Goal: Task Accomplishment & Management: Use online tool/utility

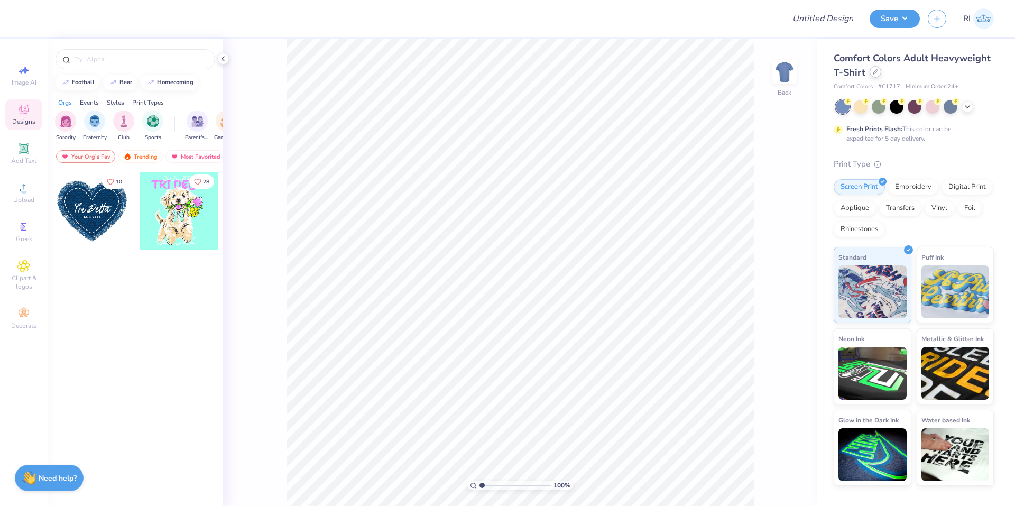
click at [879, 70] on div at bounding box center [876, 72] width 12 height 12
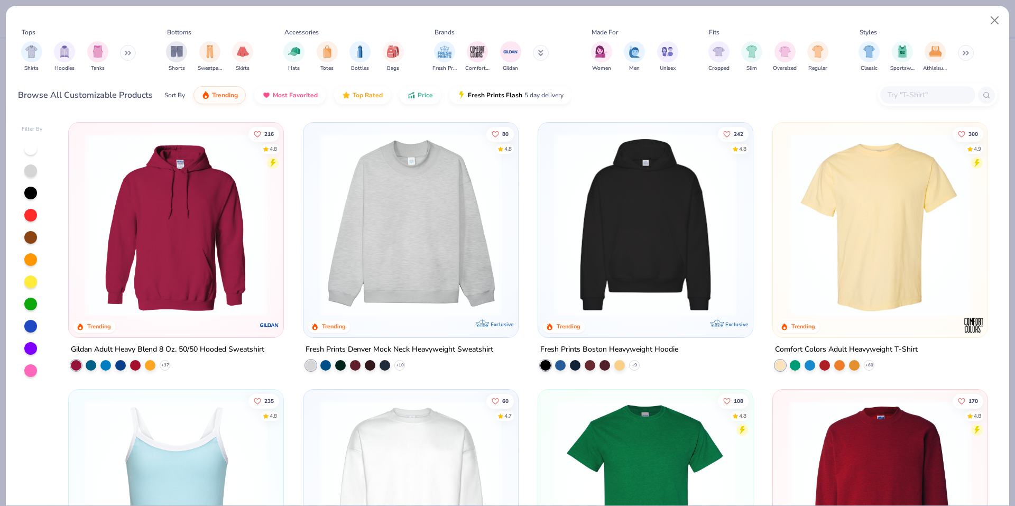
click at [921, 95] on input "text" at bounding box center [927, 95] width 81 height 12
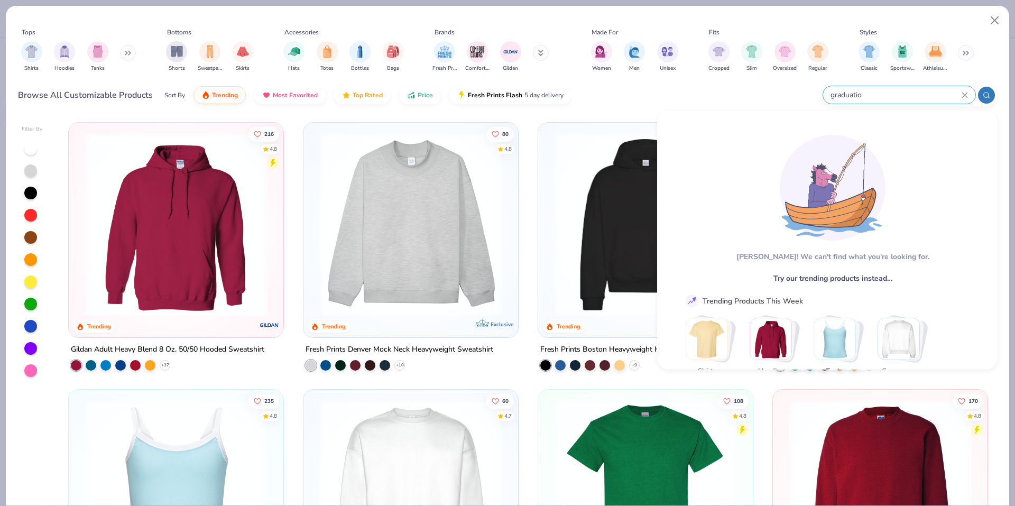
type input "graduation"
click at [903, 93] on input "stoles" at bounding box center [895, 95] width 132 height 12
paste input "8816"
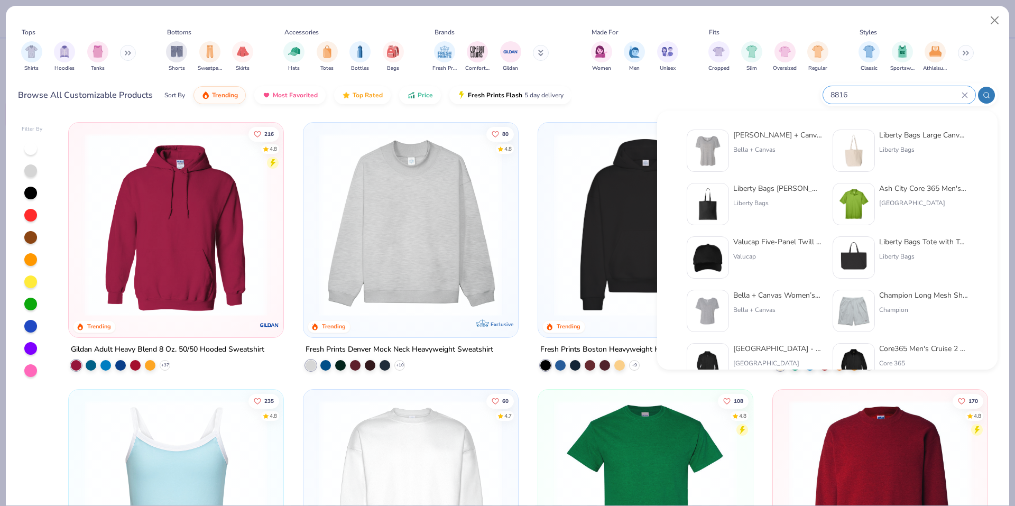
type input "8816"
click at [708, 149] on img at bounding box center [707, 150] width 33 height 33
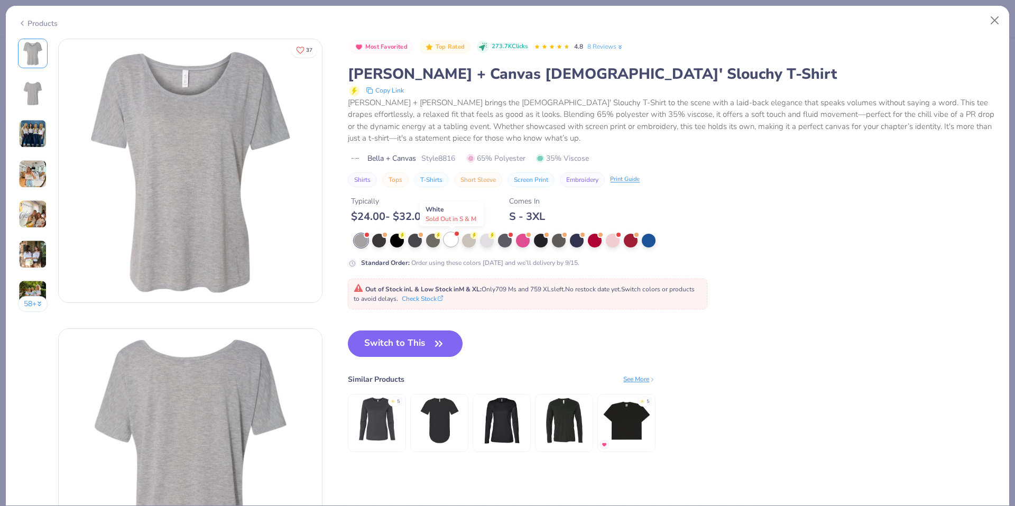
click at [446, 238] on div at bounding box center [451, 240] width 14 height 14
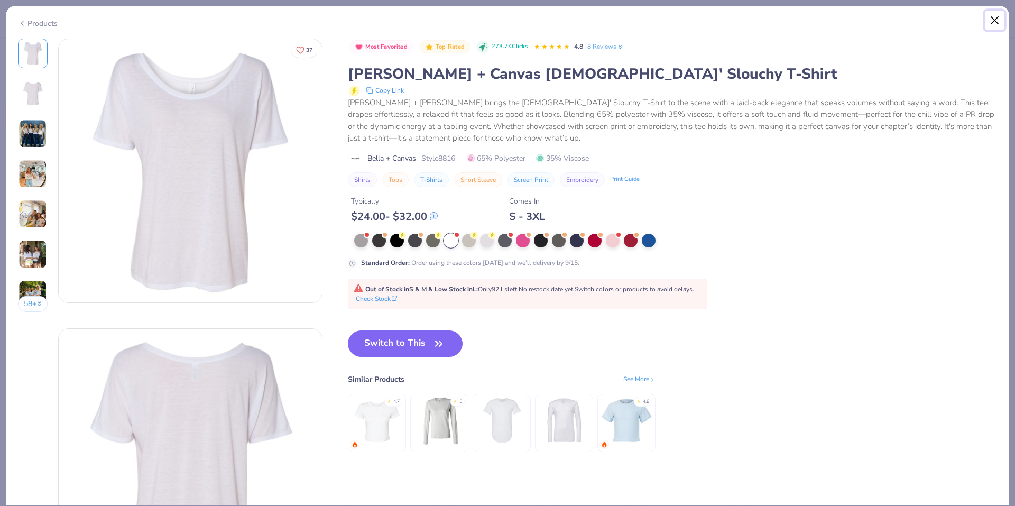
click at [993, 20] on button "Close" at bounding box center [995, 21] width 20 height 20
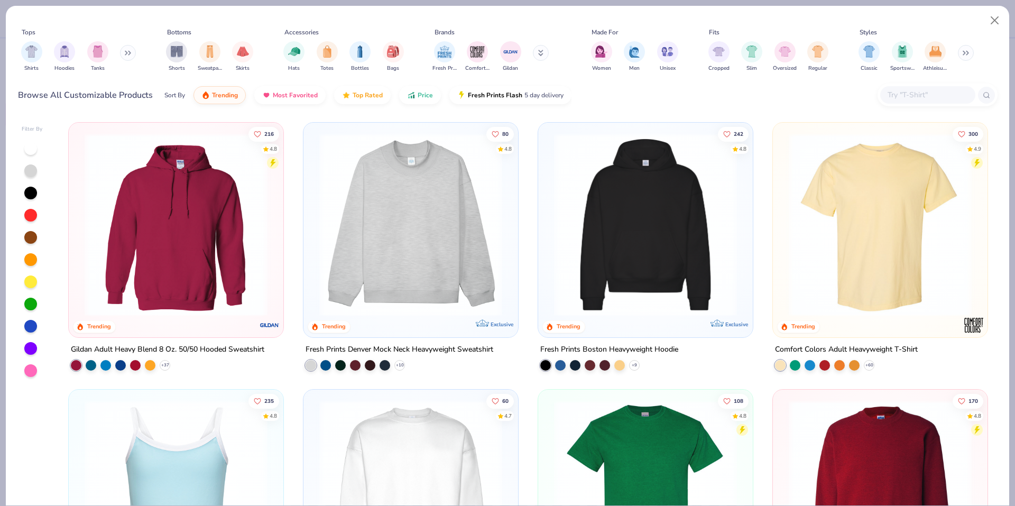
click at [924, 99] on input "text" at bounding box center [927, 95] width 81 height 12
paste input "PC099TT"
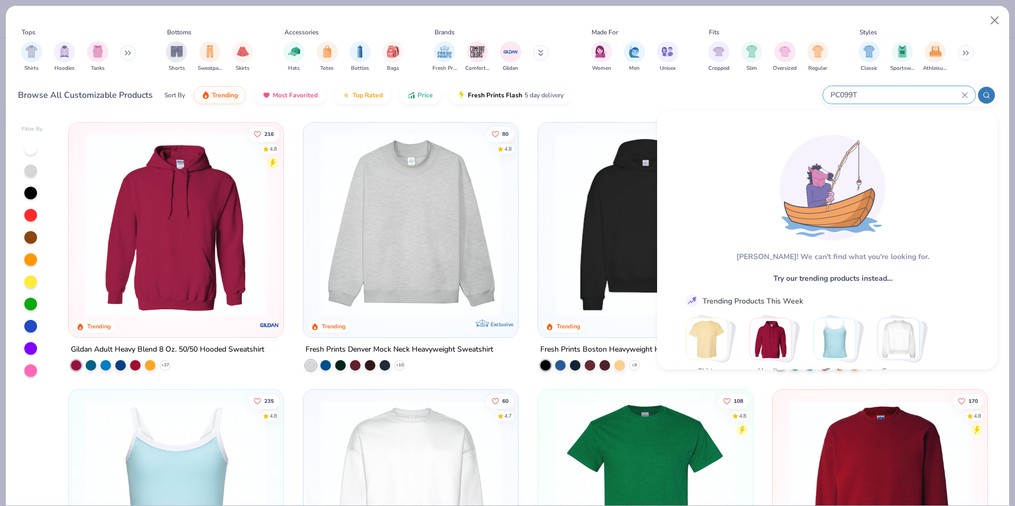
type input "PC099"
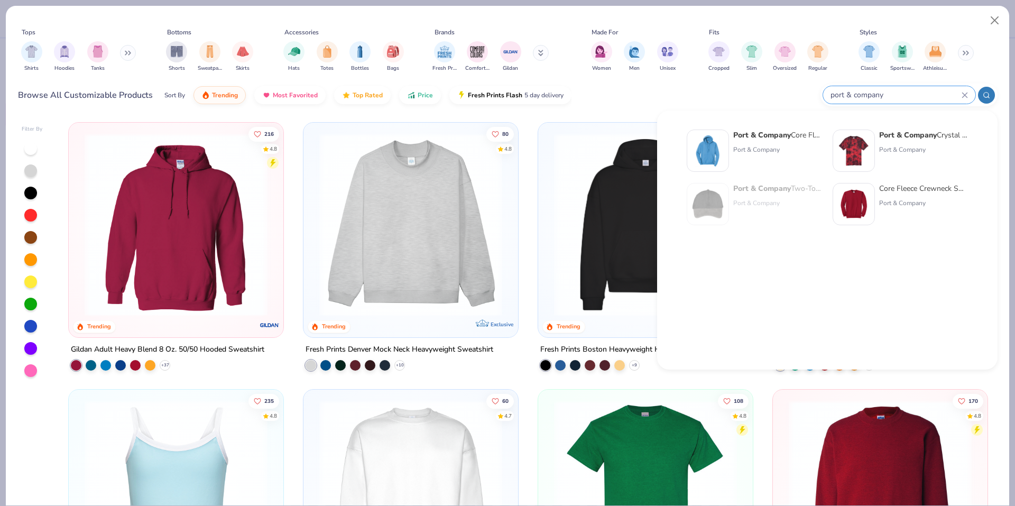
click at [889, 96] on input "port & company" at bounding box center [895, 95] width 132 height 12
paste input "b8882"
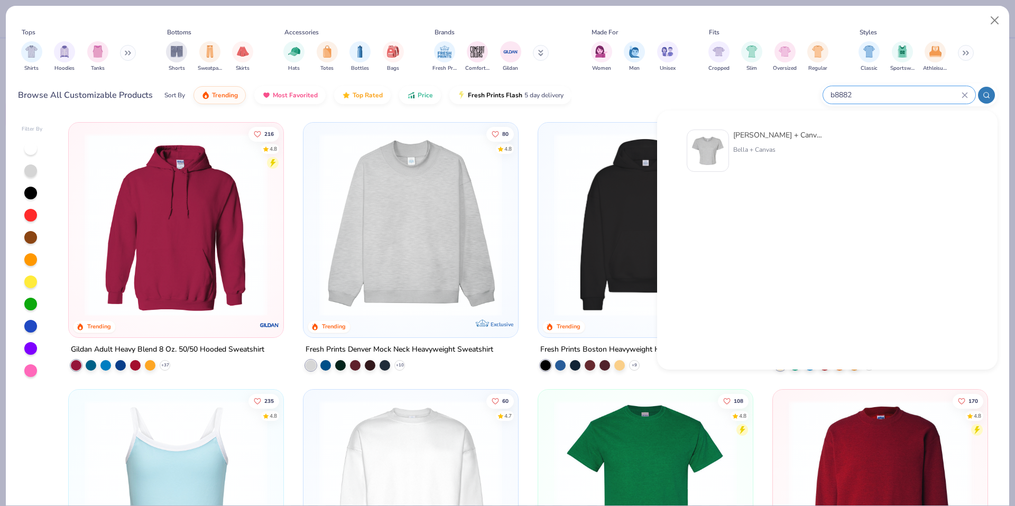
type input "b8882"
click at [711, 145] on img at bounding box center [707, 150] width 33 height 33
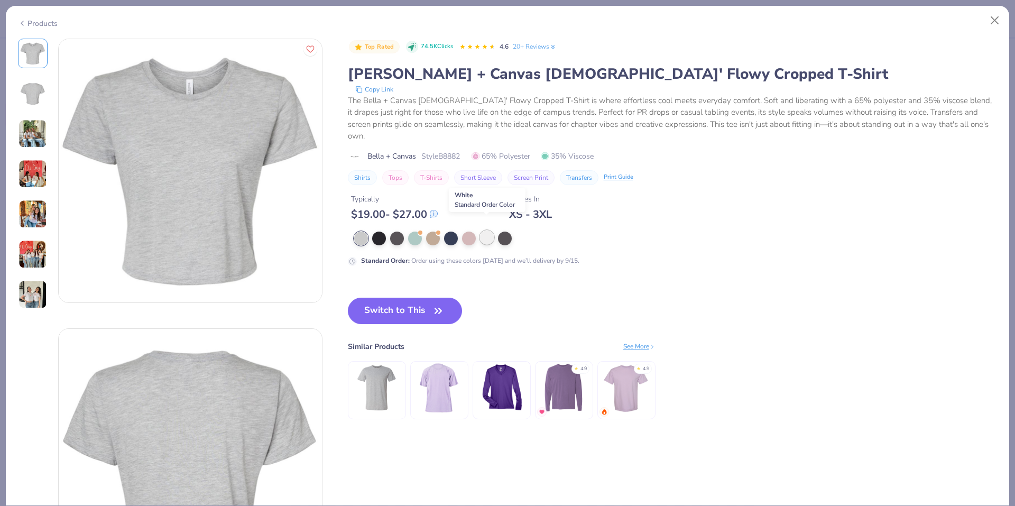
click at [490, 230] on div at bounding box center [487, 237] width 14 height 14
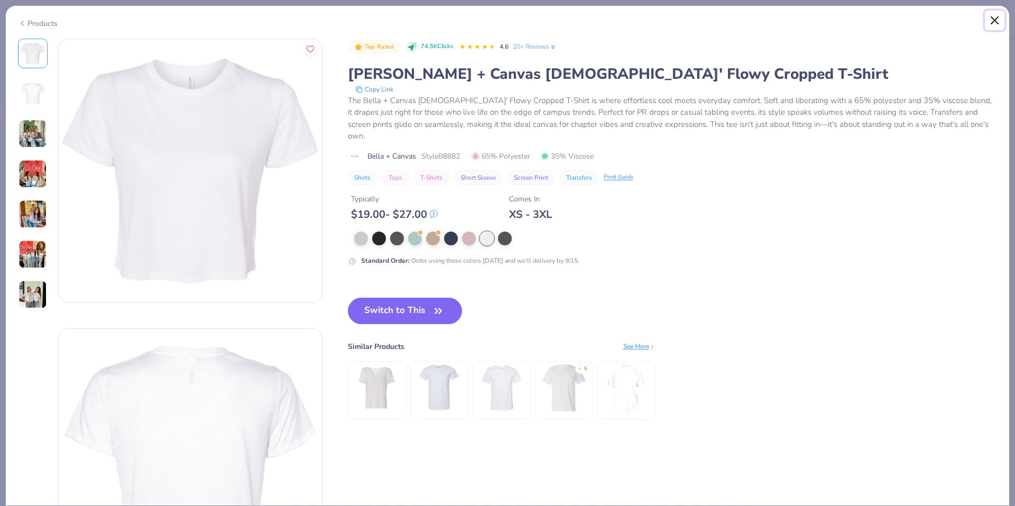
click at [990, 24] on button "Close" at bounding box center [995, 21] width 20 height 20
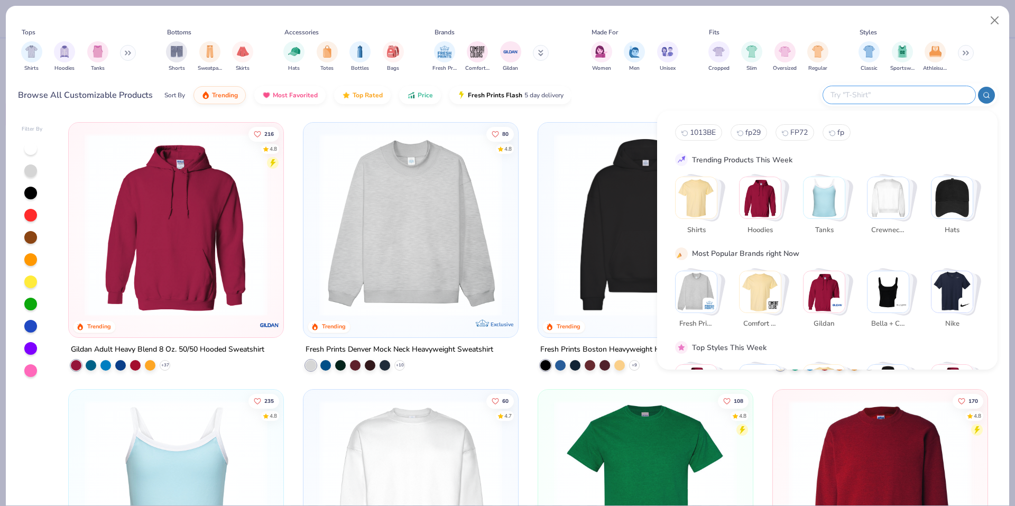
click at [925, 100] on input "text" at bounding box center [898, 95] width 139 height 12
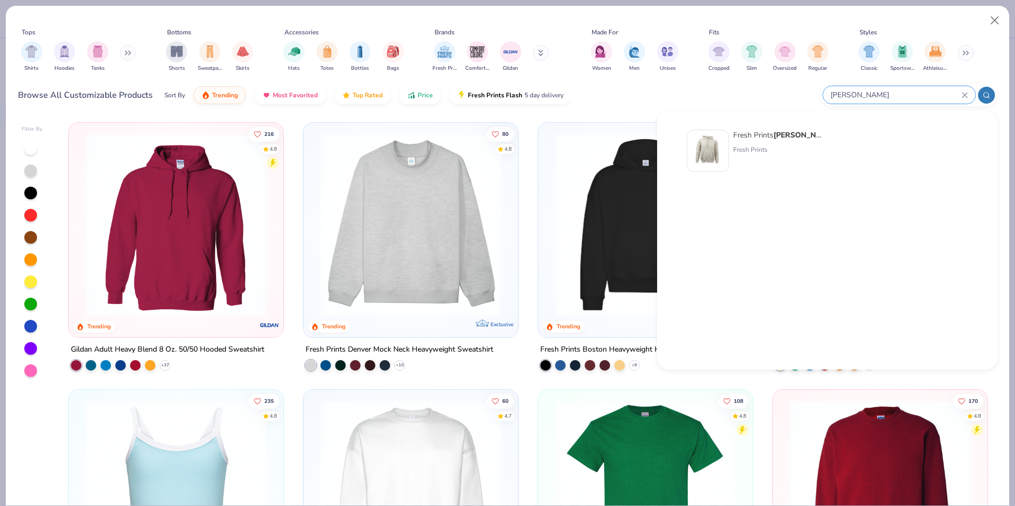
click at [859, 94] on input "[PERSON_NAME]" at bounding box center [895, 95] width 132 height 12
paste input "1012be"
type input "1012be"
click at [692, 149] on img at bounding box center [707, 150] width 33 height 33
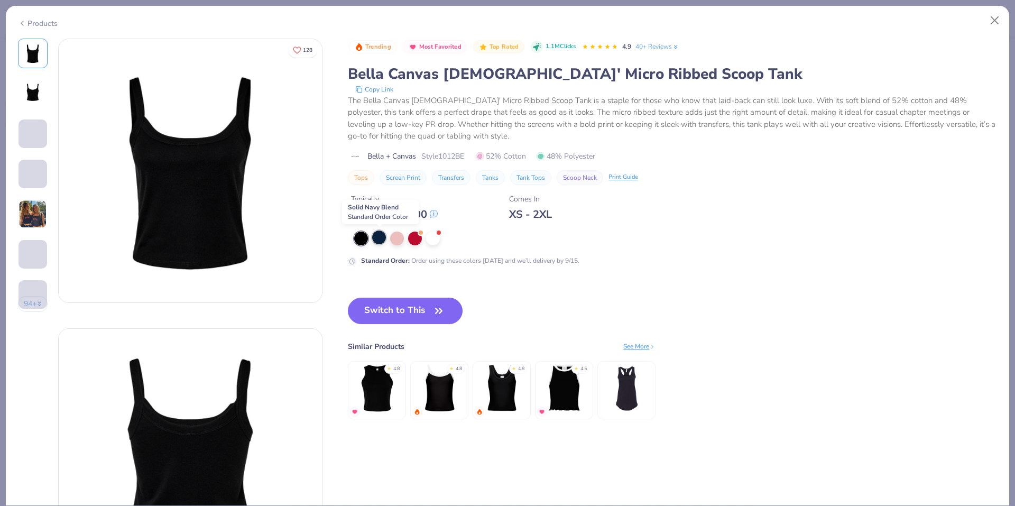
click at [379, 238] on div at bounding box center [379, 237] width 14 height 14
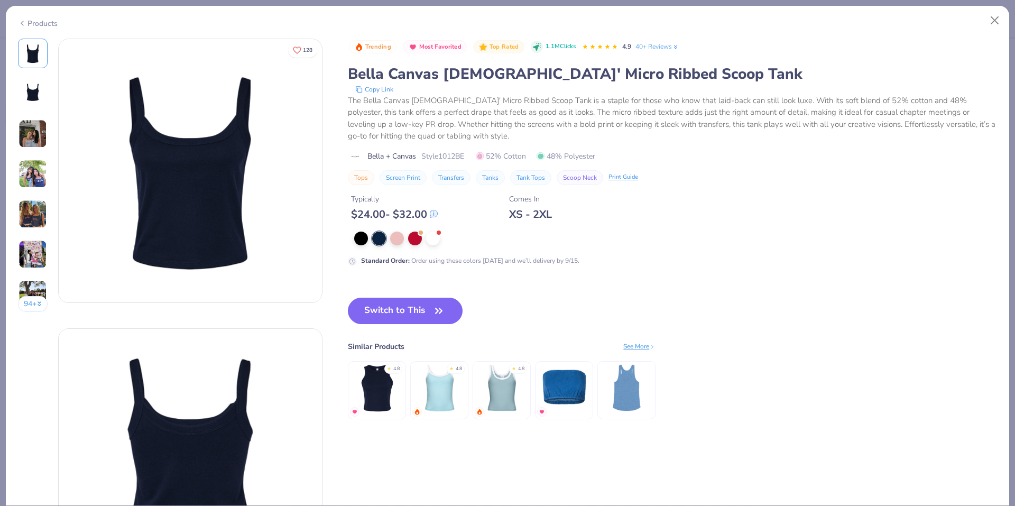
click at [27, 26] on div "Products" at bounding box center [38, 23] width 40 height 11
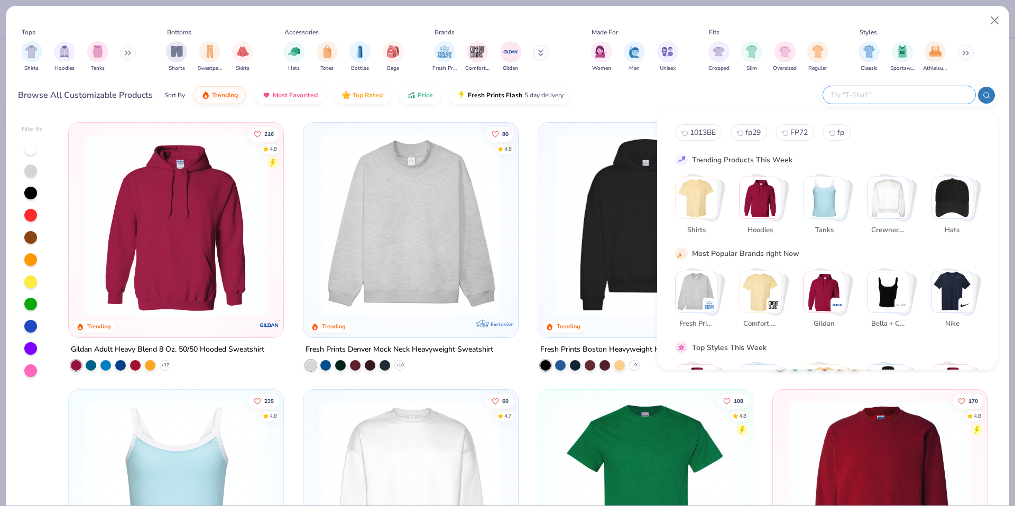
click at [937, 97] on input "text" at bounding box center [898, 95] width 139 height 12
paste input "1010be"
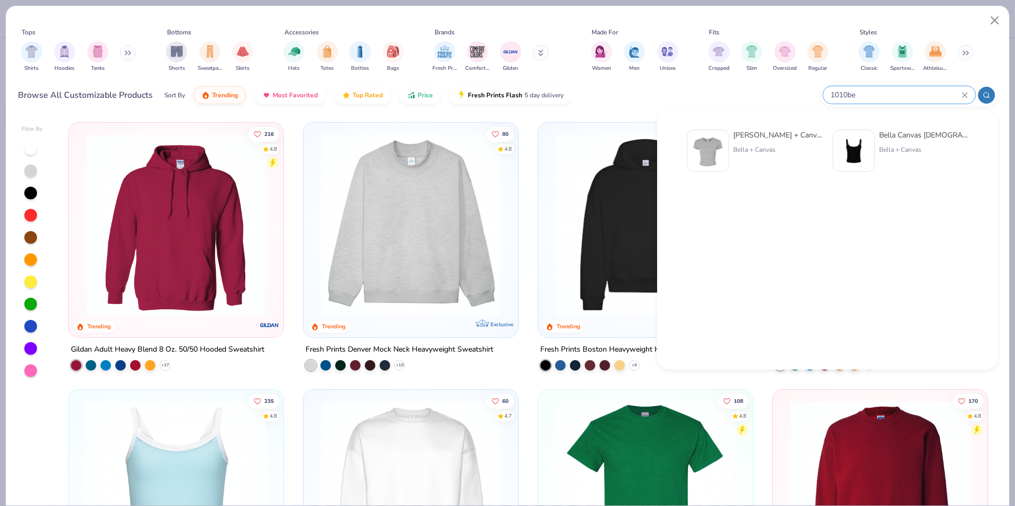
type input "1010be"
click at [730, 147] on div "Bella + Canvas [DEMOGRAPHIC_DATA]' Micro Ribbed Baby Tee Bella + Canvas" at bounding box center [754, 151] width 135 height 42
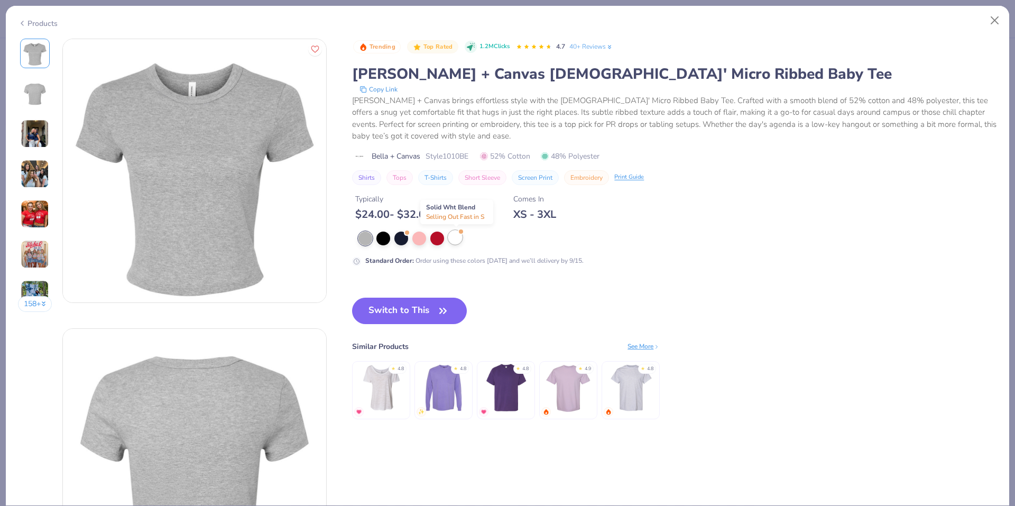
click at [451, 236] on div at bounding box center [455, 237] width 14 height 14
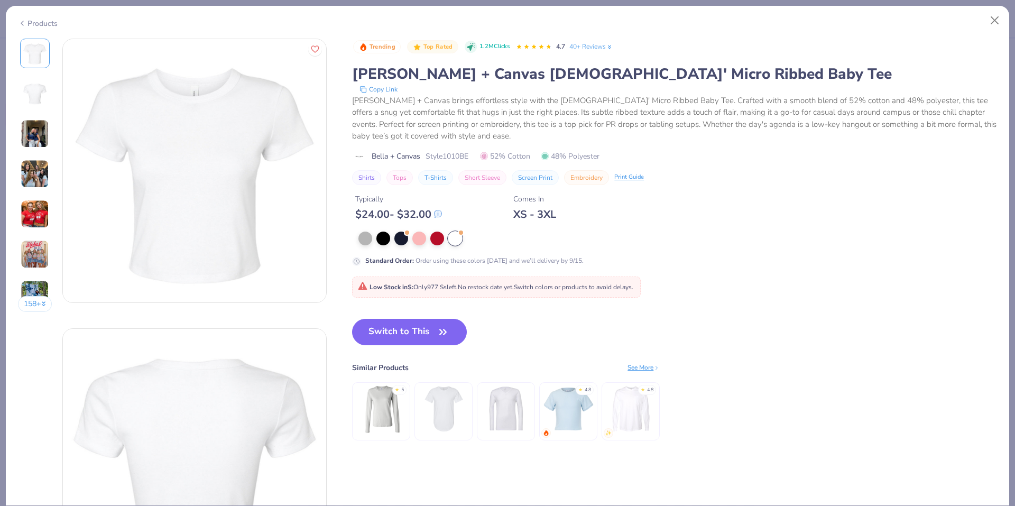
click at [50, 21] on div "Products" at bounding box center [38, 23] width 40 height 11
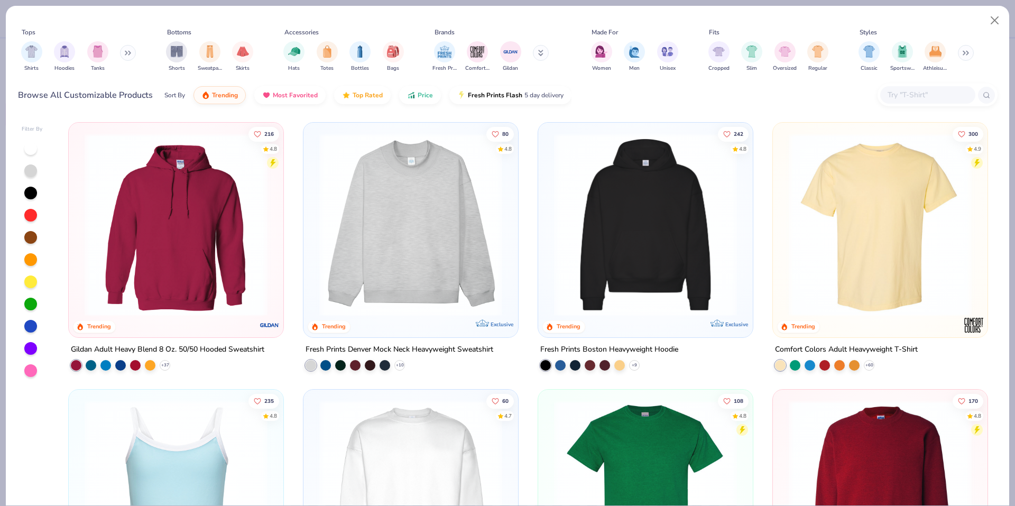
click at [921, 99] on input "text" at bounding box center [927, 95] width 81 height 12
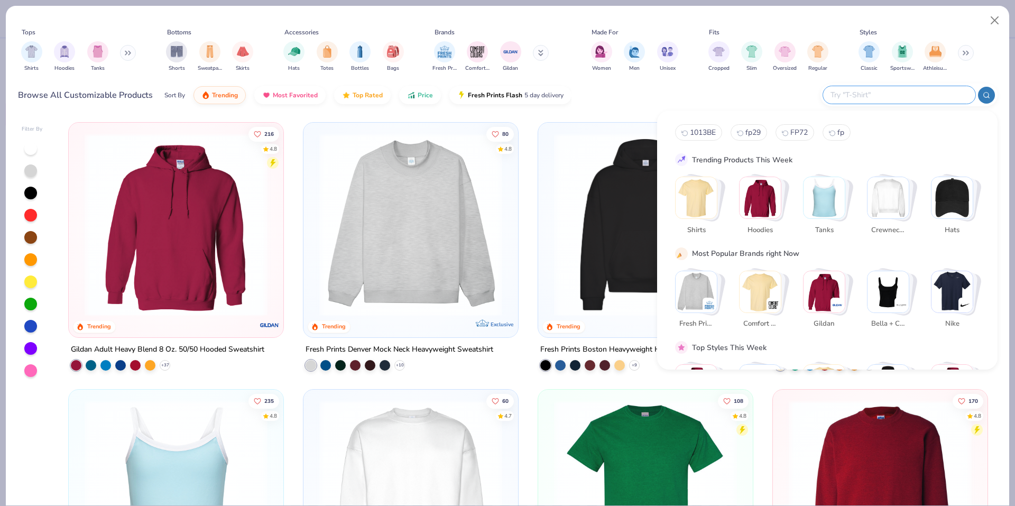
click at [875, 92] on input "text" at bounding box center [898, 95] width 139 height 12
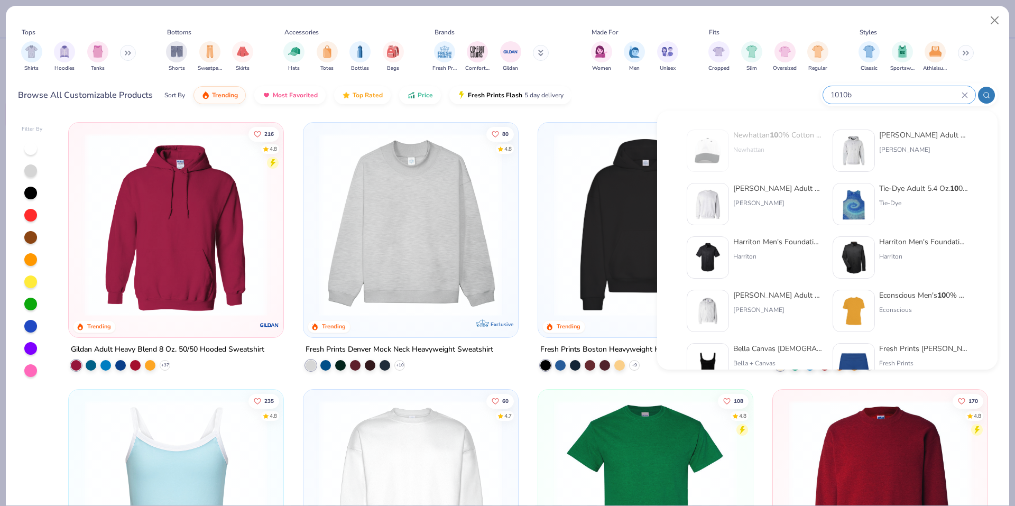
type input "1010be"
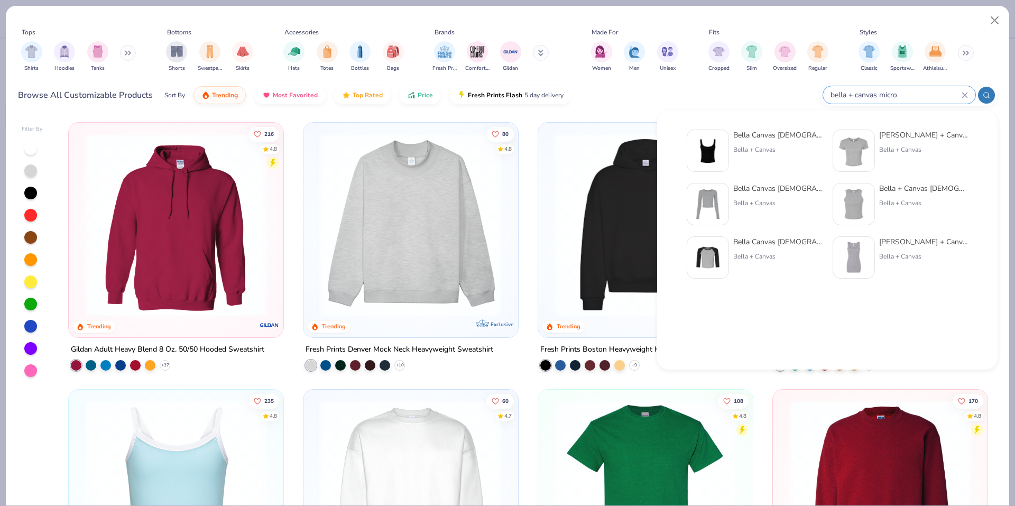
type input "bella + canvas micro"
click at [868, 141] on img at bounding box center [853, 150] width 33 height 33
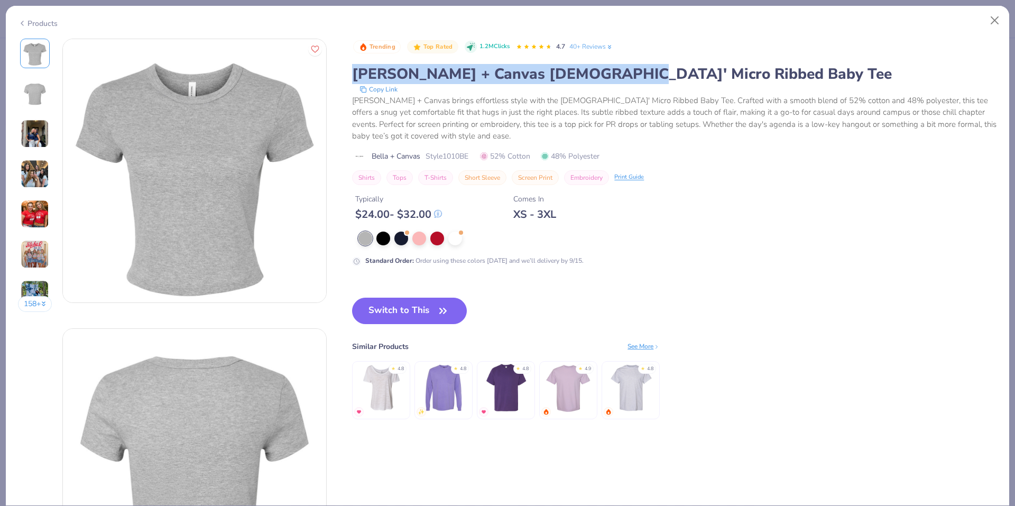
drag, startPoint x: 357, startPoint y: 73, endPoint x: 608, endPoint y: 71, distance: 250.6
click at [608, 71] on div "Bella + Canvas Ladies' Micro Ribbed Baby Tee" at bounding box center [674, 74] width 645 height 20
copy div "Bella + Canvas Ladies' Micro Ribbed"
click at [40, 23] on div "Products" at bounding box center [38, 23] width 40 height 11
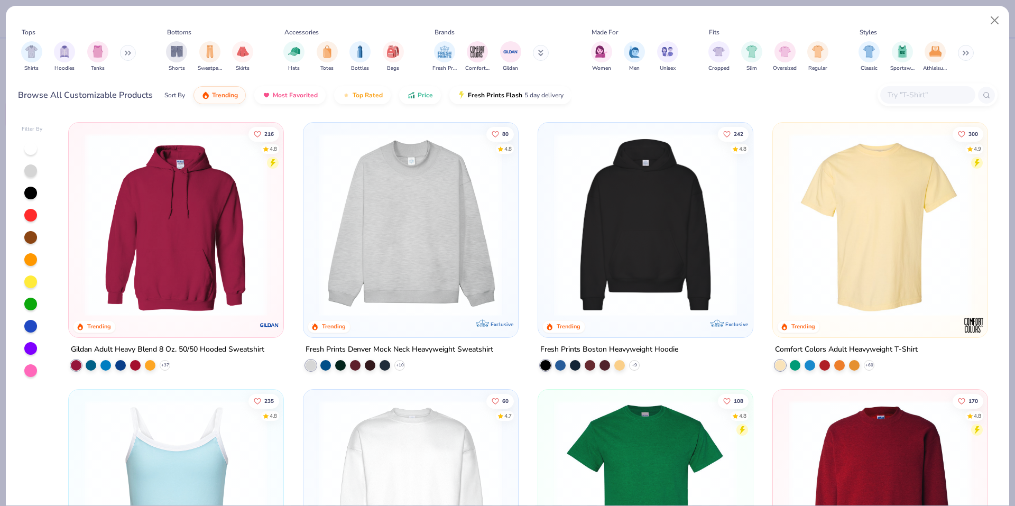
click at [930, 98] on input "text" at bounding box center [927, 95] width 81 height 12
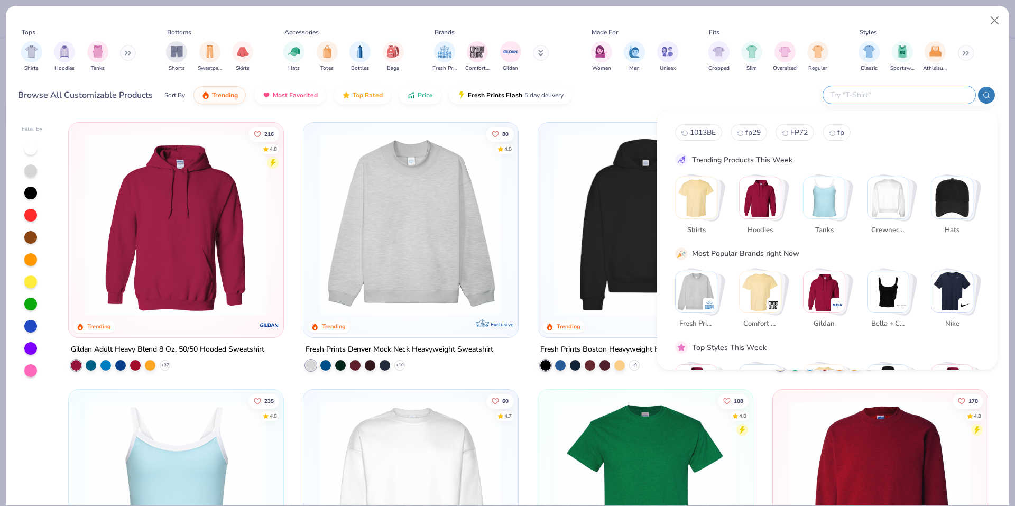
paste input "Bella + Canvas Ladies' Micro Ribbed"
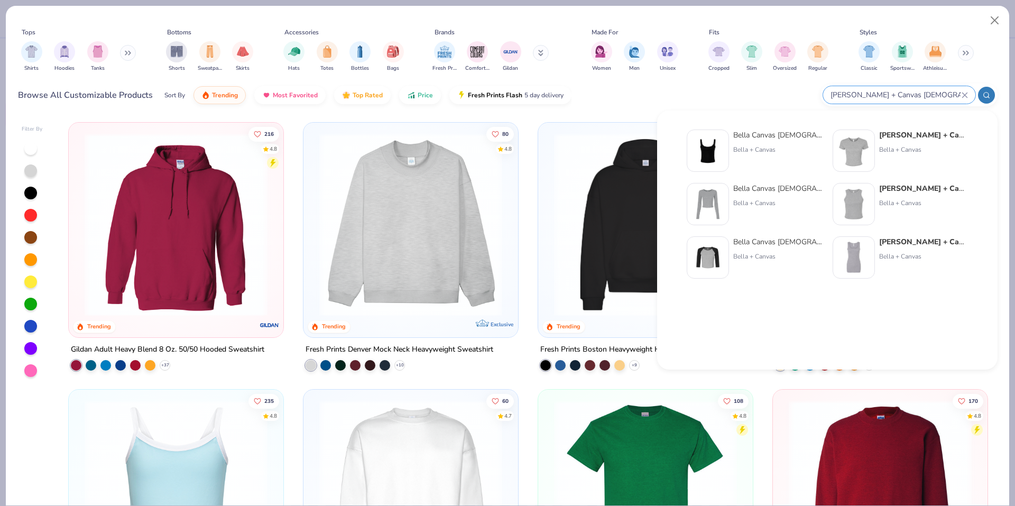
type input "Bella + Canvas Ladies' Micro Ribbed"
click at [850, 141] on img at bounding box center [853, 150] width 33 height 33
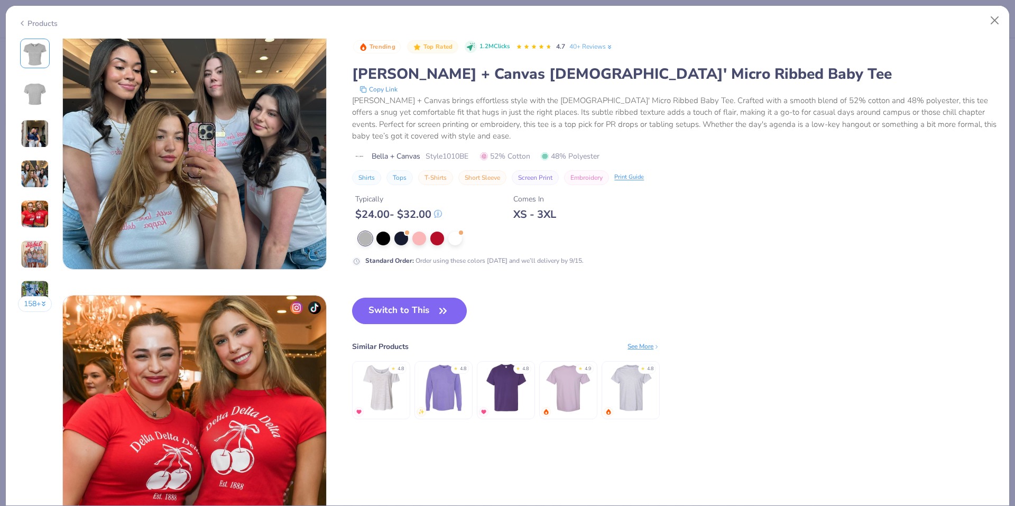
scroll to position [899, 0]
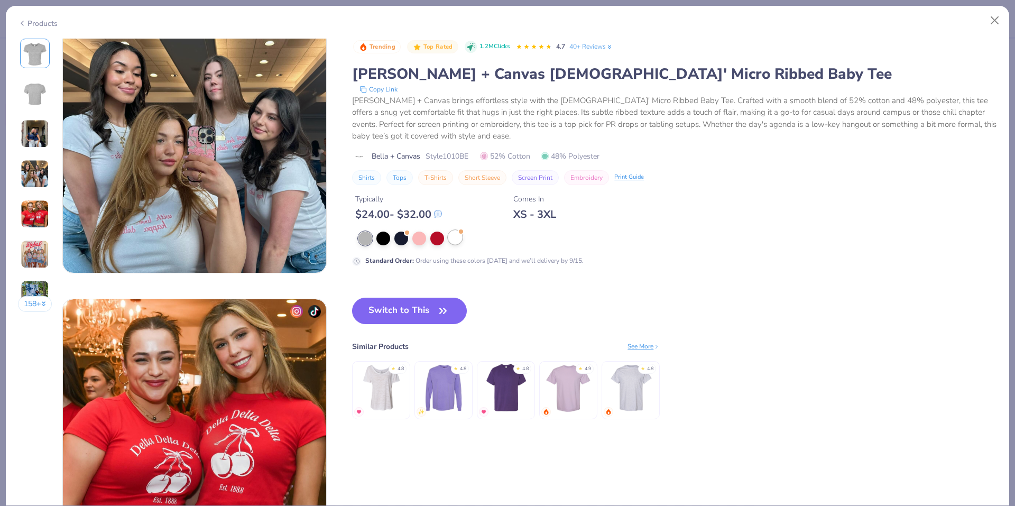
click at [457, 237] on div at bounding box center [455, 237] width 14 height 14
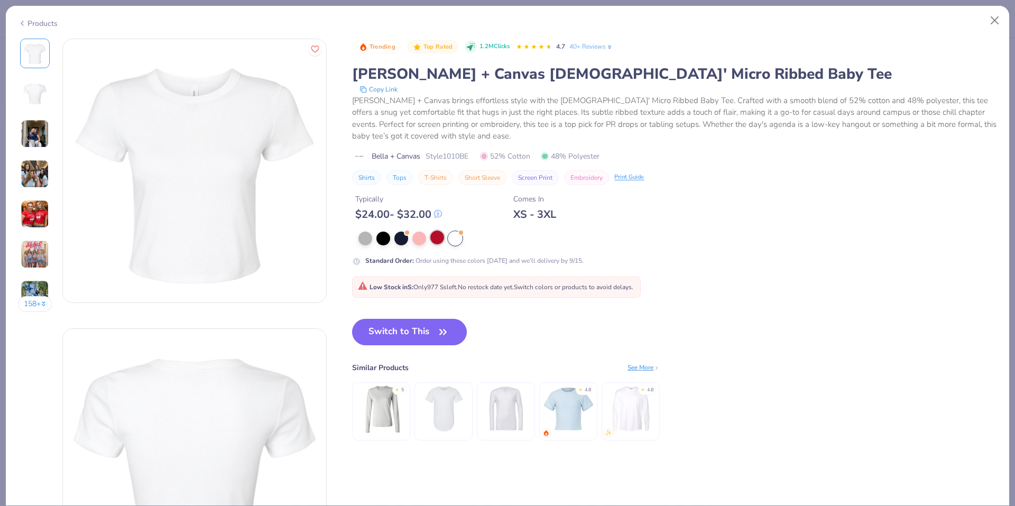
click at [438, 238] on div at bounding box center [437, 237] width 14 height 14
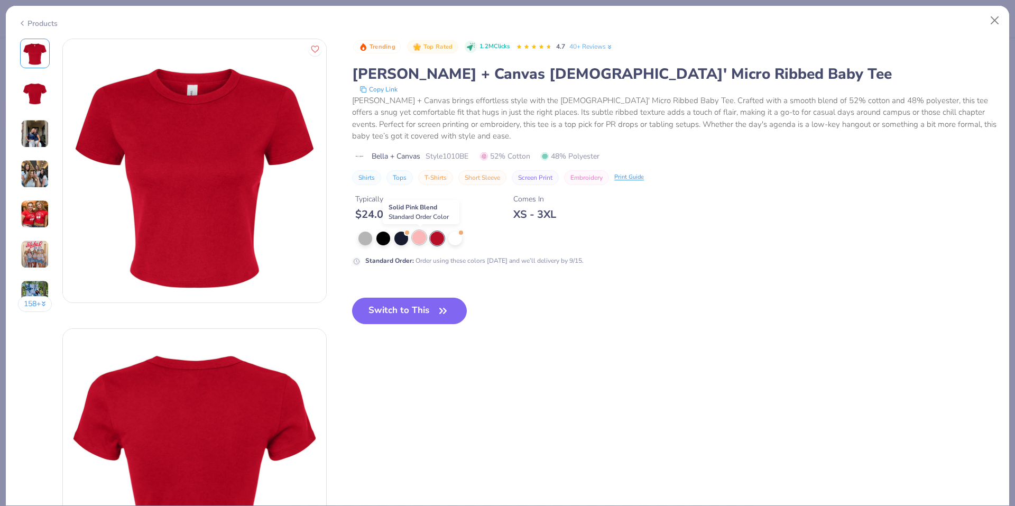
click at [418, 241] on div at bounding box center [419, 237] width 14 height 14
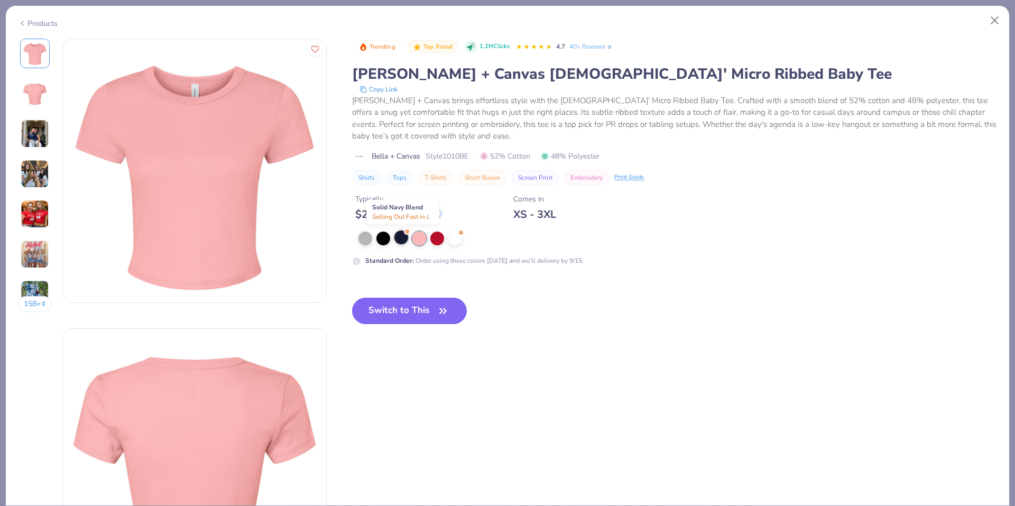
click at [399, 244] on div at bounding box center [401, 237] width 14 height 14
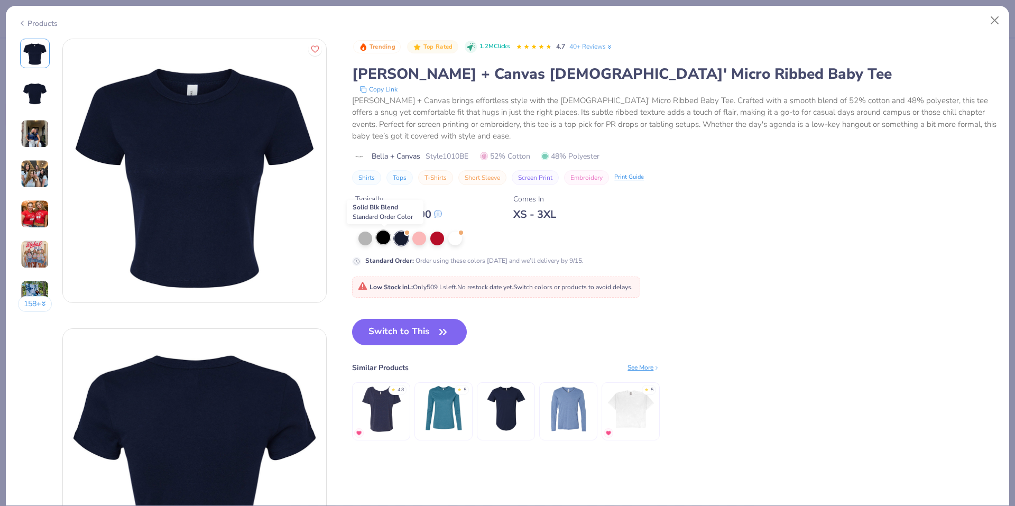
click at [381, 241] on div at bounding box center [383, 237] width 14 height 14
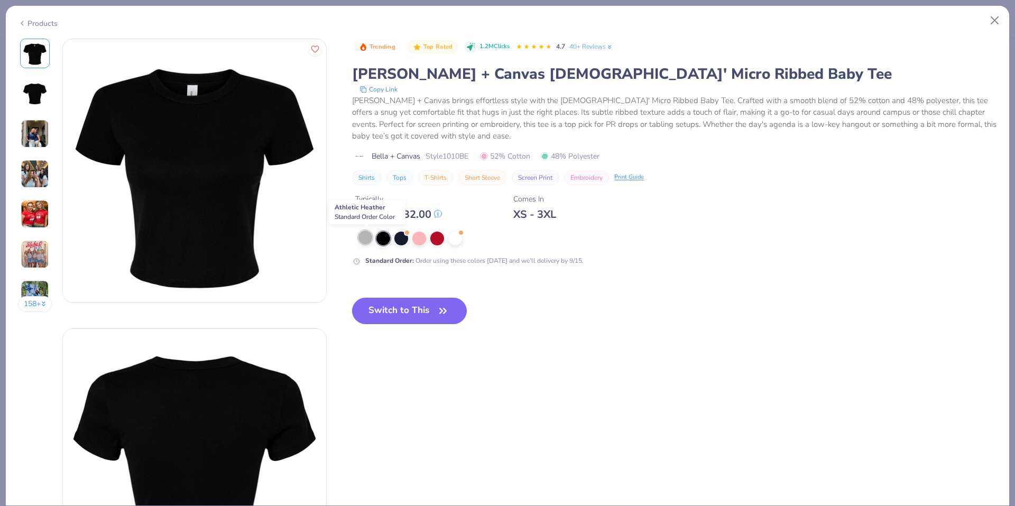
click at [372, 239] on div at bounding box center [365, 237] width 14 height 14
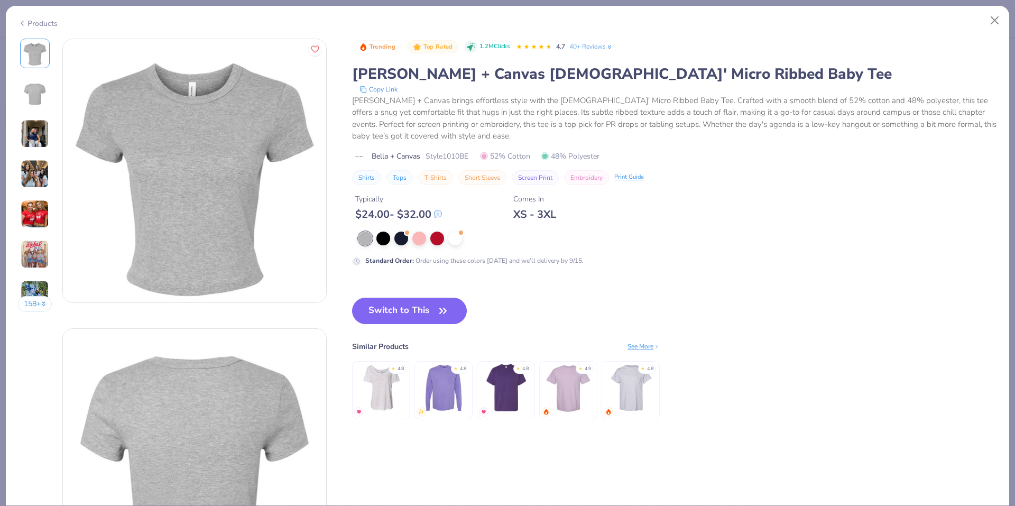
click at [49, 25] on div "Products" at bounding box center [38, 23] width 40 height 11
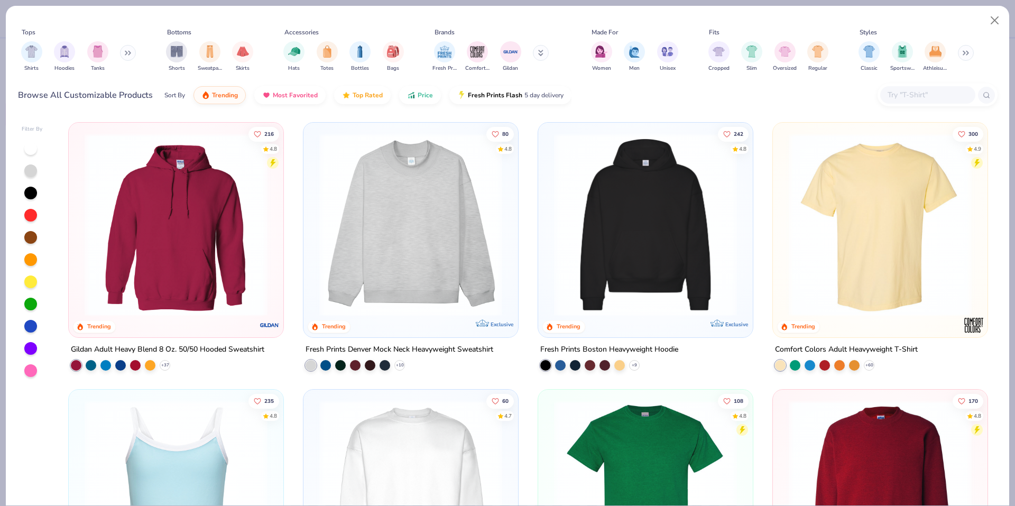
click at [936, 89] on input "text" at bounding box center [927, 95] width 81 height 12
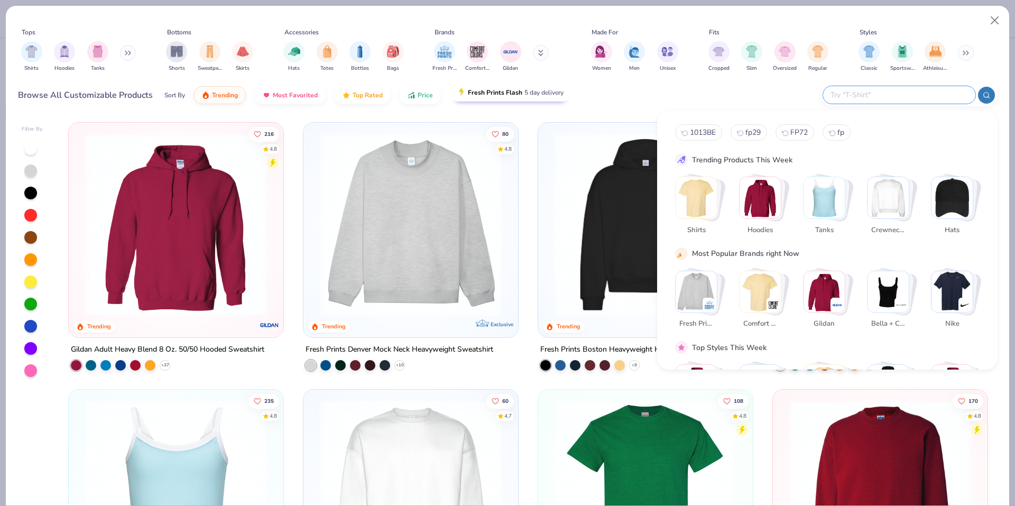
paste input "1012BE"
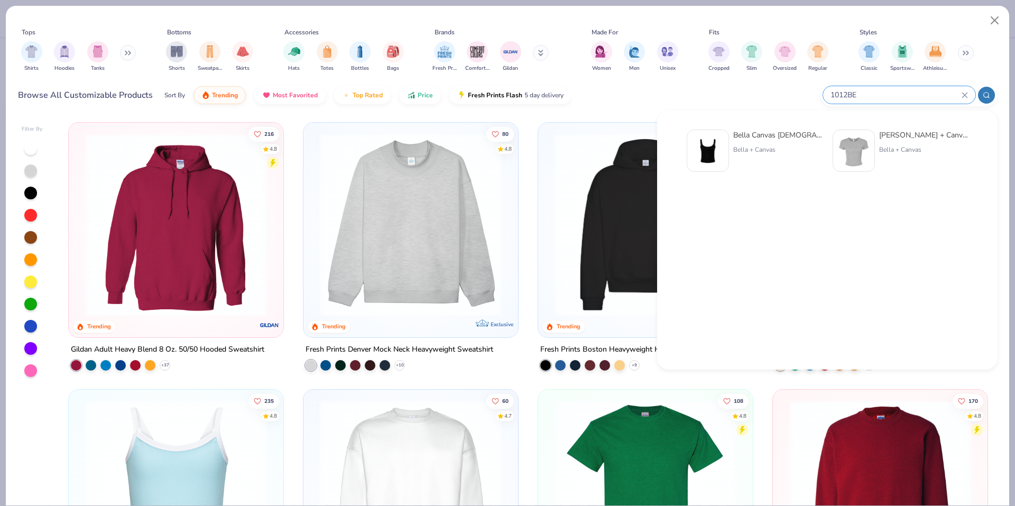
type input "1012BE"
click at [723, 148] on img at bounding box center [707, 150] width 33 height 33
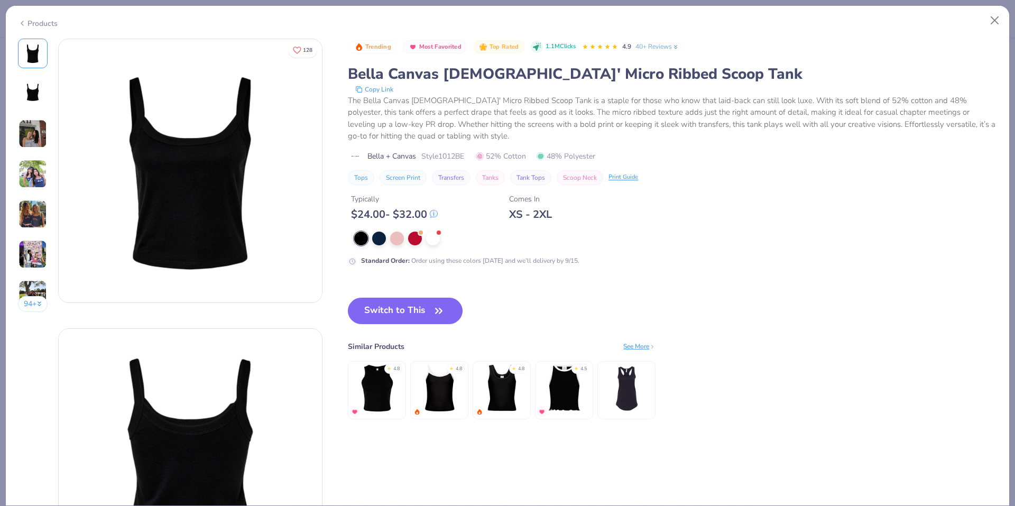
click at [57, 22] on div "Products" at bounding box center [38, 23] width 40 height 11
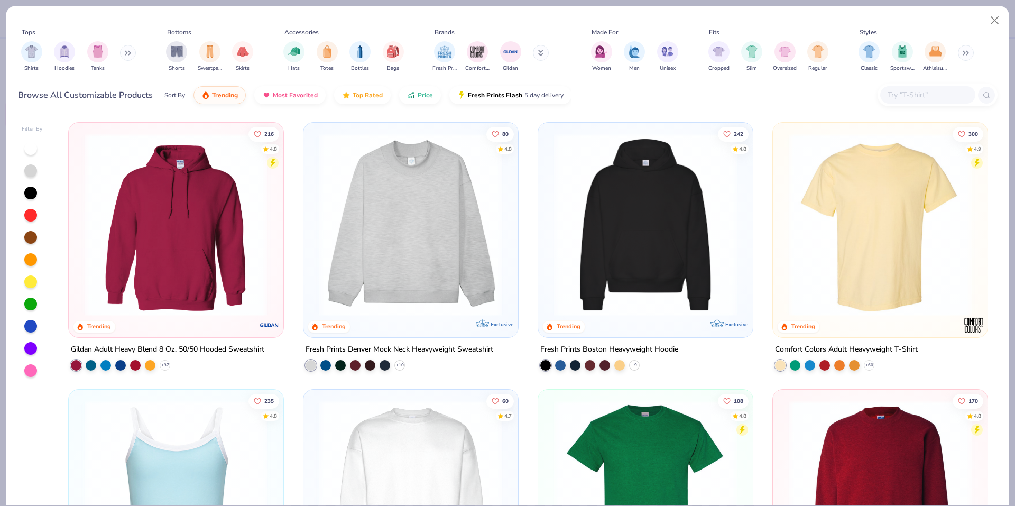
click at [907, 89] on input "text" at bounding box center [927, 95] width 81 height 12
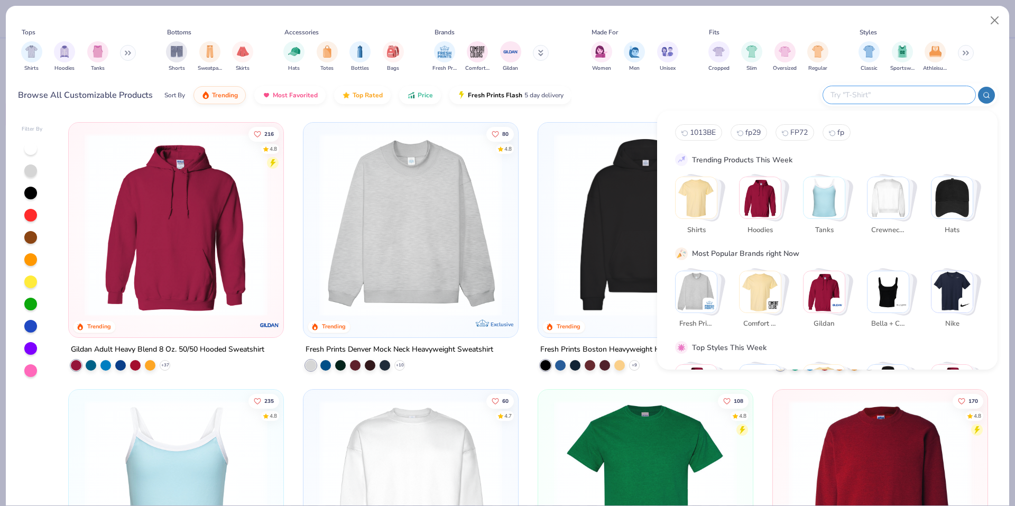
paste input "1012BE"
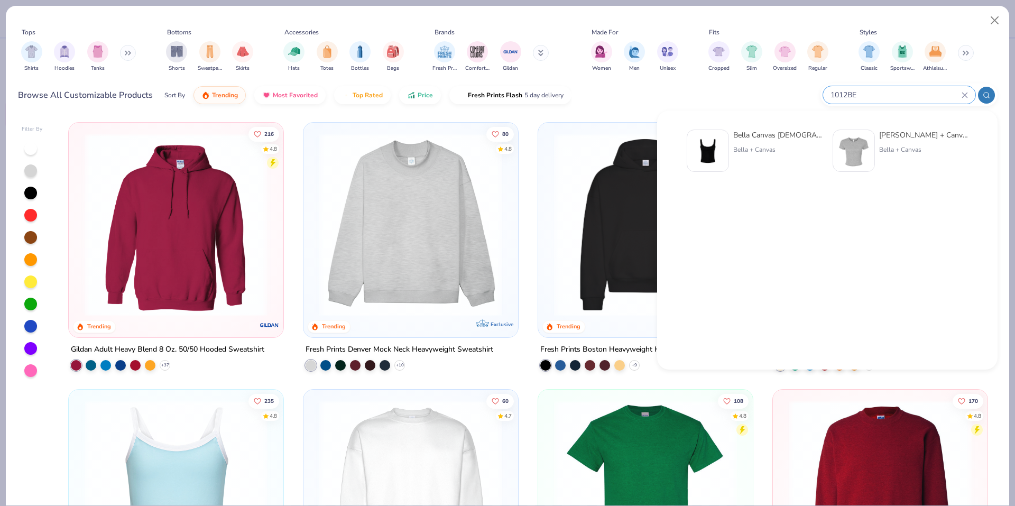
type input "1012BE"
click at [714, 148] on img at bounding box center [707, 150] width 33 height 33
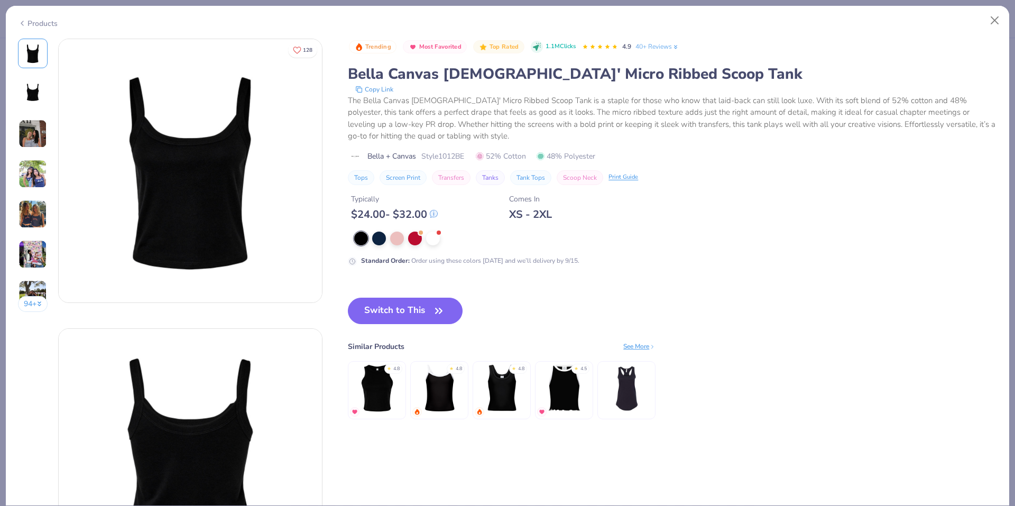
click at [47, 19] on div "Products" at bounding box center [38, 23] width 40 height 11
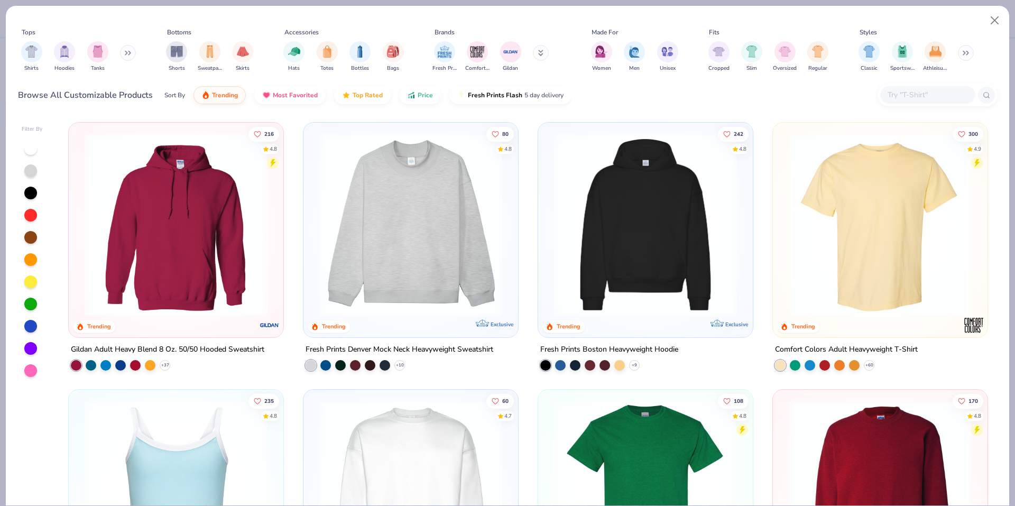
click at [943, 98] on input "text" at bounding box center [927, 95] width 81 height 12
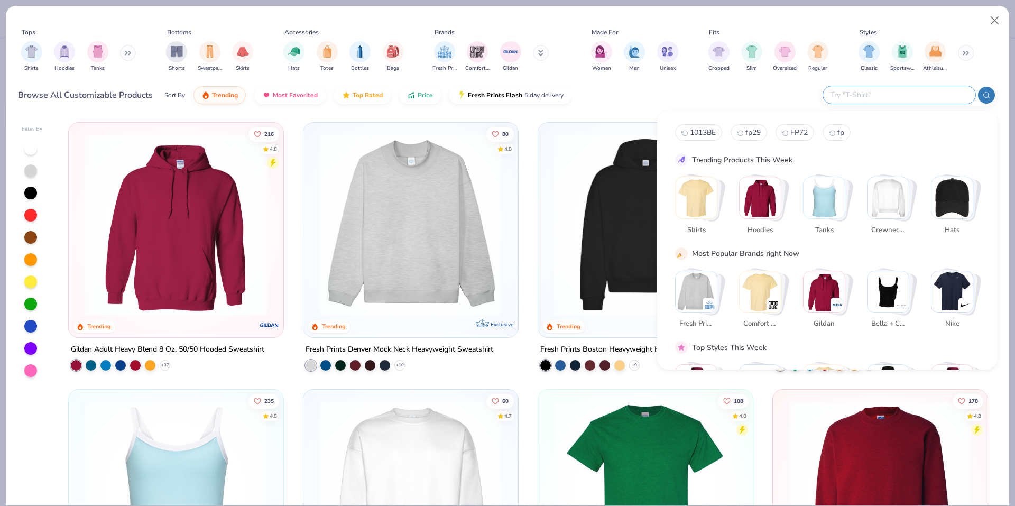
paste input "43035"
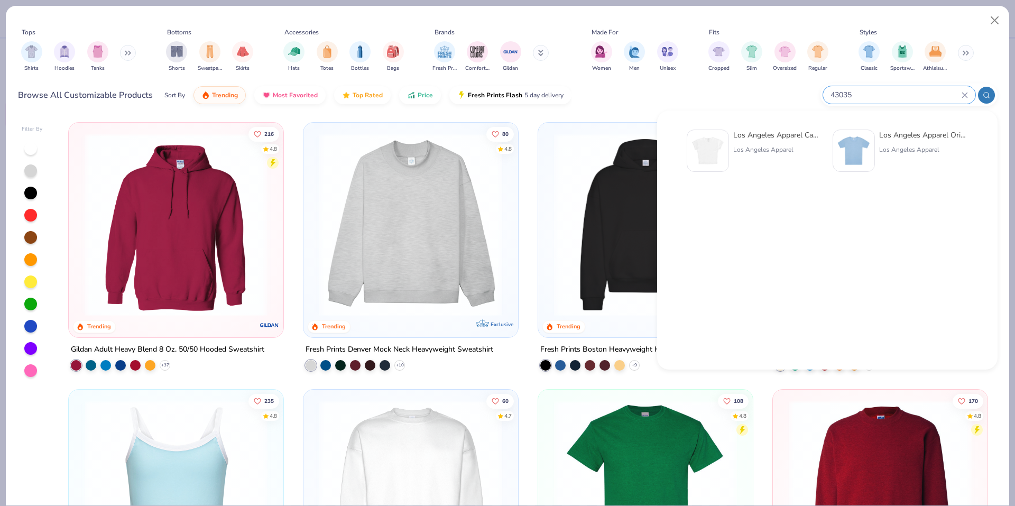
type input "43035"
click at [716, 142] on img at bounding box center [707, 150] width 33 height 33
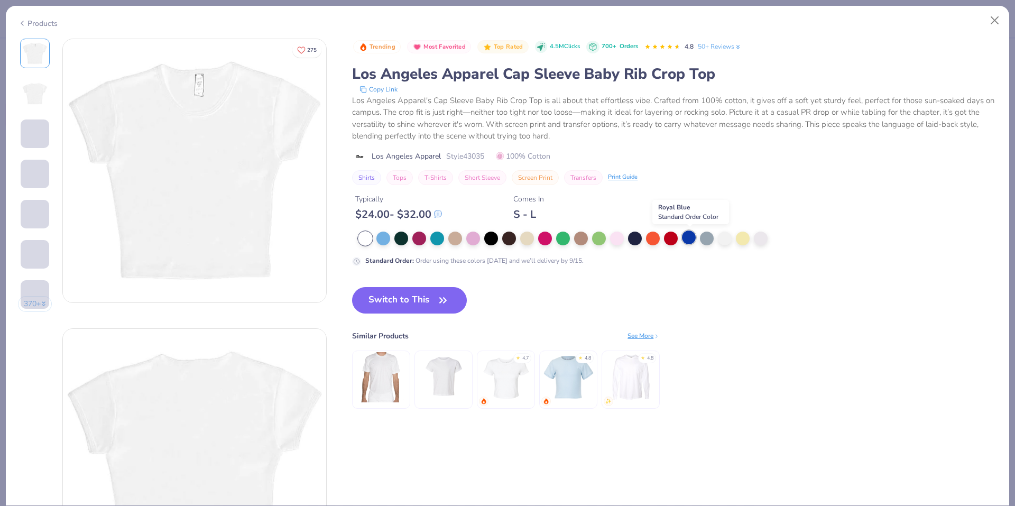
click at [693, 234] on div at bounding box center [689, 237] width 14 height 14
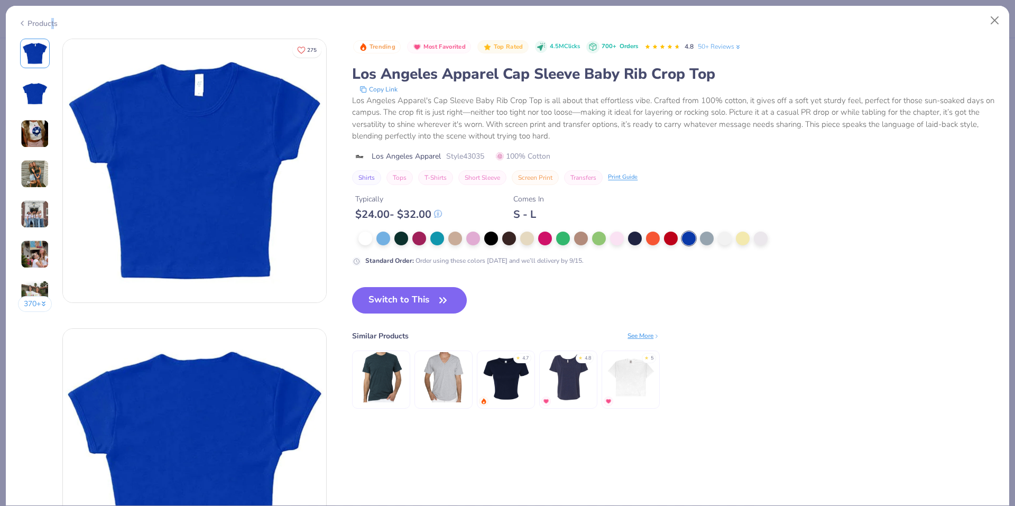
click at [52, 25] on div "Products" at bounding box center [38, 23] width 40 height 11
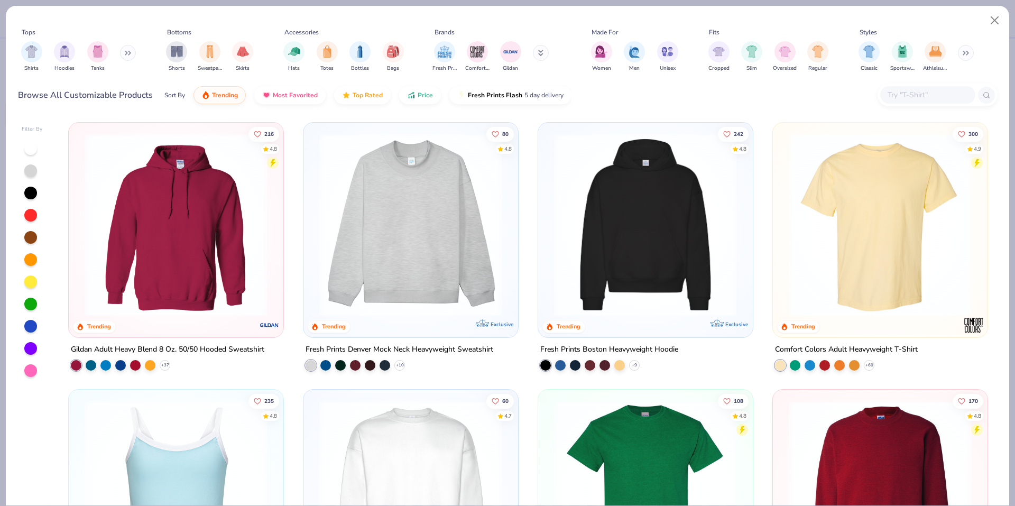
click at [930, 99] on input "text" at bounding box center [927, 95] width 81 height 12
paste input "31-069"
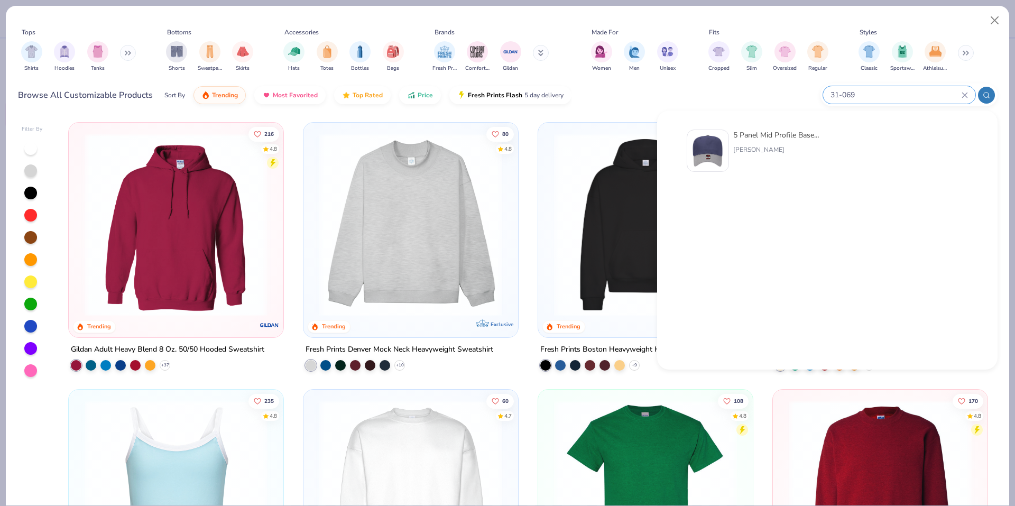
type input "31-069"
click at [712, 152] on img at bounding box center [707, 150] width 33 height 33
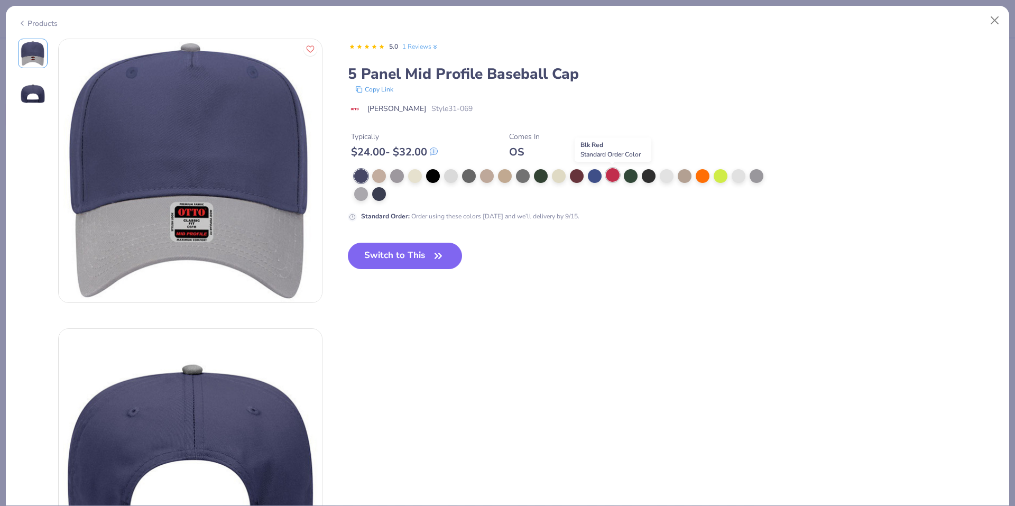
click at [609, 175] on div at bounding box center [613, 175] width 14 height 14
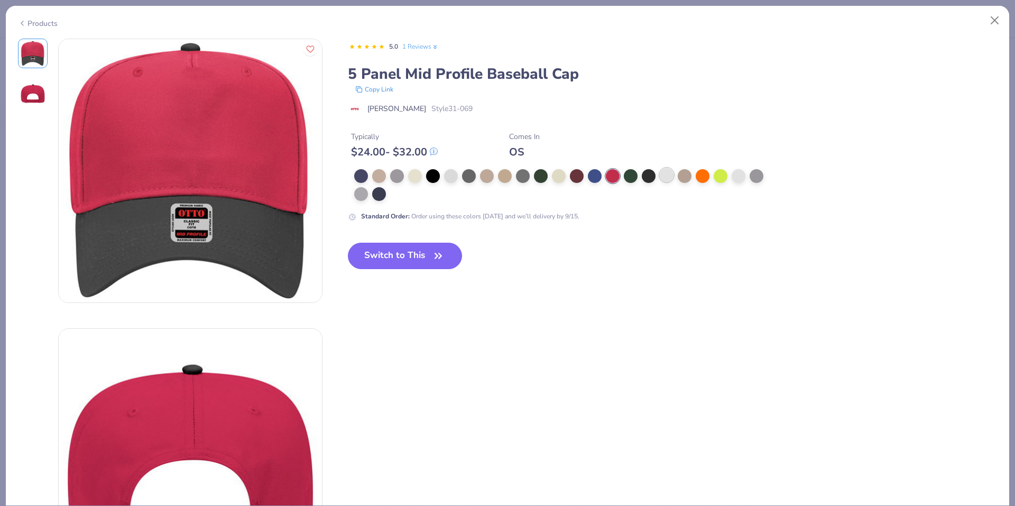
click at [667, 175] on div at bounding box center [667, 175] width 14 height 14
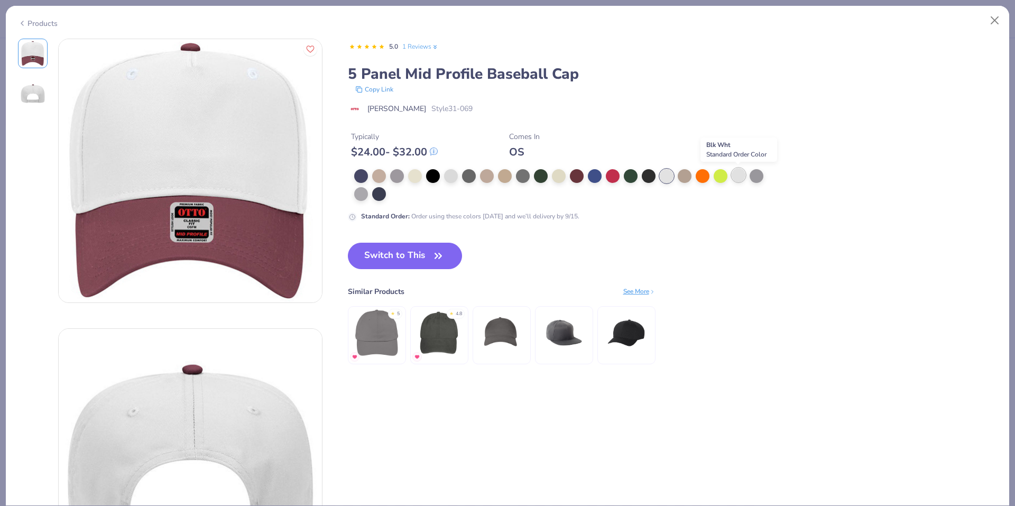
click at [745, 177] on div at bounding box center [739, 175] width 14 height 14
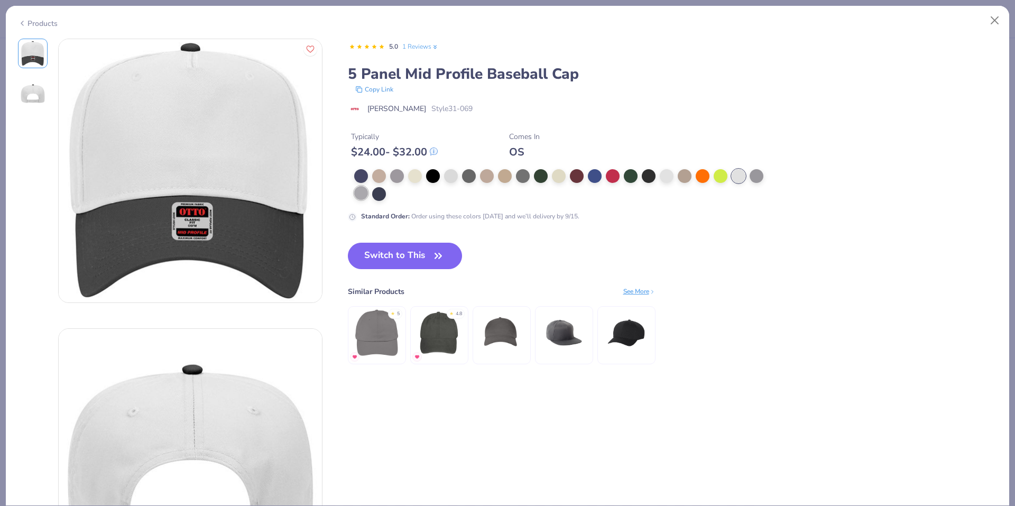
click at [365, 191] on div at bounding box center [361, 193] width 14 height 14
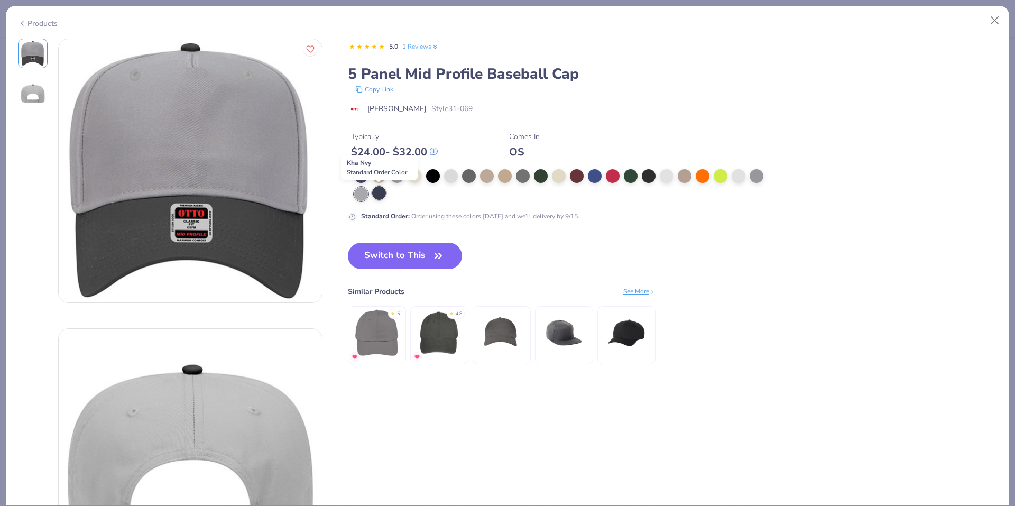
click at [377, 195] on div at bounding box center [379, 193] width 14 height 14
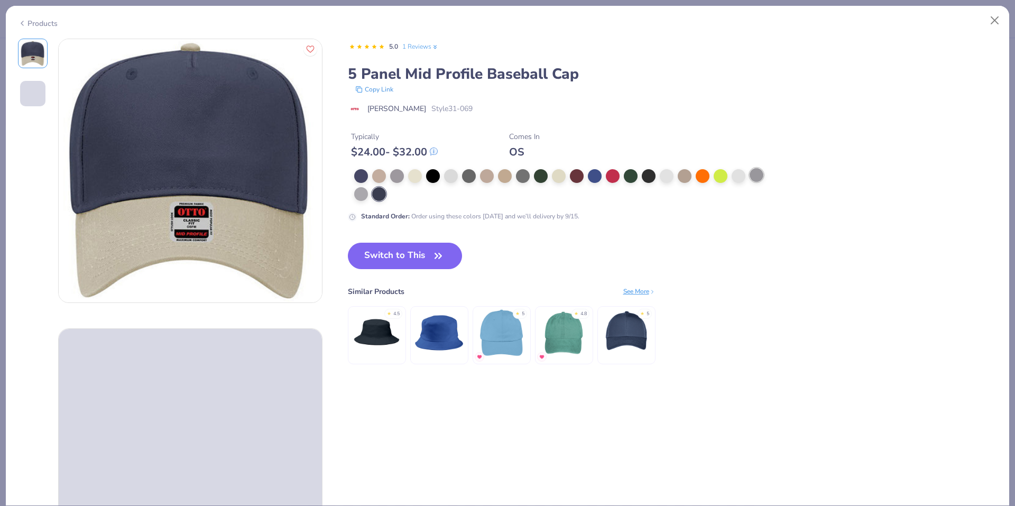
click at [761, 179] on div at bounding box center [757, 175] width 14 height 14
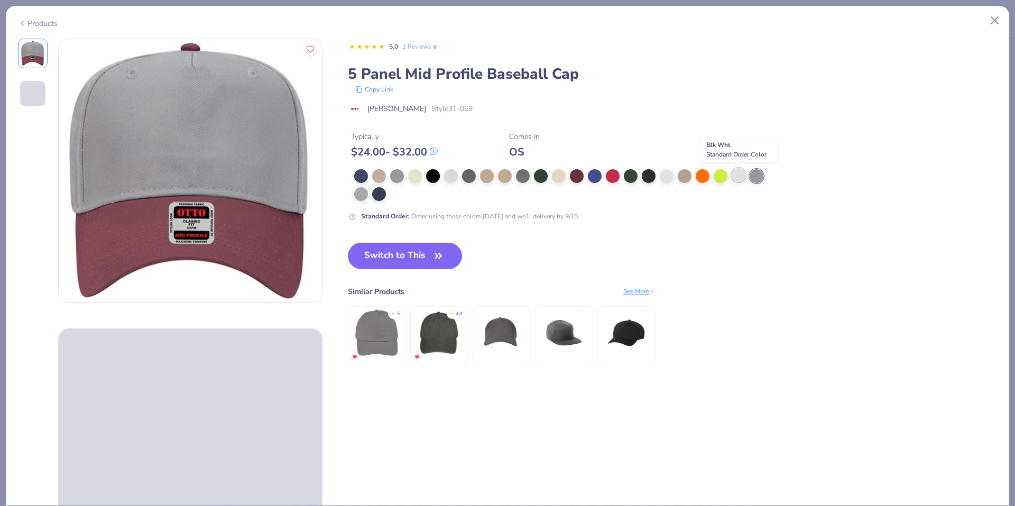
click at [736, 179] on div at bounding box center [739, 175] width 14 height 14
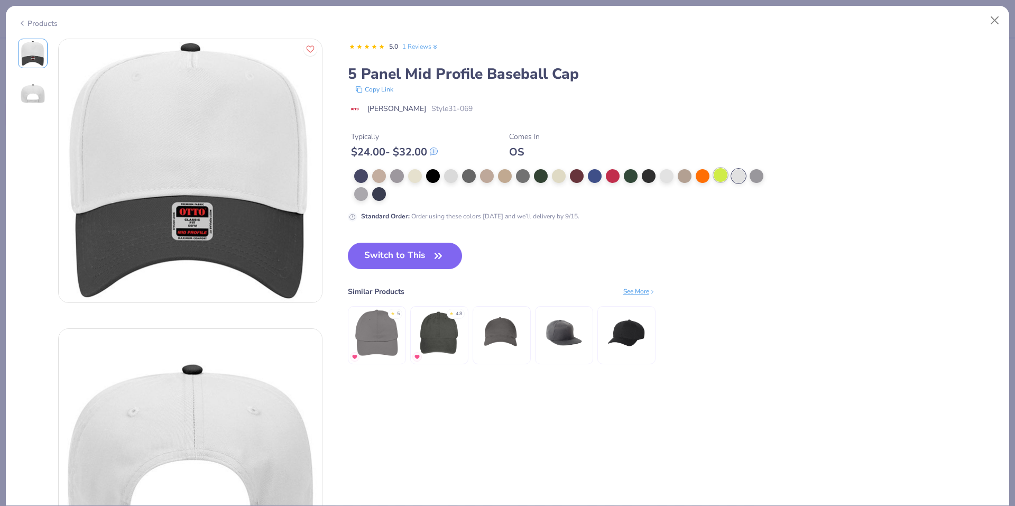
click at [715, 178] on div at bounding box center [721, 175] width 14 height 14
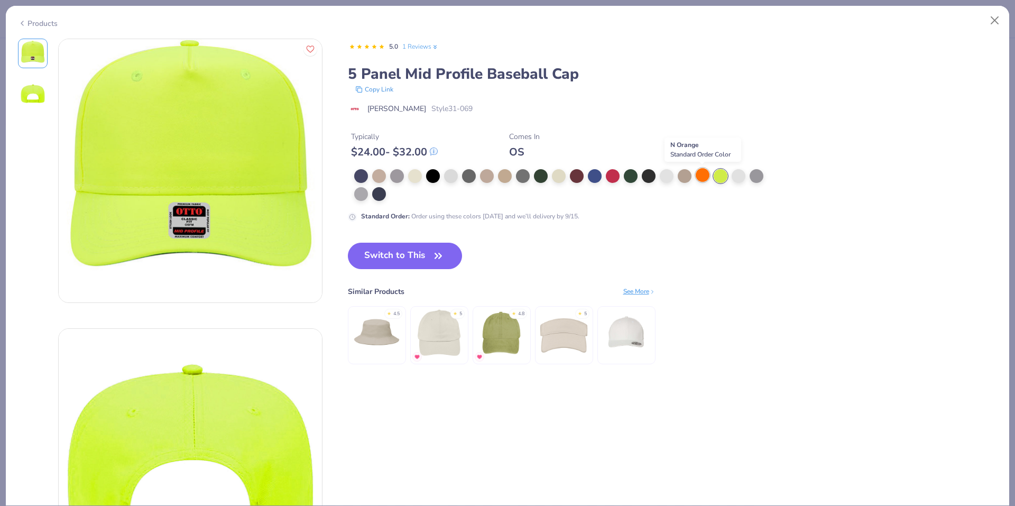
click at [702, 178] on div at bounding box center [703, 175] width 14 height 14
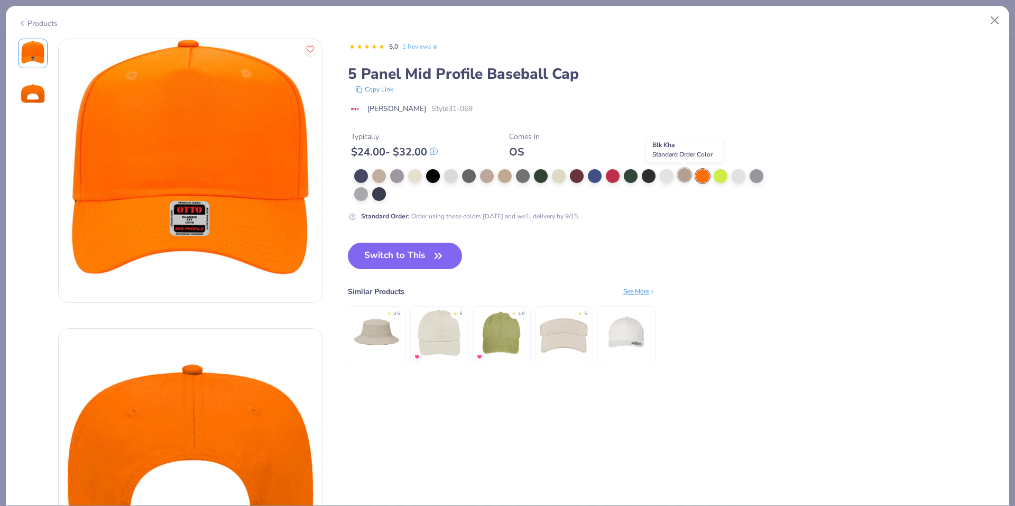
click at [680, 179] on div at bounding box center [685, 175] width 14 height 14
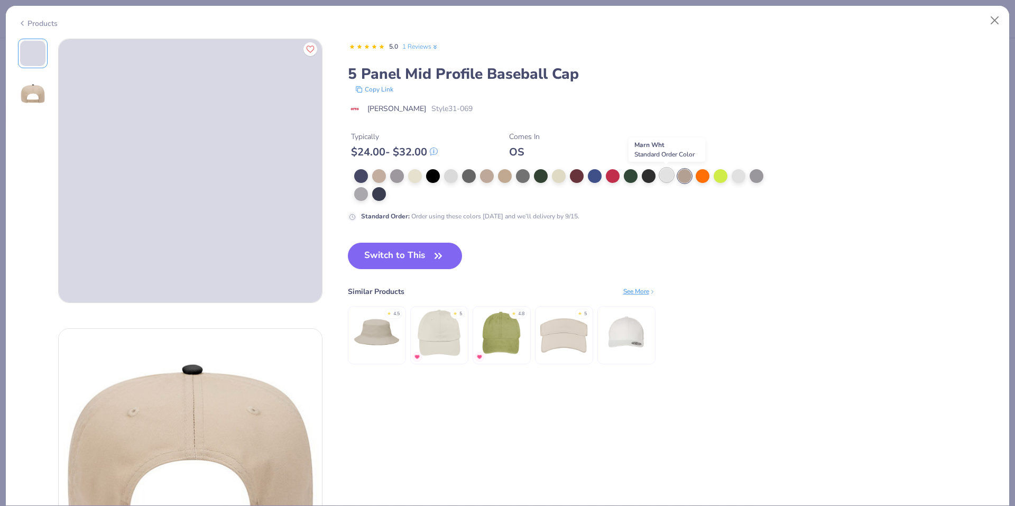
click at [669, 179] on div at bounding box center [667, 175] width 14 height 14
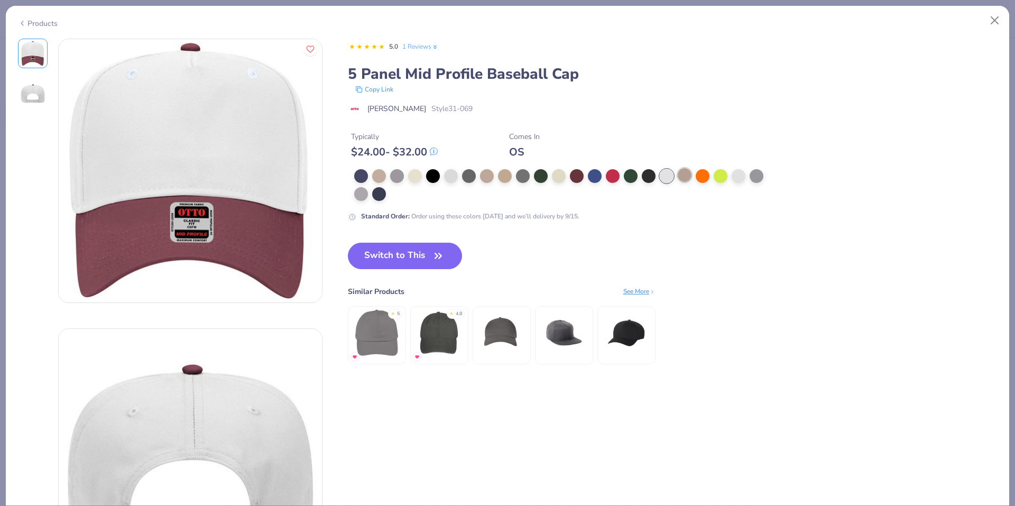
click at [686, 179] on div at bounding box center [685, 175] width 14 height 14
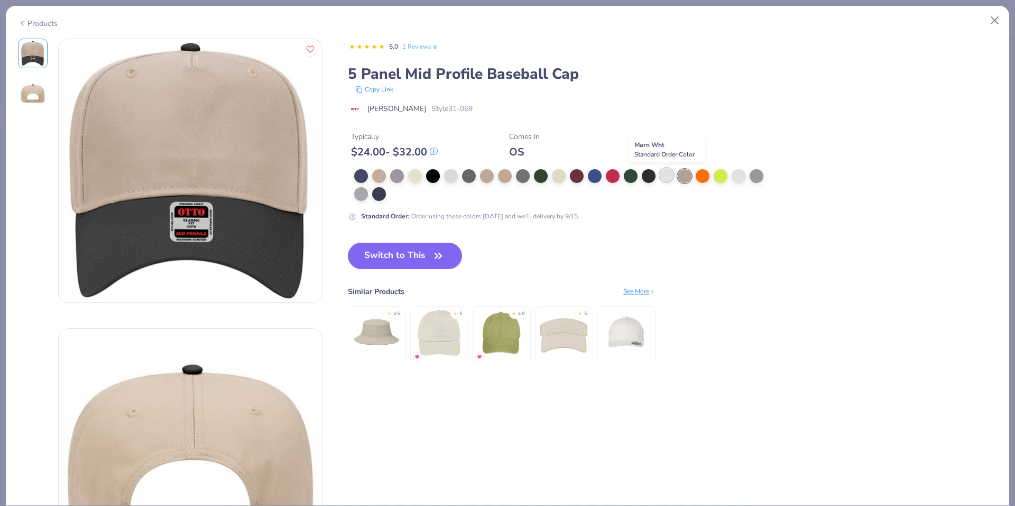
click at [661, 180] on div at bounding box center [667, 175] width 14 height 14
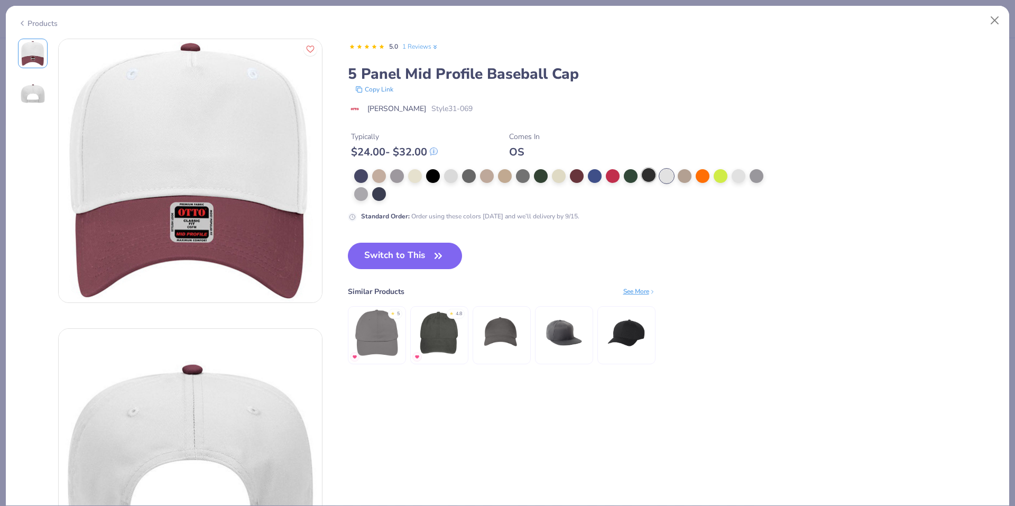
click at [647, 176] on div at bounding box center [649, 175] width 14 height 14
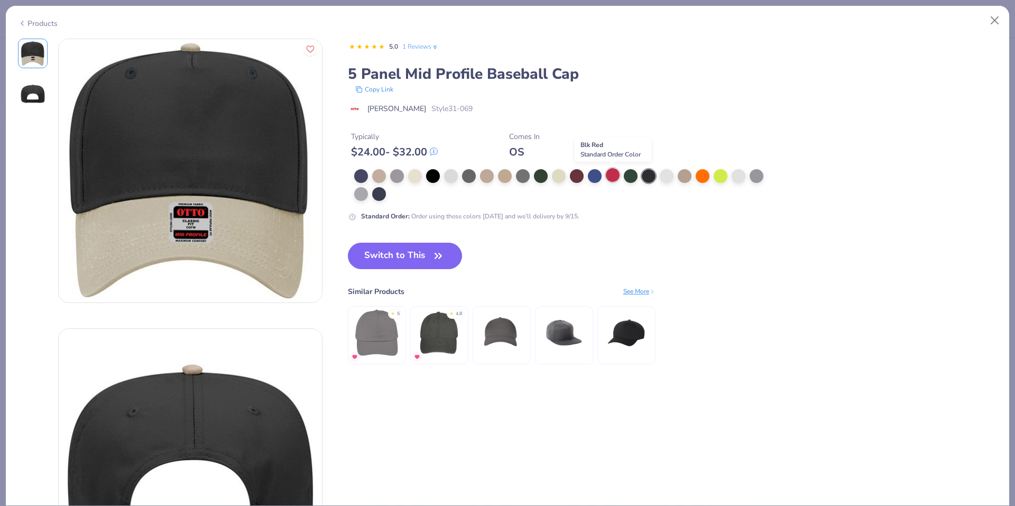
click at [613, 174] on div at bounding box center [613, 175] width 14 height 14
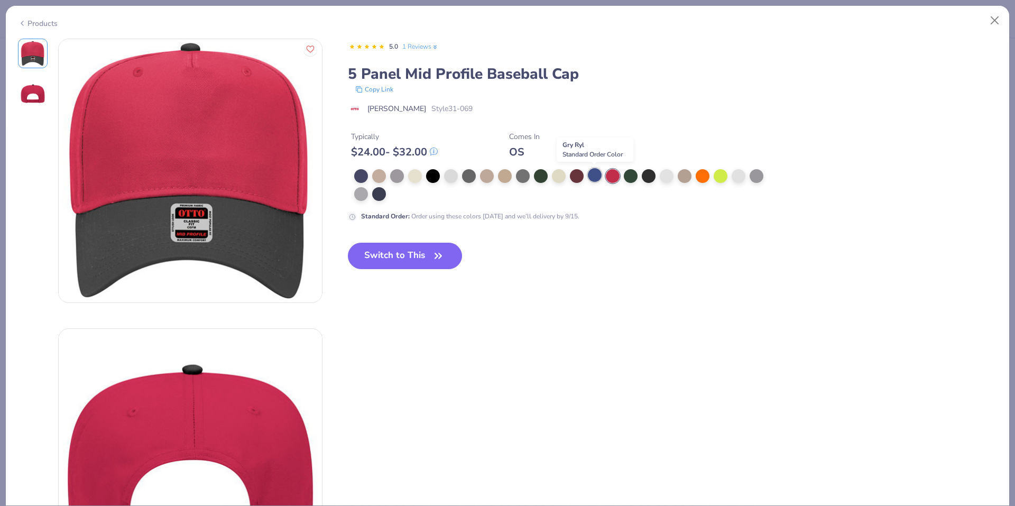
click at [596, 177] on div at bounding box center [595, 175] width 14 height 14
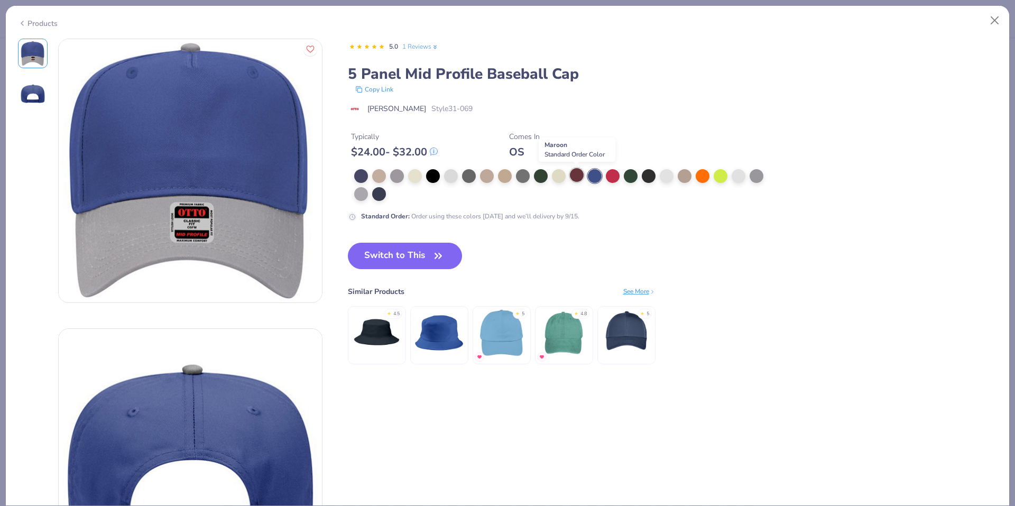
click at [573, 176] on div at bounding box center [577, 175] width 14 height 14
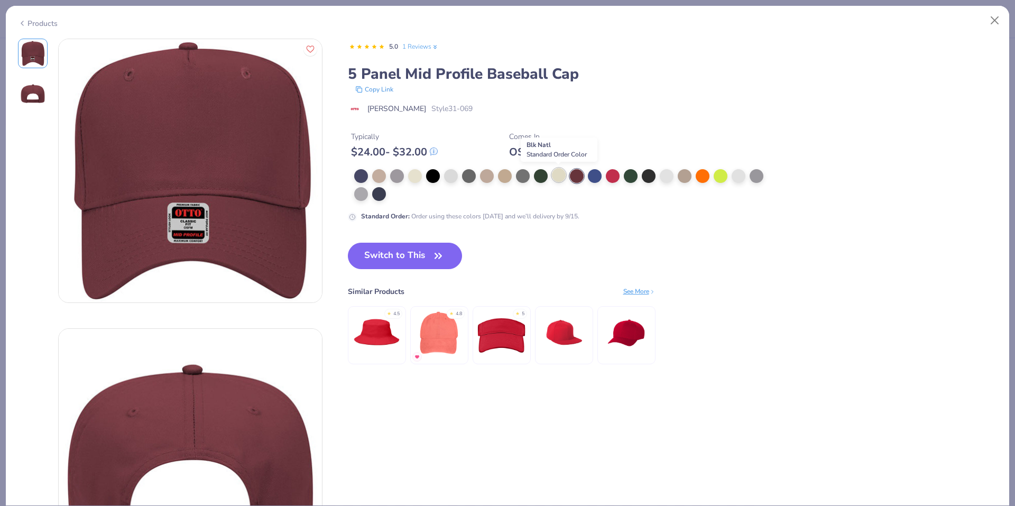
click at [561, 174] on div at bounding box center [559, 175] width 14 height 14
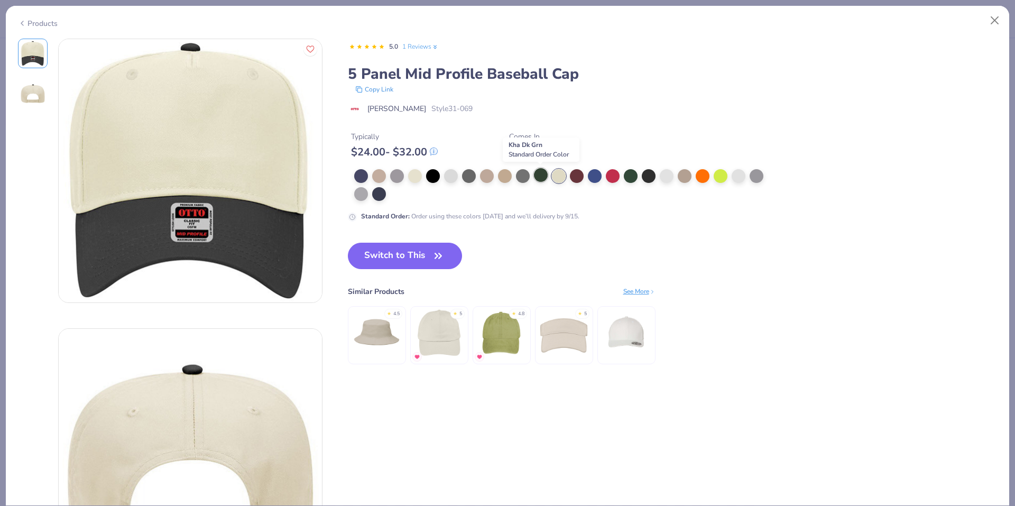
click at [535, 175] on div at bounding box center [541, 175] width 14 height 14
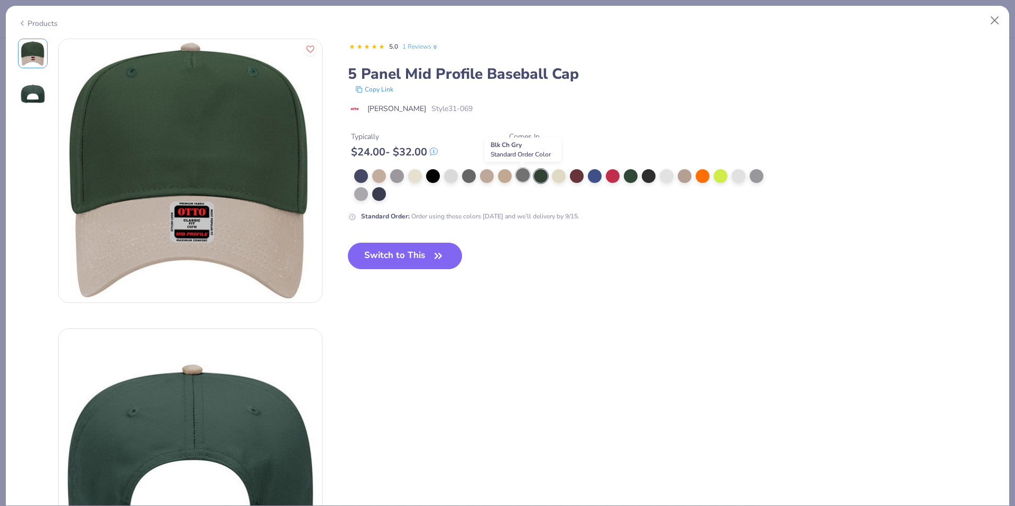
click at [521, 178] on div at bounding box center [523, 175] width 14 height 14
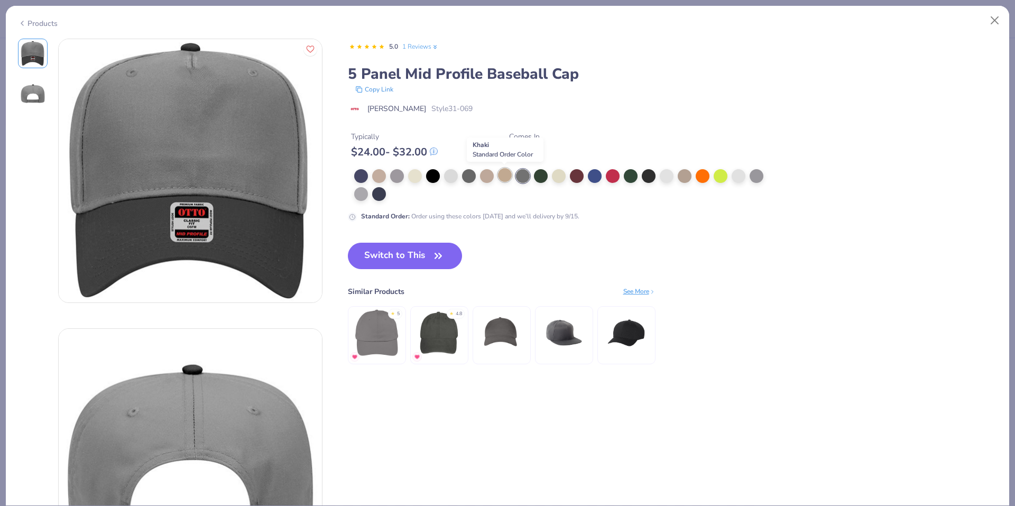
click at [509, 174] on div at bounding box center [505, 175] width 14 height 14
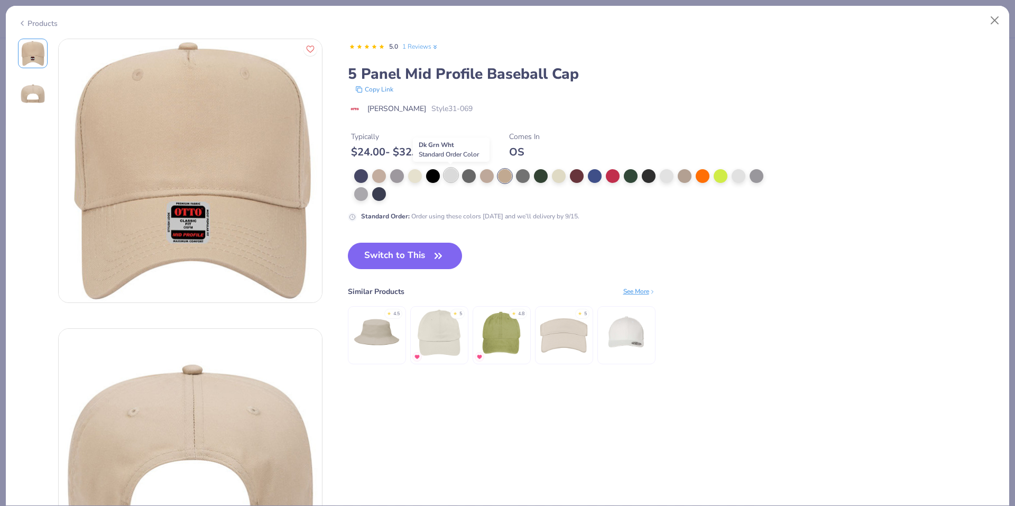
click at [447, 171] on div at bounding box center [451, 175] width 14 height 14
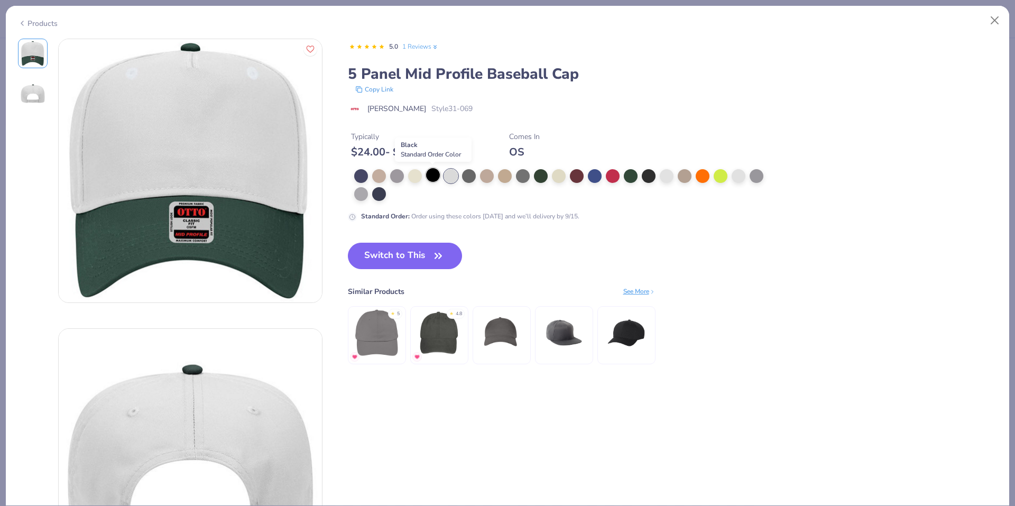
click at [428, 176] on div at bounding box center [433, 175] width 14 height 14
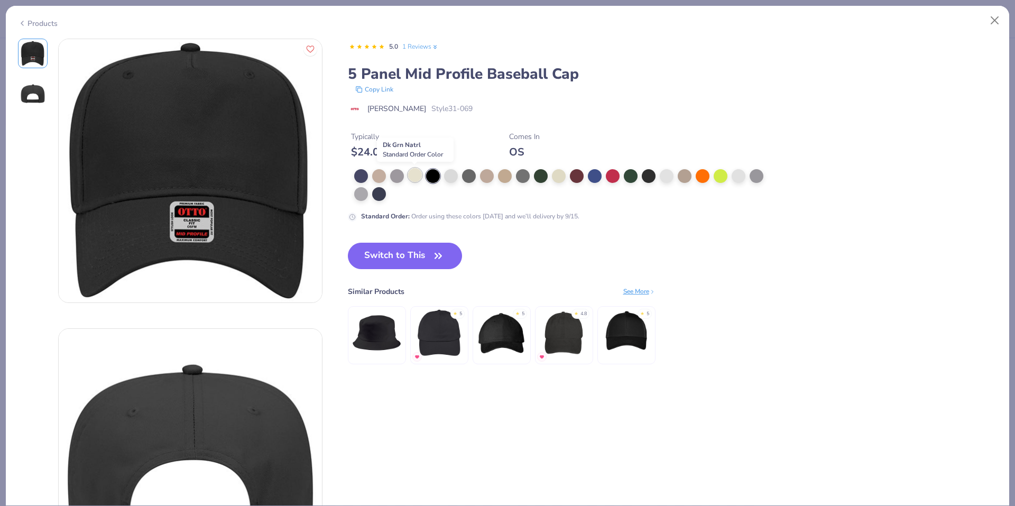
click at [413, 175] on div at bounding box center [415, 175] width 14 height 14
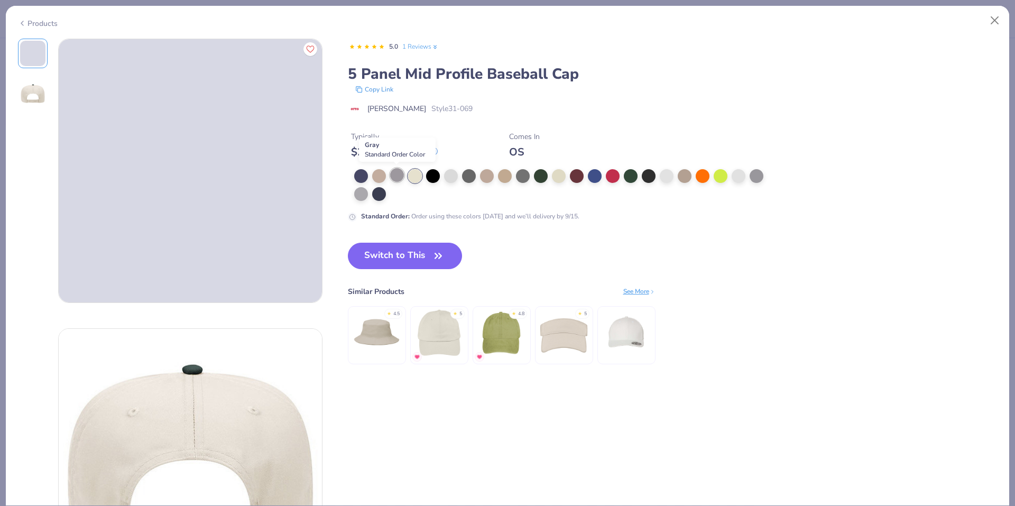
click at [400, 173] on div at bounding box center [397, 175] width 14 height 14
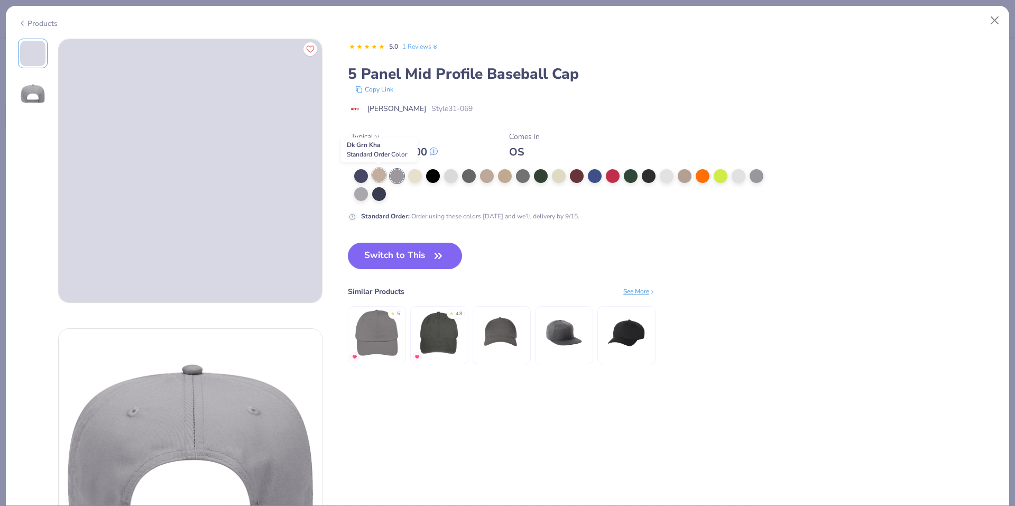
click at [378, 171] on div at bounding box center [379, 175] width 14 height 14
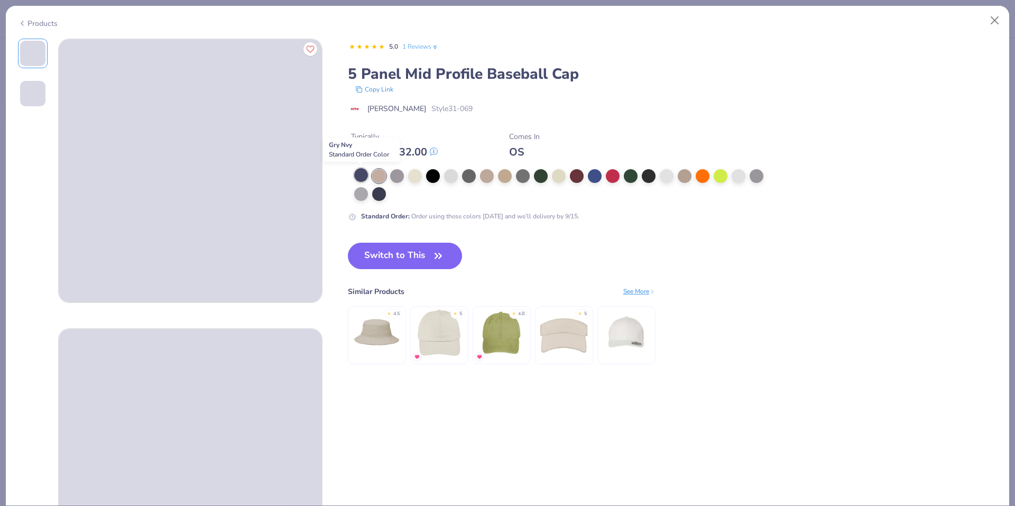
click at [361, 171] on div at bounding box center [361, 175] width 14 height 14
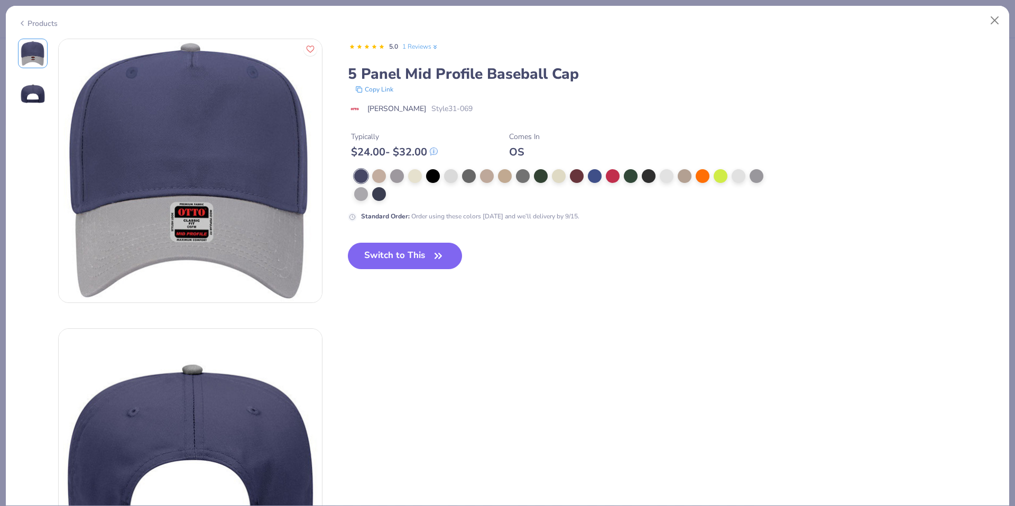
click at [49, 29] on div "Products" at bounding box center [507, 19] width 1003 height 27
click at [41, 22] on div "Products" at bounding box center [38, 23] width 40 height 11
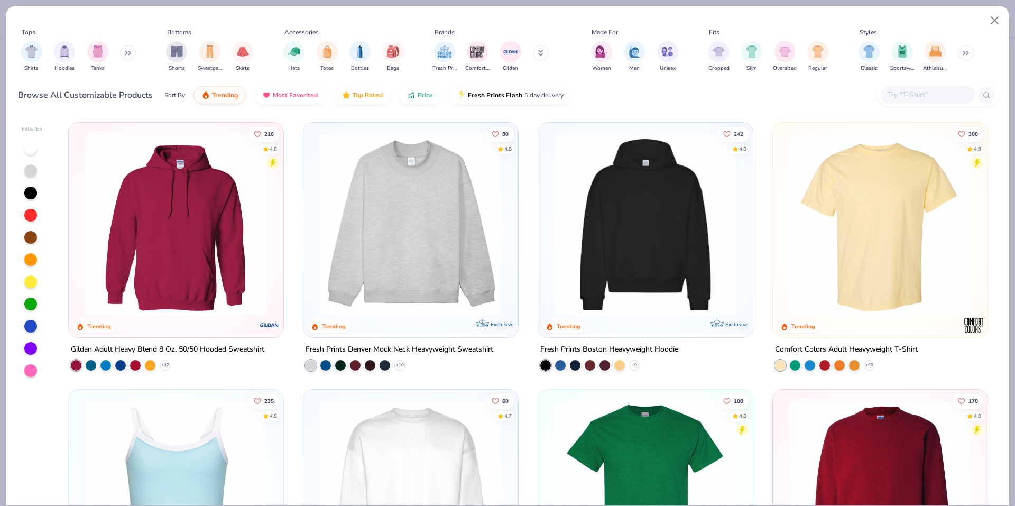
click at [931, 91] on input "text" at bounding box center [927, 95] width 81 height 12
paste input "g184"
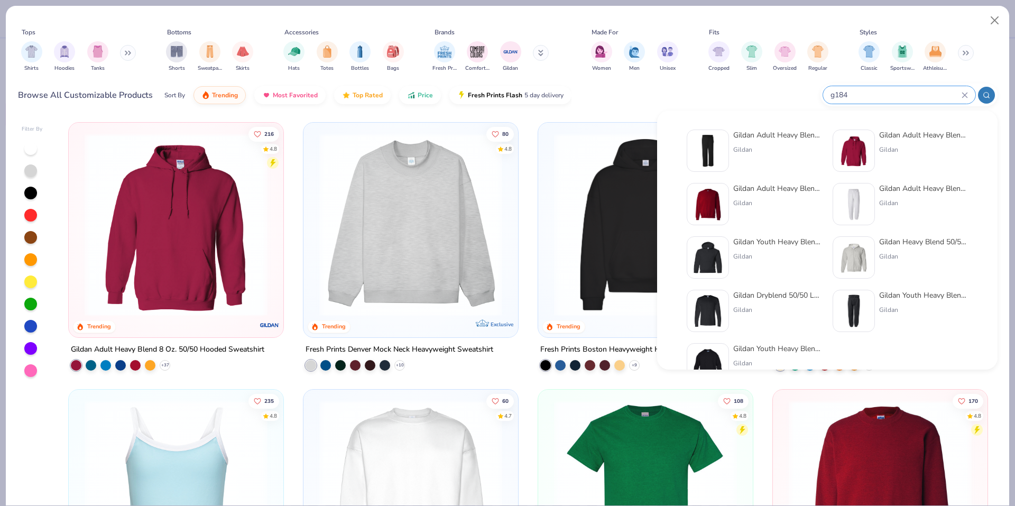
type input "g184"
click at [703, 152] on img at bounding box center [707, 150] width 33 height 33
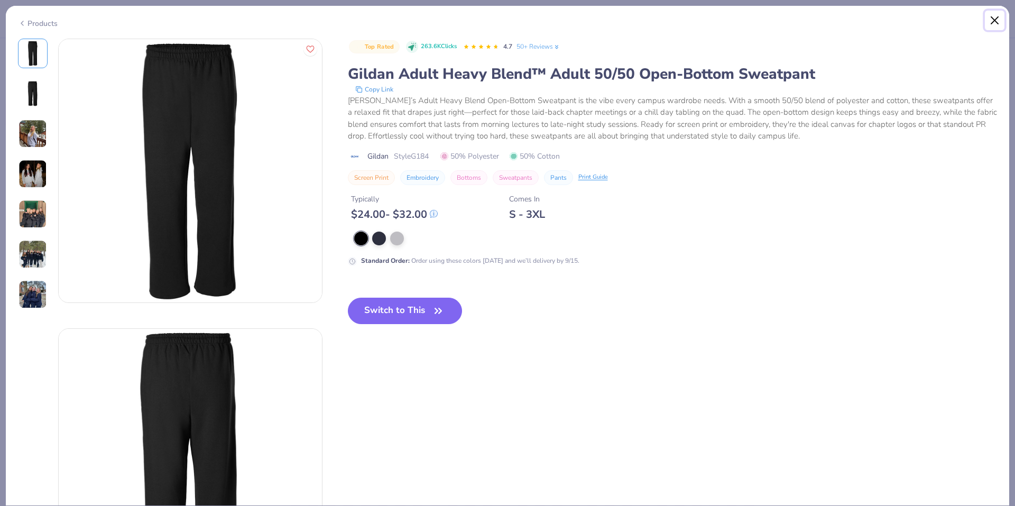
click at [999, 21] on button "Close" at bounding box center [995, 21] width 20 height 20
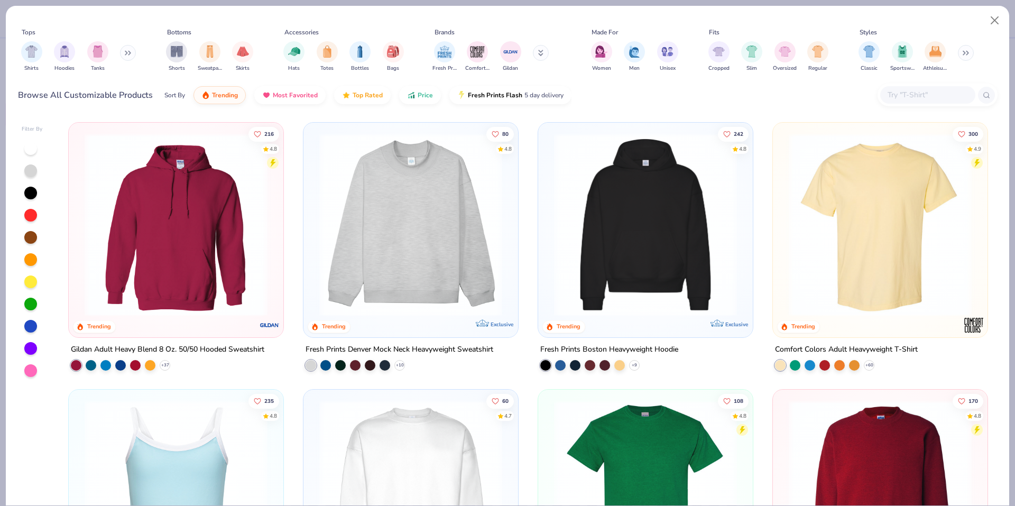
click at [940, 100] on input "text" at bounding box center [927, 95] width 81 height 12
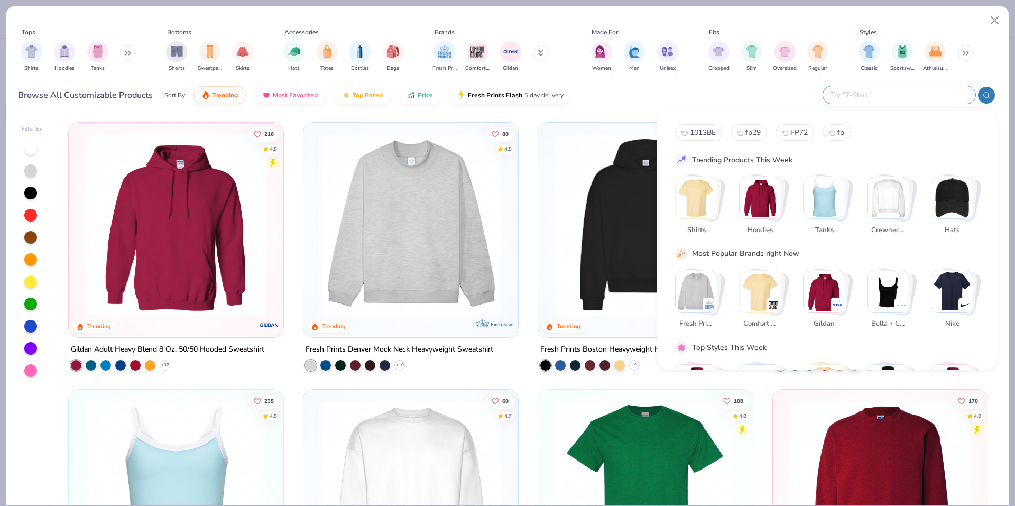
paste input "43005"
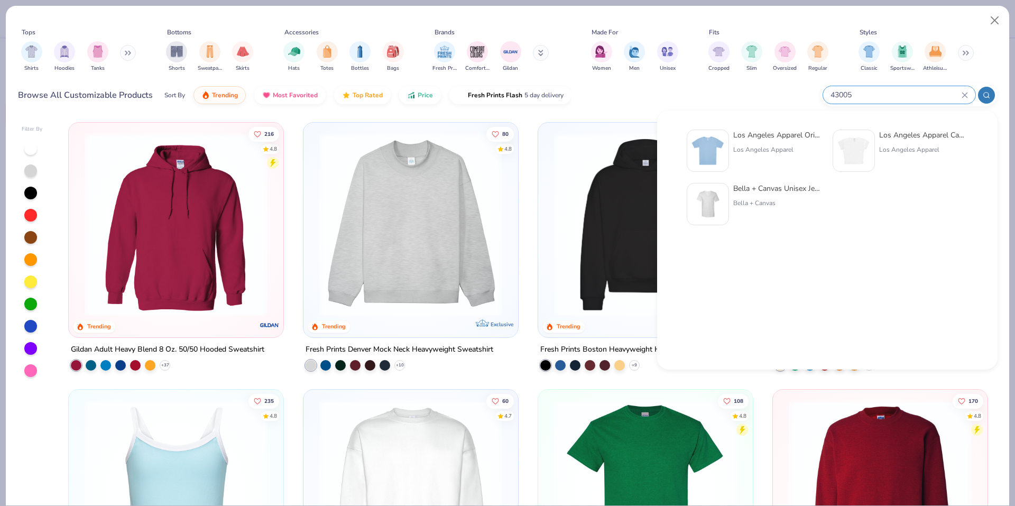
type input "43005"
click at [715, 153] on img at bounding box center [707, 150] width 33 height 33
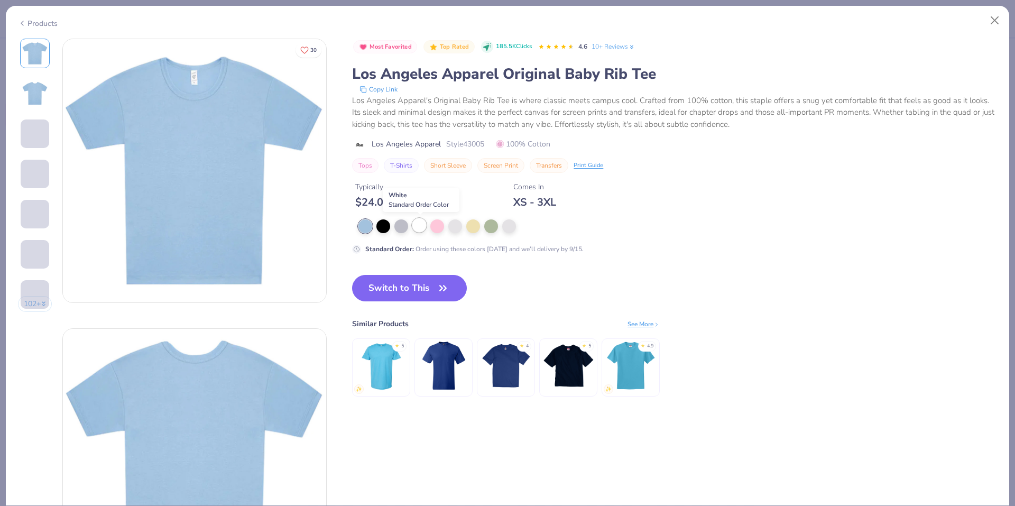
click at [418, 225] on div at bounding box center [419, 225] width 14 height 14
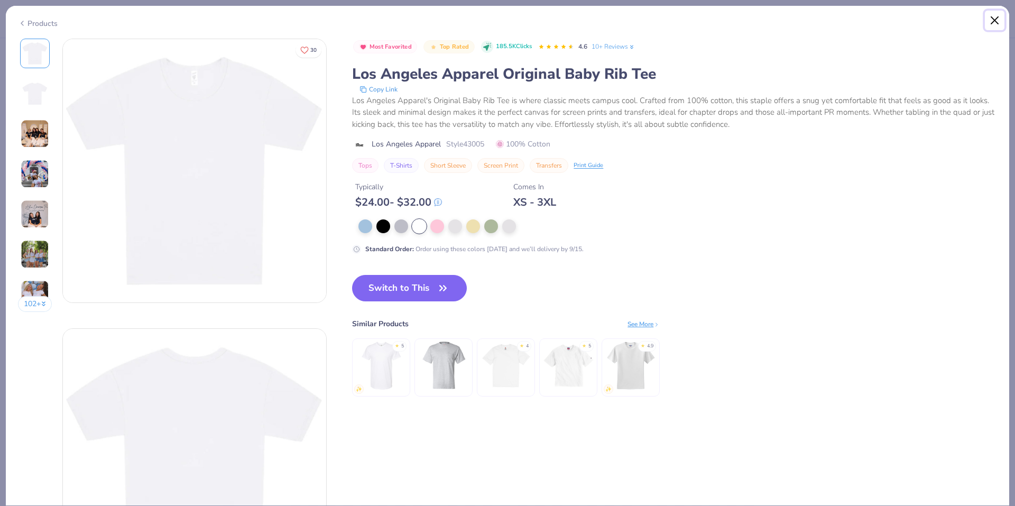
drag, startPoint x: 999, startPoint y: 19, endPoint x: 954, endPoint y: 1, distance: 48.4
click at [999, 19] on button "Close" at bounding box center [995, 21] width 20 height 20
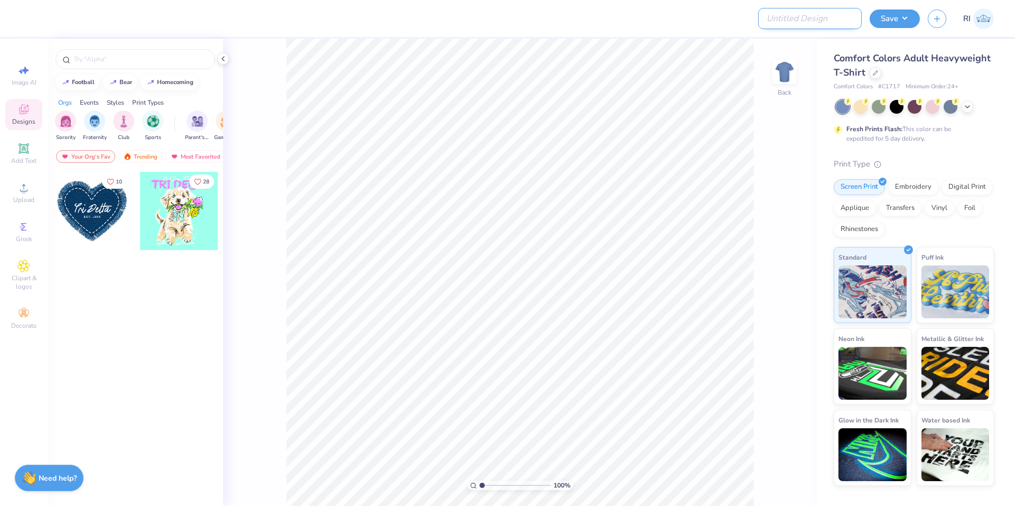
click at [824, 23] on input "Design Title" at bounding box center [810, 18] width 104 height 21
paste input "UGC_3331"
type input "UGC_3331"
click at [874, 68] on div at bounding box center [876, 72] width 12 height 12
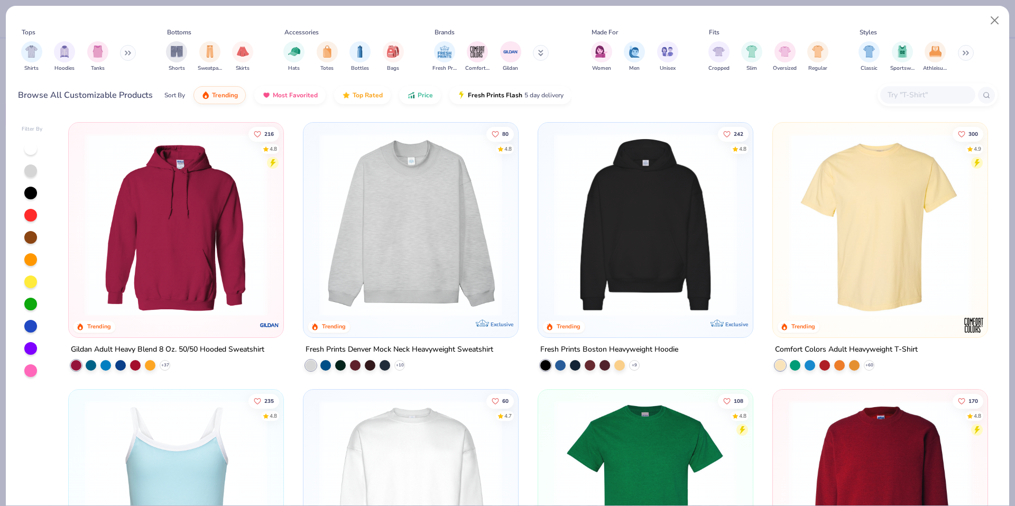
click at [918, 94] on input "text" at bounding box center [927, 95] width 81 height 12
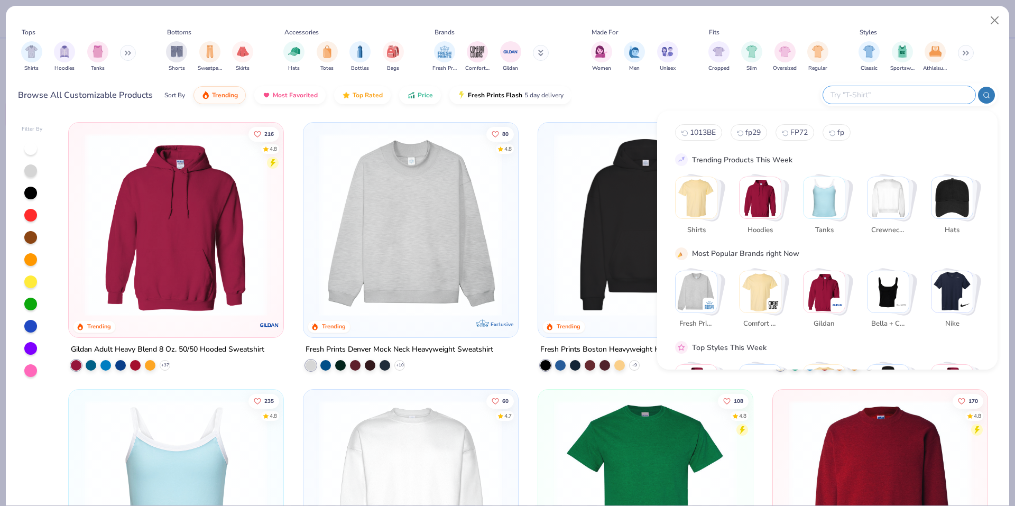
paste input "FP82"
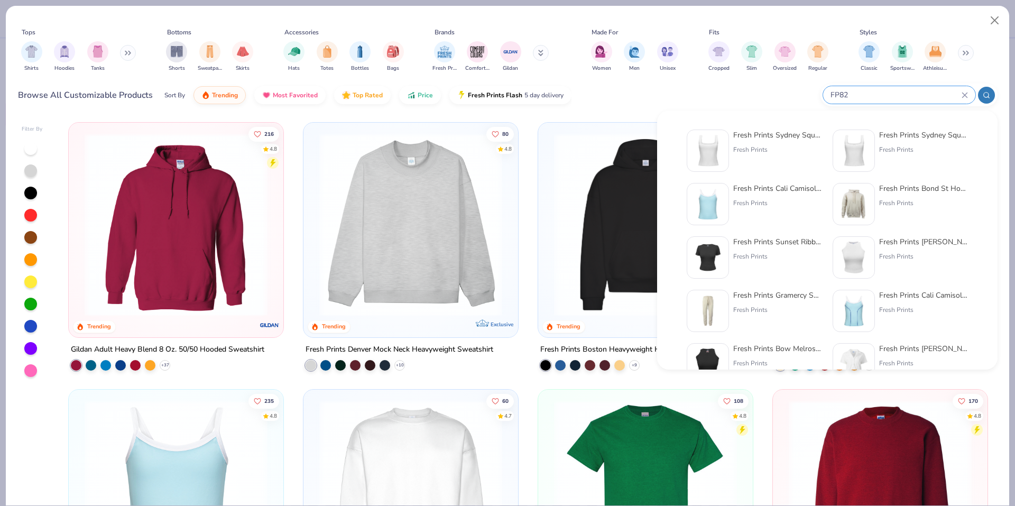
type input "FP82"
click at [712, 156] on img at bounding box center [707, 150] width 33 height 33
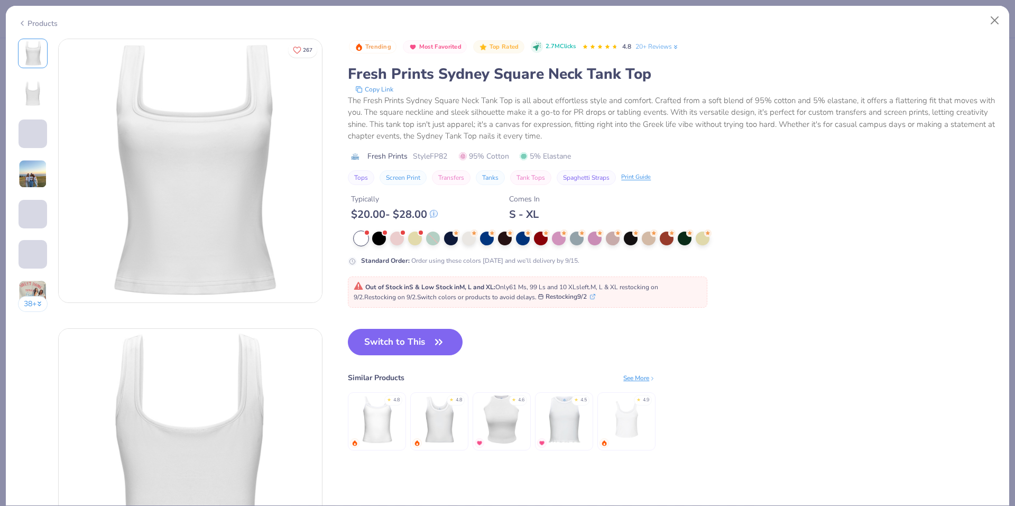
drag, startPoint x: 389, startPoint y: 341, endPoint x: 142, endPoint y: 353, distance: 247.2
click at [389, 342] on button "Switch to This" at bounding box center [405, 342] width 115 height 26
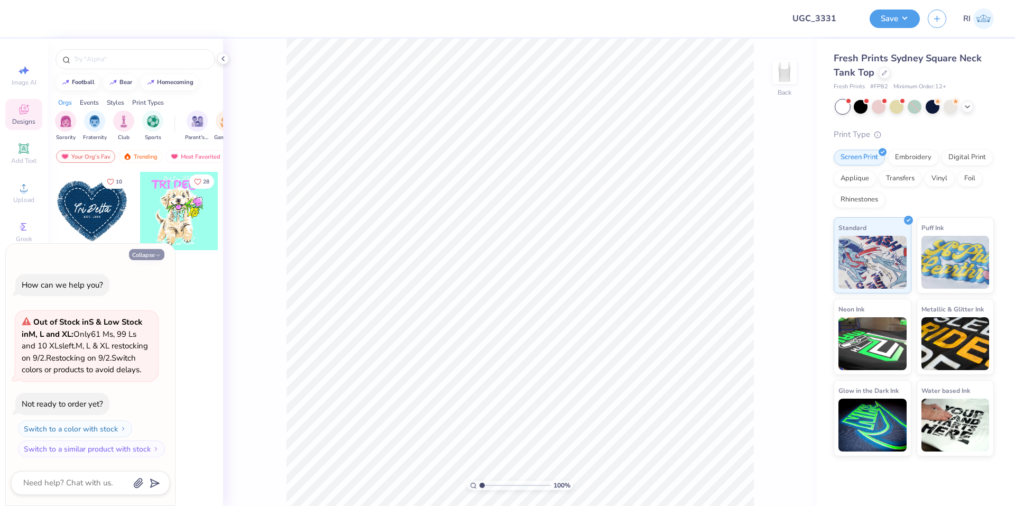
click at [146, 249] on button "Collapse" at bounding box center [146, 254] width 35 height 11
type textarea "x"
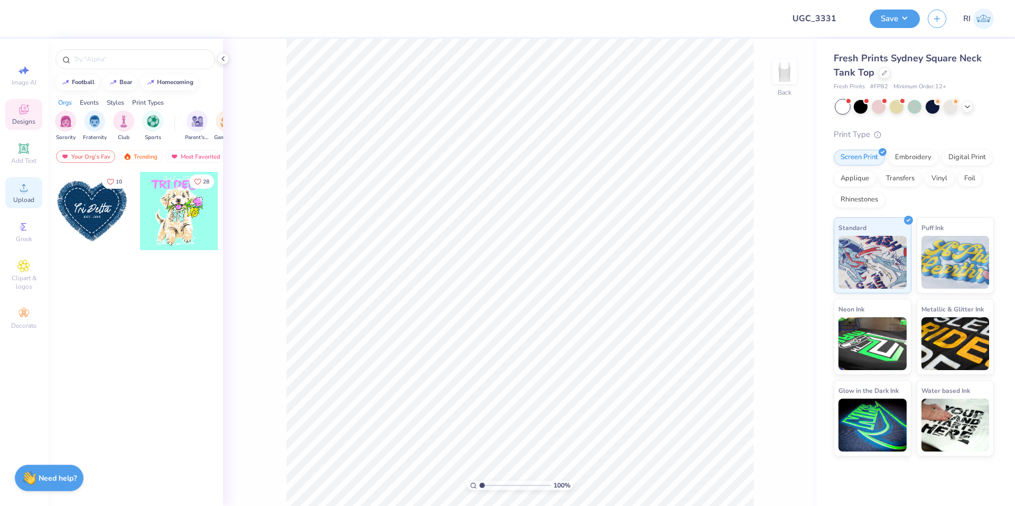
click at [22, 190] on circle at bounding box center [24, 191] width 6 height 6
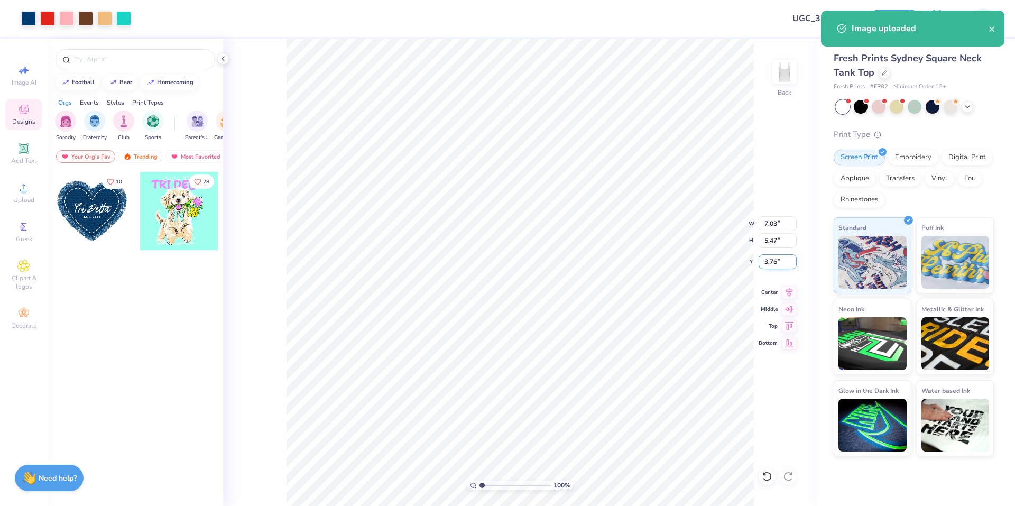
click at [775, 255] on input "3.76" at bounding box center [778, 261] width 38 height 15
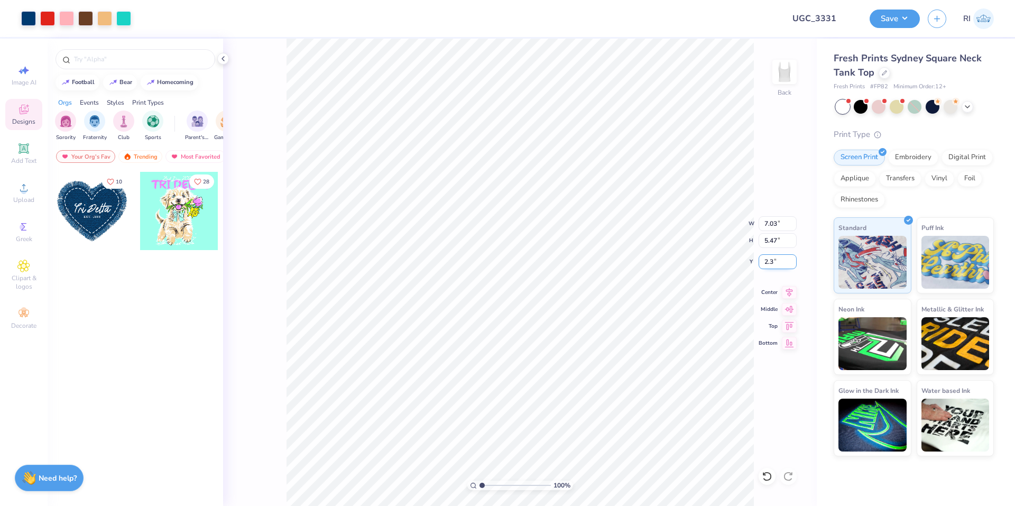
type input "2.30"
click at [775, 225] on input "7.03" at bounding box center [778, 223] width 38 height 15
type input "7.00"
type input "5.45"
click at [776, 260] on input "2.31" at bounding box center [778, 261] width 38 height 15
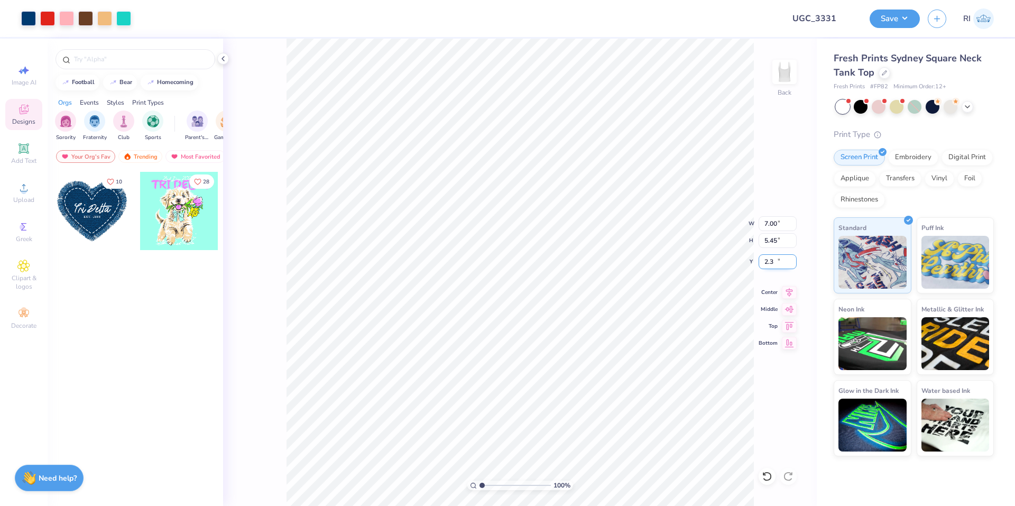
type input "2.30"
click at [26, 150] on icon at bounding box center [24, 148] width 8 height 8
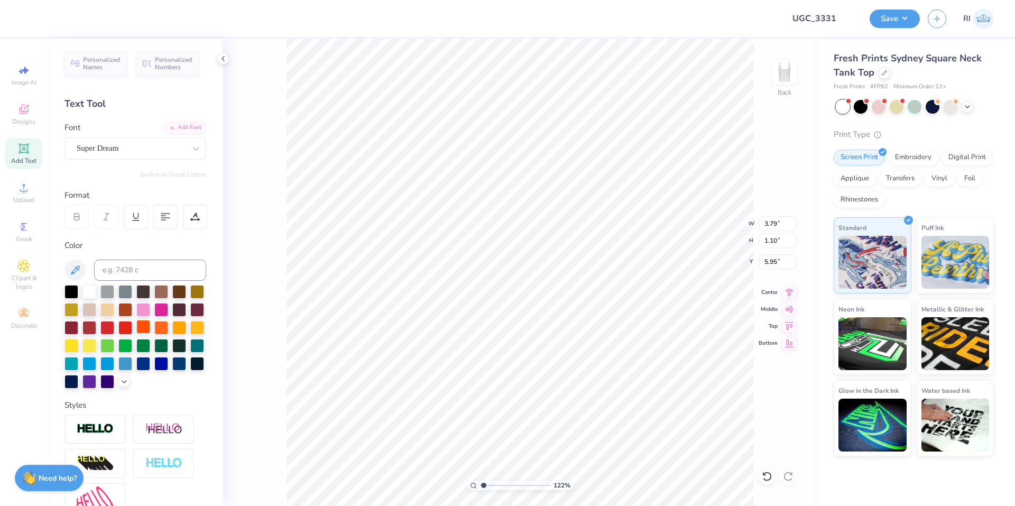
click at [150, 327] on div at bounding box center [143, 327] width 14 height 14
type input "1.64913377760655"
type input "6.65"
click at [132, 347] on div at bounding box center [125, 345] width 14 height 14
click at [186, 130] on div "Add Font" at bounding box center [185, 127] width 42 height 12
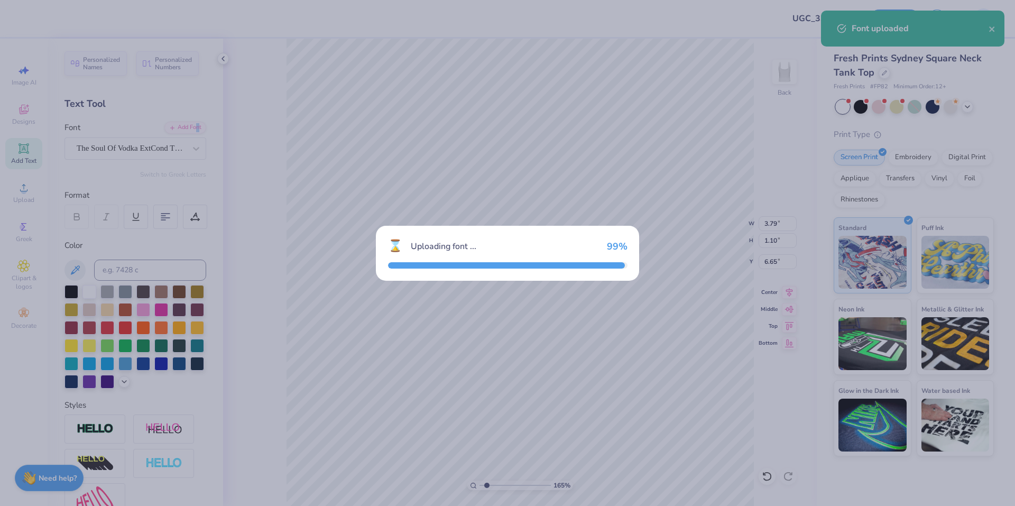
type input "1.64913377760655"
type input "2.45"
type input "1.21"
type input "6.59"
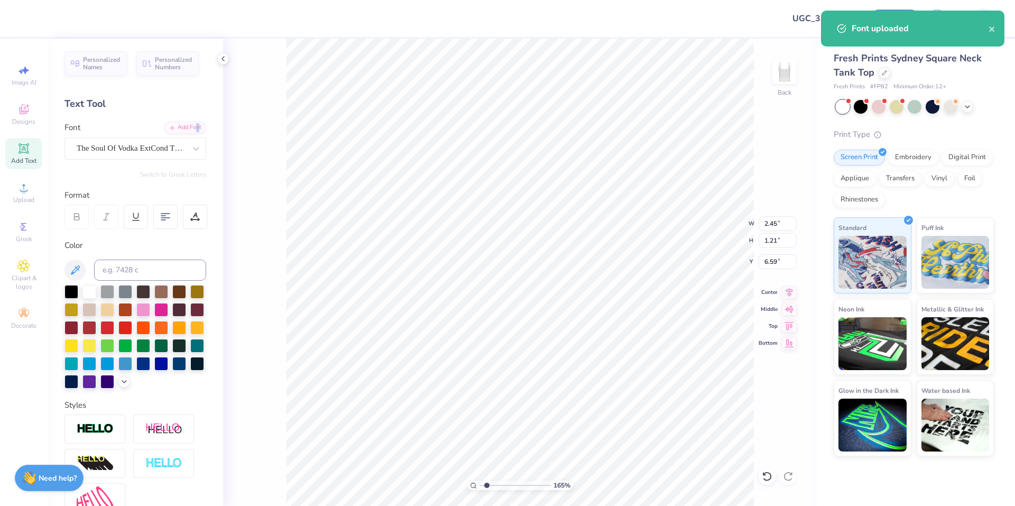
type input "1.64913377760655"
type input "6.41"
click at [183, 125] on div "Add Font" at bounding box center [185, 127] width 42 height 12
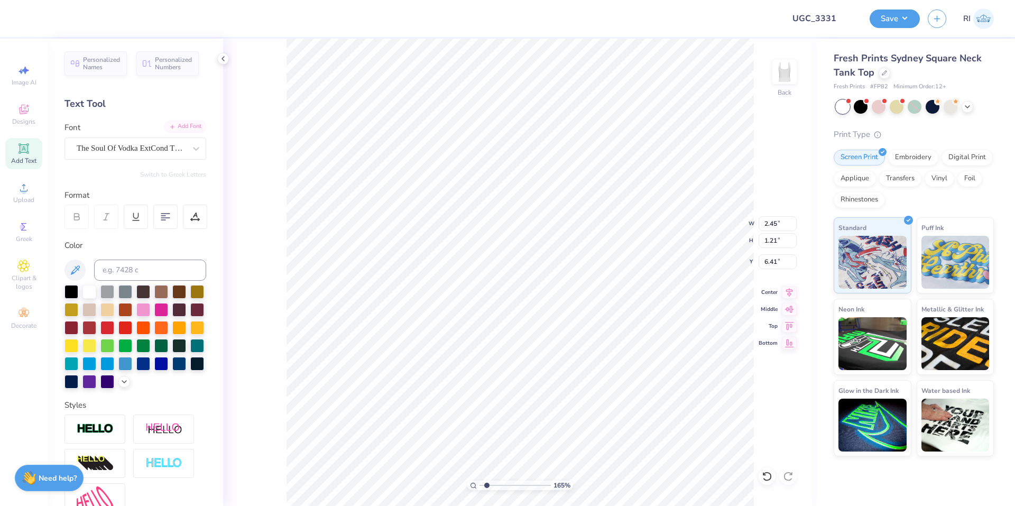
click at [179, 126] on div "Add Font" at bounding box center [185, 127] width 42 height 12
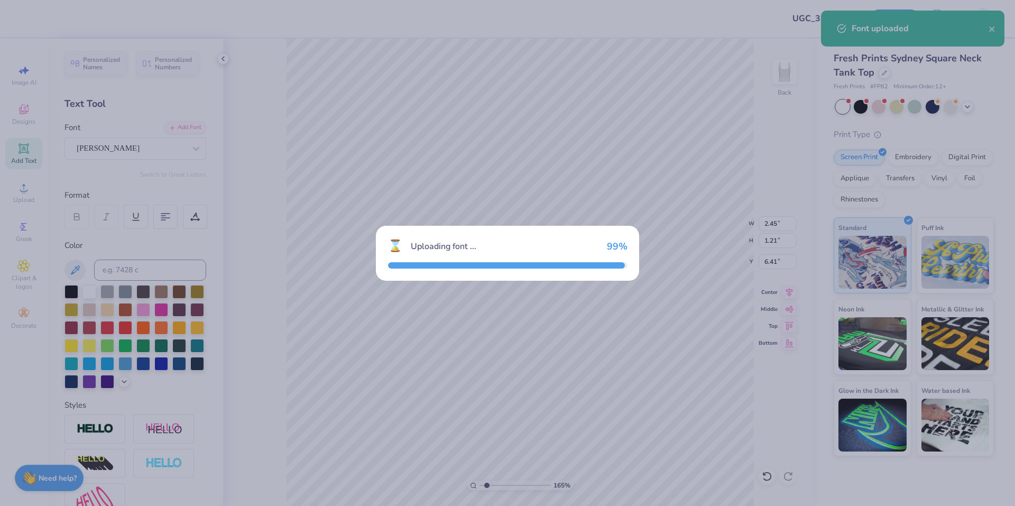
type input "1.64913377760655"
type input "3.74"
type input "1.00"
type input "6.52"
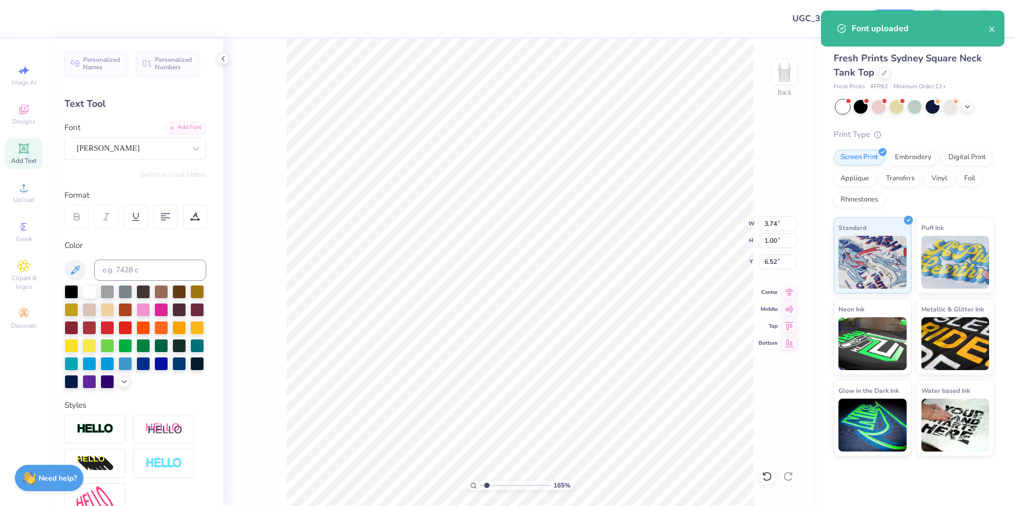
scroll to position [9, 2]
type input "1.64913377760655"
type textarea "D"
type input "1.64913377760655"
type textarea "DE"
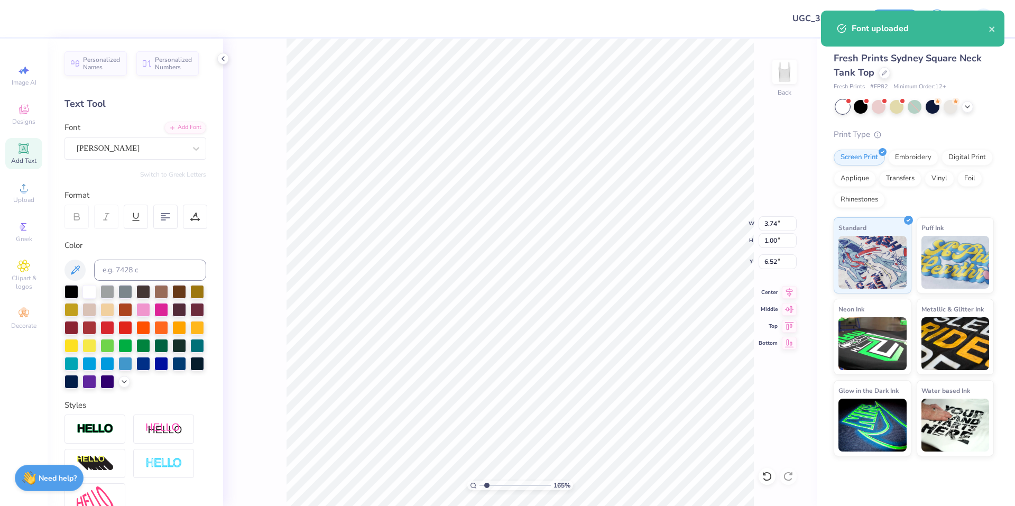
type input "1.64913377760655"
type textarea "DEL"
type input "1.64913377760655"
type textarea "DELT"
type input "1.64913377760655"
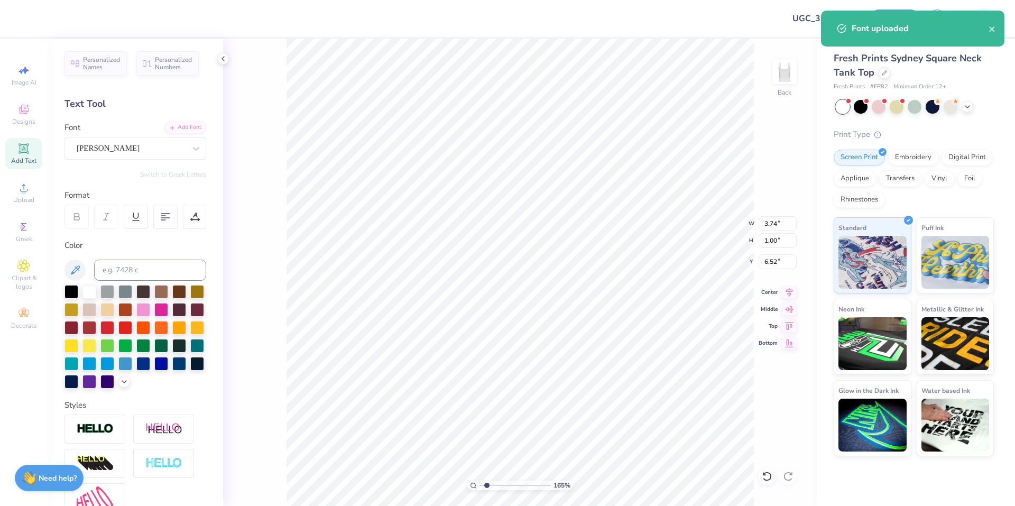
type textarea "DELTA"
type input "1.64913377760655"
type input "7.00"
type input "5.45"
type input "2.30"
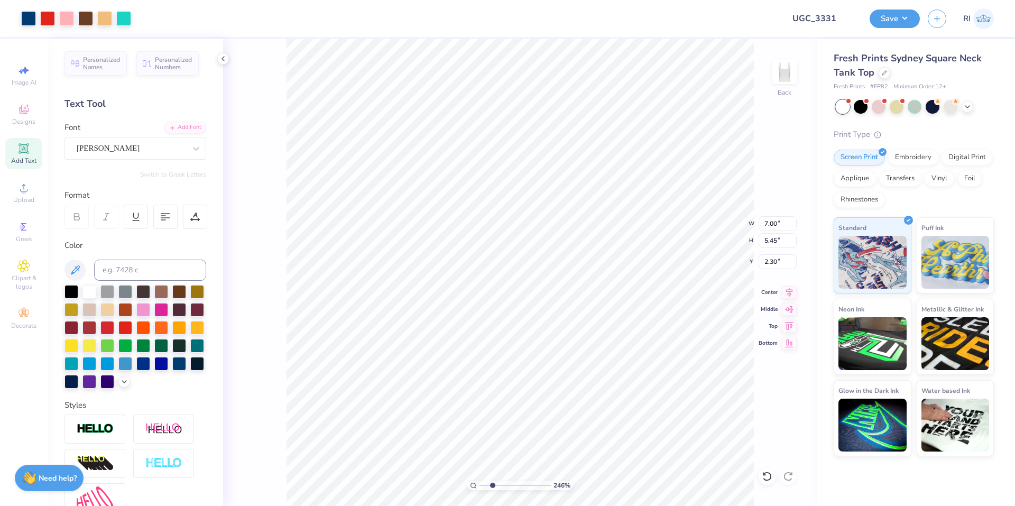
type input "2.46071092039642"
type input "4.68"
type input "1.00"
type input "6.52"
type input "2.46071092039642"
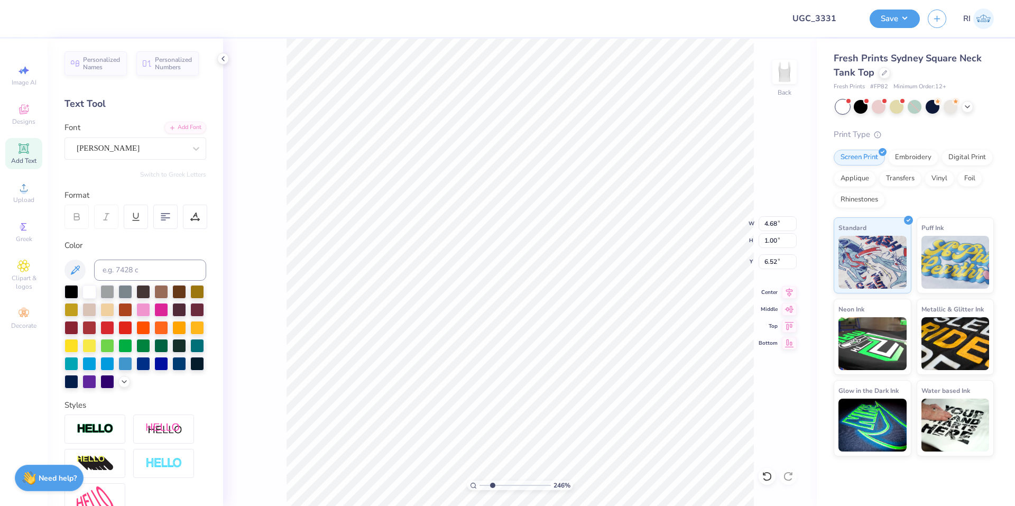
type input "3.27"
type input "2.46071092039642"
type input "4.56"
type input "0.98"
type input "3.30"
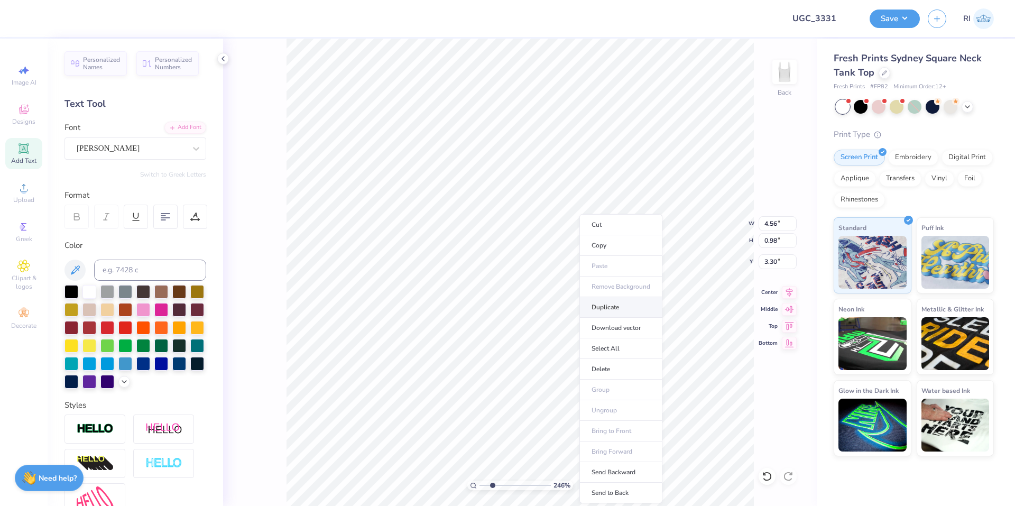
click at [606, 306] on li "Duplicate" at bounding box center [620, 307] width 83 height 21
type input "2.46071092039642"
type input "4.30"
type input "2.46071092039642"
type input "4.77"
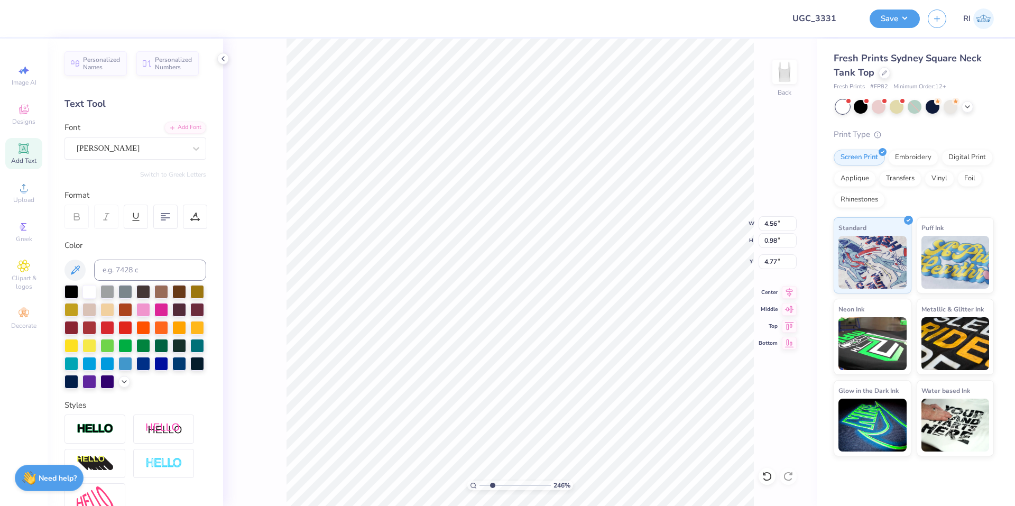
type input "2.46071092039642"
type textarea "D"
type input "2.46071092039642"
type textarea "G"
type input "2.46071092039642"
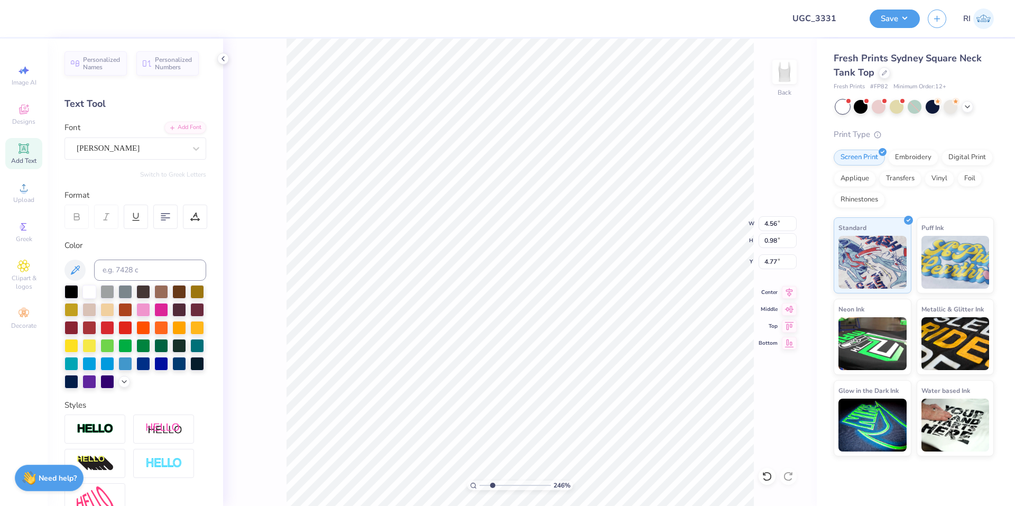
type textarea "GAM"
type input "2.46071092039642"
type textarea "GAMMA"
type input "2.46071092039642"
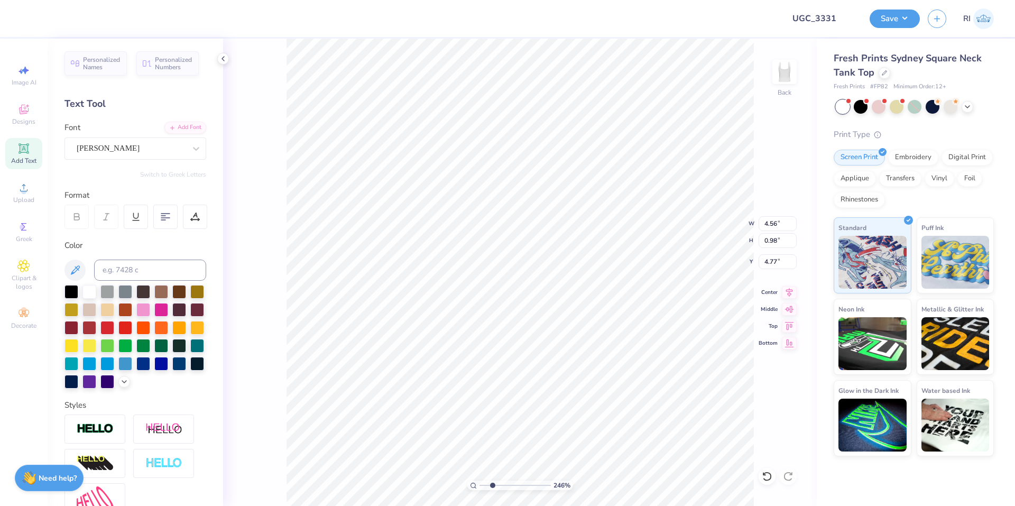
type input "7.00"
type input "5.45"
type input "2.30"
type input "4.05804149575103"
type input "5.64"
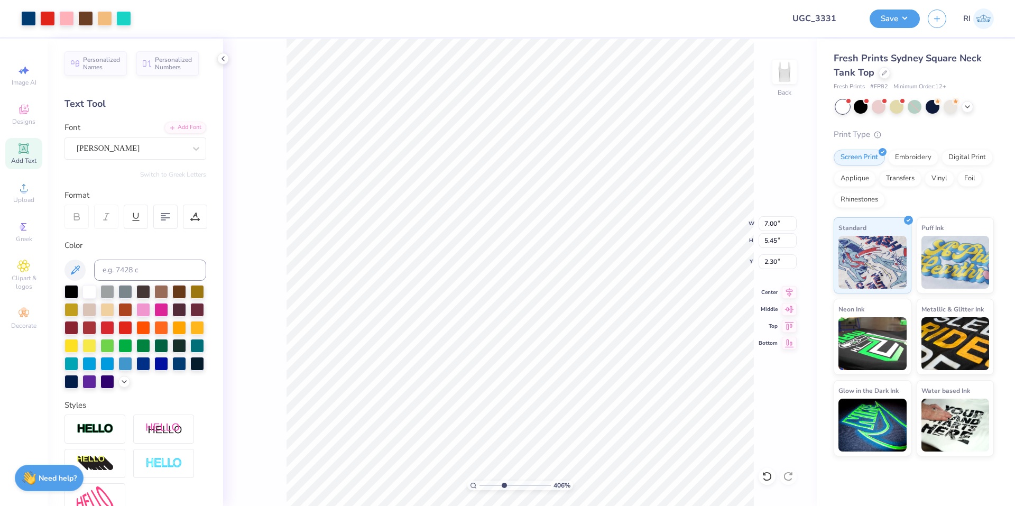
type input "1.02"
type input "4.75"
type input "4.05804149575103"
type input "4.70"
type input "4.05804149575103"
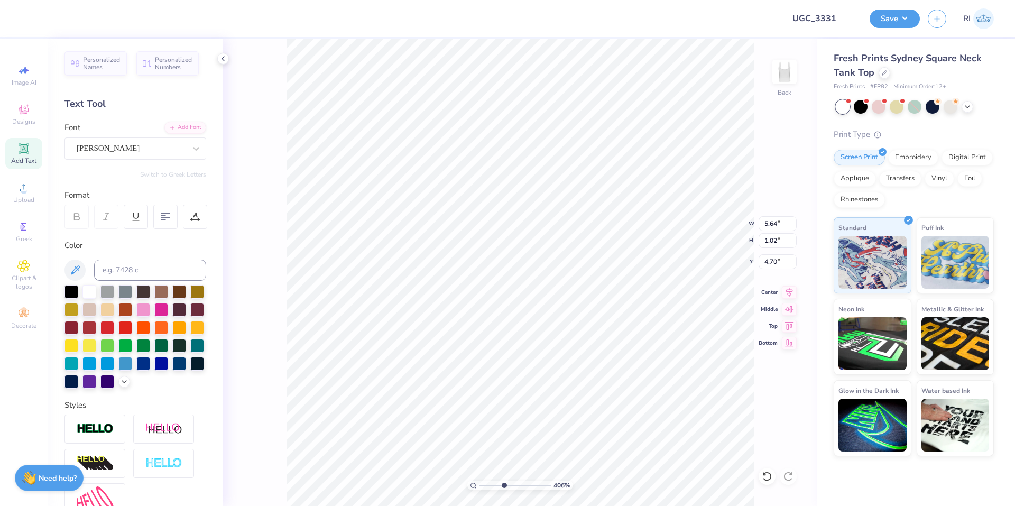
type input "5.46"
type input "0.99"
click at [599, 311] on li "Duplicate" at bounding box center [601, 307] width 83 height 21
type input "1.35006143669128"
type input "5.70"
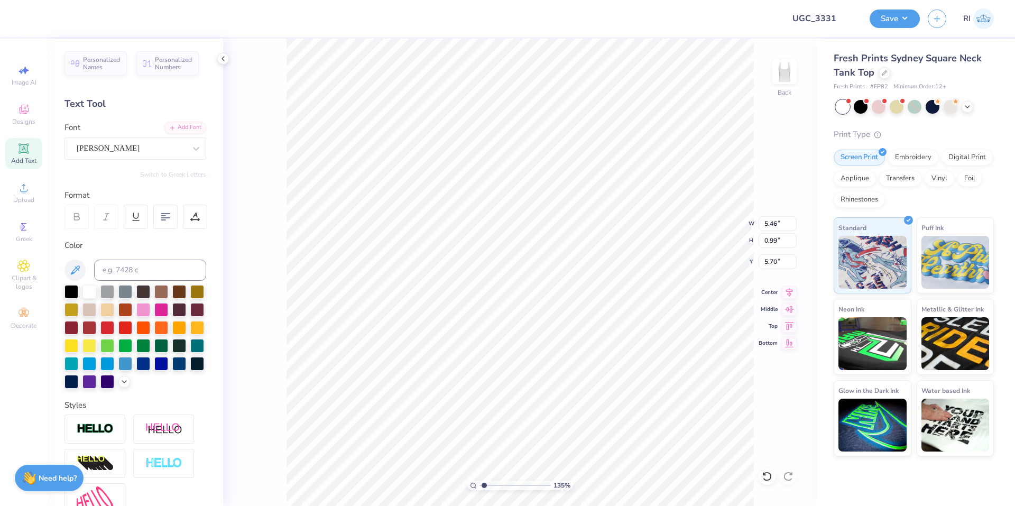
type input "1.35006143669128"
type input "7.25"
type input "1.35006143669128"
type input "2.25"
type input "0.41"
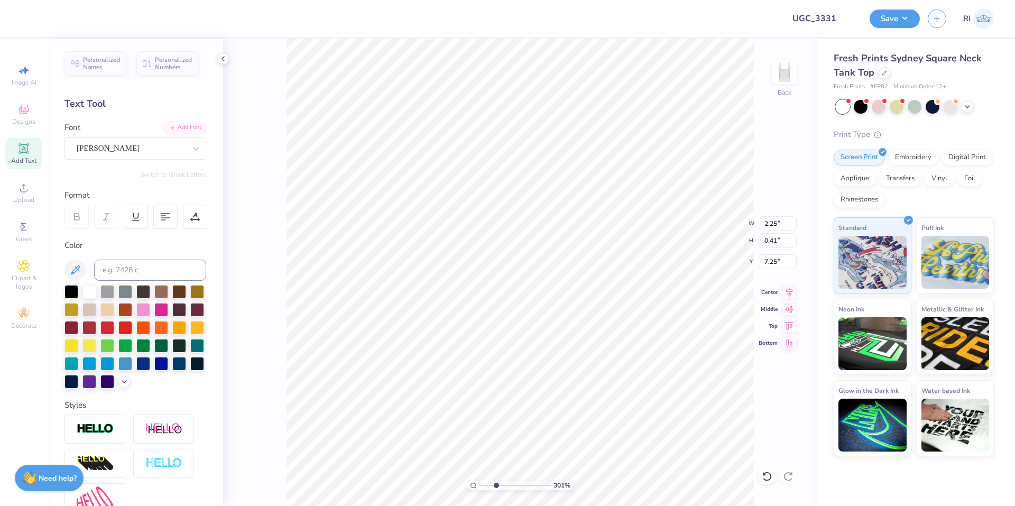
type input "3.00581987268404"
type input "1.75"
type input "0.32"
type input "7.35"
click at [188, 126] on div "Add Font" at bounding box center [185, 127] width 42 height 12
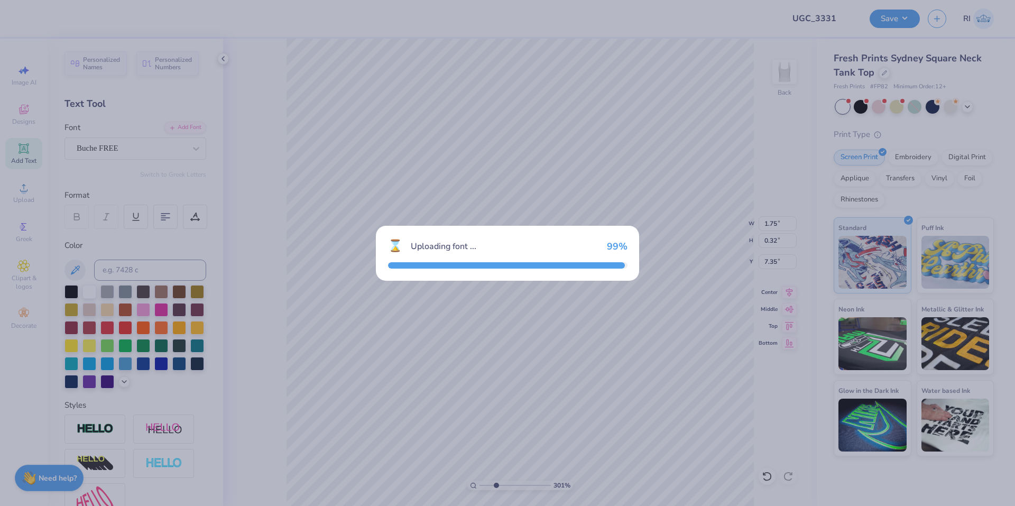
type input "3.00581987268404"
type input "1.87"
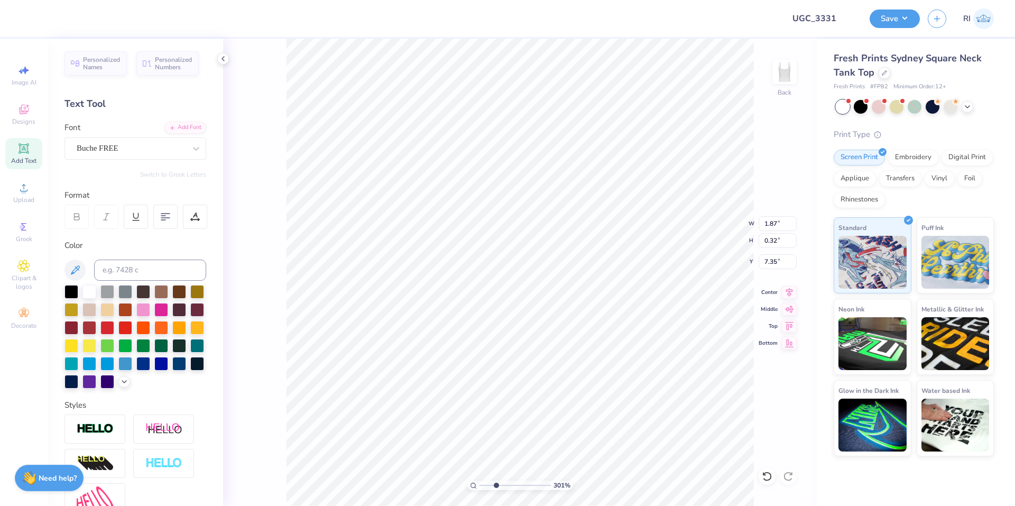
type input "3.00581987268404"
type textarea "s"
type input "3.00581987268404"
type textarea "se"
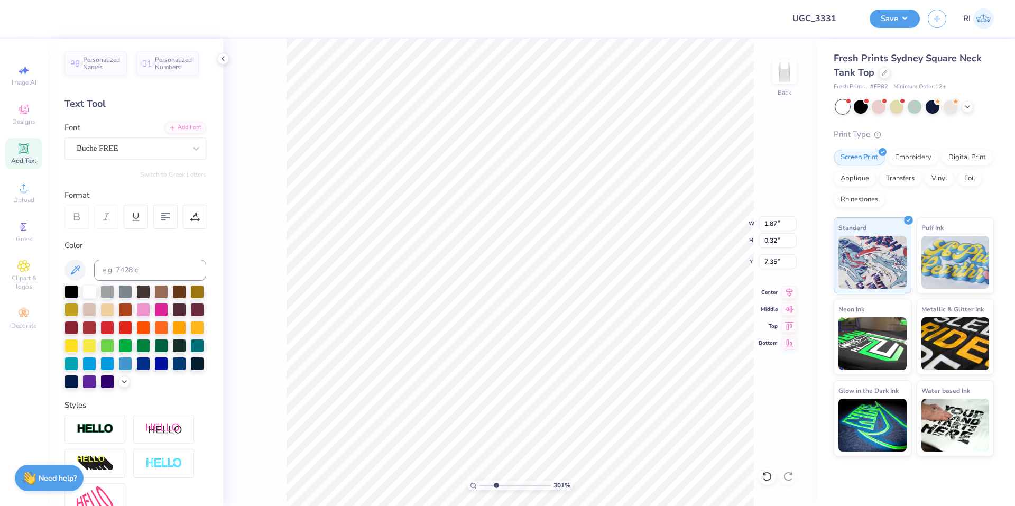
type input "3.00581987268404"
type textarea "ser"
type input "3.00581987268404"
type textarea "servi"
type input "3.00581987268404"
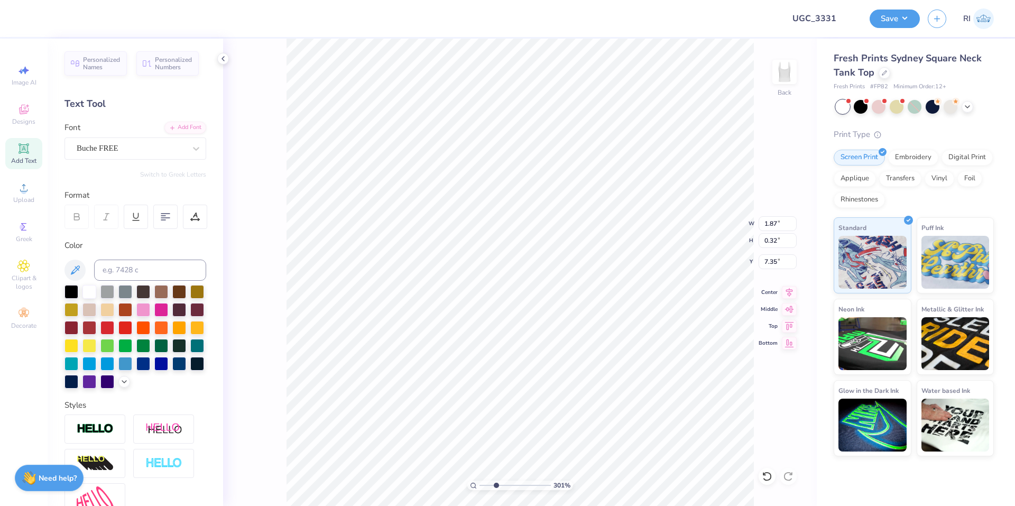
type textarea "servic"
type input "3.00581987268404"
type textarea "service"
type input "3.00581987268404"
type textarea "service f"
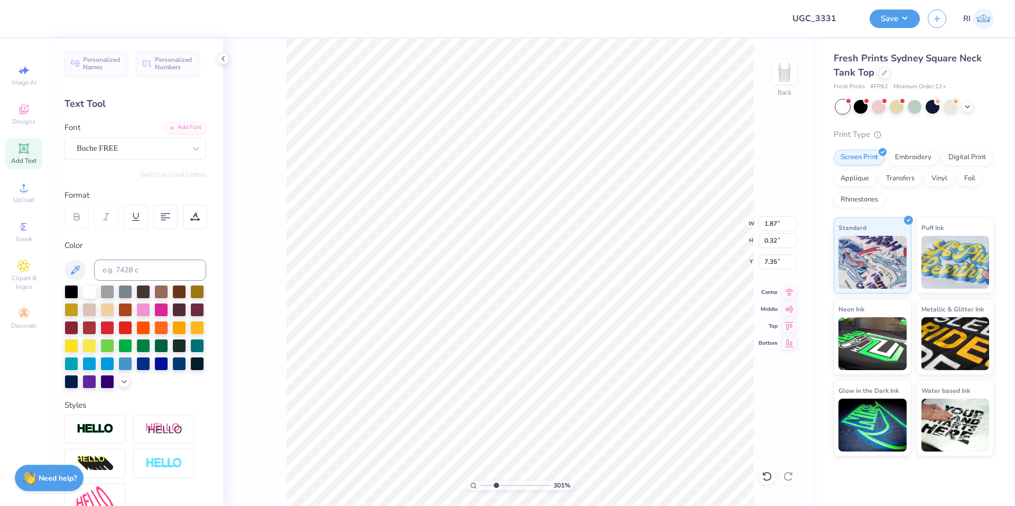
type input "3.00581987268404"
type textarea "service fo"
type input "3.00581987268404"
type textarea "service for"
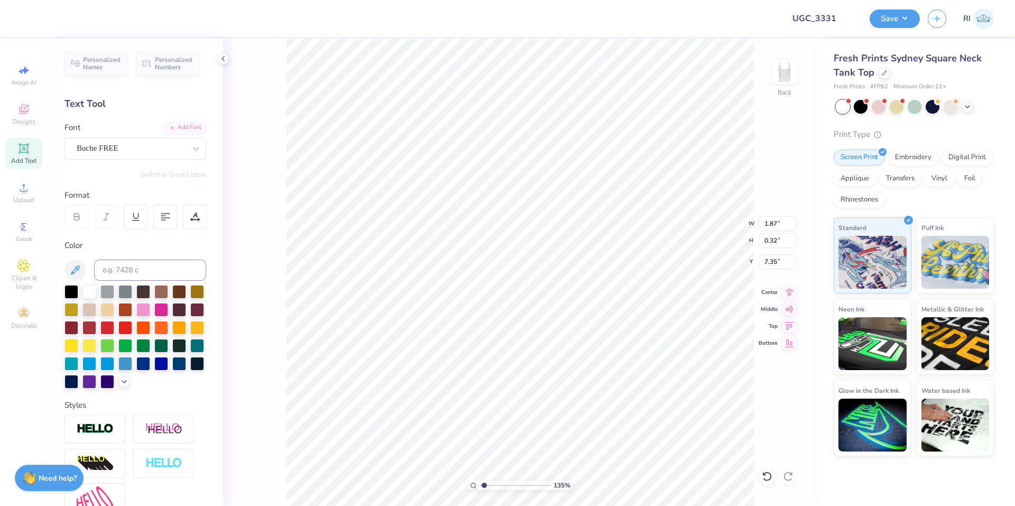
type input "1.35006143669128"
type textarea "service for si"
type input "1.35006143669128"
type textarea "service for sign"
type input "1.35006143669128"
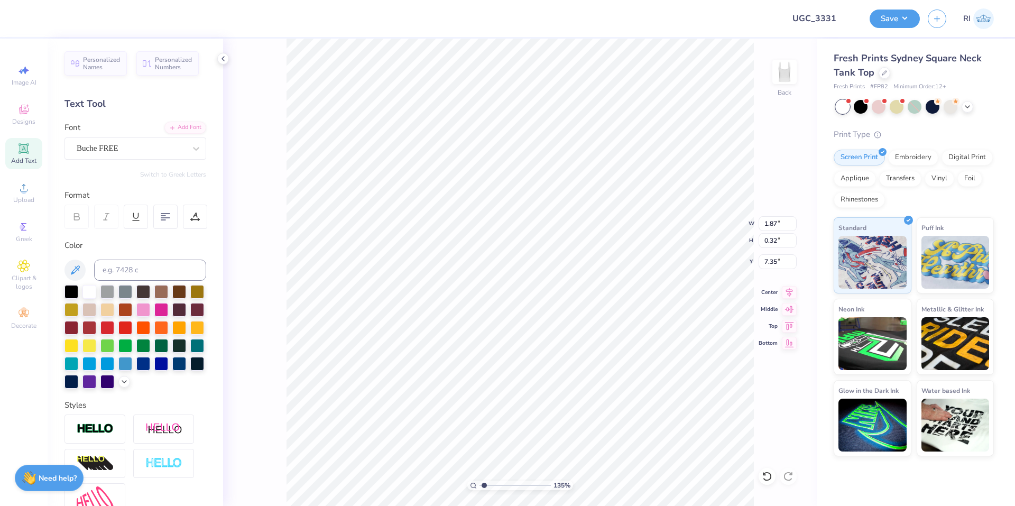
type textarea "service for sig"
type input "1.35006143669128"
type textarea "service for sigh"
type input "1.35006143669128"
type textarea "service for sight"
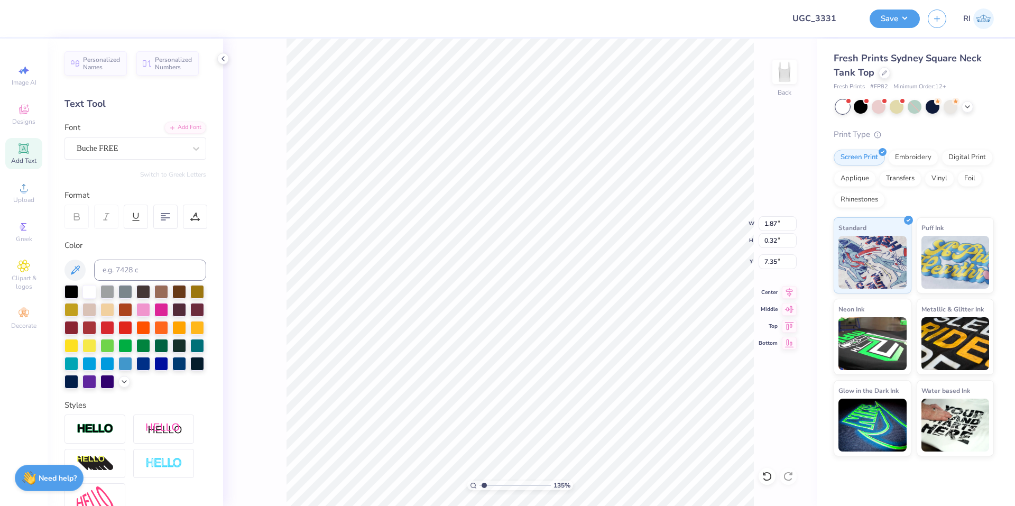
scroll to position [9, 4]
type input "3.00581987268404"
type input "7.29"
type input "8.17475462077439"
type input "7.28"
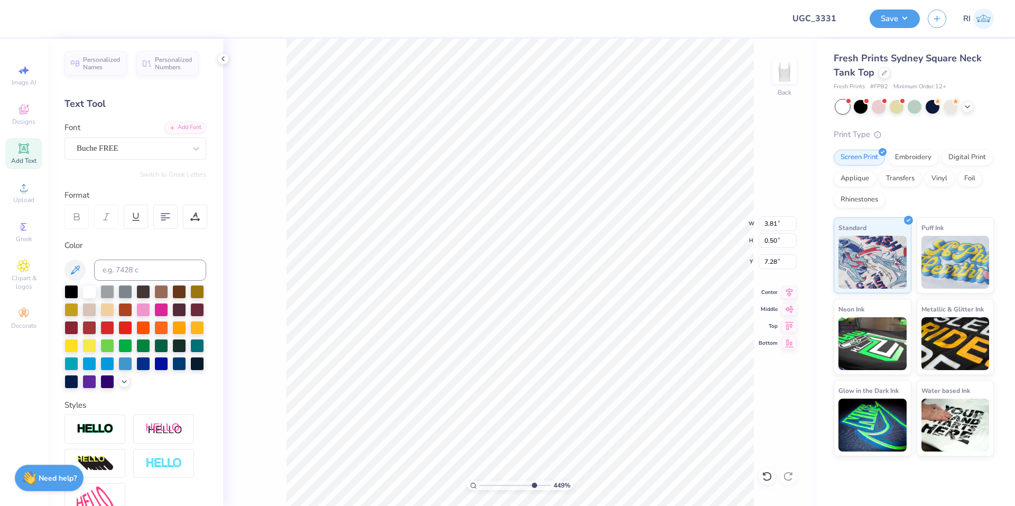
type input "4.48505384214064"
type input "3.81"
type input "0.50"
type input "7.24"
type input "4.96411413431099"
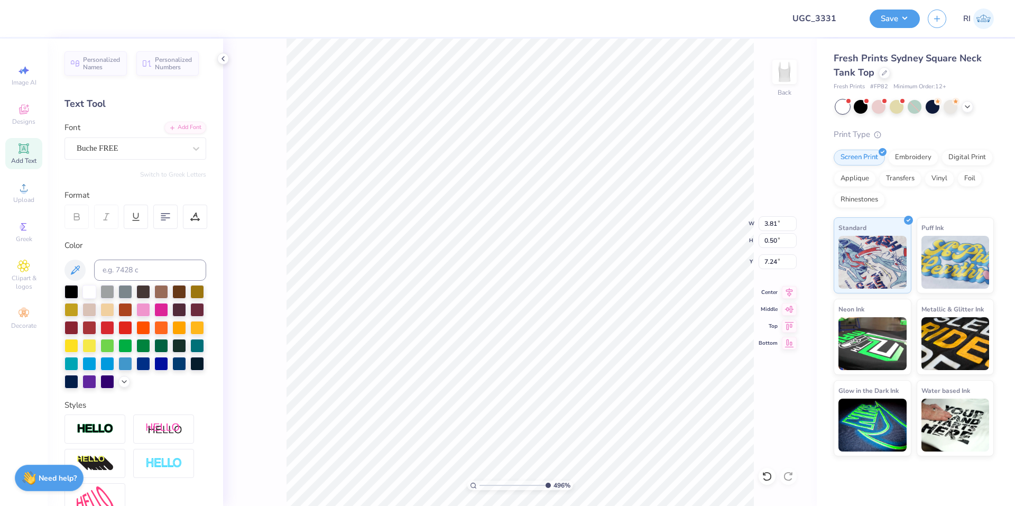
type input "7.26"
type input "6.06378944861184"
type input "3.85"
type input "7.25"
type input "1.82528205522702"
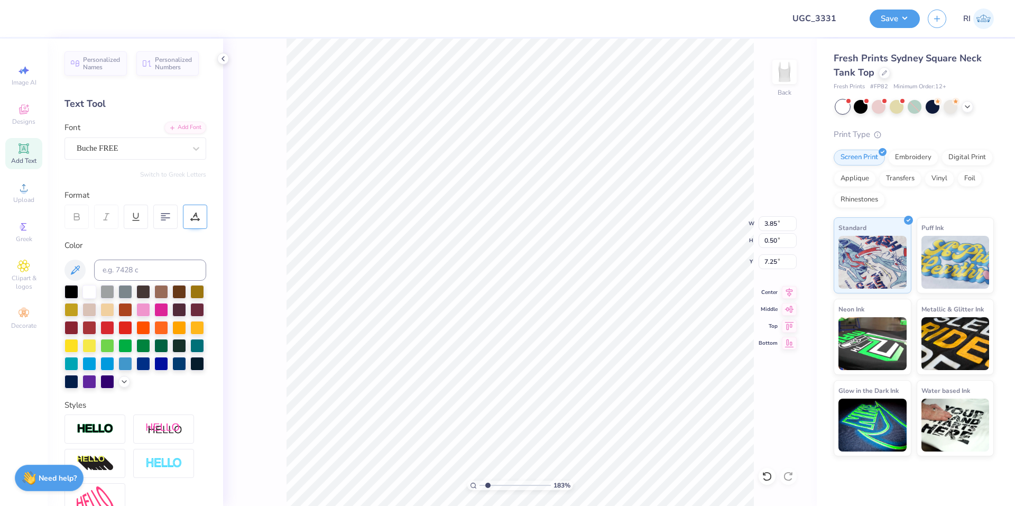
click at [201, 216] on div at bounding box center [195, 217] width 24 height 24
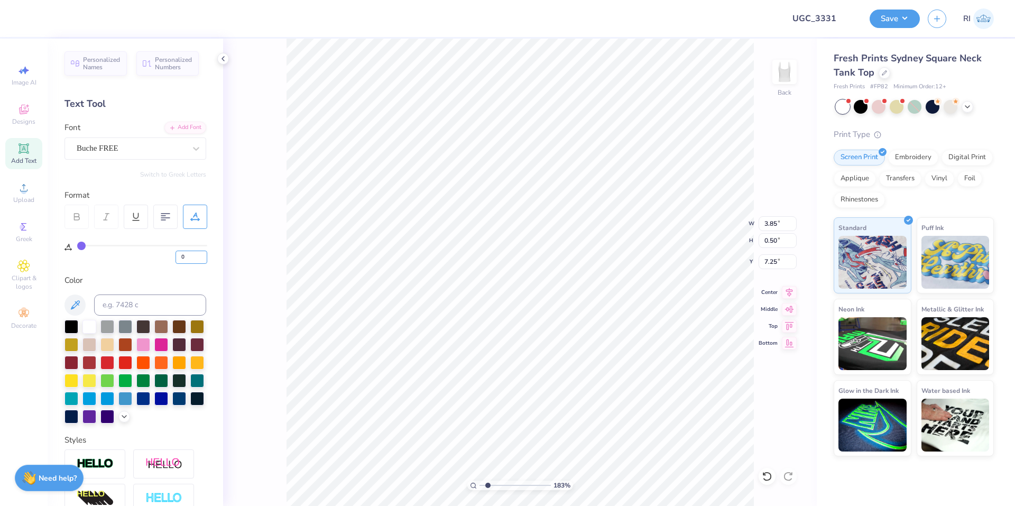
click at [170, 256] on div "0" at bounding box center [142, 254] width 130 height 19
type input "10"
type input "1.82528205522702"
type input "4.68"
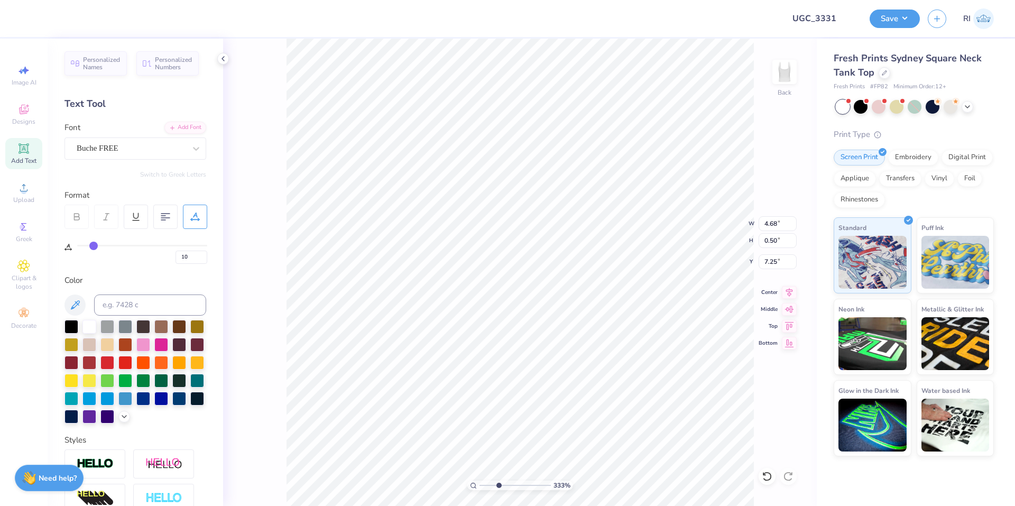
type input "3.32687932862407"
click at [195, 257] on input "10" at bounding box center [192, 257] width 32 height 13
type input "15"
type input "3.32687932862407"
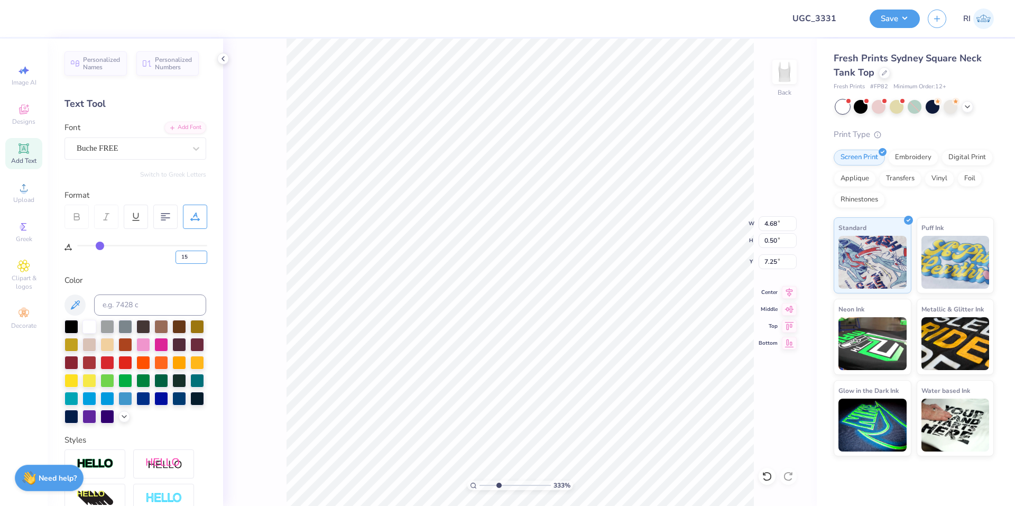
type input "5.10"
type input "6.70185906006739"
click at [192, 254] on input "15" at bounding box center [192, 257] width 32 height 13
type input "1"
type input "20"
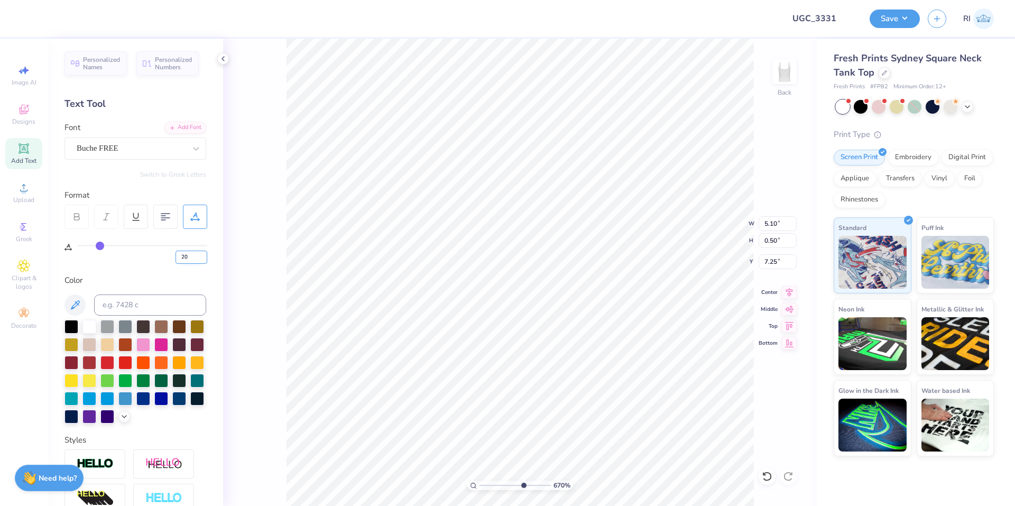
type input "20"
type input "6.70185906006739"
type input "5.52"
type input "6.70185906006739"
click at [192, 253] on input "20" at bounding box center [192, 257] width 32 height 13
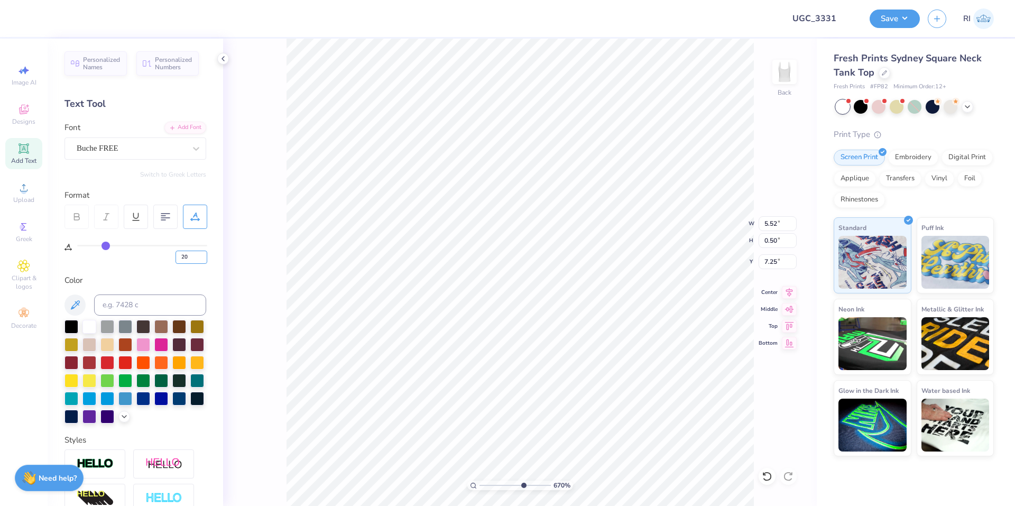
type input "2"
type input "18"
type input "6.70185906006739"
type input "5.35"
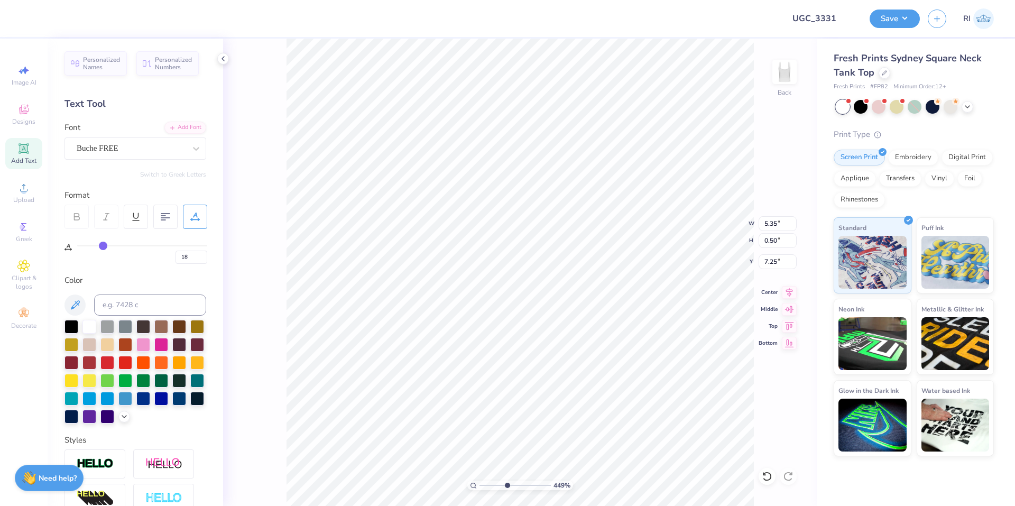
scroll to position [9, 3]
type input "4.49149148610075"
type textarea "service for sight"
type input "4.49149148610075"
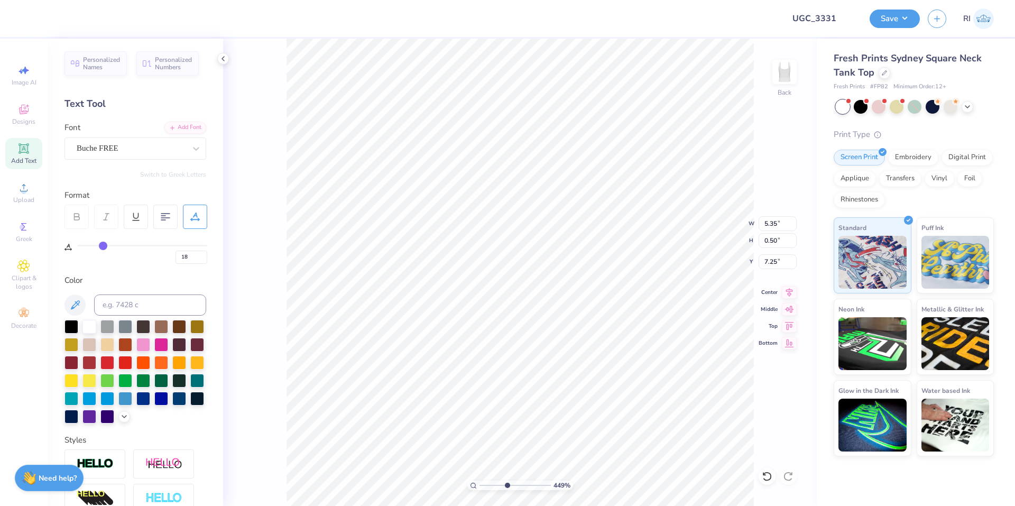
type textarea "service for sight"
type input "10"
type input "5.80"
type input "1.82266588284093"
type input "7.00"
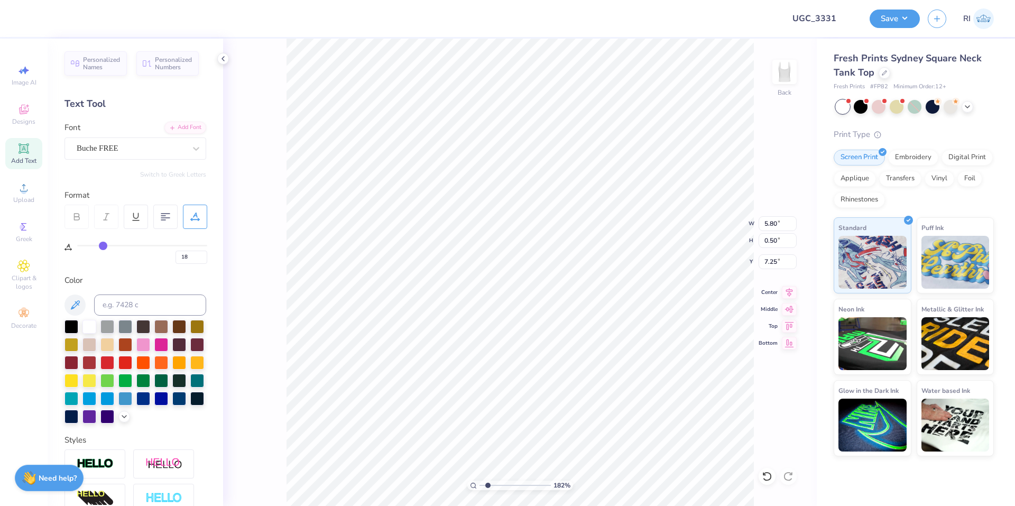
type input "5.45"
type input "2.30"
type input "1.82266588284093"
type input "4.46"
click at [29, 17] on div at bounding box center [28, 17] width 15 height 15
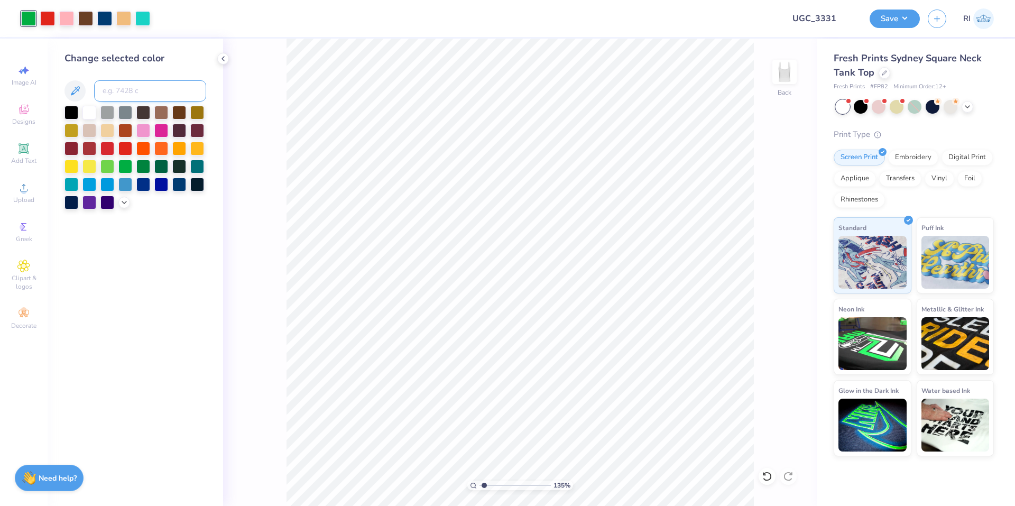
click at [161, 96] on input at bounding box center [150, 90] width 112 height 21
type input "1.35006143669128"
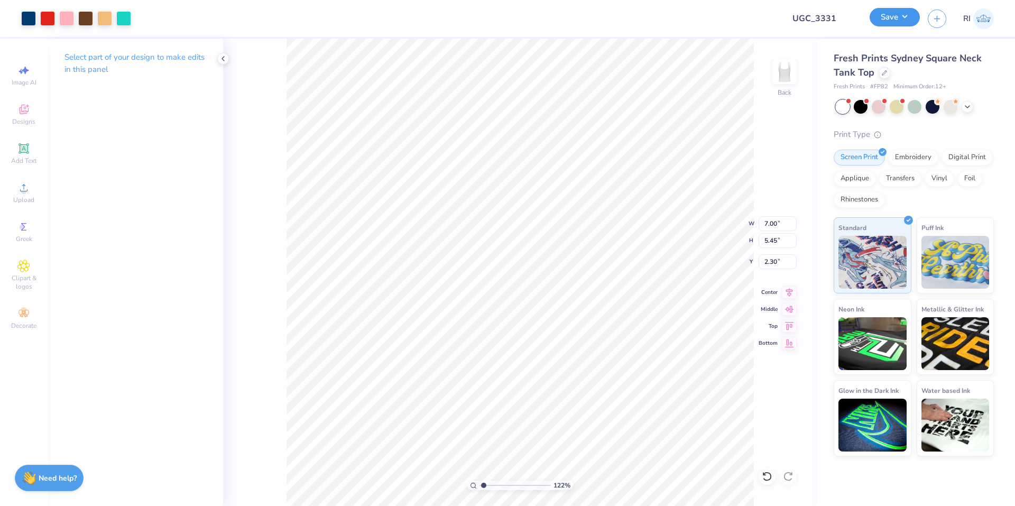
click at [902, 18] on button "Save" at bounding box center [895, 17] width 50 height 19
type input "1.22152498603933"
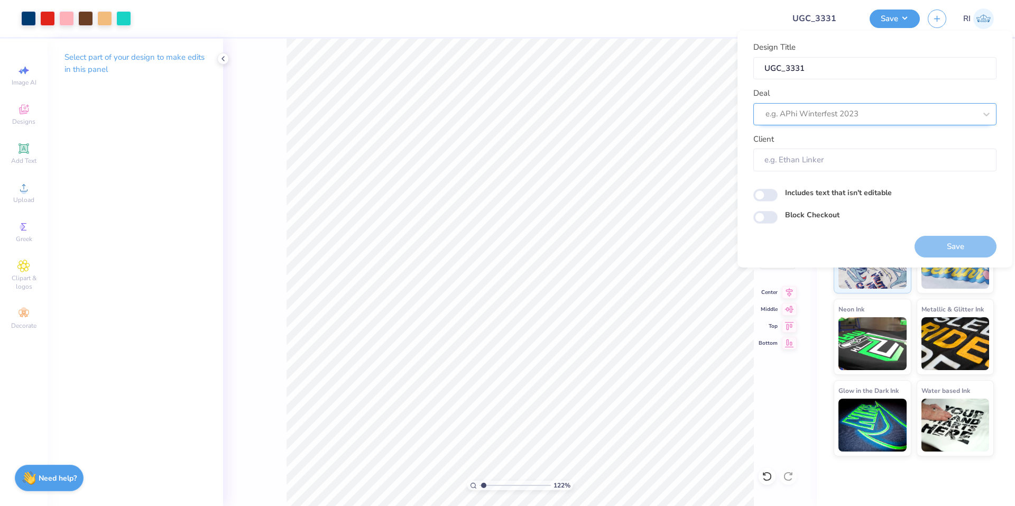
click at [836, 108] on div at bounding box center [871, 114] width 210 height 14
click at [825, 147] on div "UGC Designs" at bounding box center [875, 142] width 235 height 17
type input "UGC"
type input "1.22152498603933"
type input "Design Tool Gallery User"
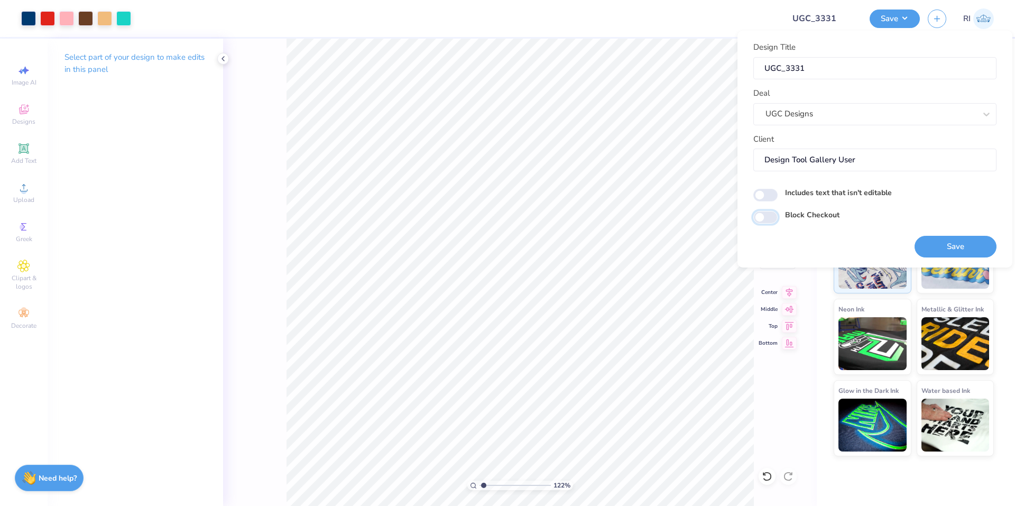
click at [766, 222] on input "Block Checkout" at bounding box center [765, 217] width 24 height 13
checkbox input "true"
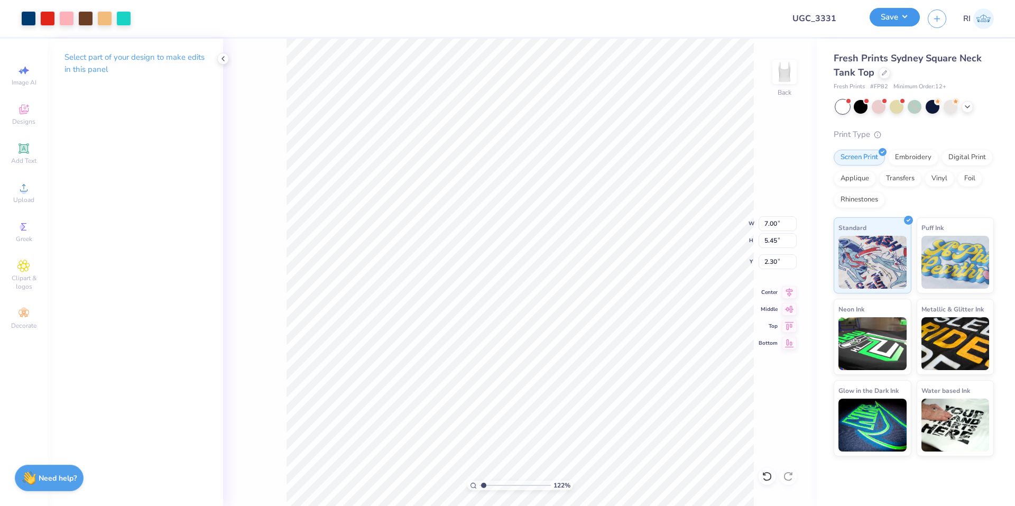
click at [898, 14] on button "Save" at bounding box center [895, 17] width 50 height 19
click at [905, 21] on button "Save" at bounding box center [895, 17] width 50 height 19
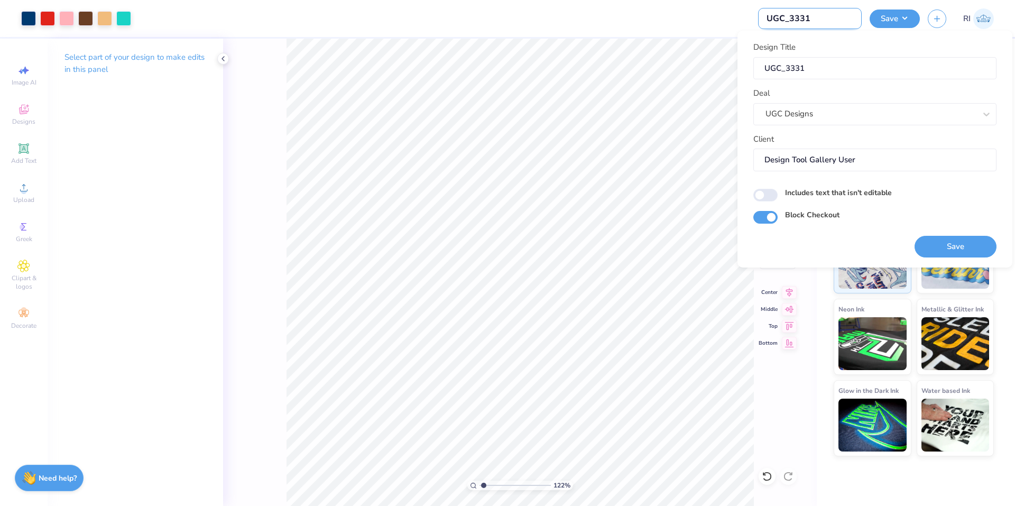
click at [838, 20] on input "UGC_3331" at bounding box center [810, 18] width 104 height 21
click at [961, 243] on button "Save" at bounding box center [956, 247] width 82 height 22
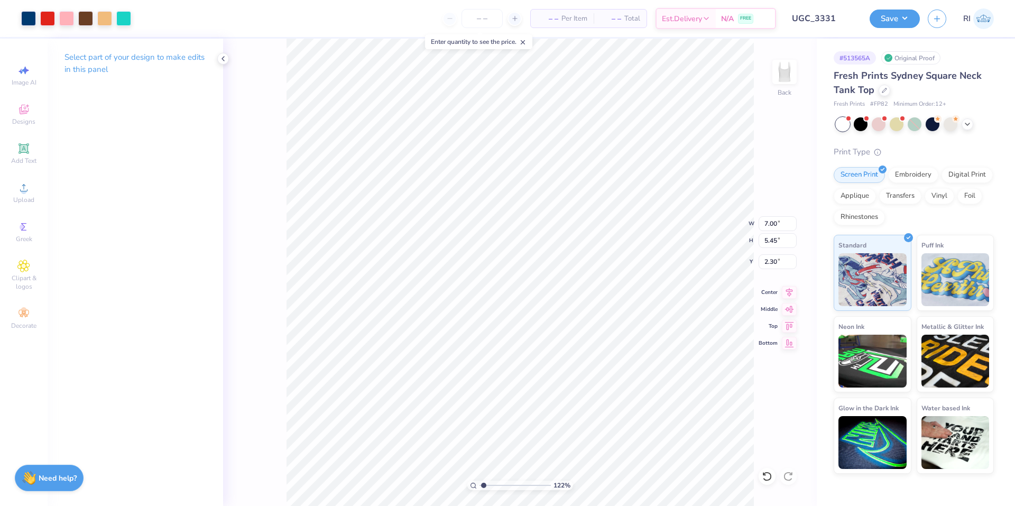
type input "1.22152498603933"
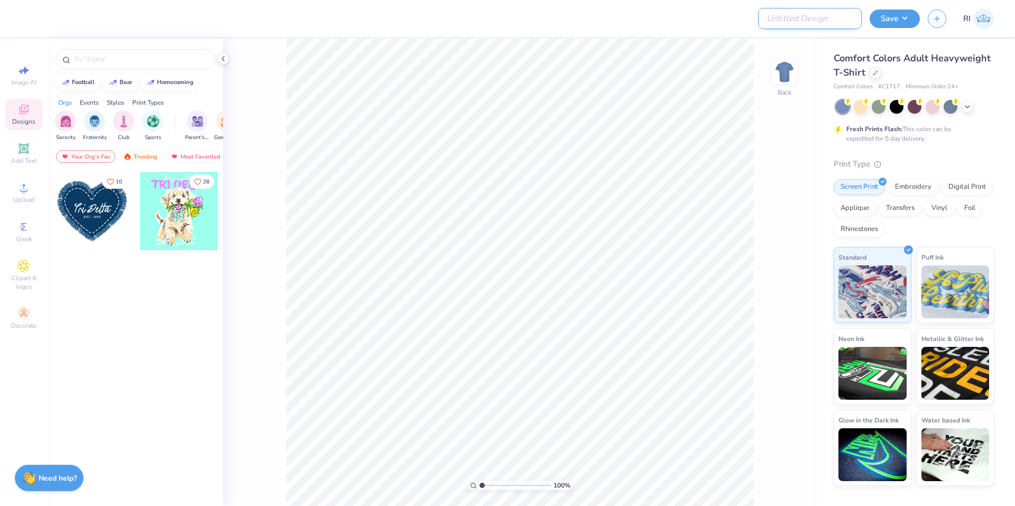
click at [818, 10] on input "Design Title" at bounding box center [810, 18] width 104 height 21
paste input "https://cf.freshprints.com/templates/de6b2_Onmm_8_na7E8ybI_new.pdf"
type input "https://cf.freshprints.com/templates/de6b2_Onmm_8_na7E8ybI_new.pdf"
click at [829, 14] on input "Design Title" at bounding box center [810, 18] width 104 height 21
paste input "UGC_3333"
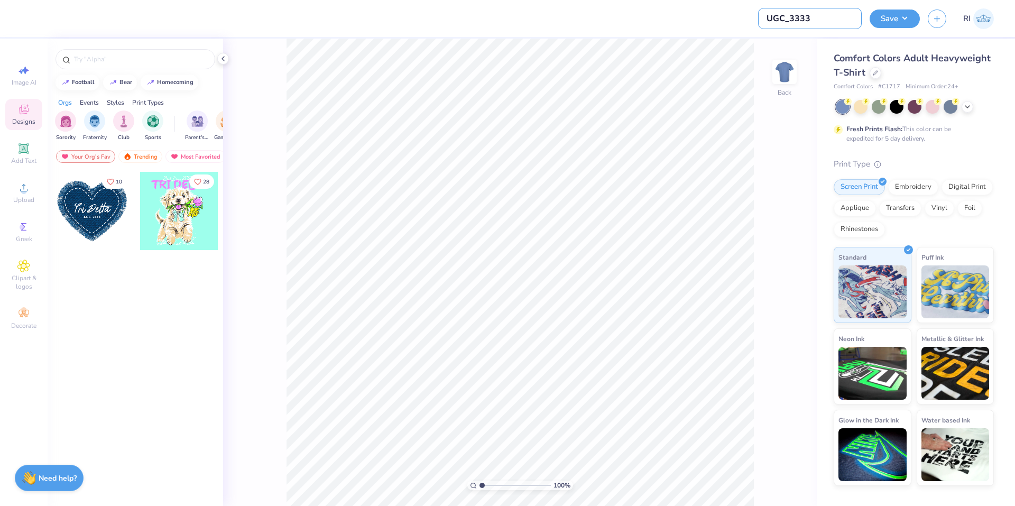
type input "UGC_3333"
click at [878, 70] on div at bounding box center [876, 72] width 12 height 12
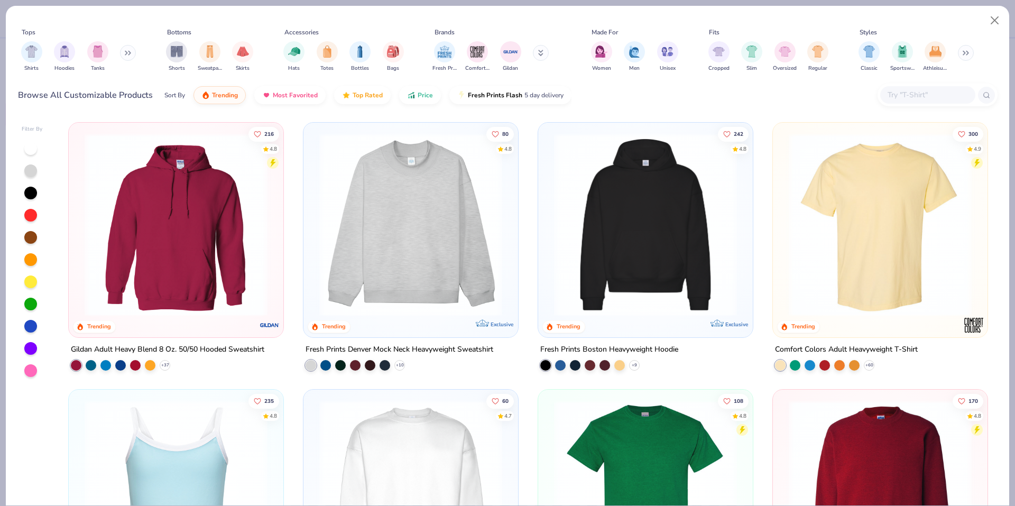
click at [922, 101] on input "text" at bounding box center [927, 95] width 81 height 12
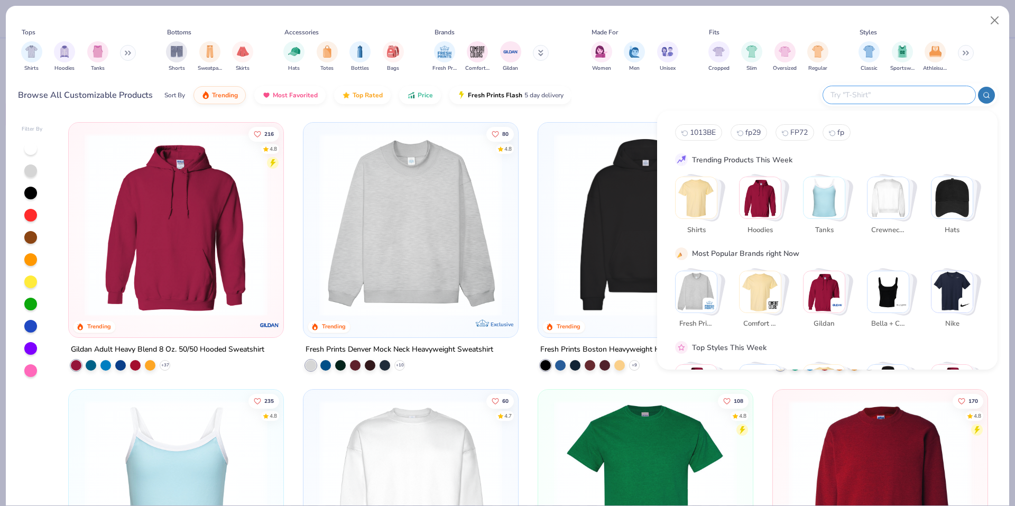
paste input "8816"
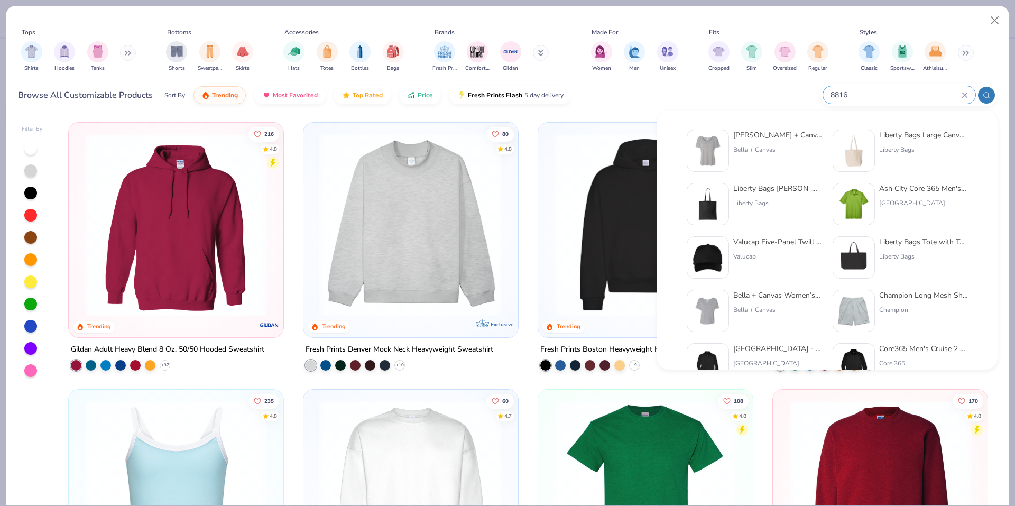
type input "8816"
click at [714, 147] on img at bounding box center [707, 150] width 33 height 33
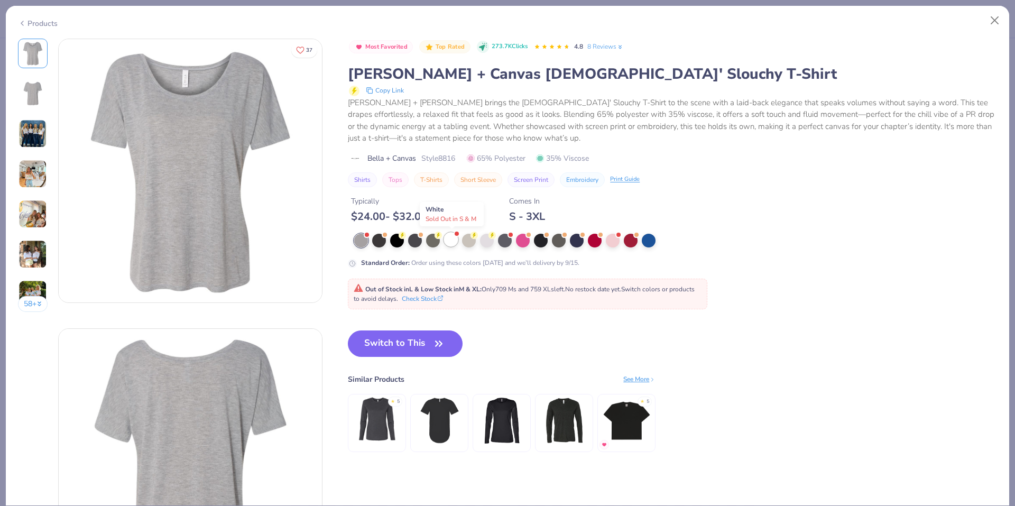
click at [454, 242] on div at bounding box center [451, 240] width 14 height 14
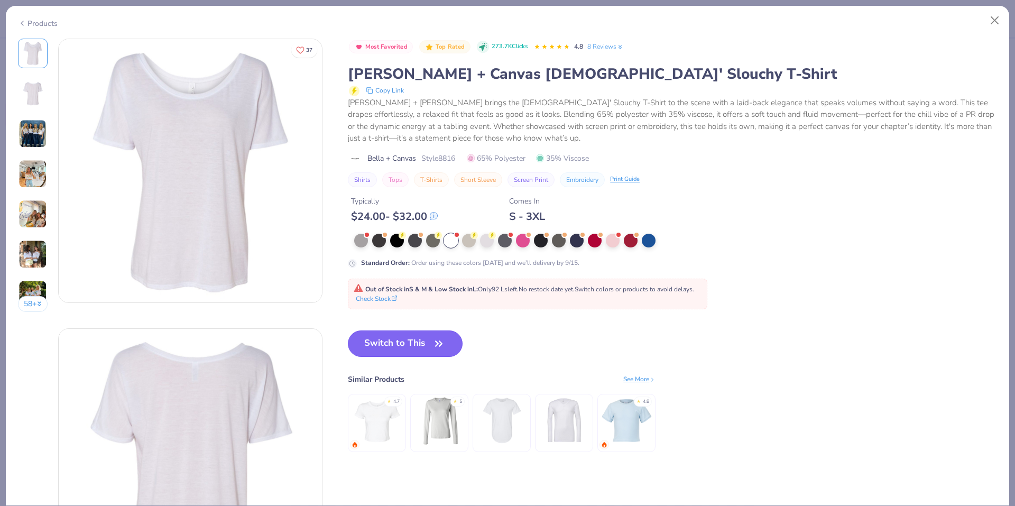
click at [410, 340] on button "Switch to This" at bounding box center [405, 343] width 115 height 26
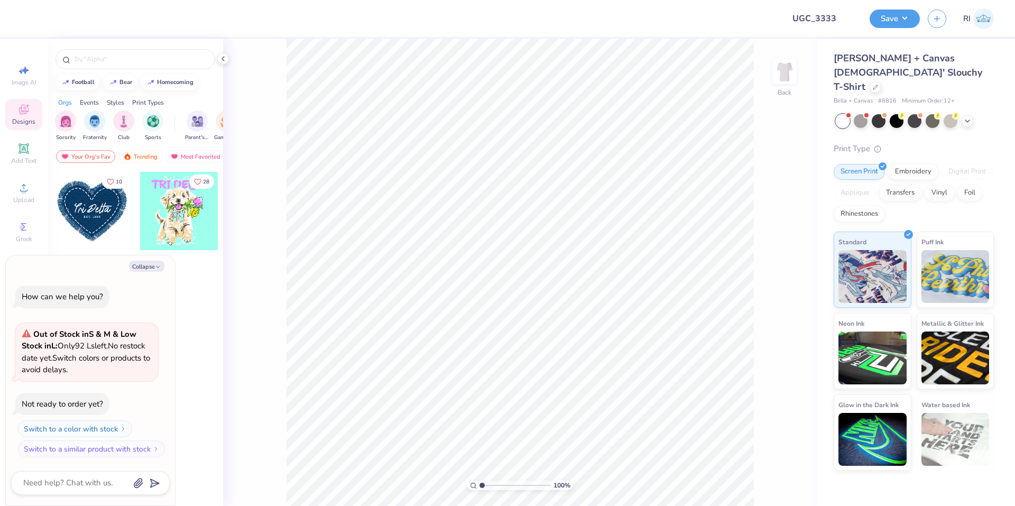
drag, startPoint x: 137, startPoint y: 270, endPoint x: 132, endPoint y: 246, distance: 23.7
click at [137, 269] on button "Collapse" at bounding box center [146, 266] width 35 height 11
type textarea "x"
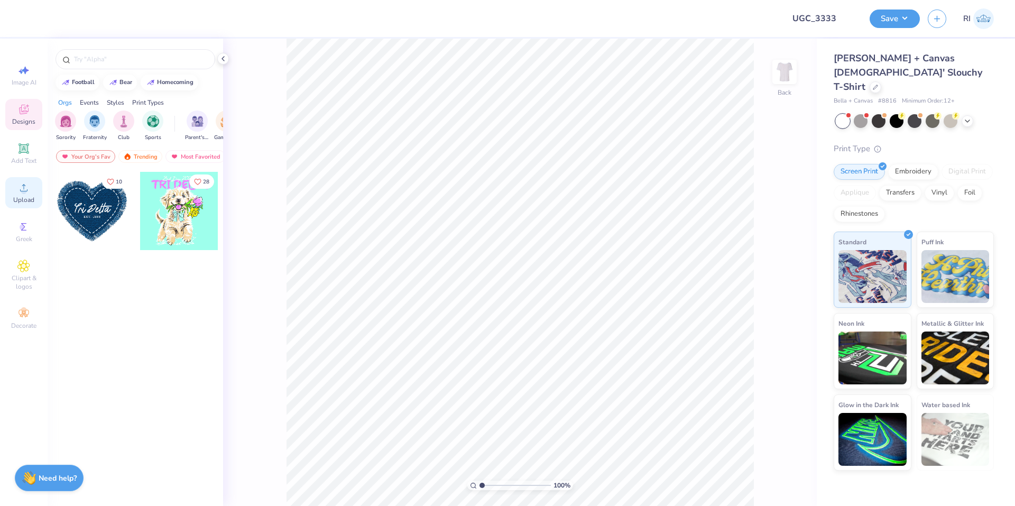
click at [17, 197] on span "Upload" at bounding box center [23, 200] width 21 height 8
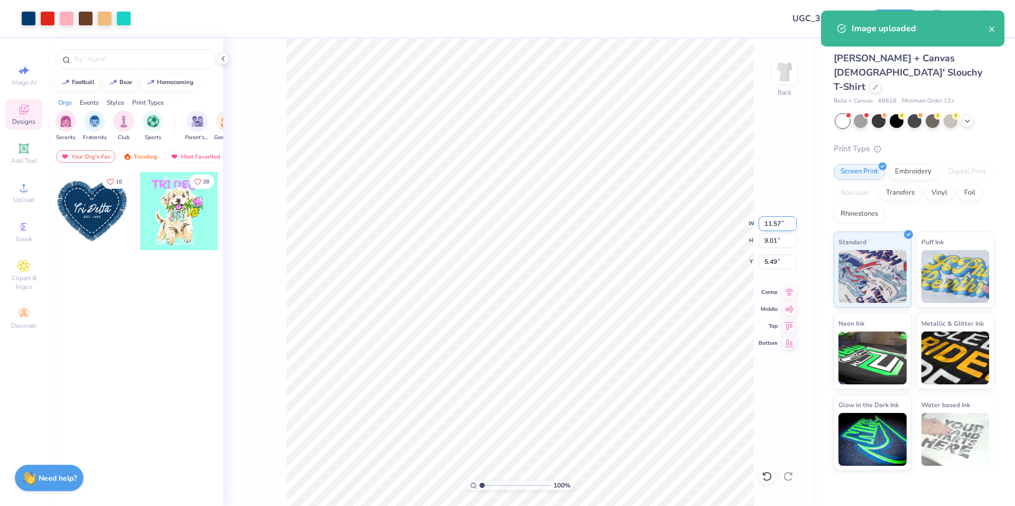
click at [773, 222] on input "11.57" at bounding box center [778, 223] width 38 height 15
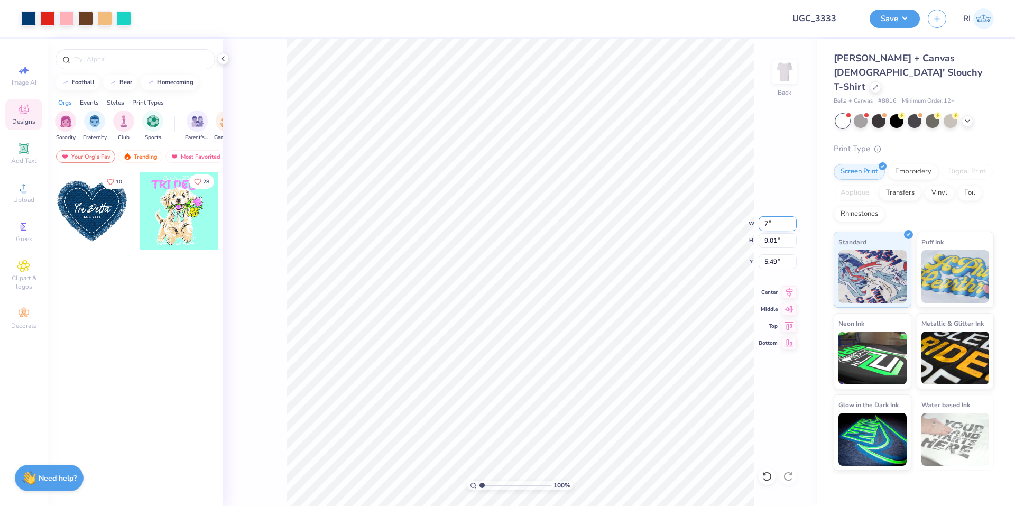
type input "7.00"
type input "5.45"
click at [777, 257] on input "7.27" at bounding box center [778, 261] width 38 height 15
type input "3.00"
click at [14, 144] on div "Add Text" at bounding box center [23, 153] width 37 height 31
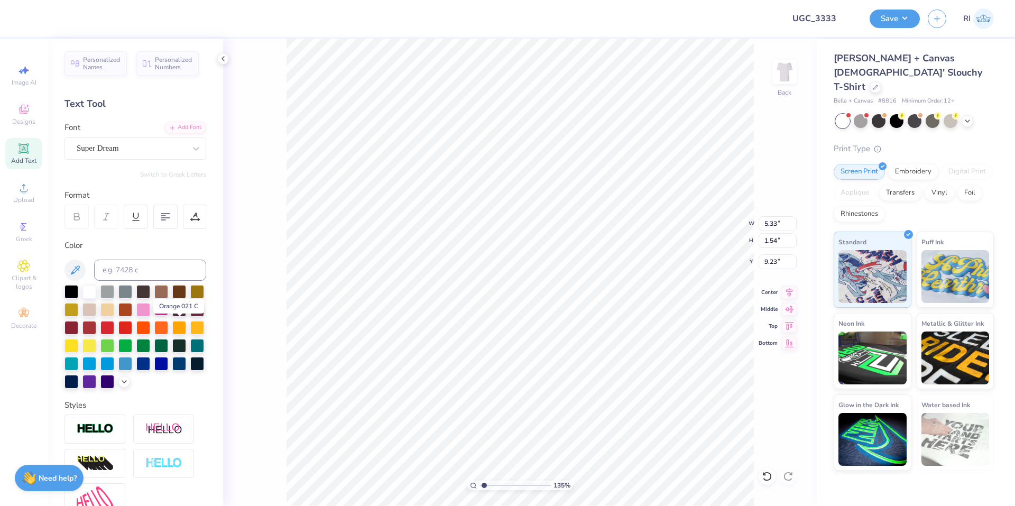
click at [168, 312] on div at bounding box center [161, 309] width 14 height 14
click at [189, 127] on div "Add Font" at bounding box center [185, 127] width 42 height 12
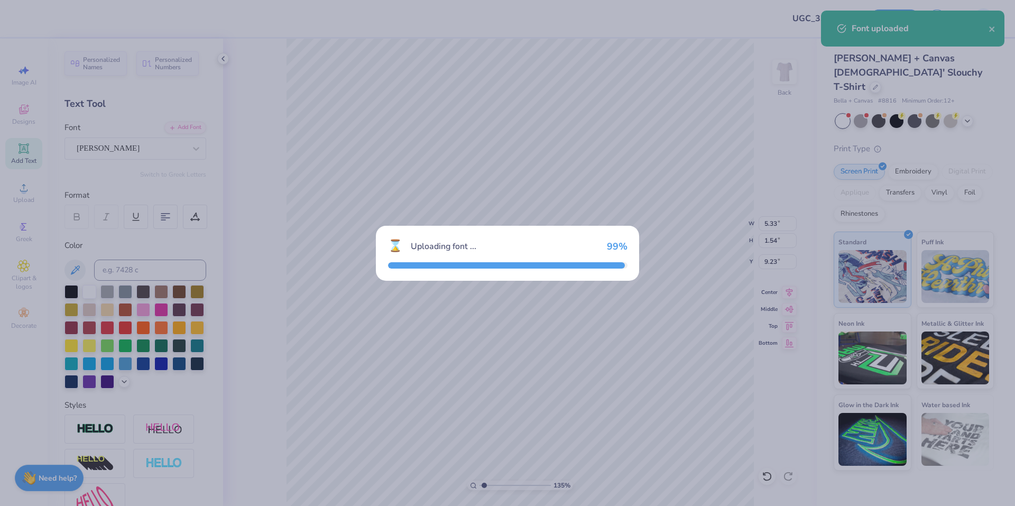
type input "1.35006143669128"
type input "5.25"
type input "1.41"
type input "9.30"
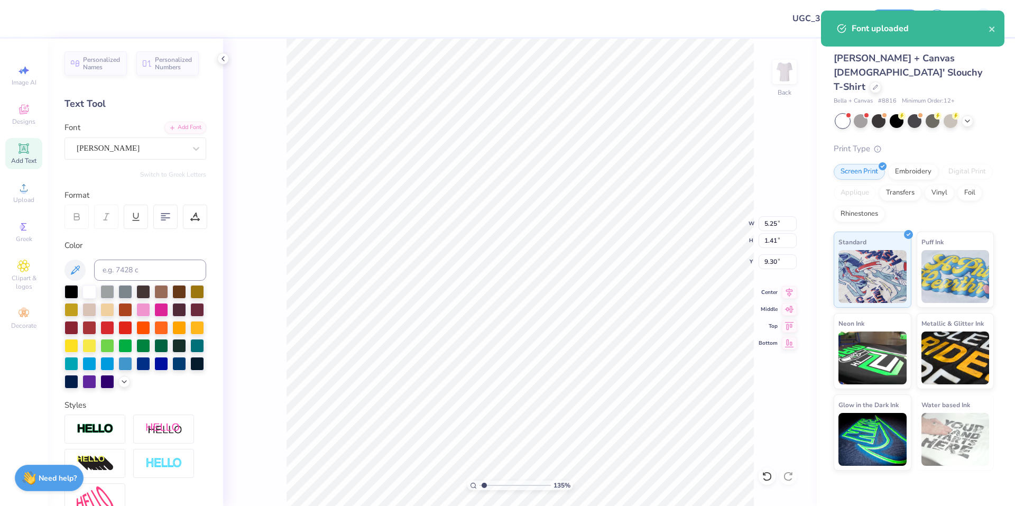
type input "1.35006143669128"
type textarea "D"
type input "1.35006143669128"
type textarea "DE"
type input "1.35006143669128"
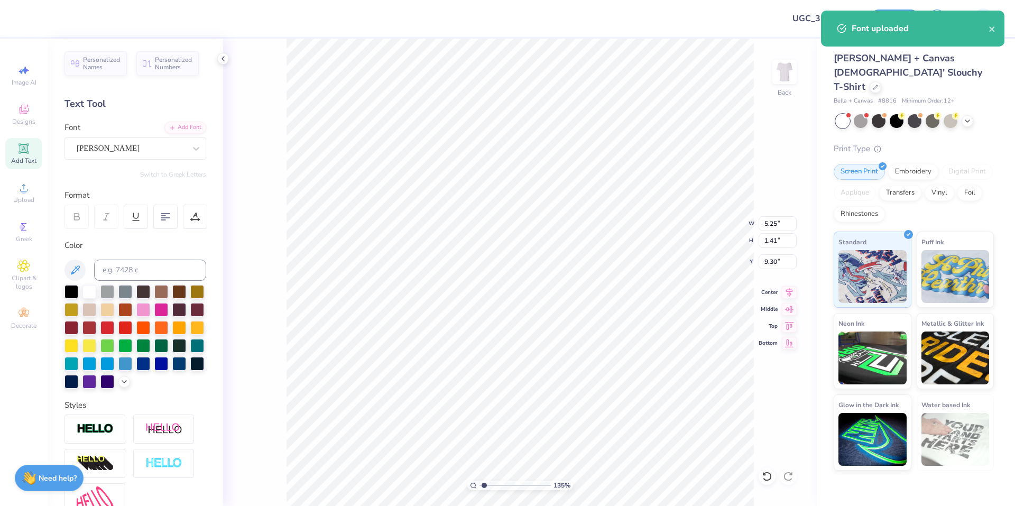
type textarea "DEL"
type input "1.35006143669128"
type textarea "DELT"
type input "1.35006143669128"
type textarea "DELTA"
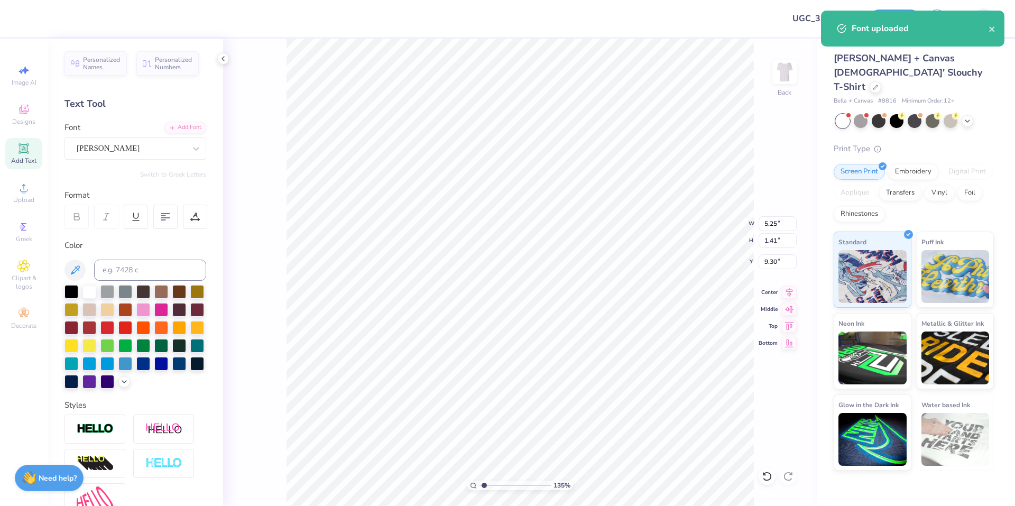
scroll to position [9, 2]
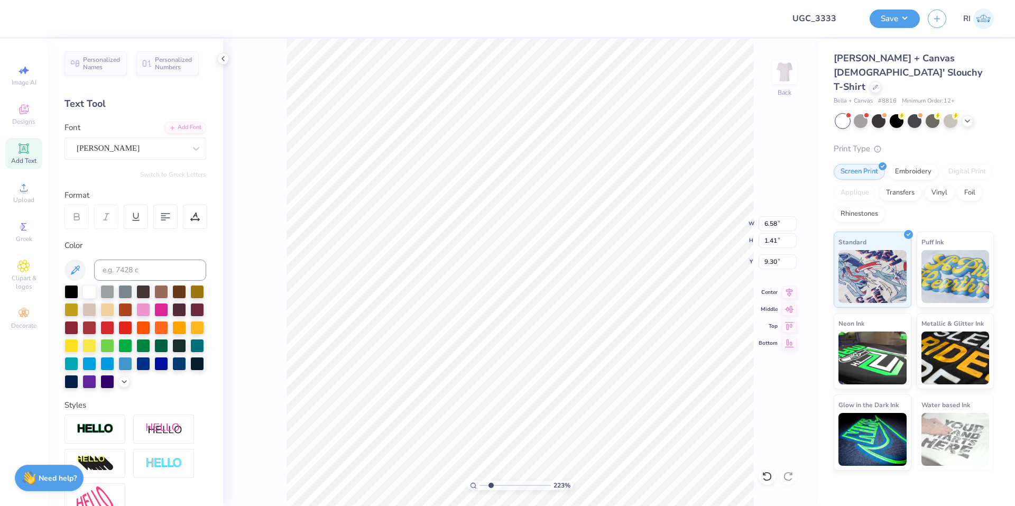
type input "2.22643191709162"
type input "4.01"
type input "2.22643191709162"
type input "4.58"
type input "0.98"
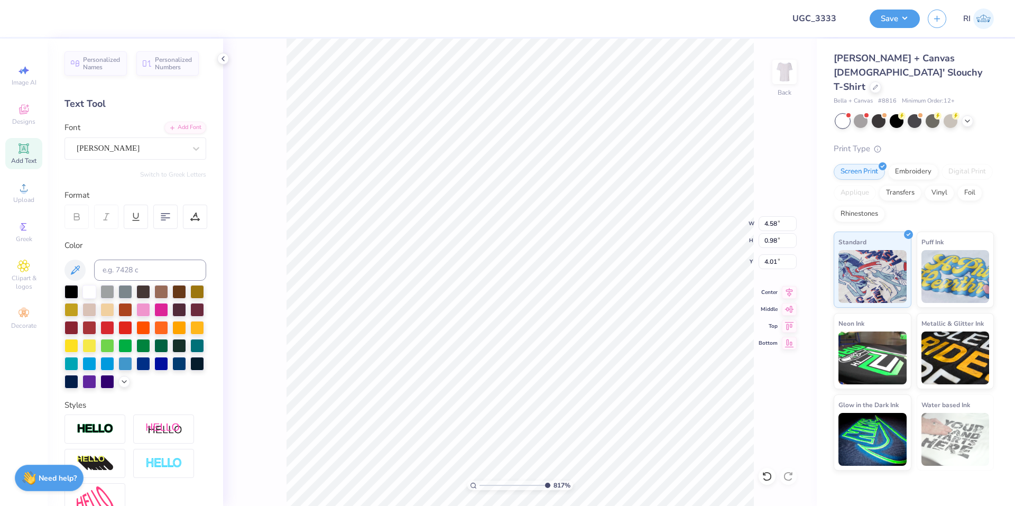
type input "10"
type input "4.56"
type input "4.02"
type input "9.99999999999999"
type input "4.54"
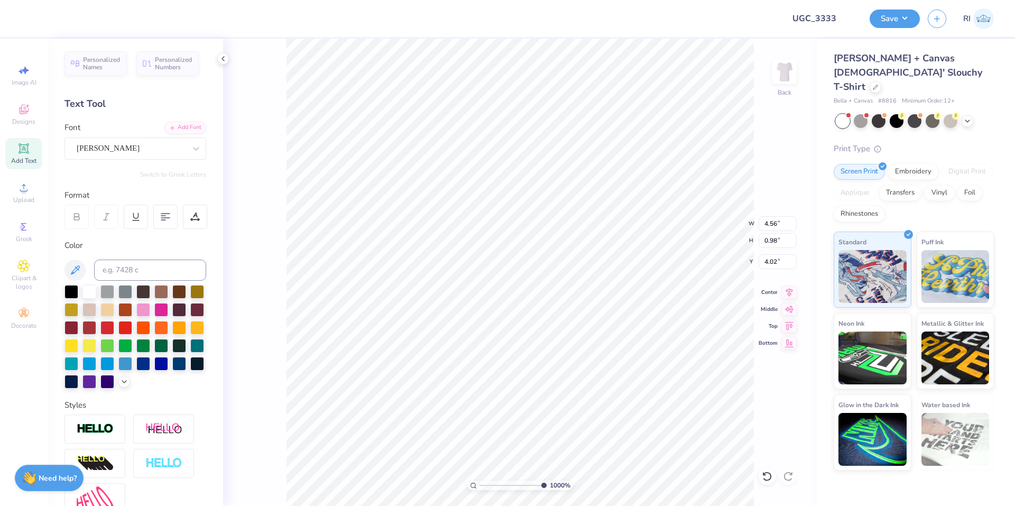
type input "0.97"
click at [506, 311] on li "Duplicate" at bounding box center [502, 307] width 83 height 21
type input "2.22962763702902"
type input "5.02"
type input "2.22962763702902"
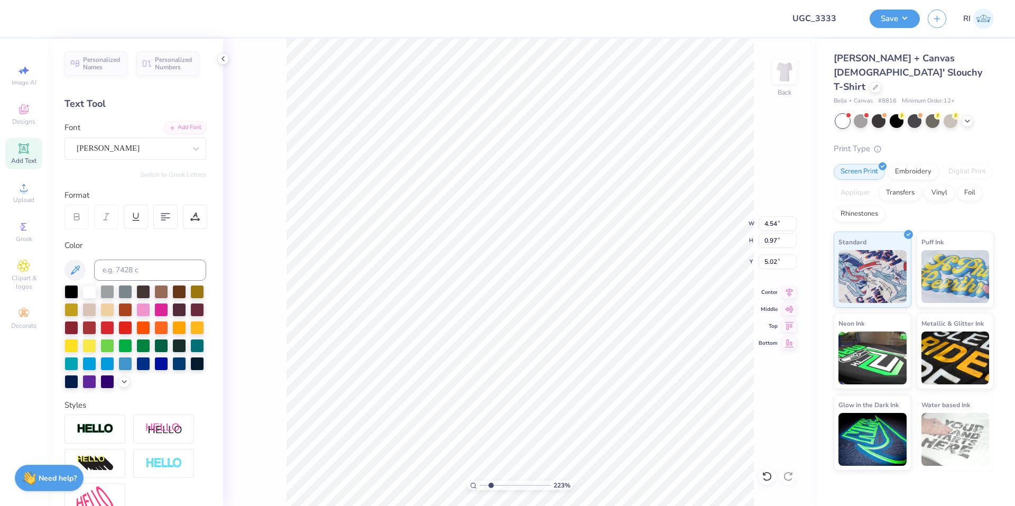
type input "9.79"
type input "2.22962763702902"
type textarea "G"
type input "2.22962763702902"
type textarea "GAM"
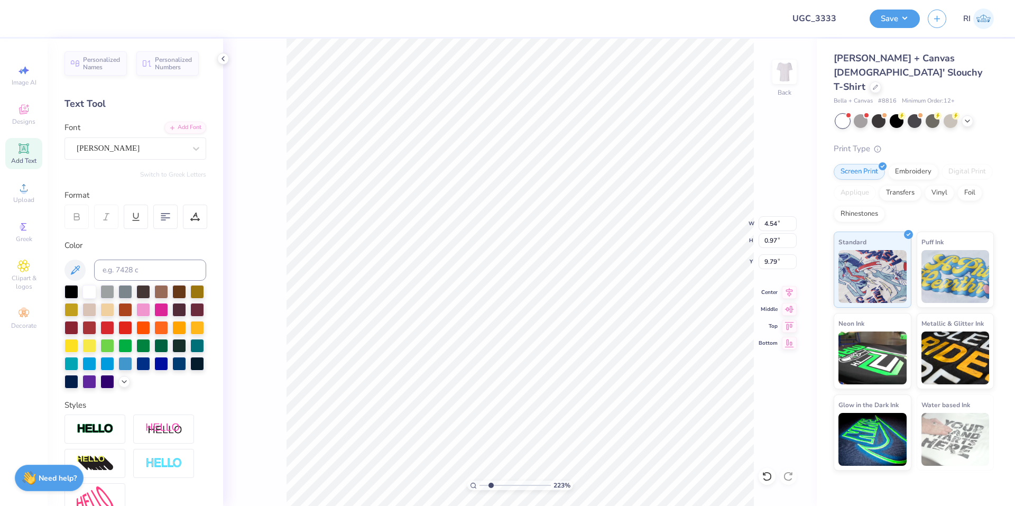
type input "2.22962763702902"
type textarea "GAMM"
type input "2.22962763702902"
type textarea "GAMMA"
type input "3.32687932862407"
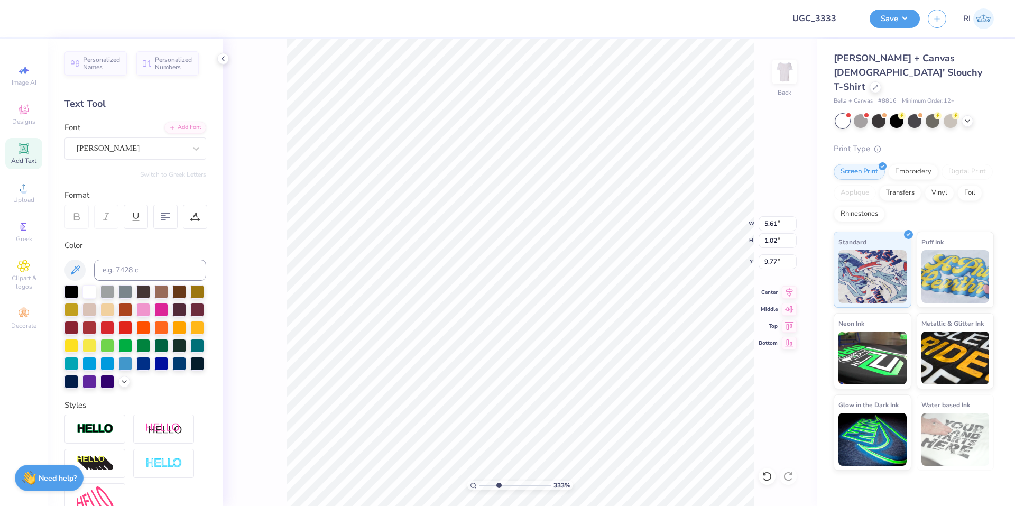
type input "5.38"
type input "6.06378944861184"
type input "7.00"
type input "5.45"
type input "3.00"
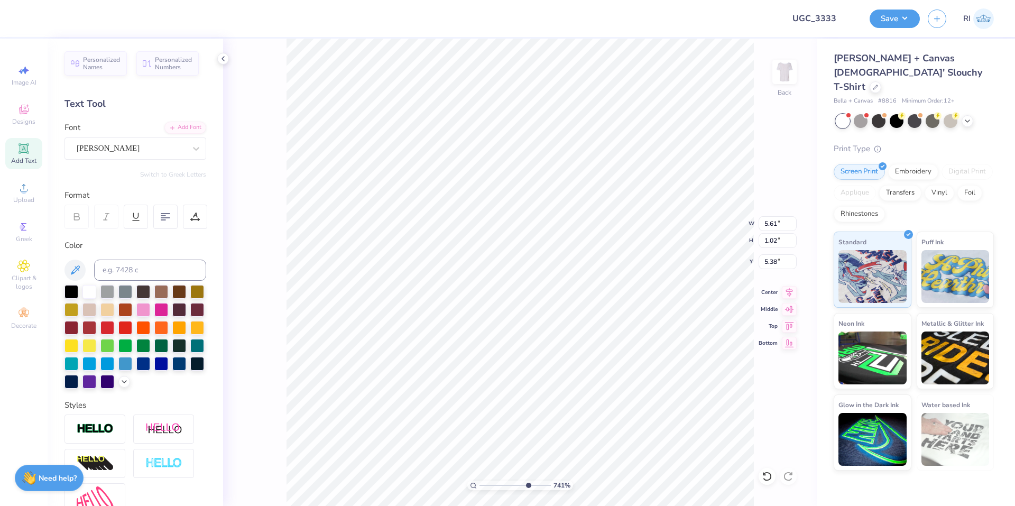
type input "7.40707032156098"
type input "5.45"
type input "0.99"
type input "5.41"
click at [575, 287] on li "Duplicate" at bounding box center [572, 289] width 83 height 21
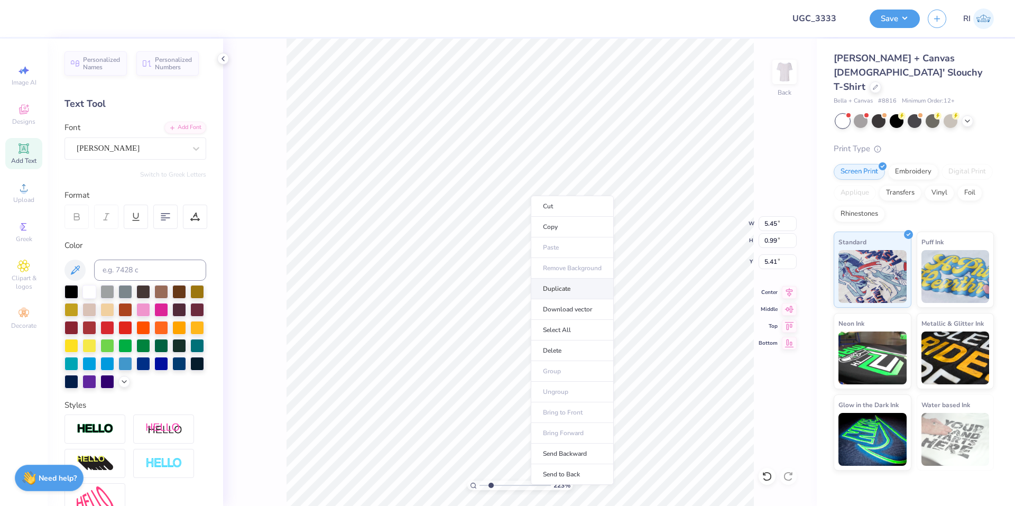
type input "2.22962763702902"
type input "6.41"
type input "2.22962763702902"
type input "9.01"
click at [172, 147] on div "Alice" at bounding box center [131, 148] width 111 height 16
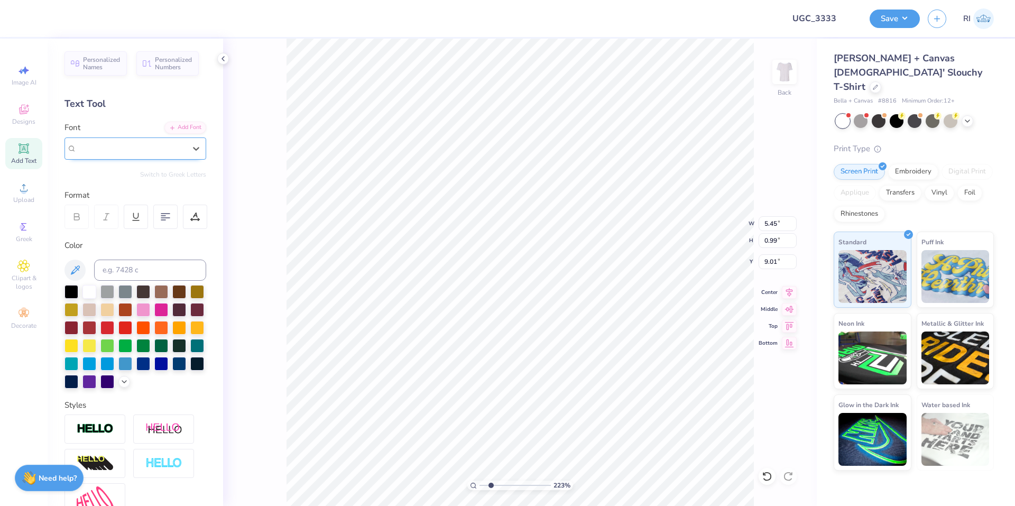
click at [160, 147] on div "Alice" at bounding box center [131, 148] width 109 height 12
click at [181, 126] on div "Add Font" at bounding box center [185, 127] width 42 height 12
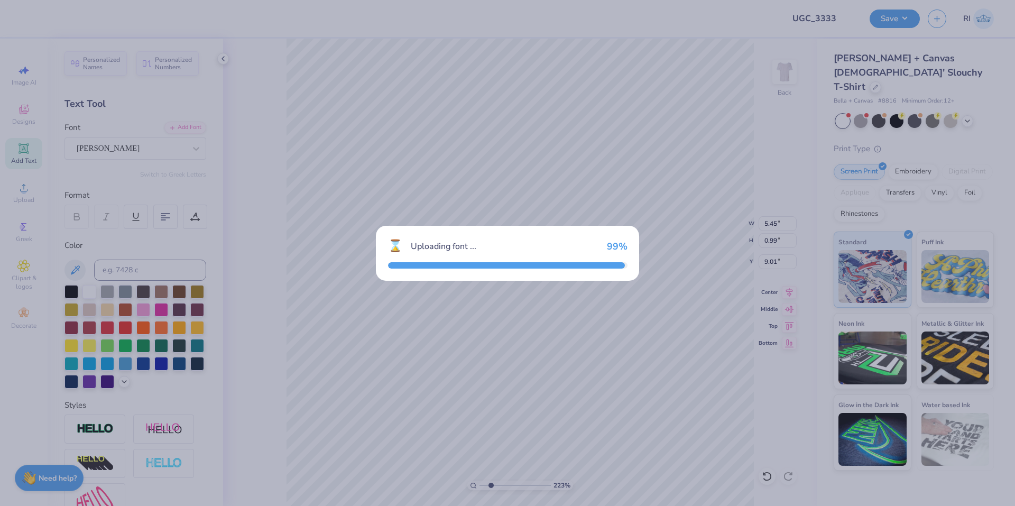
type input "2.22962763702902"
type input "5.83"
type input "1.00"
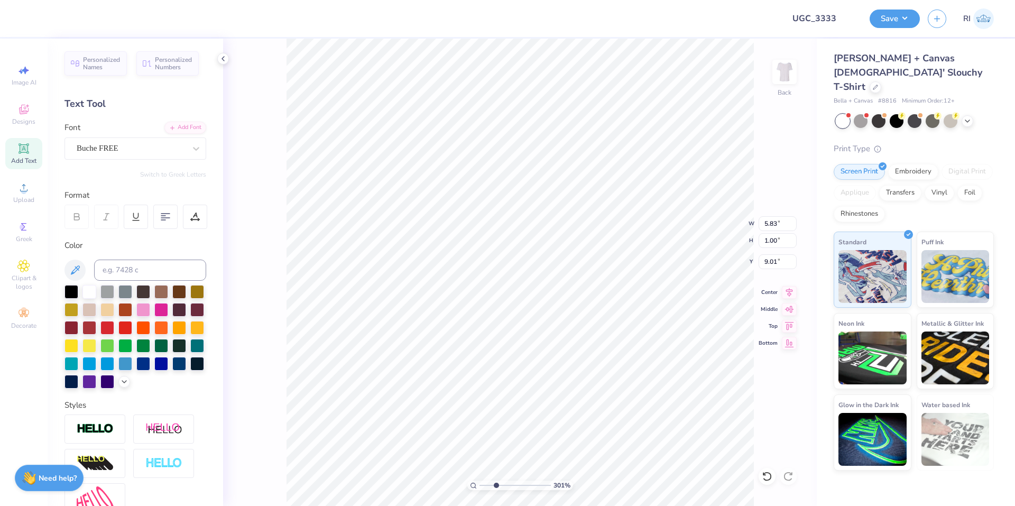
type input "3.01013429093398"
type textarea "s"
type input "3.01013429093398"
type textarea "se"
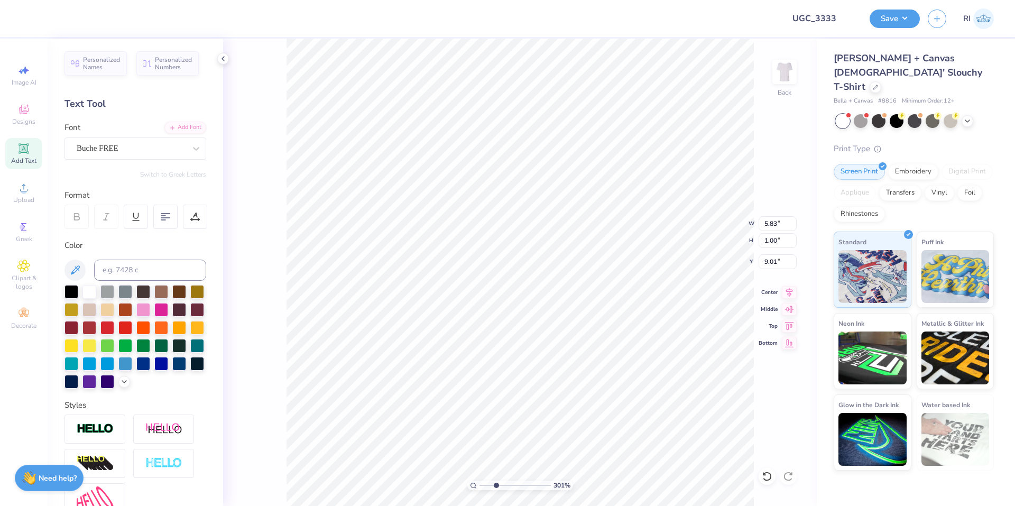
type input "3.01013429093398"
type textarea "ser"
type input "3.01013429093398"
type textarea "servi"
type input "3.01013429093398"
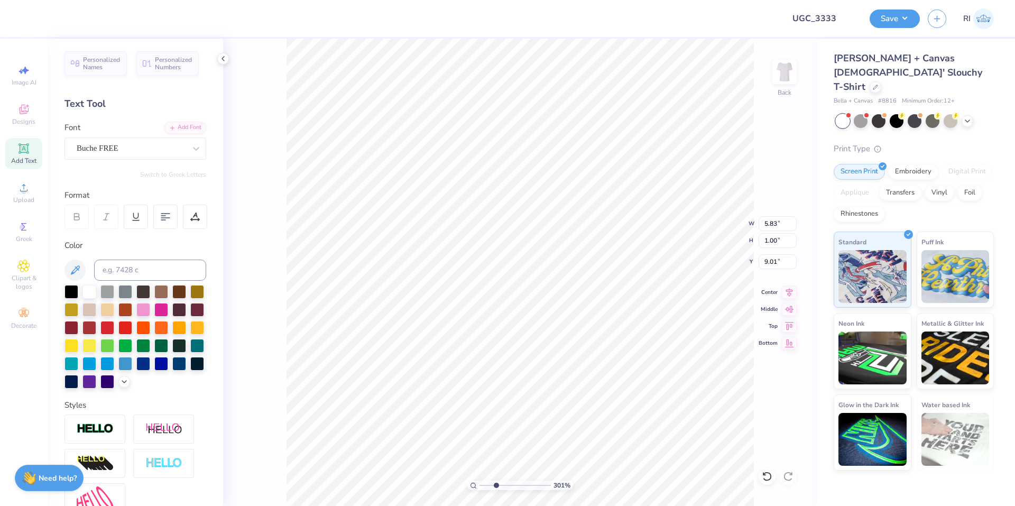
type textarea "servic"
type input "3.01013429093398"
type textarea "service"
type input "3.01013429093398"
type textarea "service fo"
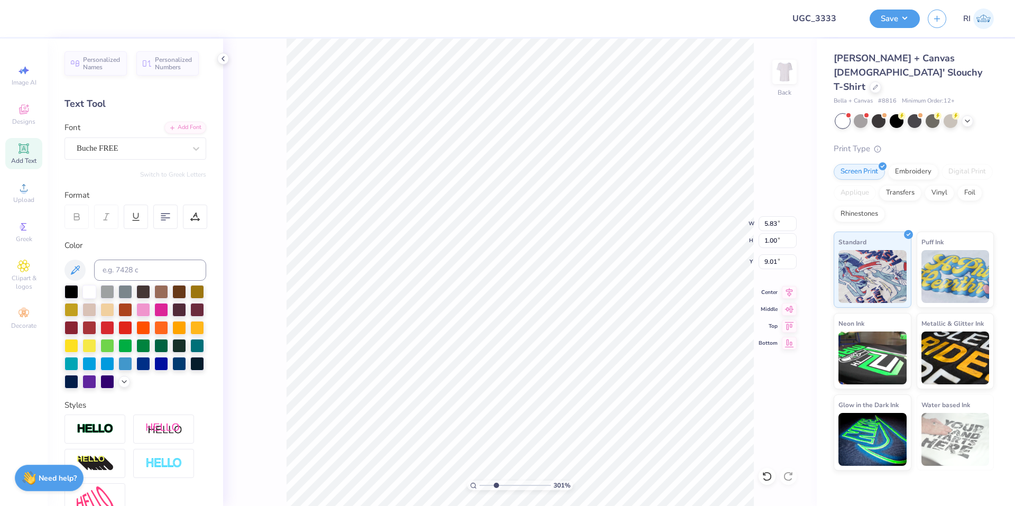
type input "3.01013429093398"
type textarea "service for"
type input "3.01013429093398"
type textarea "service for s"
type input "3.01013429093398"
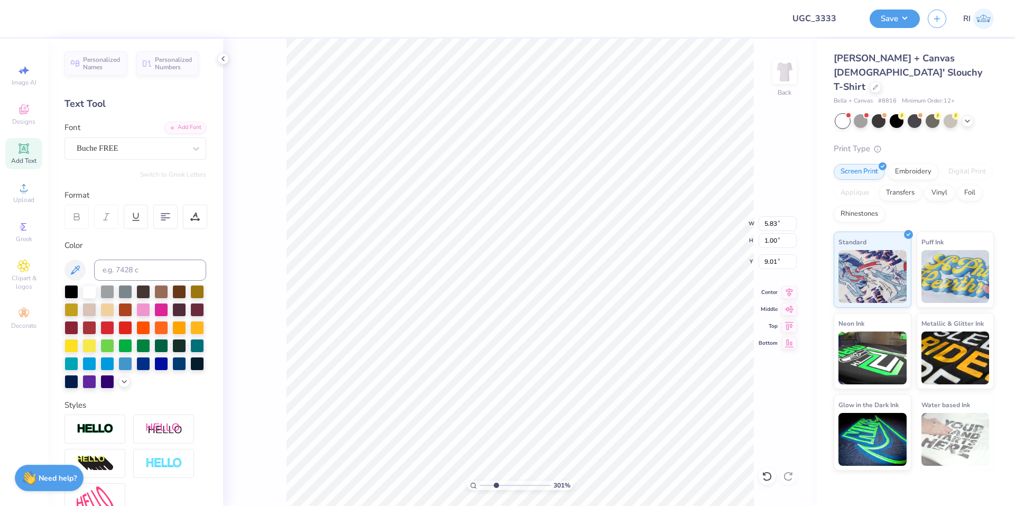
type textarea "service for si"
type input "3.01013429093398"
type textarea "service for sig"
type input "3.01013429093398"
type textarea "service for sigh"
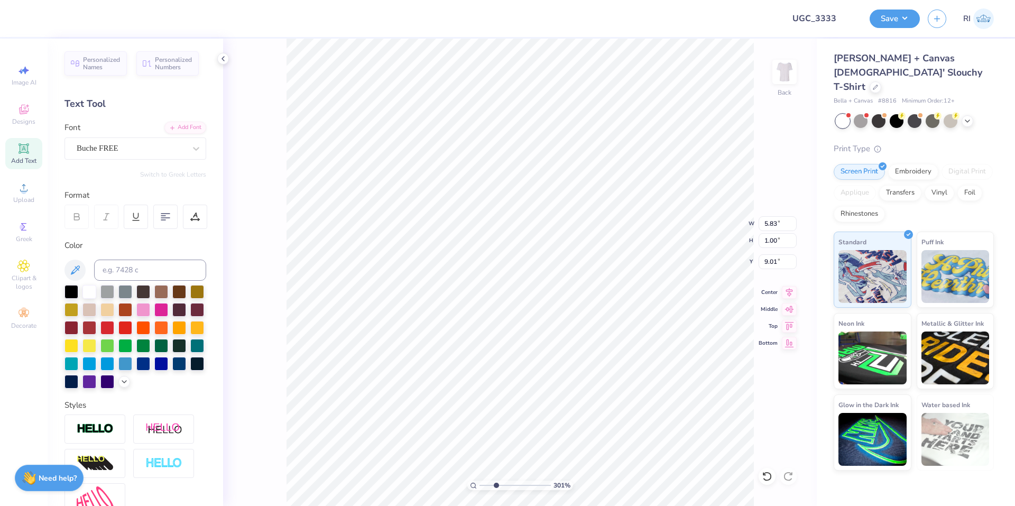
type input "3.01013429093398"
type textarea "service for sight"
type input "2.01734957697155"
type input "4.93"
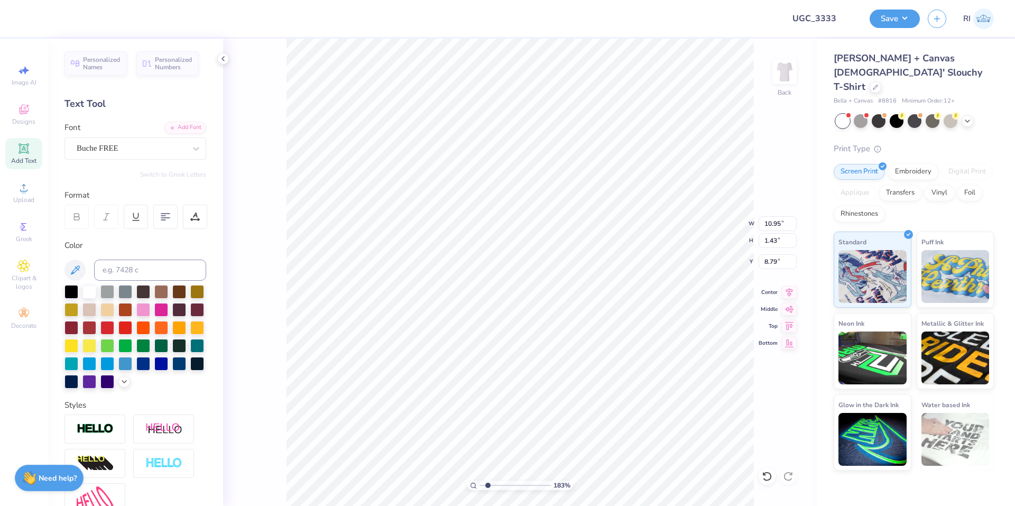
type input "0.64"
type input "6.70185906006738"
type input "7.81"
type input "4.96411413431099"
type input "7.84"
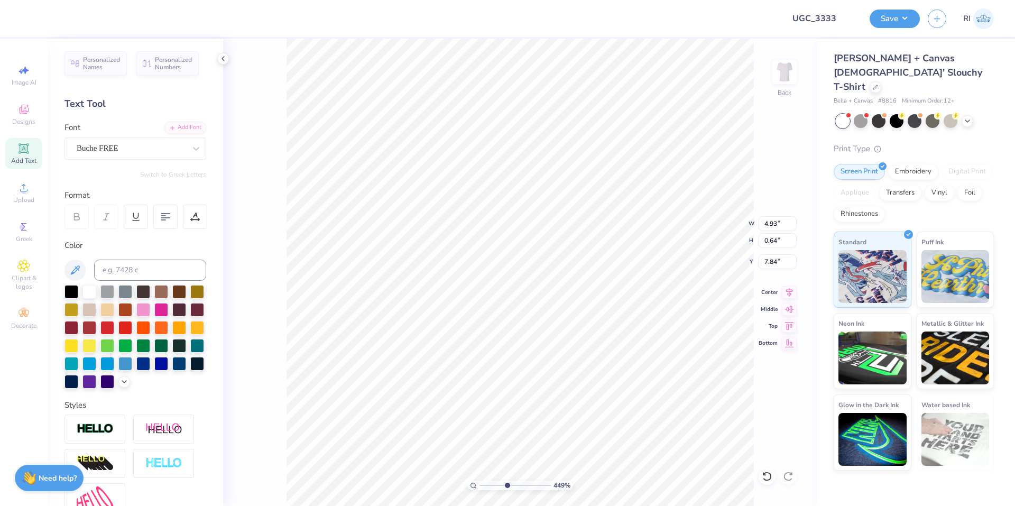
type input "6.70185906006739"
type input "4.27"
type input "0.56"
type input "7.92"
type input "10"
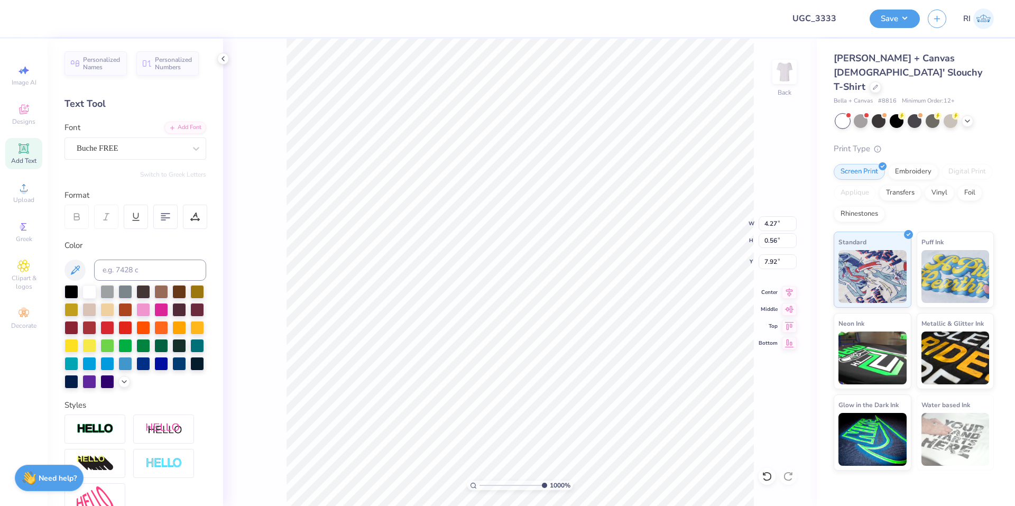
type input "7.89"
type input "4.49149148610075"
type input "7.91"
type input "7.40707032156099"
type input "4.14"
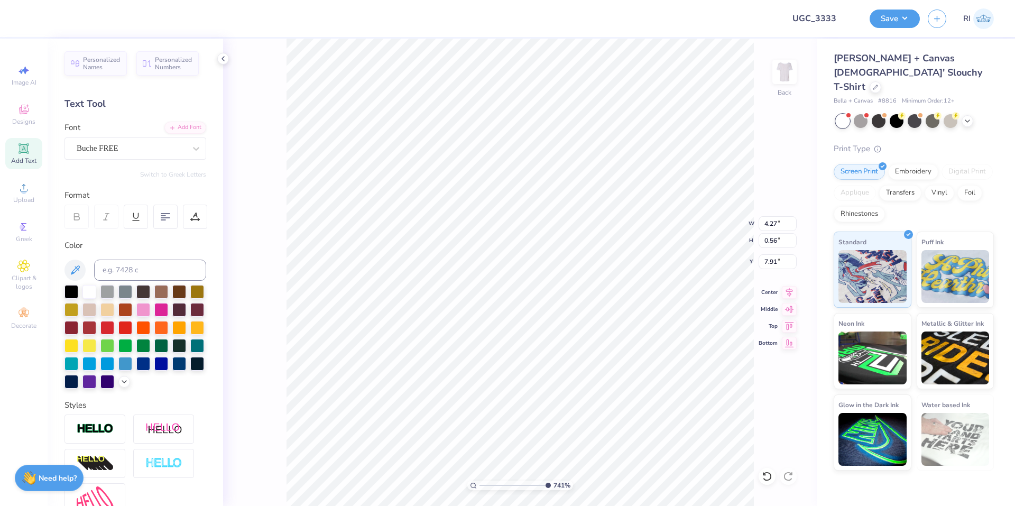
type input "0.54"
type input "7.93"
type input "3.32687932862408"
click at [198, 224] on div at bounding box center [195, 217] width 24 height 24
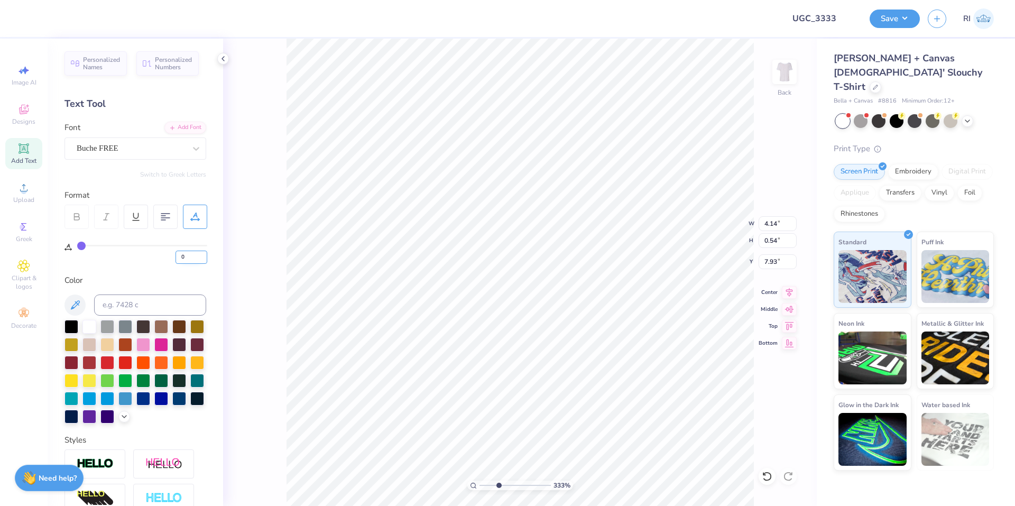
drag, startPoint x: 183, startPoint y: 256, endPoint x: 177, endPoint y: 254, distance: 6.2
click at [177, 254] on input "0" at bounding box center [192, 257] width 32 height 13
type input "18"
type input "3.32687932862408"
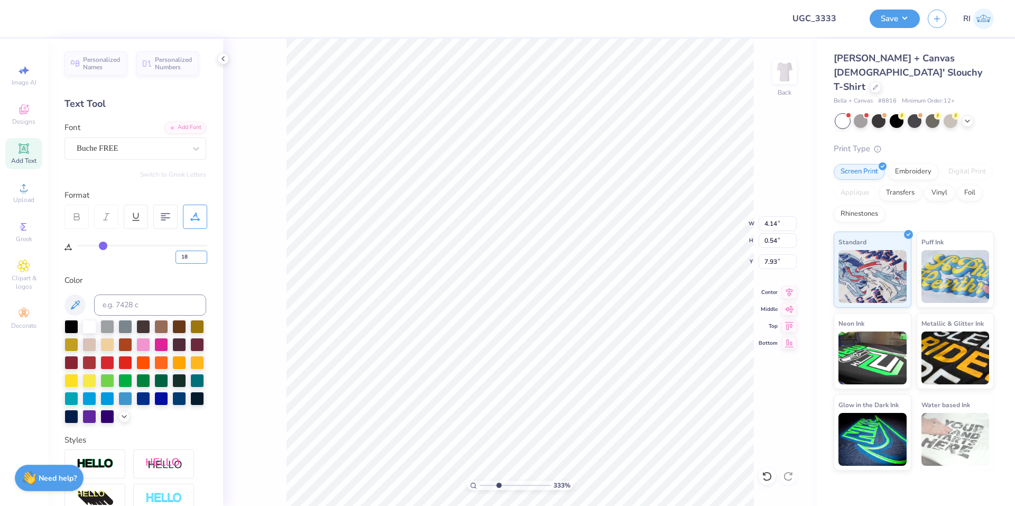
type input "5.74"
type input "3.32687932862408"
type textarea "service for sight"
type input "3.32687932862408"
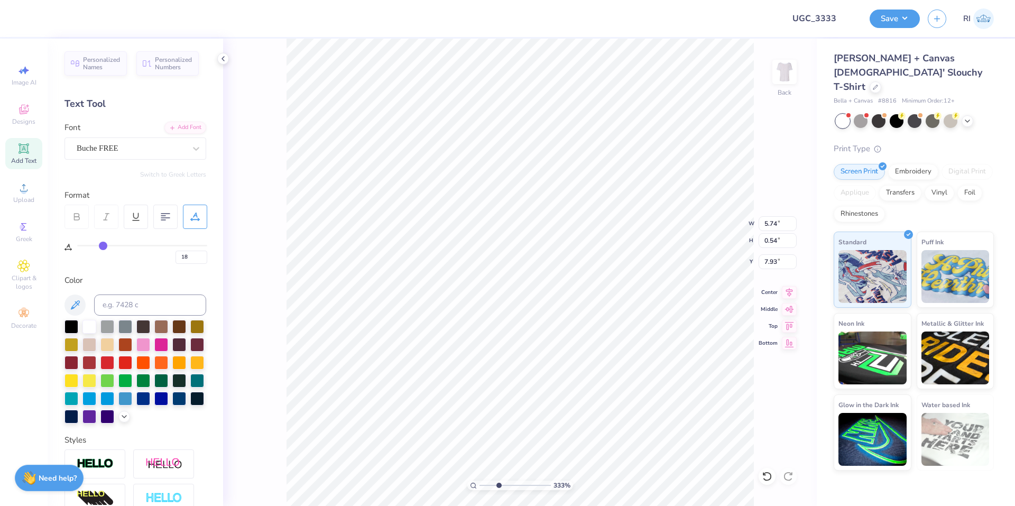
type textarea "service for sight"
type input "3.32687932862408"
type input "6.26"
type input "3.32687932862408"
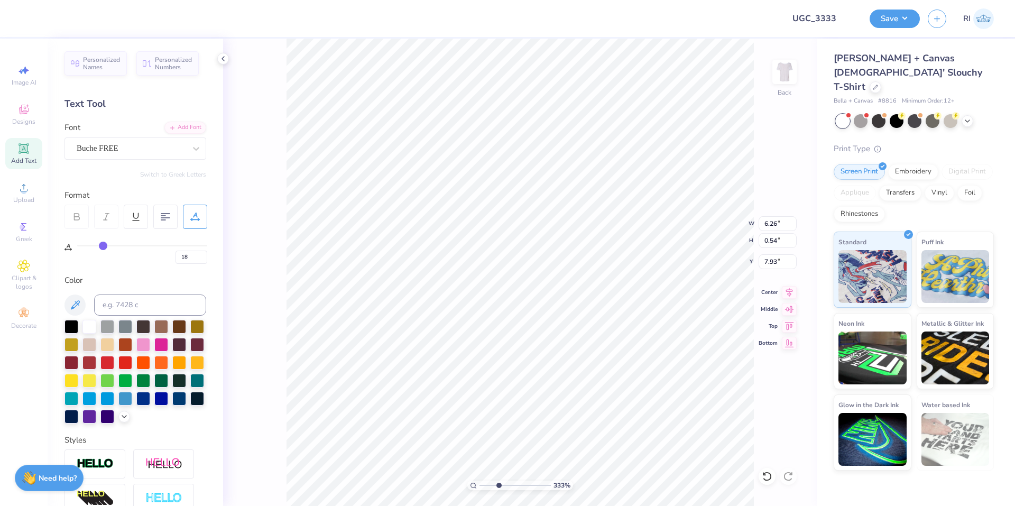
type input "7.91"
type input "4.96411413431099"
type input "5.82"
type input "0.50"
type input "7.95"
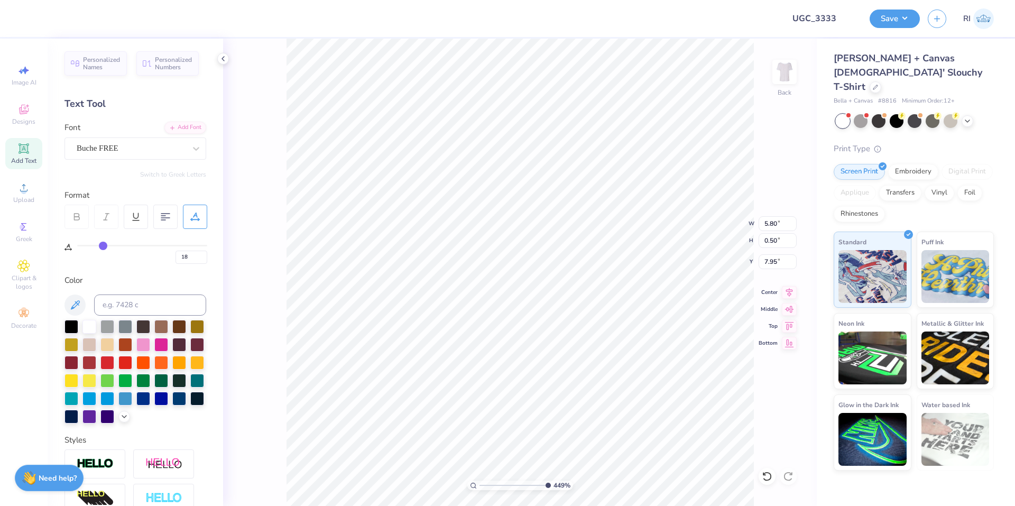
type input "4.49149148610075"
type input "5.80"
type input "2.01734957697155"
type input "4.56"
click at [29, 19] on div at bounding box center [28, 17] width 15 height 15
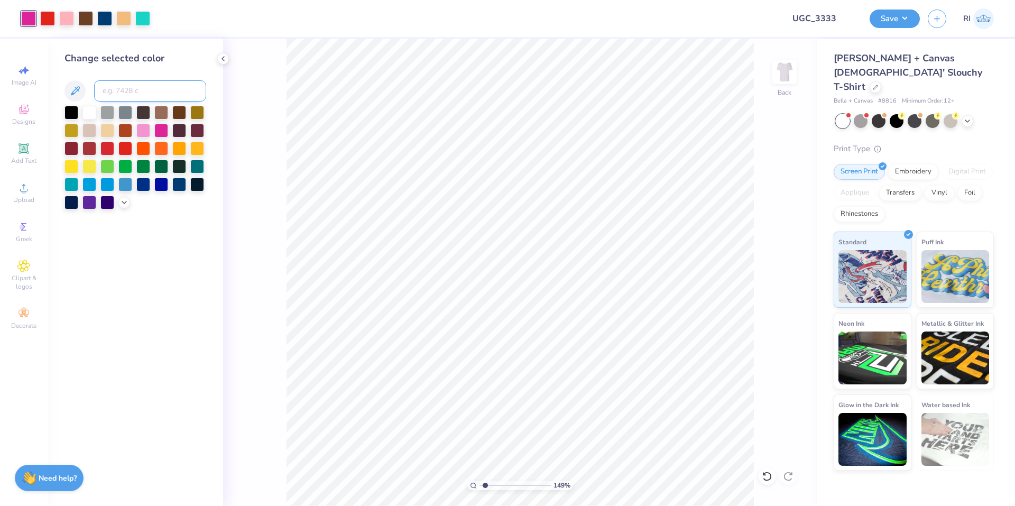
click at [133, 95] on input at bounding box center [150, 90] width 112 height 21
type input "1.49426501797996"
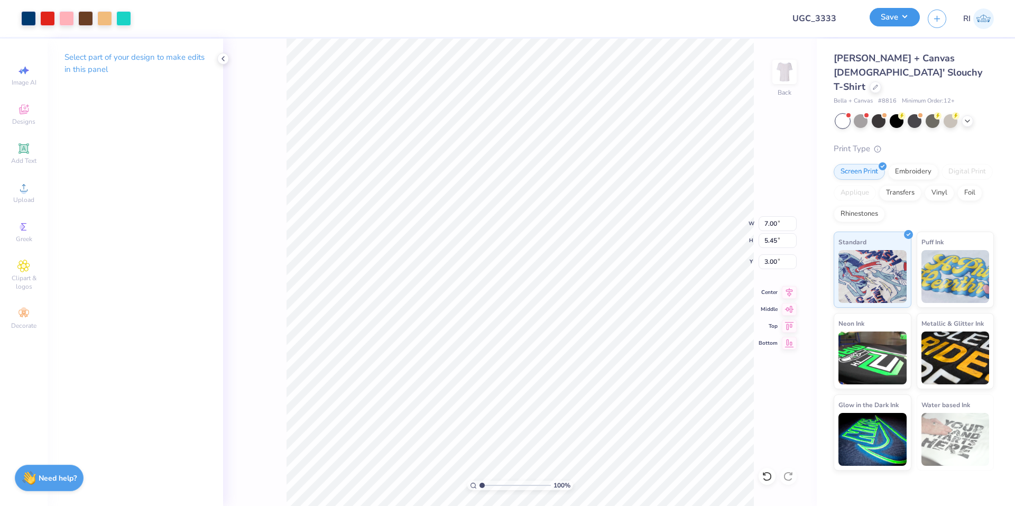
click at [912, 16] on button "Save" at bounding box center [895, 17] width 50 height 19
type input "1.00143535488908"
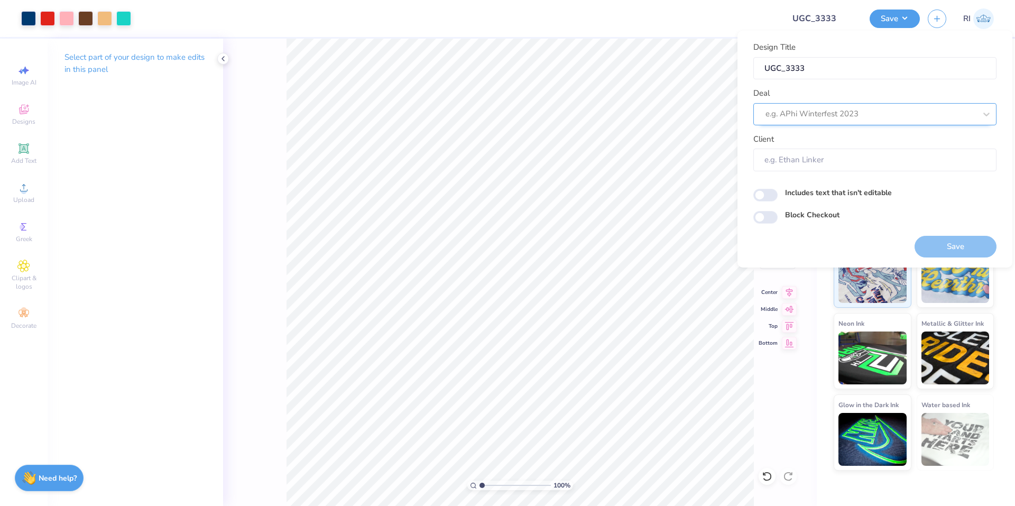
click at [864, 112] on div at bounding box center [871, 114] width 210 height 14
click at [804, 143] on div "UGC Designs" at bounding box center [875, 142] width 235 height 17
type input "UGC"
type input "1.00143535488908"
type input "Design Tool Gallery User"
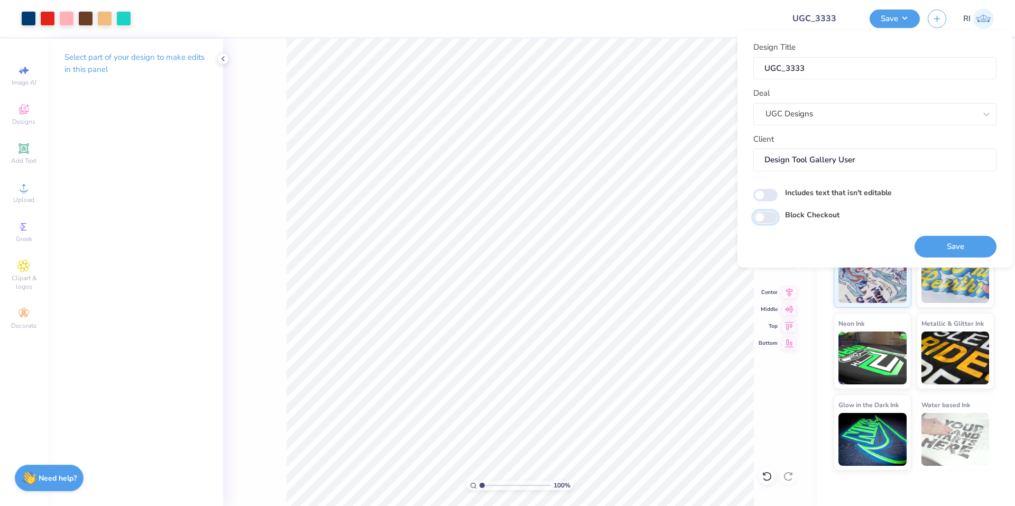
click at [764, 217] on input "Block Checkout" at bounding box center [765, 217] width 24 height 13
checkbox input "true"
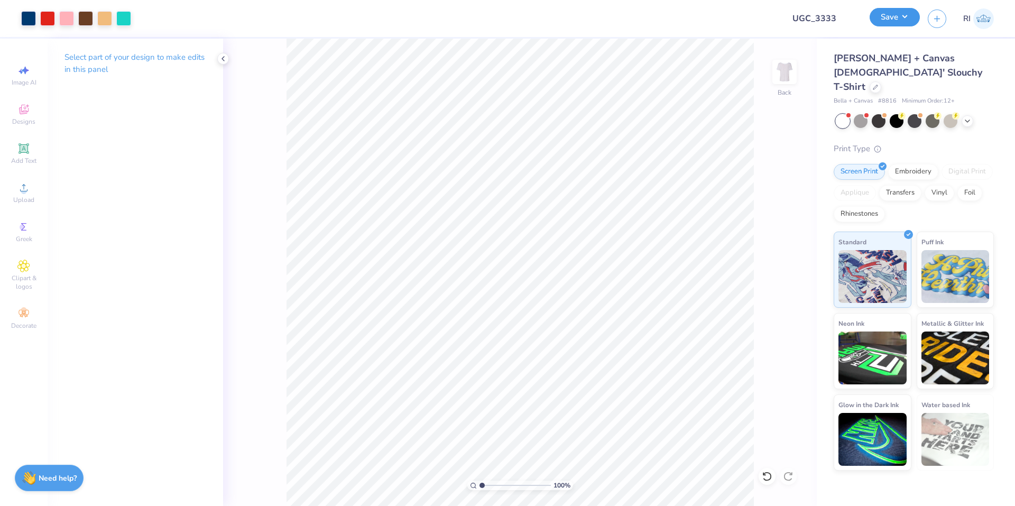
click at [917, 20] on button "Save" at bounding box center [895, 17] width 50 height 19
type input "1.00143535488908"
click at [901, 17] on button "Save" at bounding box center [895, 17] width 50 height 19
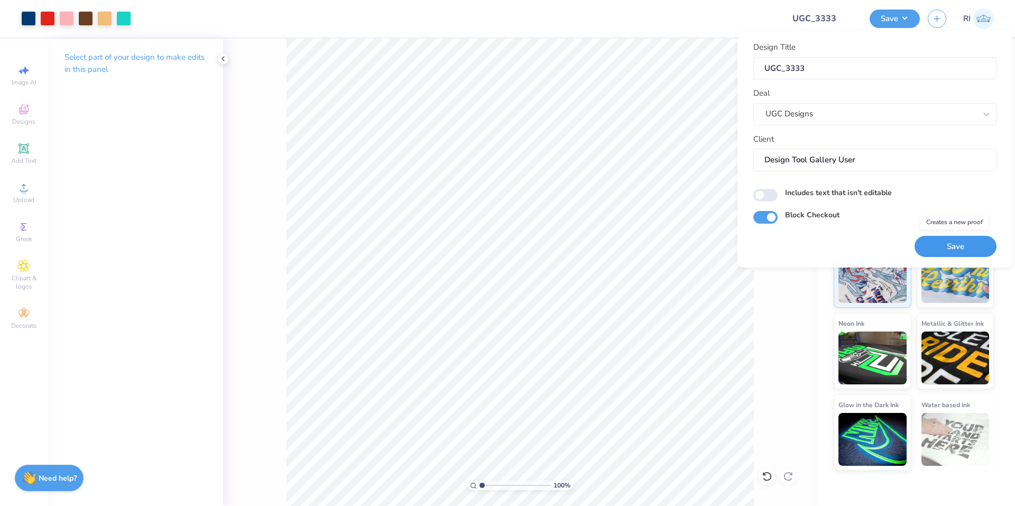
click at [956, 248] on button "Save" at bounding box center [956, 247] width 82 height 22
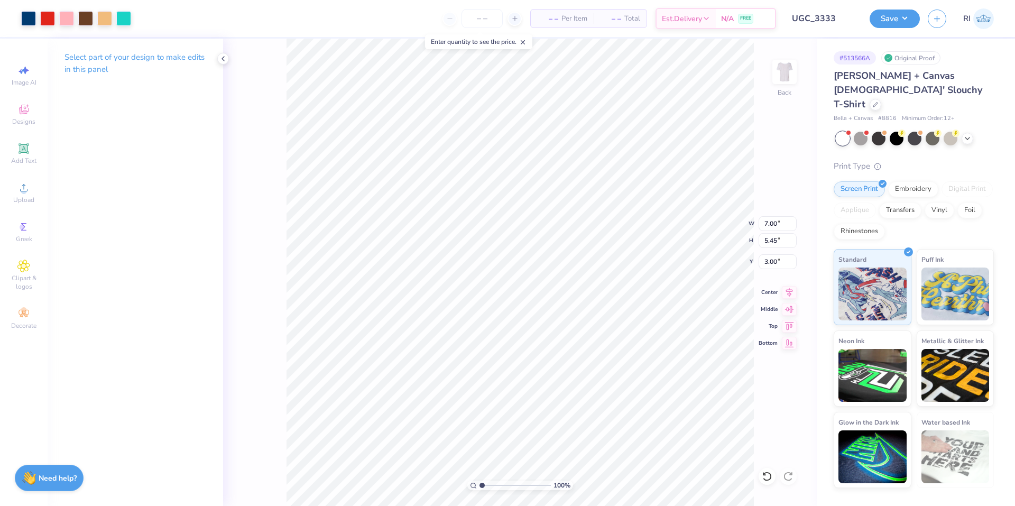
type input "1.00143535488908"
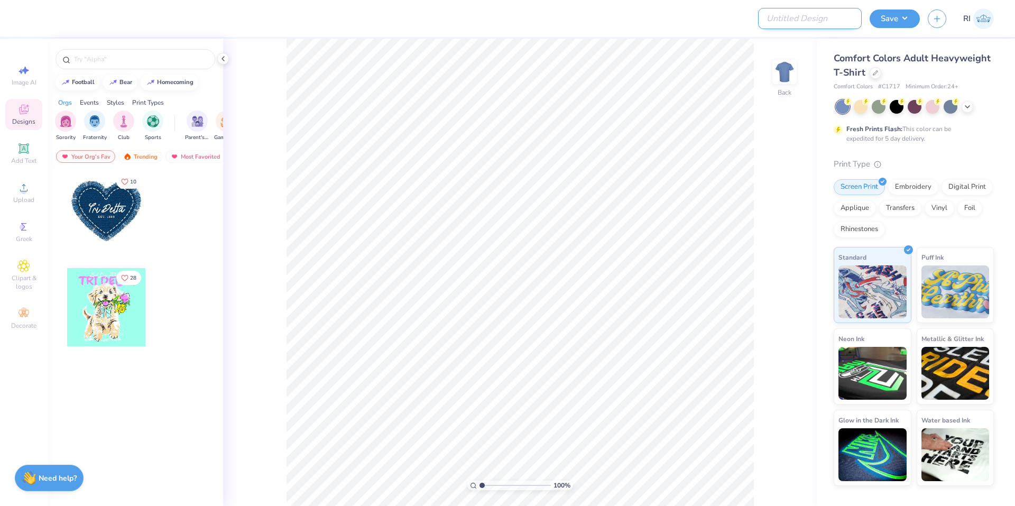
click at [826, 24] on input "Design Title" at bounding box center [810, 18] width 104 height 21
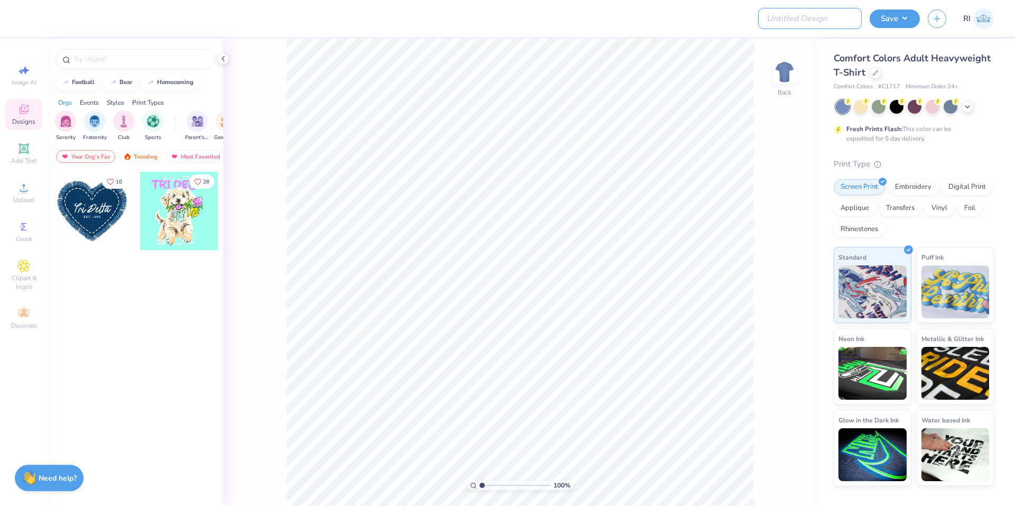
paste input "https://cf.freshprints.com/templates/137766A_R1_1737245460653.pdf"
type input "https://cf.freshprints.com/templates/137766A_R1_1737245460653.pdf"
click at [799, 31] on div "Design Title https://cf.freshprints.com/templates/137766A_R1_1737245460653.pdf" at bounding box center [823, 18] width 78 height 37
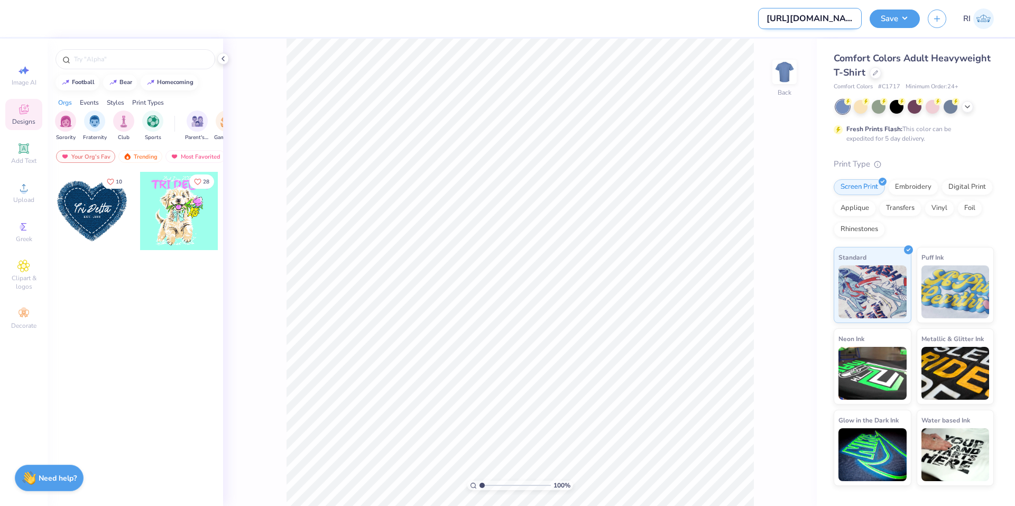
click at [807, 19] on input "https://cf.freshprints.com/templates/137766A_R1_1737245460653.pdf" at bounding box center [810, 18] width 104 height 21
click at [830, 11] on input "Design Title" at bounding box center [810, 18] width 104 height 21
paste input "UGC_3334"
type input "UGC_3334"
drag, startPoint x: 18, startPoint y: 206, endPoint x: 11, endPoint y: 206, distance: 6.9
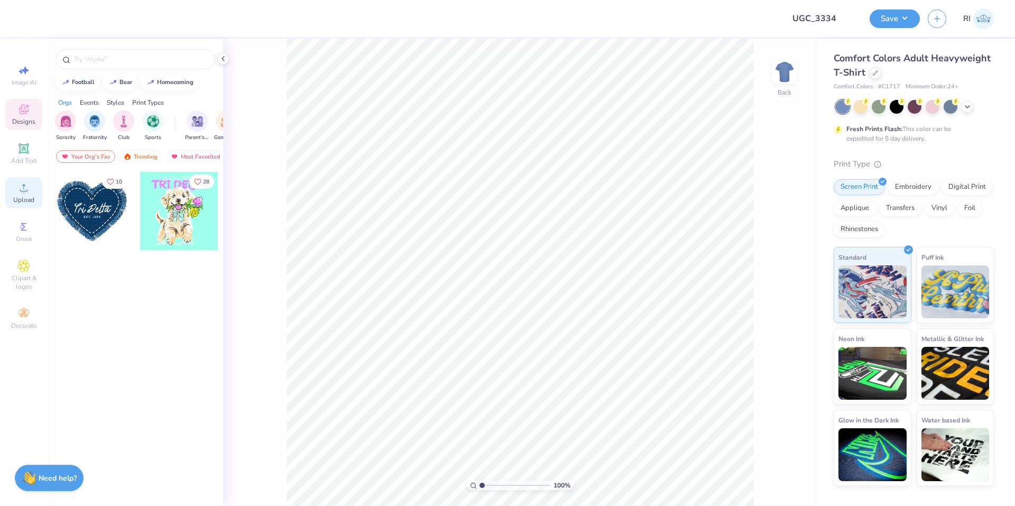
click at [17, 206] on div "Upload" at bounding box center [23, 192] width 37 height 31
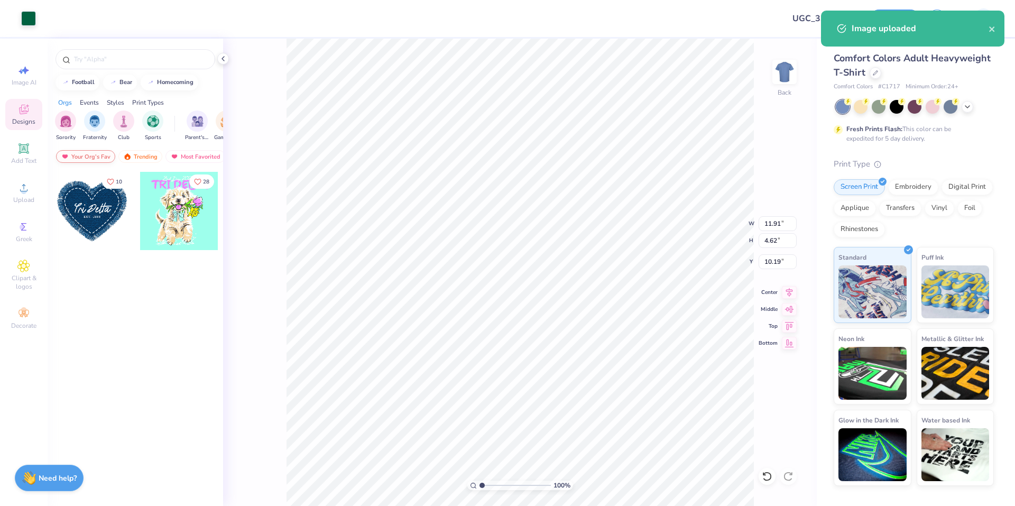
click at [91, 158] on div "Your Org's Fav" at bounding box center [85, 156] width 59 height 13
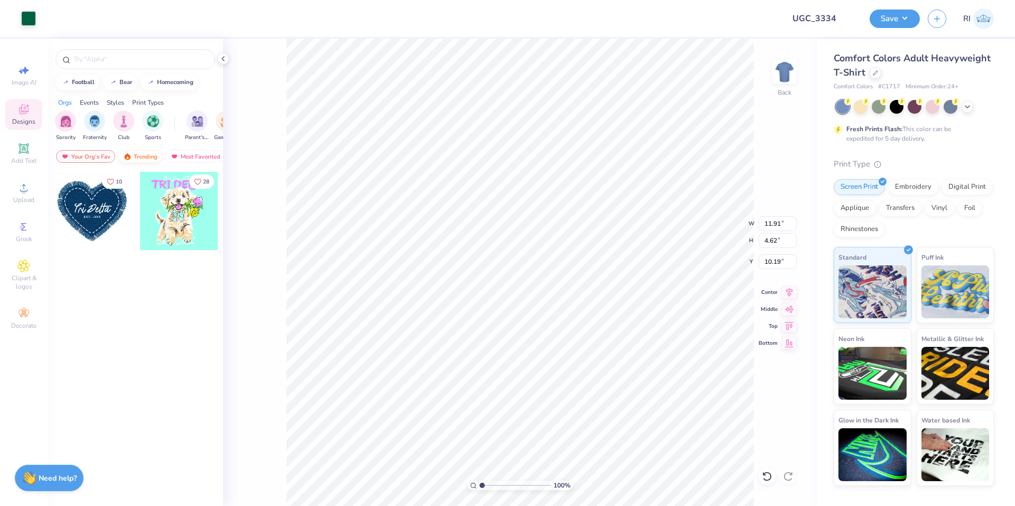
click at [145, 158] on div "Trending" at bounding box center [140, 156] width 44 height 13
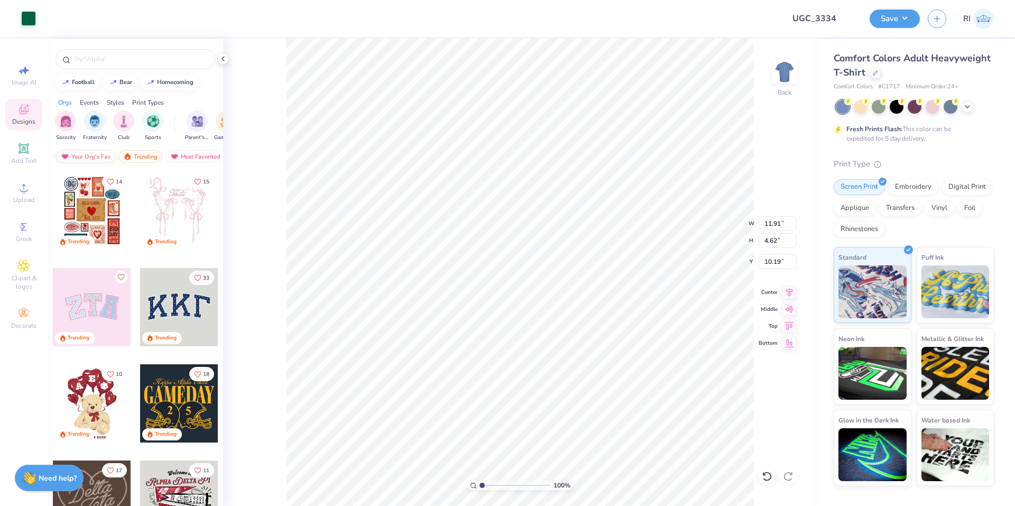
click at [103, 155] on div "Your Org's Fav" at bounding box center [85, 156] width 59 height 13
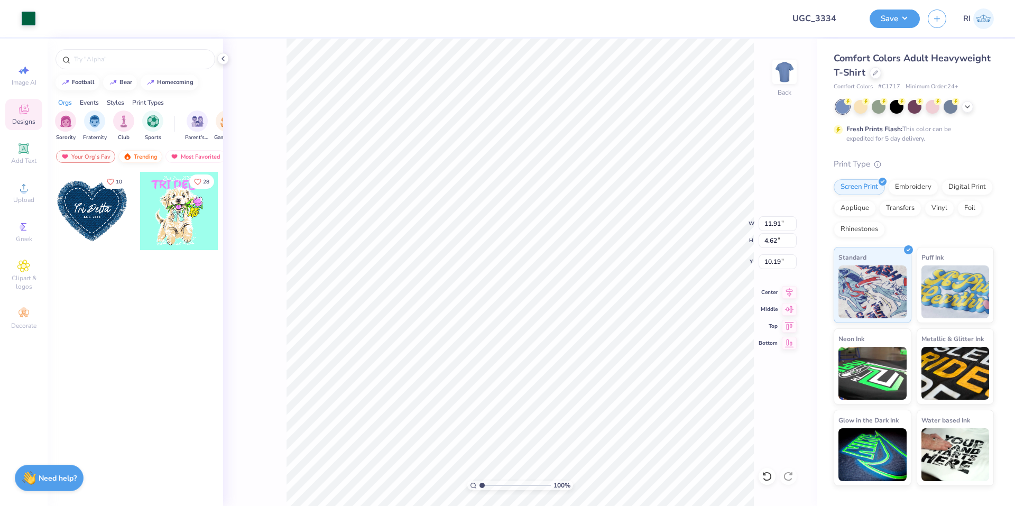
click at [137, 151] on div "Trending" at bounding box center [140, 156] width 44 height 13
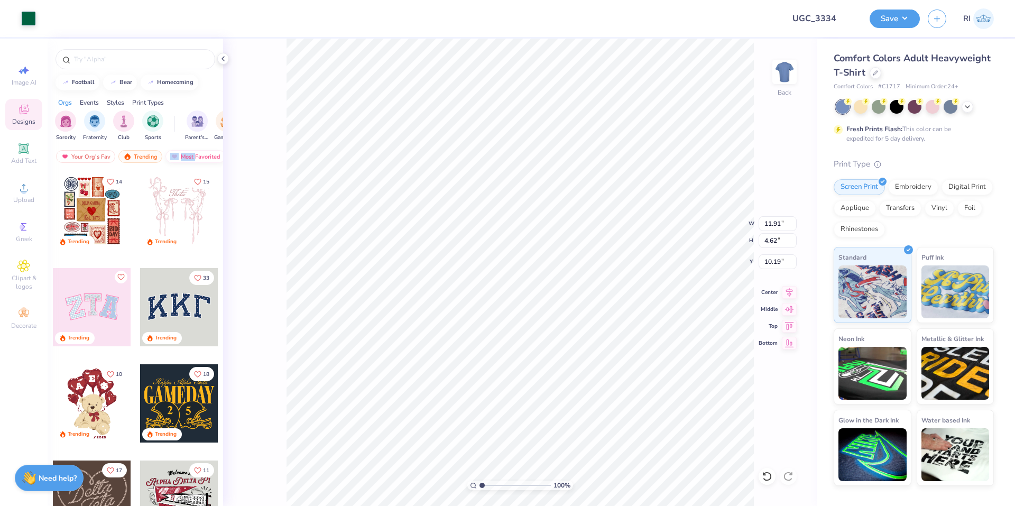
drag, startPoint x: 195, startPoint y: 155, endPoint x: 178, endPoint y: 154, distance: 17.5
click at [178, 154] on div "Most Favorited" at bounding box center [195, 156] width 60 height 13
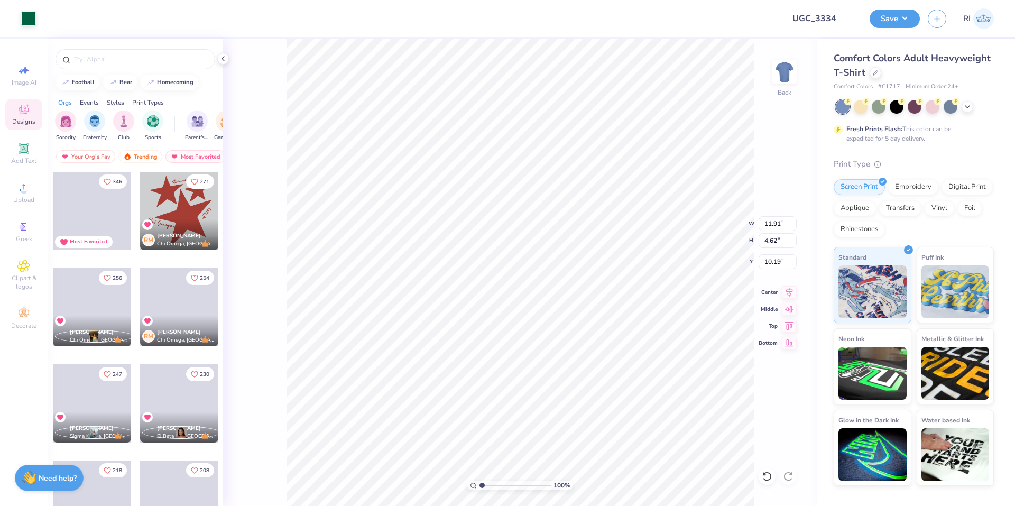
click at [205, 146] on div "Sorority Fraternity Club Sports Parent's Weekend Game Day Rush & Bid PR & Gener…" at bounding box center [136, 127] width 176 height 40
click at [153, 155] on div "Trending" at bounding box center [140, 156] width 44 height 13
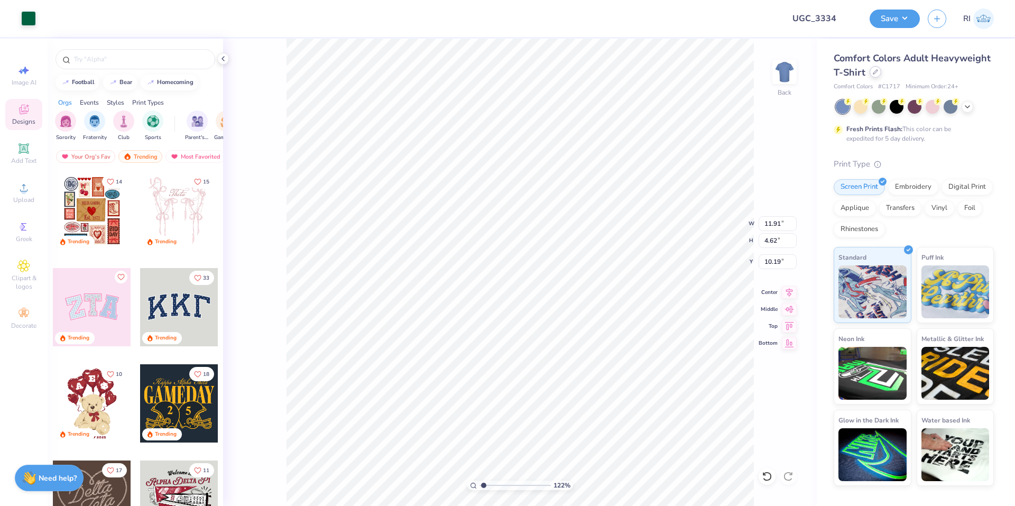
click at [877, 72] on icon at bounding box center [875, 71] width 5 height 5
type input "1.22152498603933"
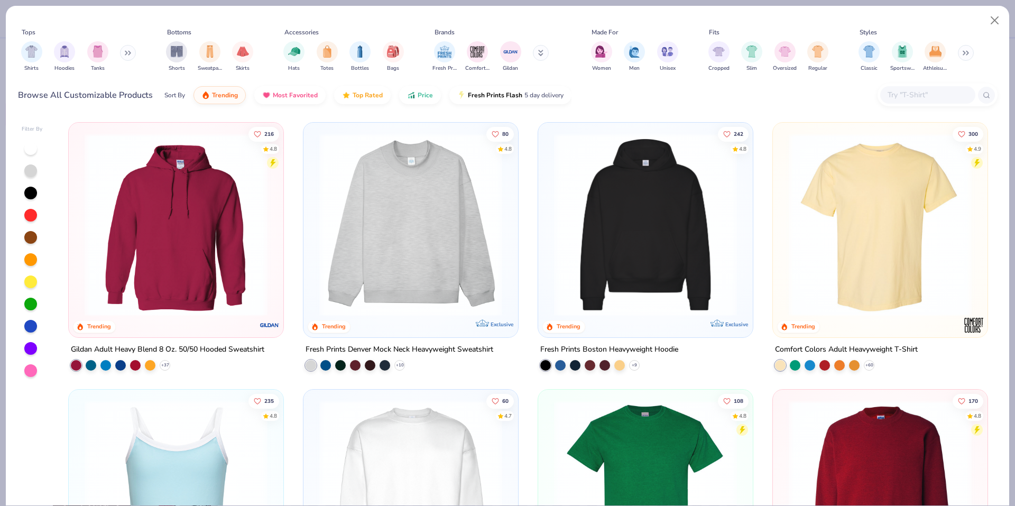
click at [937, 98] on input "text" at bounding box center [927, 95] width 81 height 12
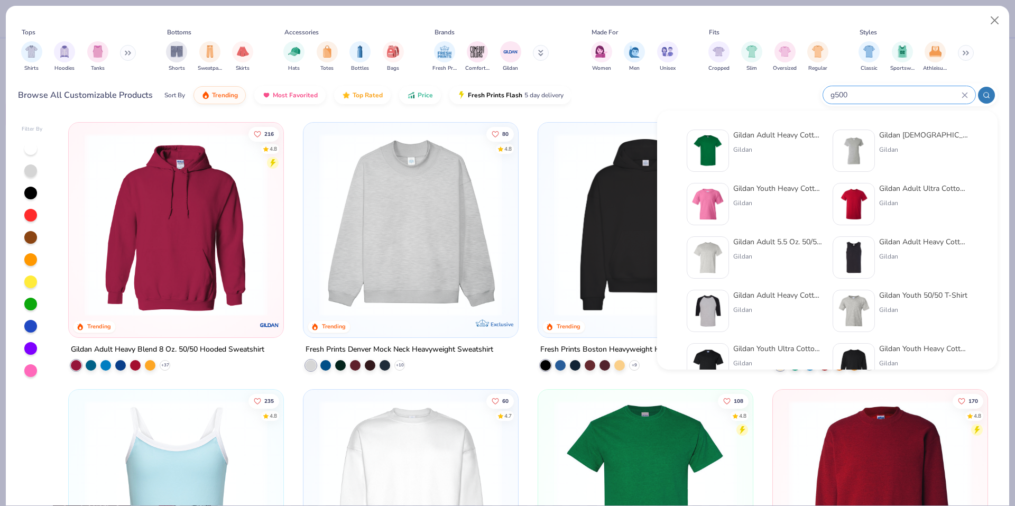
type input "g500"
click at [722, 140] on img at bounding box center [707, 150] width 33 height 33
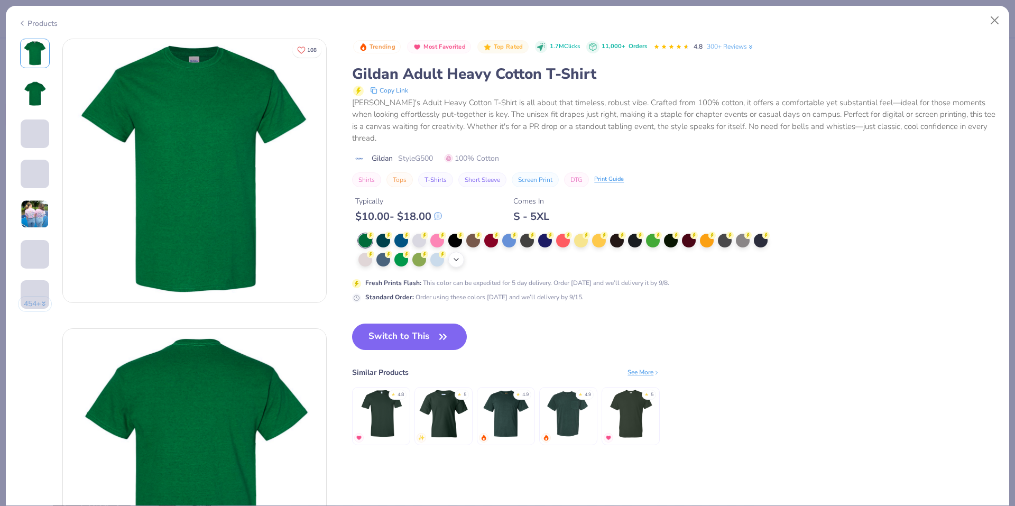
click at [460, 257] on icon at bounding box center [456, 259] width 8 height 8
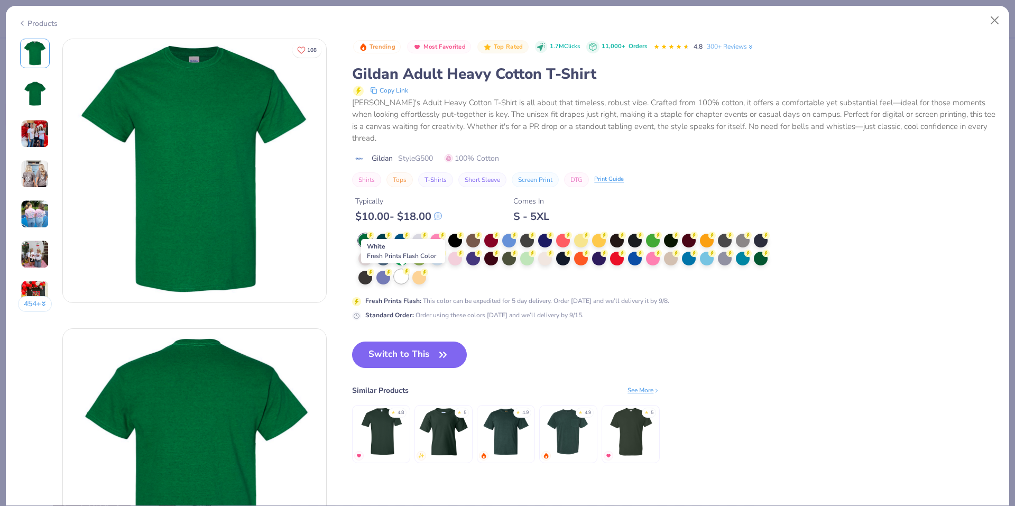
click at [402, 276] on div at bounding box center [401, 277] width 14 height 14
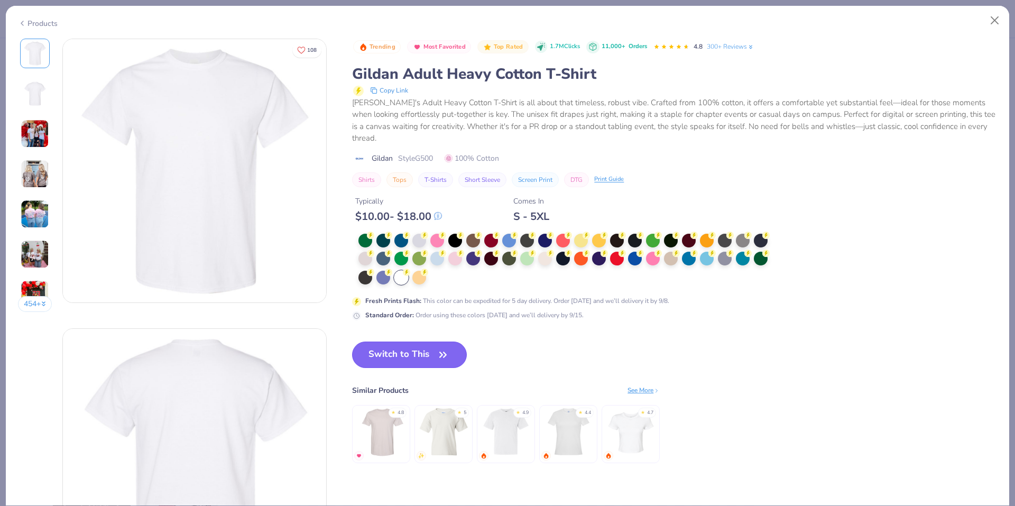
click at [443, 355] on icon "button" at bounding box center [443, 354] width 15 height 15
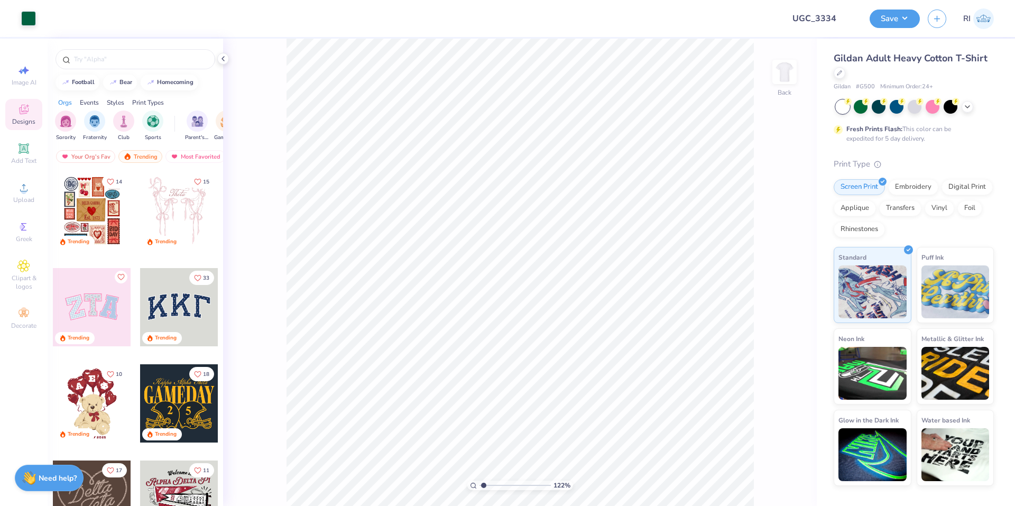
type input "1.22152498603933"
click at [778, 233] on input "11.91" at bounding box center [778, 232] width 38 height 15
type input "12.5"
type input "1.22152498603933"
type input "12.50"
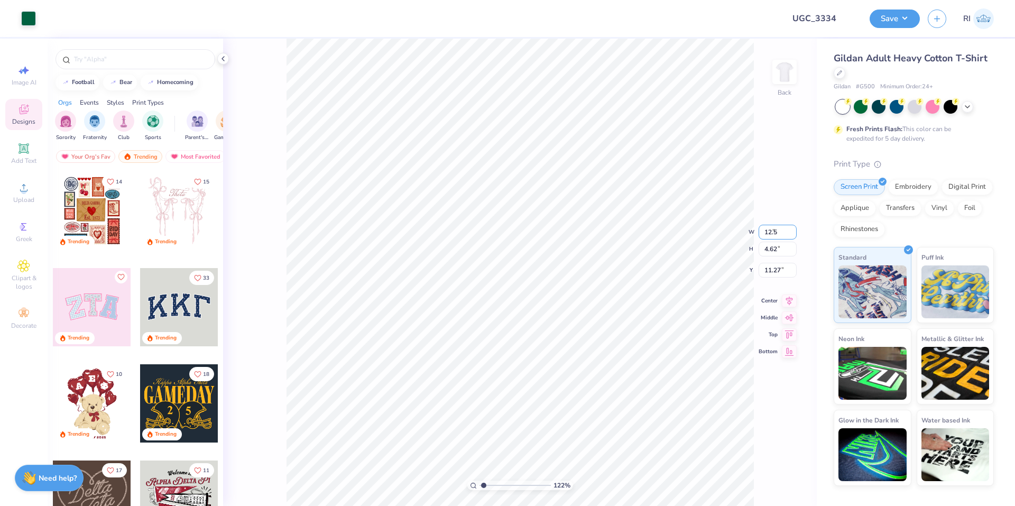
type input "4.84"
click at [783, 261] on input "11.15" at bounding box center [778, 261] width 38 height 15
type input "3"
type input "1.22152498603933"
type input "3.00"
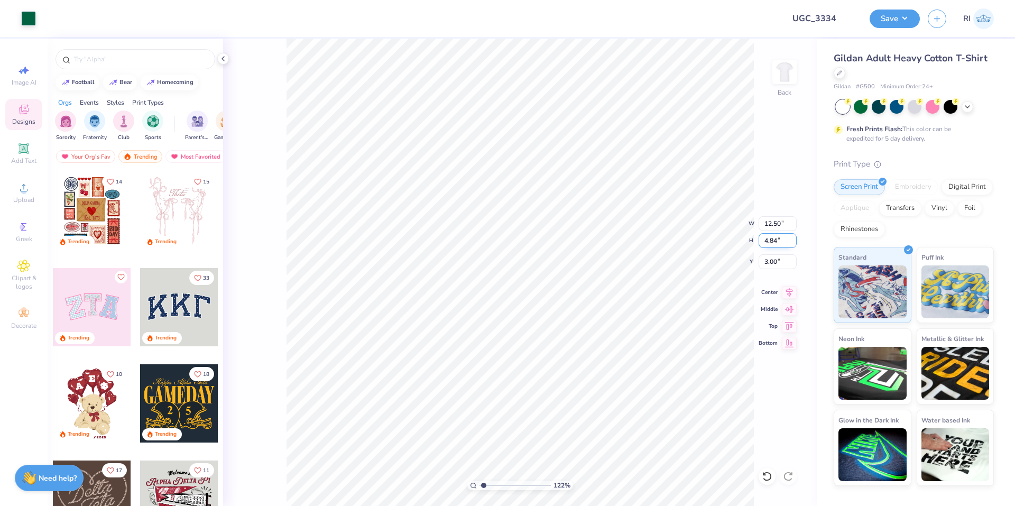
click at [701, 235] on div "122 % Back W 12.50 12.50 " H 4.84 4.84 " Y 3.00 3.00 " Center Middle Top Bottom" at bounding box center [520, 272] width 594 height 467
click at [793, 291] on icon at bounding box center [789, 290] width 15 height 13
click at [24, 190] on circle at bounding box center [24, 191] width 6 height 6
click at [22, 147] on icon at bounding box center [24, 148] width 8 height 8
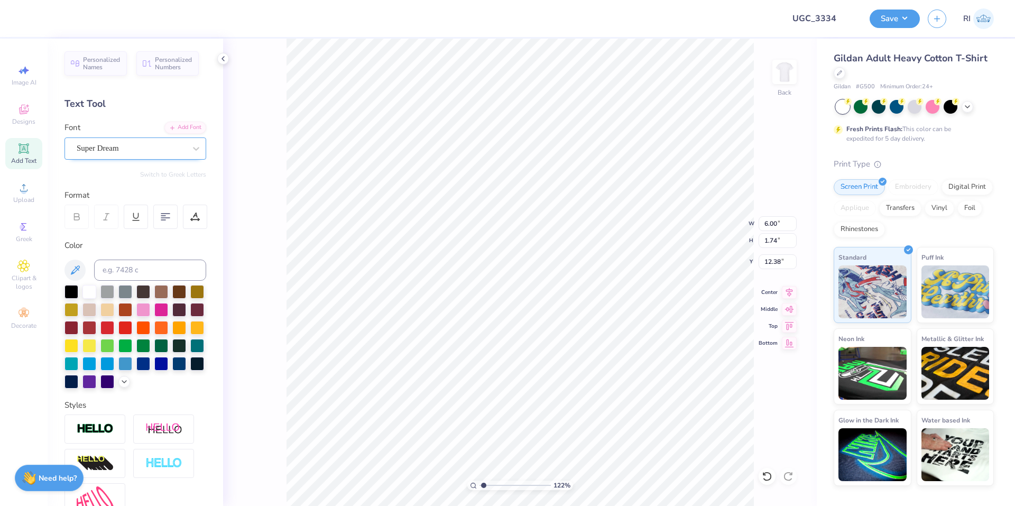
click at [146, 157] on div "Super Dream" at bounding box center [135, 148] width 142 height 22
type input "1.22152498603933"
click at [135, 229] on div at bounding box center [135, 231] width 114 height 11
type input "aspire"
type input "1.22152498603933"
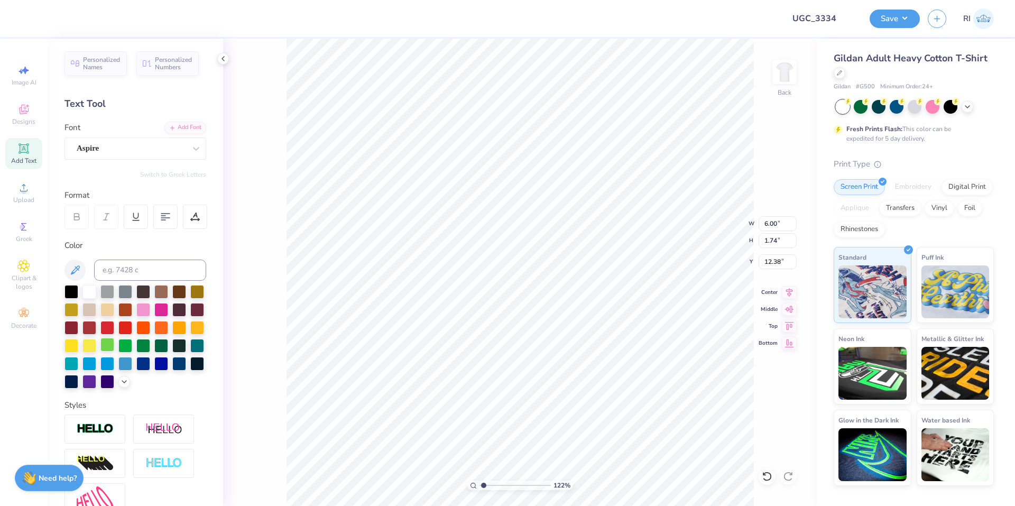
type input "1.22152498603933"
type input "5.50"
type input "1.76"
type input "12.37"
click at [132, 328] on div at bounding box center [125, 327] width 14 height 14
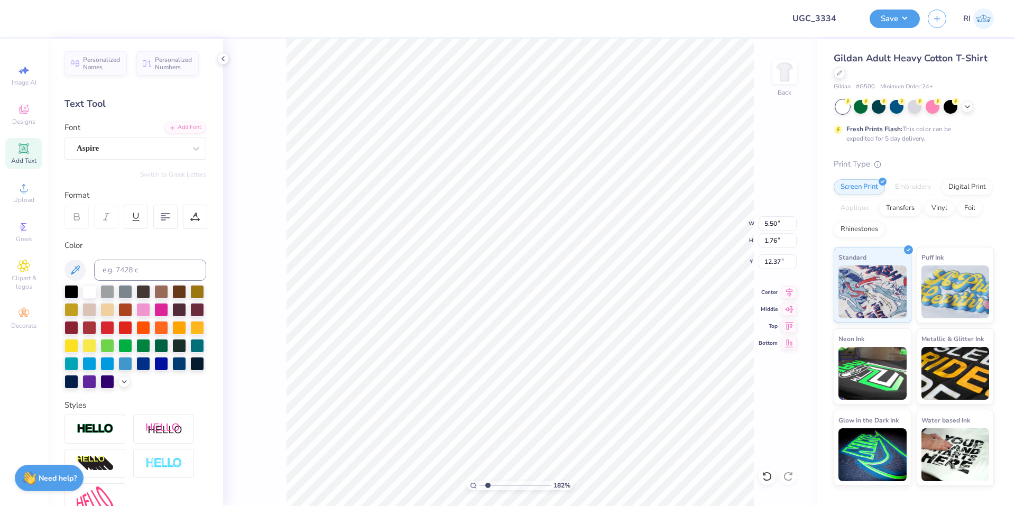
scroll to position [9, 2]
type input "1.82266588284093"
type textarea "D"
type input "1.82266588284093"
type textarea "De"
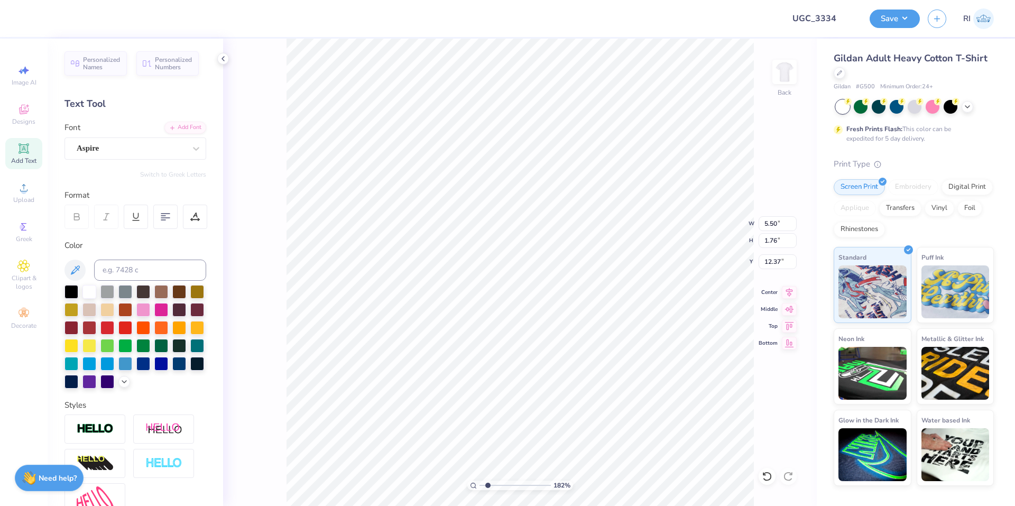
type input "1.82266588284093"
type textarea "Del"
type input "1.82266588284093"
type textarea "Delt"
type input "1.82266588284093"
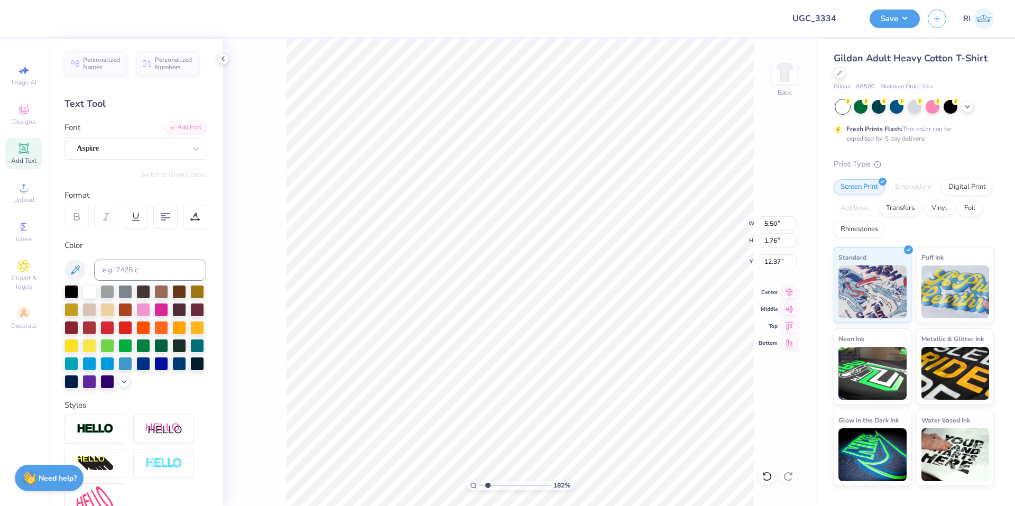
type textarea "Delta"
type input "2.01445811466782"
type input "4.36"
type input "9.03495310702233"
type input "4.54"
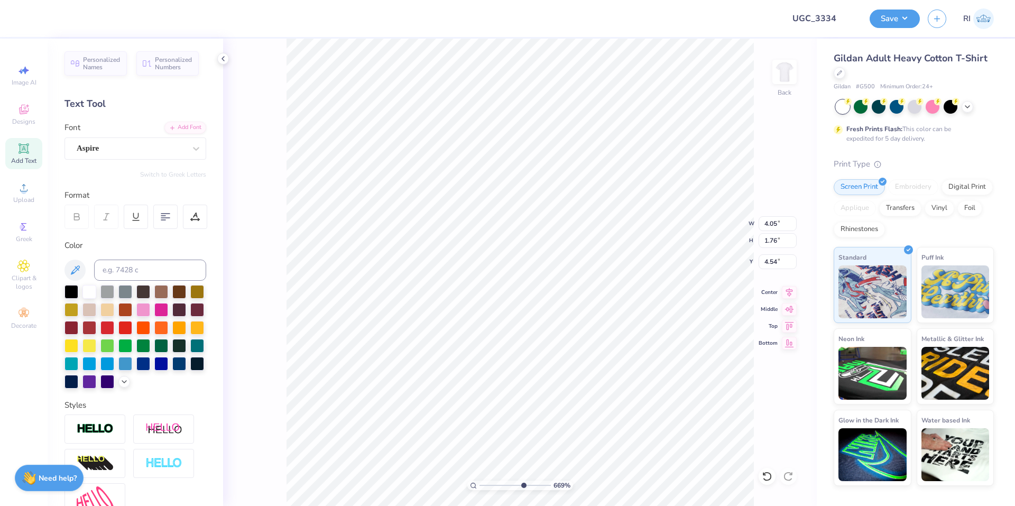
type input "6.69225330157204"
type input "3.88"
type input "1.69"
type input "4.62"
type input "10"
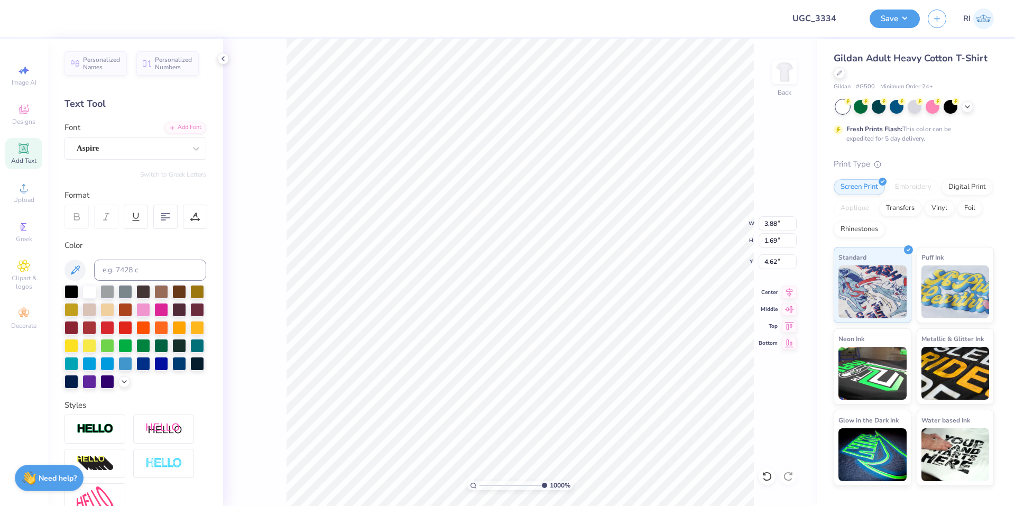
type input "4.61"
type input "6.7018590600674"
type input "3.86"
type input "1.68"
type input "4.62"
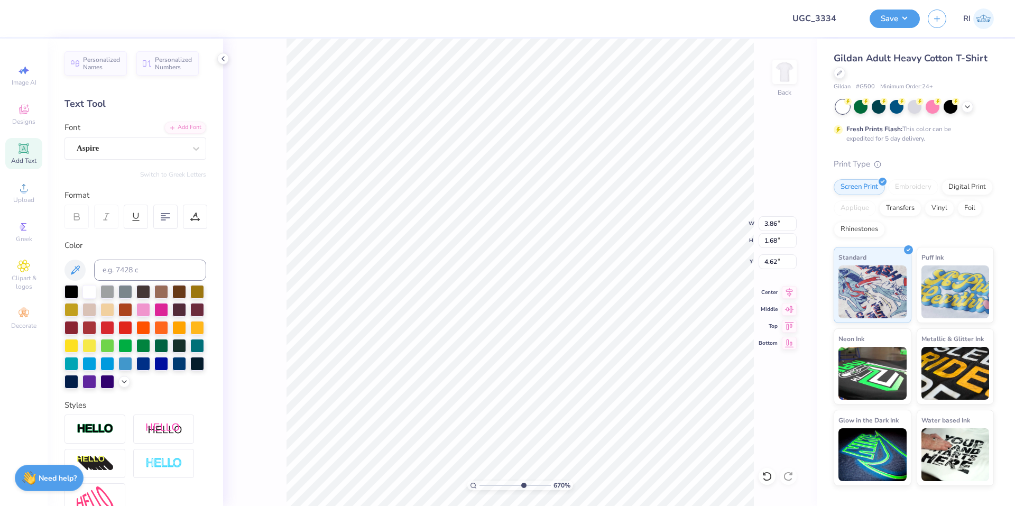
type input "6.7018590600674"
type input "3.93"
type input "1.71"
type input "4.59"
type input "6.7018590600674"
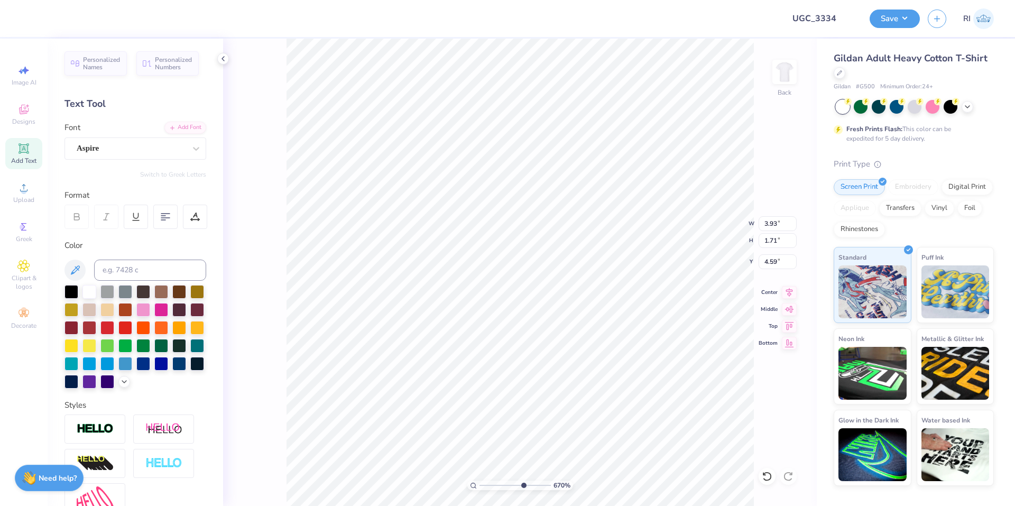
type input "4.57"
click at [525, 301] on li "Duplicate" at bounding box center [519, 307] width 83 height 21
type input "2.22962763702902"
type input "5.57"
type input "2.22962763702902"
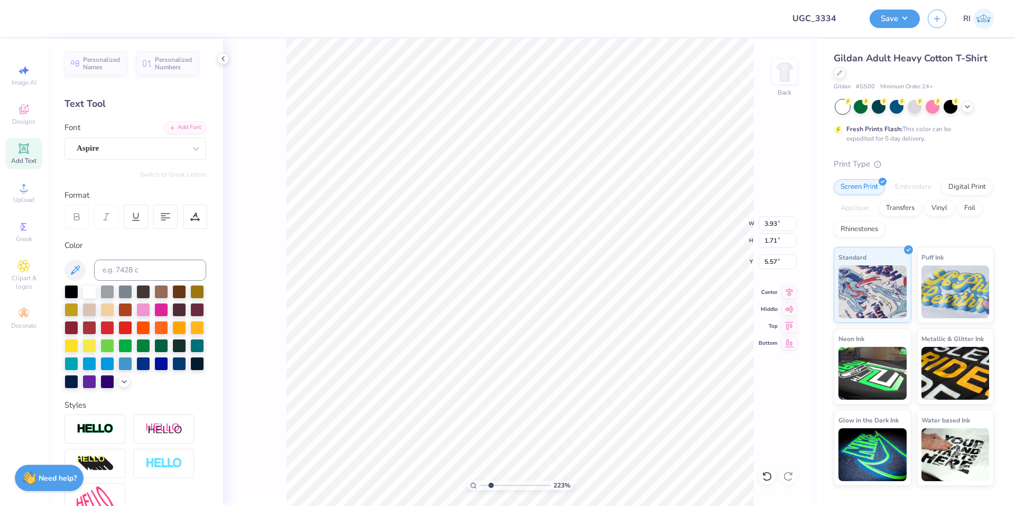
type input "8.85"
type input "2.22962763702902"
type textarea "G"
type input "2.22962763702902"
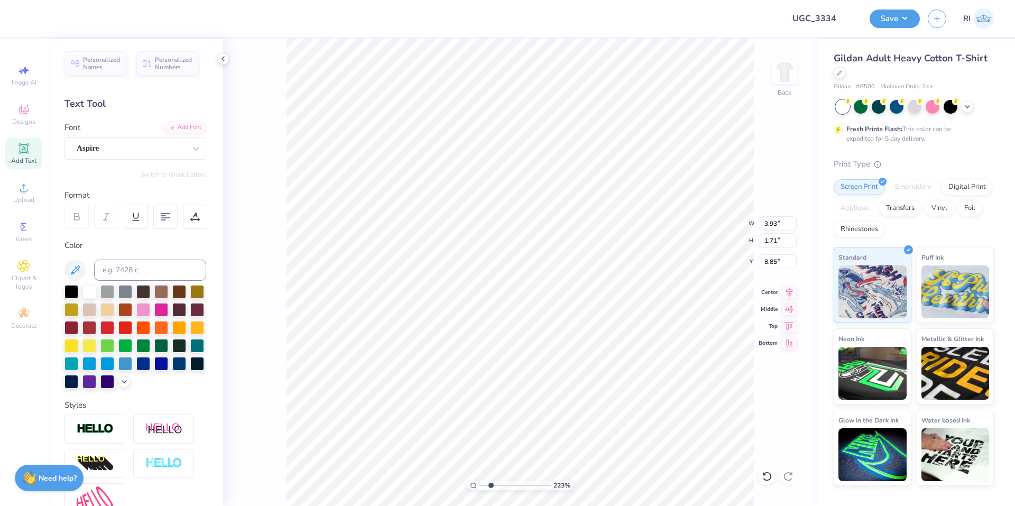
type textarea "Ga"
type input "2.22962763702902"
type textarea "Gam"
type input "2.22962763702902"
type textarea "Gamm"
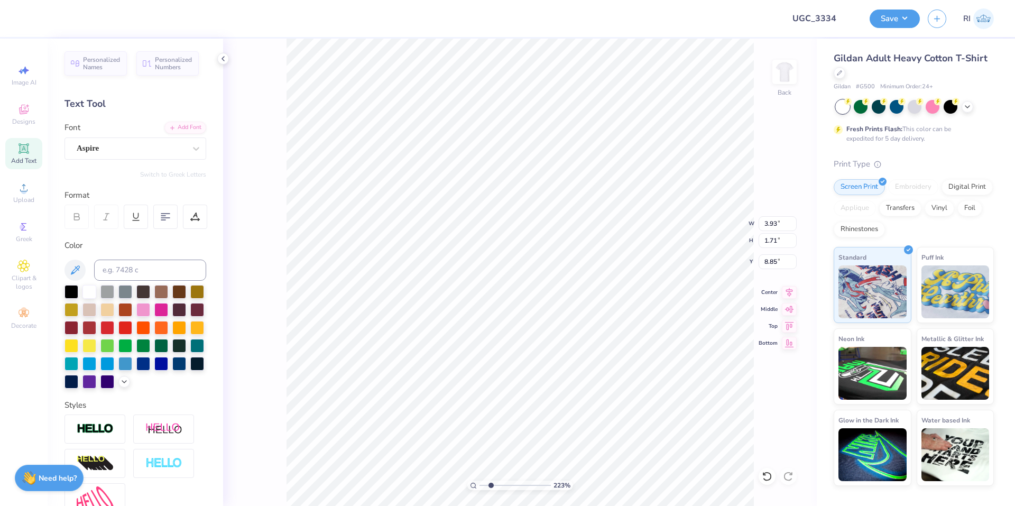
type input "2.22962763702902"
type textarea "Gamma"
type input "3.32687932862407"
type input "4.57"
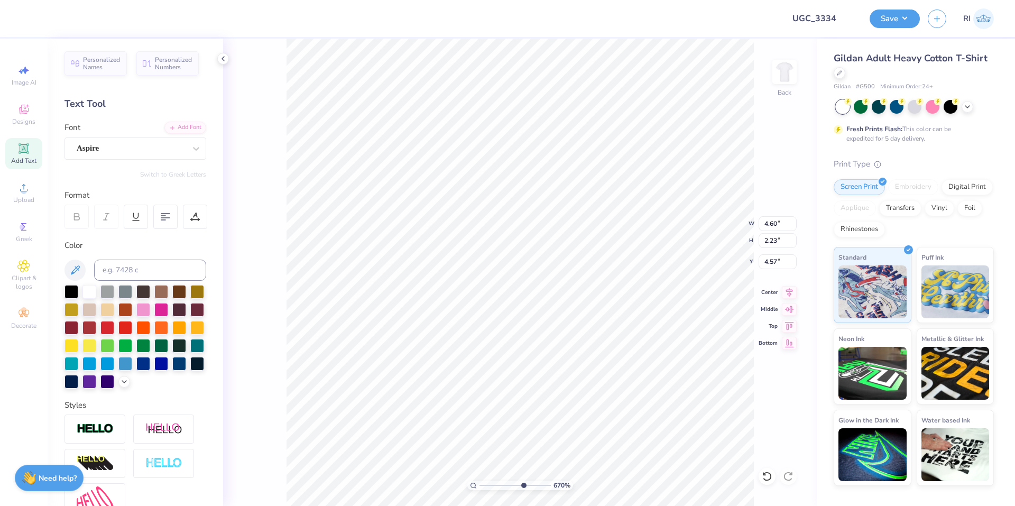
type input "4.06386622545204"
type input "4.65"
type input "2.25"
click at [486, 270] on li "Duplicate" at bounding box center [473, 269] width 83 height 21
type input "2.46424291384661"
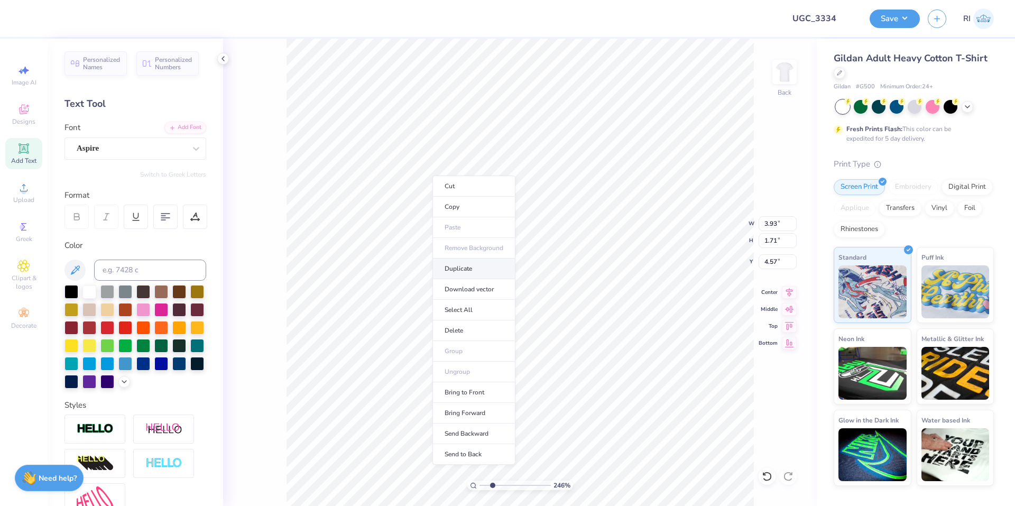
type input "5.57"
type input "2.46424291384661"
type input "8.86"
click at [142, 153] on div "Aspire" at bounding box center [131, 148] width 111 height 16
type input "2.46424291384661"
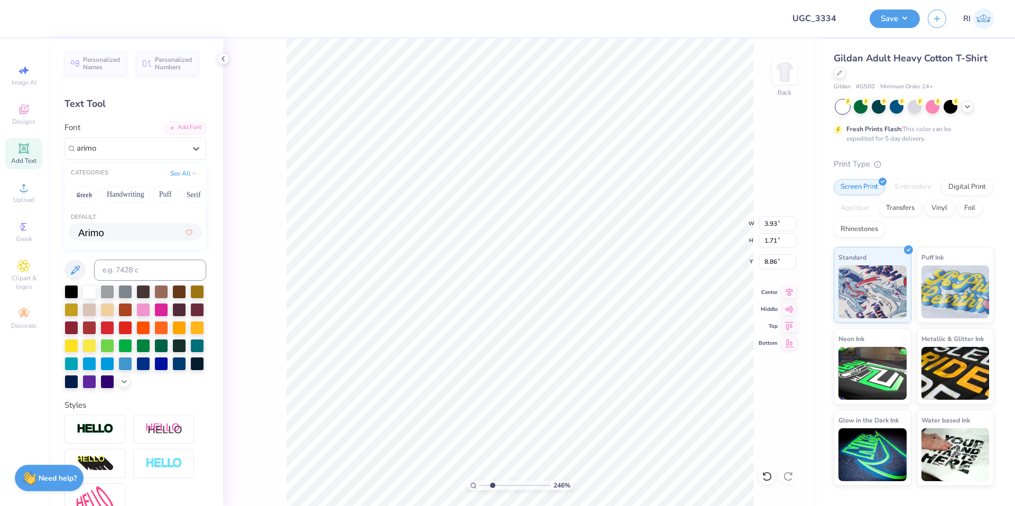
click at [135, 229] on div at bounding box center [135, 231] width 114 height 11
type input "arimo"
type input "2.46424291384661"
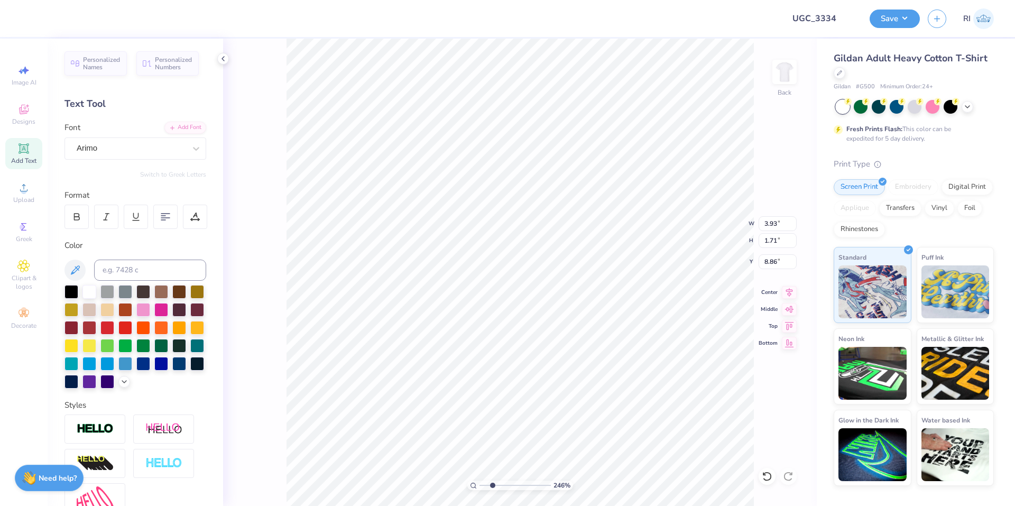
type textarea "A"
type input "2.46424291384661"
type textarea "AS"
type input "2.46424291384661"
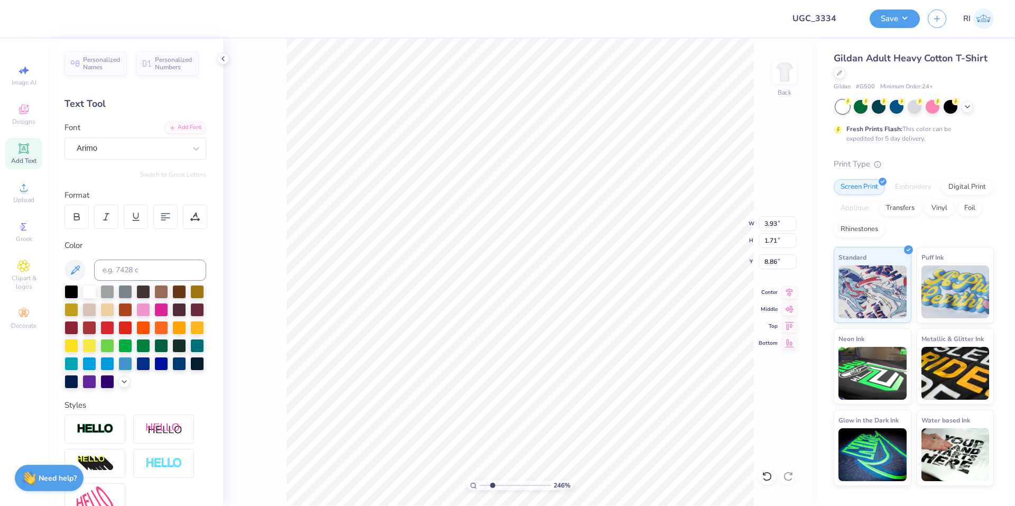
type textarea "A"
type input "2.46424291384661"
type textarea "S"
type input "2.46424291384661"
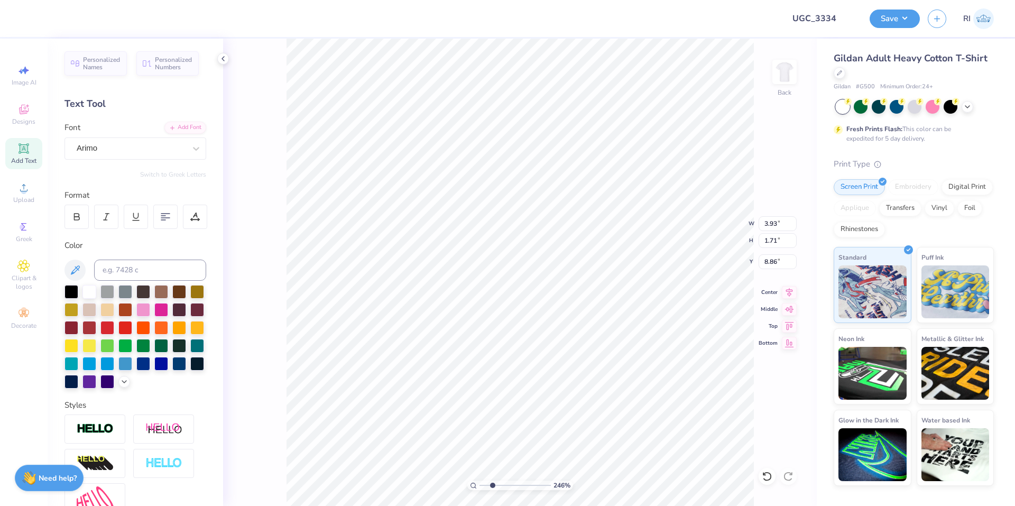
type textarea "SP"
type input "2.46424291384661"
type textarea "SPR"
type input "2.46424291384661"
type textarea "SPRI"
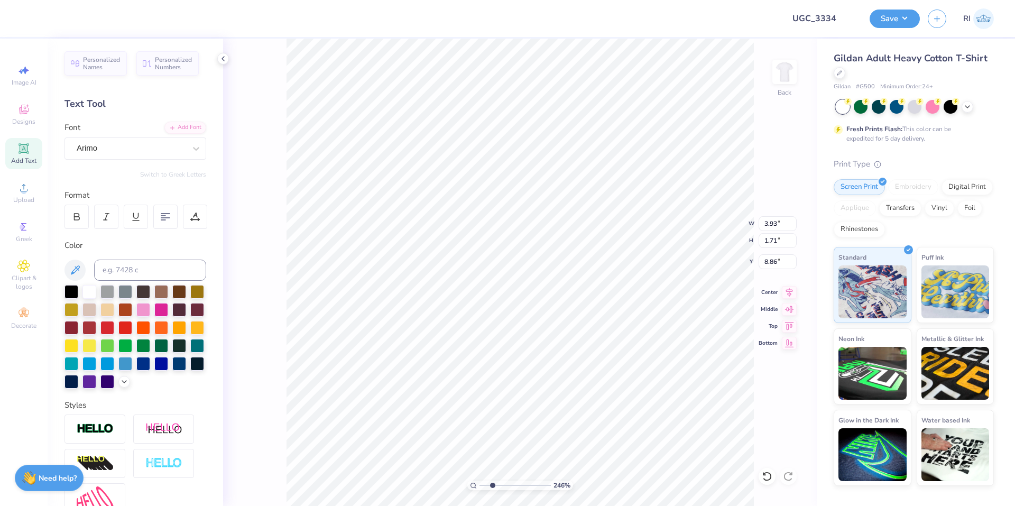
type input "2.46424291384661"
type textarea "SPRIN"
type input "2.46424291384661"
type textarea "SPRING"
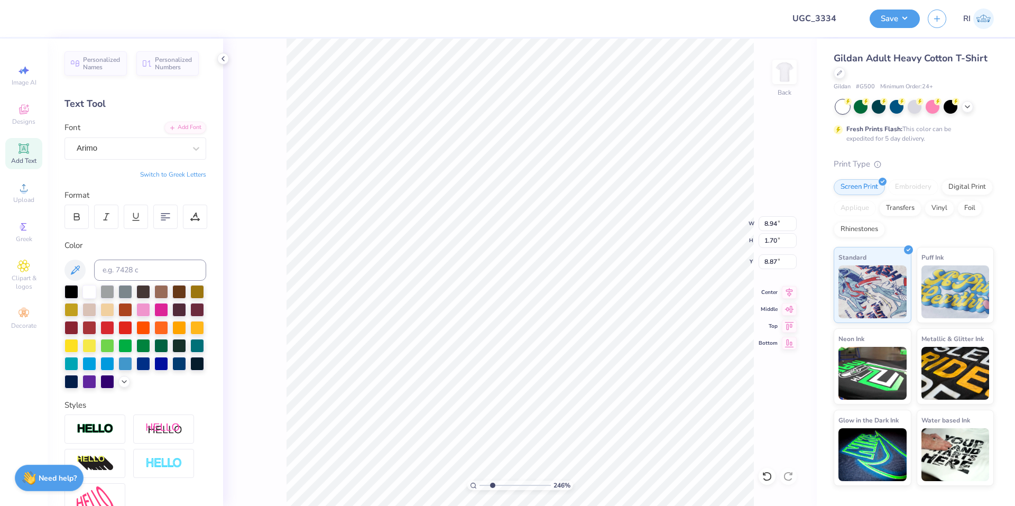
type input "4.06386622545203"
type input "1.44"
type input "0.27"
type input "4.06386622545203"
type input "8.37"
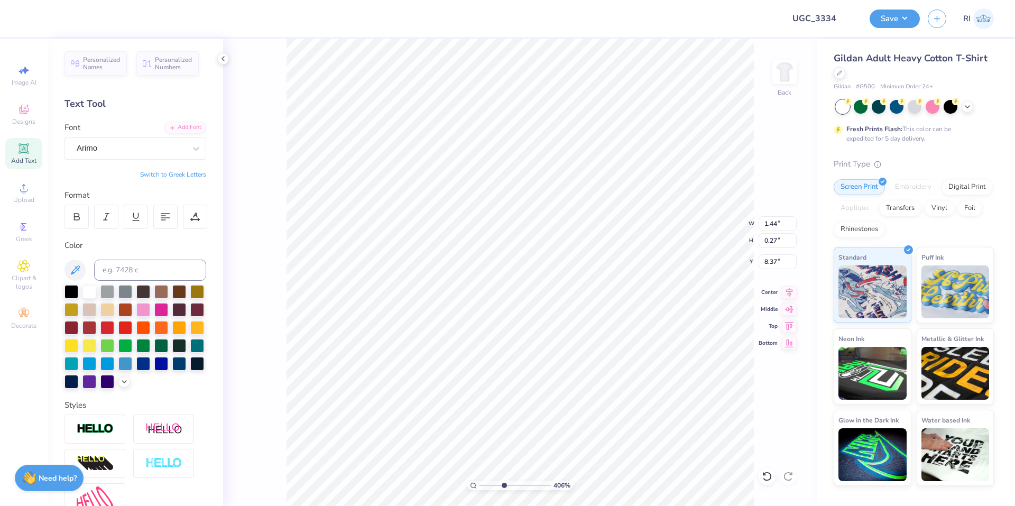
scroll to position [9, 3]
type input "4.06386622545203"
type textarea "SPRING"
type input "4.06386622545203"
type textarea "SPRING '"
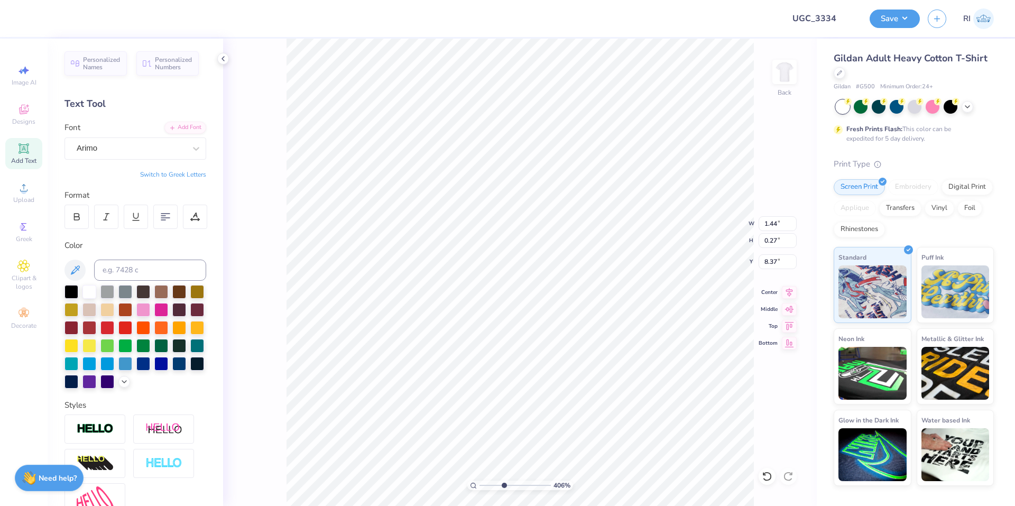
type input "4.06386622545203"
type textarea "SPRING '"
type input "4.06386622545203"
type textarea "SPRING '"
type input "4.06386622545203"
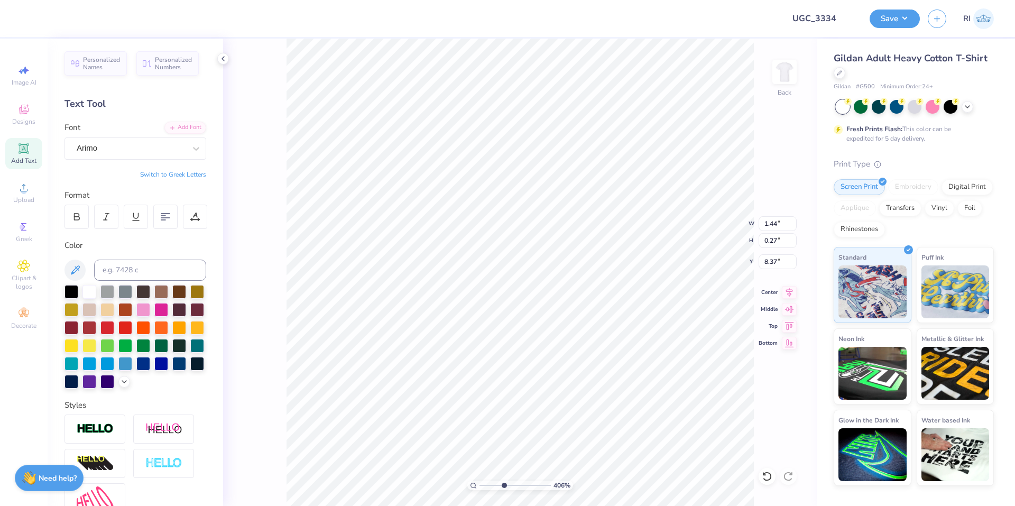
type textarea "SPRING '2"
type input "4.06386622545203"
type textarea "SPRING '25"
type input "10"
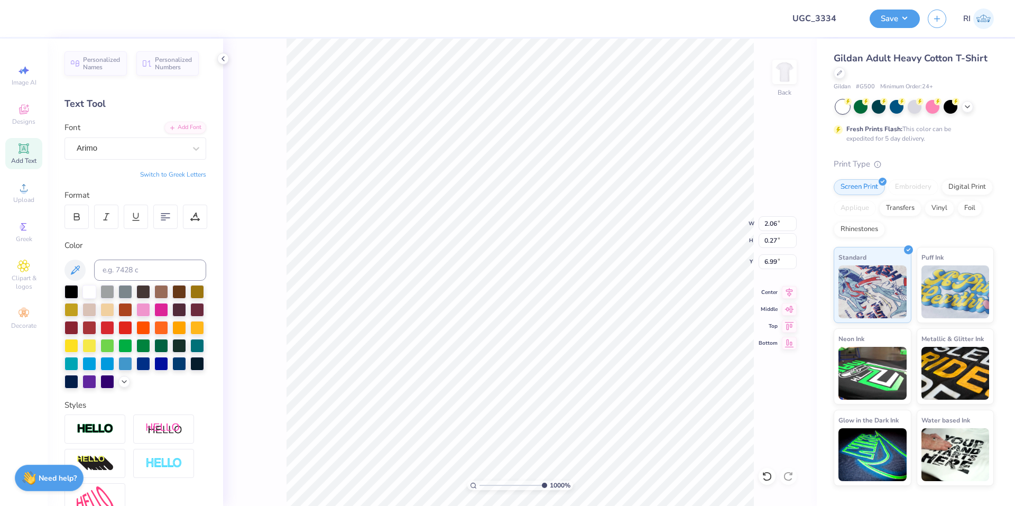
type input "6.99"
type input "2.38"
type input "0.32"
type input "6.95"
type input "5.48646907485497"
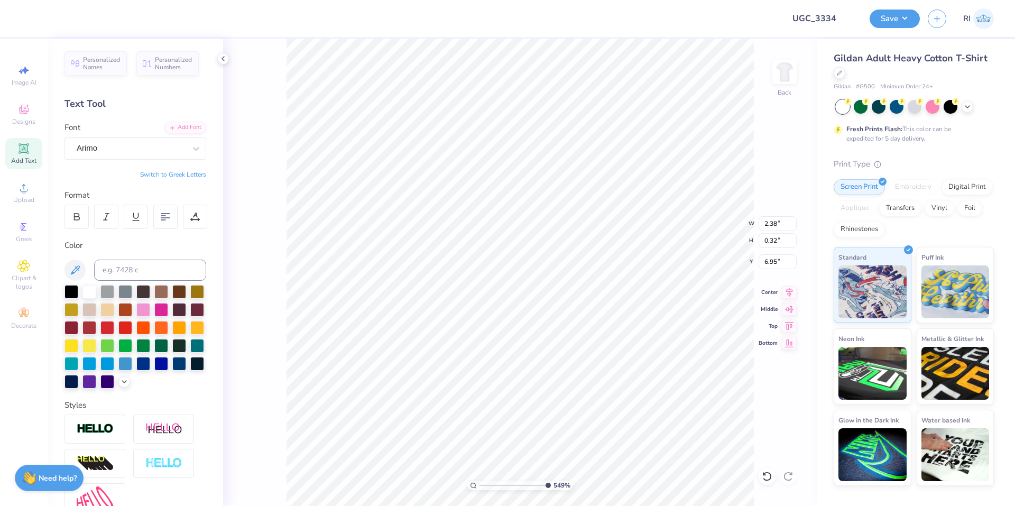
type input "6.96"
type input "4.06386622545204"
click at [473, 309] on li "Duplicate" at bounding box center [469, 303] width 83 height 21
type input "7.96"
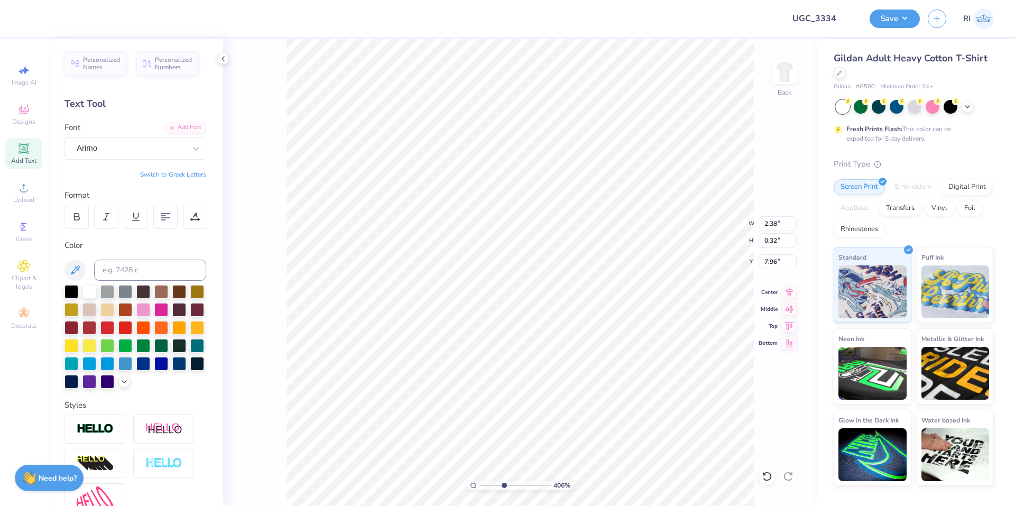
type textarea "BID DAY"
type input "8.18648829478635"
type input "6.96"
type input "2.72354586819477"
type input "8.04"
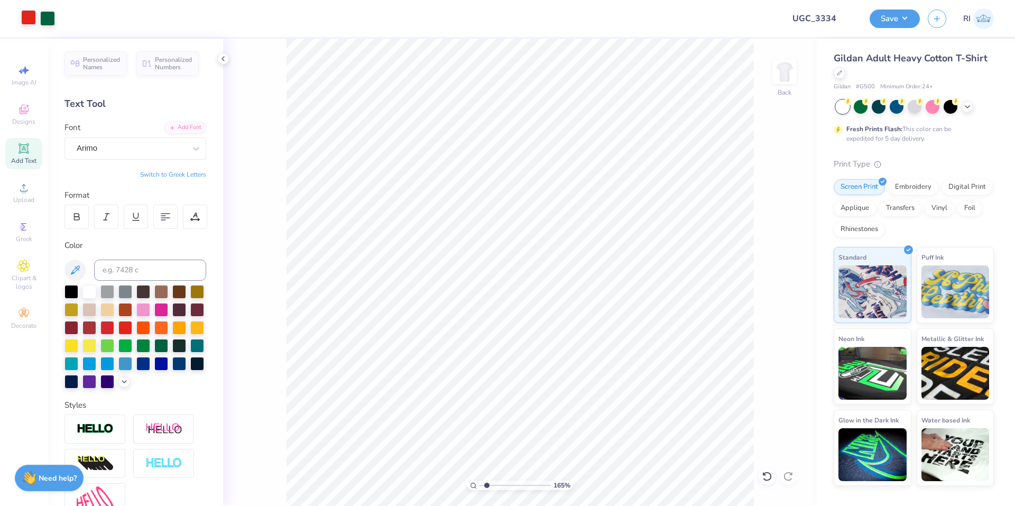
click at [27, 23] on div at bounding box center [28, 17] width 15 height 15
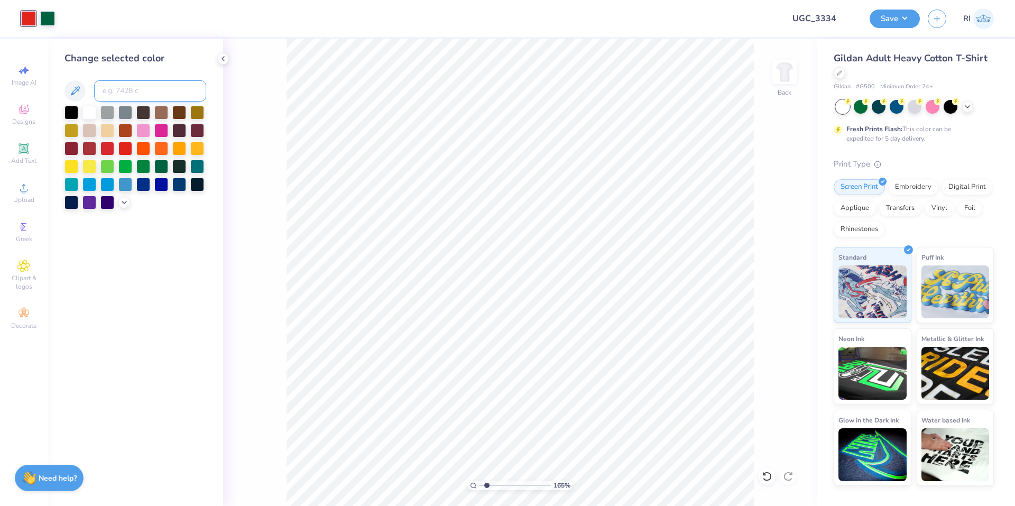
click at [151, 90] on input at bounding box center [150, 90] width 112 height 21
paste input
type input "1.65150086983698"
type input "1.00143535488908"
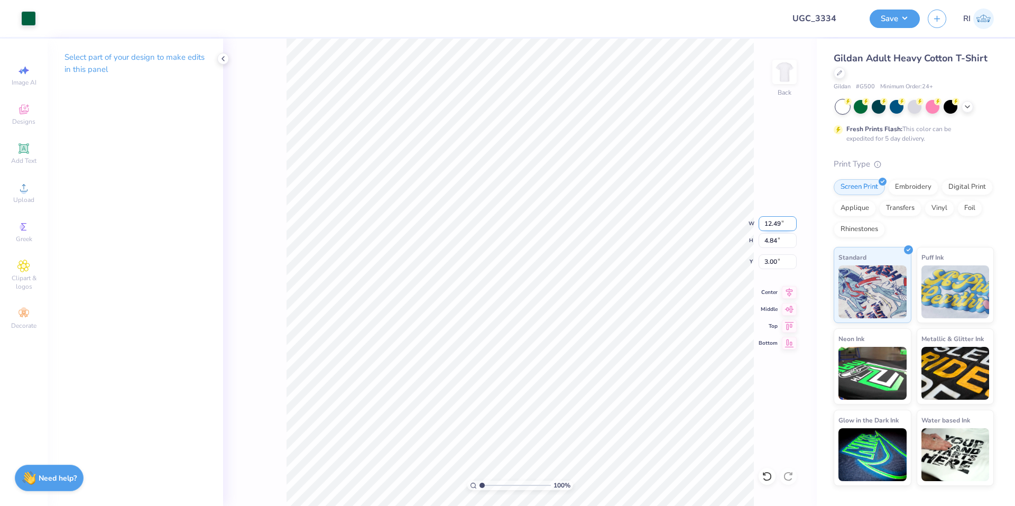
click at [780, 224] on input "12.49" at bounding box center [778, 223] width 38 height 15
type input "12.5"
type input "1.00143535488908"
type input "12.50"
type input "4.85"
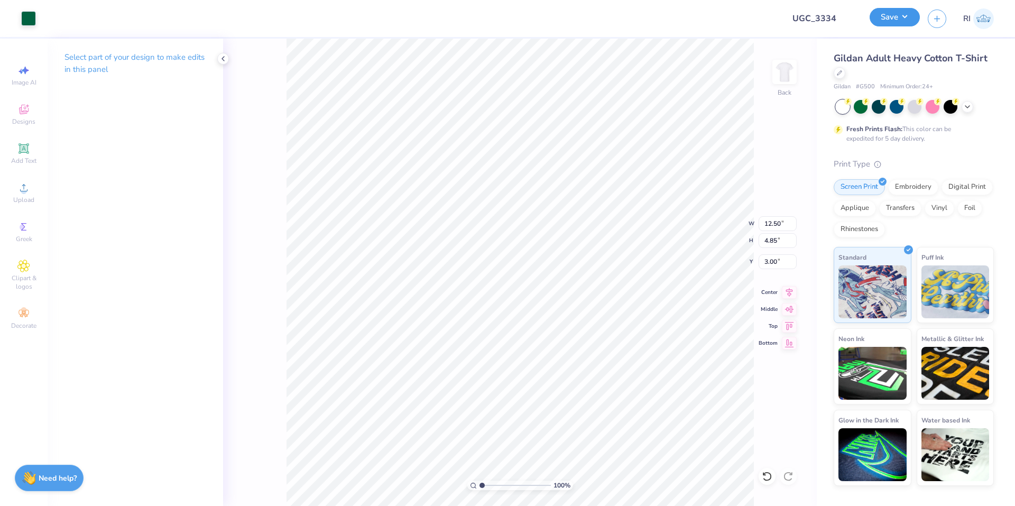
click at [916, 13] on button "Save" at bounding box center [895, 17] width 50 height 19
type input "1.00143535488908"
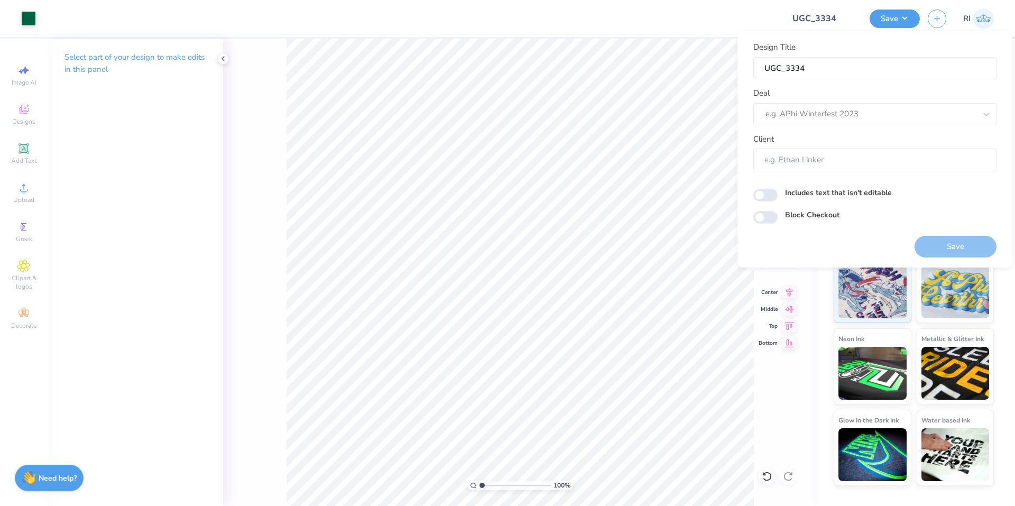
click at [831, 125] on div "Design Title UGC_3334 Deal e.g. APhi Winterfest 2023 Client" at bounding box center [874, 106] width 243 height 130
click at [834, 115] on div at bounding box center [871, 114] width 210 height 14
click at [802, 144] on div "UGC Designs" at bounding box center [875, 142] width 235 height 17
type input "UGC"
type input "1.00143535488908"
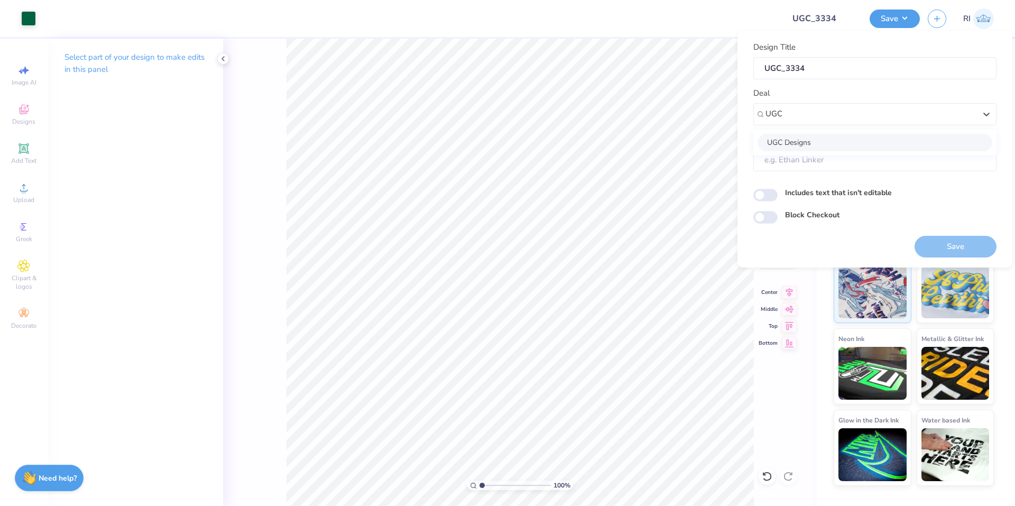
type input "Design Tool Gallery User"
click at [767, 208] on div "Design Title UGC_3334 Deal UGC Designs Client Design Tool Gallery User Includes…" at bounding box center [874, 132] width 243 height 182
click at [770, 217] on input "Block Checkout" at bounding box center [765, 217] width 24 height 13
checkbox input "true"
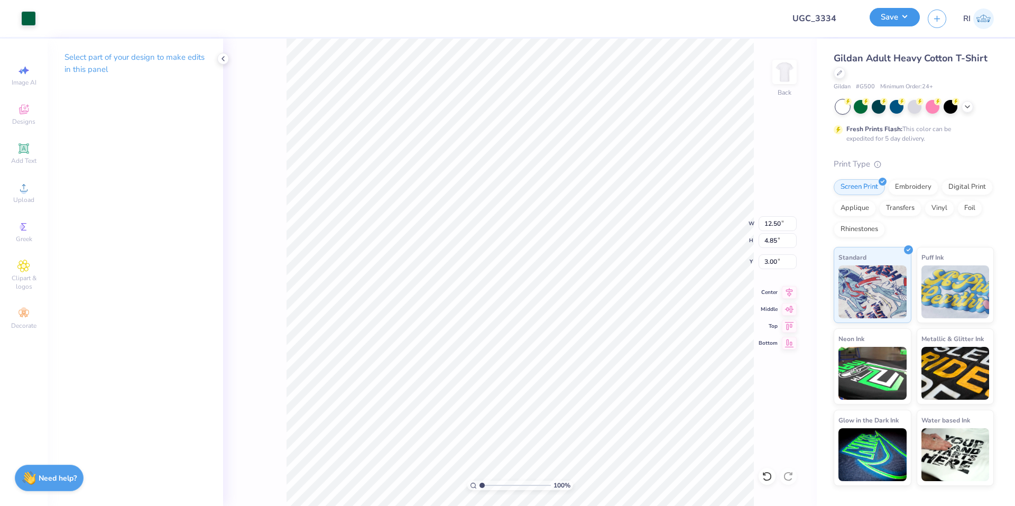
click at [907, 23] on button "Save" at bounding box center [895, 17] width 50 height 19
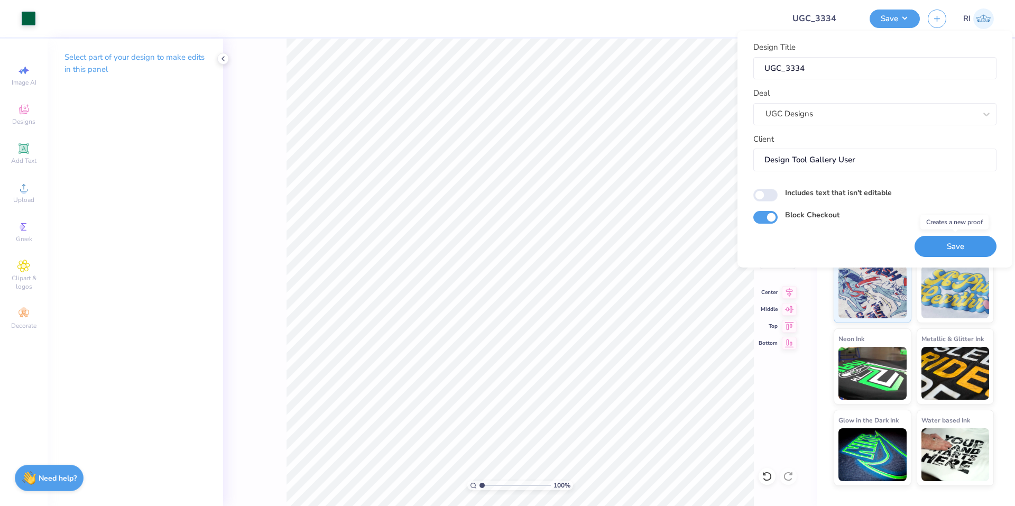
click at [968, 238] on button "Save" at bounding box center [956, 247] width 82 height 22
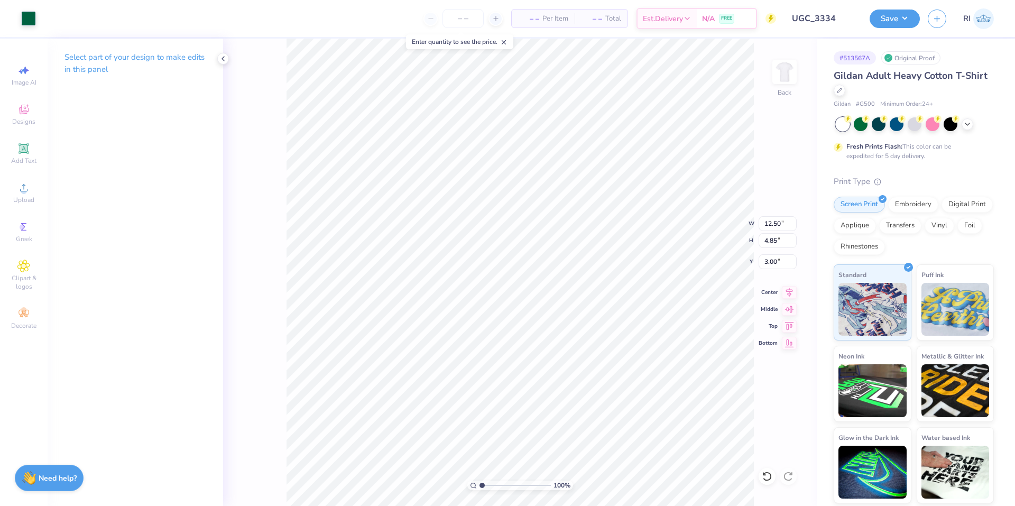
type input "1.00143535488908"
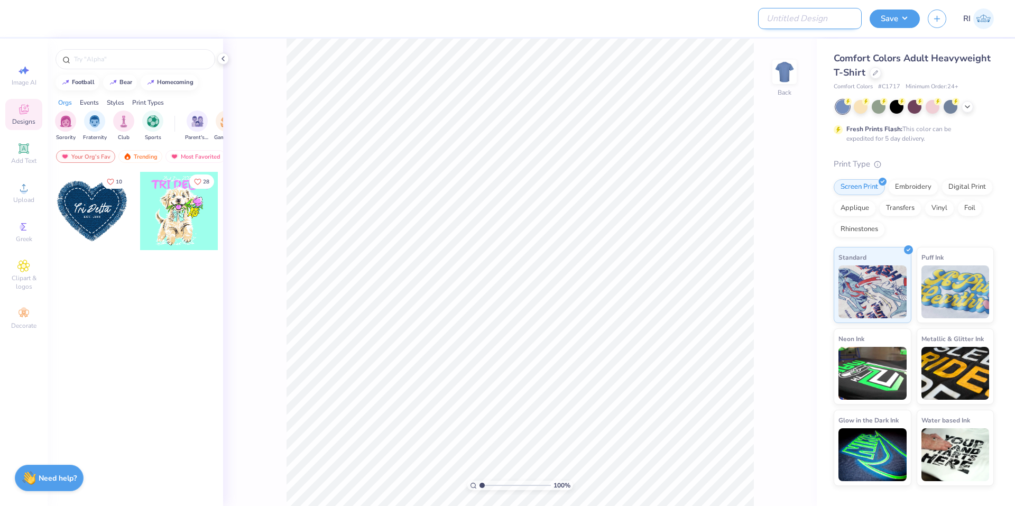
click at [823, 17] on input "Design Title" at bounding box center [810, 18] width 104 height 21
paste input "UGC_3336"
type input "UGC_3336"
click at [878, 71] on div at bounding box center [876, 72] width 12 height 12
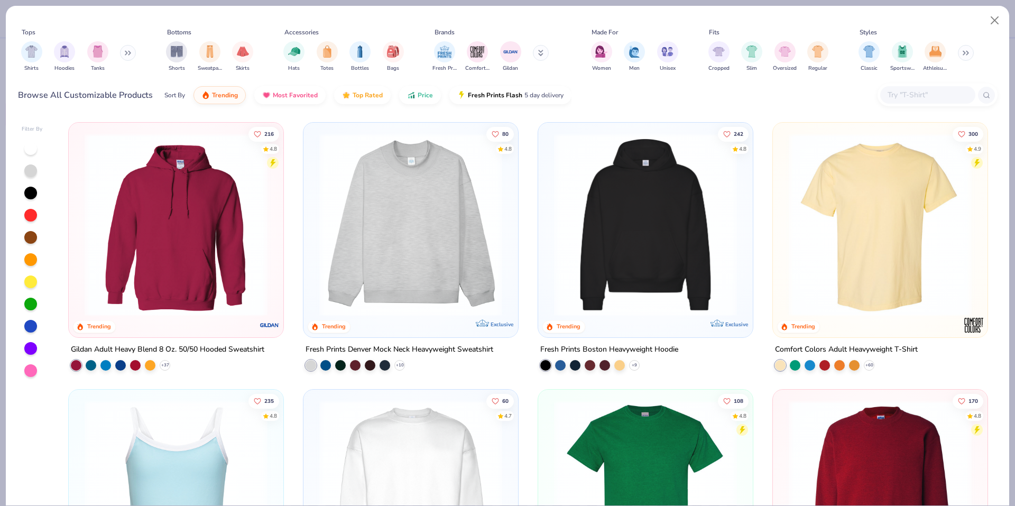
click at [910, 104] on div at bounding box center [938, 95] width 120 height 23
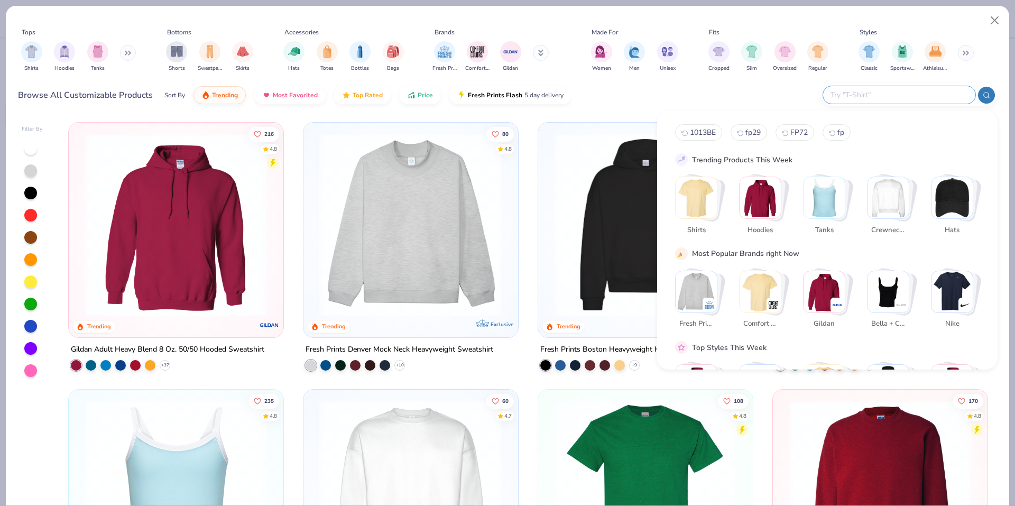
paste input "b8882"
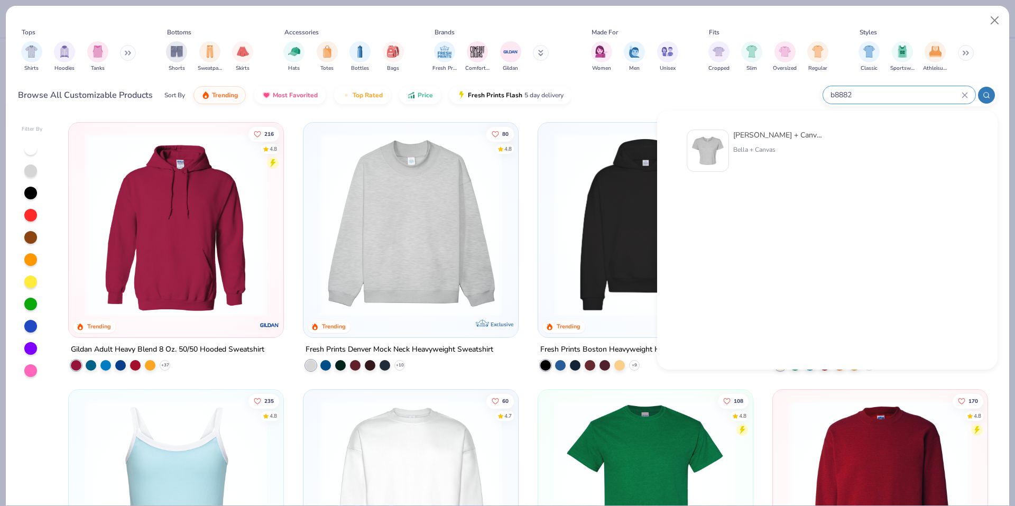
type input "b8882"
click at [725, 147] on div at bounding box center [708, 151] width 42 height 42
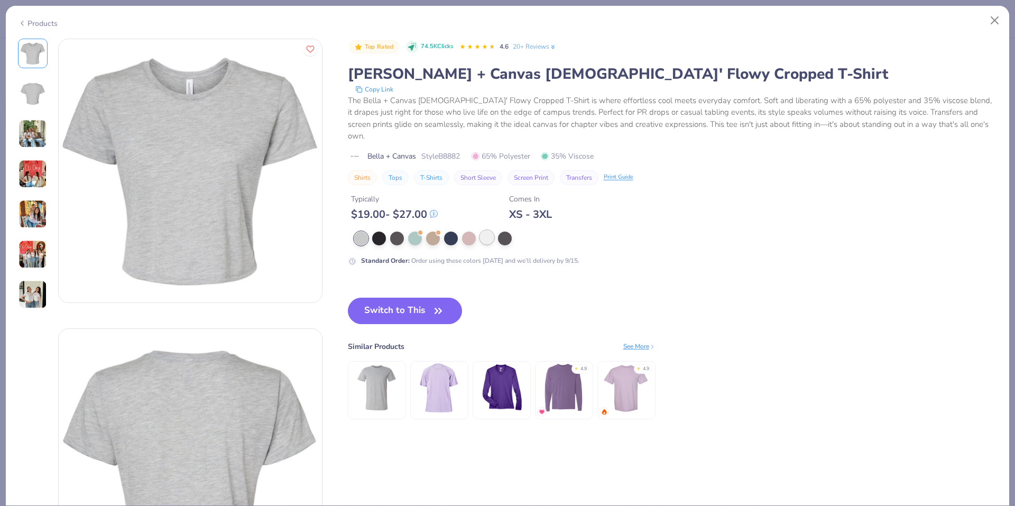
click at [488, 230] on div at bounding box center [487, 237] width 14 height 14
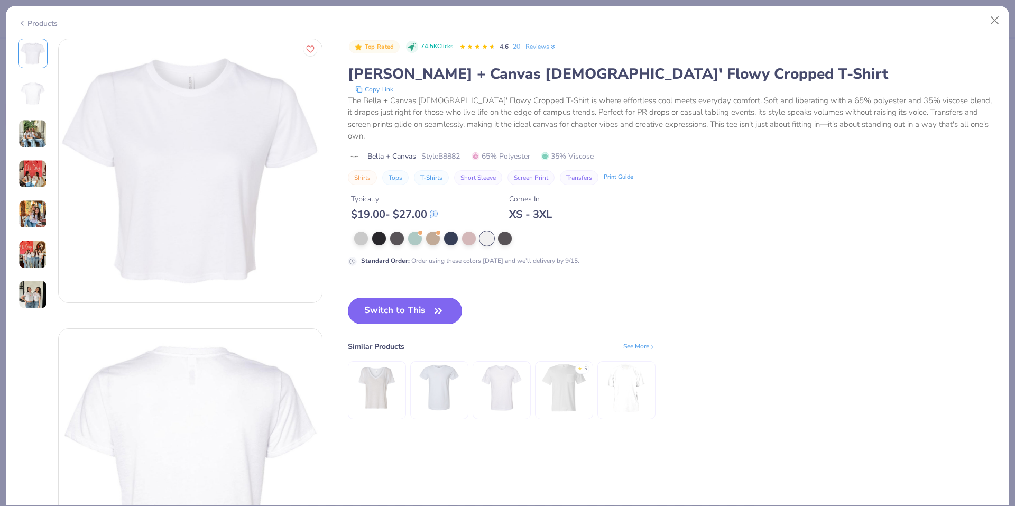
click at [417, 299] on button "Switch to This" at bounding box center [405, 311] width 115 height 26
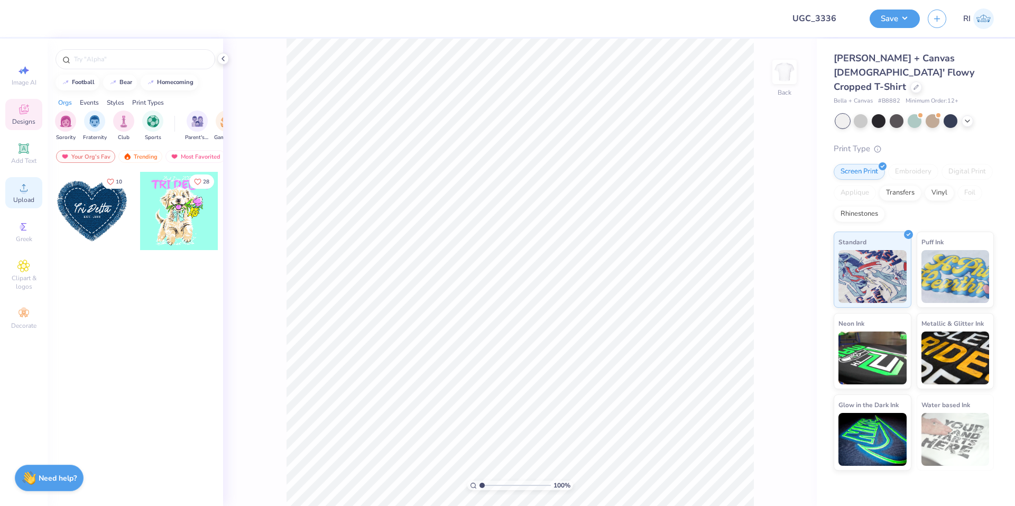
click at [23, 197] on span "Upload" at bounding box center [23, 200] width 21 height 8
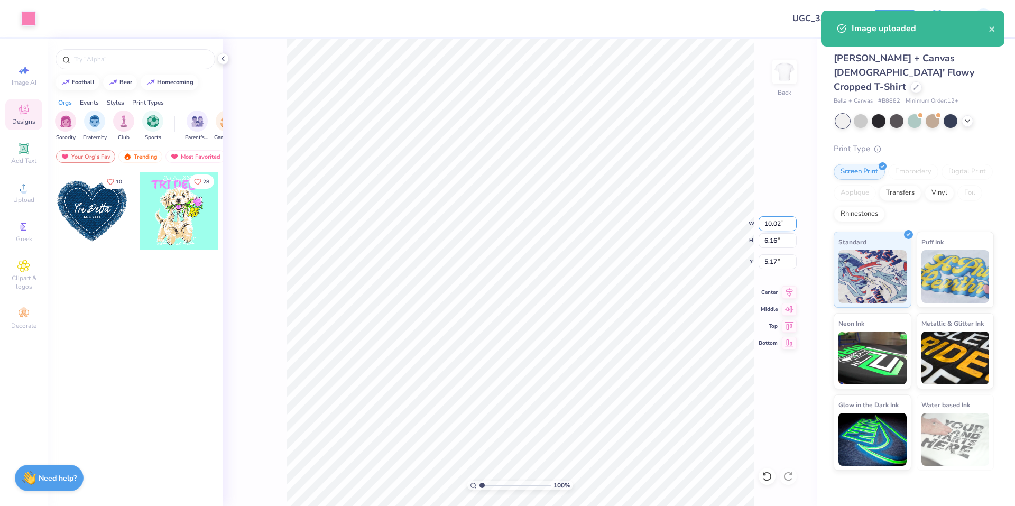
click at [775, 226] on input "10.02" at bounding box center [778, 223] width 38 height 15
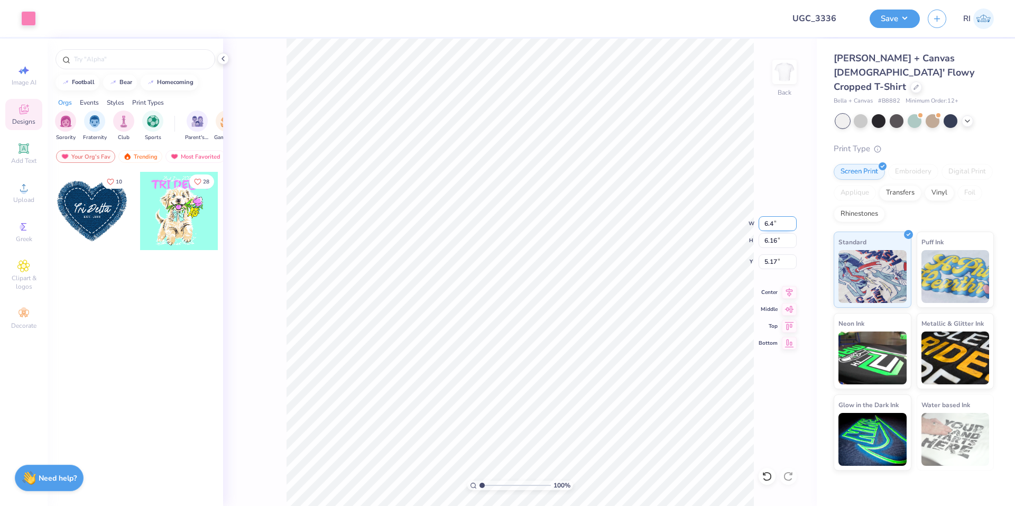
type input "6.40"
type input "3.94"
type input "6.28"
click at [33, 152] on div "Add Text" at bounding box center [23, 153] width 37 height 31
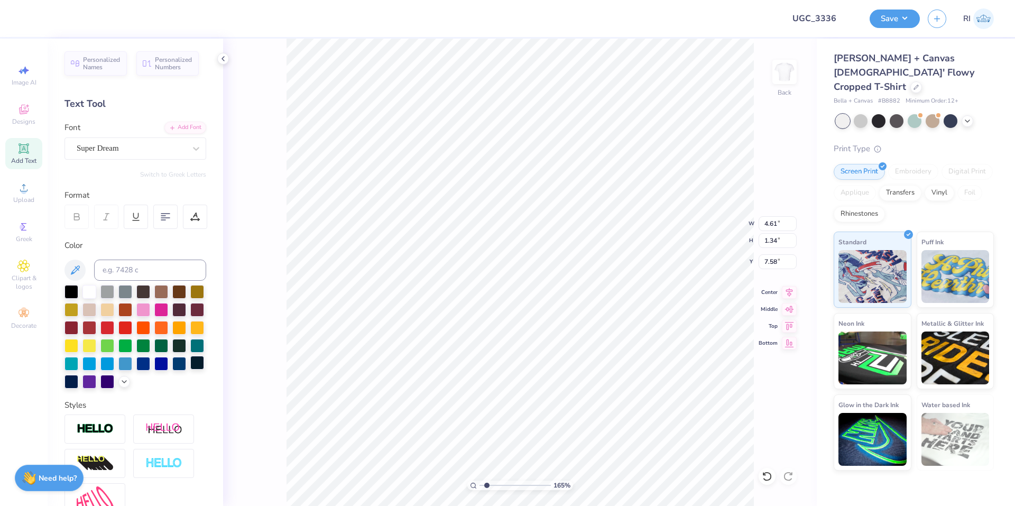
click at [190, 370] on div at bounding box center [197, 363] width 14 height 14
click at [187, 134] on div "Font Super Dream" at bounding box center [135, 141] width 142 height 38
click at [188, 127] on div "Add Font" at bounding box center [185, 127] width 42 height 12
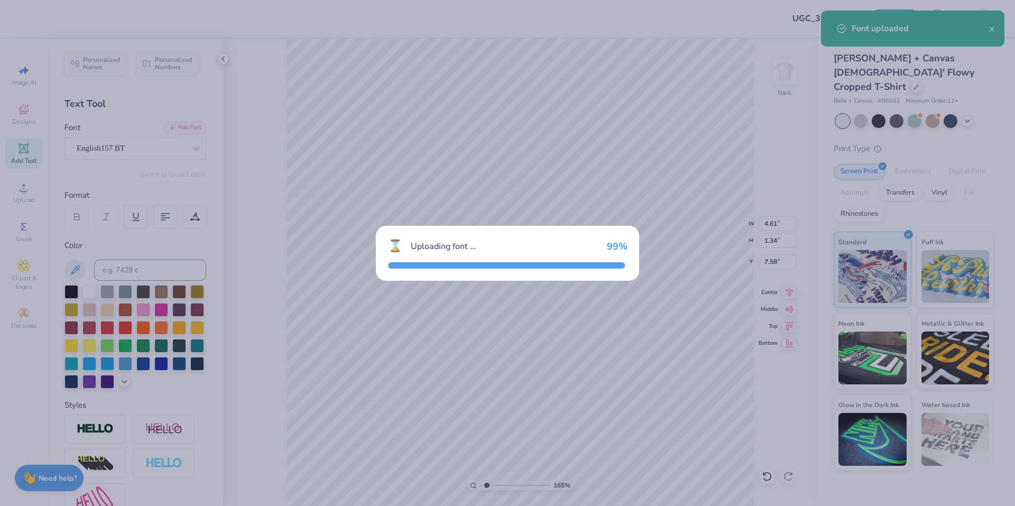
type input "1.64913377760655"
type input "5.41"
type input "1.31"
type input "7.60"
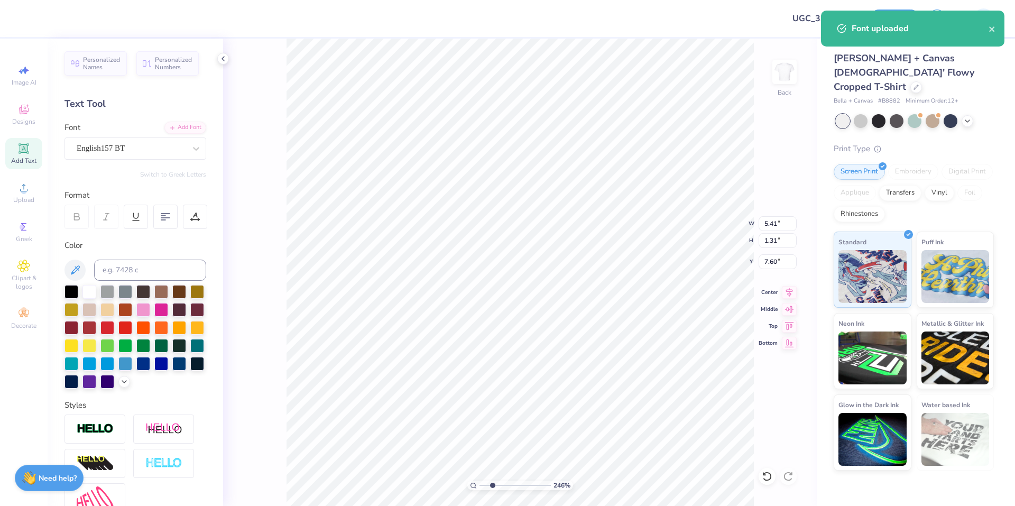
scroll to position [9, 2]
type input "2.46071092039642"
type textarea "A"
type input "2.46071092039642"
type textarea "Al"
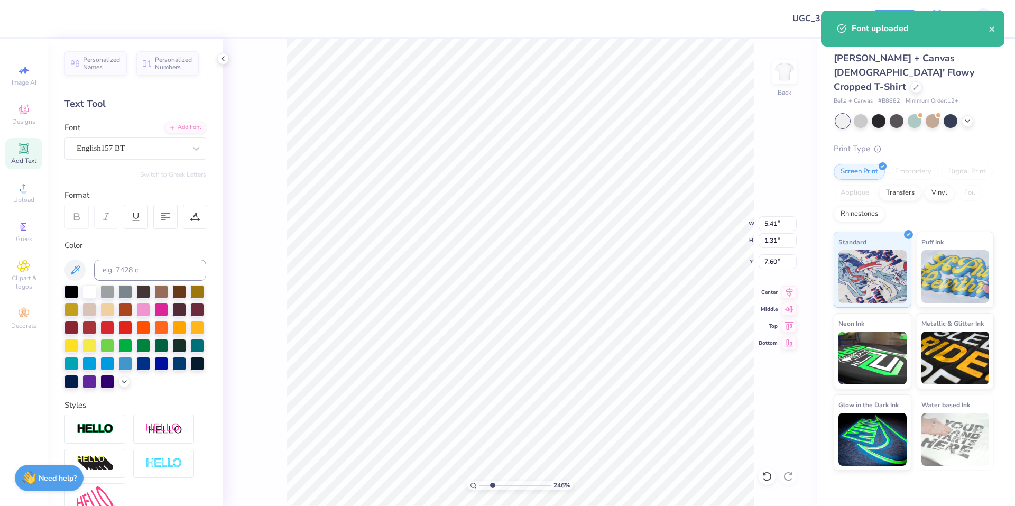
type input "2.46071092039642"
type textarea "Alph"
type input "2.46071092039642"
type textarea "Alpha"
type input "2.46071092039642"
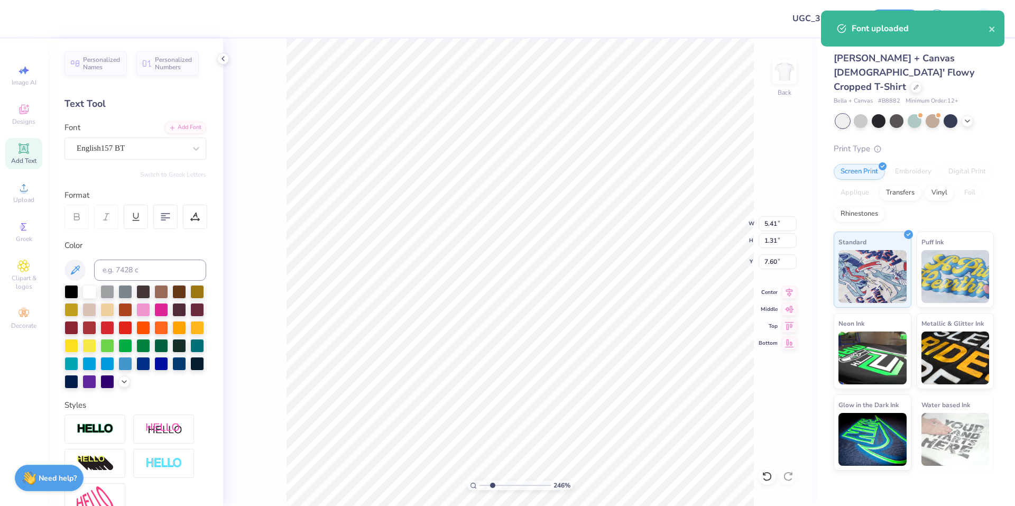
type textarea "Alpha"
type input "2.46071092039642"
type textarea "Alpha C"
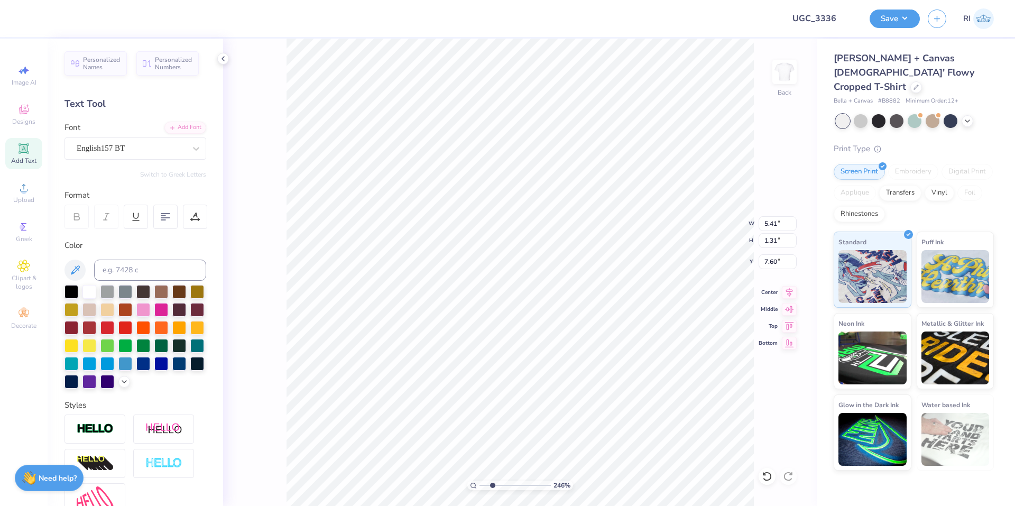
type input "2.46071092039642"
type textarea "Alpha"
type input "2.46071092039642"
type textarea "Alpha X"
type input "2.46071092039642"
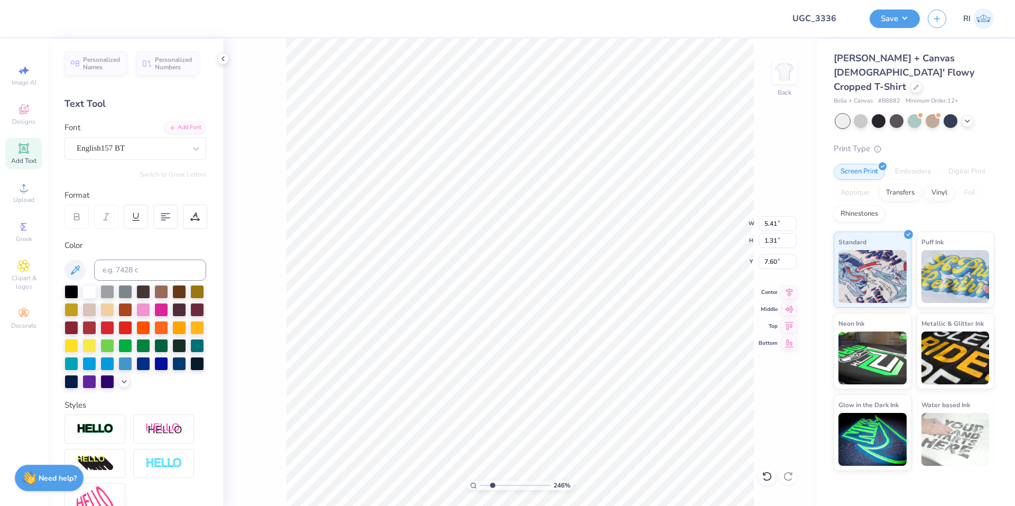
type textarea "Alpha Xi"
type input "2.46071092039642"
type textarea "Alpha Xi"
type input "2.46071092039642"
type textarea "Alpha Xi D"
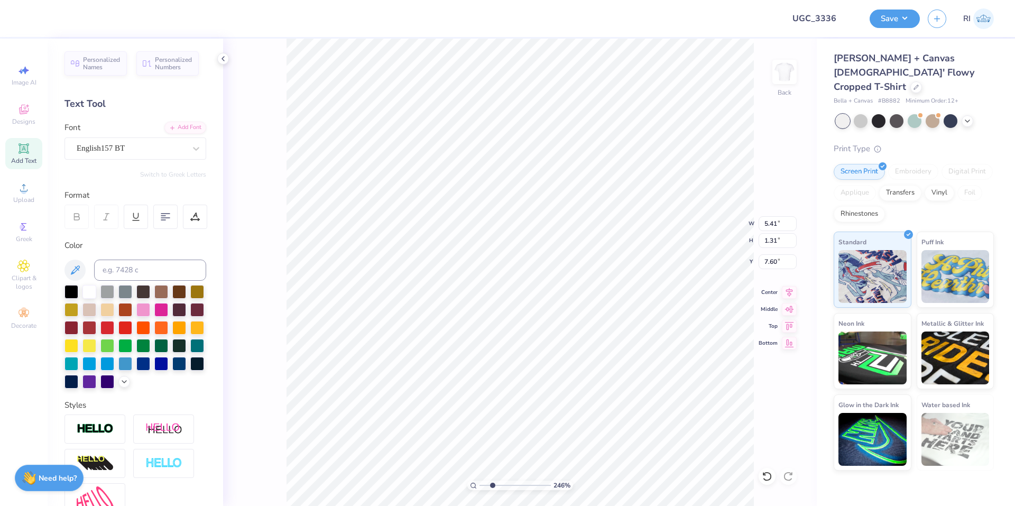
type input "2.46071092039642"
type textarea "Alpha Xi Del"
type input "2.46071092039642"
type textarea "Alpha Xi Delt"
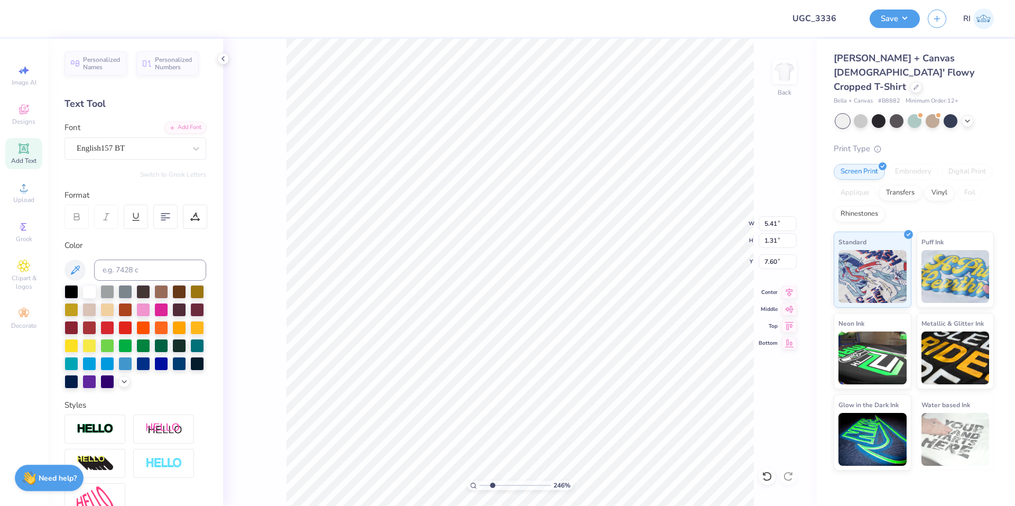
type input "2.46071092039642"
type textarea "Alpha Xi Delta"
type input "2.22643191709162"
type input "6.64"
type input "1.12"
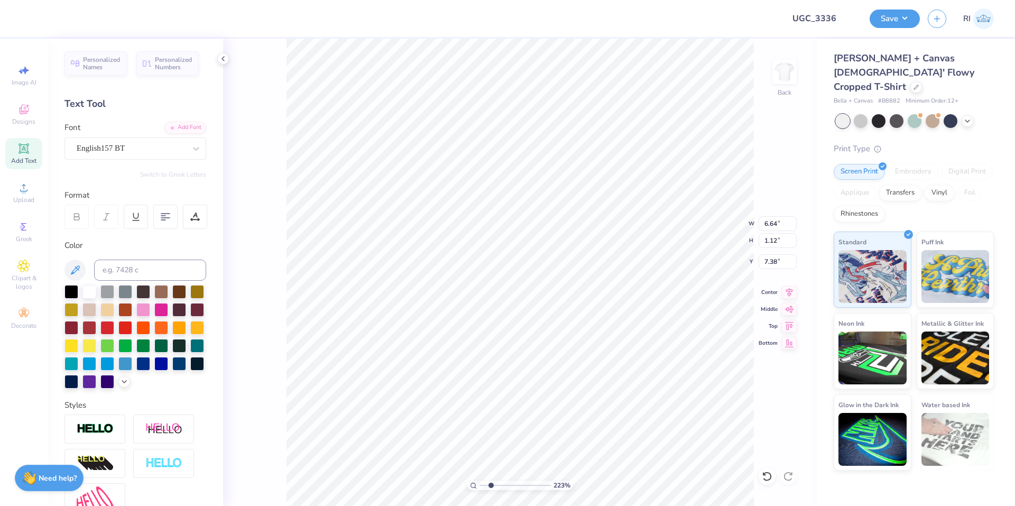
type input "2.22643191709162"
type input "6.79"
type input "2.22643191709162"
type input "6.39"
type input "1.08"
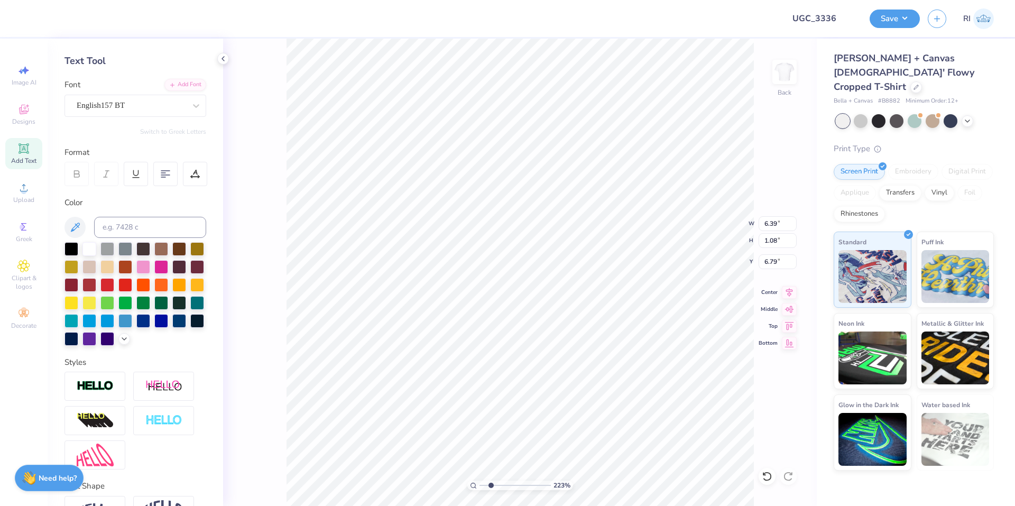
scroll to position [127, 0]
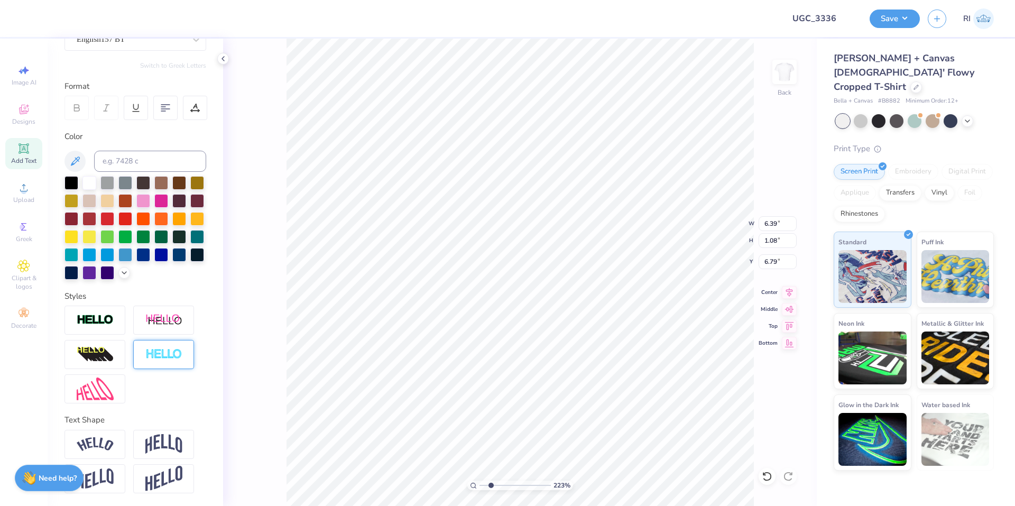
click at [167, 354] on img at bounding box center [163, 354] width 37 height 12
type input "2.22643191709162"
type input "6.40"
type input "1.09"
type input "6.78"
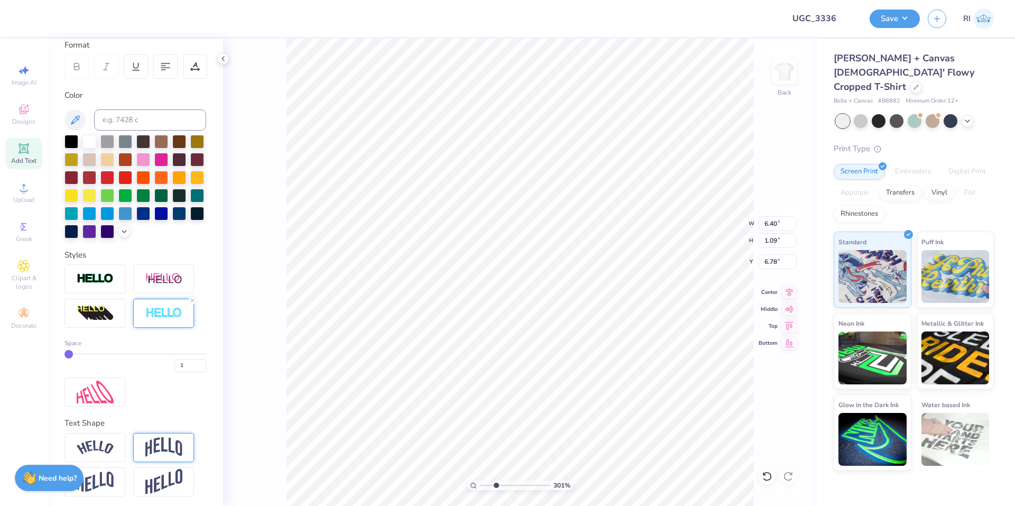
scroll to position [171, 0]
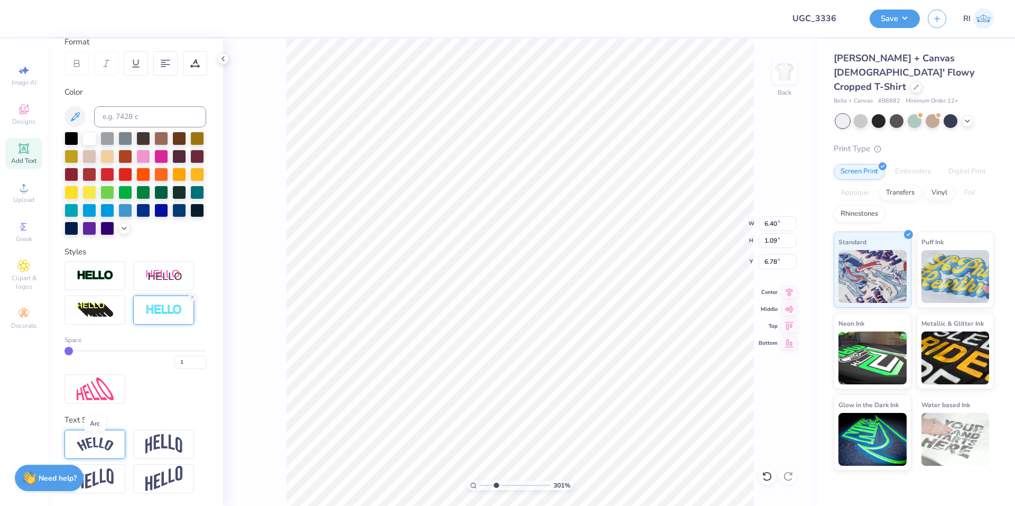
click at [98, 440] on img at bounding box center [95, 444] width 37 height 14
type input "3.00581987268404"
type input "7.14"
type input "1.78"
type input "6.44"
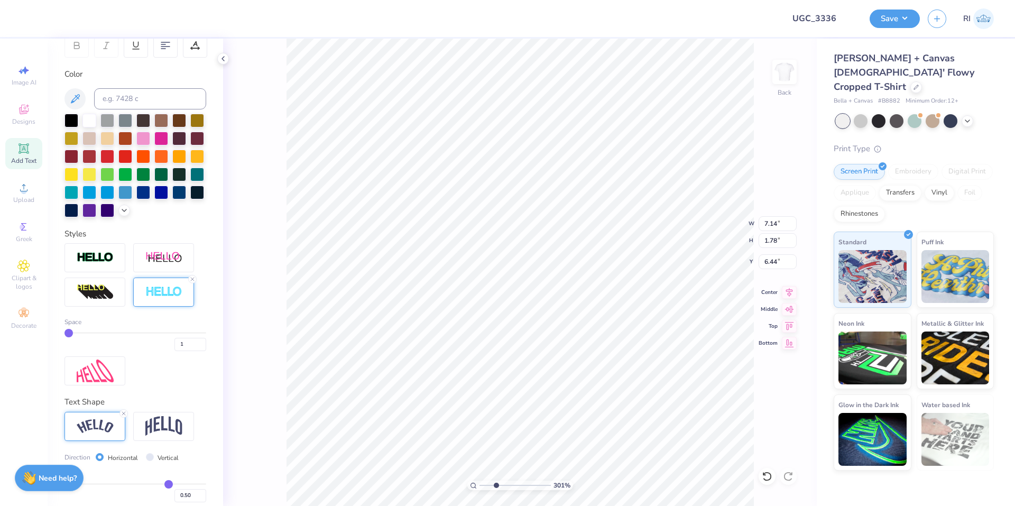
type input "3.00581987268404"
type input "6.07"
click at [161, 436] on img at bounding box center [163, 426] width 37 height 20
type input "3.00581987268404"
type input "6.40"
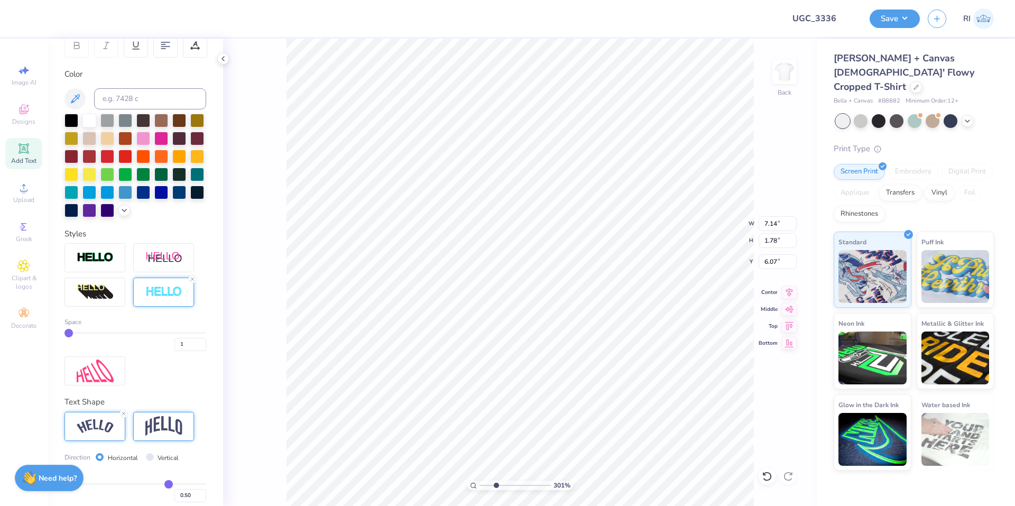
type input "2.07"
type input "5.93"
type input "3.00581987268404"
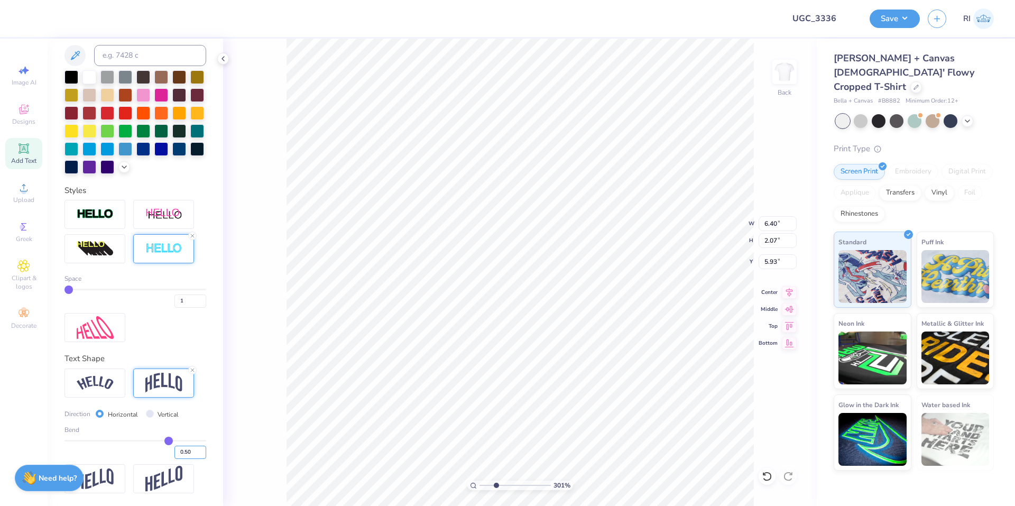
click at [182, 448] on input "0.50" at bounding box center [190, 452] width 32 height 13
type input "0.3"
type input "0.30"
type input "3.00581987268404"
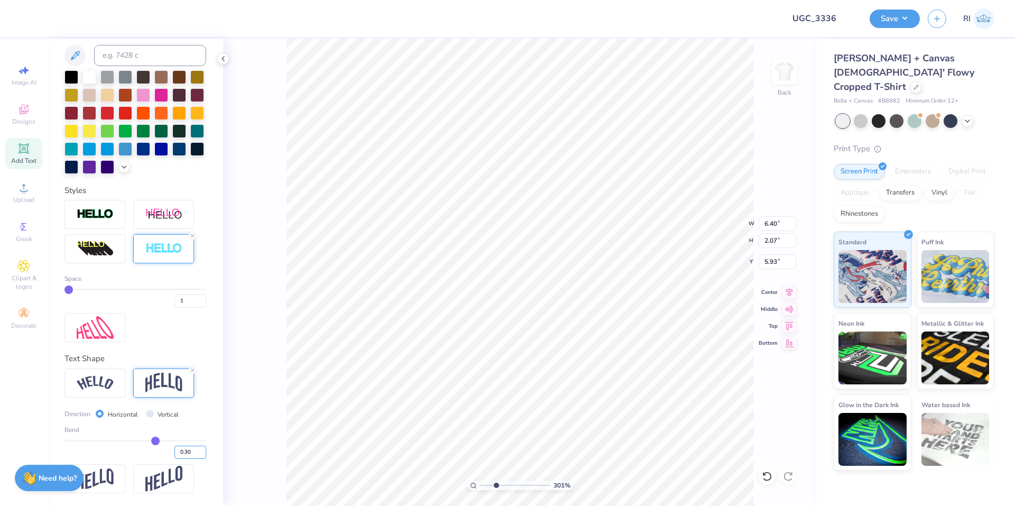
type input "1.53"
type input "6.20"
type input "4.95699908144428"
click at [181, 452] on input "0.30" at bounding box center [190, 452] width 32 height 13
type input "0.25"
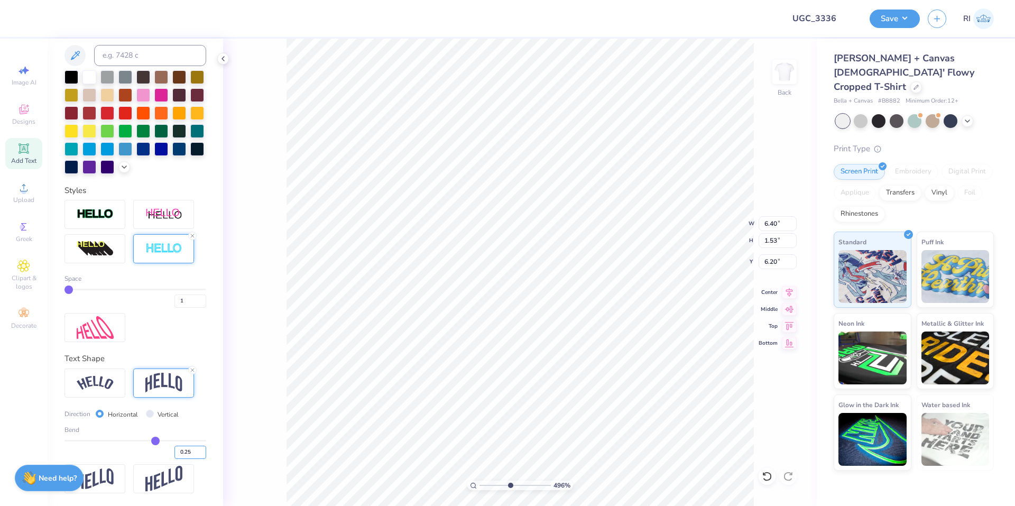
type input "0.25"
type input "3.6716840780171"
type input "1.43"
type input "6.25"
type input "4.96411413431099"
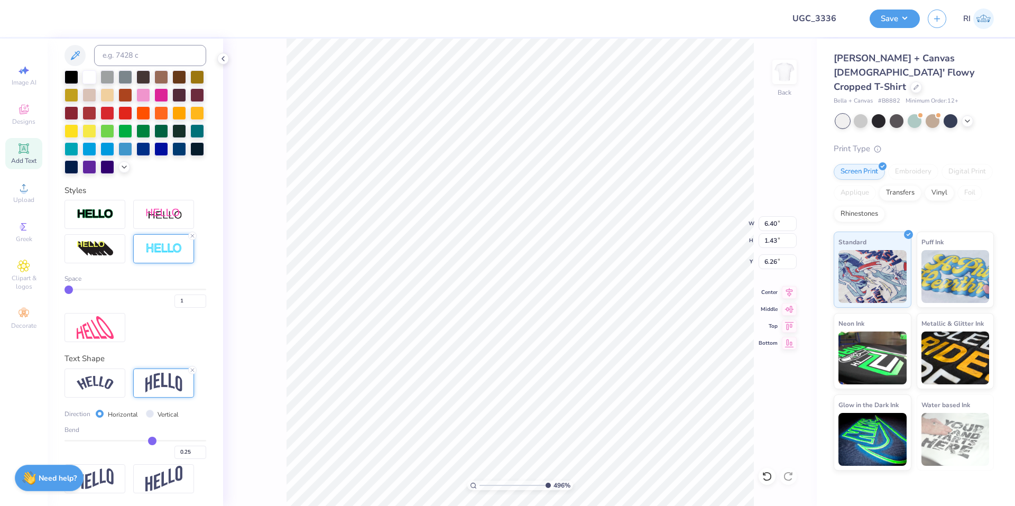
type input "6.26"
type input "10"
type input "6.32"
type input "1.41"
type input "4.96411413431099"
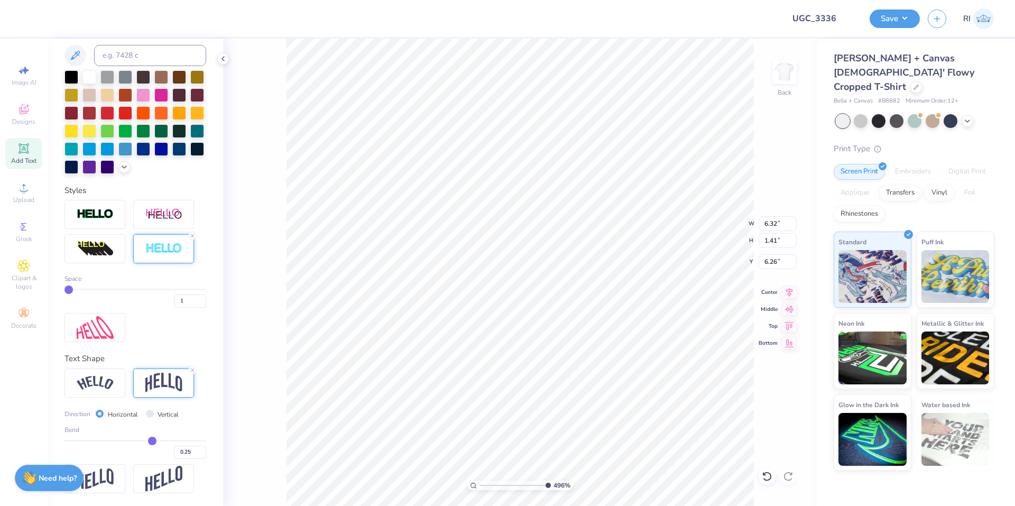
type input "6.28"
type input "3.67695424770964"
type input "6.35"
type input "1.42"
click at [647, 311] on li "Duplicate" at bounding box center [645, 307] width 83 height 21
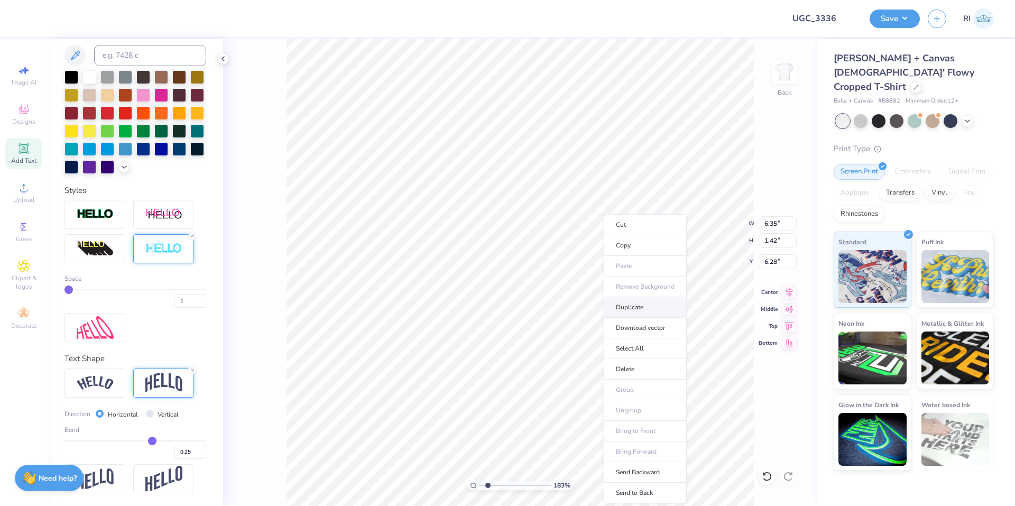
type input "1.82528205522702"
type input "7.28"
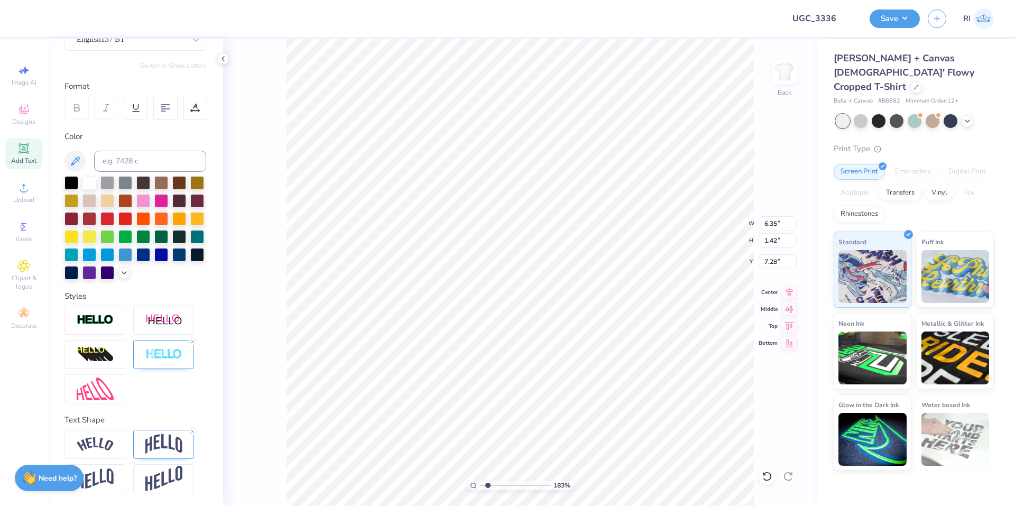
scroll to position [127, 0]
type input "1.82528205522702"
type input "9.70"
type input "1.82528205522702"
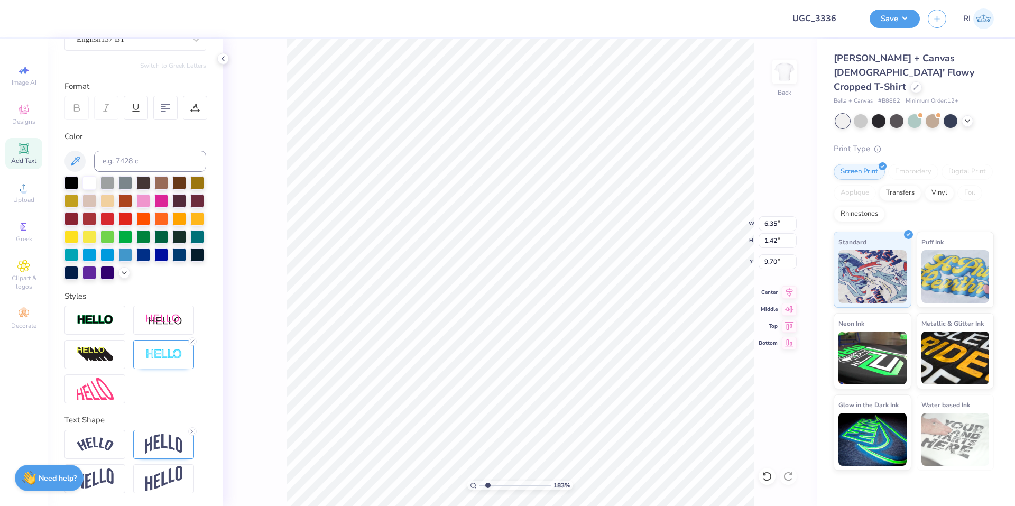
type textarea "A"
type input "1.82528205522702"
type textarea "E"
type input "1.82528205522702"
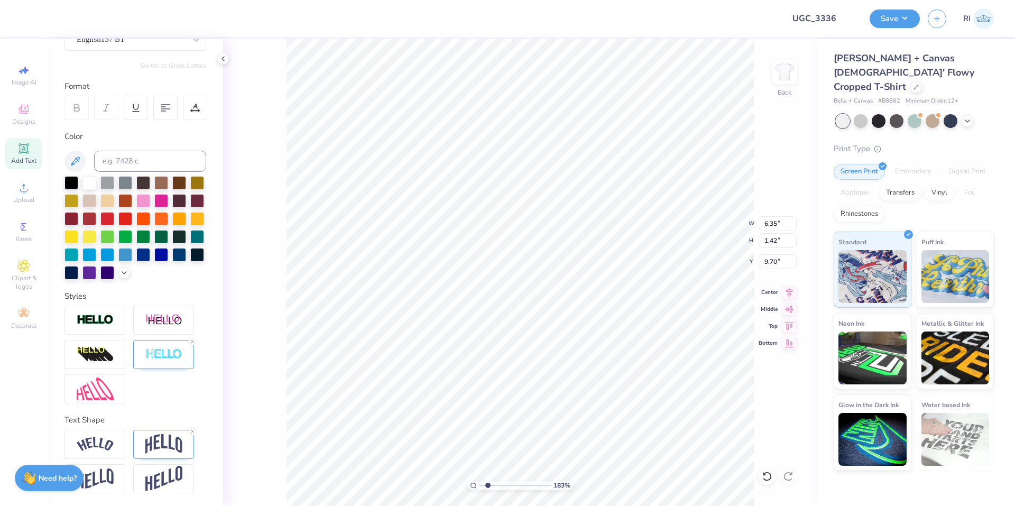
type textarea "Est"
type input "1.82528205522702"
type textarea "Esta"
type input "1.82528205522702"
type textarea "Establ"
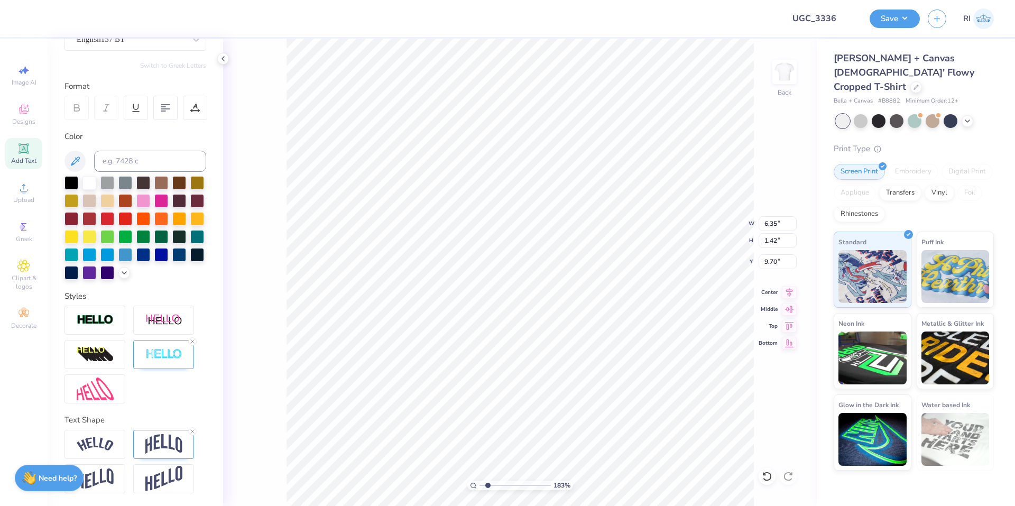
type input "1.82528205522702"
type textarea "Establi"
type input "1.82528205522702"
type textarea "Establish"
type input "1.82528205522702"
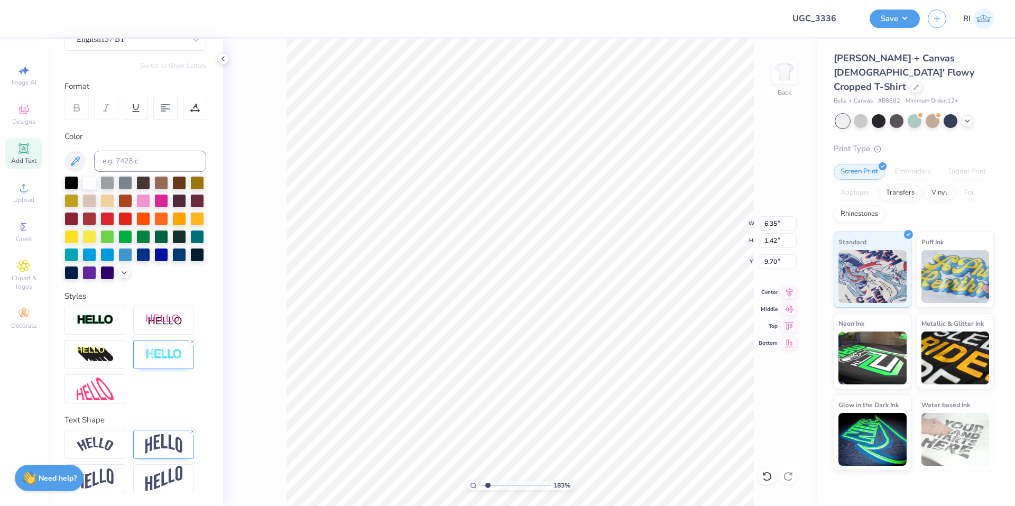
type textarea "Establishe"
type input "1.82528205522702"
type textarea "Established"
type input "1.82528205522702"
type textarea "Established"
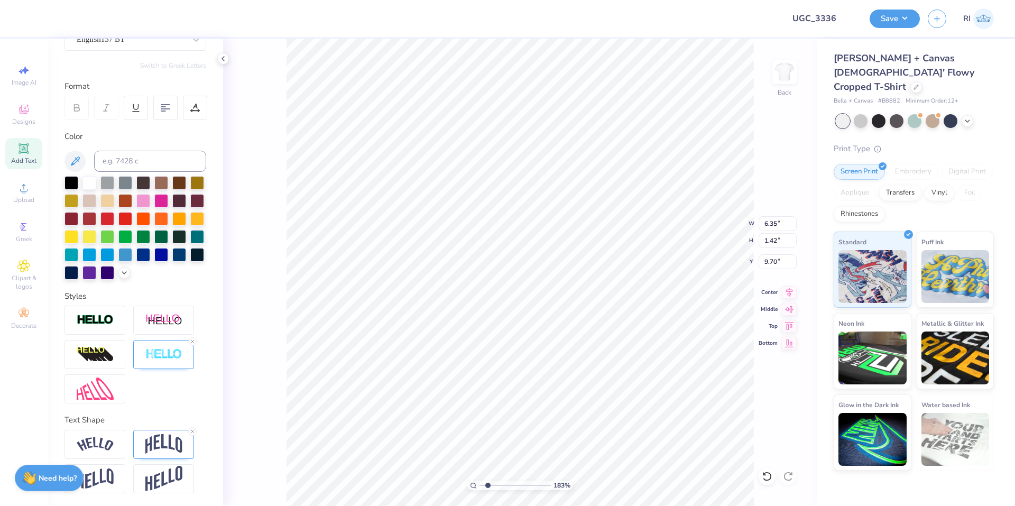
type input "1.82528205522702"
type textarea "Established 1"
type input "1.82528205522702"
type textarea "Established 18"
type input "1.82528205522702"
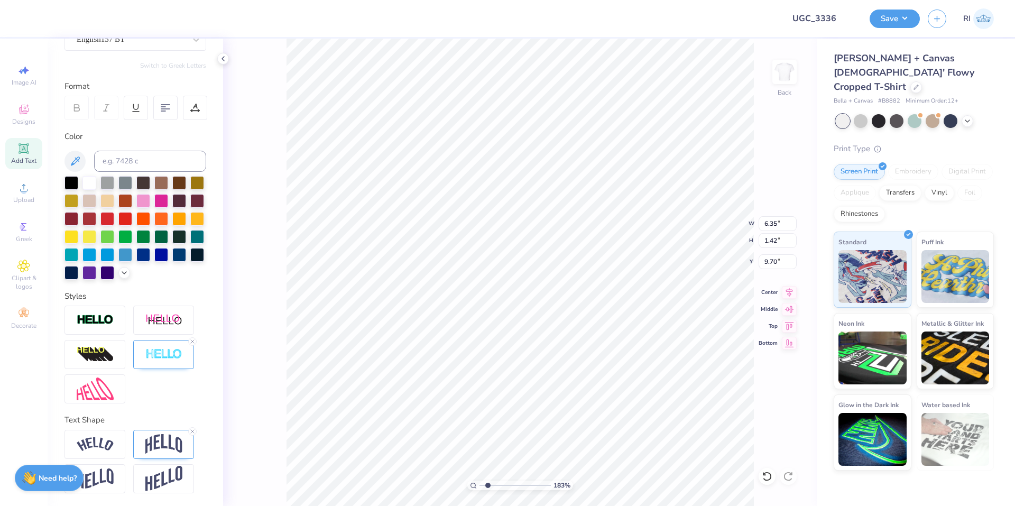
type textarea "Established 189"
type input "1.82528205522702"
type textarea "Established 1893"
type input "1.82528205522702"
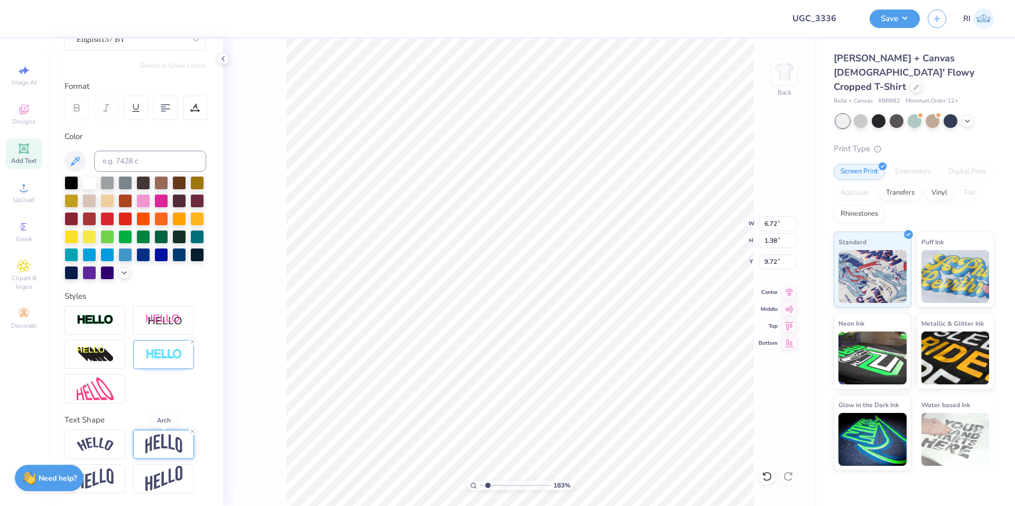
click at [160, 438] on img at bounding box center [163, 444] width 37 height 20
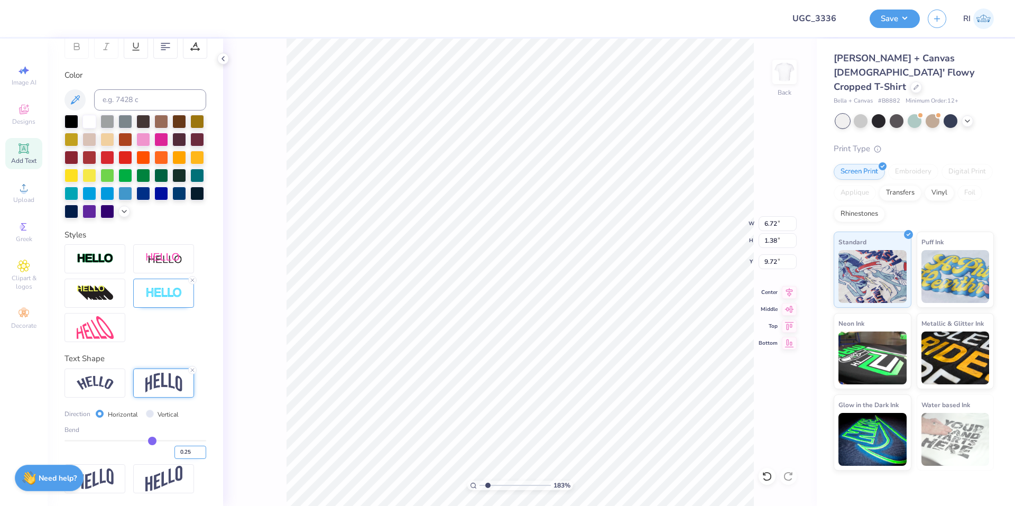
scroll to position [188, 0]
click at [174, 451] on input "0.25" at bounding box center [190, 452] width 32 height 13
type input "-0.25"
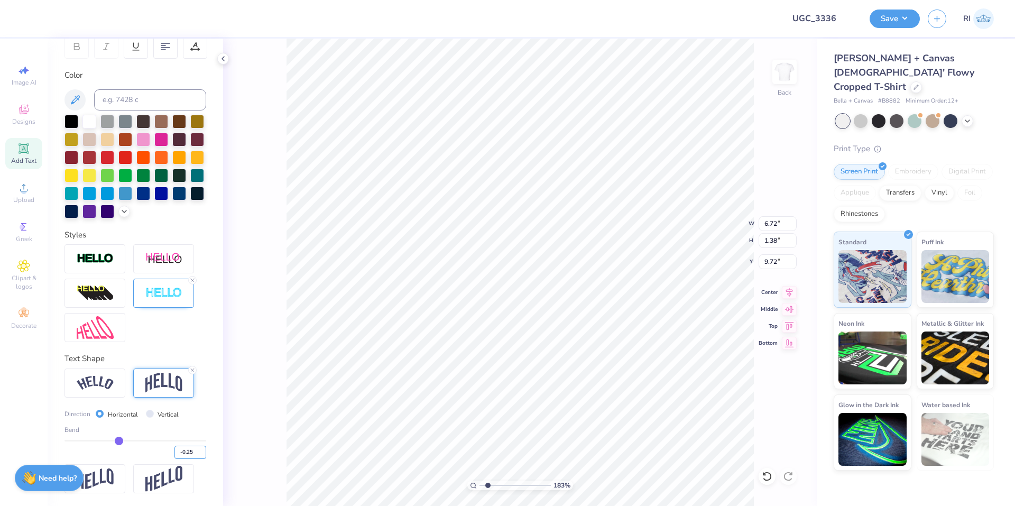
type input "1.82528205522702"
type input "1.37"
type input "3.01013429093399"
type input "8.88"
type input "2.72354586819476"
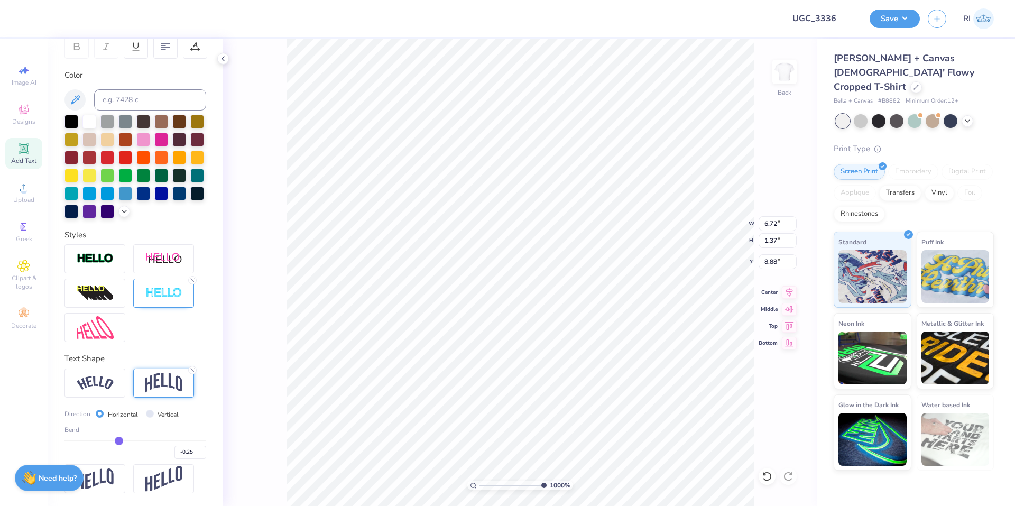
type input "6.63"
type input "1.36"
type input "8.90"
type input "4.06386622545204"
type input "6.59"
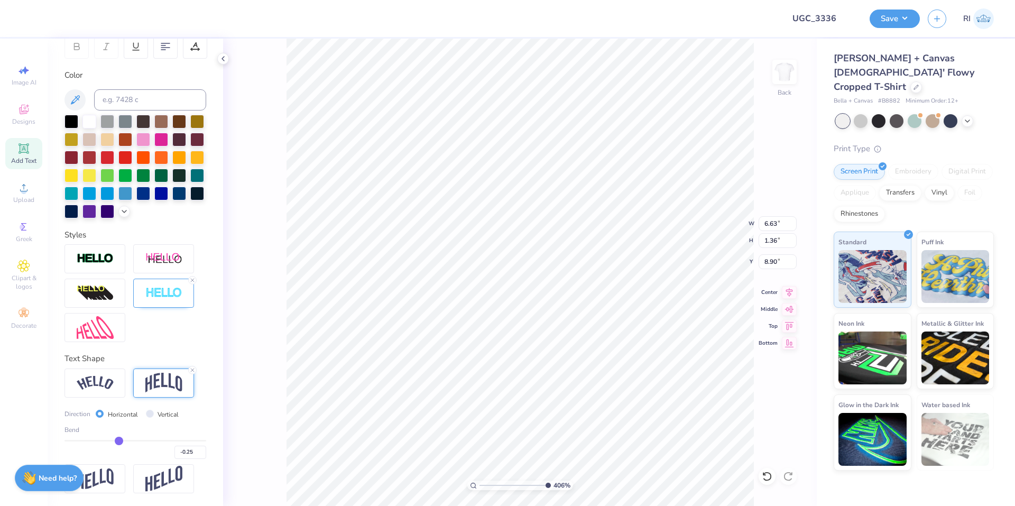
type input "1.35"
type input "8.91"
type input "2.46424291384661"
type input "8.40"
drag, startPoint x: 26, startPoint y: 19, endPoint x: 57, endPoint y: 36, distance: 35.0
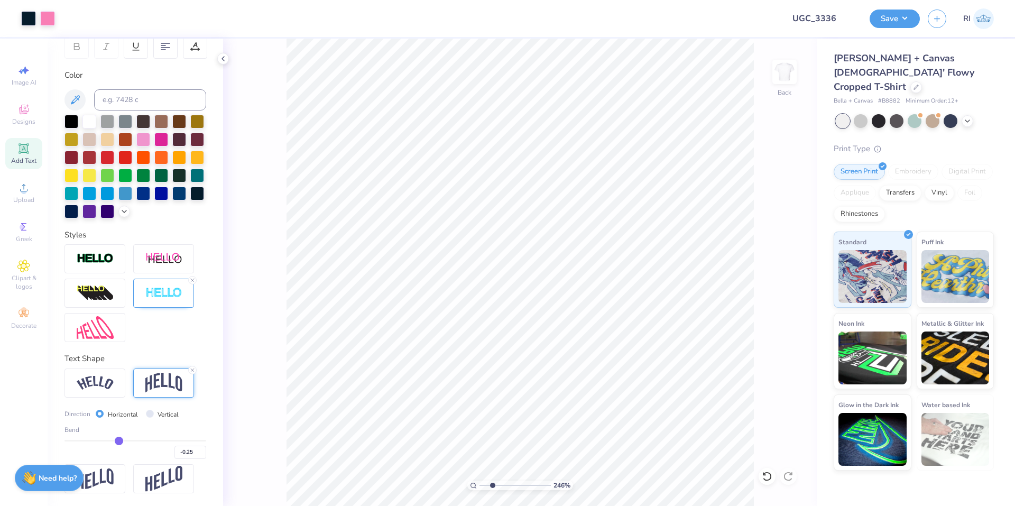
click at [26, 19] on div at bounding box center [28, 18] width 15 height 15
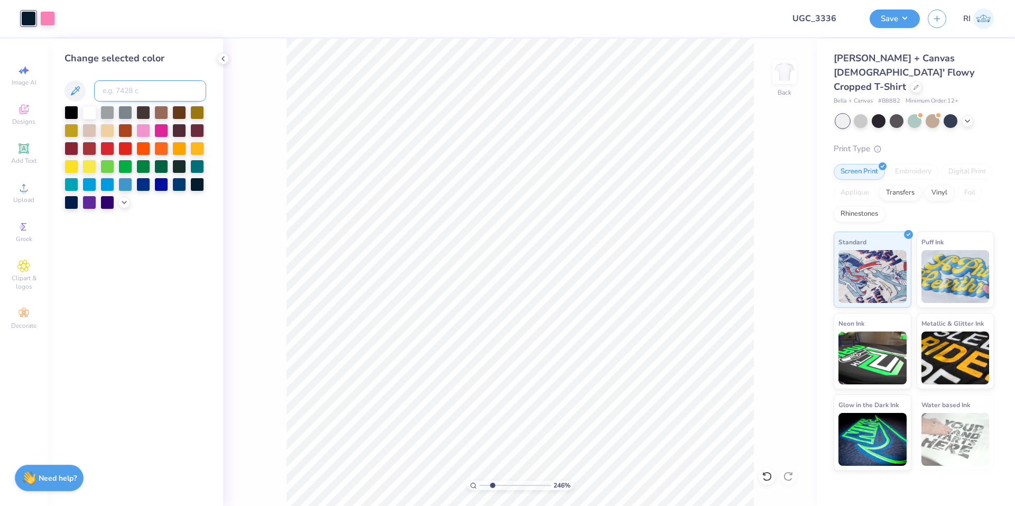
click at [130, 88] on input at bounding box center [150, 90] width 112 height 21
type input "2.46424291384661"
type input "1"
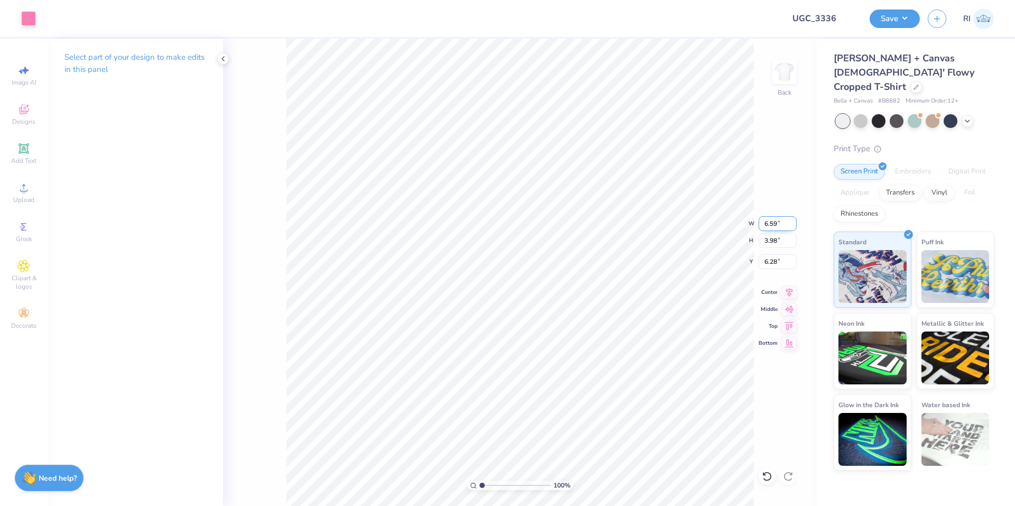
click at [771, 228] on input "6.59" at bounding box center [778, 223] width 38 height 15
type input "6.40"
type input "3.87"
type input "6.33"
click at [779, 266] on input "6.33" at bounding box center [778, 261] width 38 height 15
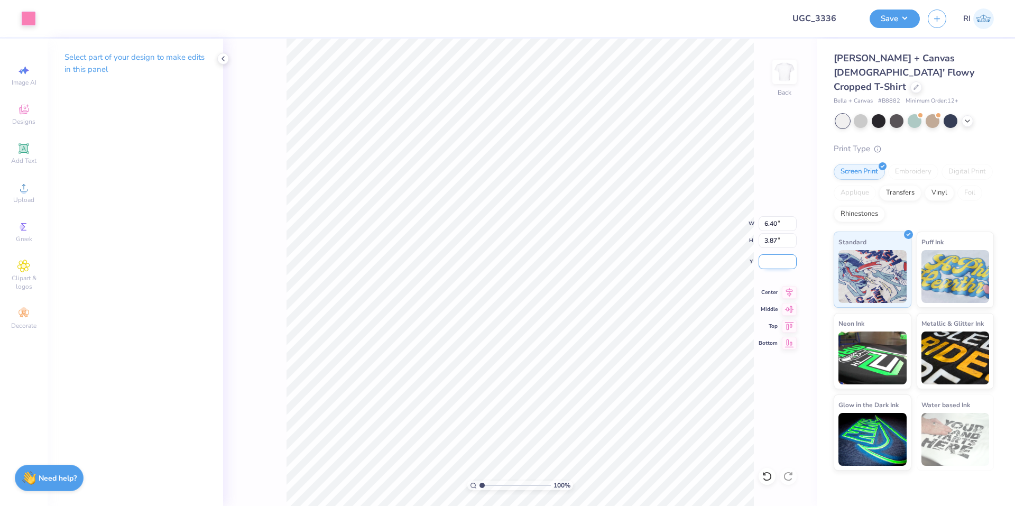
type input ".2"
type input "2.27"
click at [917, 13] on button "Save" at bounding box center [895, 17] width 50 height 19
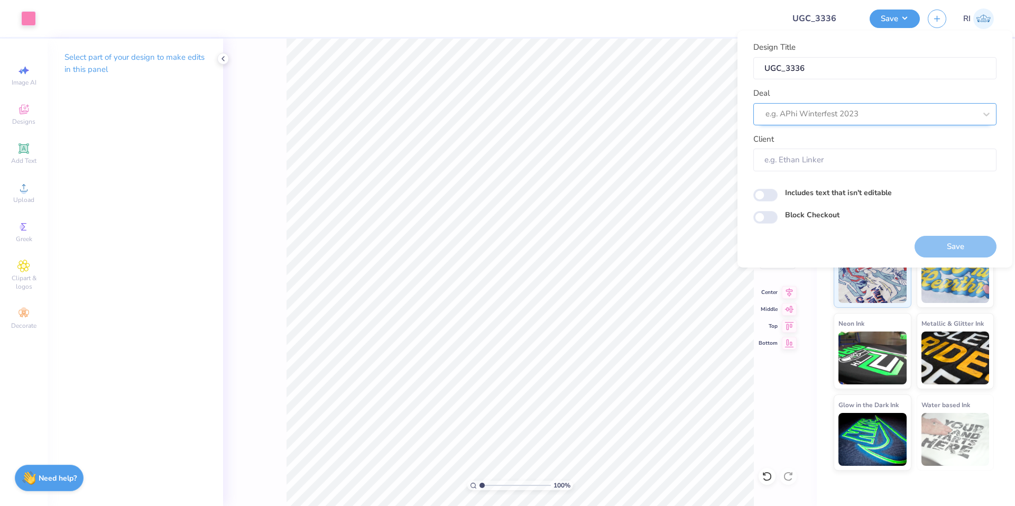
click at [844, 114] on div at bounding box center [871, 114] width 210 height 14
click at [802, 146] on div "UGC Designs" at bounding box center [875, 142] width 235 height 17
type input "UGC"
type input "Design Tool Gallery User"
click at [771, 218] on input "Block Checkout" at bounding box center [765, 217] width 24 height 13
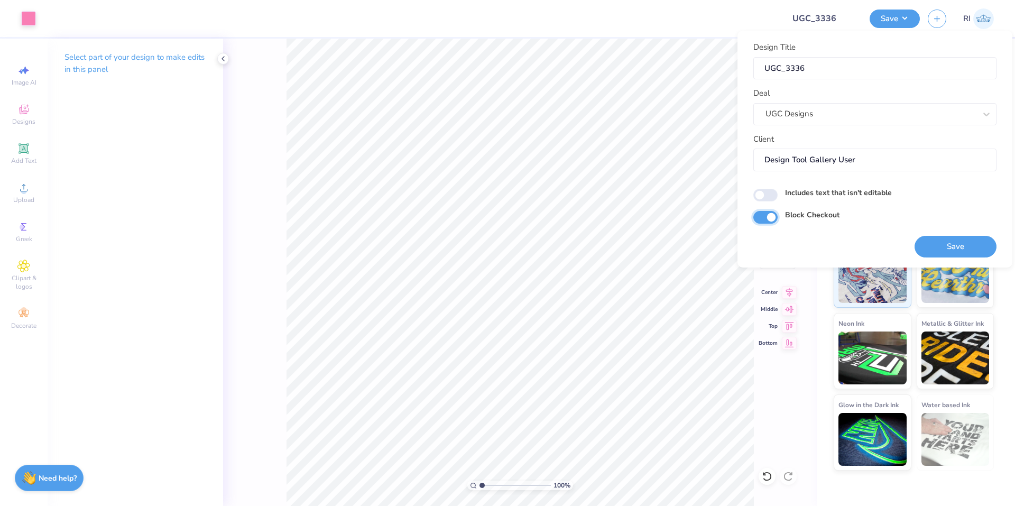
checkbox input "true"
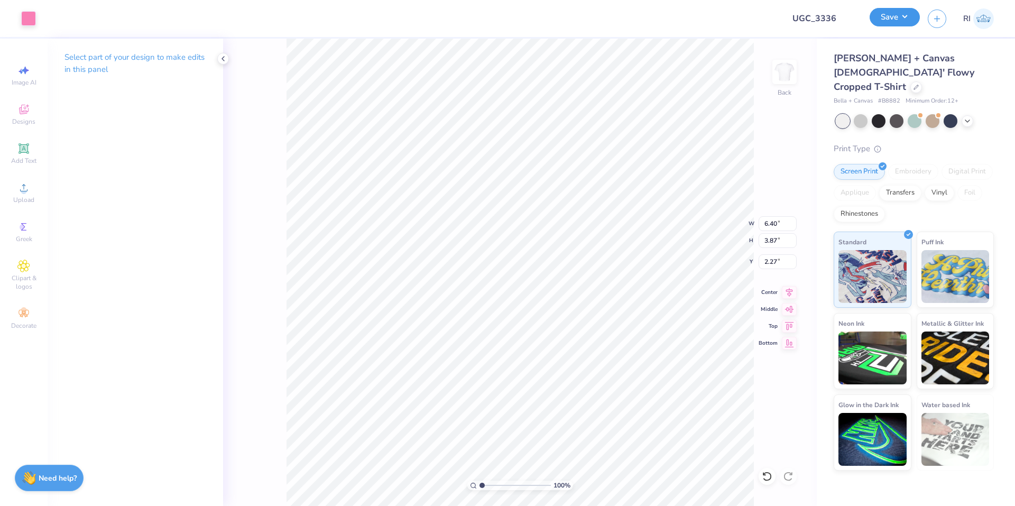
click at [907, 17] on button "Save" at bounding box center [895, 17] width 50 height 19
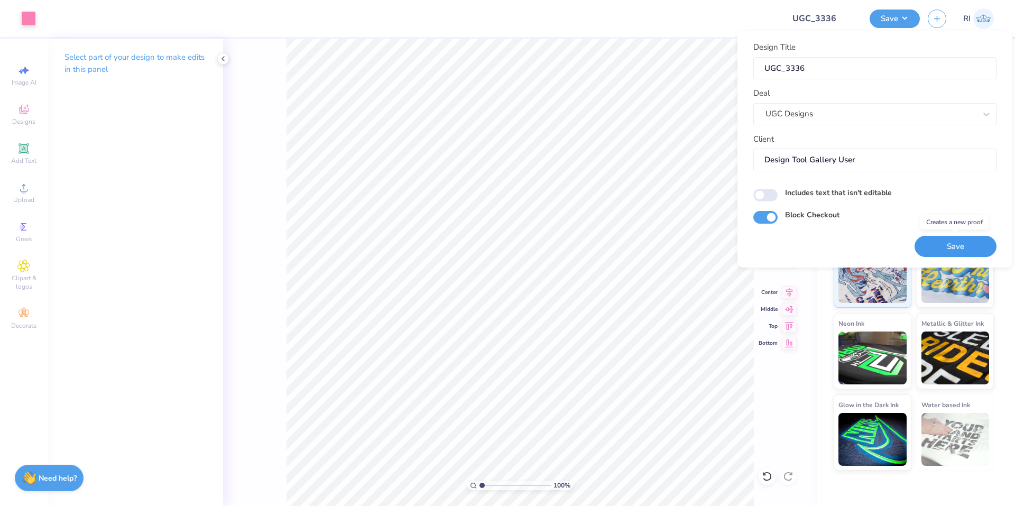
click at [971, 245] on button "Save" at bounding box center [956, 247] width 82 height 22
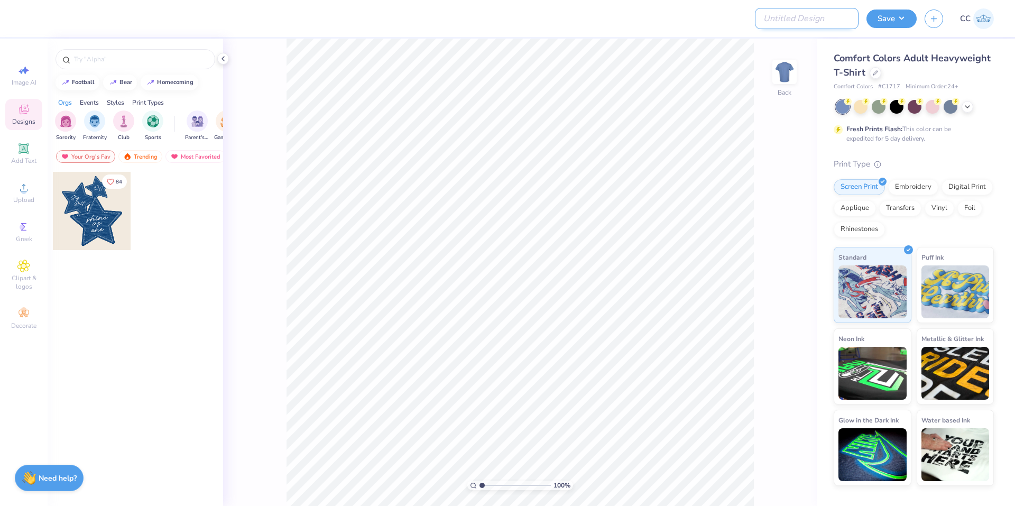
click at [834, 25] on input "Design Title" at bounding box center [807, 18] width 104 height 21
paste input "UGC_3338"
type input "UGC_3338"
click at [25, 191] on icon at bounding box center [23, 187] width 7 height 7
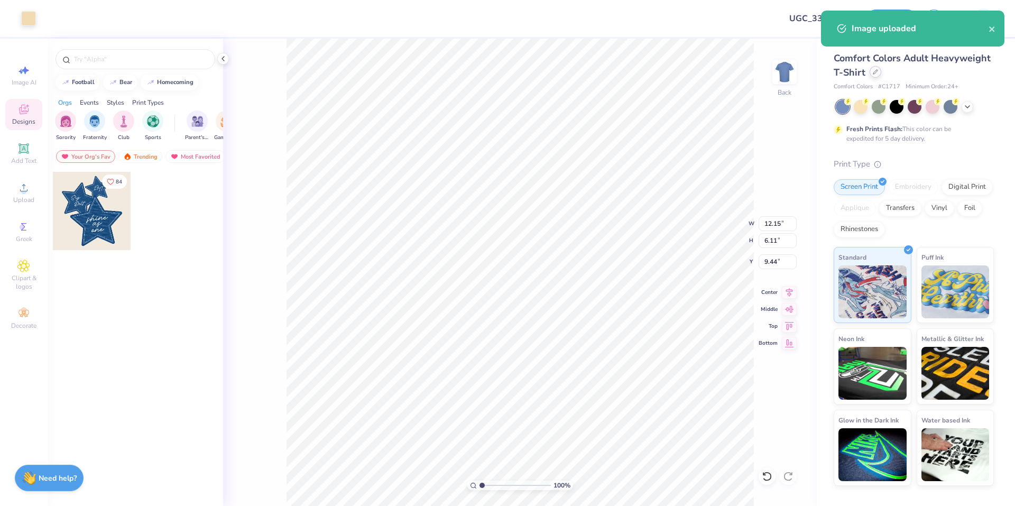
click at [873, 74] on icon at bounding box center [875, 71] width 5 height 5
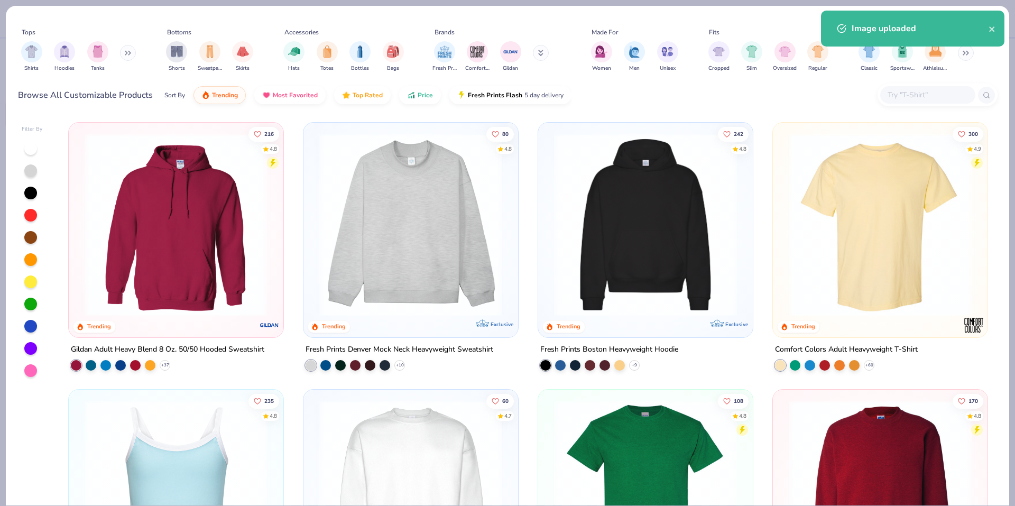
click at [915, 102] on div at bounding box center [927, 94] width 95 height 17
paste input "1012be"
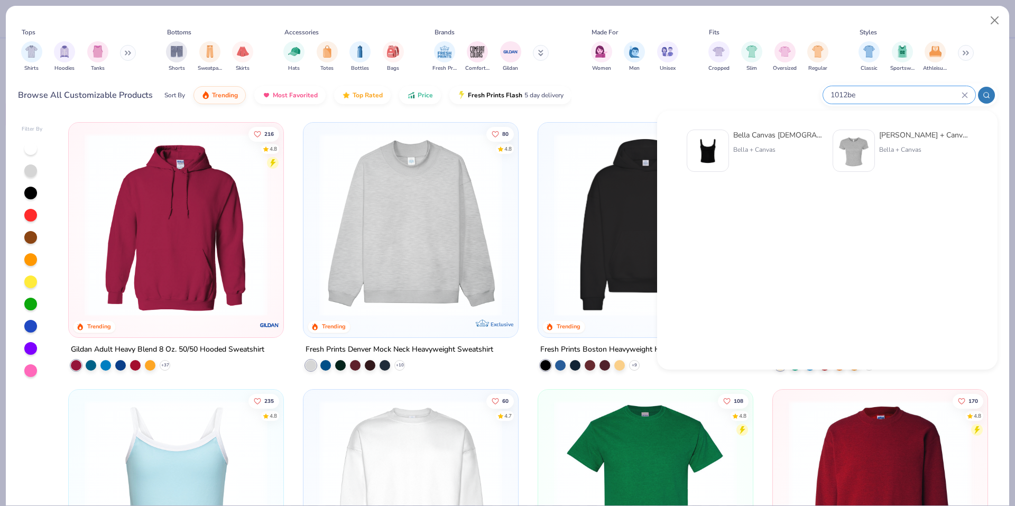
type input "1012be"
click at [713, 155] on img at bounding box center [707, 150] width 33 height 33
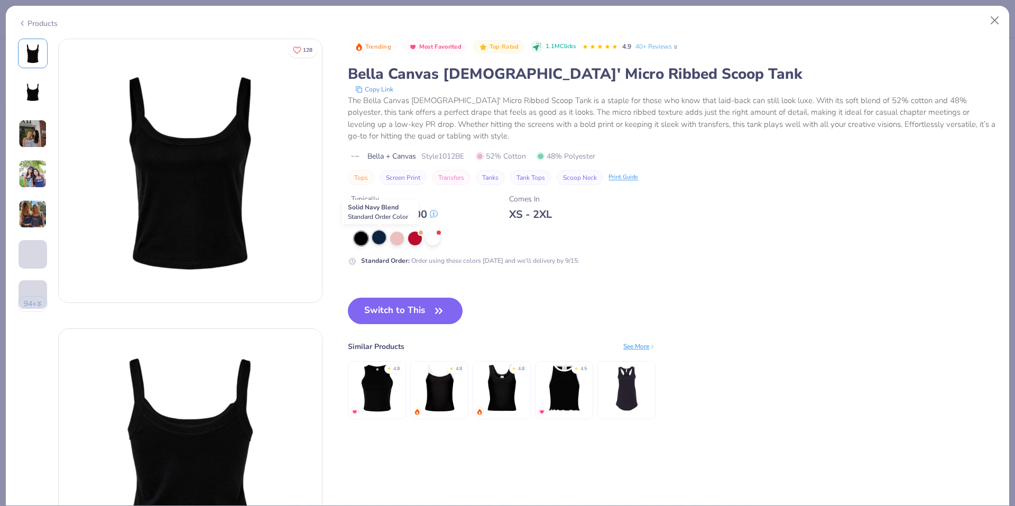
click at [379, 242] on div at bounding box center [379, 237] width 14 height 14
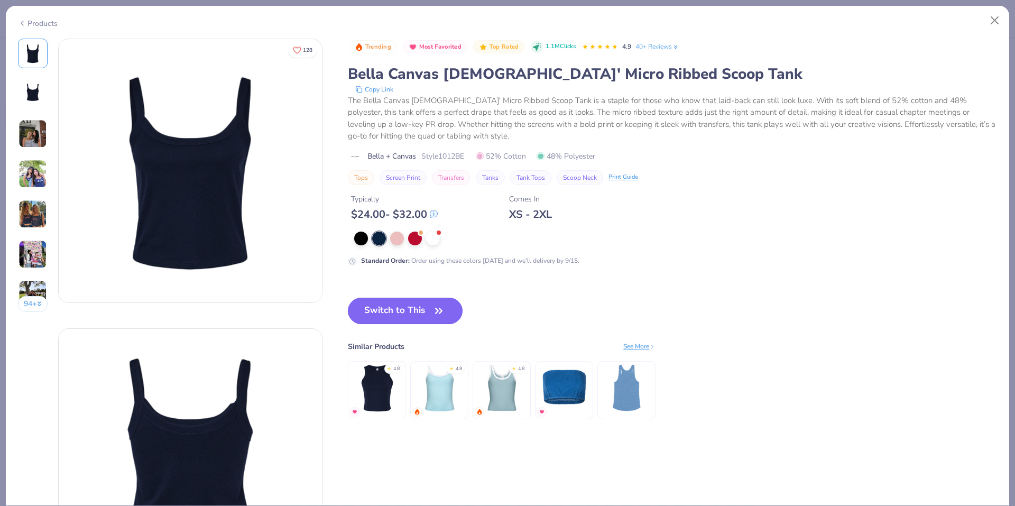
click at [401, 305] on button "Switch to This" at bounding box center [405, 311] width 115 height 26
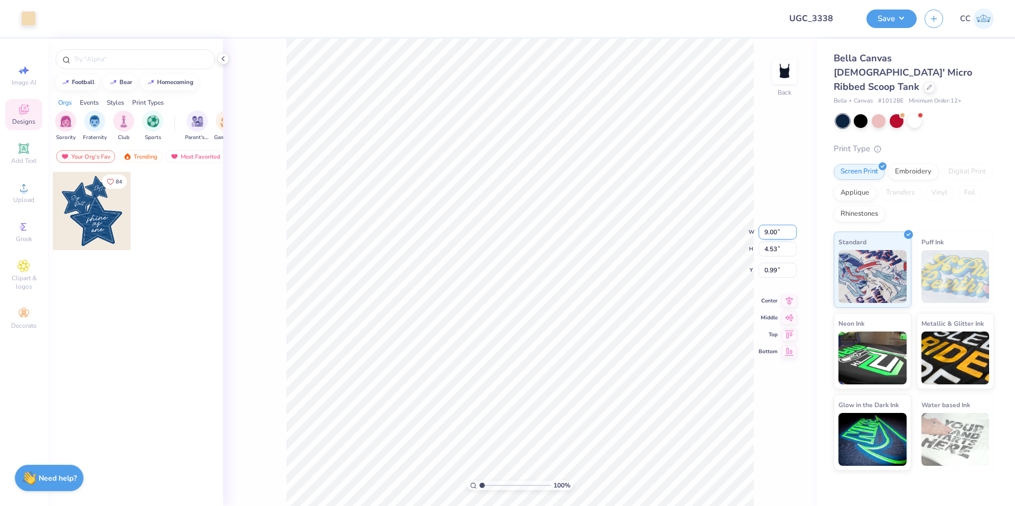
click at [772, 231] on input "9.00" at bounding box center [778, 232] width 38 height 15
type input "4.90"
type input "2.46"
click at [775, 263] on input "2.02" at bounding box center [778, 261] width 38 height 15
type input "1.00"
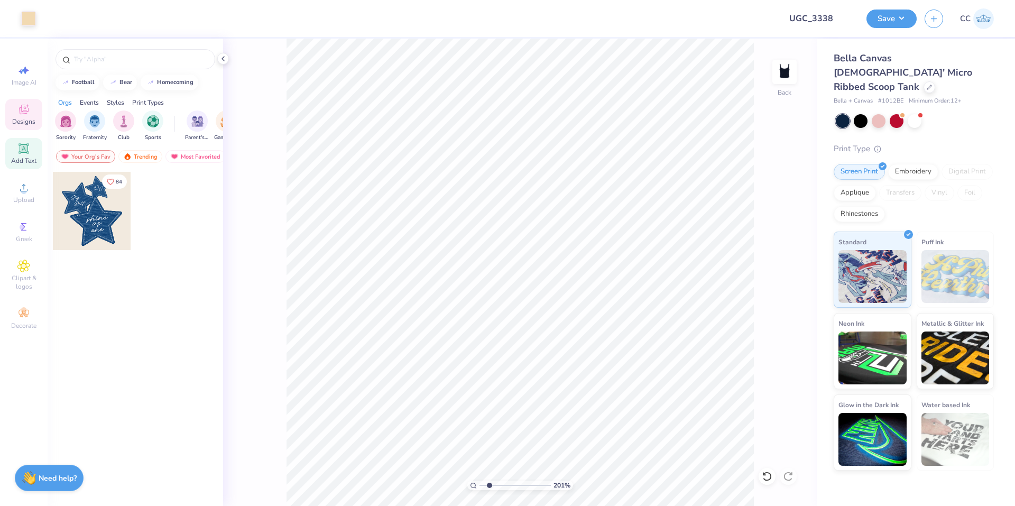
click at [22, 158] on span "Add Text" at bounding box center [23, 160] width 25 height 8
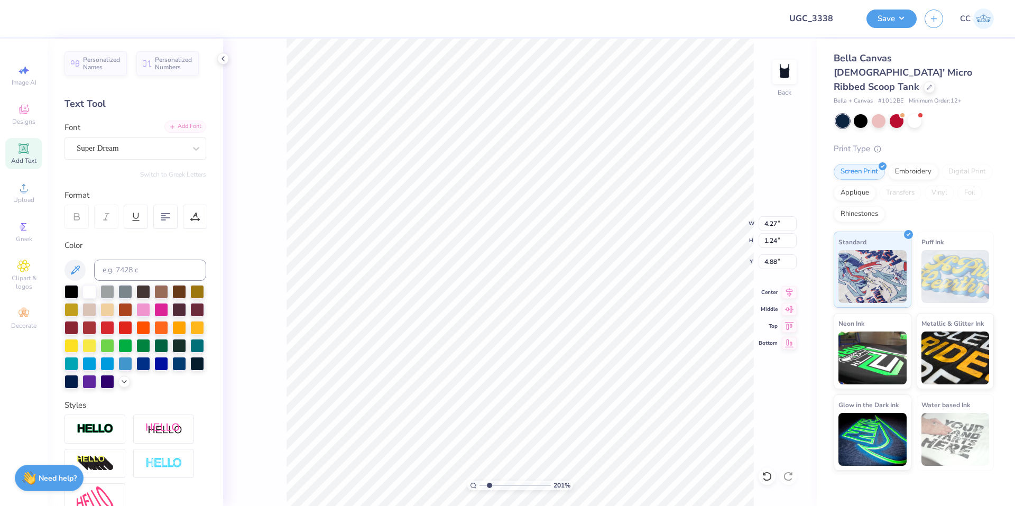
click at [194, 121] on div "Add Font" at bounding box center [185, 127] width 42 height 12
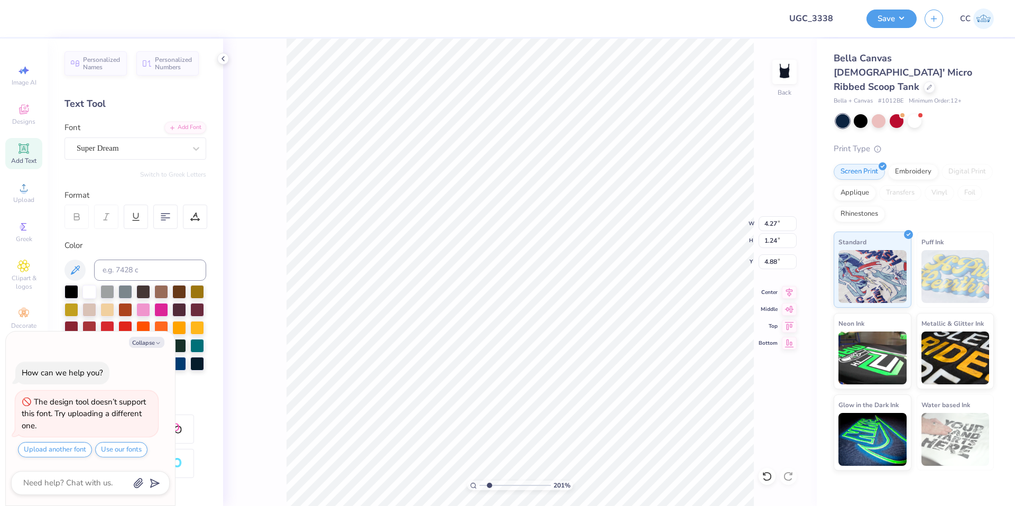
type input "2.01445811466782"
type textarea "x"
type input "2.01445811466782"
type input "4.34"
type textarea "x"
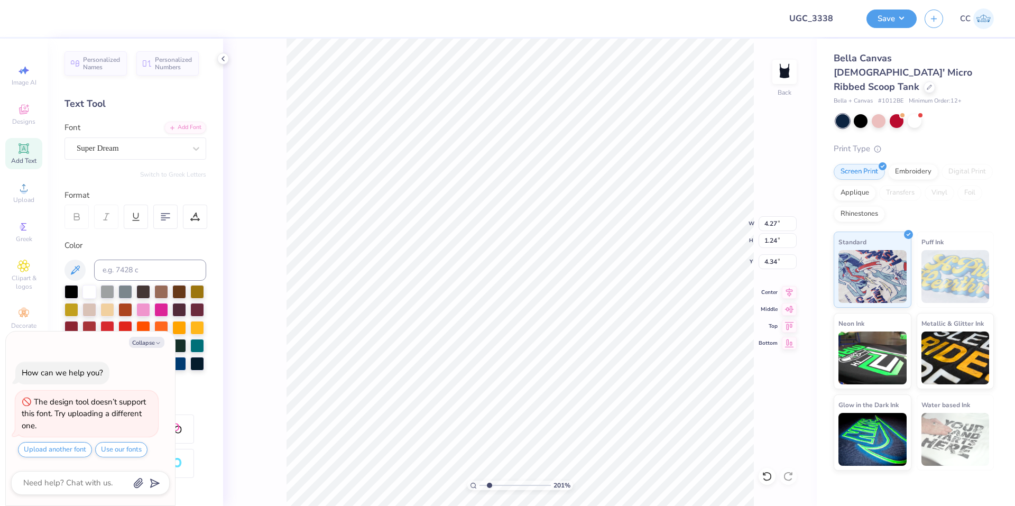
type input "2.01445811466782"
type textarea "x"
type input "2.01445811466782"
type textarea "x"
click at [169, 127] on div "Add Font" at bounding box center [185, 127] width 42 height 12
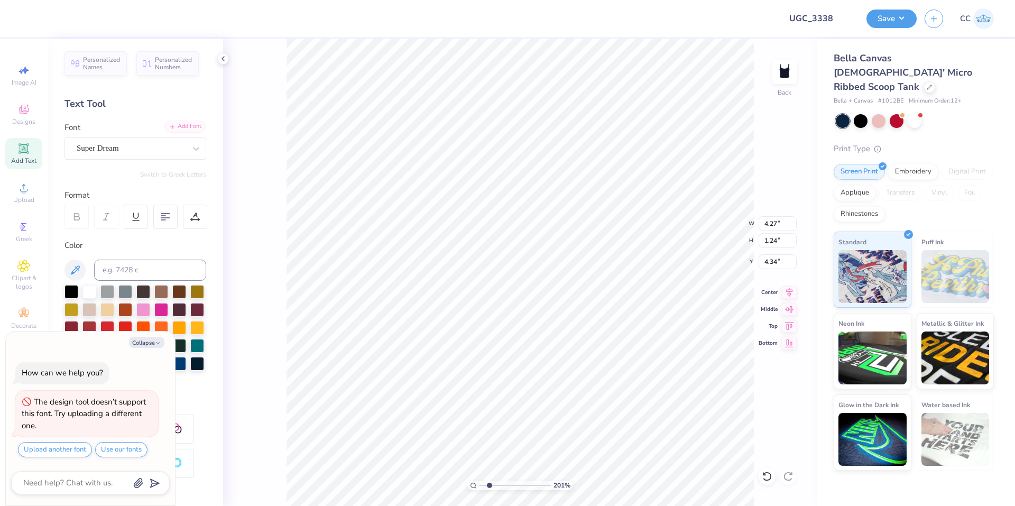
type input "2.01445811466782"
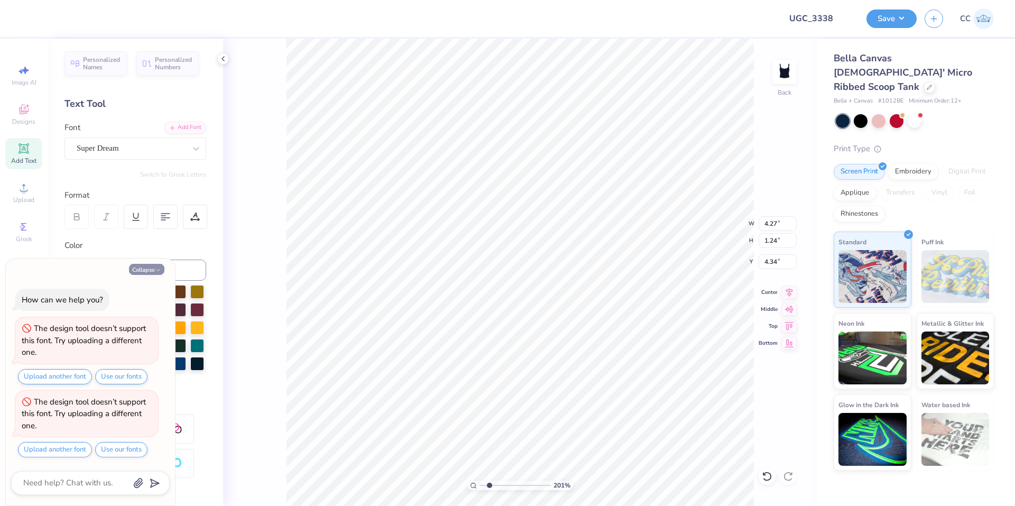
click at [152, 272] on button "Collapse" at bounding box center [146, 269] width 35 height 11
type textarea "x"
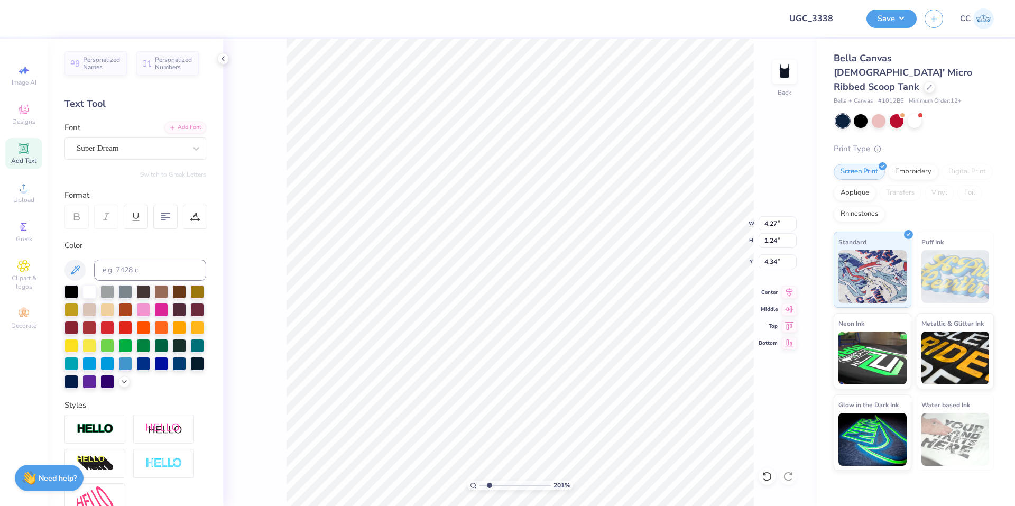
type input "2.01445811466782"
type textarea "x"
click at [188, 130] on div "Add Font" at bounding box center [185, 127] width 42 height 12
type input "2.01445811466782"
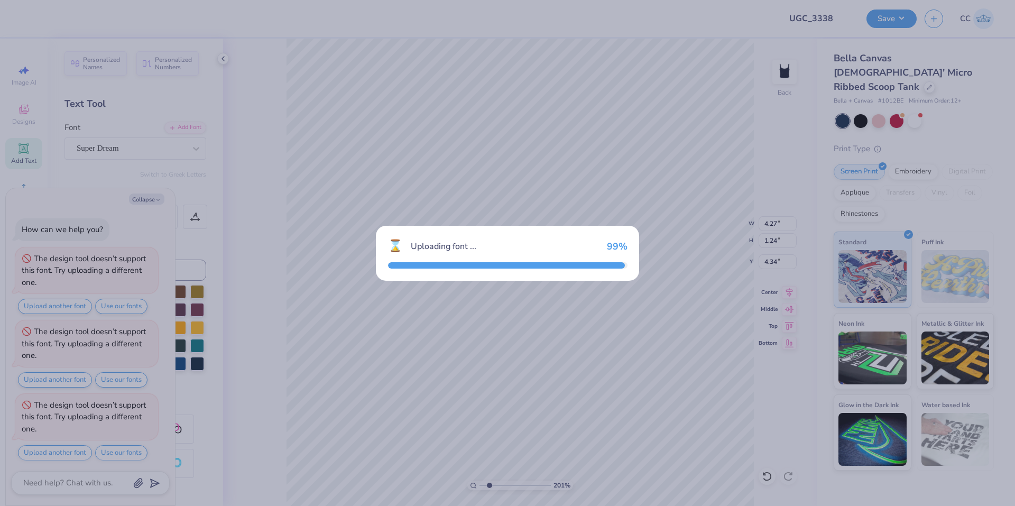
scroll to position [3, 0]
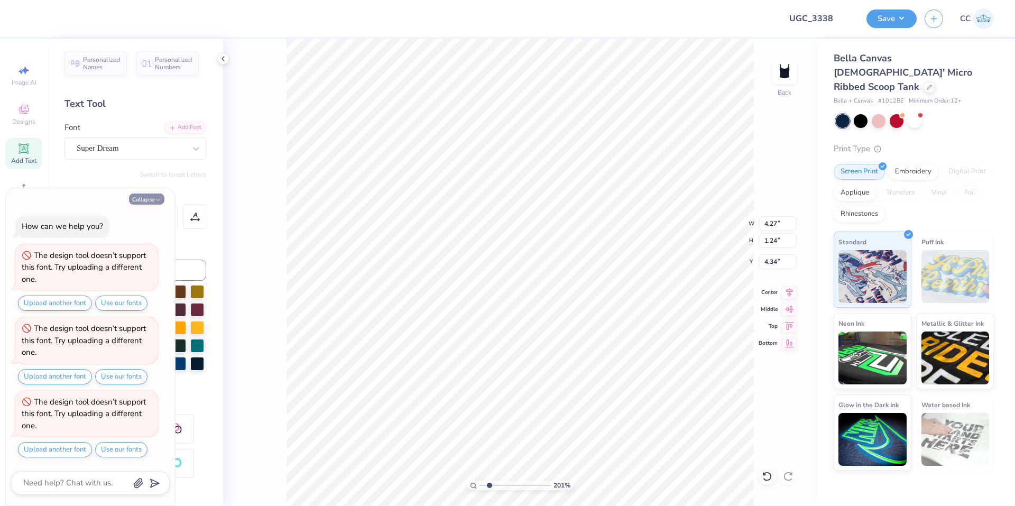
click at [154, 204] on button "Collapse" at bounding box center [146, 198] width 35 height 11
type textarea "x"
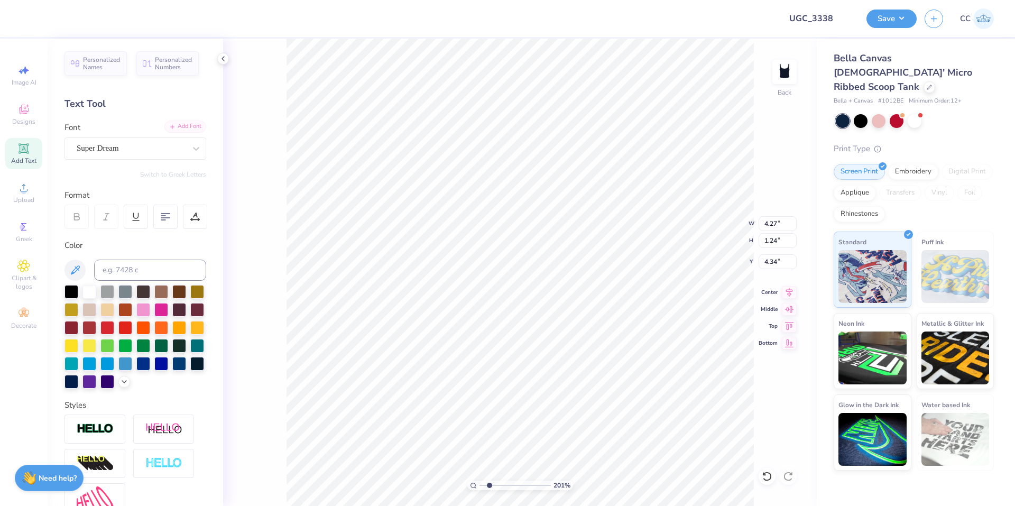
click at [179, 128] on div "Add Font" at bounding box center [185, 127] width 42 height 12
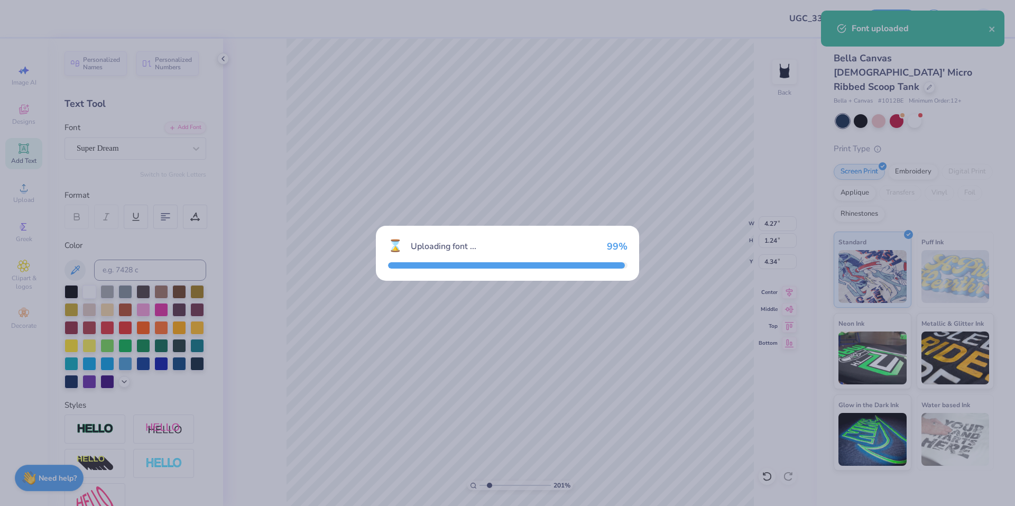
type input "2.01445811466782"
type input "4.84"
type input "1.72"
type input "4.09"
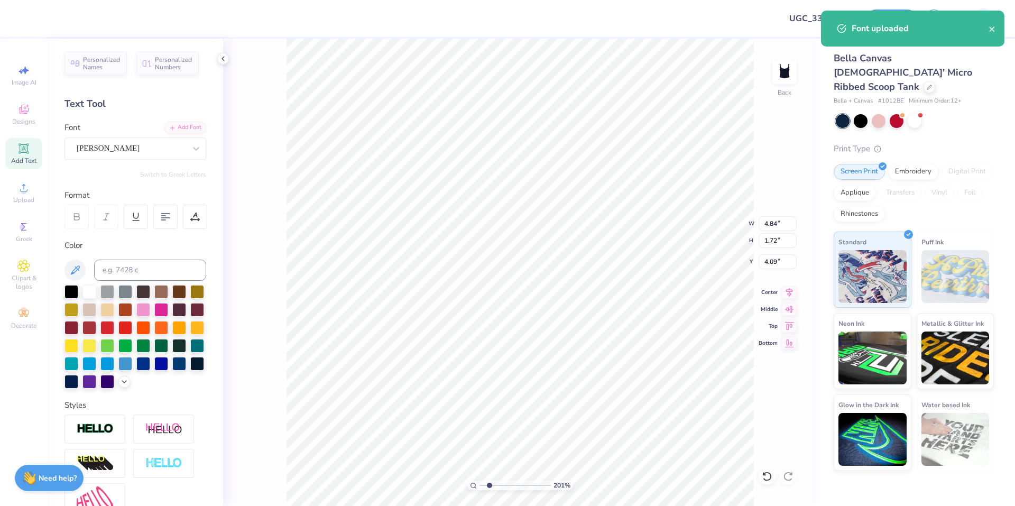
scroll to position [9, 2]
type input "2.01445811466782"
type textarea "A"
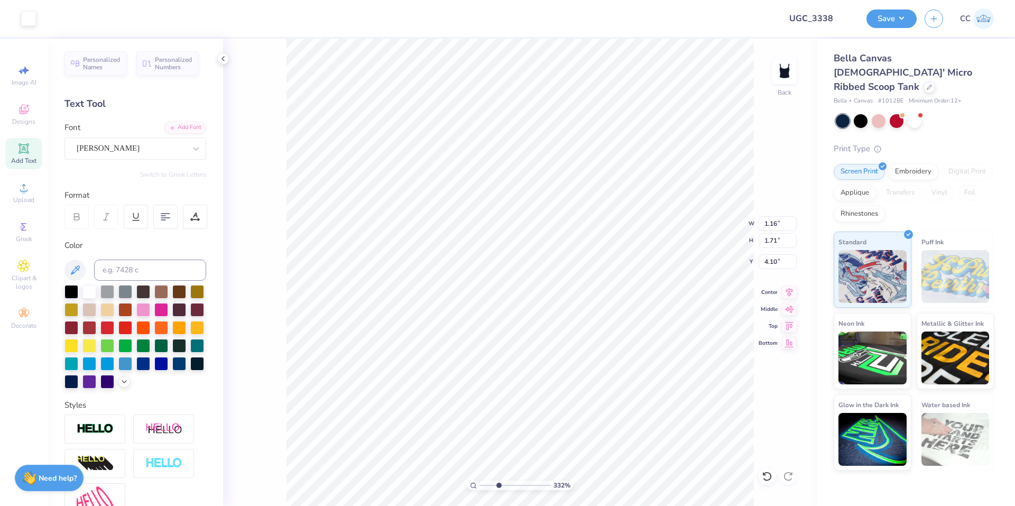
type input "3.32211092047231"
type input "1.38"
click at [168, 306] on div at bounding box center [161, 309] width 14 height 14
type input "3.32211092047231"
type input "0.55"
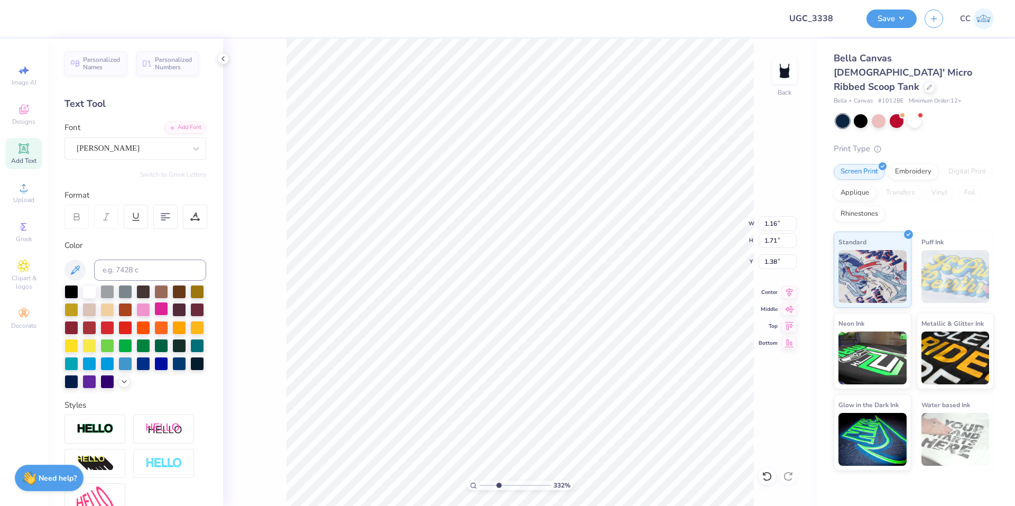
type input "0.81"
type input "7.39645378545819"
type input "1.00"
type input "0.54"
type input "0.83"
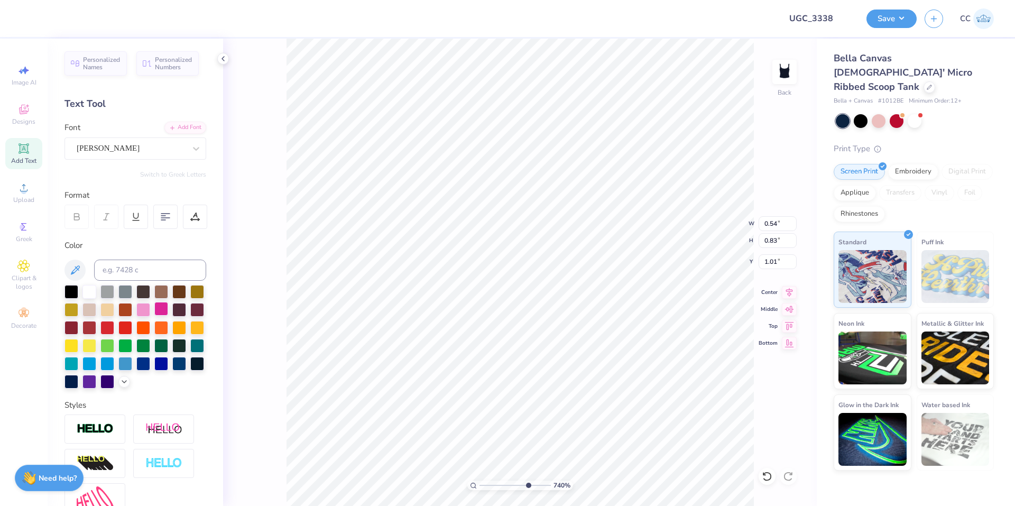
type input "1.00"
type input "0.82"
click at [465, 254] on li "Duplicate" at bounding box center [471, 255] width 83 height 21
type input "1.98"
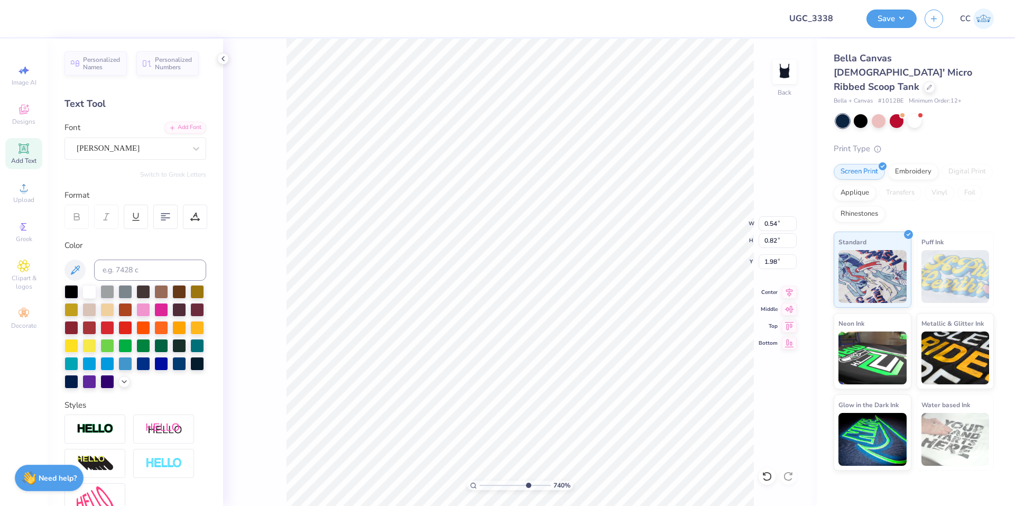
type textarea "N"
type input "1.03"
type input "0.51"
type input "0.82"
type input "1.04"
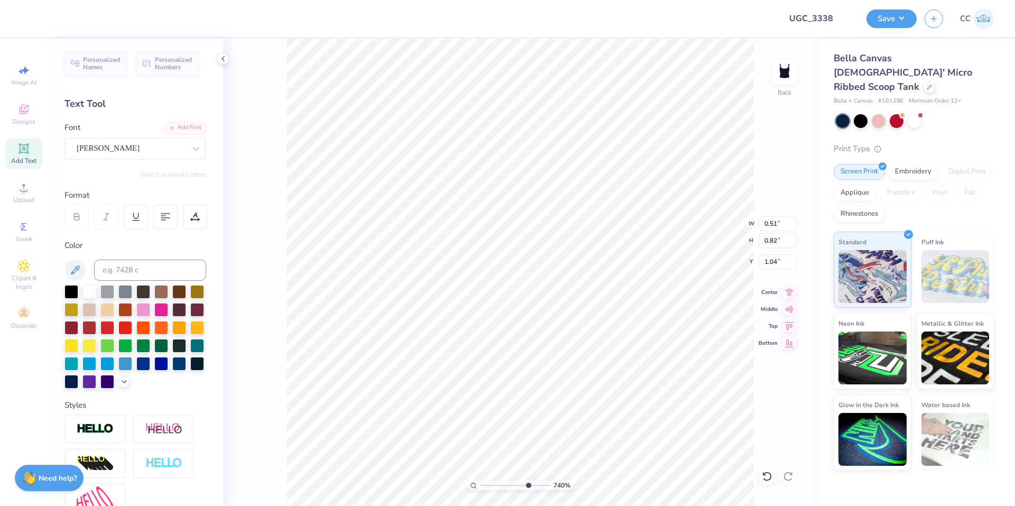
type input "0.43"
type input "0.69"
click at [558, 275] on li "Duplicate" at bounding box center [554, 278] width 83 height 21
click at [698, 310] on li "Duplicate" at bounding box center [697, 307] width 83 height 21
type input "3.04"
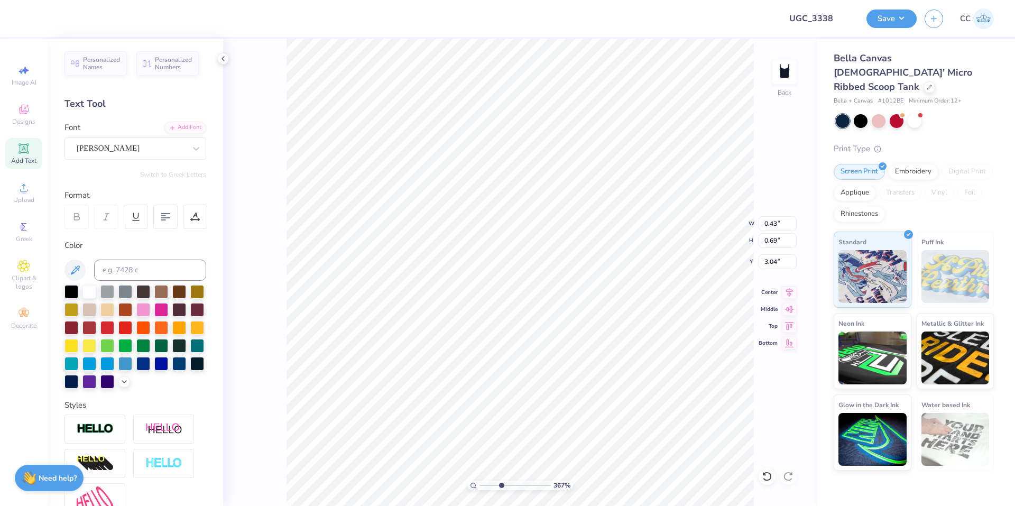
type input "3.6716840780171"
type input "2.04"
type input "3.6716840780171"
type input "0.94"
click at [685, 310] on li "Duplicate" at bounding box center [679, 307] width 83 height 21
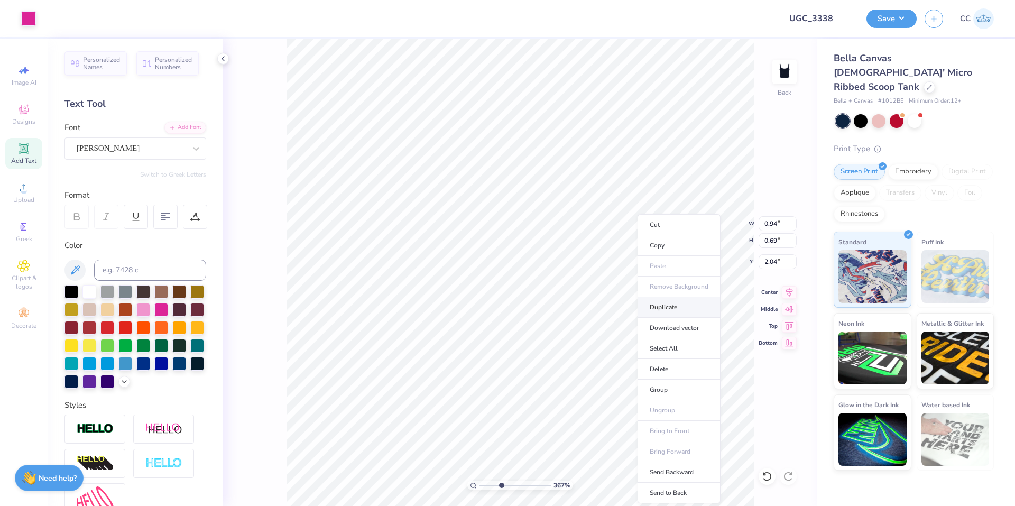
type input "3.6716840780171"
type input "2.62"
type input "3.6716840780171"
type input "3.01"
type input "3.6716840780171"
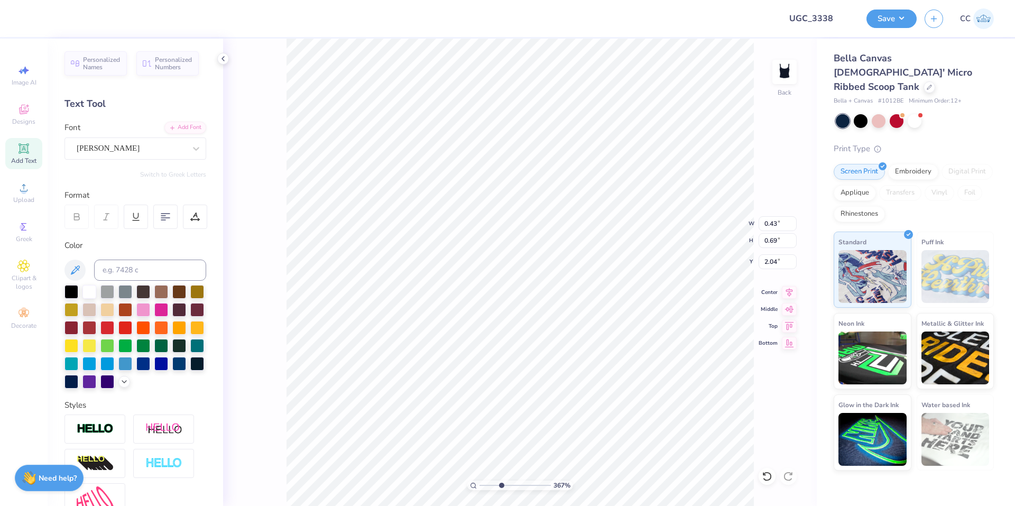
type textarea "C"
type input "6.05509823375816"
type input "0.98"
type input "6.05509823375816"
type input "0.49"
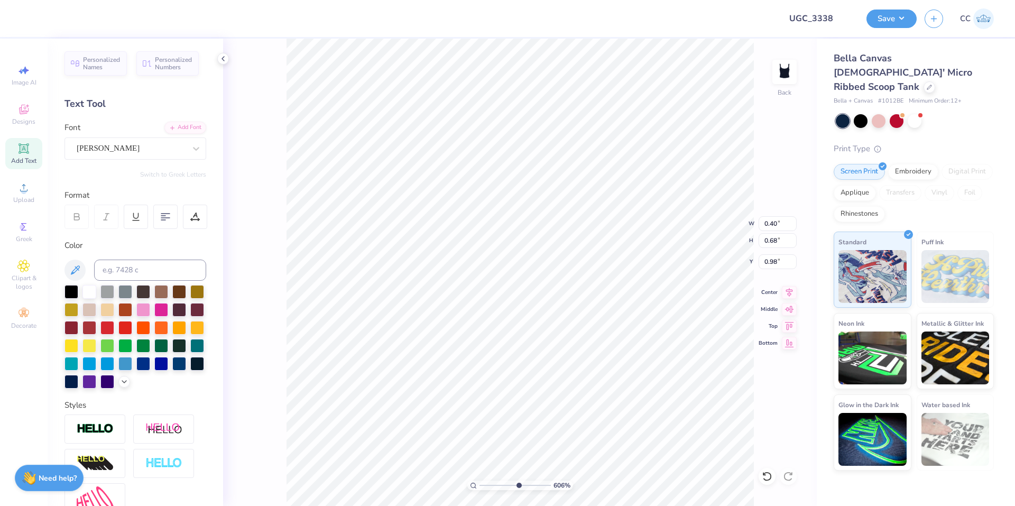
type input "0.84"
type input "6.05509823375816"
type input "0.43"
type input "0.69"
type input "2.04"
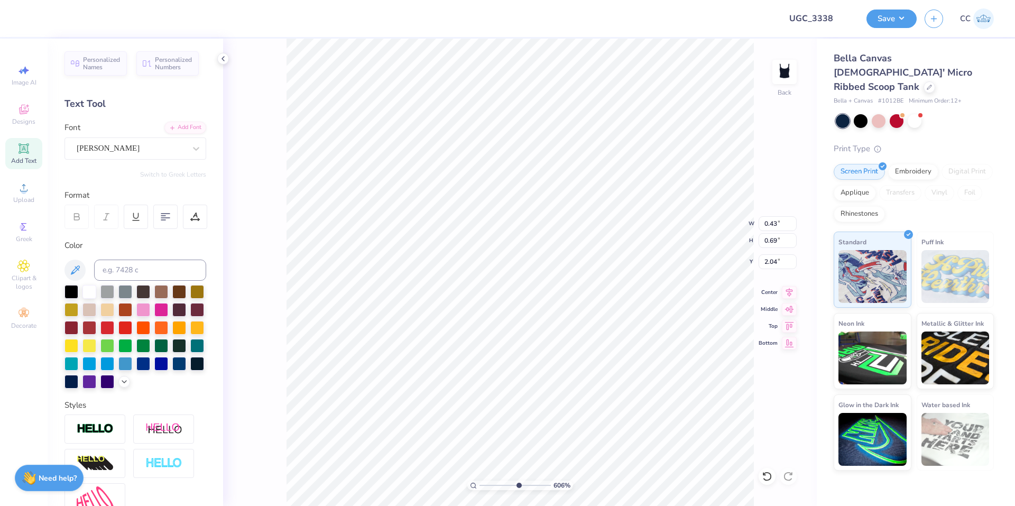
type input "6.05509823375816"
type textarea "H"
type input "3.6716840780171"
type input "1.06"
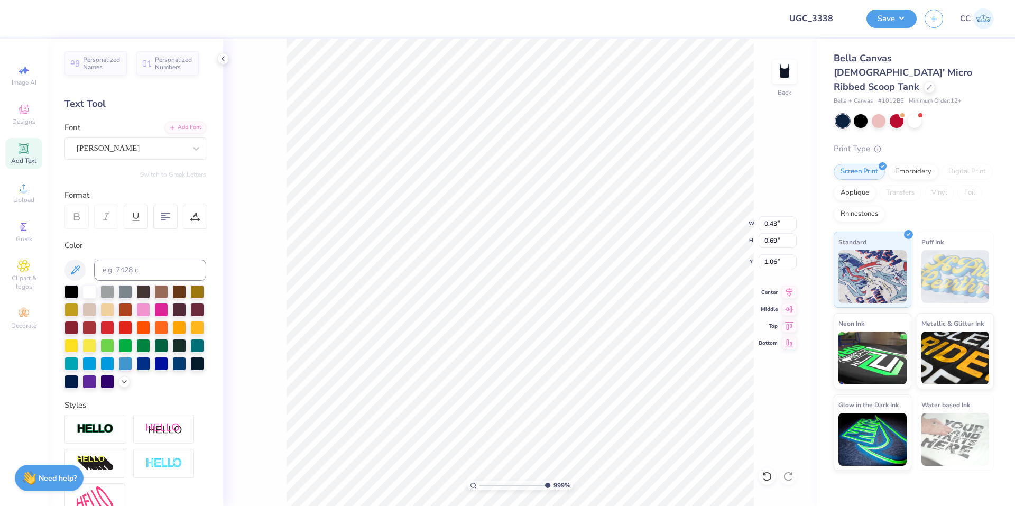
type input "9.98566702401635"
type input "0.40"
type input "1.05"
type input "5.47860533190647"
type input "1.06"
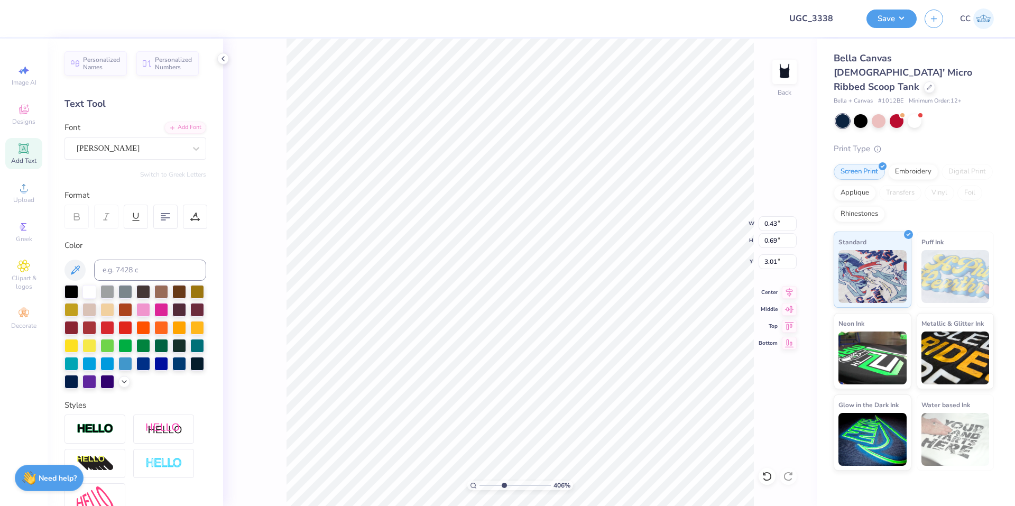
scroll to position [9, 2]
type input "4.05804149575102"
type input "0.94"
click at [656, 304] on li "Duplicate" at bounding box center [647, 307] width 83 height 21
type input "4.05804149575102"
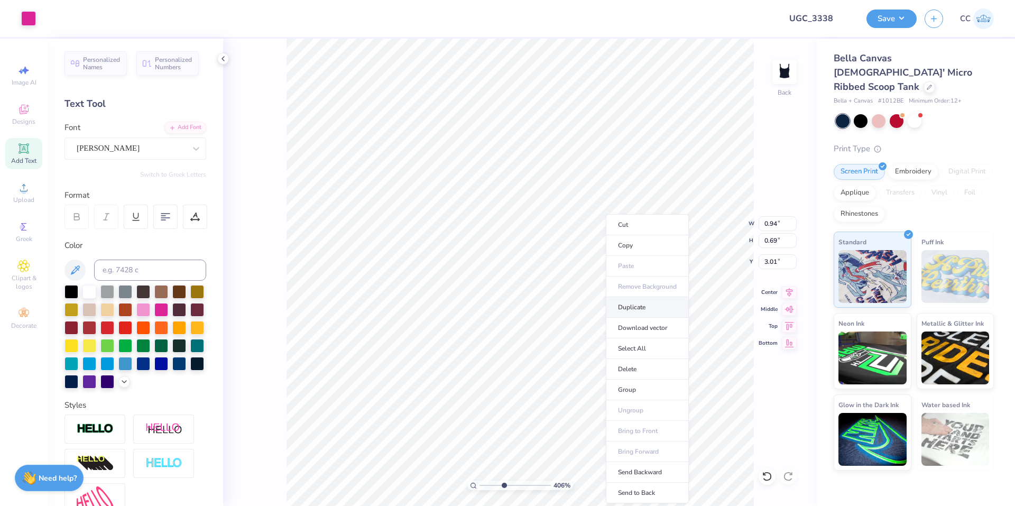
type input "3.59"
type input "4.05804149575102"
type input "3.01"
type input "4.05804149575102"
type input "0.43"
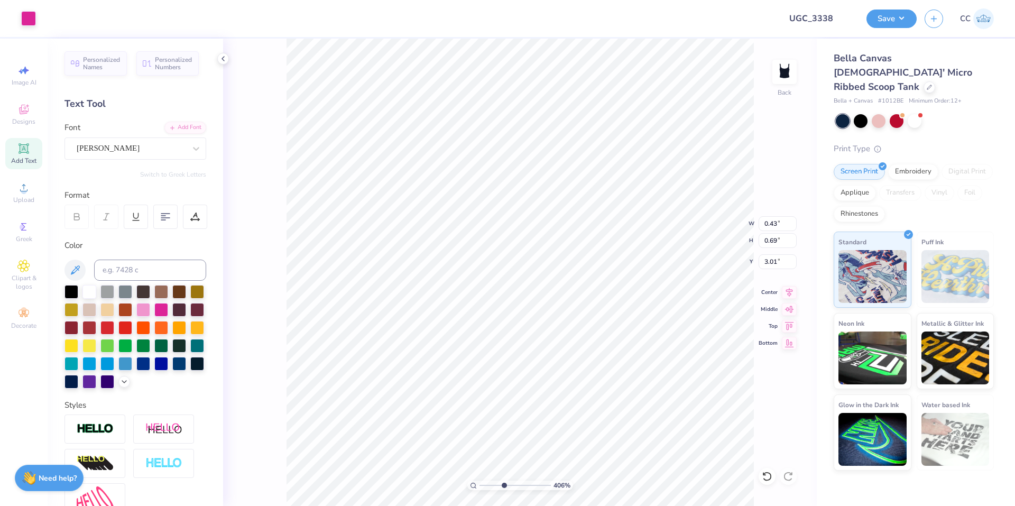
type input "4.05804149575102"
type input "0.94"
click at [709, 306] on li "Duplicate" at bounding box center [717, 307] width 83 height 21
type input "4.05804149575102"
type input "1.95"
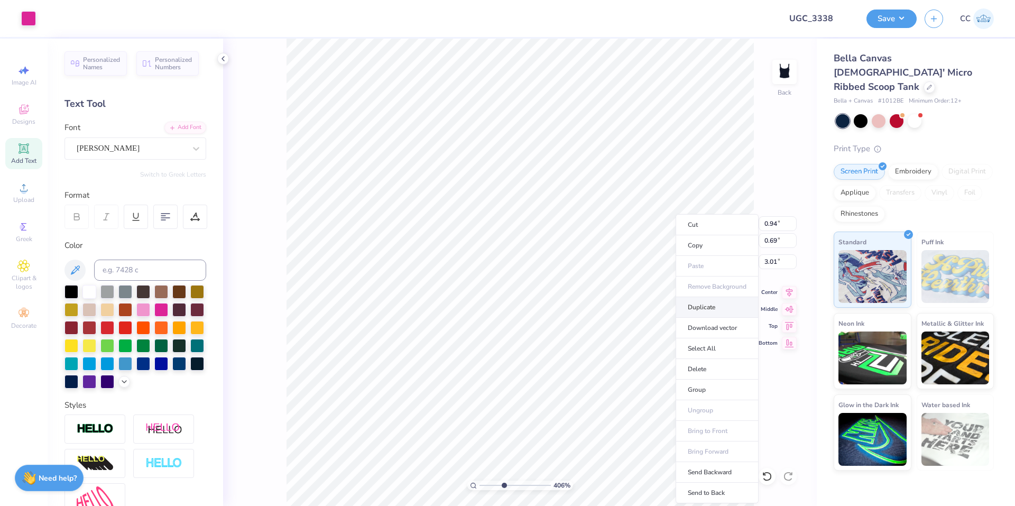
type input "3.59"
type input "4.05804149575102"
type input "3.01"
type input "4.05804149575102"
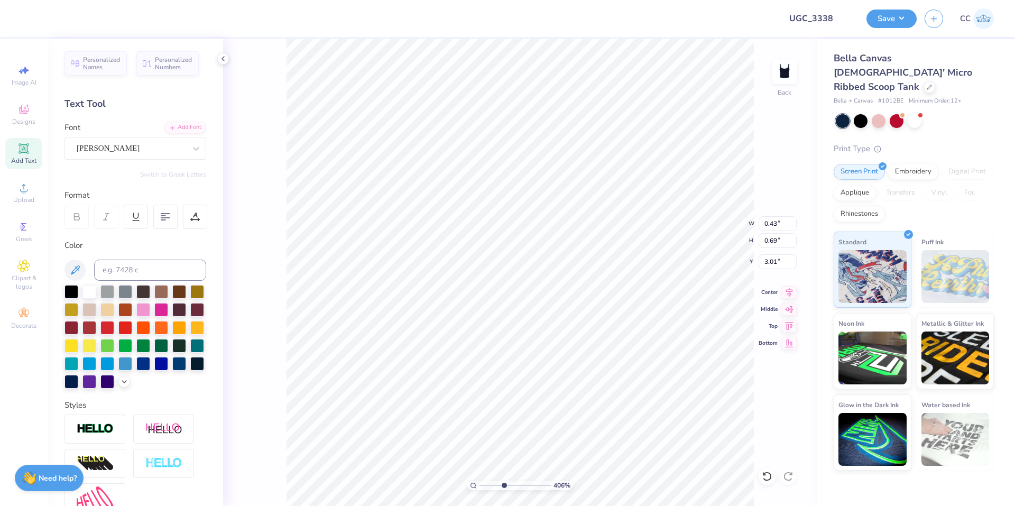
type textarea "R"
type input "4.05804149575102"
type input "0.42"
type input "4.05804149575102"
type input "1.06"
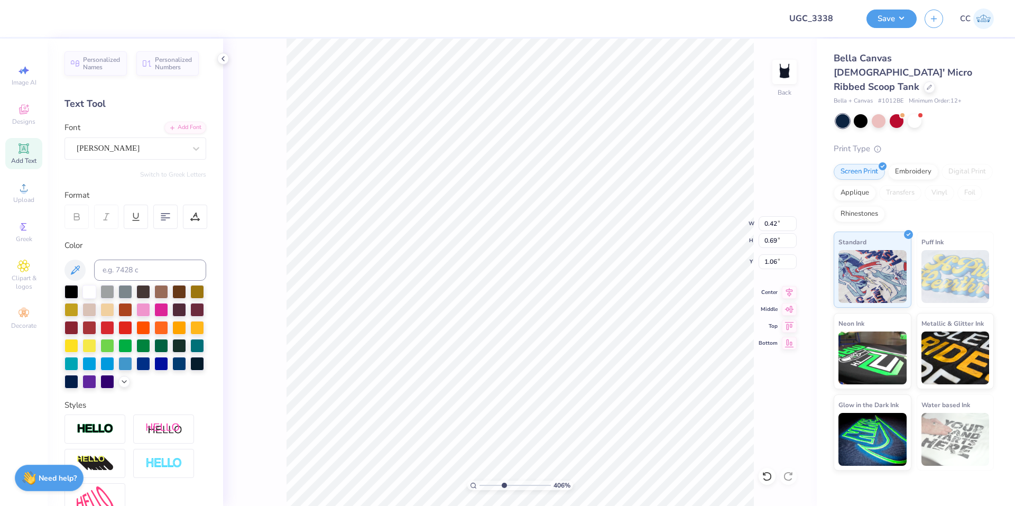
type input "4.05804149575102"
type input "0.46"
type input "0.76"
type input "4.05804149575102"
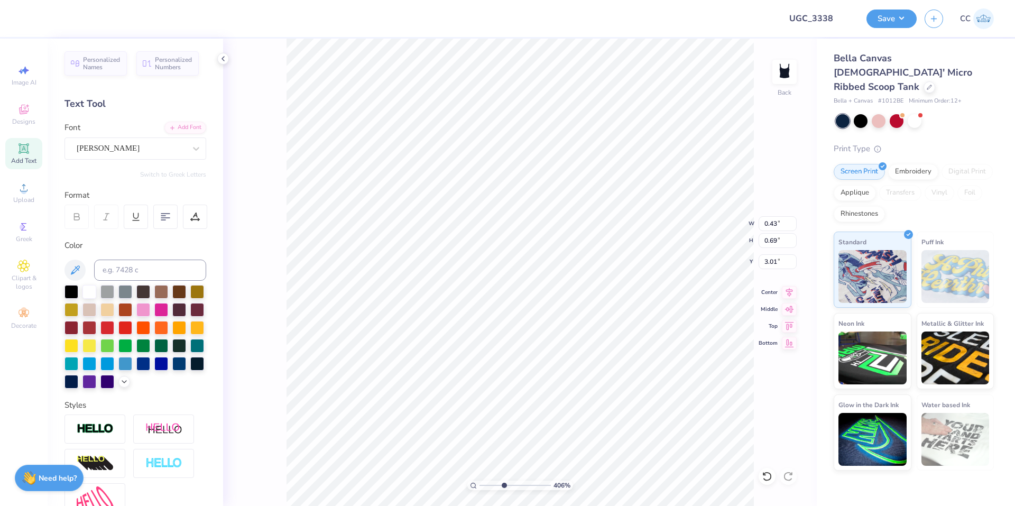
type textarea "S"
type input "4.05804149575102"
type textarea "O"
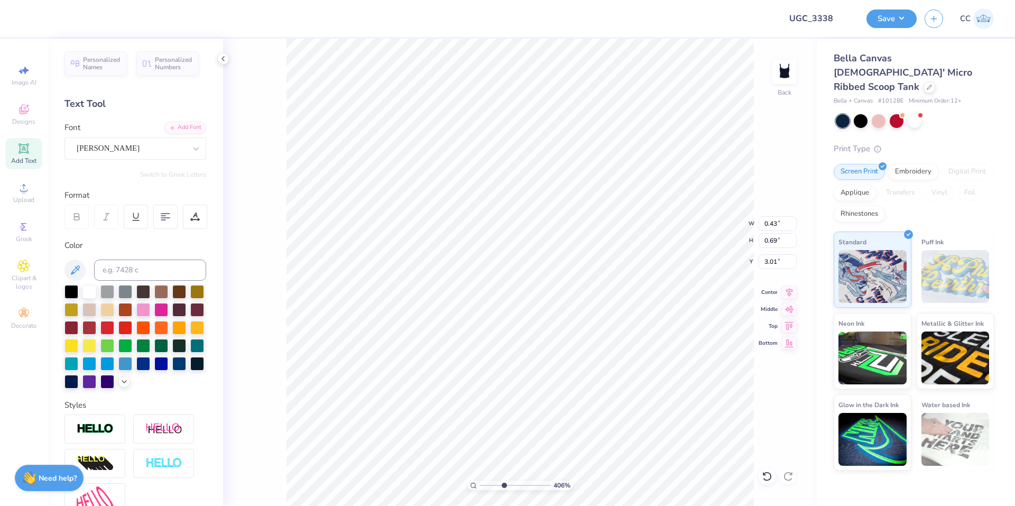
type input "4.05804149575102"
type textarea "P"
type input "4.05804149575102"
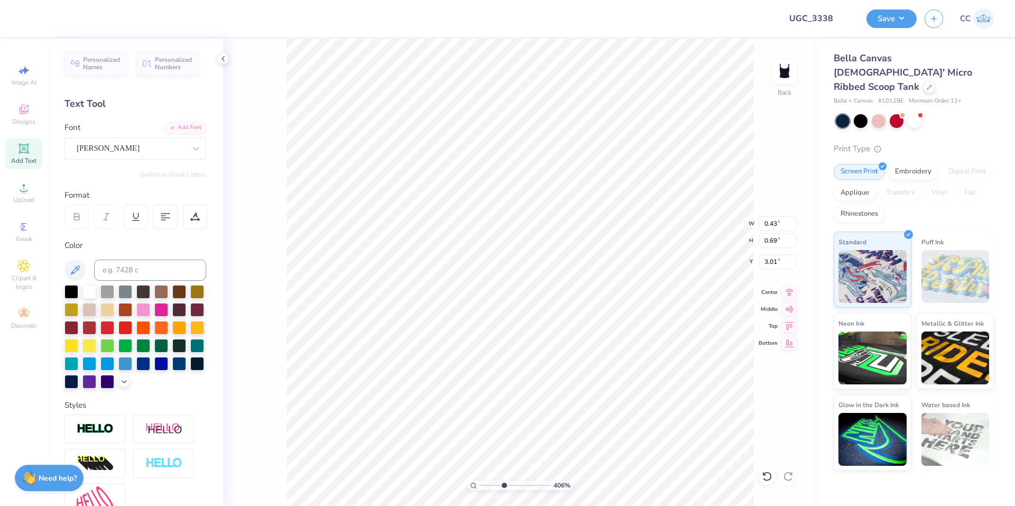
type input "4.05804149575102"
type textarea "L"
type input "4.05804149575102"
type textarea "A"
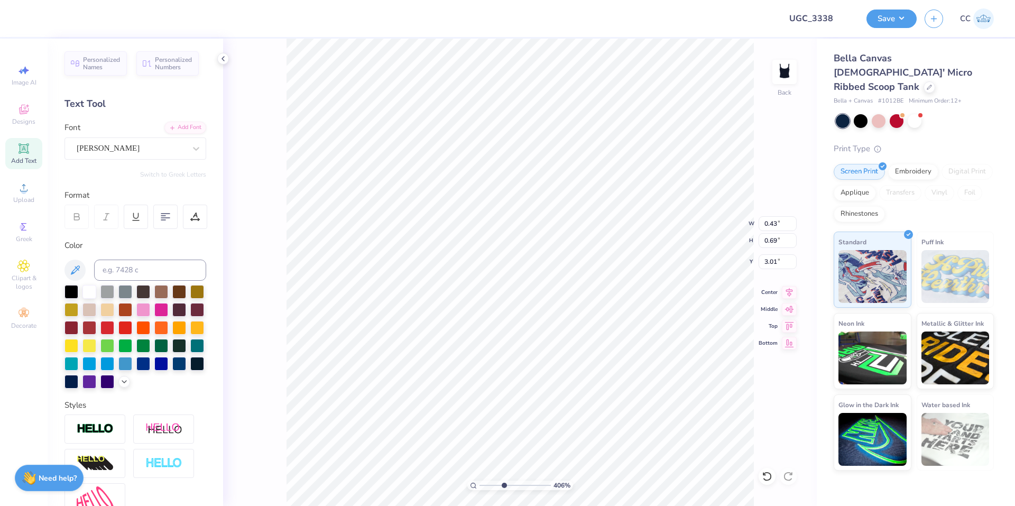
type input "4.05804149575102"
type textarea "S"
type input "4.05804149575102"
type input "1.13"
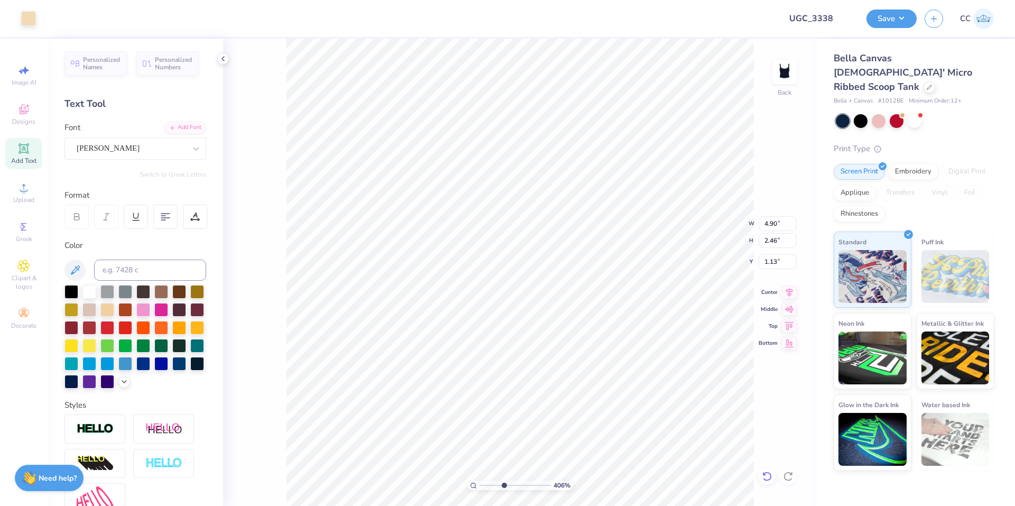
click at [764, 471] on div at bounding box center [767, 476] width 17 height 17
type input "4.05804149575102"
type input "1.00"
type input "4.05804149575102"
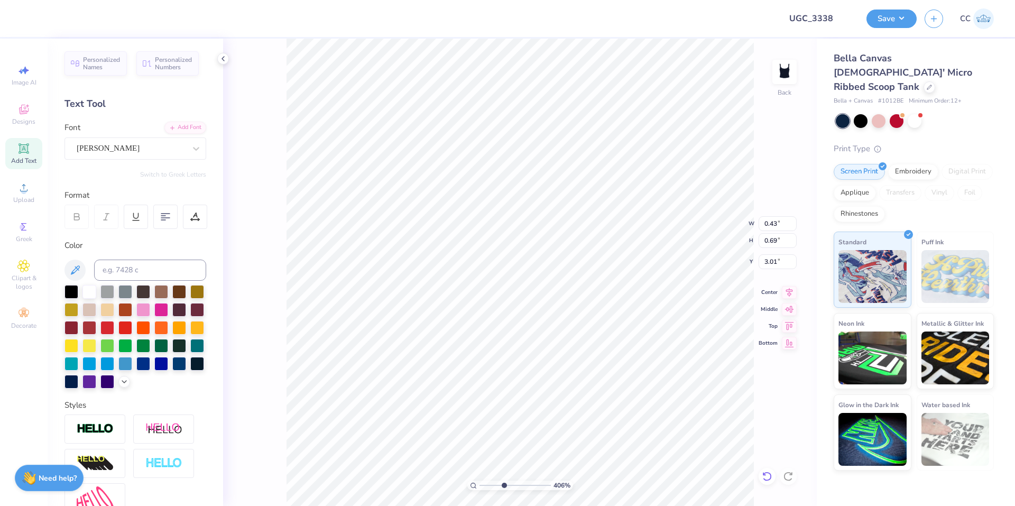
type textarea "H"
type input "5.47860533190647"
type input "1.86"
type input "5.47860533190647"
type input "0.45"
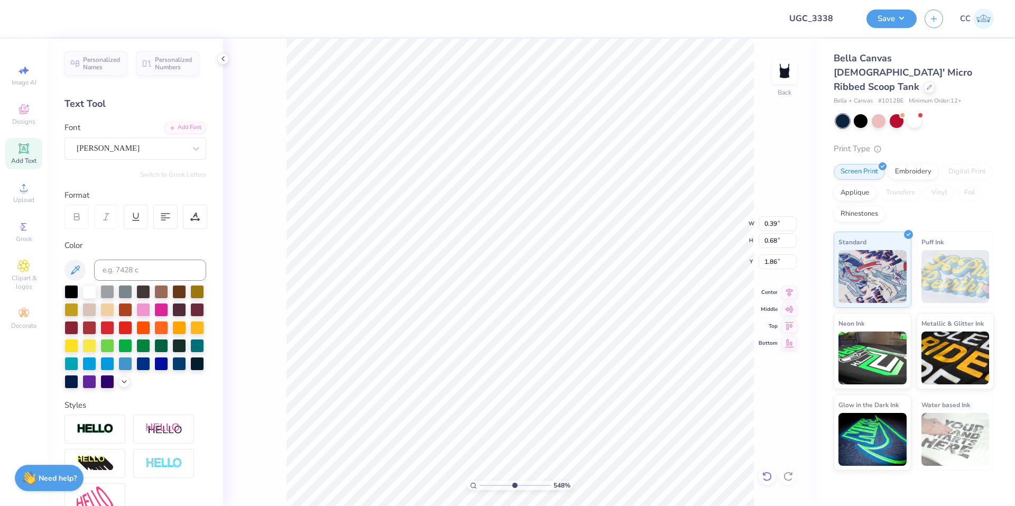
type input "0.79"
type input "5.47860533190647"
type input "1.87"
type input "5.47860533190647"
type input "0.46"
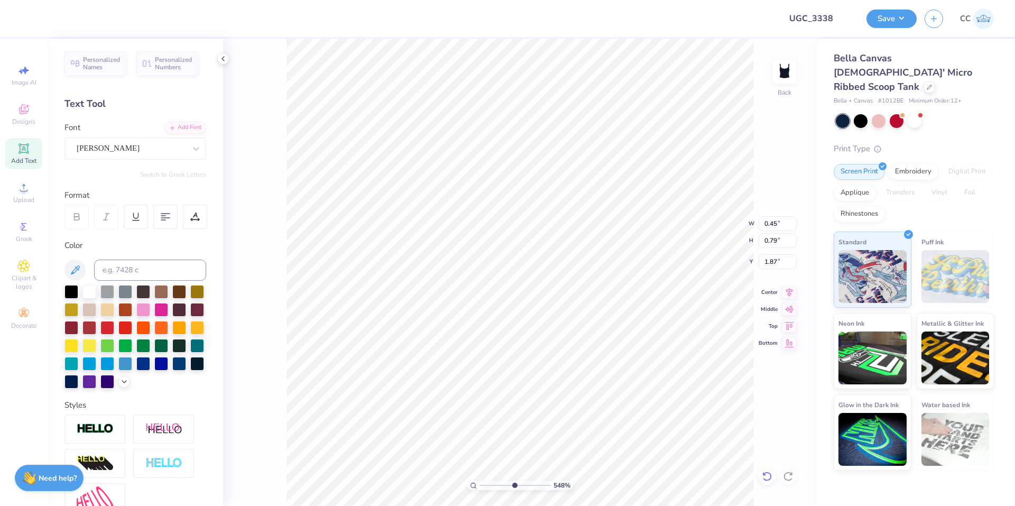
type input "0.81"
type input "5.47860533190647"
type input "0.41"
type input "0.68"
type input "3.01"
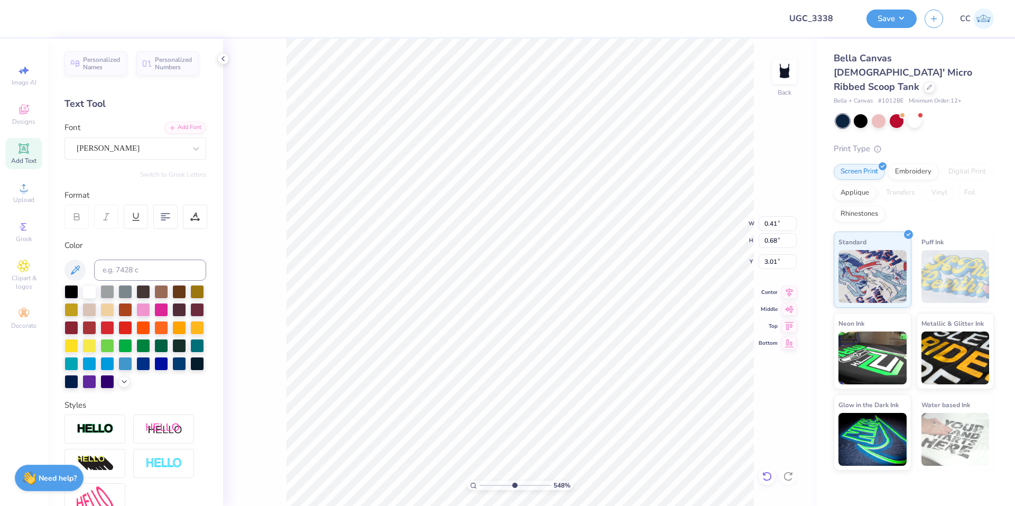
type input "5.47860533190647"
type input "1.93"
type input "5.48646907485497"
type input "0.39"
type input "0.65"
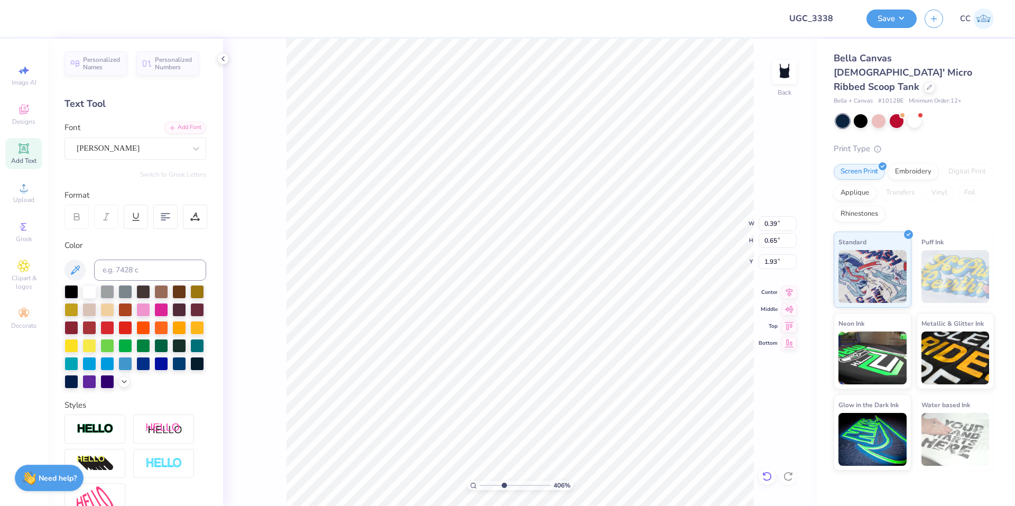
type input "4.06386622545204"
type input "0.37"
type input "0.69"
type input "3.01"
type input "4.06386622545204"
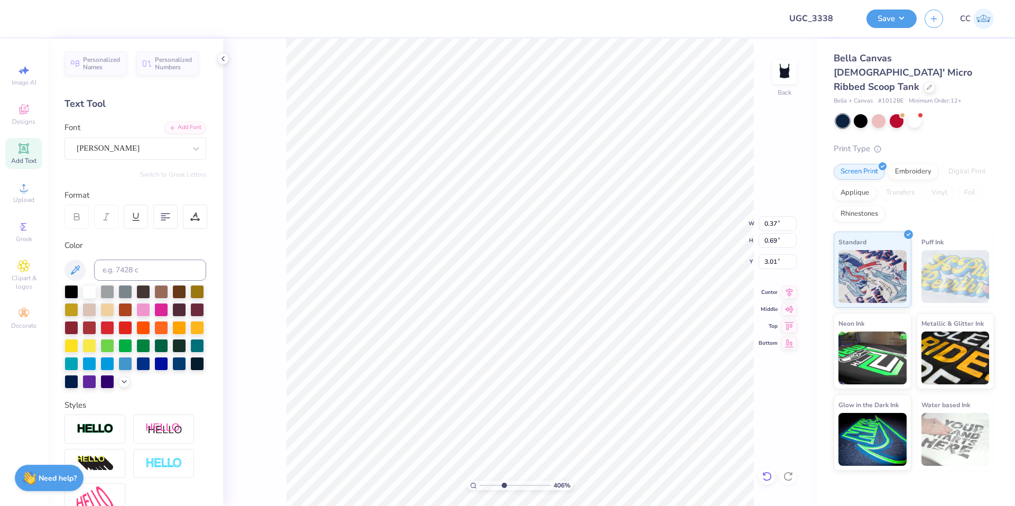
type input "1.90"
type input "4.96411413431099"
type input "0.45"
type input "0.84"
type input "4.96411413431099"
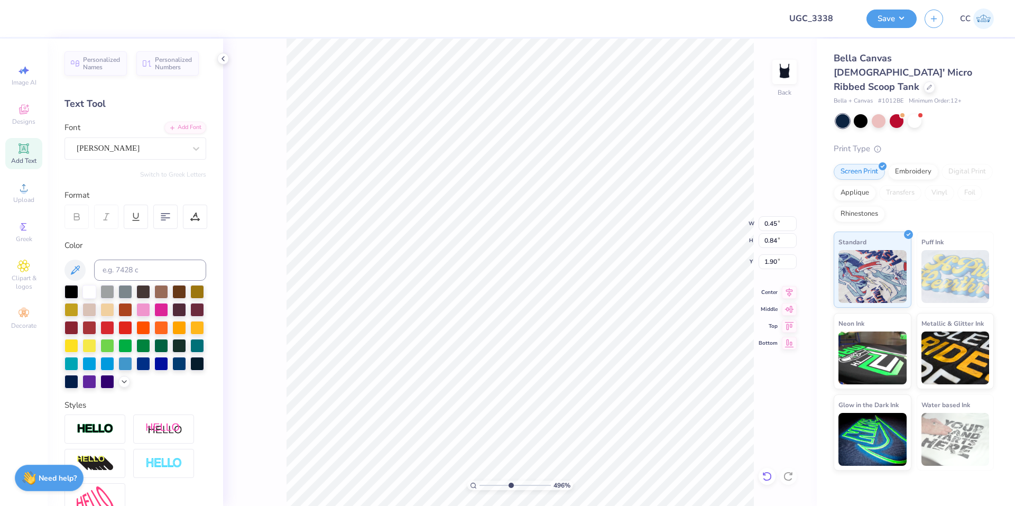
type input "0.46"
type input "0.69"
type input "3.01"
type input "4.96411413431099"
type input "1.93"
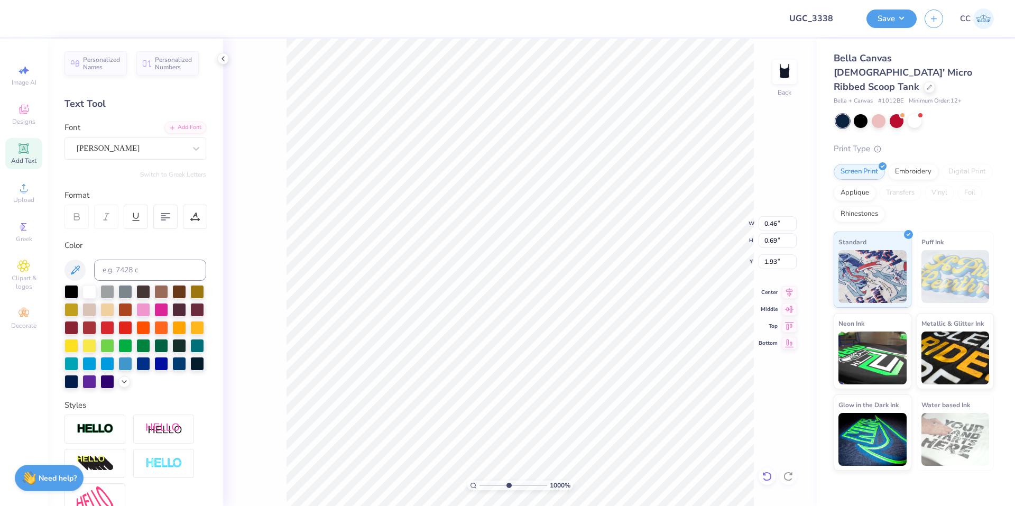
type input "10"
type input "0.43"
type input "0.65"
type input "1.98"
type input "3.01013429093399"
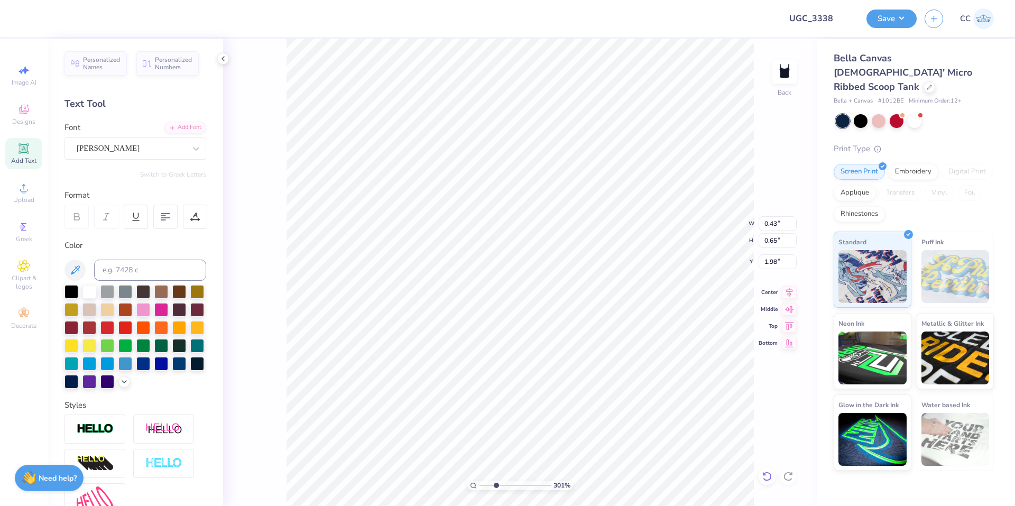
type input "0.39"
type input "0.68"
type input "1.90"
type input "5.48646907485496"
type input "0.54"
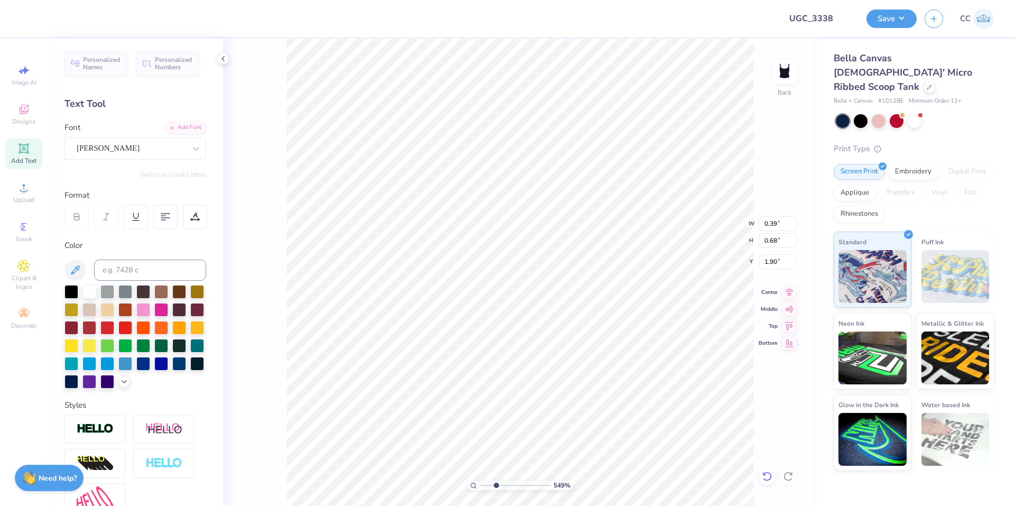
type input "0.95"
type input "10"
type input "1.87"
type input "5.48646907485496"
type input "0.53"
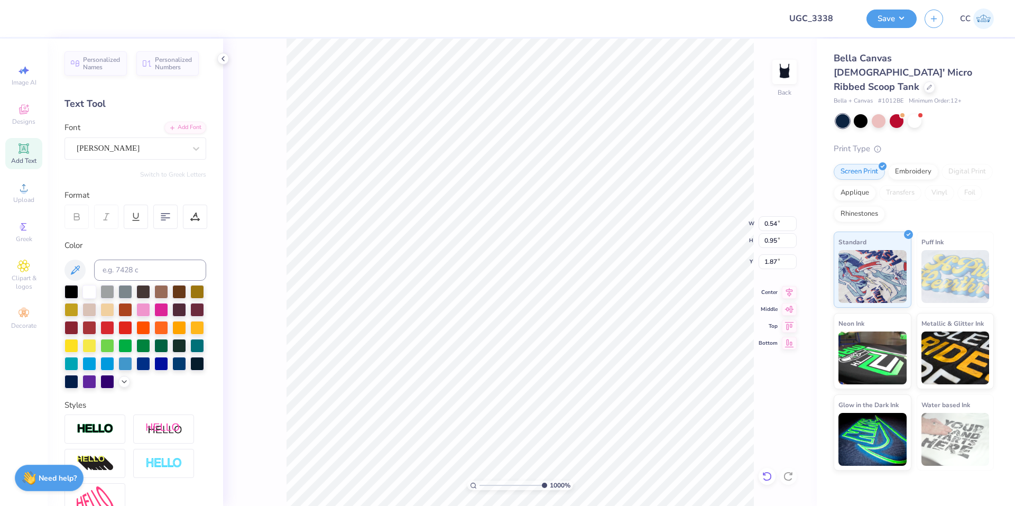
type input "0.93"
type input "1.88"
type input "4.06386622545204"
type input "0.43"
type input "0.69"
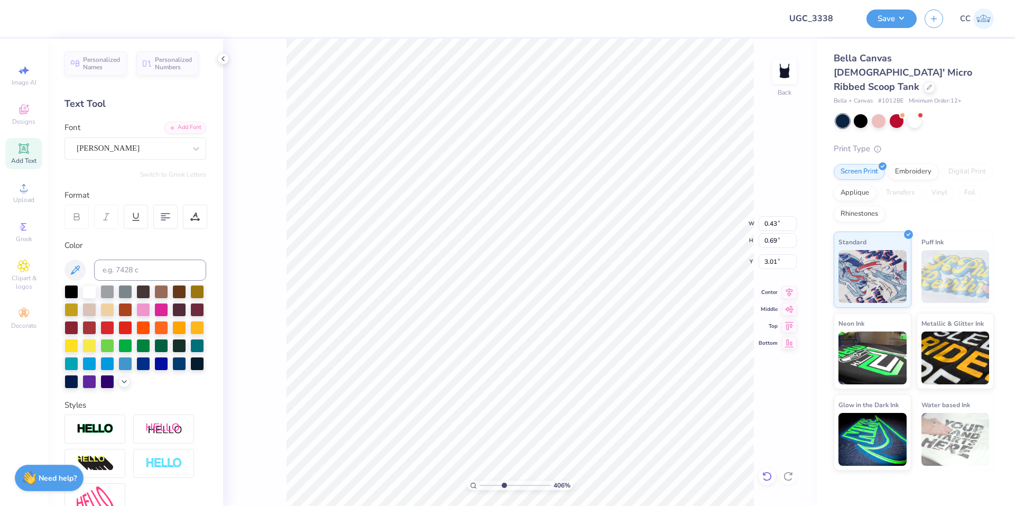
type input "1.90"
type input "10"
type input "0.40"
type input "1.93"
type input "0.45"
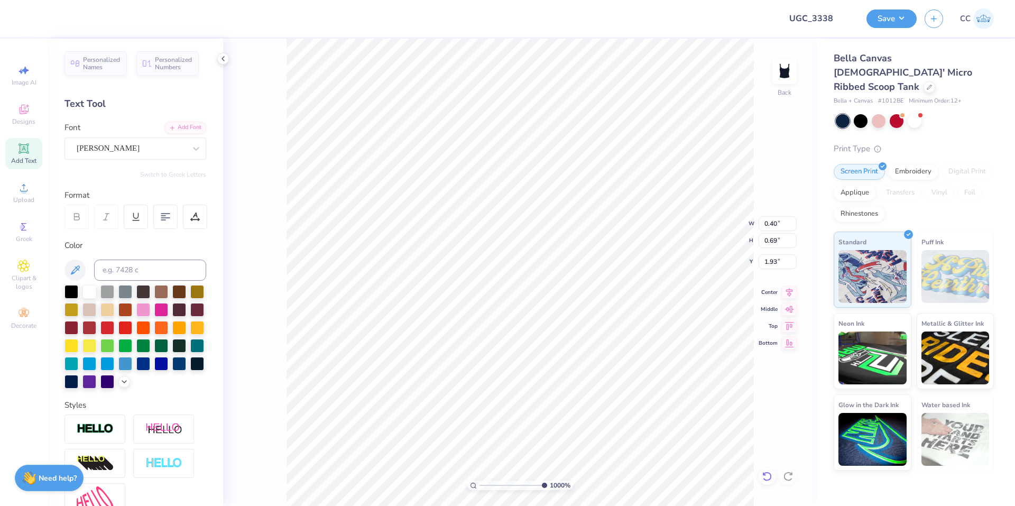
type input "0.76"
type input "3.32687932862407"
type input "4.90"
type input "2.46"
type input "1.00"
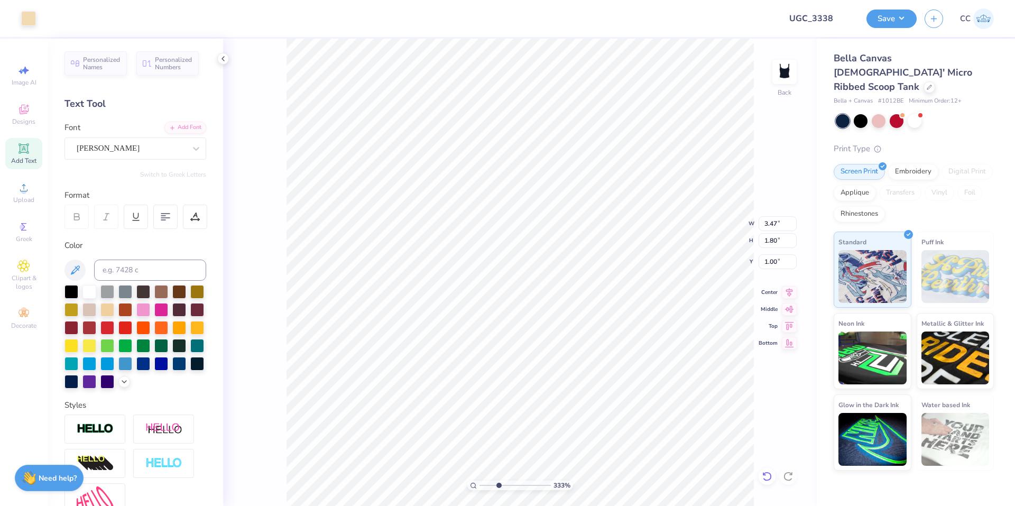
type input "3.32687932862407"
type input "1.88"
click at [24, 19] on div at bounding box center [28, 17] width 15 height 15
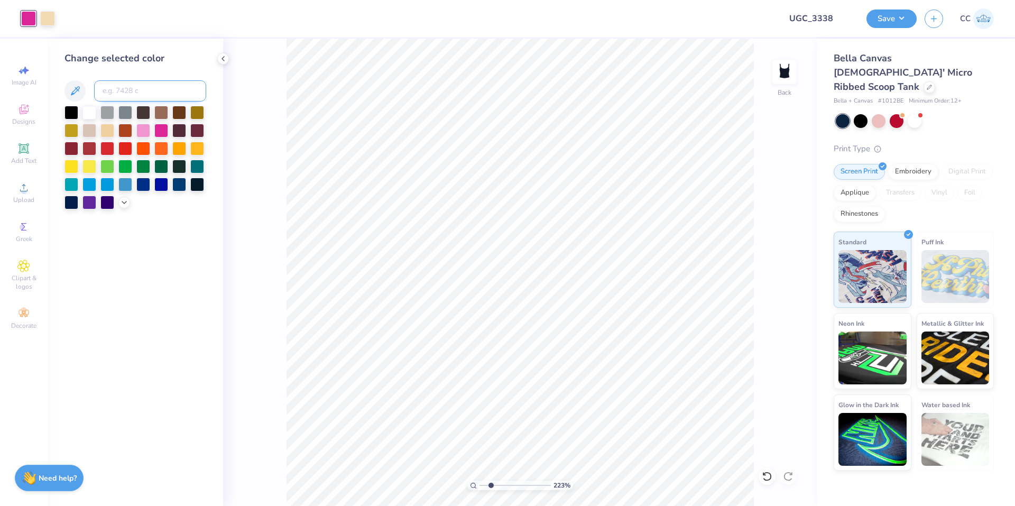
click at [149, 88] on input at bounding box center [150, 90] width 112 height 21
paste input
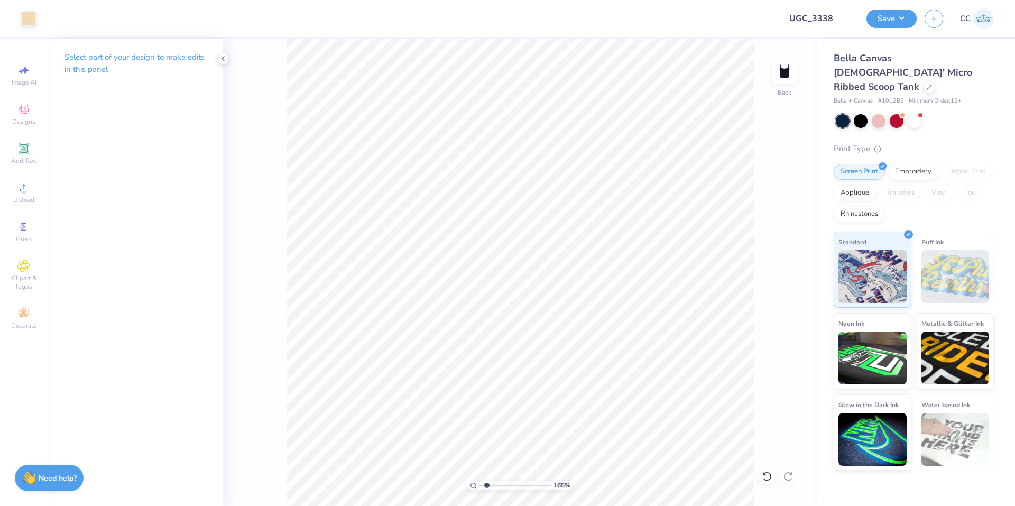
click at [920, 16] on div "Save CC" at bounding box center [940, 18] width 149 height 37
click at [911, 16] on button "Save" at bounding box center [891, 17] width 50 height 19
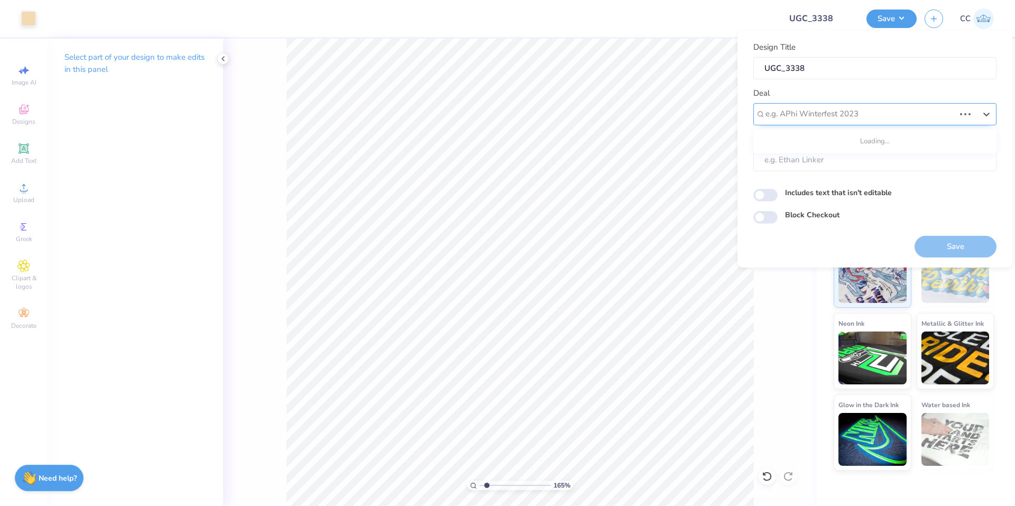
click at [834, 120] on div at bounding box center [860, 114] width 189 height 14
click at [801, 135] on div "UGC Designs" at bounding box center [875, 142] width 235 height 17
click at [767, 213] on input "Block Checkout" at bounding box center [765, 217] width 24 height 13
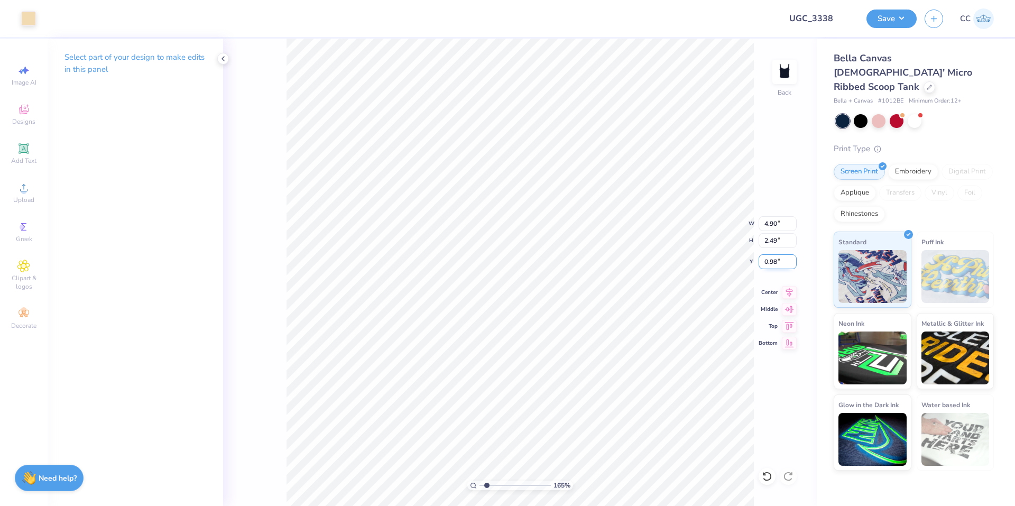
click at [771, 261] on input "0.98" at bounding box center [778, 261] width 38 height 15
click at [793, 296] on icon at bounding box center [789, 290] width 15 height 13
click at [777, 265] on input "0.60" at bounding box center [778, 261] width 38 height 15
click at [791, 291] on icon at bounding box center [789, 290] width 15 height 13
click at [898, 15] on button "Save" at bounding box center [891, 17] width 50 height 19
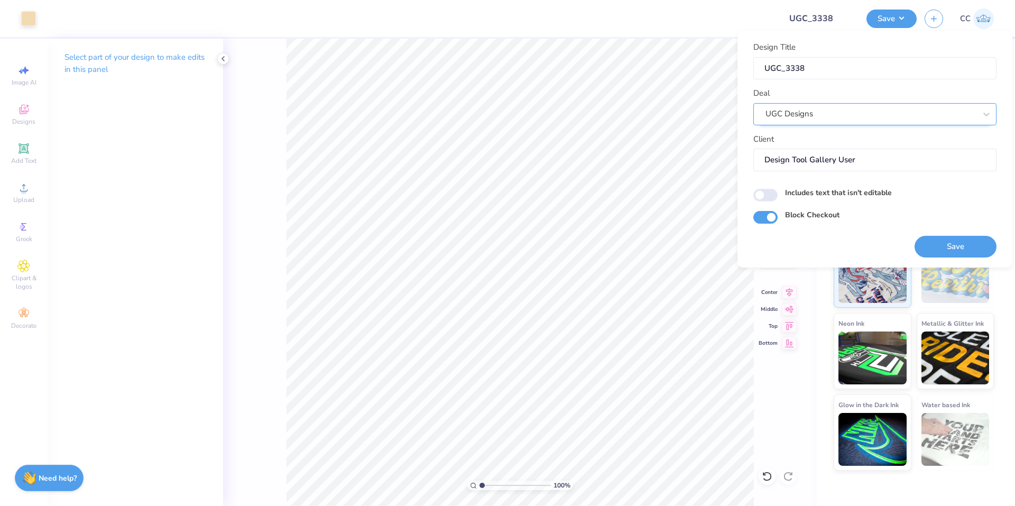
click at [889, 108] on div "UGC Designs" at bounding box center [870, 114] width 213 height 16
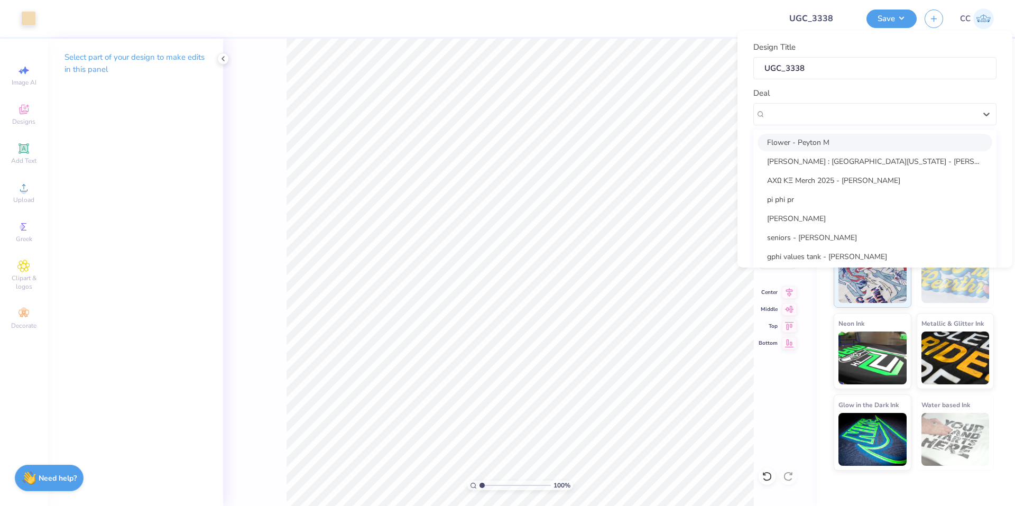
click at [849, 84] on div "Design Title UGC_3338 Deal option Flower - Peyton M focused, 1 of 25. 25 result…" at bounding box center [874, 106] width 243 height 130
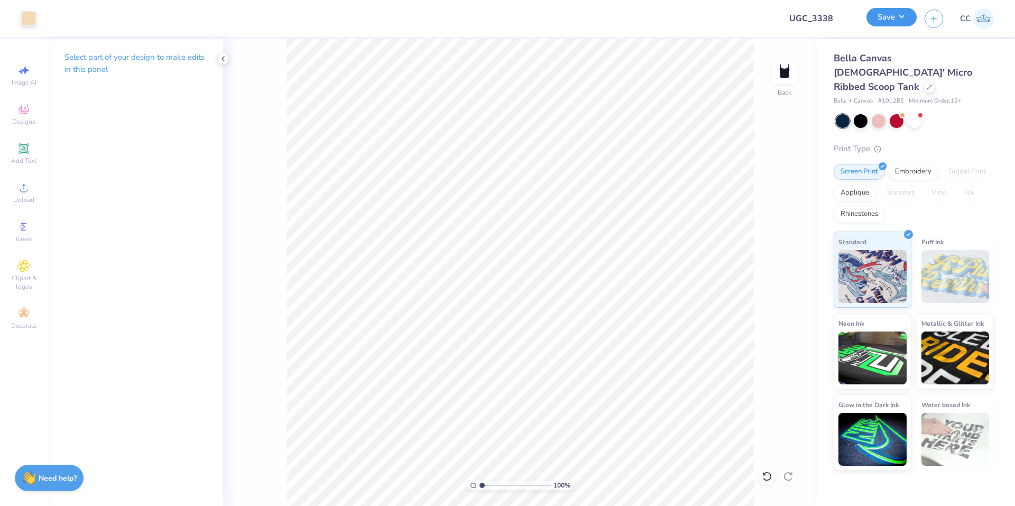
click at [911, 22] on button "Save" at bounding box center [891, 17] width 50 height 19
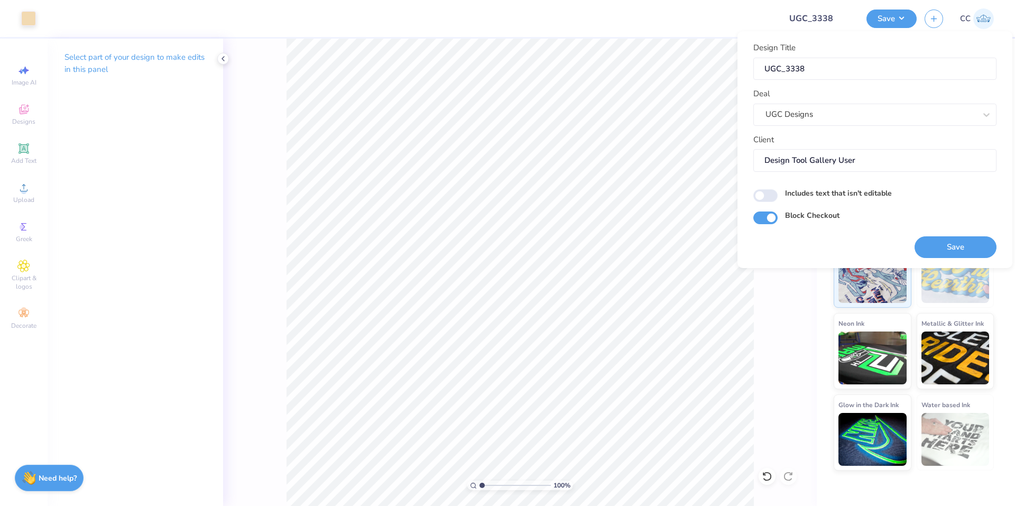
click at [713, 12] on div at bounding box center [408, 18] width 729 height 37
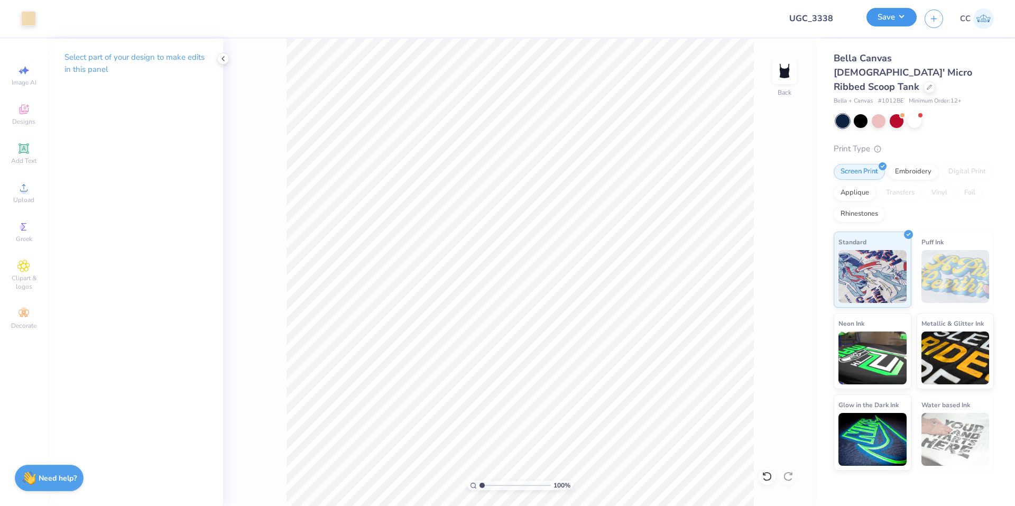
click at [899, 21] on button "Save" at bounding box center [891, 17] width 50 height 19
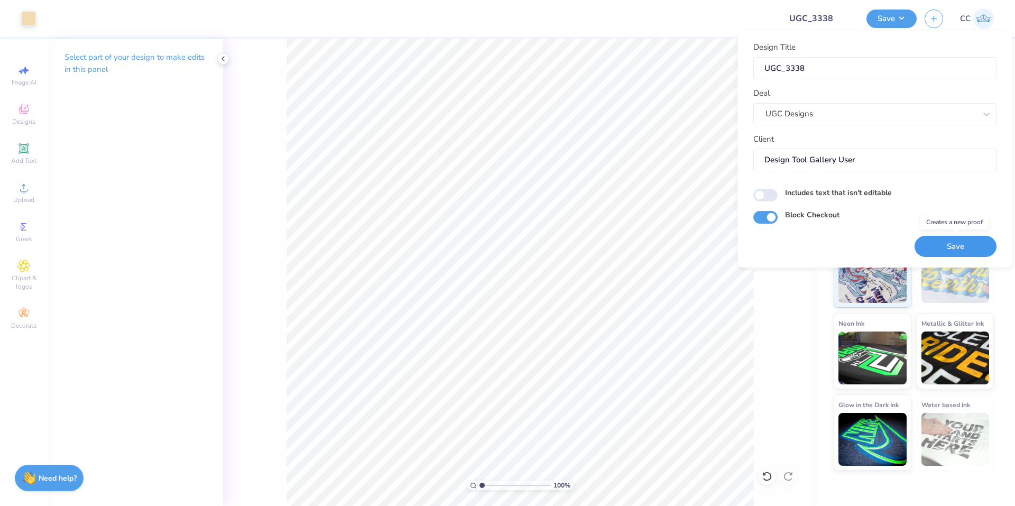
click at [956, 253] on button "Save" at bounding box center [956, 247] width 82 height 22
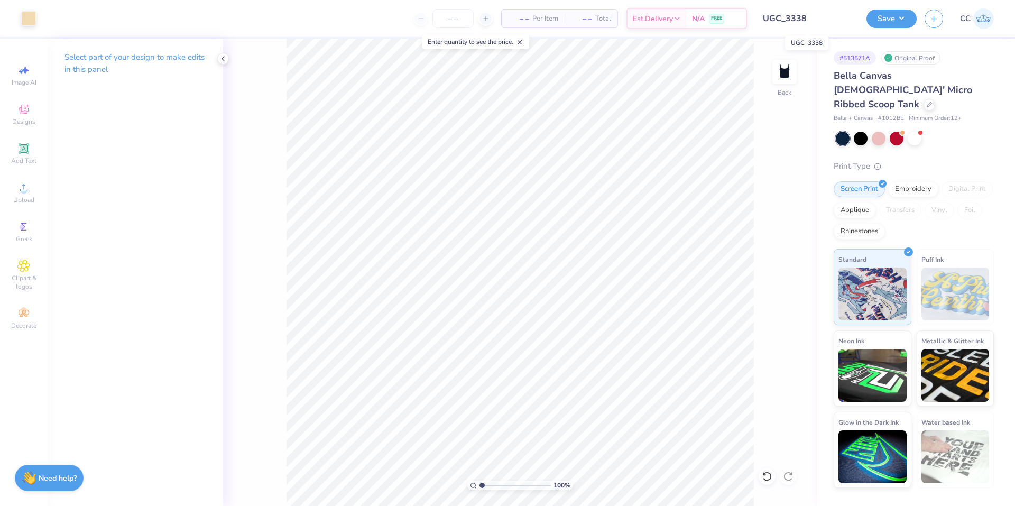
drag, startPoint x: 844, startPoint y: 13, endPoint x: 765, endPoint y: 12, distance: 79.3
click at [765, 12] on input "UGC_3338" at bounding box center [807, 18] width 104 height 21
click at [985, 16] on img at bounding box center [983, 18] width 21 height 21
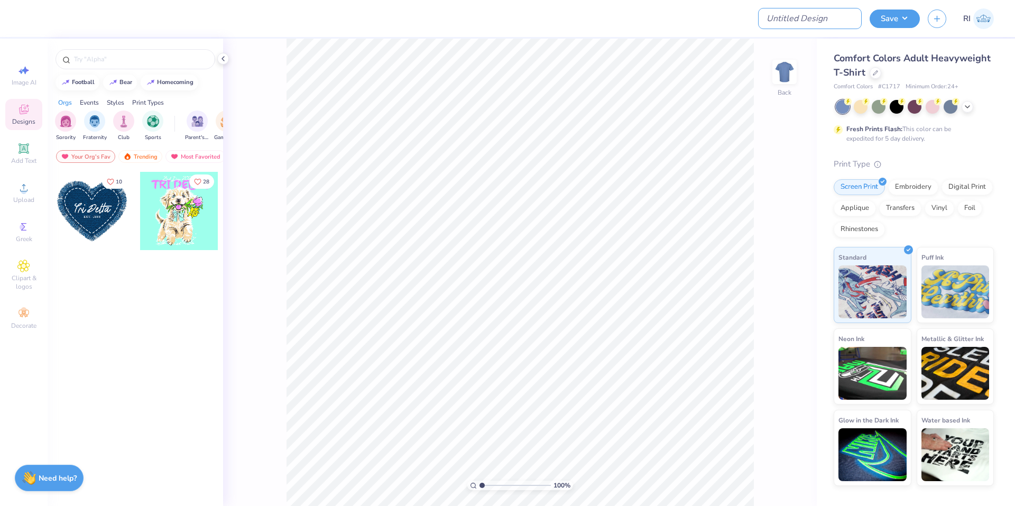
drag, startPoint x: 832, startPoint y: 12, endPoint x: 787, endPoint y: 56, distance: 62.8
click at [832, 12] on input "Design Title" at bounding box center [810, 18] width 104 height 21
paste input "UGC_3341"
type input "UGC_3341"
click at [873, 74] on icon at bounding box center [875, 71] width 5 height 5
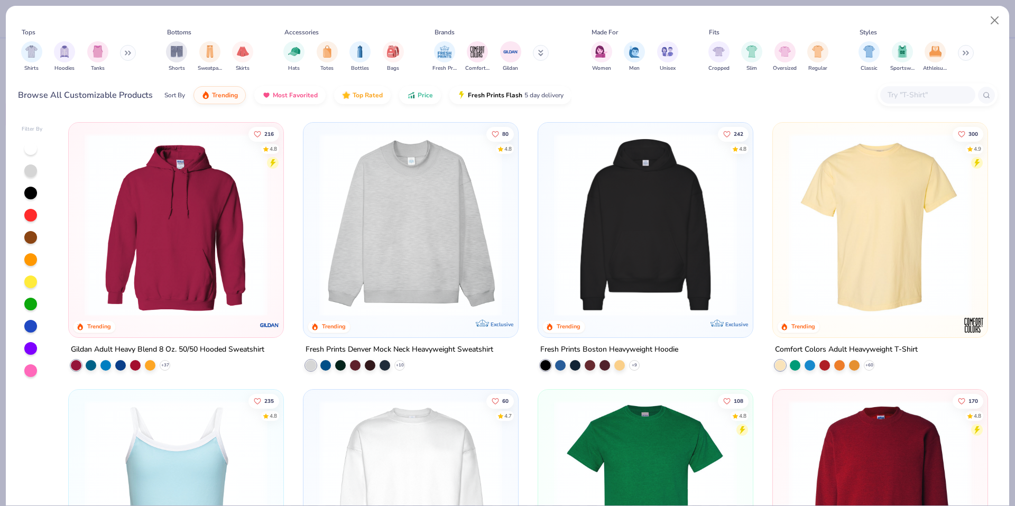
click at [956, 91] on input "text" at bounding box center [927, 95] width 81 height 12
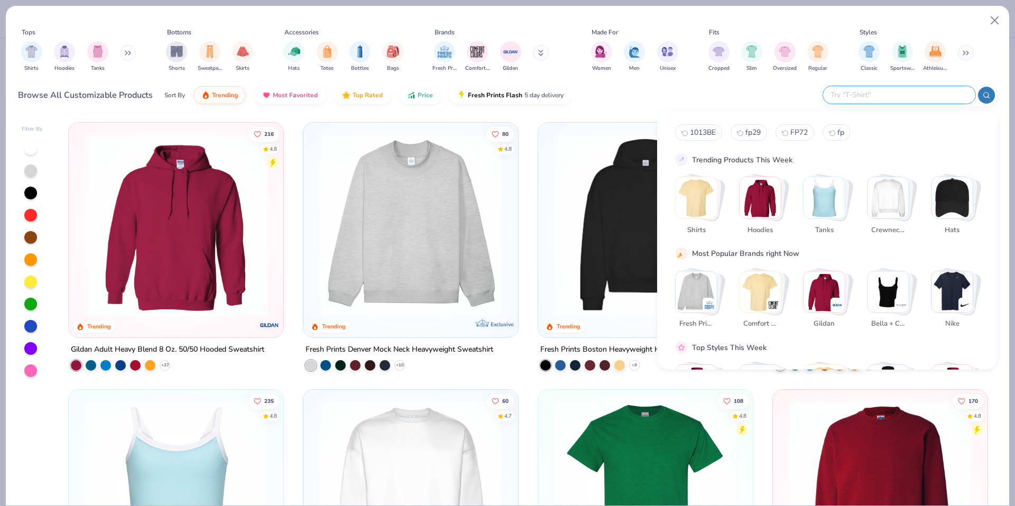
paste input "43035"
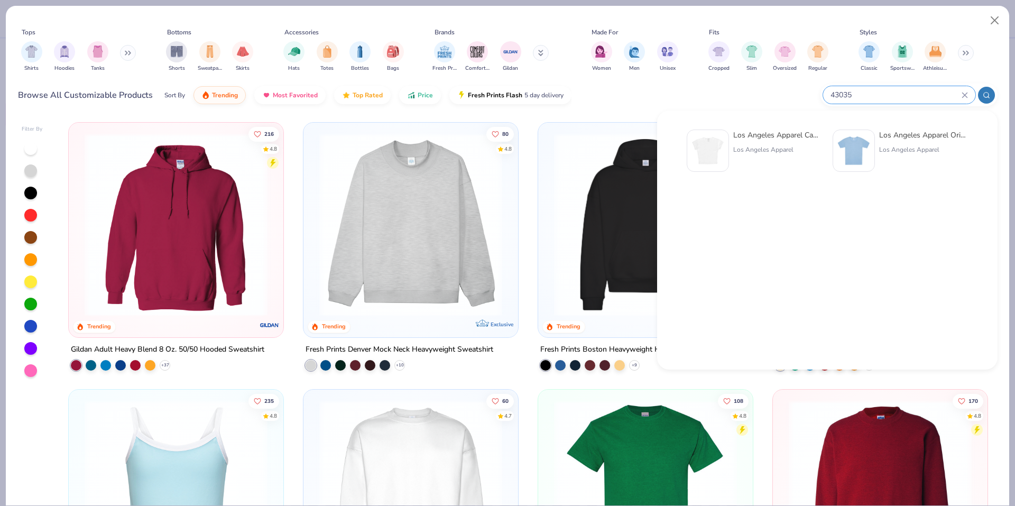
type input "43035"
click at [713, 143] on img at bounding box center [707, 150] width 33 height 33
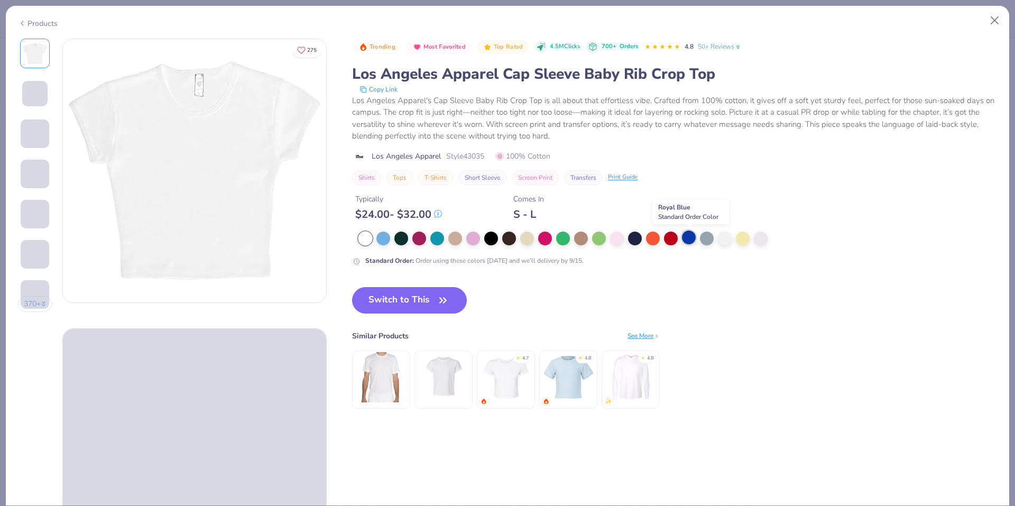
click at [692, 243] on div at bounding box center [689, 237] width 14 height 14
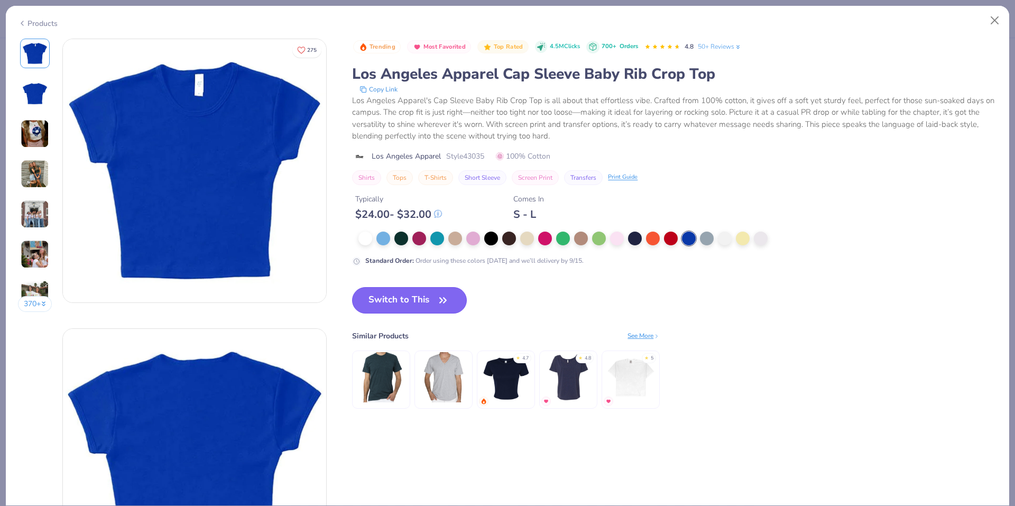
click at [408, 299] on button "Switch to This" at bounding box center [409, 300] width 115 height 26
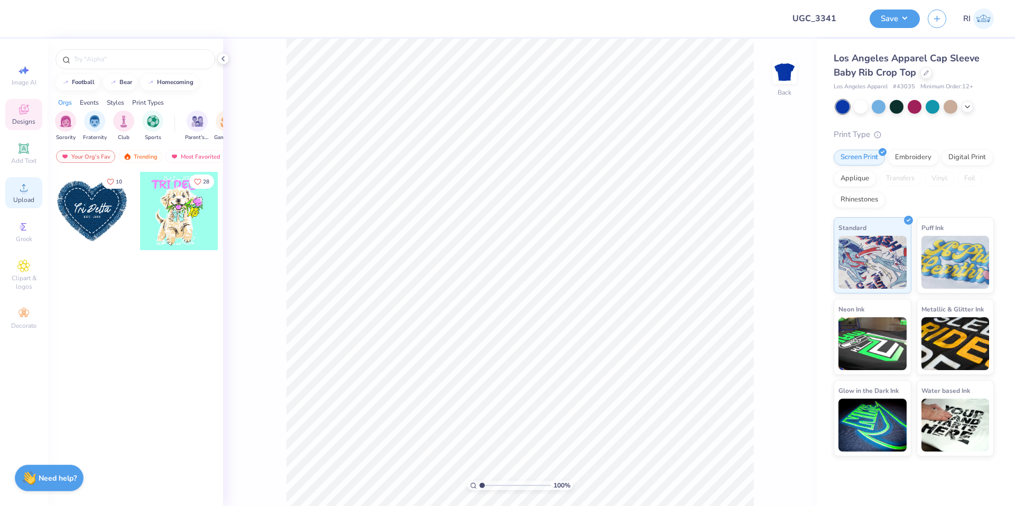
click at [34, 197] on span "Upload" at bounding box center [23, 200] width 21 height 8
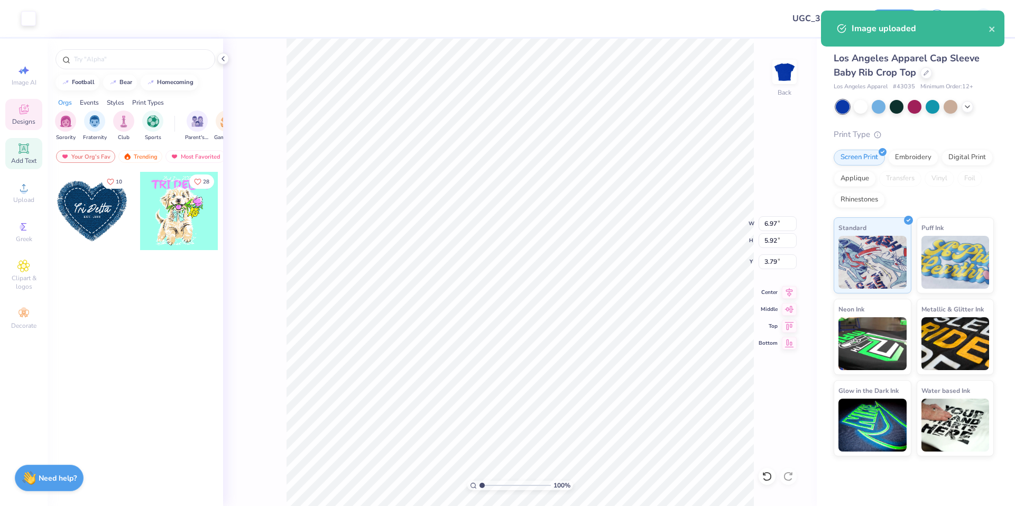
click at [17, 145] on icon at bounding box center [23, 148] width 13 height 13
type input "4.03"
type input "1.17"
type input "6.17"
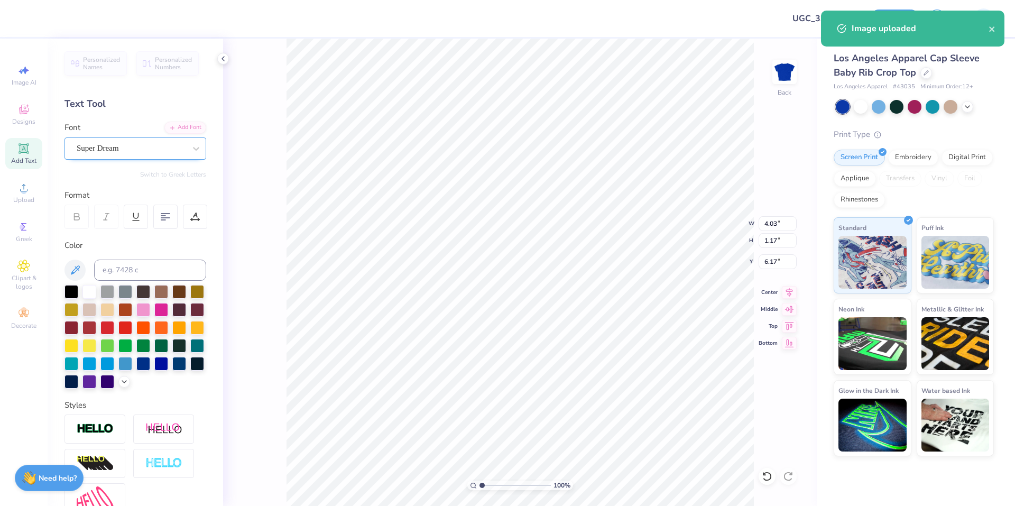
click at [142, 147] on div "Super Dream" at bounding box center [131, 148] width 111 height 16
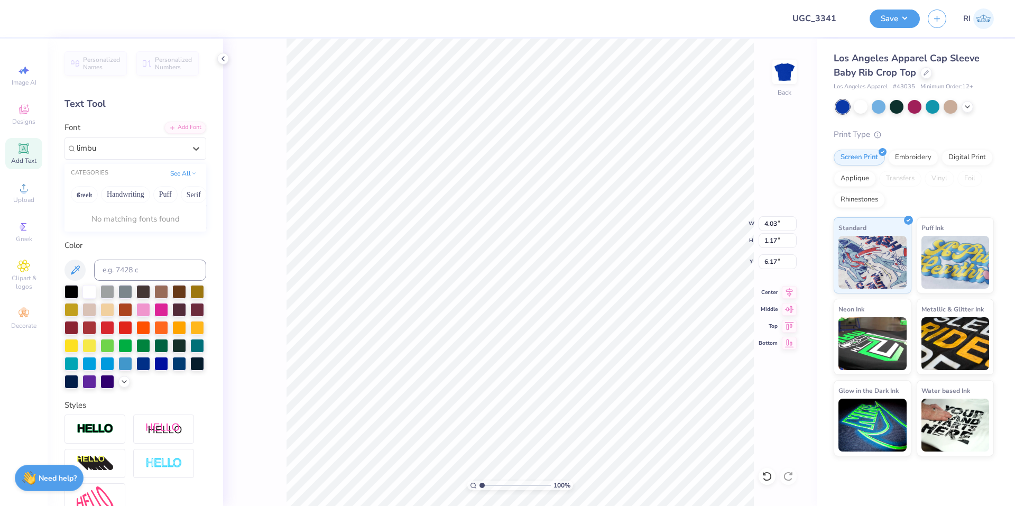
type input "limbu"
type input "2.15"
click at [168, 308] on div at bounding box center [161, 309] width 14 height 14
click at [182, 125] on div "Add Font" at bounding box center [185, 127] width 42 height 12
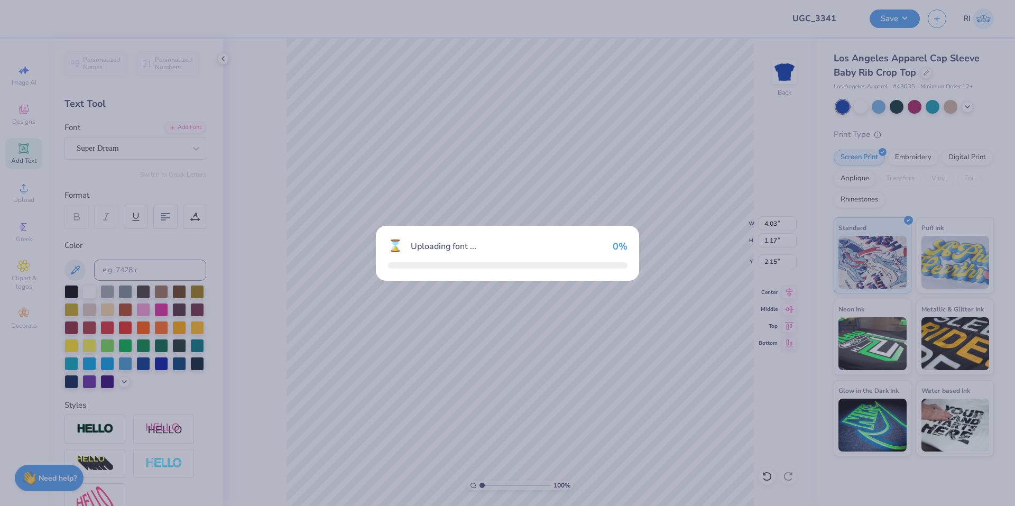
type input "4.92"
type input "1.67"
type input "1.90"
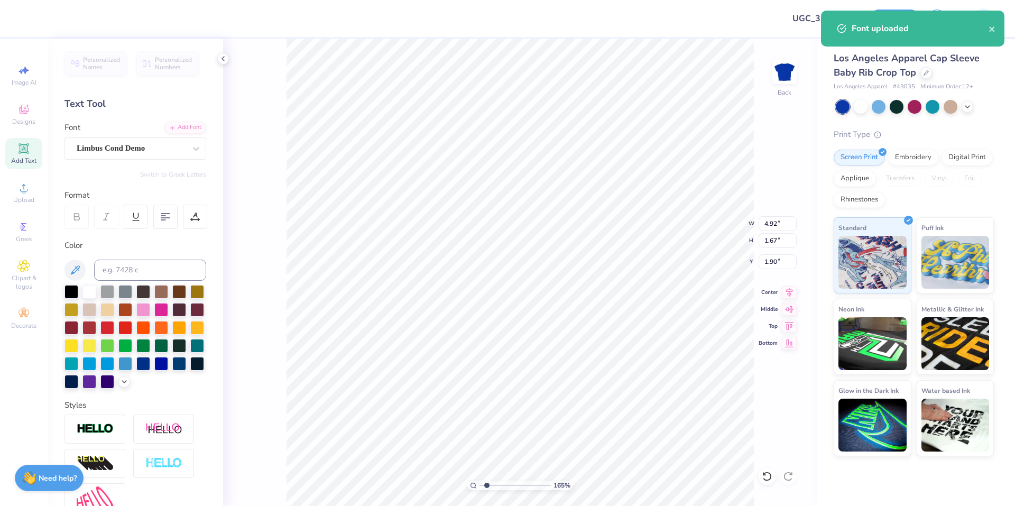
type input "1.64913377760655"
type input "9.34"
type input "1.64913377760655"
type input "1.73"
type input "0.59"
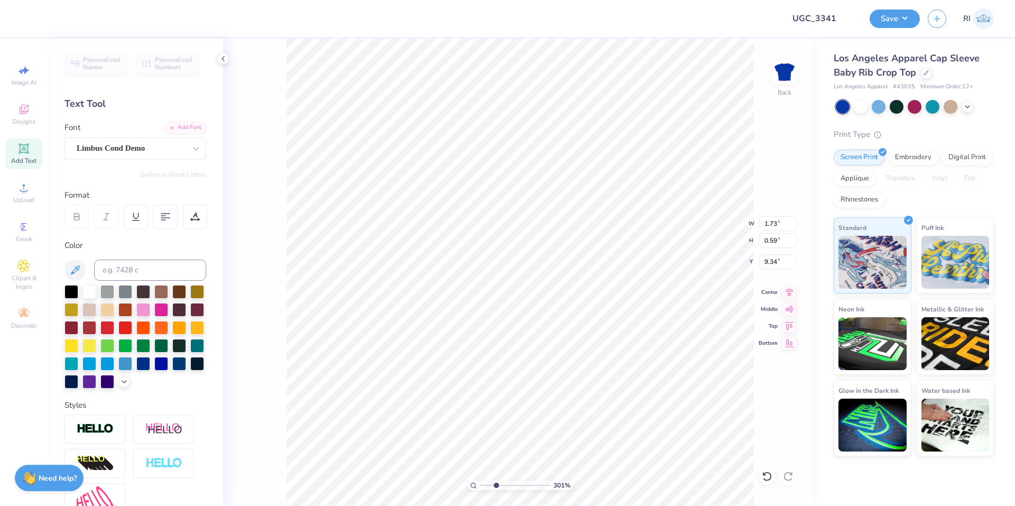
type input "3.00581987268405"
type textarea "T"
type input "3.00581987268405"
type textarea "TR"
type input "3.00581987268405"
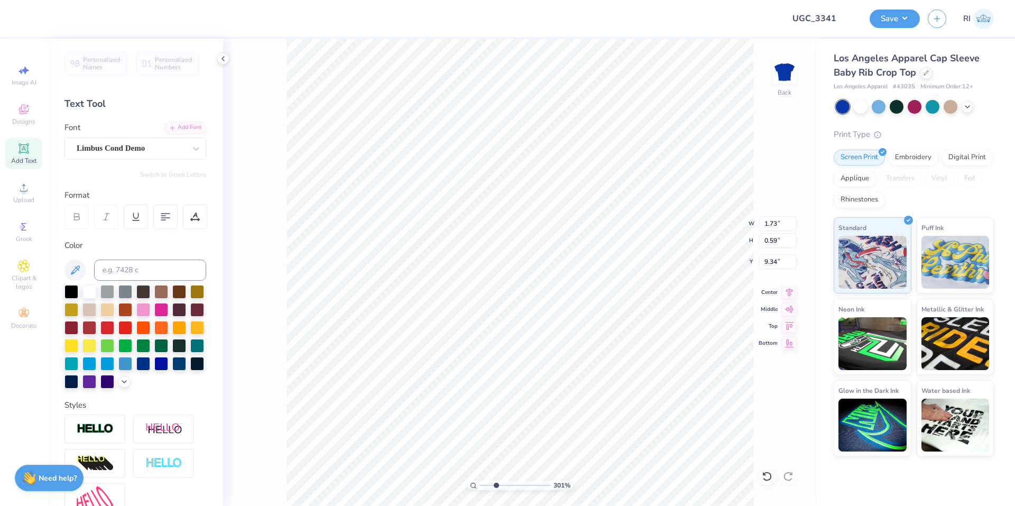
type textarea "TRI"
type input "3.00581987268405"
type textarea "TRI"
type input "3.00581987268405"
type textarea "TRI D"
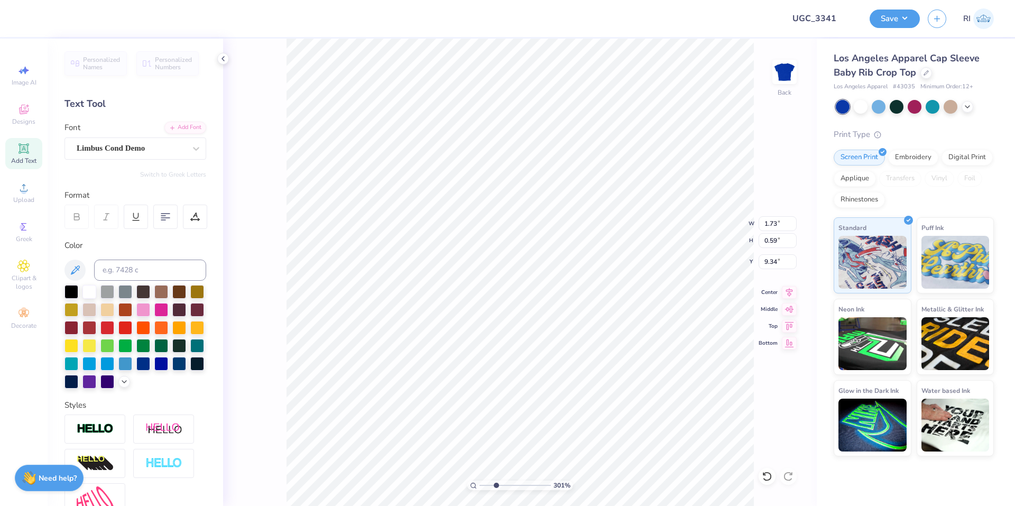
type input "3.00581987268405"
type textarea "TRI DE"
type input "3.00581987268405"
type textarea "TRI DEL"
type input "3.00581987268405"
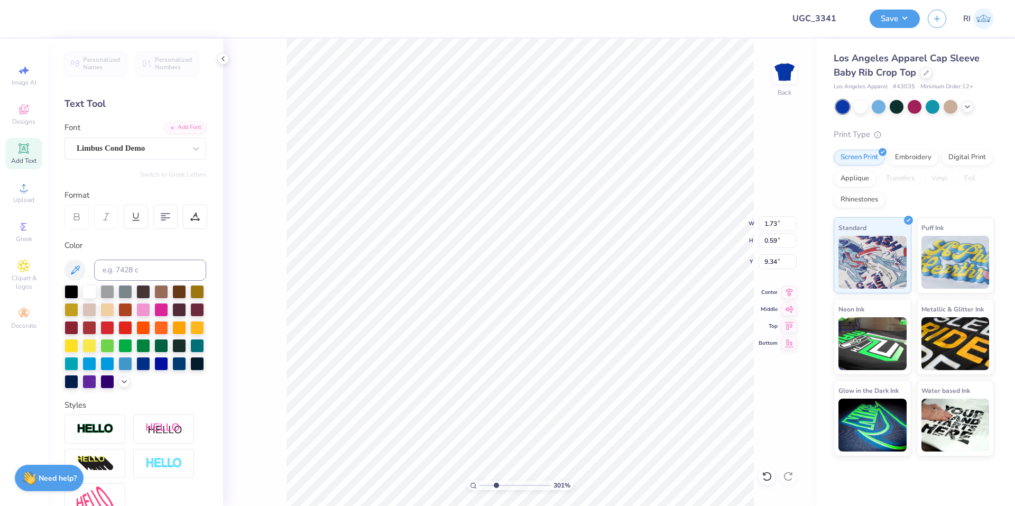
type textarea "TRI DELT"
type input "3.00581987268405"
type textarea "TRI DELTA"
type input "4.05804149575103"
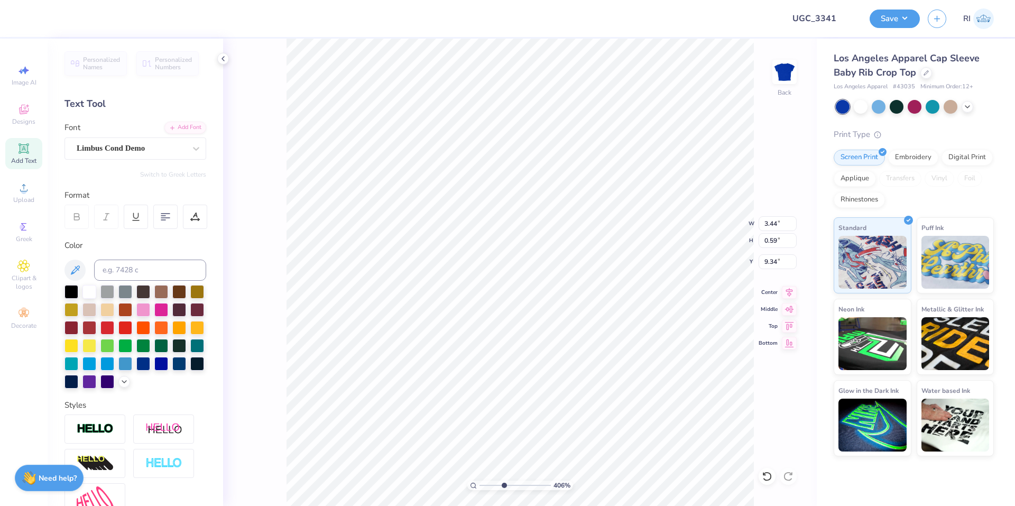
type input "9.00"
type input "6.05509823375817"
type input "4.16"
type input "0.71"
type input "10"
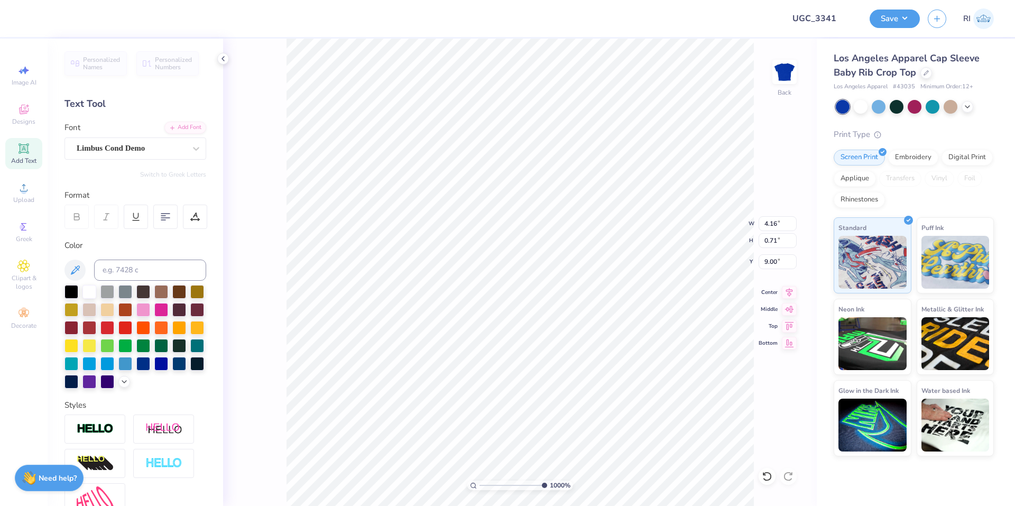
type input "4.14"
type input "6.06378944861184"
type input "4.15"
type input "2.22962763702902"
click at [193, 214] on icon at bounding box center [195, 217] width 10 height 10
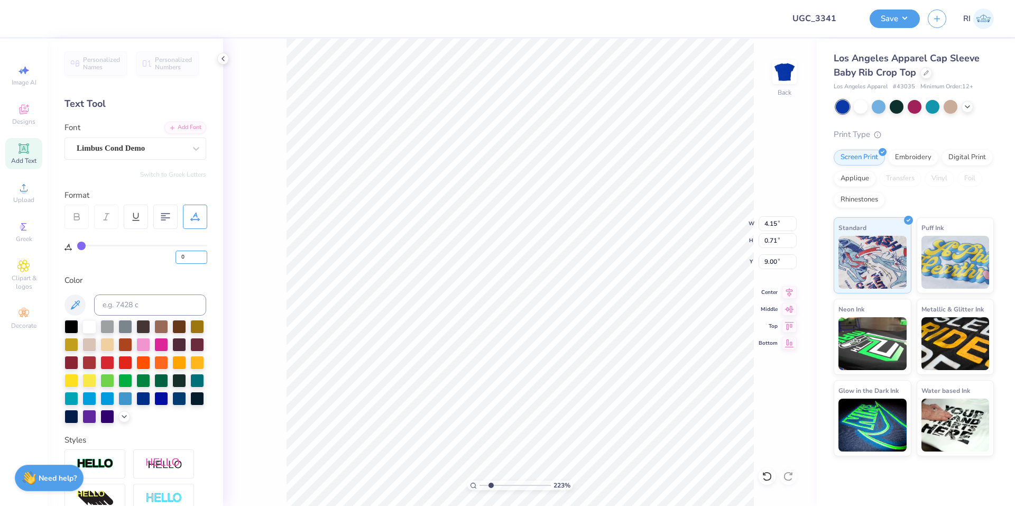
drag, startPoint x: 191, startPoint y: 257, endPoint x: 166, endPoint y: 256, distance: 25.4
click at [170, 257] on div "0" at bounding box center [142, 254] width 130 height 19
type input "10"
type input "2.22962763702902"
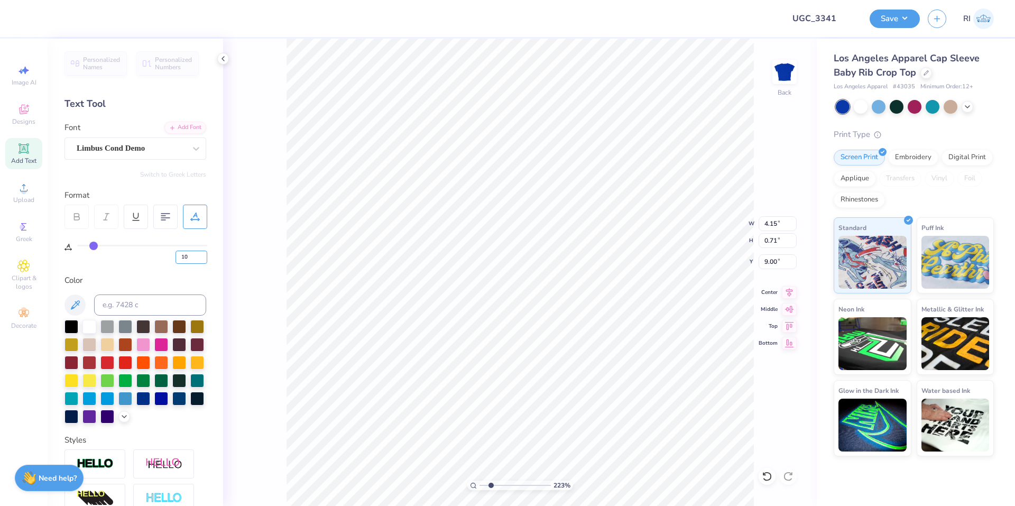
type input "4.72"
type input "2.01734957697155"
type input "1"
type input "30"
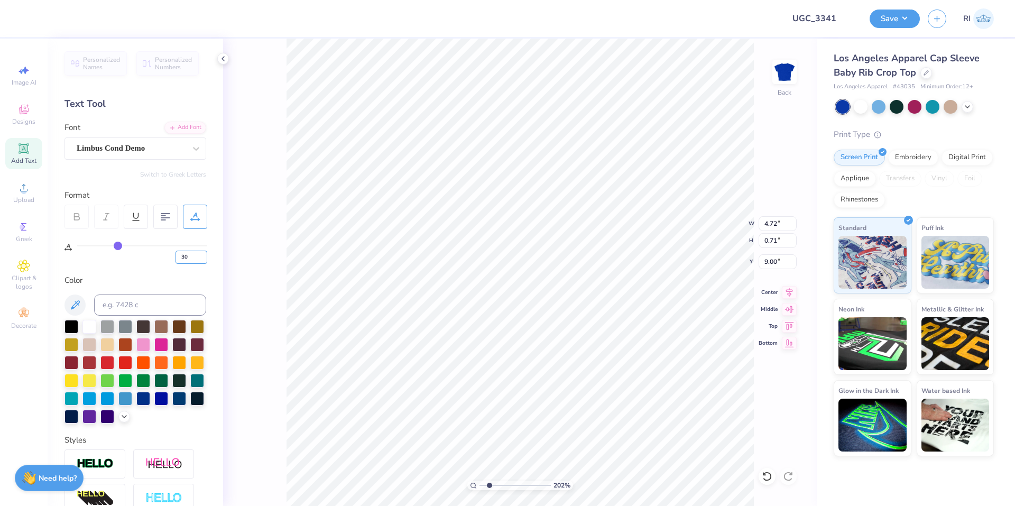
type input "2.01734957697155"
type input "5.85"
type input "3"
type input "50"
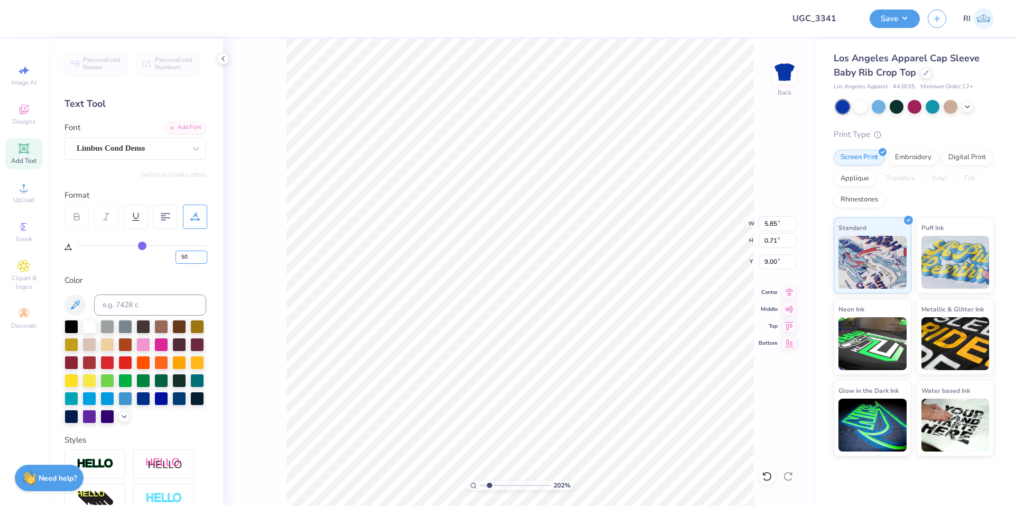
type input "2.01734957697155"
type input "6.97"
click at [84, 329] on div at bounding box center [89, 326] width 14 height 14
click at [264, 217] on div "202 % Back W 6.97 6.97 " H 0.71 0.71 " Y 9.00 9.00 " Center Middle Top Bottom" at bounding box center [520, 272] width 594 height 467
click at [775, 224] on input "6.97" at bounding box center [778, 223] width 38 height 15
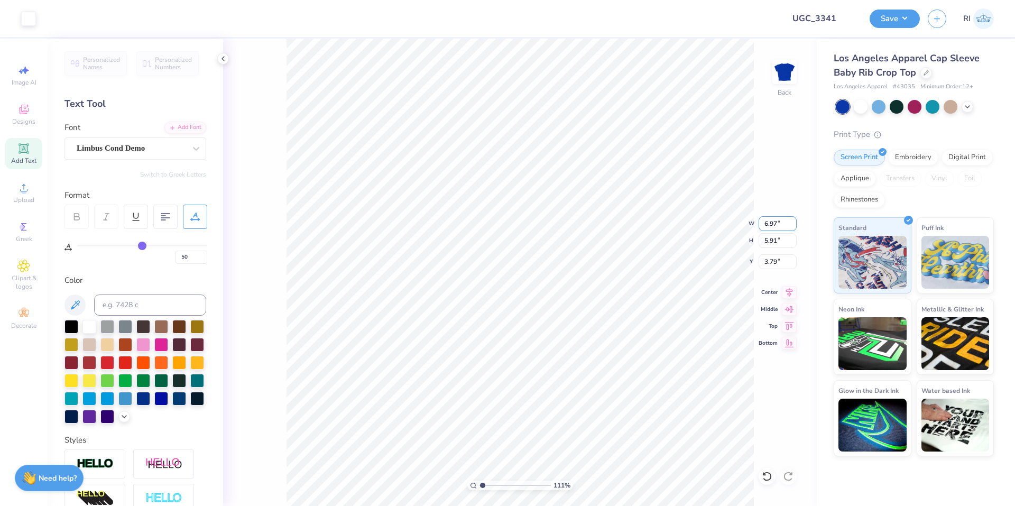
click at [742, 227] on div "111 % Back W 6.97 6.97 " H 5.91 5.91 " Y 3.79 3.79 " Center Middle Top Bottom" at bounding box center [520, 272] width 594 height 467
type input "1.10681260672262"
click at [775, 227] on input "6.97" at bounding box center [778, 223] width 38 height 15
type input "67"
type input "1.10681260672262"
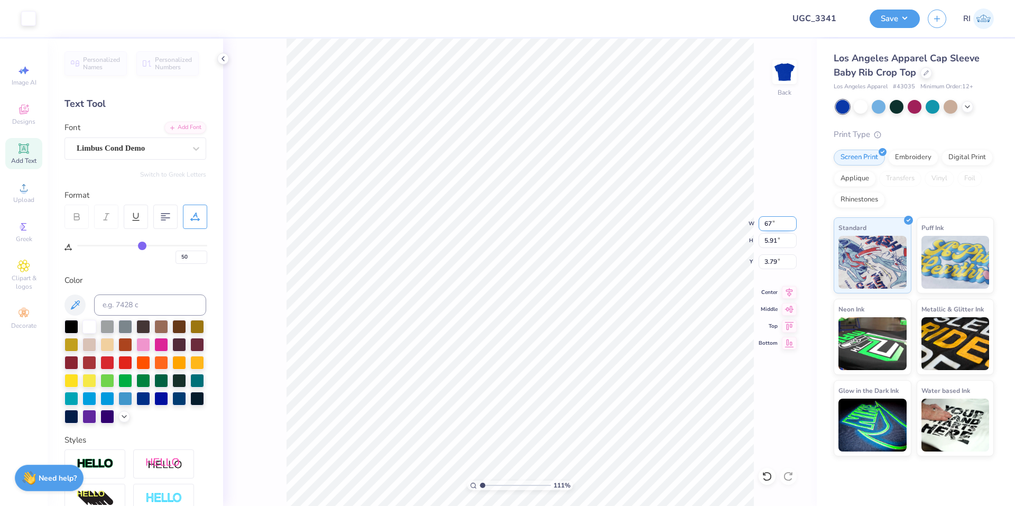
type input "7.02"
type input "5.95"
click at [775, 260] on input "3.77" at bounding box center [778, 261] width 38 height 15
type input "1.5"
type input "1.10681260672262"
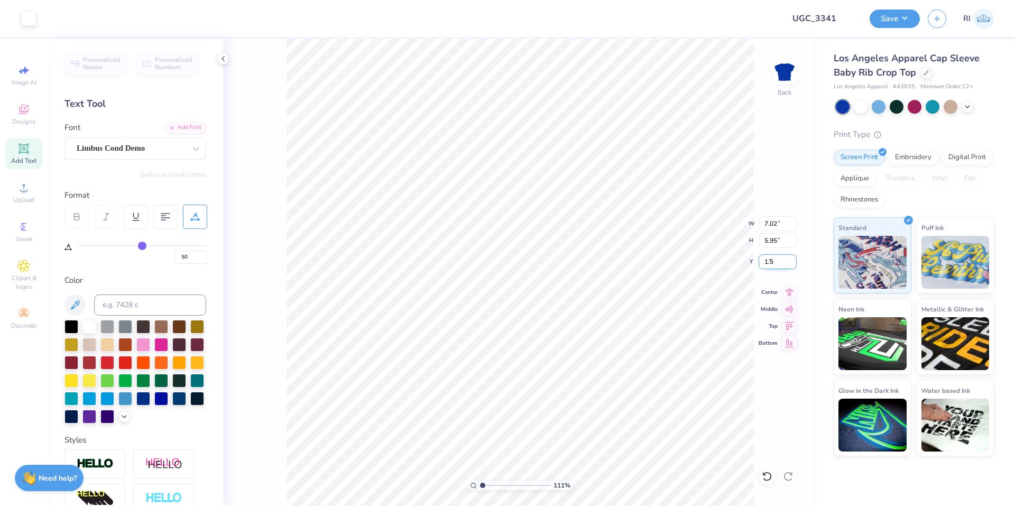
type input "1.50"
type input "1"
click at [776, 227] on input "7.02" at bounding box center [778, 223] width 38 height 15
type input "7.00"
type input "5.94"
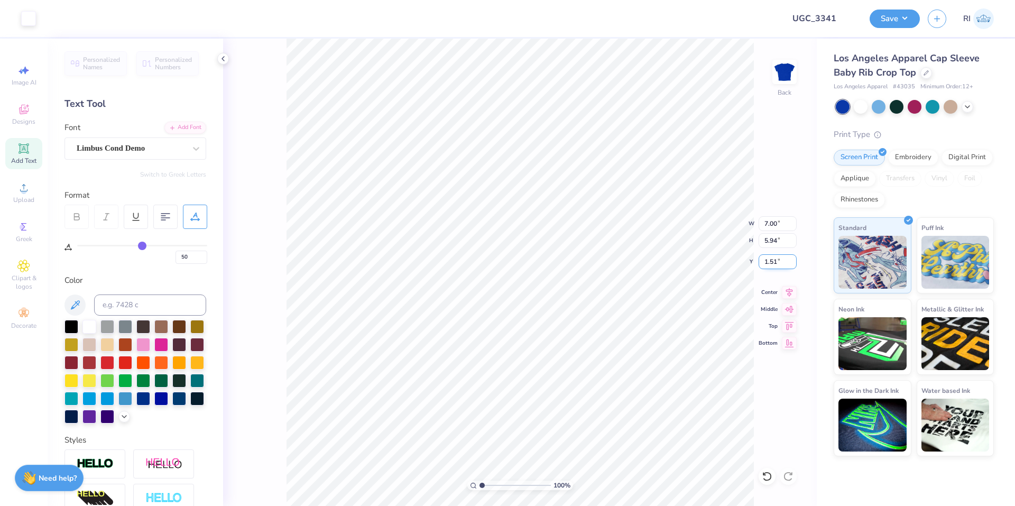
click at [777, 263] on input "1.51" at bounding box center [778, 261] width 38 height 15
type input "1.50"
click at [908, 28] on div "Save RI" at bounding box center [942, 18] width 145 height 37
click at [911, 16] on button "Save" at bounding box center [895, 17] width 50 height 19
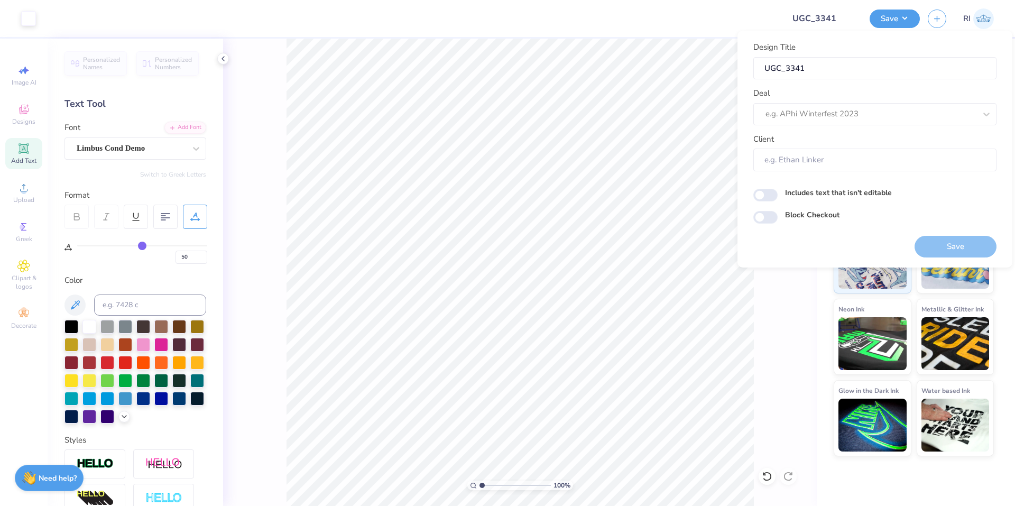
click at [904, 98] on div "Deal e.g. APhi Winterfest 2023" at bounding box center [874, 106] width 243 height 38
click at [906, 116] on div at bounding box center [860, 114] width 189 height 14
click at [813, 146] on div "UGC Designs" at bounding box center [875, 142] width 235 height 17
type input "UGC"
type input "Design Tool Gallery User"
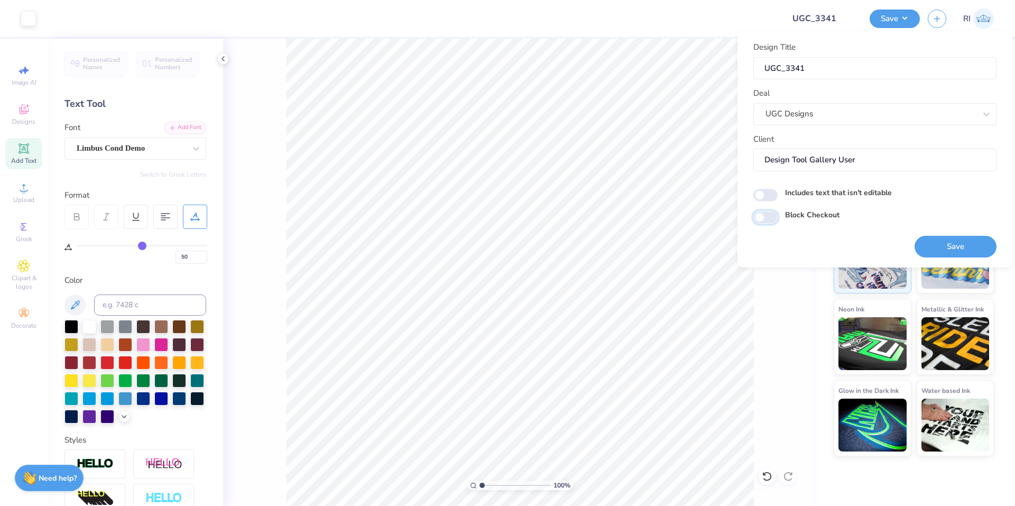
click at [770, 213] on input "Block Checkout" at bounding box center [765, 217] width 24 height 13
checkbox input "true"
click at [948, 237] on button "Save" at bounding box center [956, 247] width 82 height 22
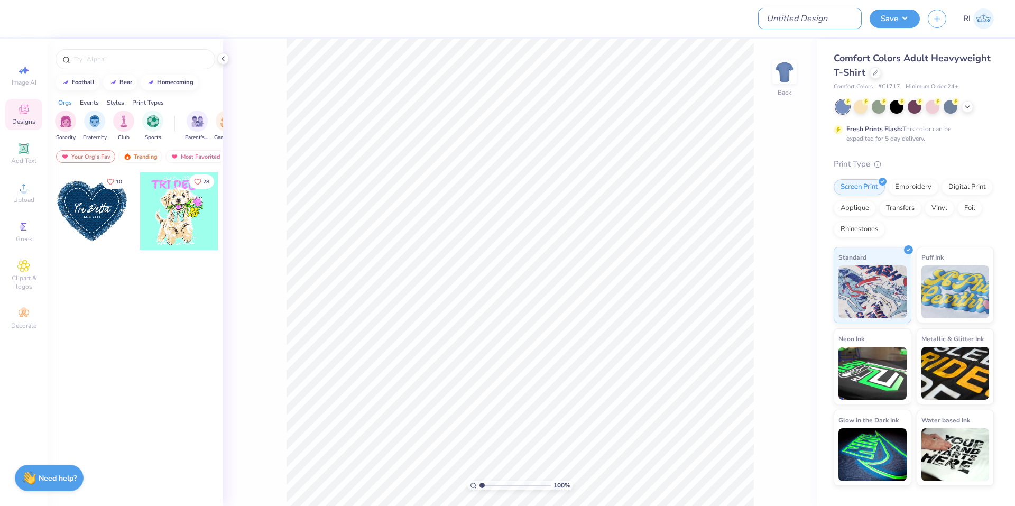
drag, startPoint x: 833, startPoint y: 22, endPoint x: 808, endPoint y: 40, distance: 30.7
click at [833, 22] on input "Design Title" at bounding box center [810, 18] width 104 height 21
paste input "UGC_3343"
type input "UGC_3343"
click at [873, 73] on icon at bounding box center [875, 71] width 5 height 5
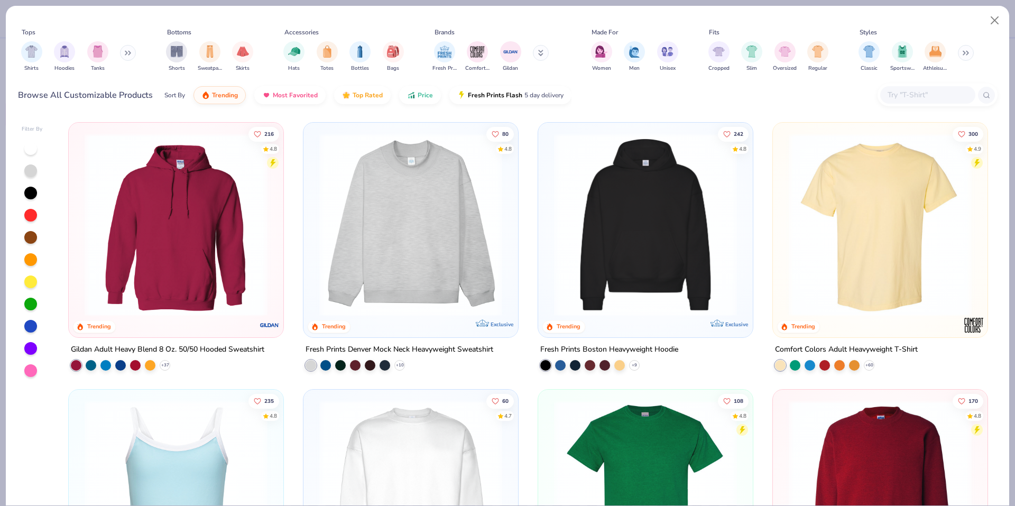
click at [909, 100] on input "text" at bounding box center [927, 95] width 81 height 12
paste input "G500"
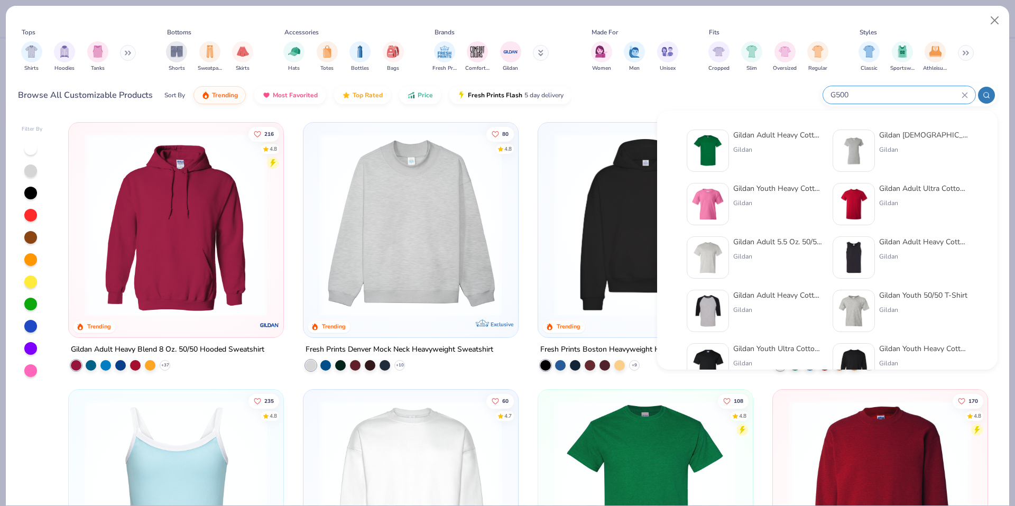
type input "G500"
click at [706, 149] on img at bounding box center [707, 150] width 33 height 33
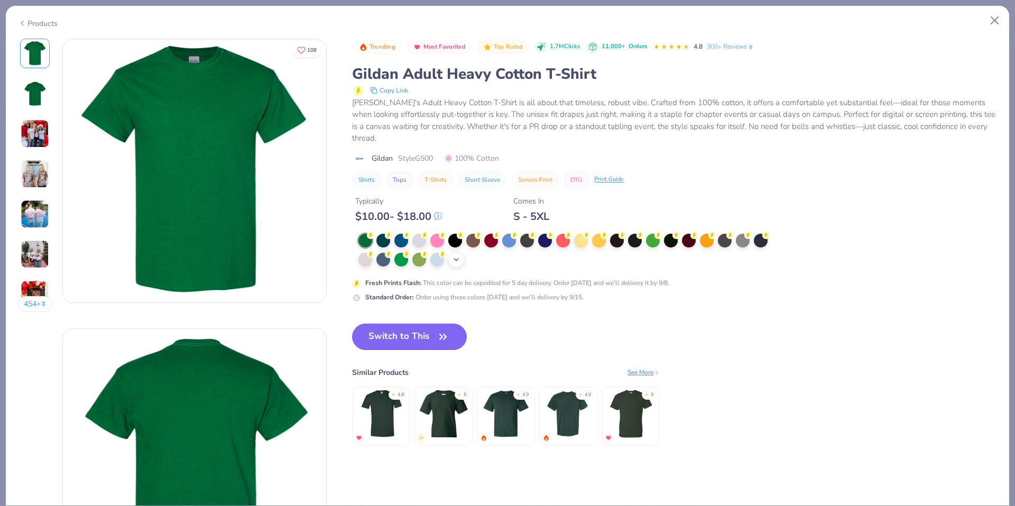
click at [459, 259] on icon at bounding box center [456, 259] width 8 height 8
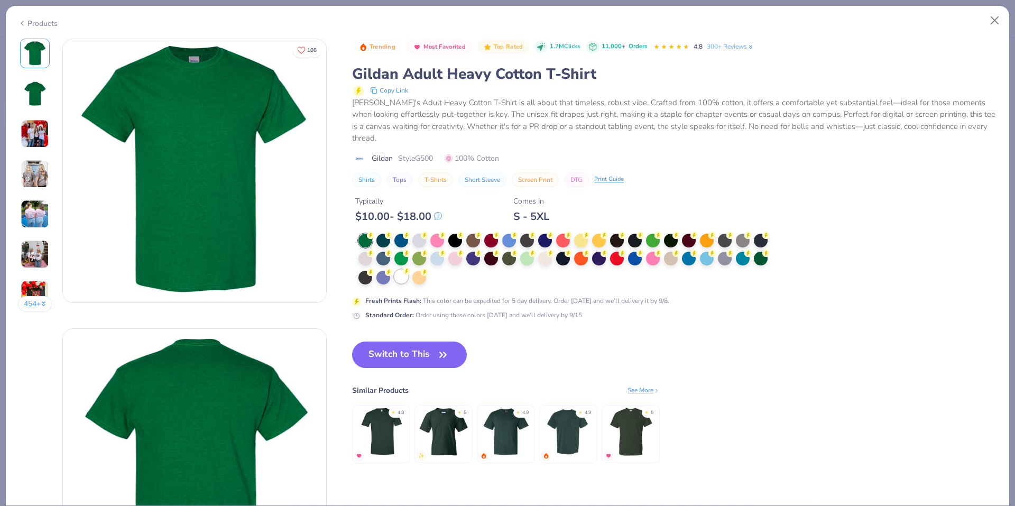
click at [395, 279] on div at bounding box center [401, 277] width 14 height 14
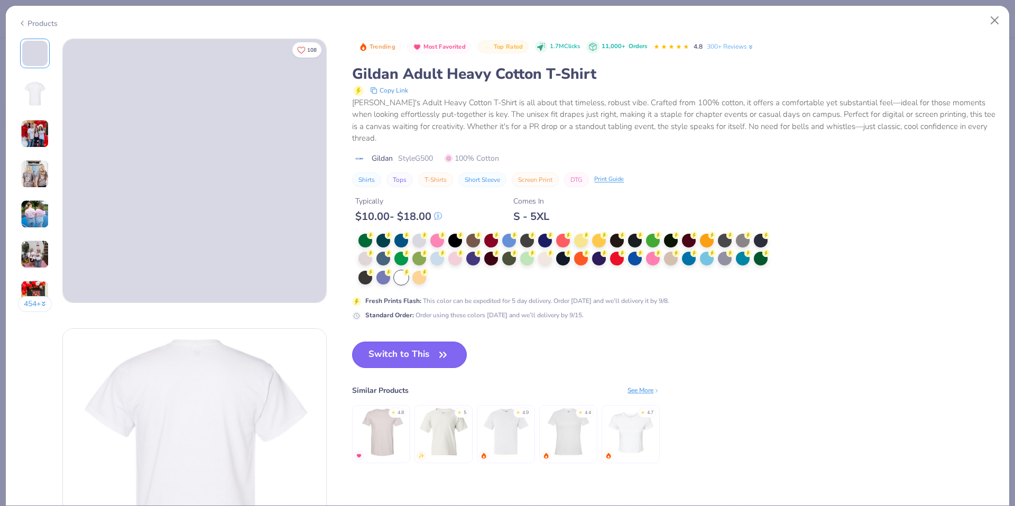
click at [425, 356] on button "Switch to This" at bounding box center [409, 355] width 115 height 26
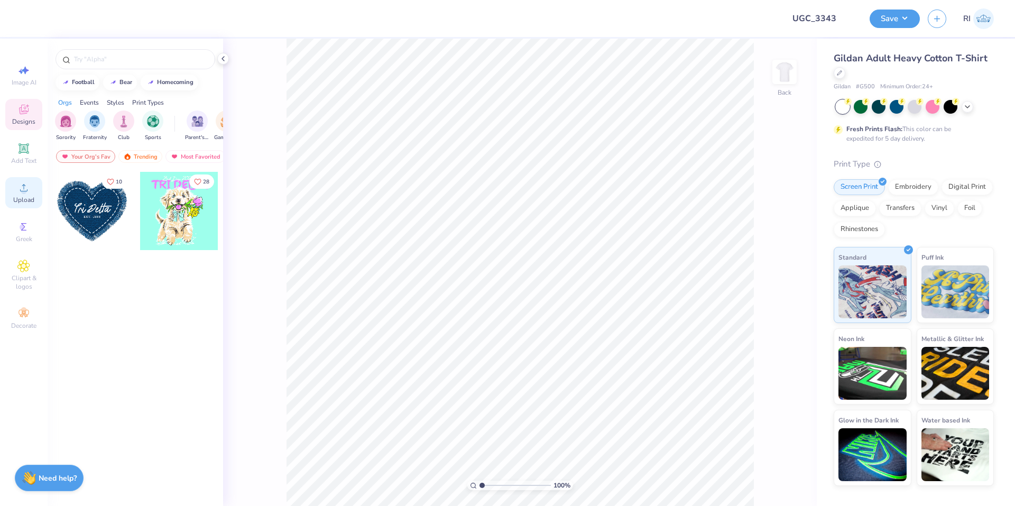
click at [38, 191] on div "Upload" at bounding box center [23, 192] width 37 height 31
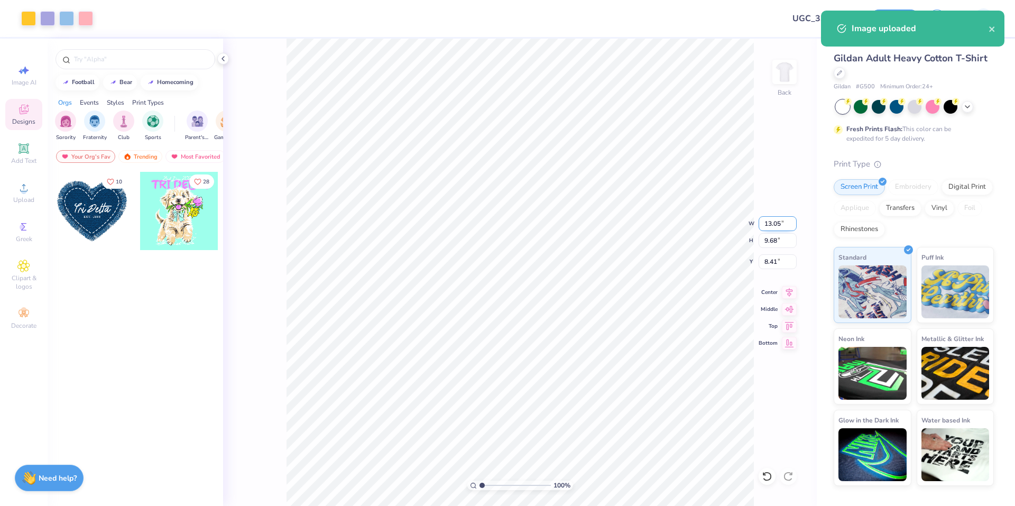
click at [776, 226] on input "13.05" at bounding box center [778, 223] width 38 height 15
type input "12.00"
type input "8.91"
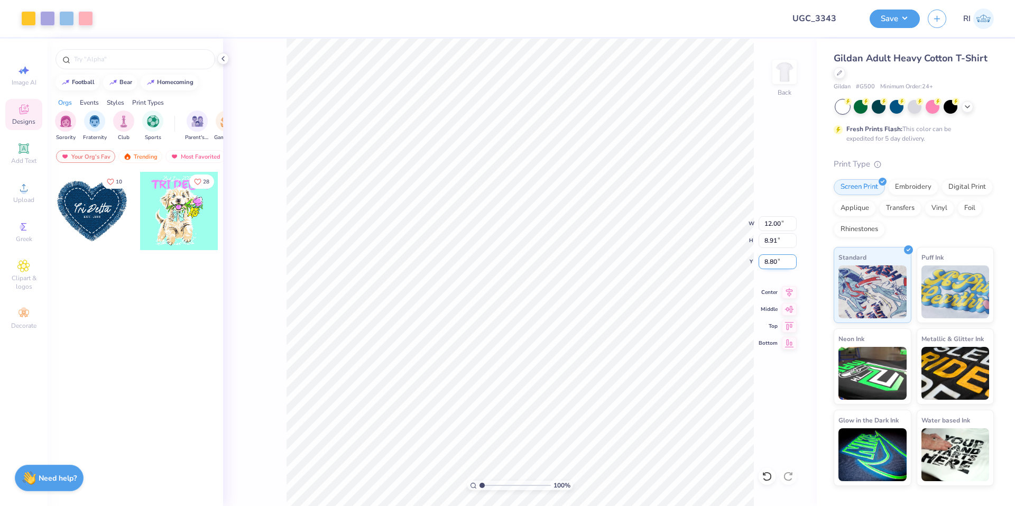
click at [780, 262] on input "8.80" at bounding box center [778, 261] width 38 height 15
type input "3.00"
drag, startPoint x: 25, startPoint y: 155, endPoint x: 32, endPoint y: 154, distance: 7.5
click at [25, 155] on div "Add Text" at bounding box center [23, 153] width 37 height 31
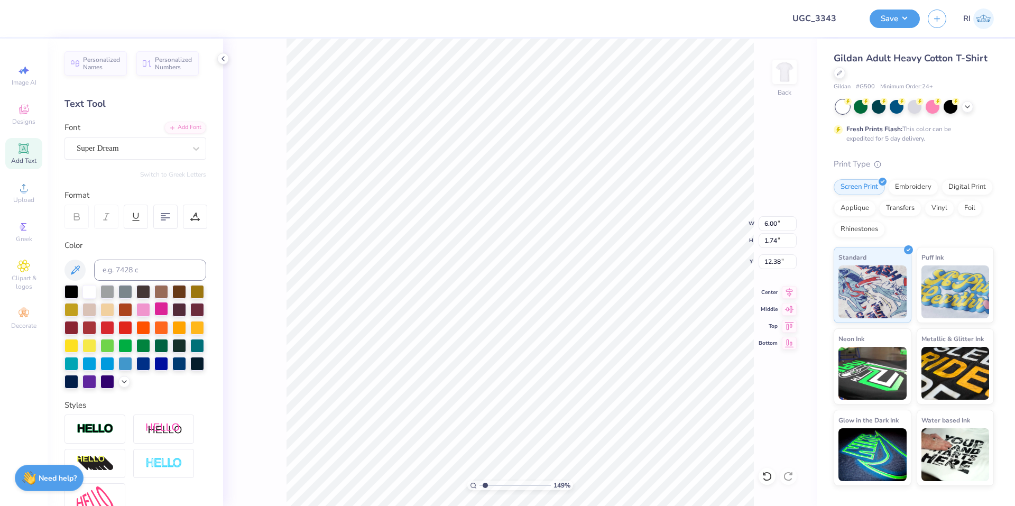
click at [168, 309] on div at bounding box center [161, 309] width 14 height 14
click at [179, 127] on div "Add Font" at bounding box center [185, 127] width 42 height 12
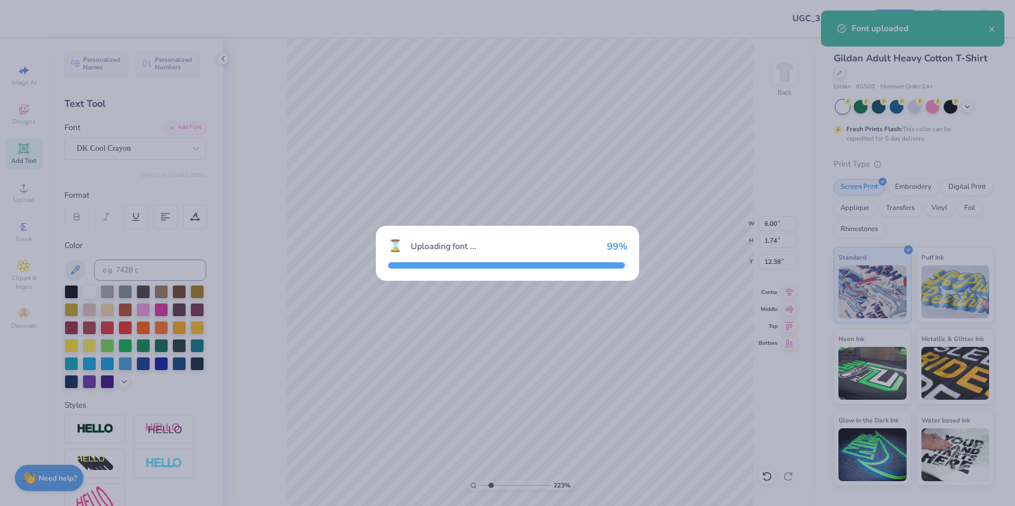
type input "2.22643191709162"
type input "5.99"
type input "1.95"
type input "12.28"
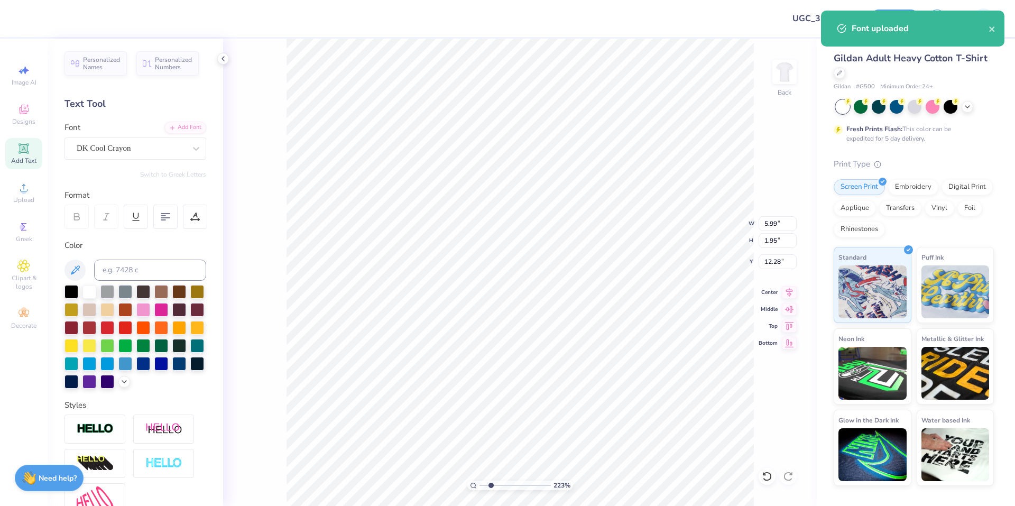
type input "2.22643191709162"
type textarea "d"
type input "2.22643191709162"
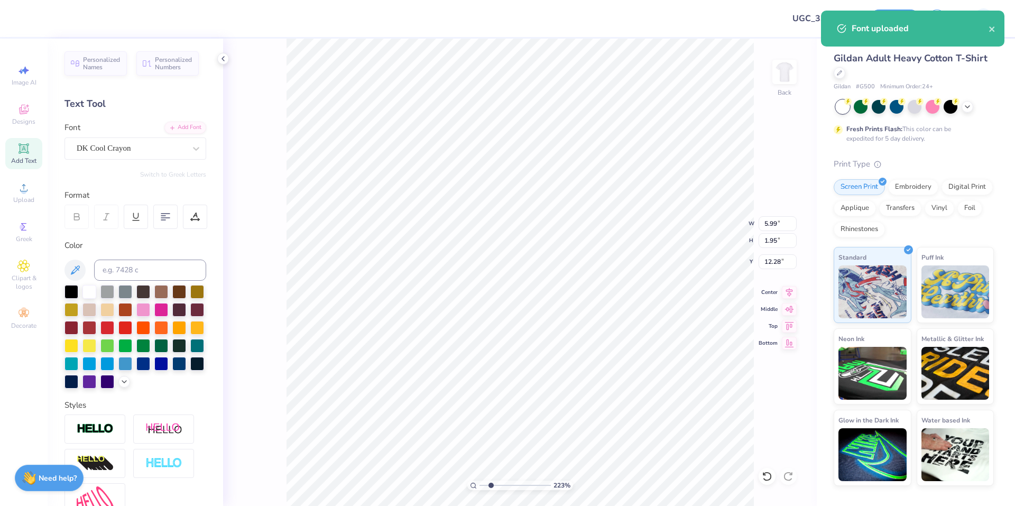
type textarea "D"
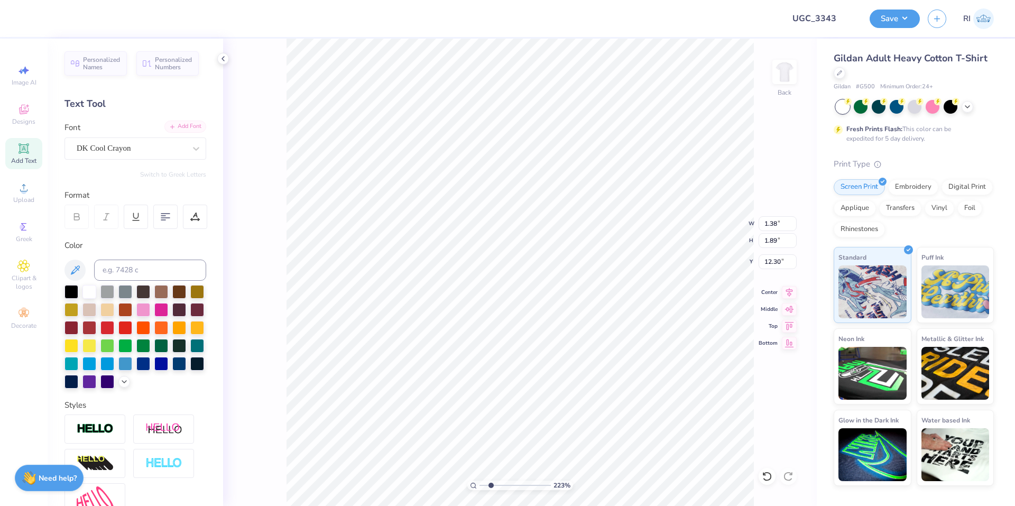
click at [178, 126] on div "Add Font" at bounding box center [185, 127] width 42 height 12
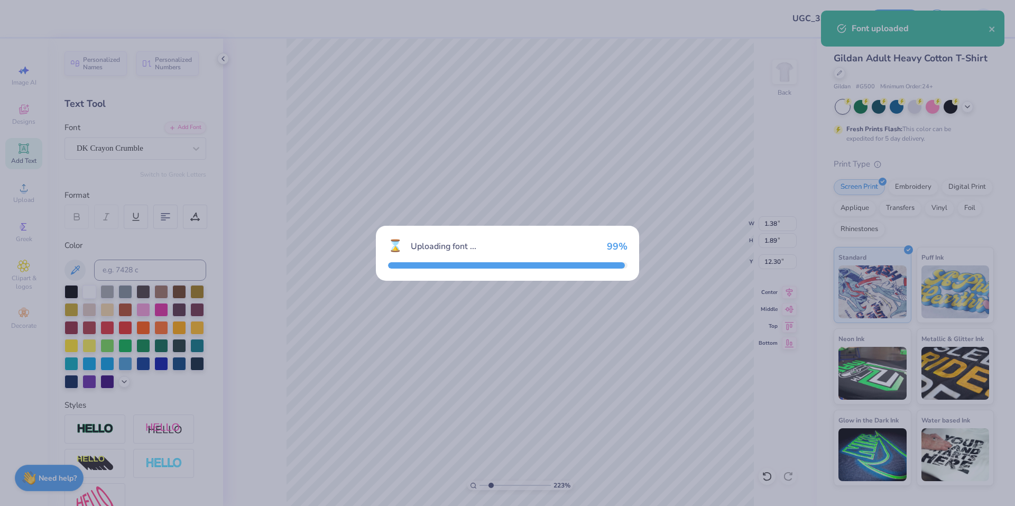
type input "2.22643191709162"
type input "1.16"
type input "1.53"
type input "12.49"
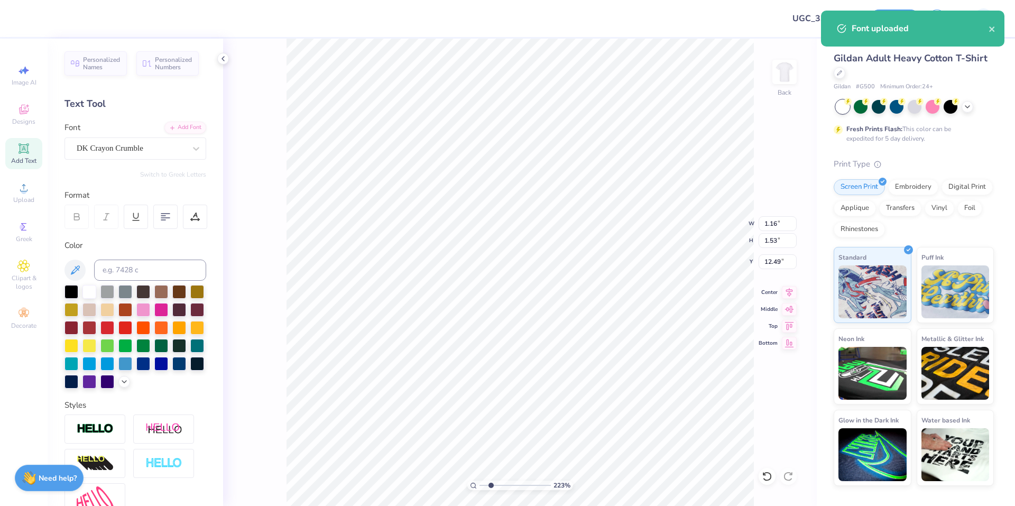
type input "2.46071092039642"
type input "5.15"
type input "8.17475462077441"
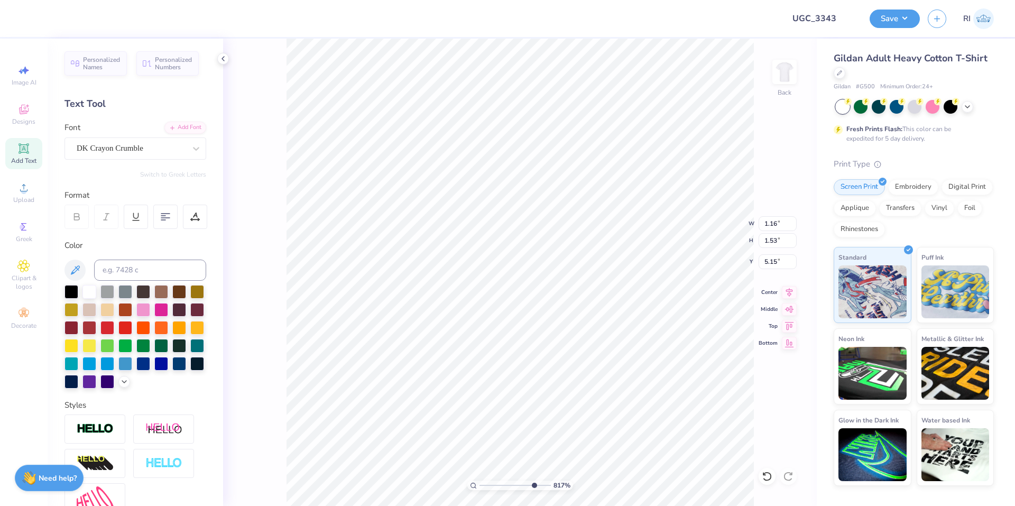
type input "0.88"
type input "1.16"
type input "0.92"
type input "1.17"
type input "5.23"
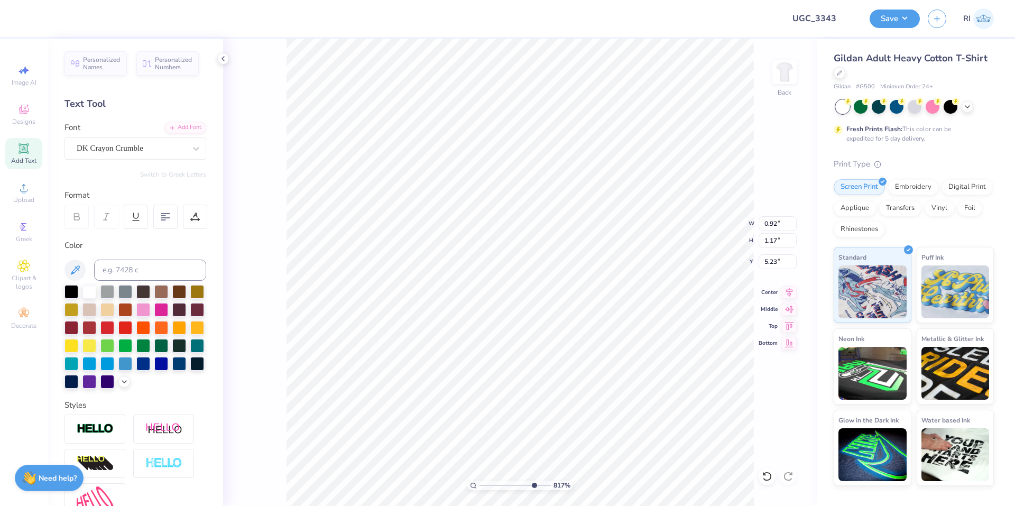
type input "0.87"
type input "1.11"
click at [466, 282] on li "Duplicate" at bounding box center [456, 284] width 83 height 21
type input "6.24"
type textarea "E"
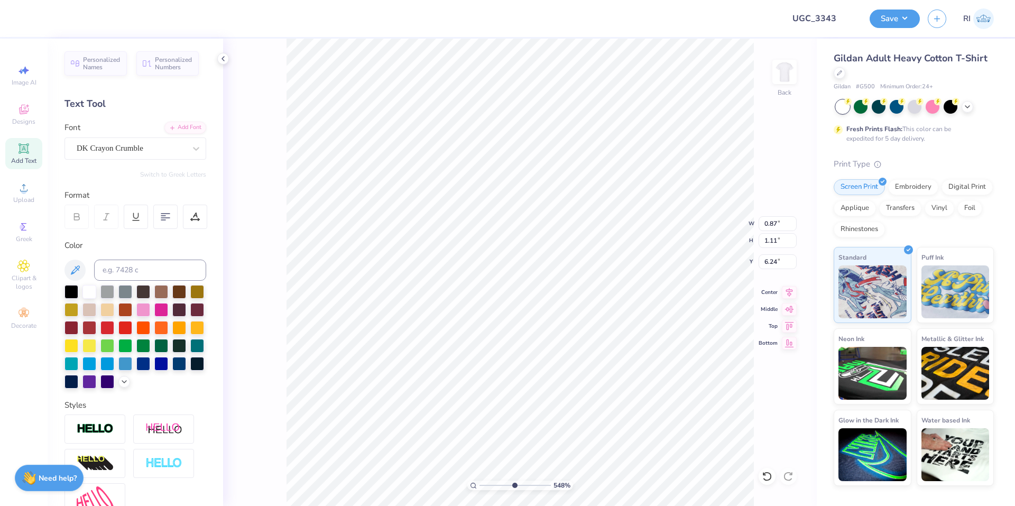
type input "8.17475462077441"
type input "12.00"
type input "8.91"
type input "3.00"
type input "0.89"
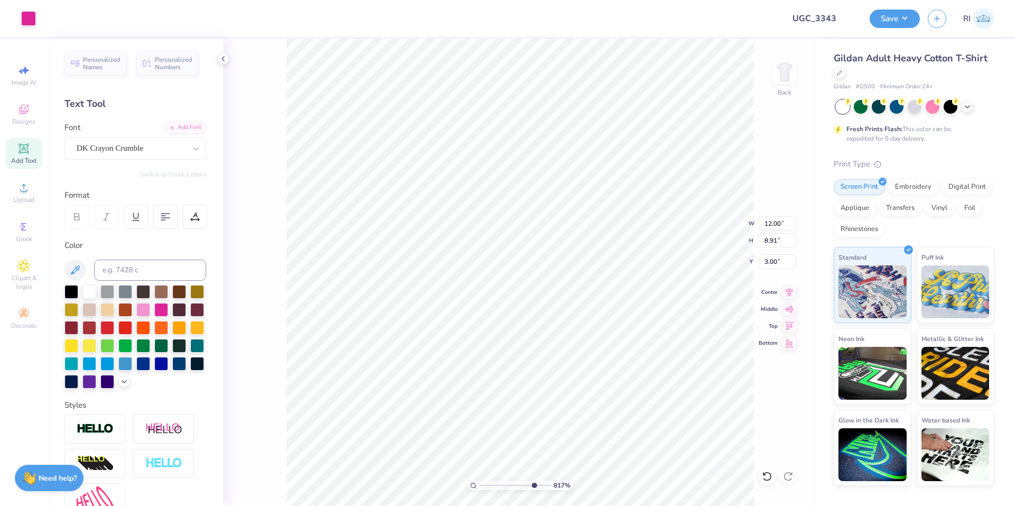
type input "1.14"
type input "6.17"
type input "0.78"
type input "1.15"
type input "5.65"
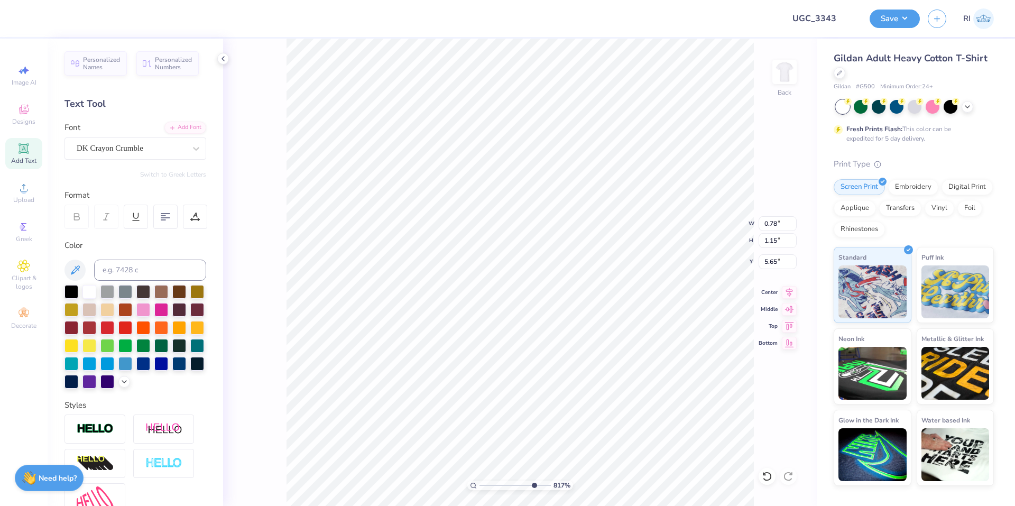
type input "4.48505384214065"
type input "0.71"
type input "1.06"
click at [174, 154] on div "DK Crayon Crumble" at bounding box center [131, 148] width 111 height 16
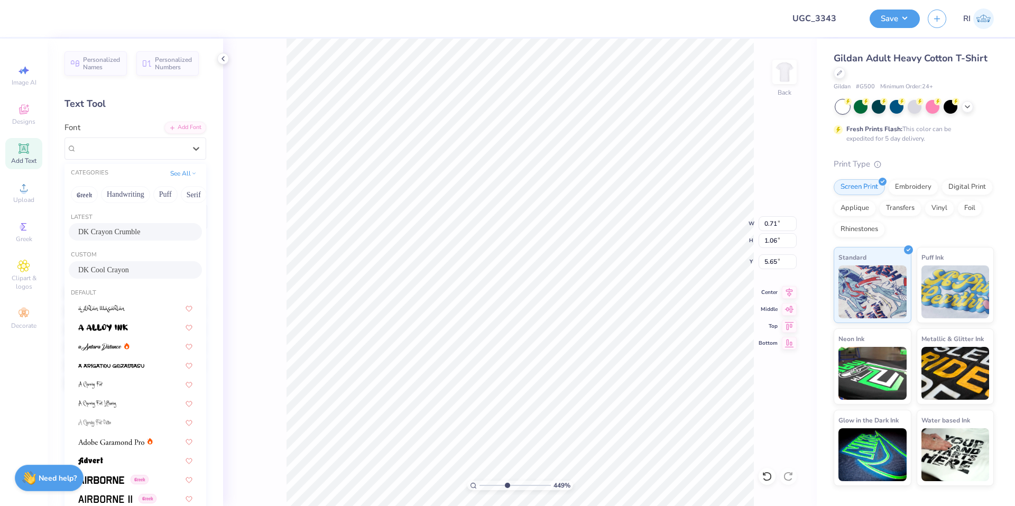
click at [146, 266] on div "DK Cool Crayon" at bounding box center [135, 269] width 114 height 11
type input "4.48505384214065"
type input "0.90"
type input "1.26"
type input "5.53"
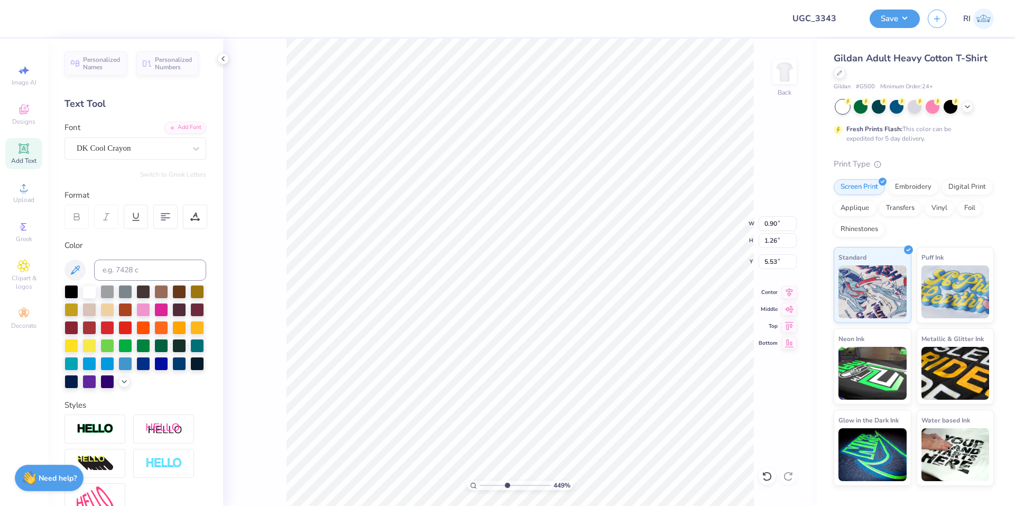
type input "4.48505384214065"
type input "5.95"
click at [762, 472] on icon at bounding box center [767, 476] width 11 height 11
type input "4.48505384214065"
type input "5.53"
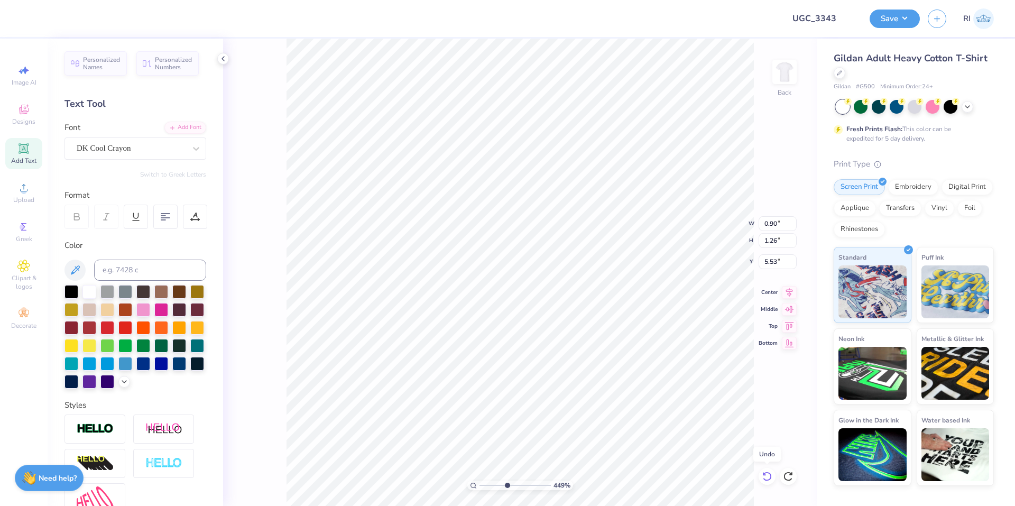
click at [762, 472] on icon at bounding box center [767, 476] width 11 height 11
type input "4.48505384214065"
type input "0.71"
type input "1.06"
type input "5.65"
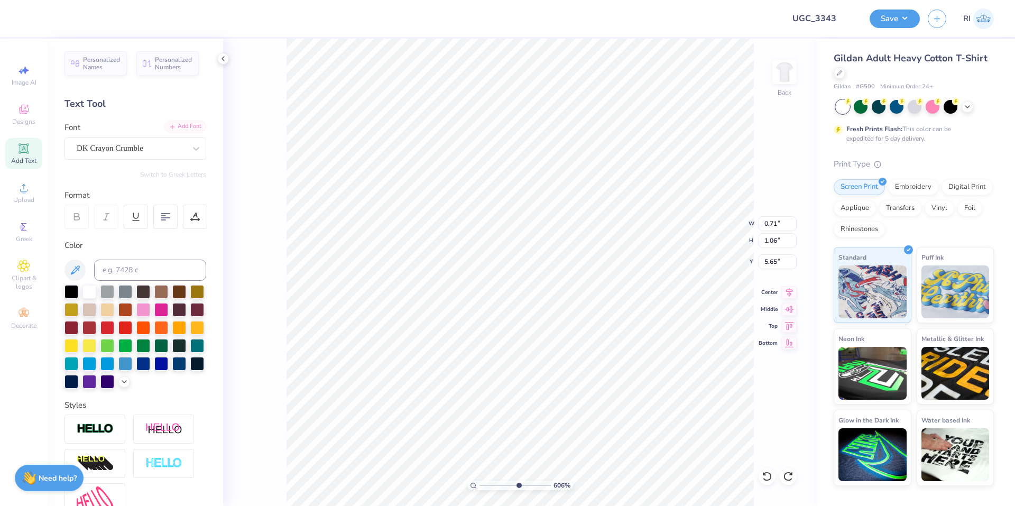
click at [169, 131] on div "Add Font" at bounding box center [185, 127] width 42 height 12
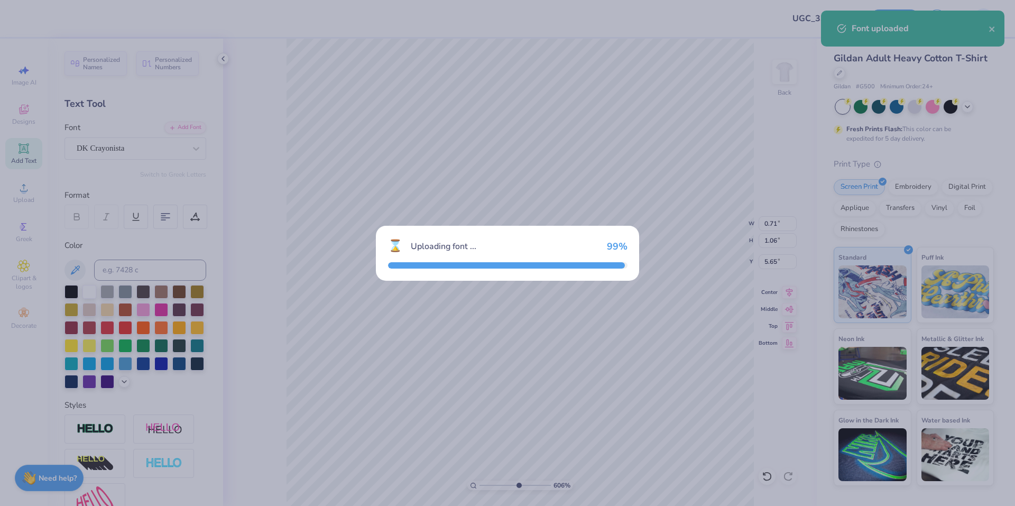
type input "6.05509823375817"
type input "0.39"
type input "0.75"
type input "5.79"
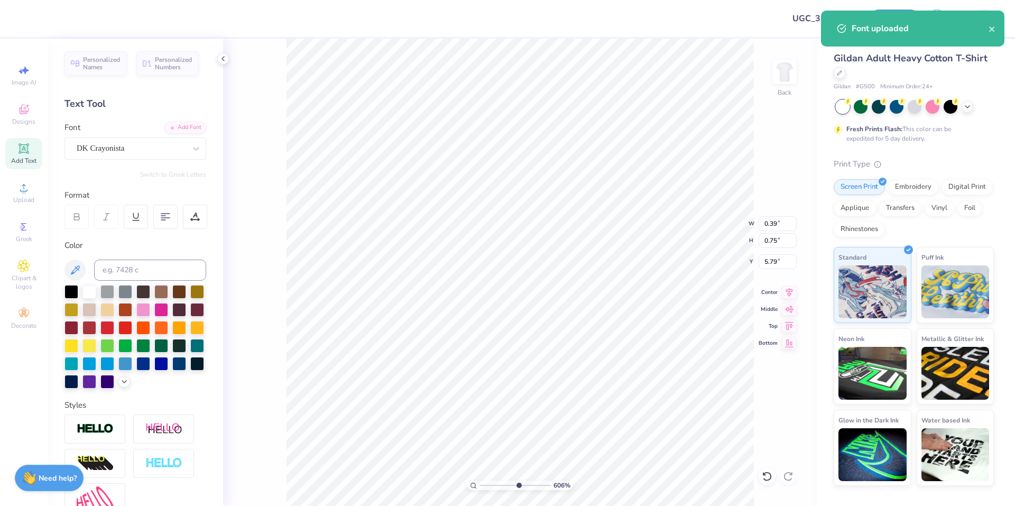
type input "6.05509823375817"
type input "5.92"
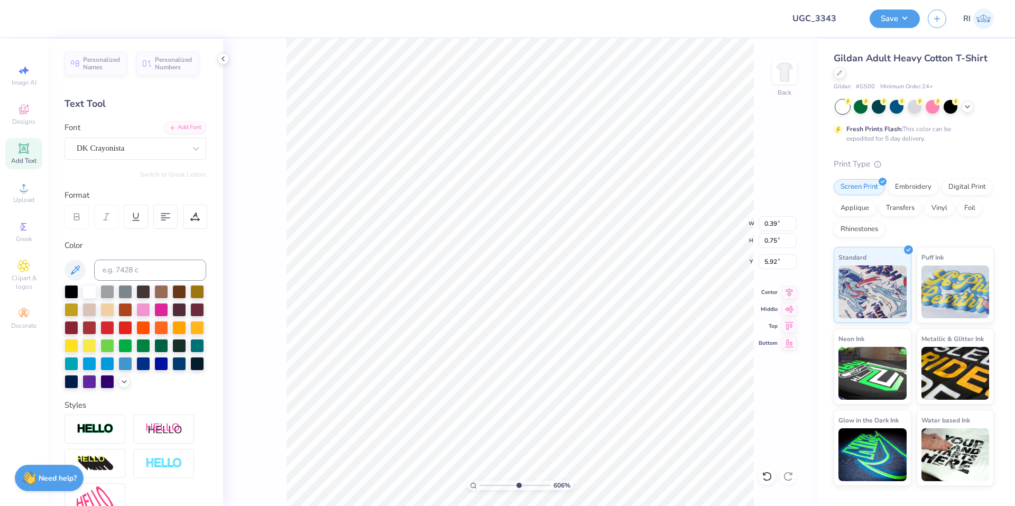
type input "6.05509823375817"
type input "0.50"
type input "0.97"
type input "5.70"
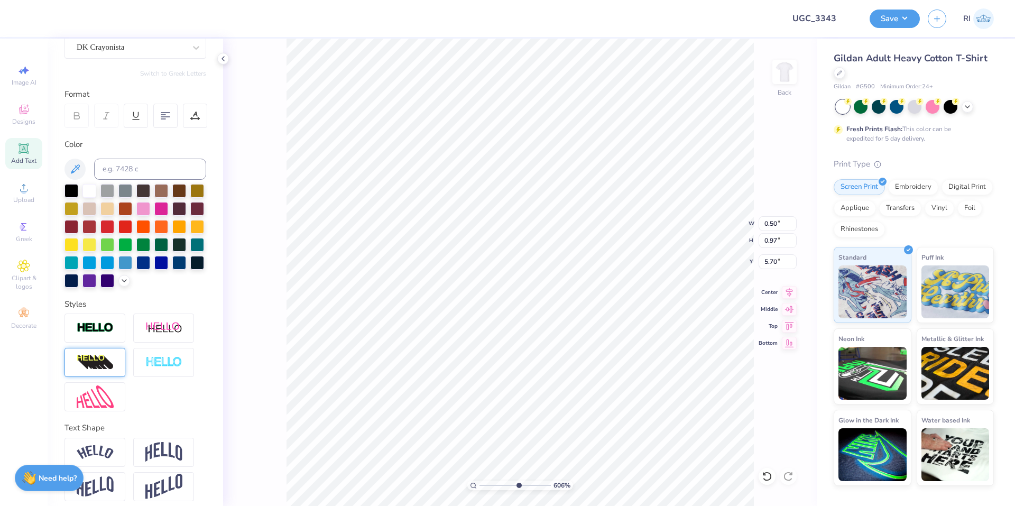
scroll to position [127, 0]
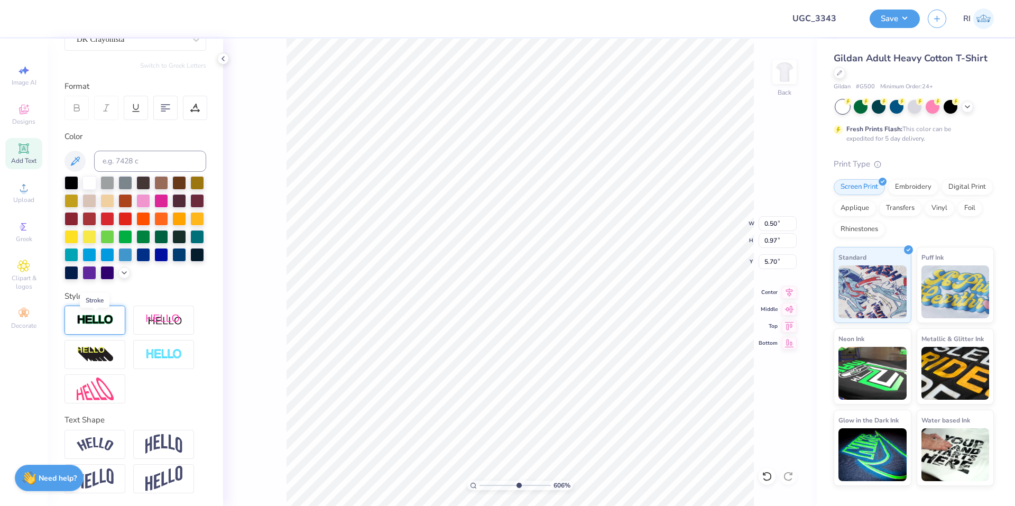
click at [104, 324] on img at bounding box center [95, 320] width 37 height 12
type input "6.05509823375817"
type input "0.53"
type input "1.00"
type input "5.69"
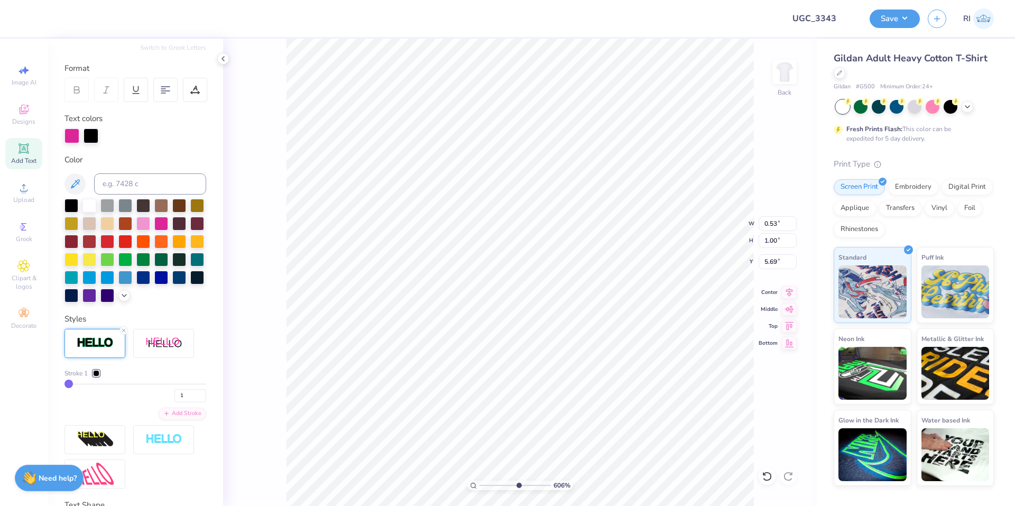
type input "6.05509823375817"
type input "0.87"
type input "1.11"
type input "5.24"
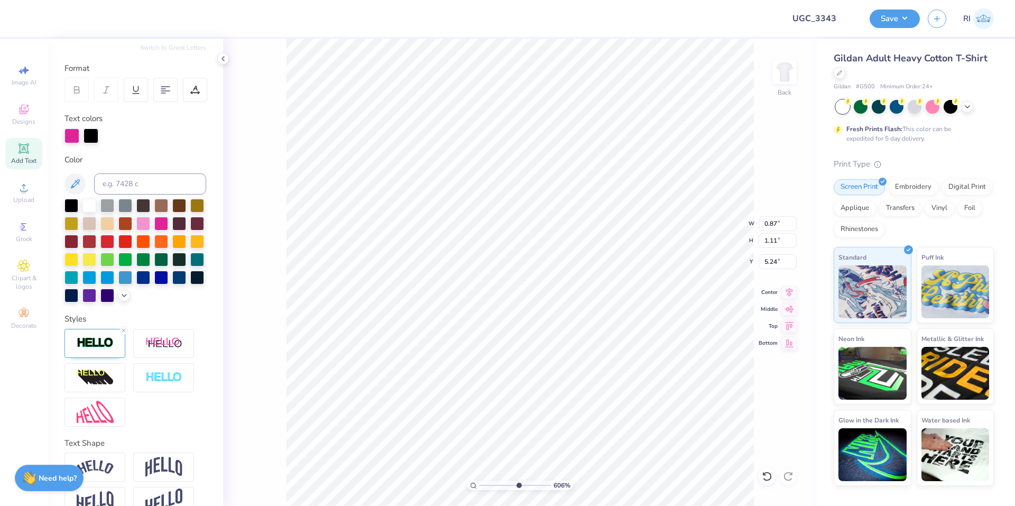
type input "6.05509823375817"
type input "0.89"
type input "1.13"
type input "5.23"
click at [454, 310] on li "Duplicate" at bounding box center [443, 307] width 83 height 21
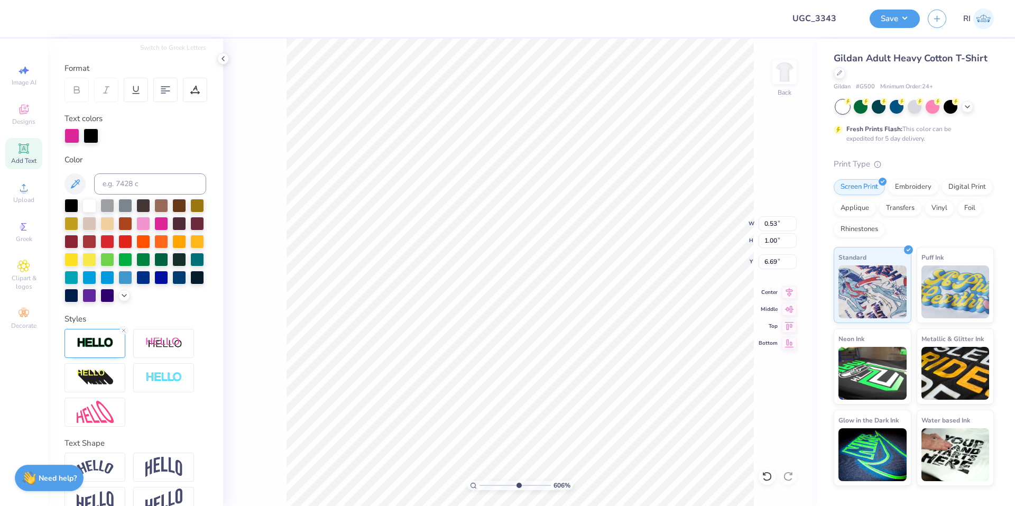
type input "6.05509823375817"
type input "6.69"
type input "6.05509823375817"
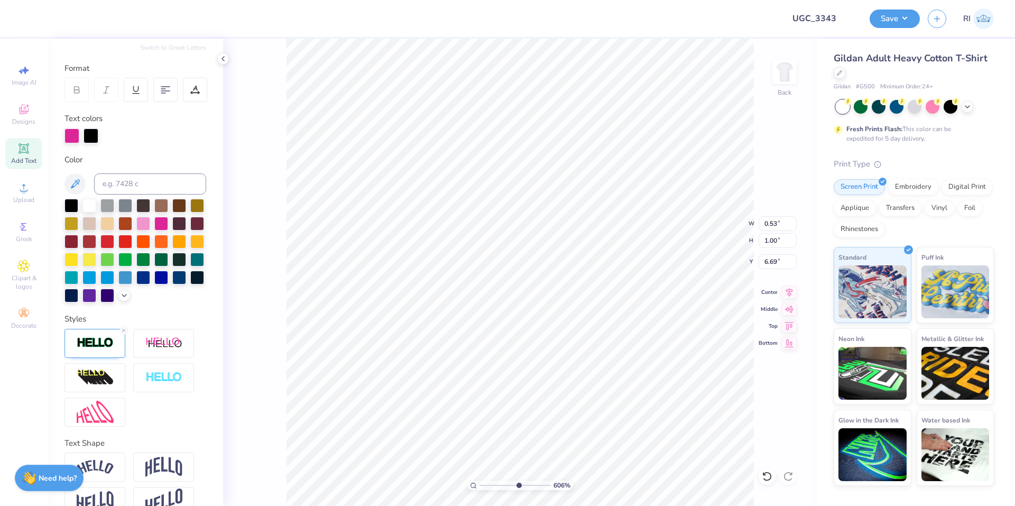
type textarea "D"
type input "5.47860533190648"
type input "12.00"
type input "8.91"
type input "3.00"
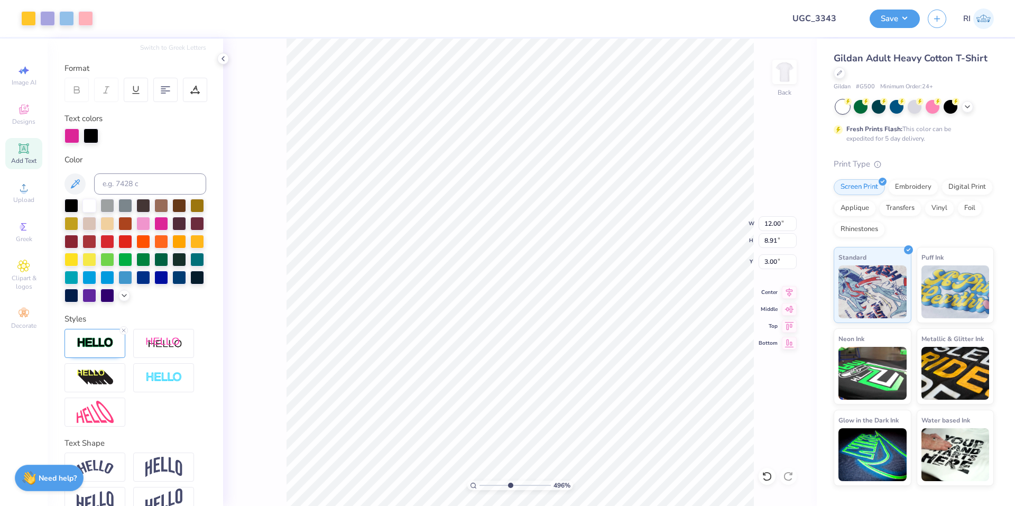
type input "4.95699908144428"
type input "0.76"
type input "0.99"
type input "6.68"
type input "4.95699908144428"
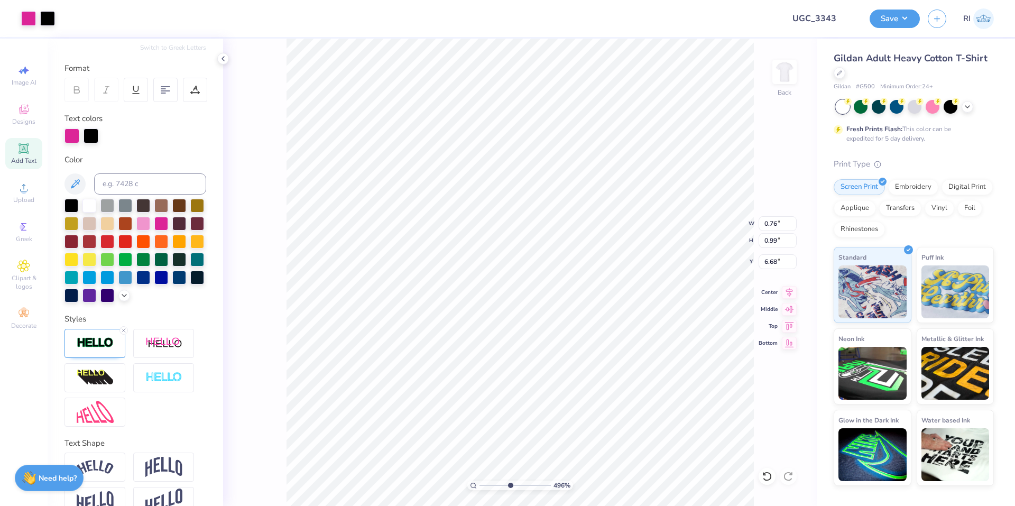
type input "5.40"
type input "6.69225330157203"
type input "0.73"
type input "1.01"
type input "5.48"
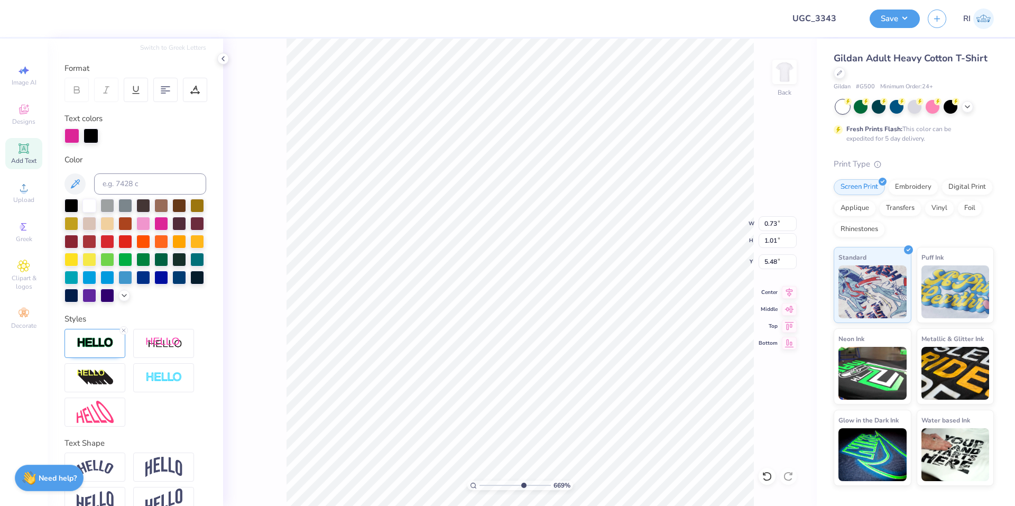
type input "4.48505384214065"
type input "5.32"
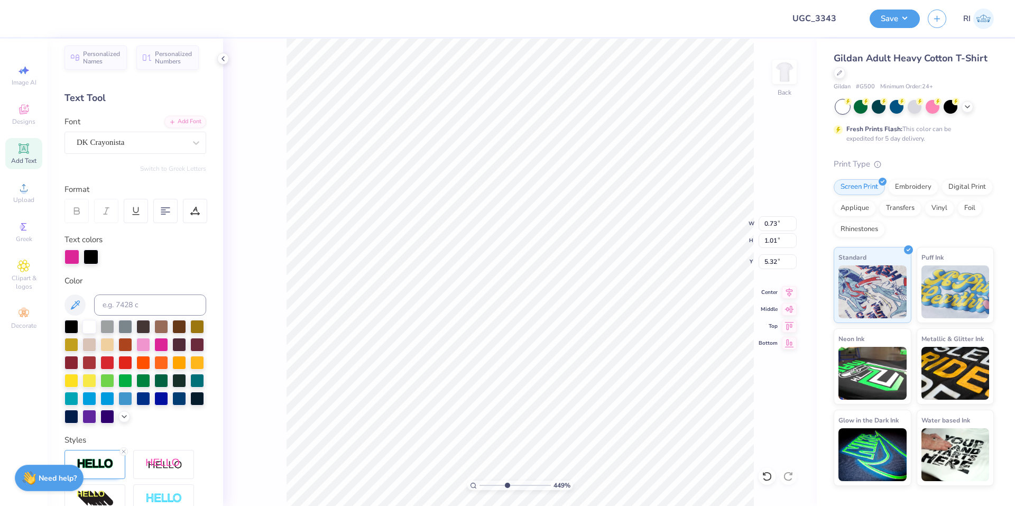
scroll to position [0, 0]
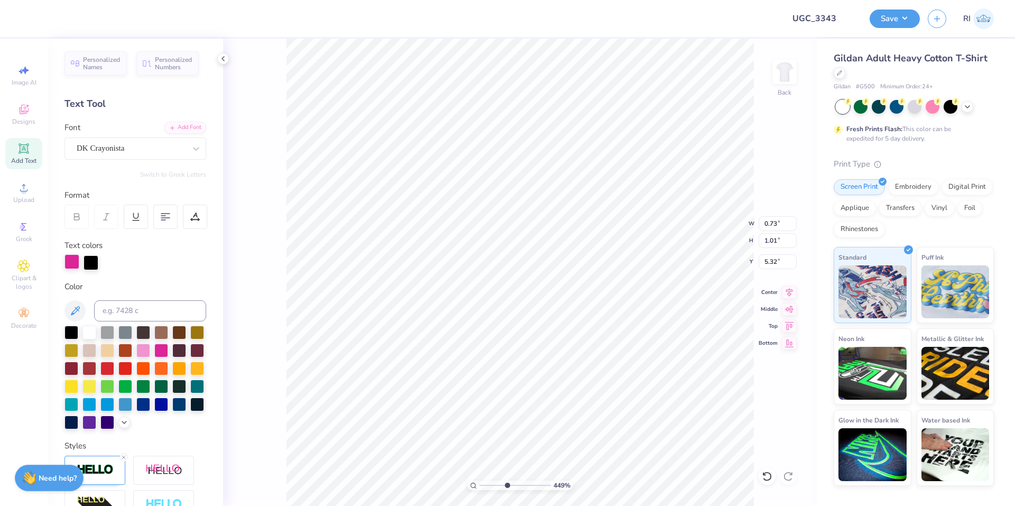
click at [72, 258] on div at bounding box center [71, 261] width 15 height 15
drag, startPoint x: 141, startPoint y: 303, endPoint x: 142, endPoint y: 310, distance: 7.0
click at [141, 305] on input at bounding box center [150, 310] width 112 height 21
click at [90, 263] on div at bounding box center [91, 261] width 15 height 15
type input "4.48505384214065"
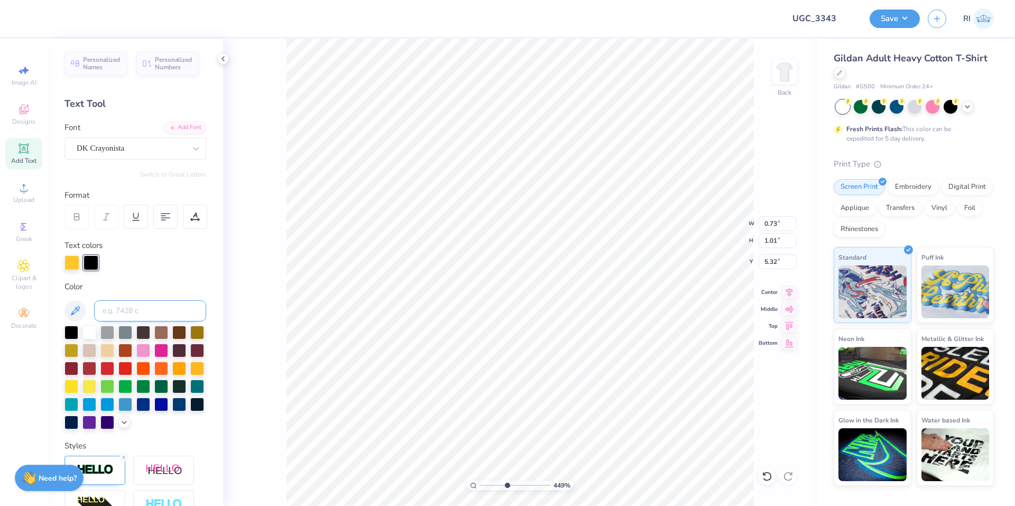
click at [126, 309] on input at bounding box center [150, 310] width 112 height 21
paste input
type input "4.48505384214065"
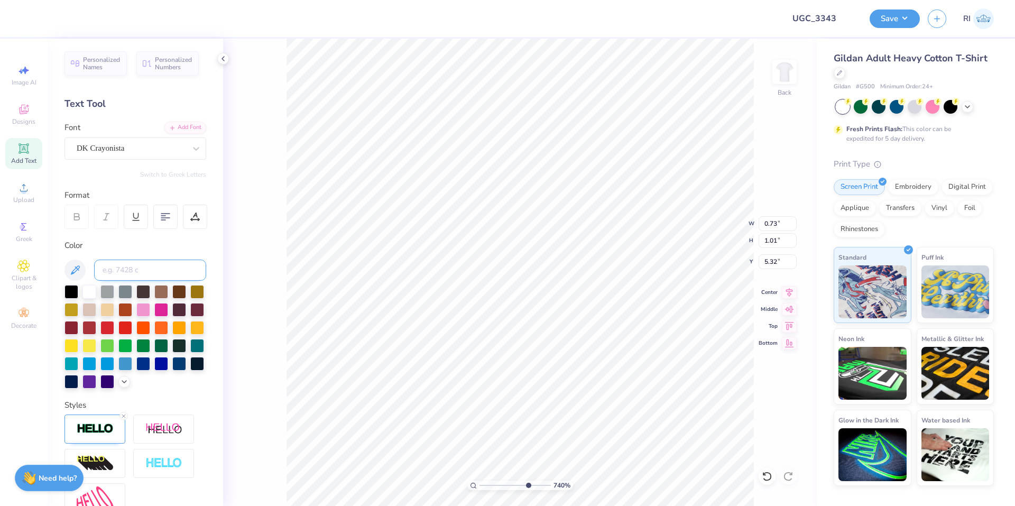
type input "9.98566702401636"
type input "12.00"
type input "8.91"
type input "3.00"
type input "5.47860533190648"
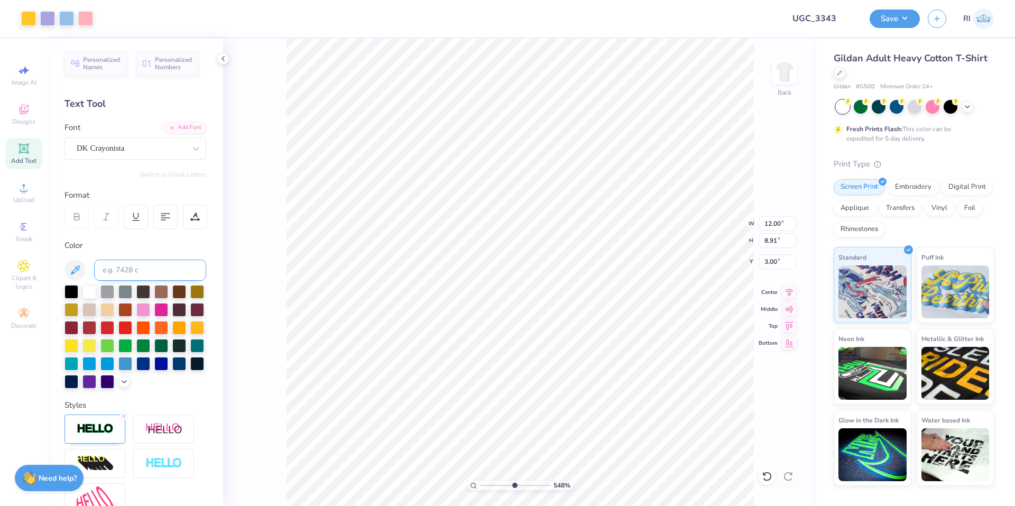
type input "8.52"
type input "4.18"
type input "5.39"
type input "5.47860533190648"
type input "5.84"
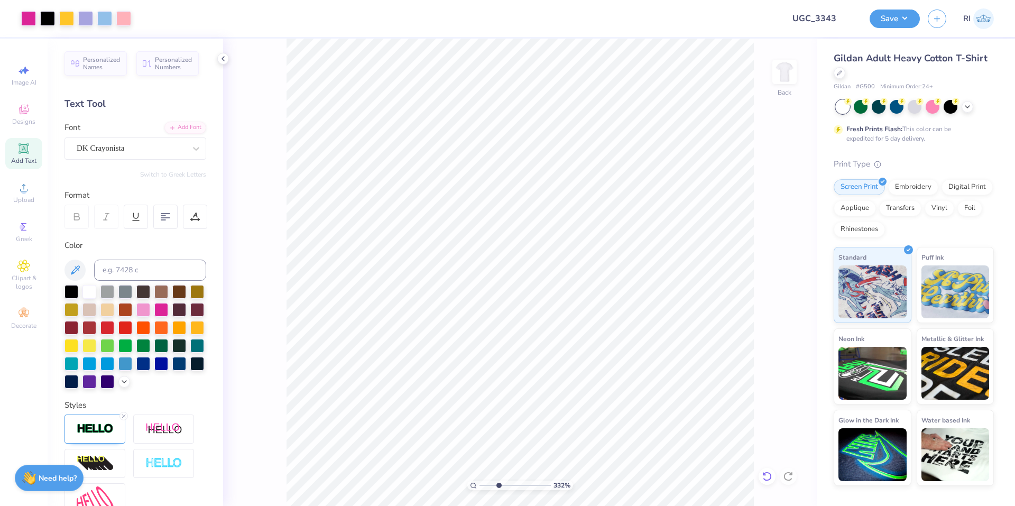
click at [772, 475] on div at bounding box center [767, 476] width 17 height 17
click at [772, 472] on icon at bounding box center [767, 476] width 11 height 11
type input "3.32211092047231"
type input "6.85"
click at [764, 476] on icon at bounding box center [767, 476] width 11 height 11
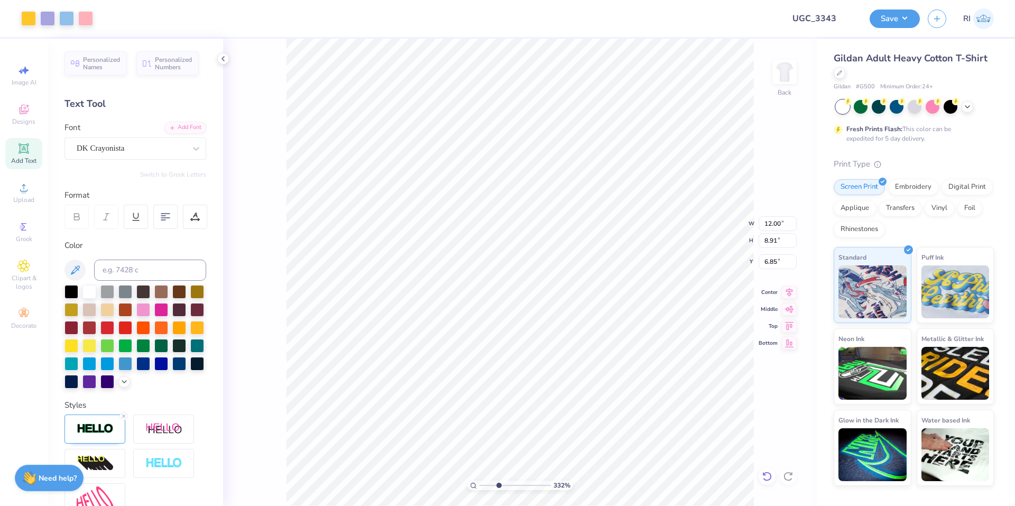
type input "3.32211092047231"
type input "3.00"
type input "3.32211092047231"
type input "0.73"
type input "1.01"
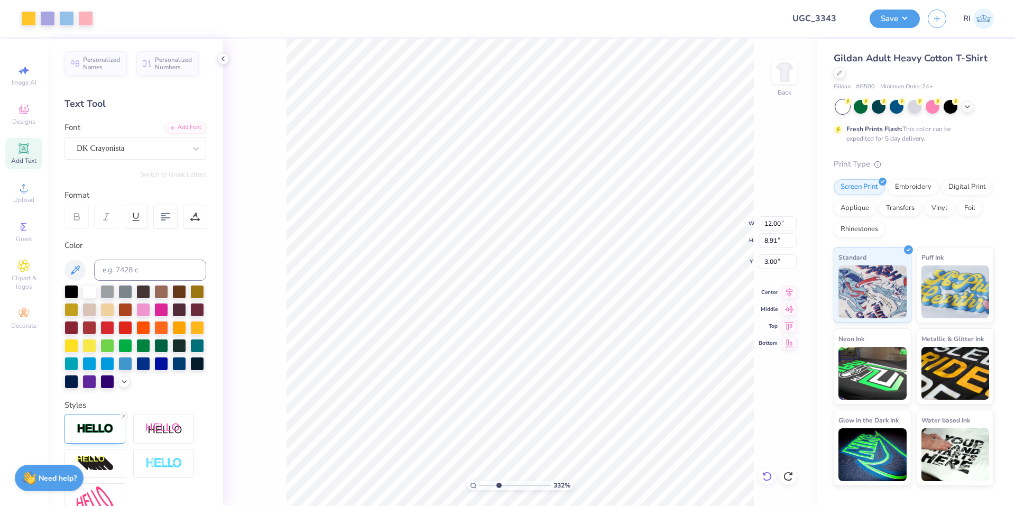
type input "5.32"
click at [154, 147] on div "DK Crayonista" at bounding box center [131, 148] width 111 height 16
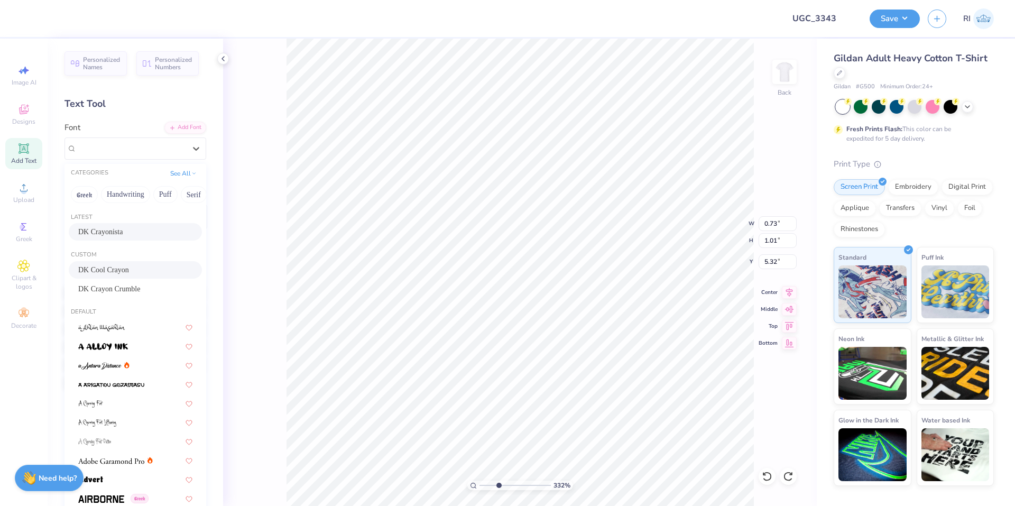
click at [129, 267] on span "DK Cool Crayon" at bounding box center [103, 269] width 51 height 11
type input "5.47860533190648"
type input "1.35"
type input "1.61"
type input "5.04"
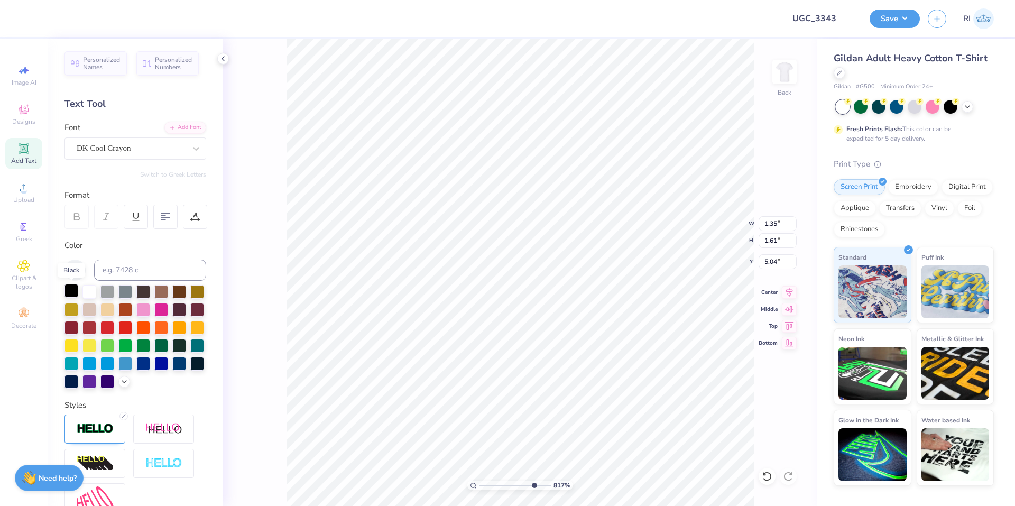
click at [69, 292] on div at bounding box center [71, 291] width 14 height 14
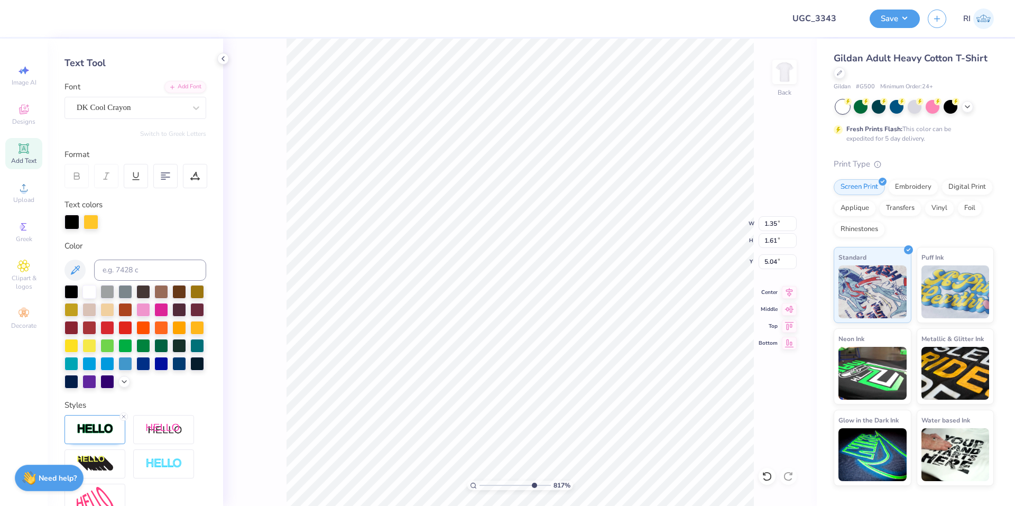
scroll to position [106, 0]
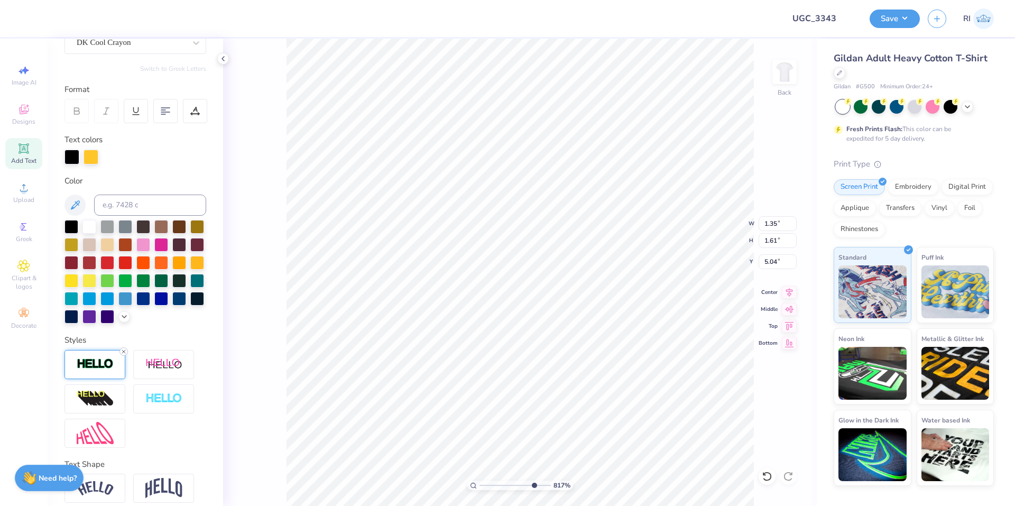
click at [121, 356] on div at bounding box center [123, 351] width 8 height 8
type input "8.1747546207744"
type input "1.33"
type input "1.58"
type input "5.06"
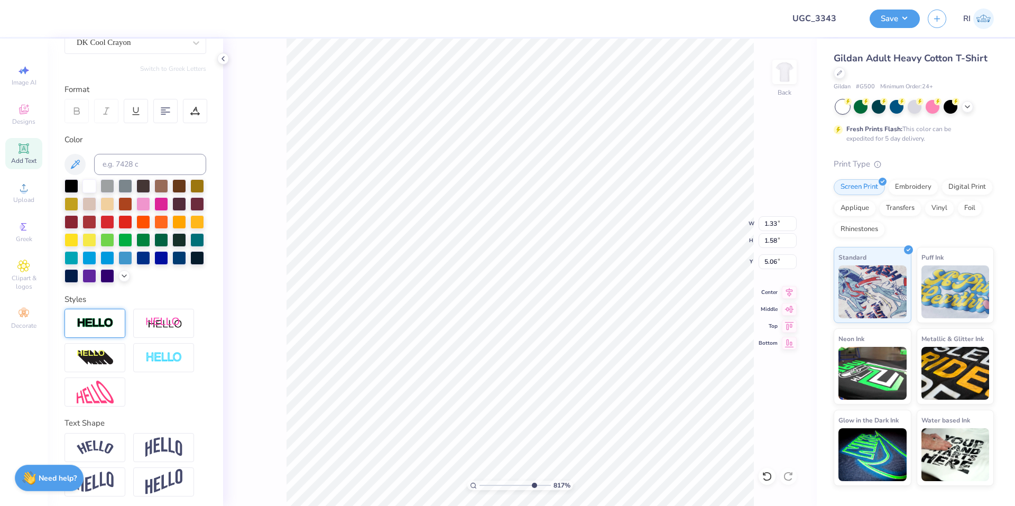
type input "8.1747546207744"
type input "0.53"
type input "1.00"
type input "5.69"
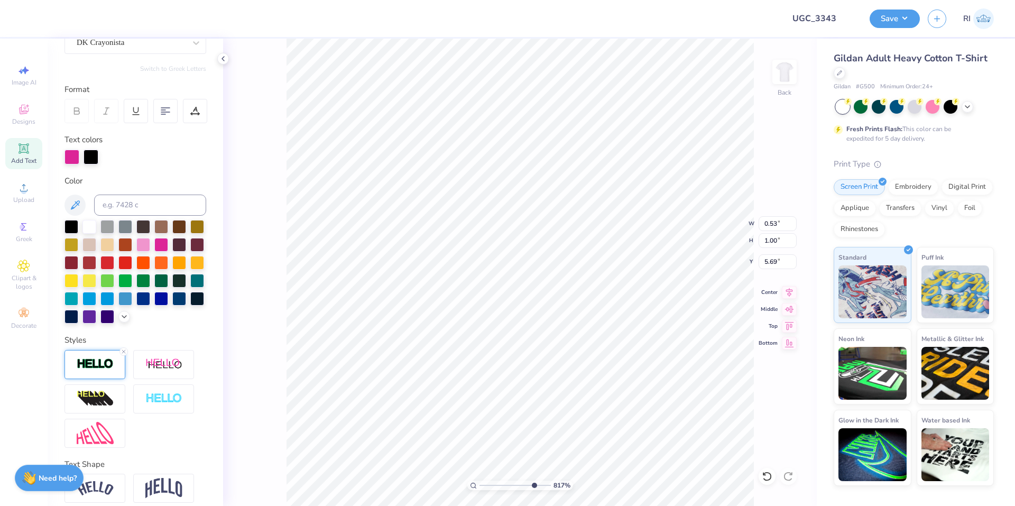
scroll to position [106, 0]
type input "8.1747546207744"
type input "6.26"
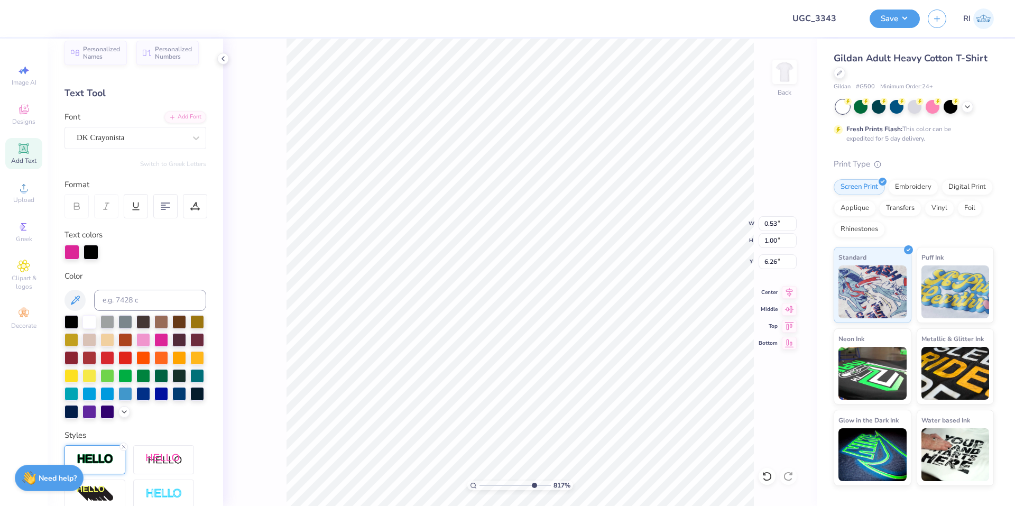
scroll to position [1, 0]
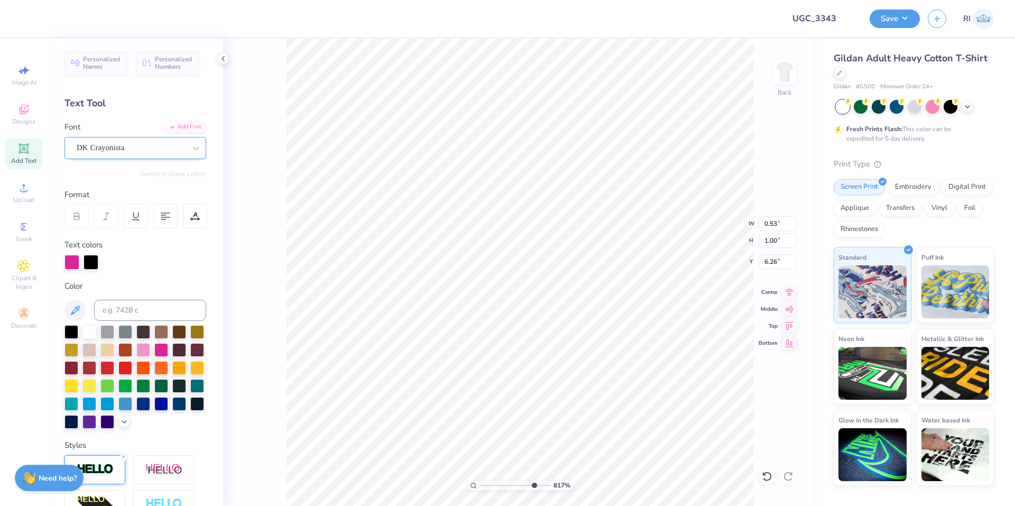
click at [139, 150] on div "DK Crayonista" at bounding box center [131, 148] width 111 height 16
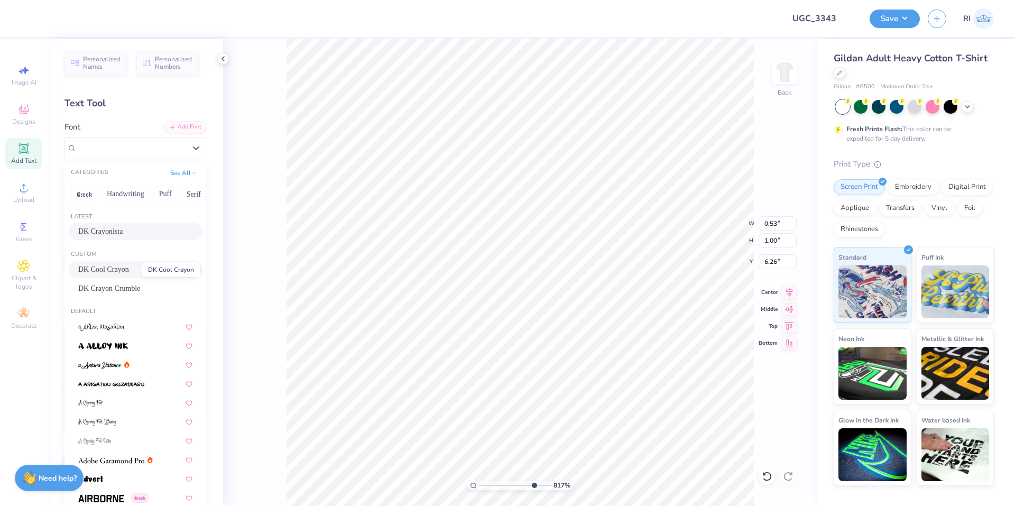
click at [126, 269] on span "DK Cool Crayon" at bounding box center [103, 269] width 51 height 11
type input "8.1747546207744"
type input "1.19"
type input "1.65"
type input "5.93"
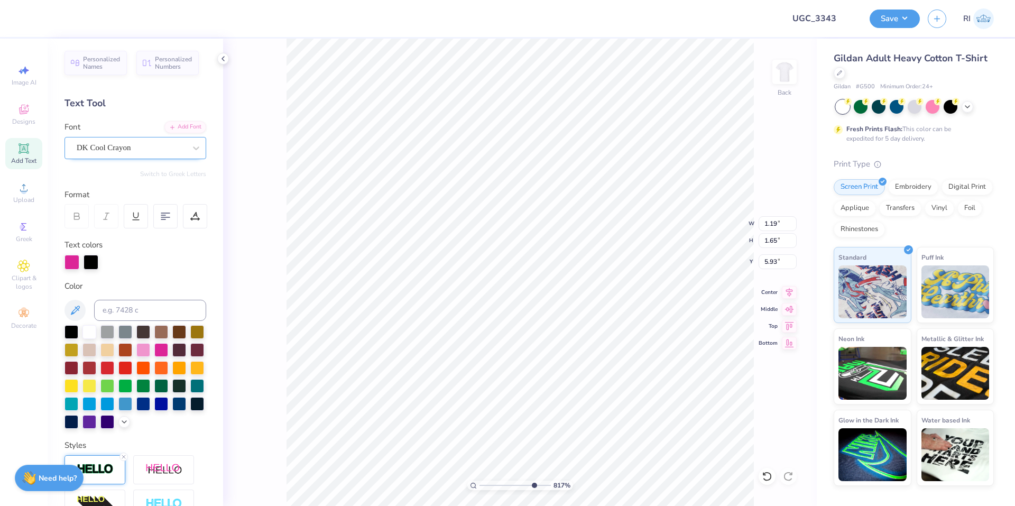
click at [123, 142] on div "DK Cool Crayon" at bounding box center [131, 148] width 111 height 16
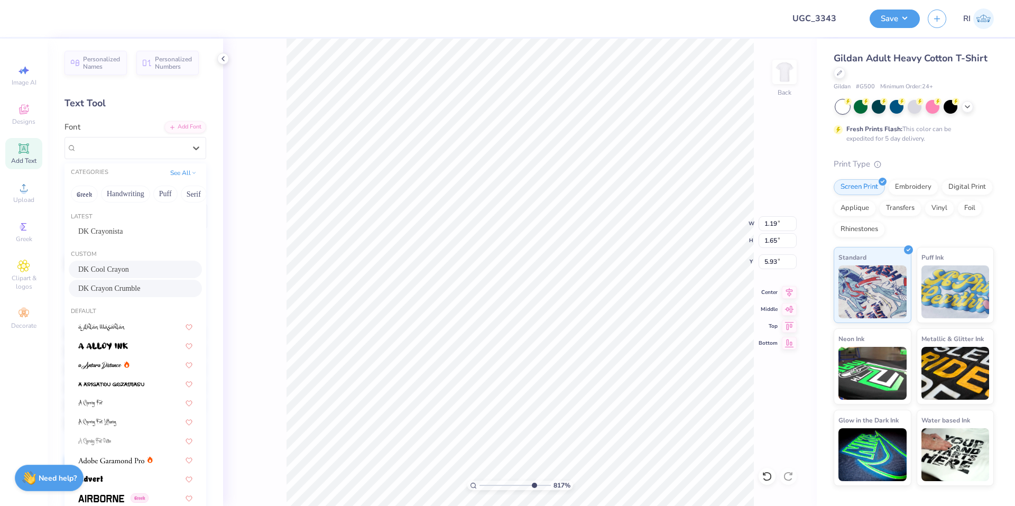
click at [141, 282] on div "DK Crayon Crumble" at bounding box center [135, 288] width 133 height 17
type input "8.1747546207744"
type input "0.95"
type input "1.39"
type input "6.08"
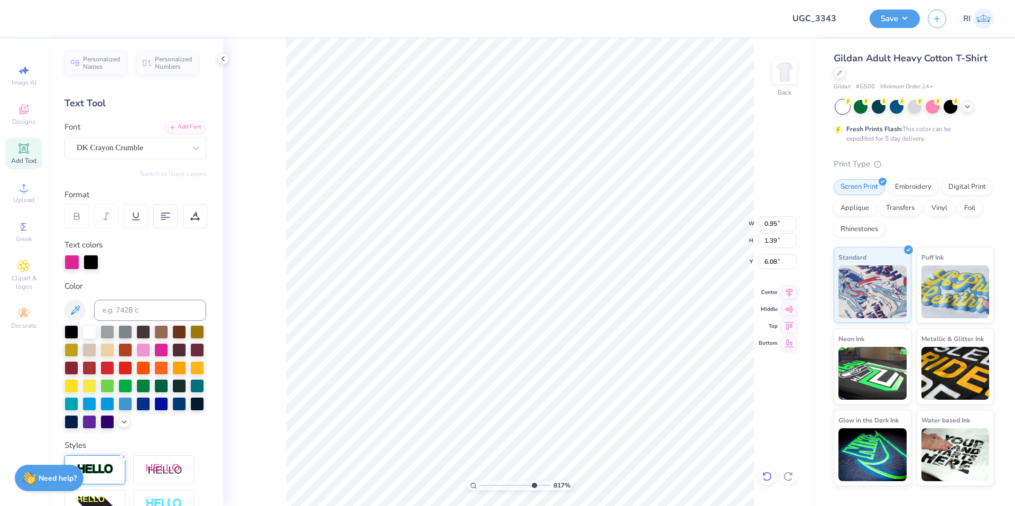
click at [764, 476] on icon at bounding box center [767, 476] width 11 height 11
type input "8.1747546207744"
type input "1.19"
type input "1.65"
type input "5.93"
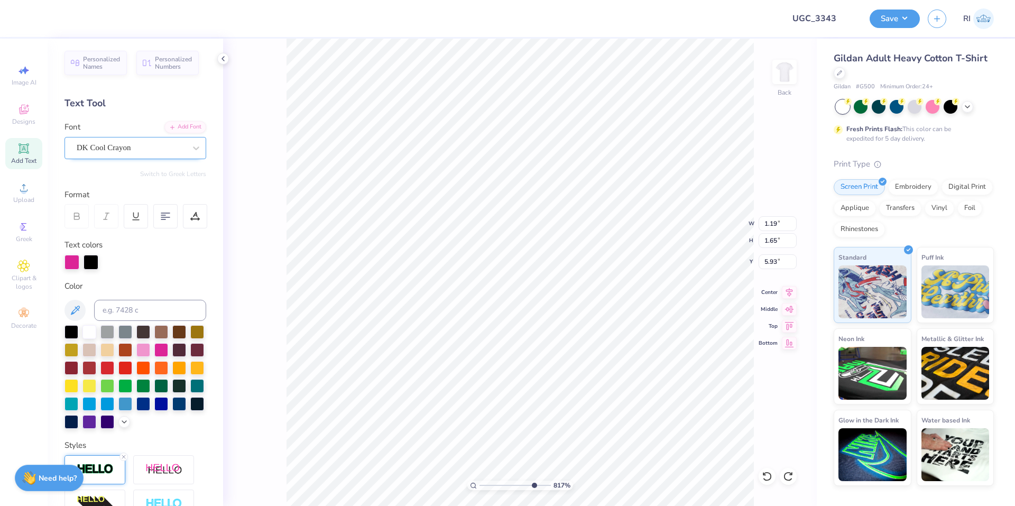
click at [118, 150] on div "DK Cool Crayon" at bounding box center [131, 148] width 111 height 16
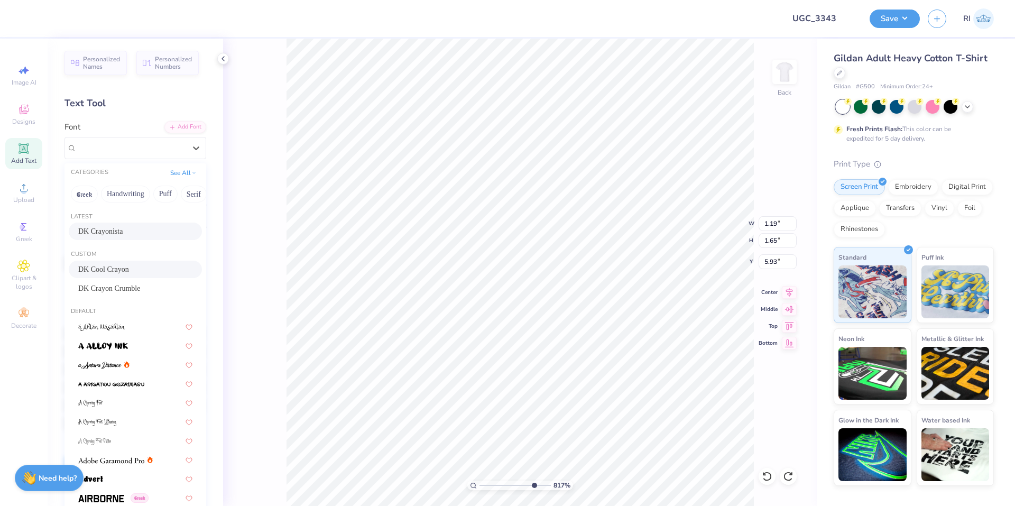
click at [116, 228] on div "DK Crayonista" at bounding box center [135, 231] width 114 height 11
type input "8.1747546207744"
type input "0.53"
type input "1.00"
type input "6.26"
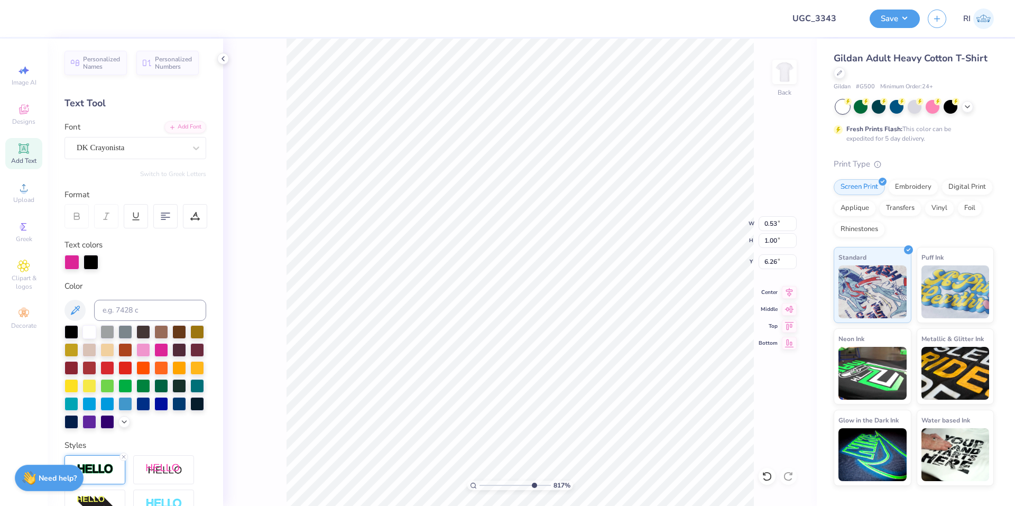
type input "8.1747546207744"
type input "5.67"
type input "8.1747546207744"
type input "0.99"
type input "5.66"
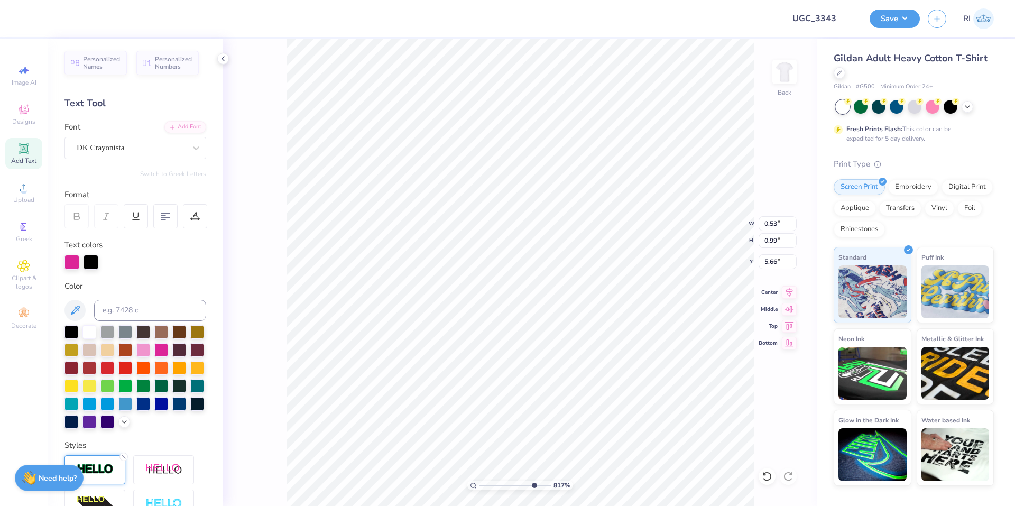
type input "8.1747546207744"
type input "1.33"
type input "1.58"
type input "5.06"
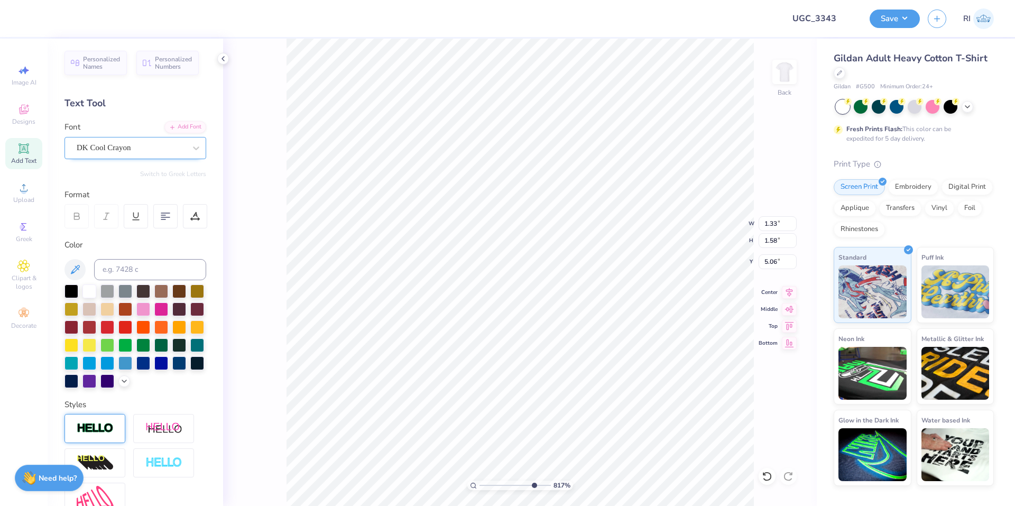
click at [177, 152] on div "DK Cool Crayon" at bounding box center [131, 148] width 111 height 16
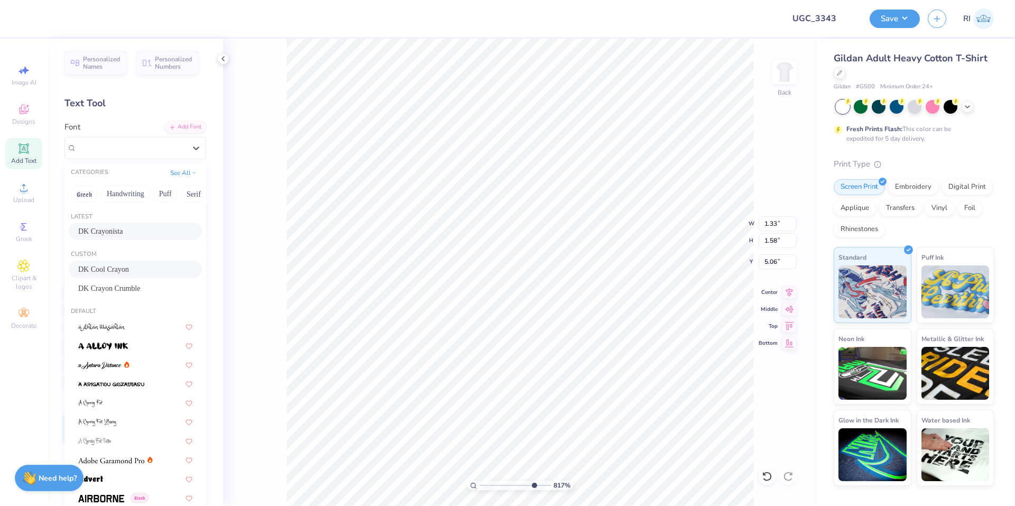
click at [146, 225] on div "DK Crayonista" at bounding box center [135, 231] width 133 height 17
type input "8.1747546207744"
type input "0.70"
type input "0.98"
type input "5.33"
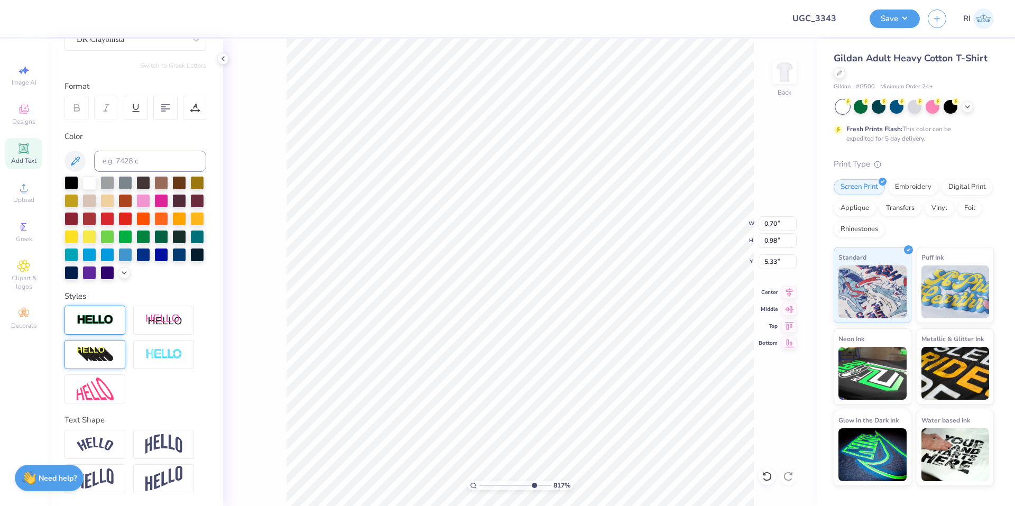
scroll to position [127, 0]
click at [95, 309] on div at bounding box center [94, 320] width 61 height 29
type input "8.1747546207744"
type input "0.73"
type input "1.01"
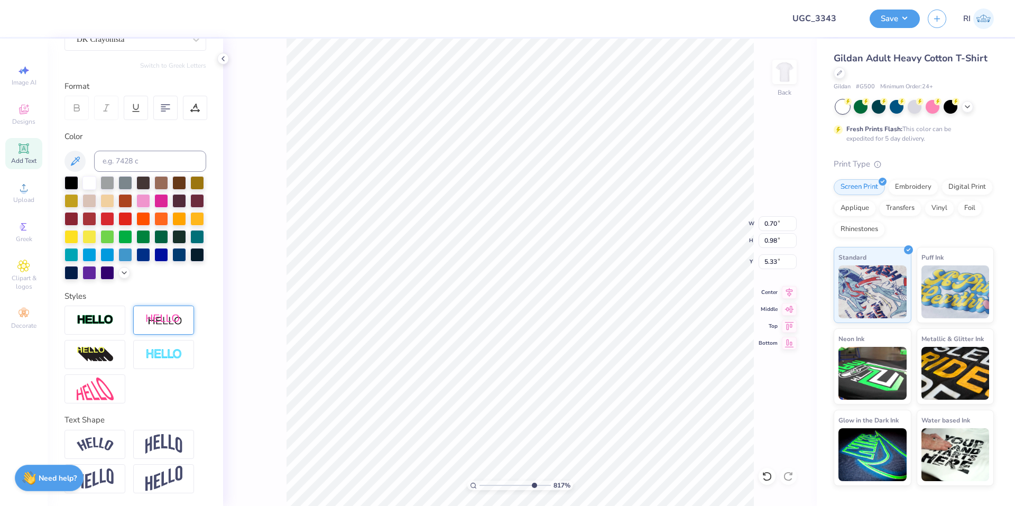
type input "5.32"
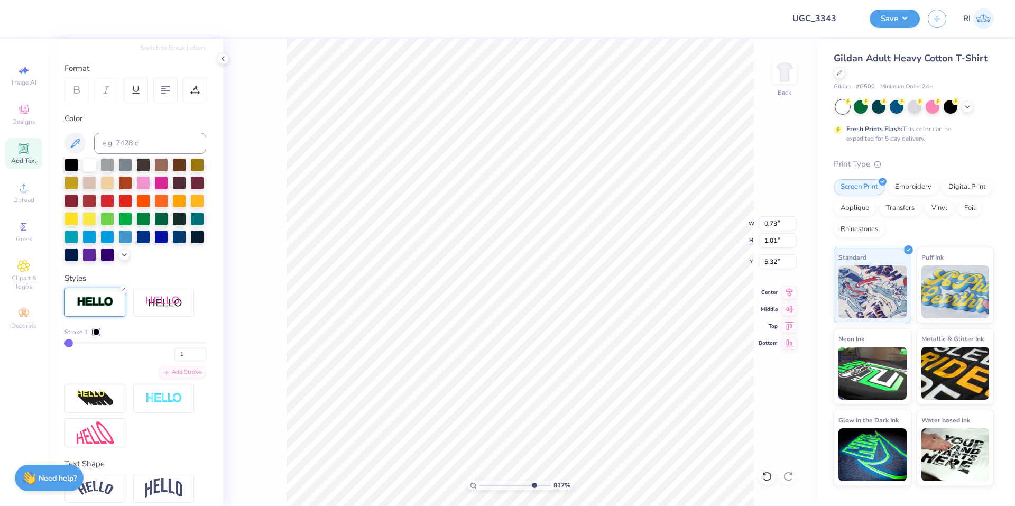
type input "8.1747546207744"
type input "0.53"
type input "0.99"
type input "5.64"
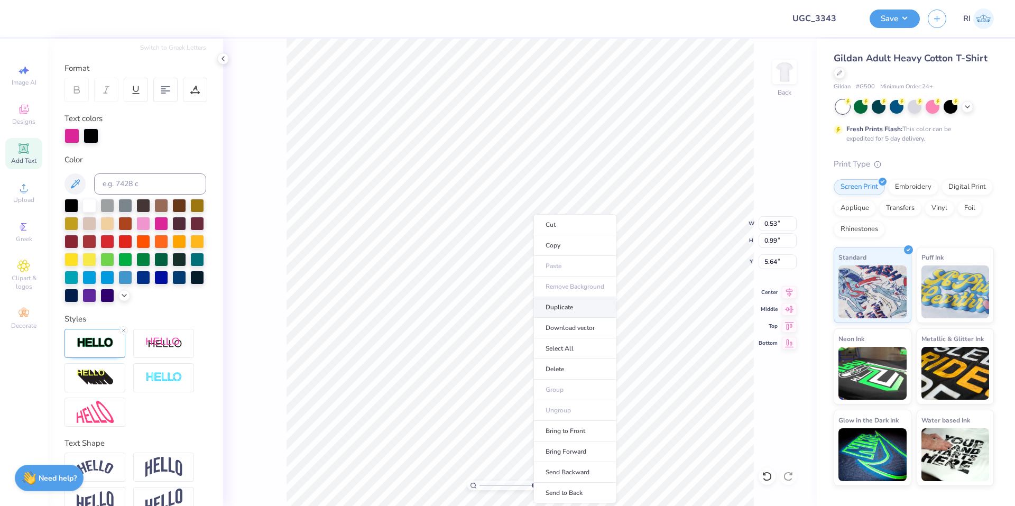
click at [587, 312] on li "Duplicate" at bounding box center [574, 307] width 83 height 21
type input "8.1747546207744"
type input "6.64"
type input "8.1747546207744"
type input "5.64"
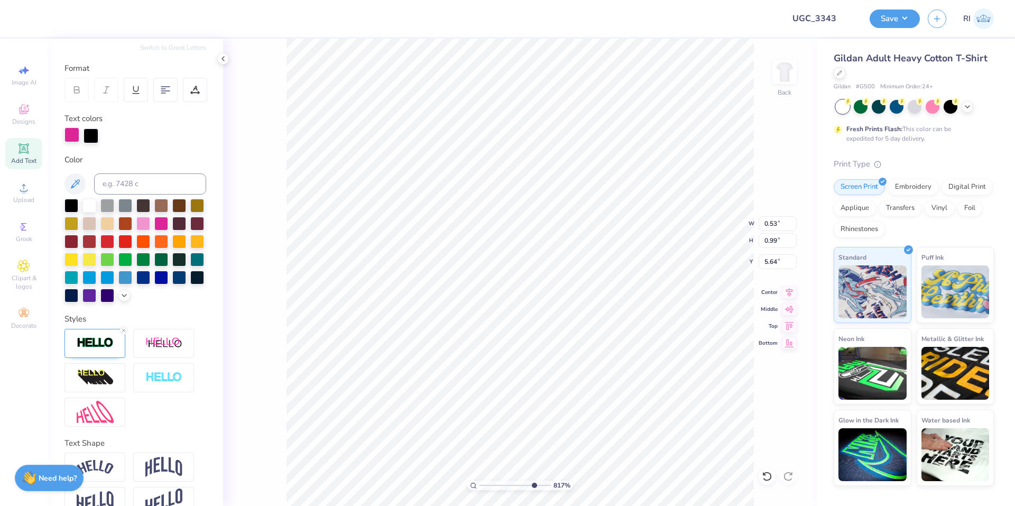
click at [73, 135] on div at bounding box center [71, 134] width 15 height 15
click at [74, 204] on div at bounding box center [71, 205] width 14 height 14
type input "8.1747546207744"
type input "0.73"
type input "1.01"
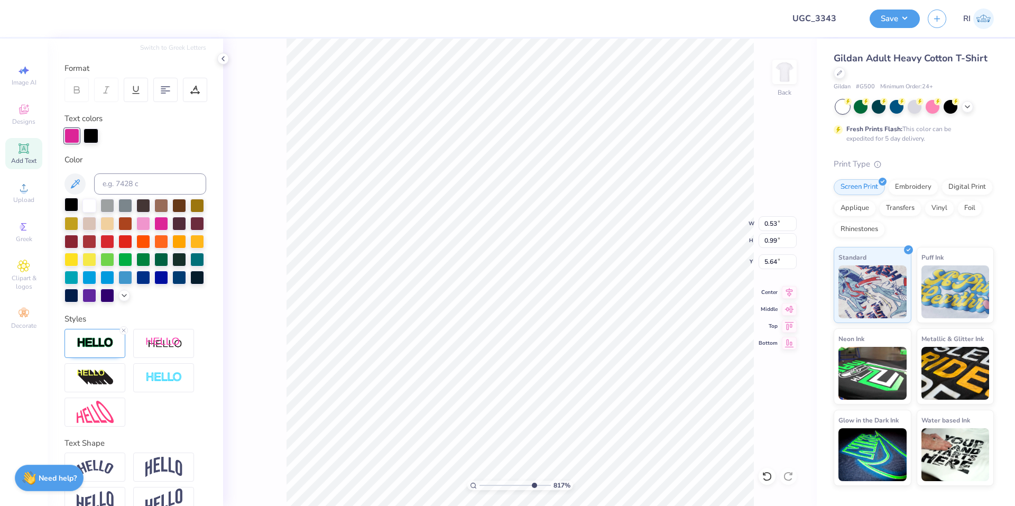
type input "5.32"
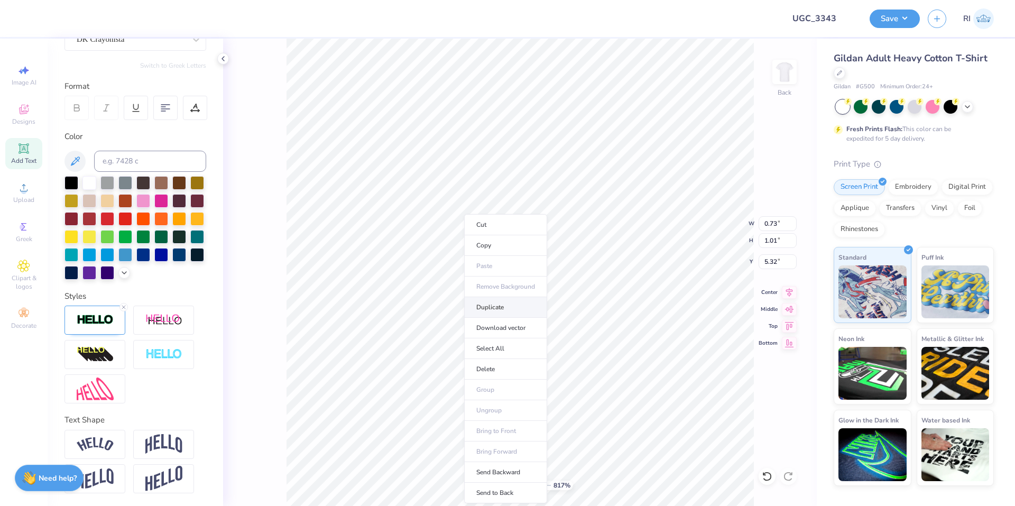
click at [519, 306] on li "Duplicate" at bounding box center [505, 307] width 83 height 21
type input "3.00581987268404"
type input "6.32"
type input "1.82266588284093"
type input "5.64"
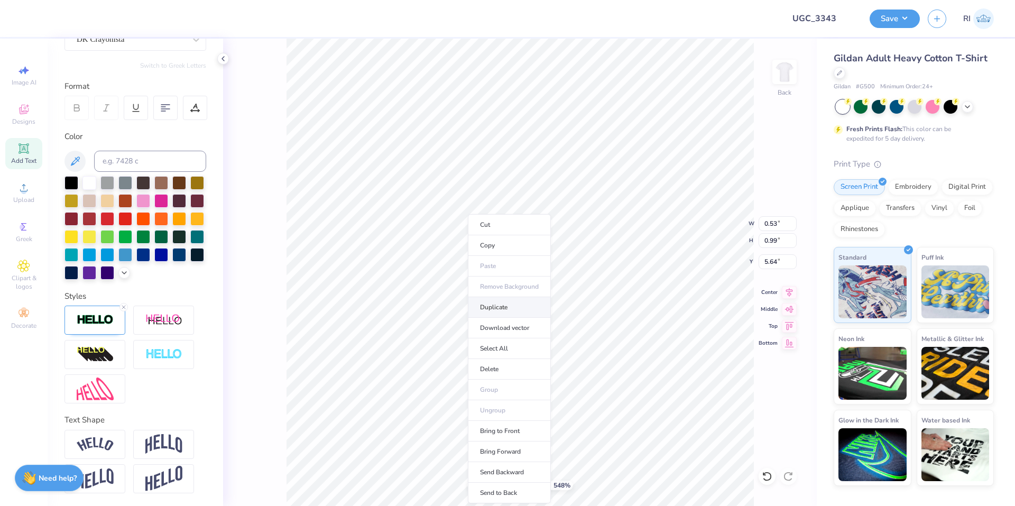
click at [498, 311] on li "Duplicate" at bounding box center [509, 307] width 83 height 21
type input "5.47860533190647"
type input "6.64"
click at [614, 307] on li "Duplicate" at bounding box center [606, 307] width 83 height 21
type input "5.47860533190647"
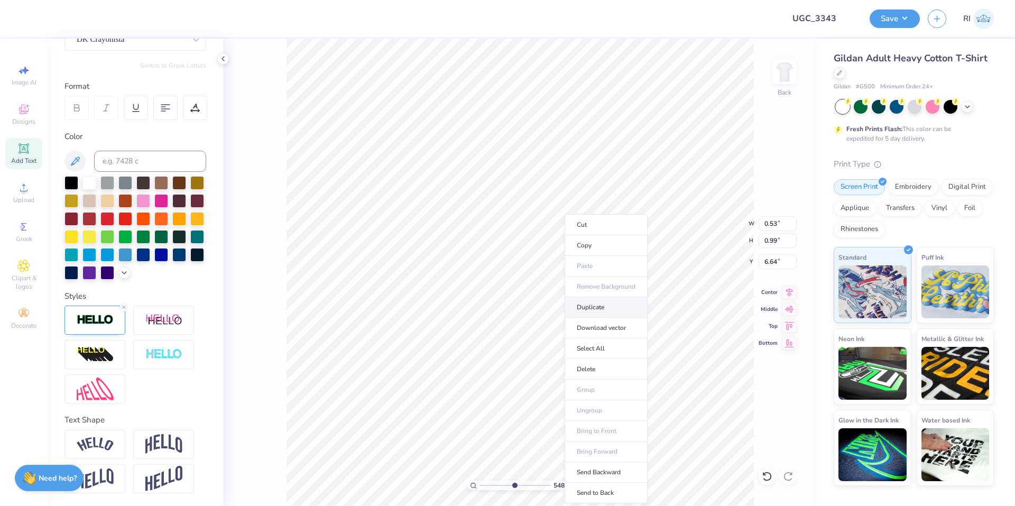
type input "7.64"
type input "5.47860533190647"
type input "6.92"
click at [628, 308] on li "Duplicate" at bounding box center [634, 307] width 83 height 21
type input "5.47860533190647"
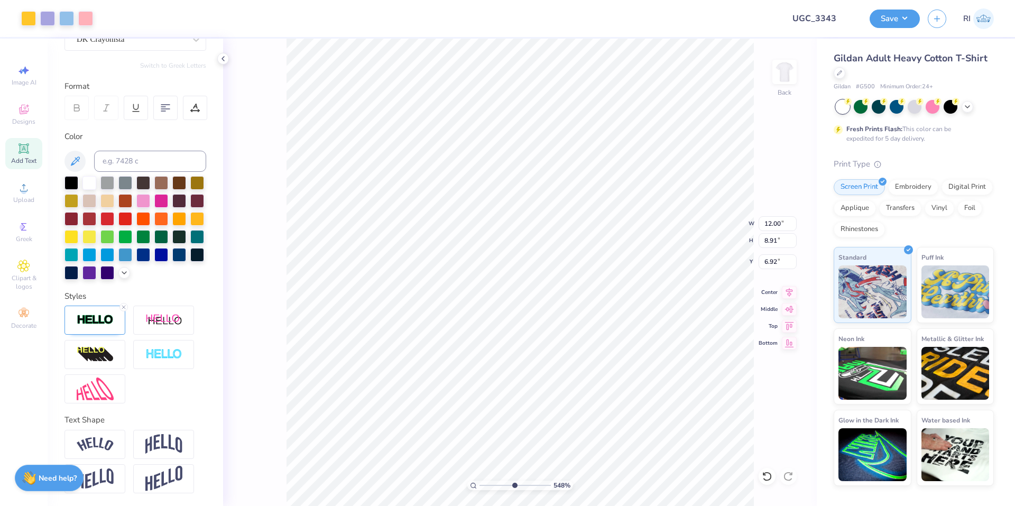
type input "12.00"
type input "8.91"
type input "3.00"
type input "7.39645378545818"
type input "0.53"
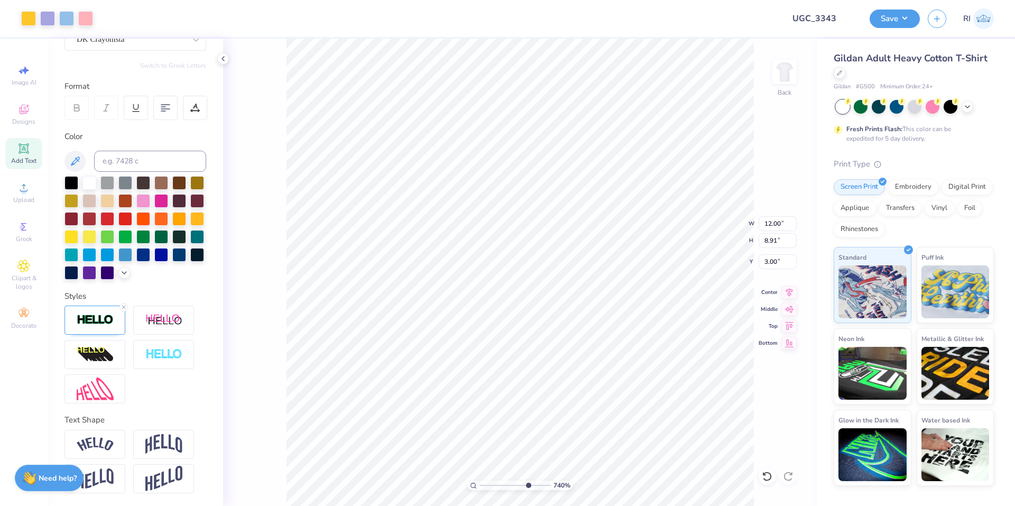
type input "0.99"
type input "6.64"
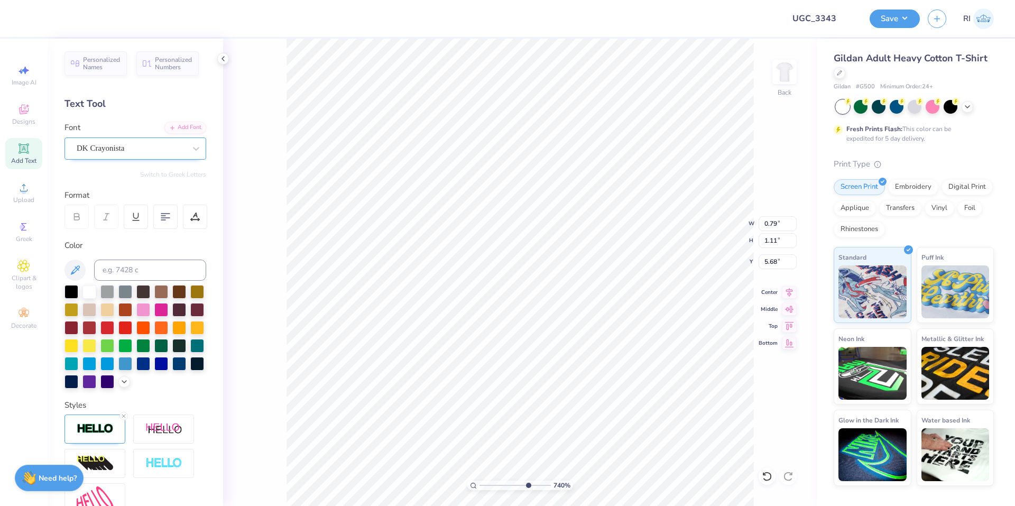
click at [111, 147] on div "DK Crayonista" at bounding box center [131, 148] width 111 height 16
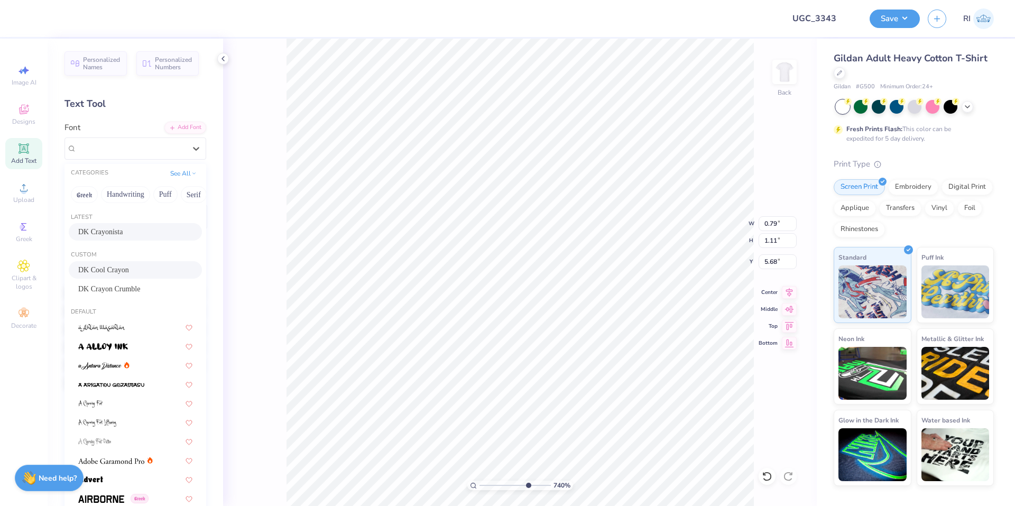
click at [118, 268] on span "DK Cool Crayon" at bounding box center [103, 269] width 51 height 11
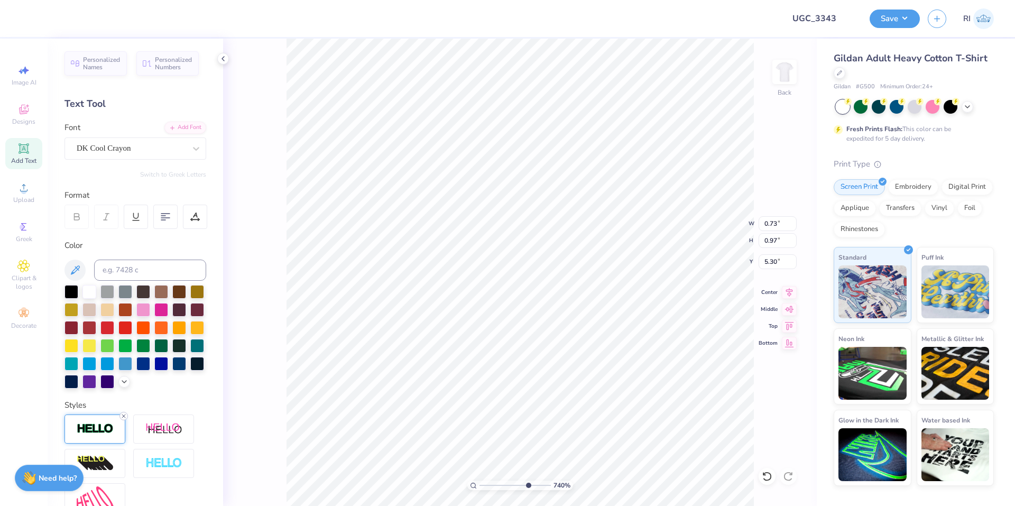
click at [124, 418] on line at bounding box center [123, 415] width 3 height 3
click at [143, 152] on div "DK Crayonista" at bounding box center [131, 148] width 111 height 16
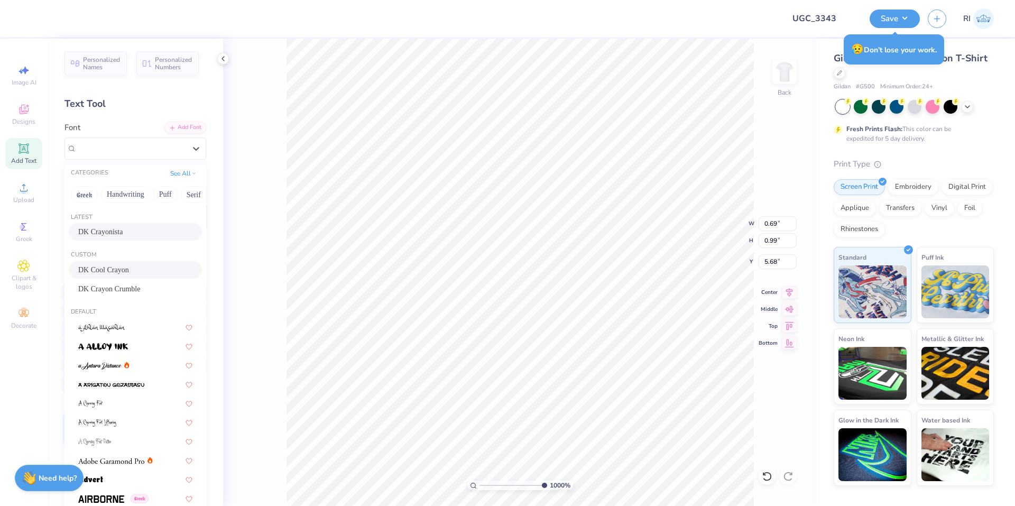
click at [128, 264] on span "DK Cool Crayon" at bounding box center [103, 269] width 51 height 11
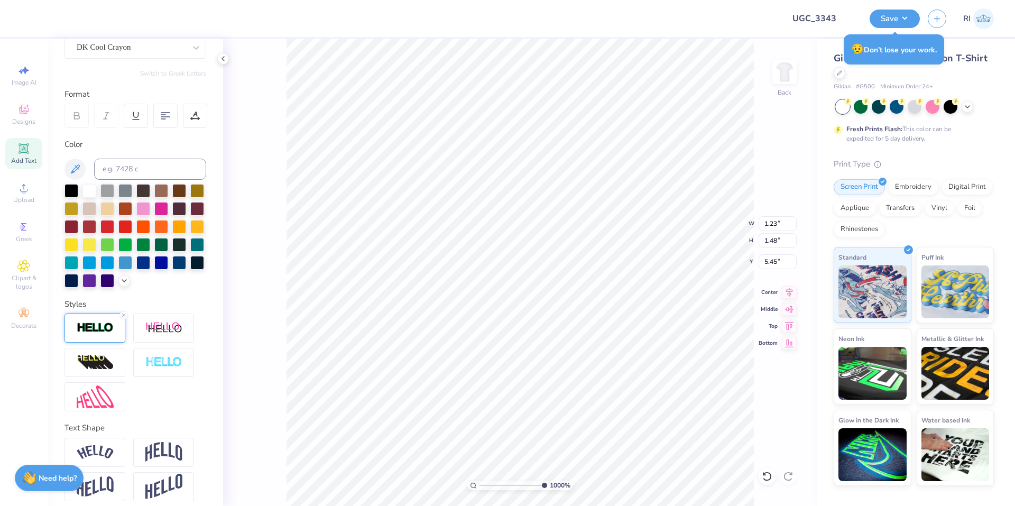
scroll to position [106, 0]
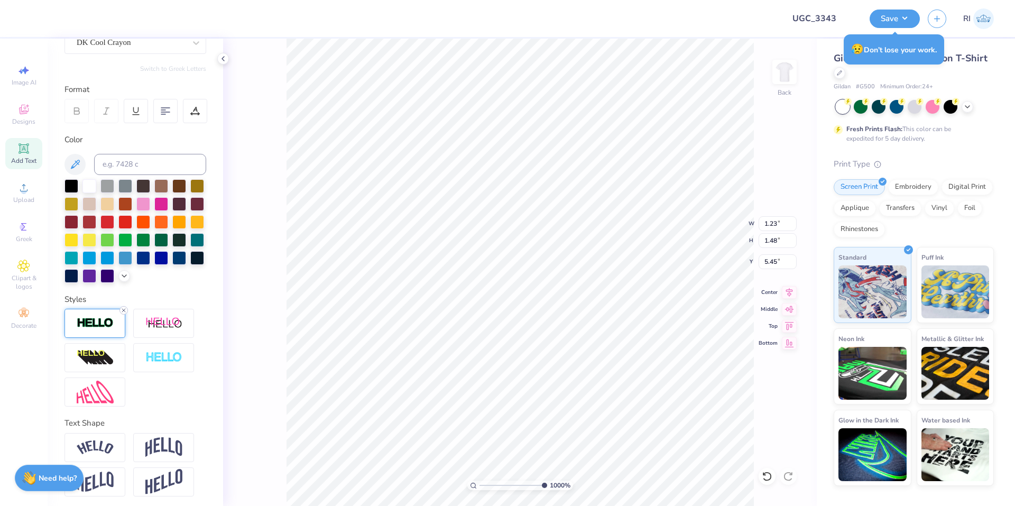
click at [126, 325] on div "Styles" at bounding box center [135, 350] width 142 height 114
click at [124, 314] on icon at bounding box center [124, 310] width 6 height 6
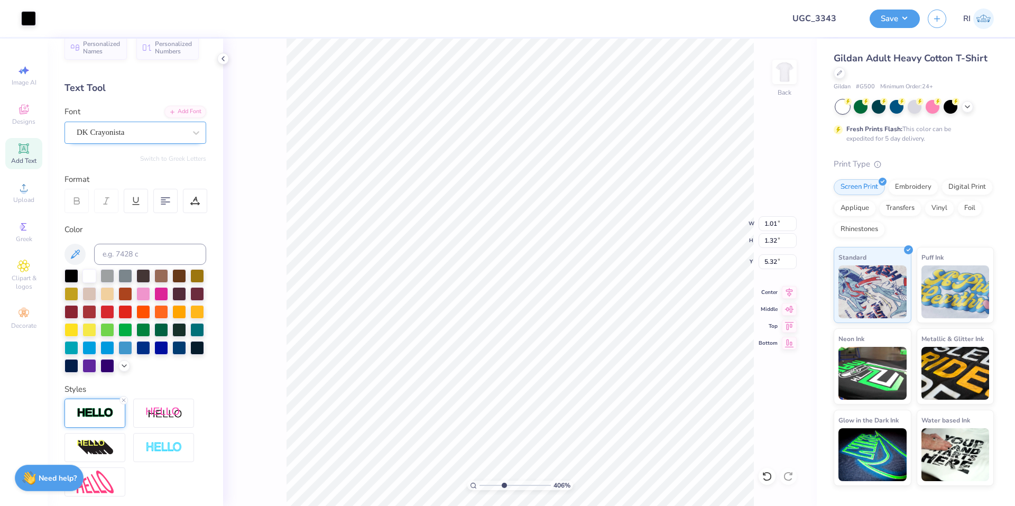
scroll to position [0, 0]
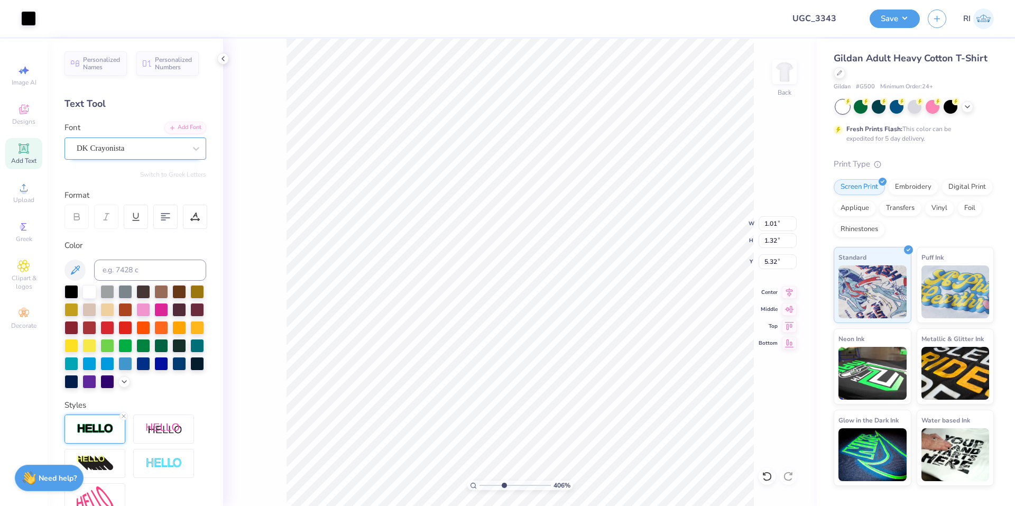
click at [118, 142] on div "DK Crayonista" at bounding box center [131, 148] width 111 height 16
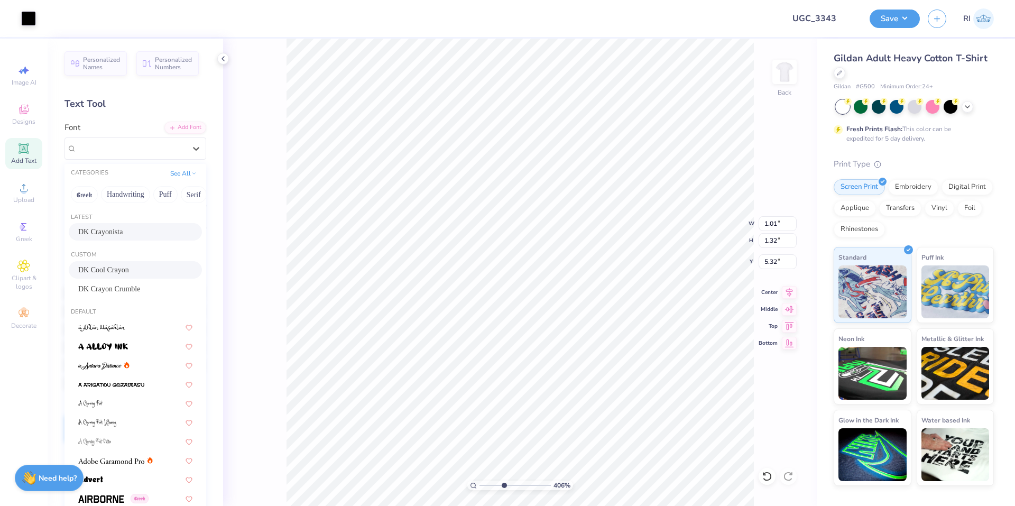
click at [127, 263] on div "DK Cool Crayon" at bounding box center [135, 269] width 133 height 17
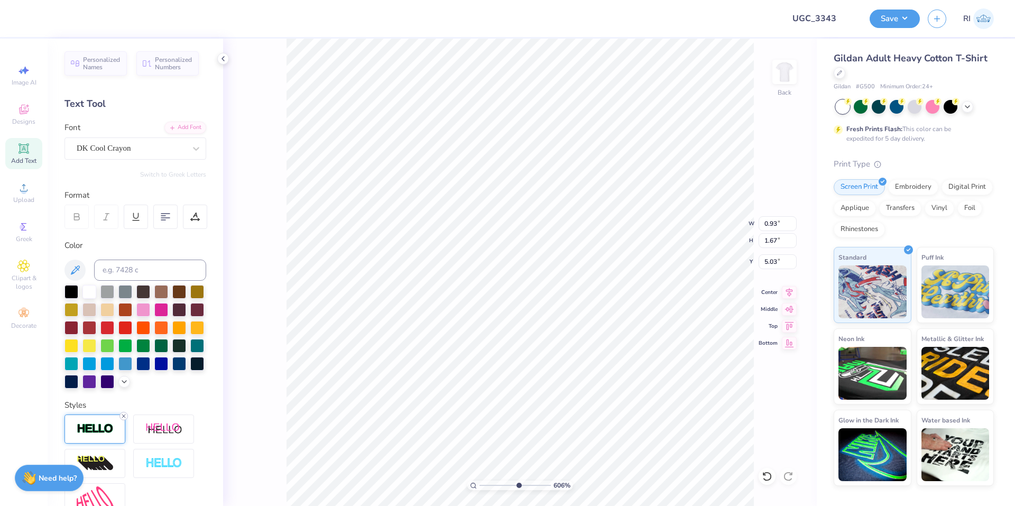
click at [125, 419] on icon at bounding box center [124, 416] width 6 height 6
click at [124, 419] on icon at bounding box center [124, 416] width 6 height 6
click at [125, 434] on div at bounding box center [135, 463] width 142 height 98
click at [137, 150] on div "DK Crayonista" at bounding box center [131, 148] width 111 height 16
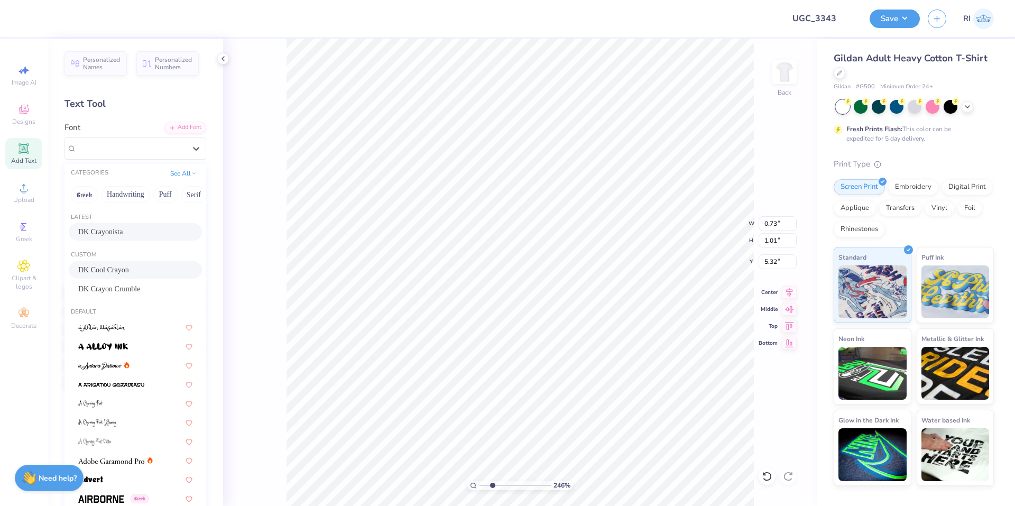
click at [126, 262] on div "DK Cool Crayon" at bounding box center [135, 269] width 133 height 17
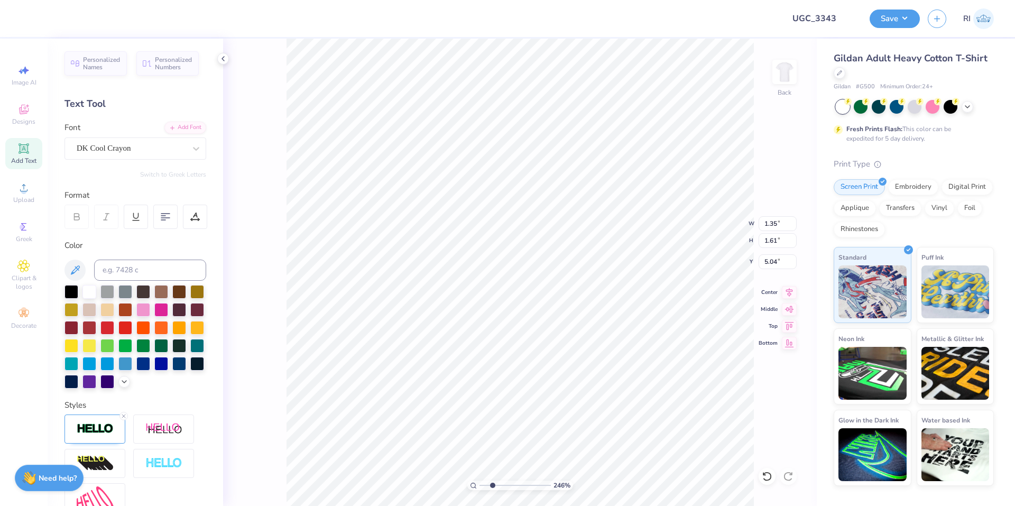
scroll to position [9, 2]
click at [135, 159] on div "DK Crayonista" at bounding box center [135, 148] width 142 height 22
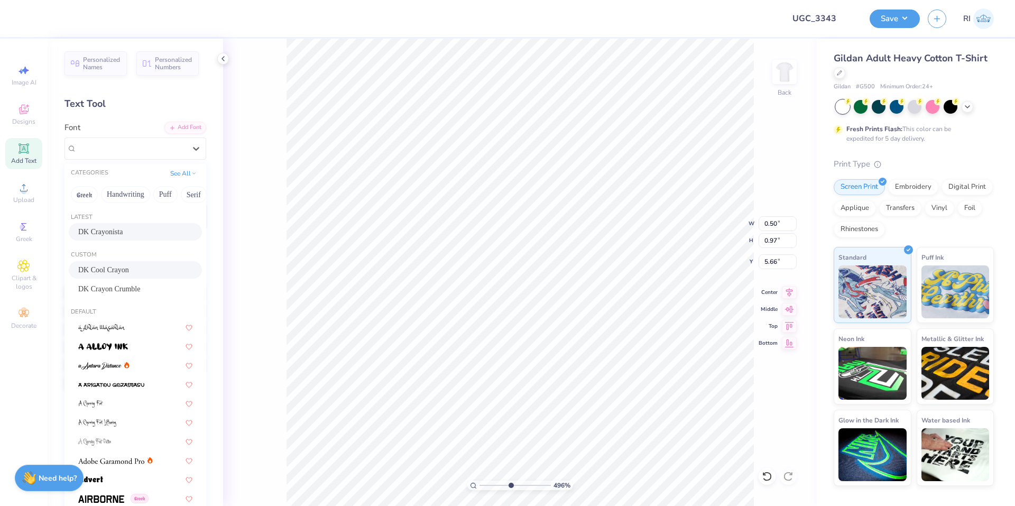
click at [128, 266] on span "DK Cool Crayon" at bounding box center [103, 269] width 51 height 11
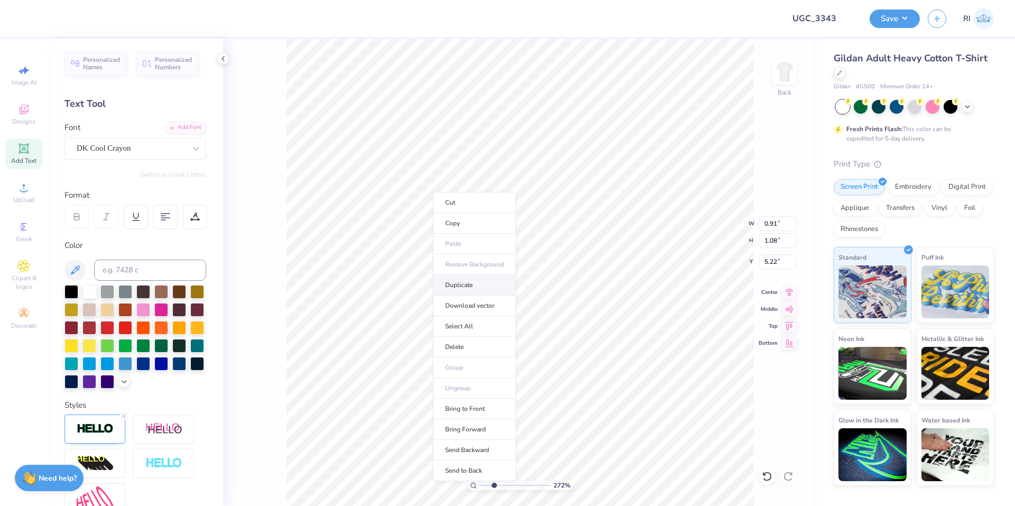
click at [477, 279] on li "Duplicate" at bounding box center [474, 285] width 83 height 21
click at [591, 306] on li "Duplicate" at bounding box center [572, 307] width 83 height 21
click at [595, 309] on li "Duplicate" at bounding box center [597, 307] width 83 height 21
click at [558, 309] on li "Duplicate" at bounding box center [558, 307] width 83 height 21
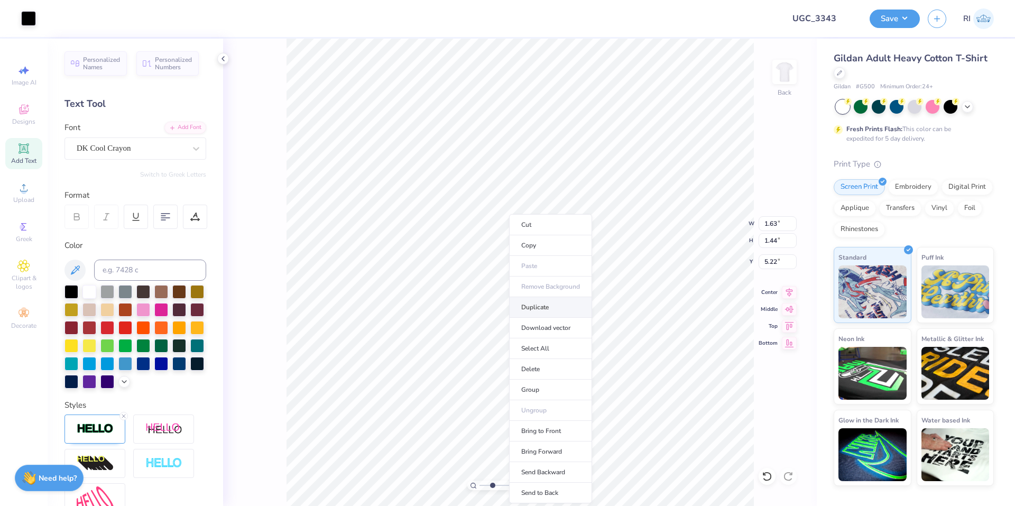
click at [552, 310] on li "Duplicate" at bounding box center [550, 307] width 83 height 21
click at [640, 310] on li "Duplicate" at bounding box center [642, 307] width 83 height 21
click at [125, 419] on icon at bounding box center [124, 416] width 6 height 6
click at [124, 418] on line at bounding box center [123, 415] width 3 height 3
click at [125, 419] on icon at bounding box center [124, 416] width 6 height 6
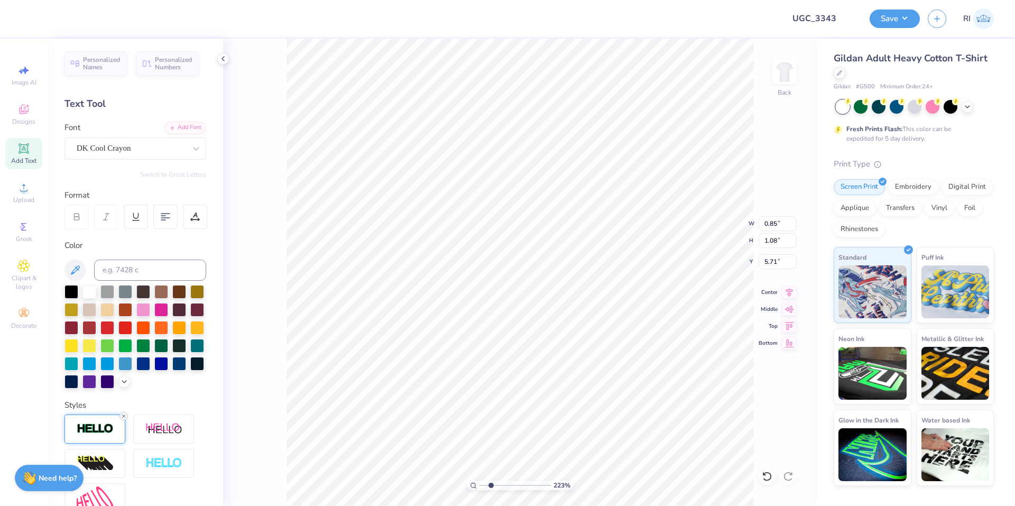
click at [124, 419] on icon at bounding box center [124, 416] width 6 height 6
click at [126, 419] on icon at bounding box center [124, 416] width 6 height 6
click at [27, 21] on div at bounding box center [28, 17] width 15 height 15
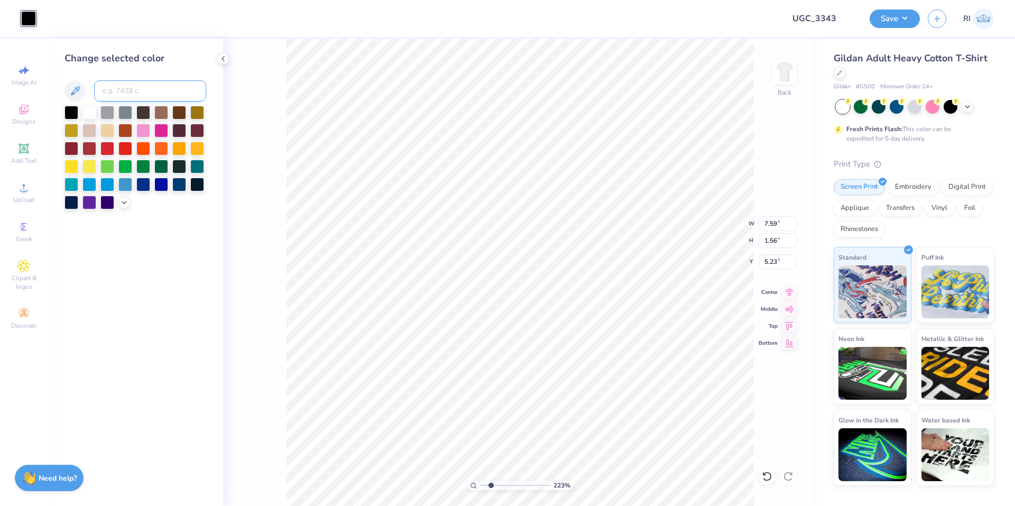
click at [124, 83] on input at bounding box center [150, 90] width 112 height 21
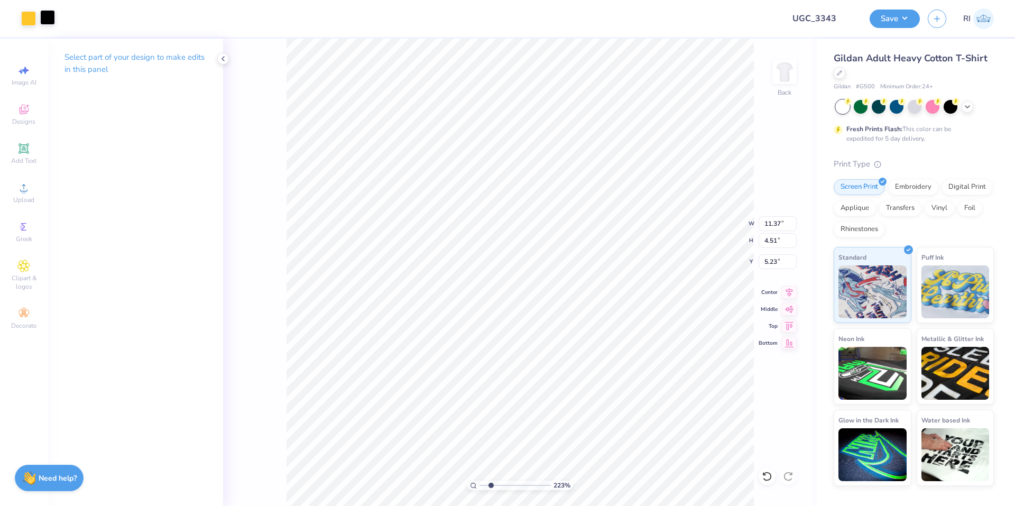
click at [40, 17] on div at bounding box center [47, 17] width 15 height 15
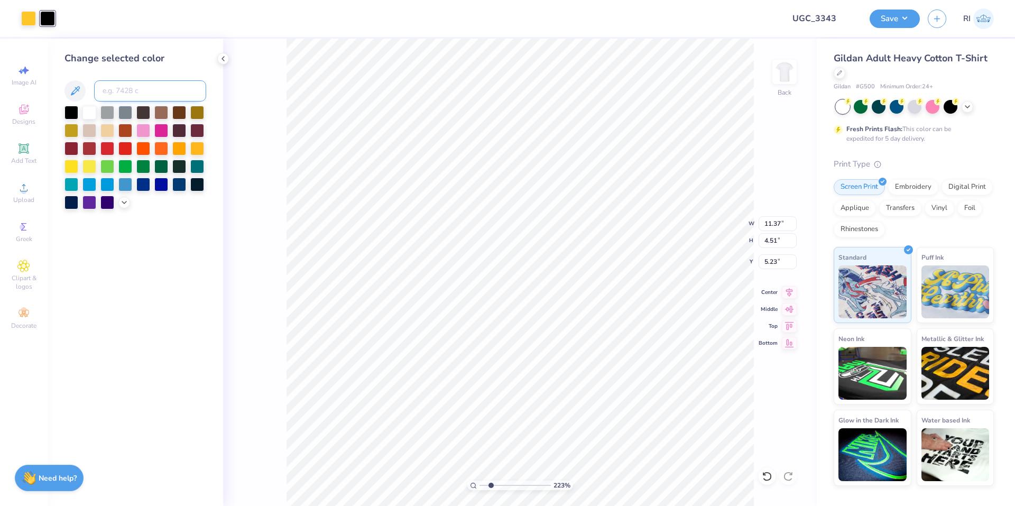
click at [143, 85] on input at bounding box center [150, 90] width 112 height 21
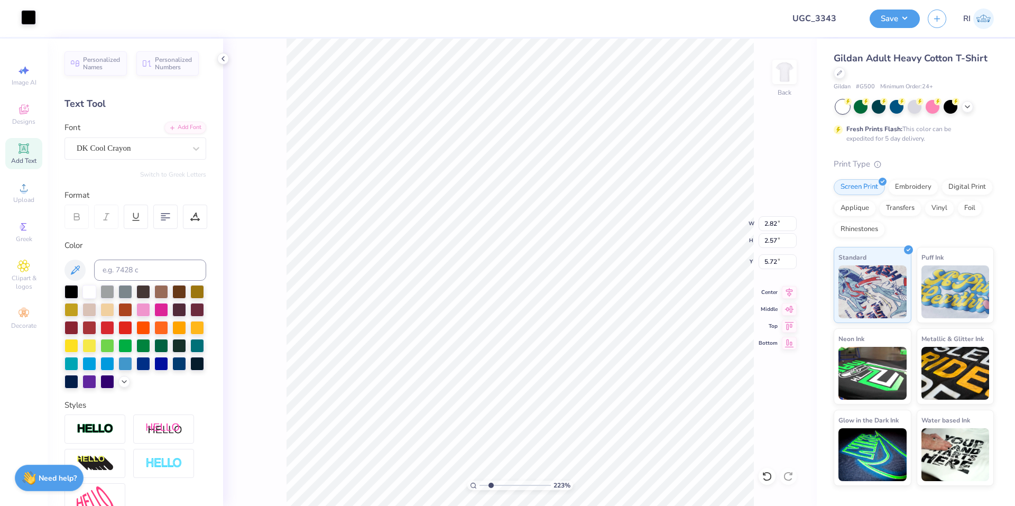
click at [31, 16] on div at bounding box center [28, 17] width 15 height 15
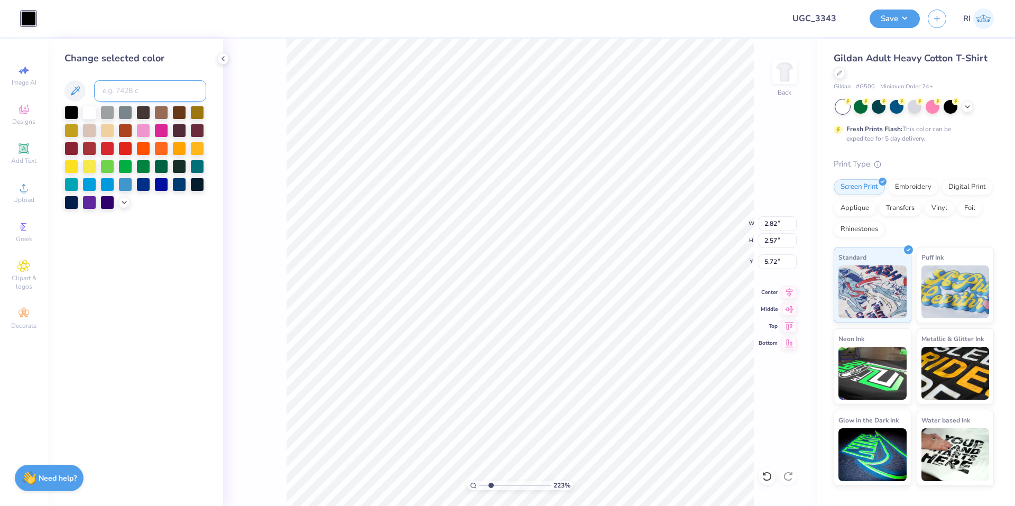
click at [154, 89] on input at bounding box center [150, 90] width 112 height 21
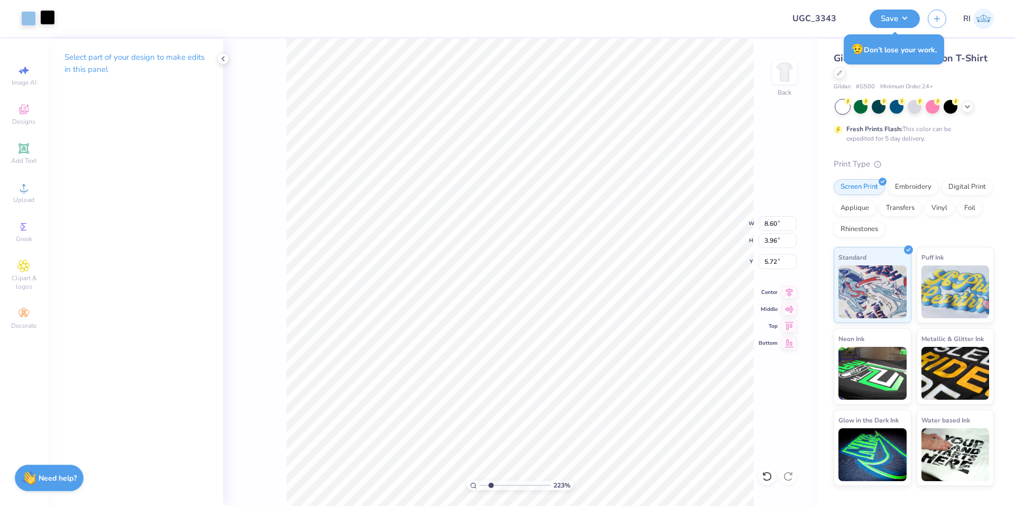
click at [50, 19] on div at bounding box center [47, 17] width 15 height 15
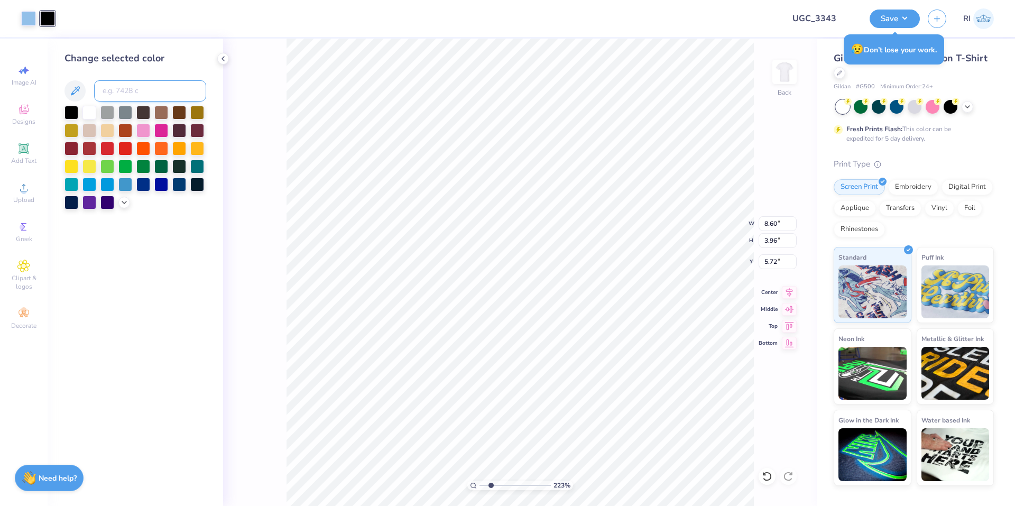
click at [144, 88] on input at bounding box center [150, 90] width 112 height 21
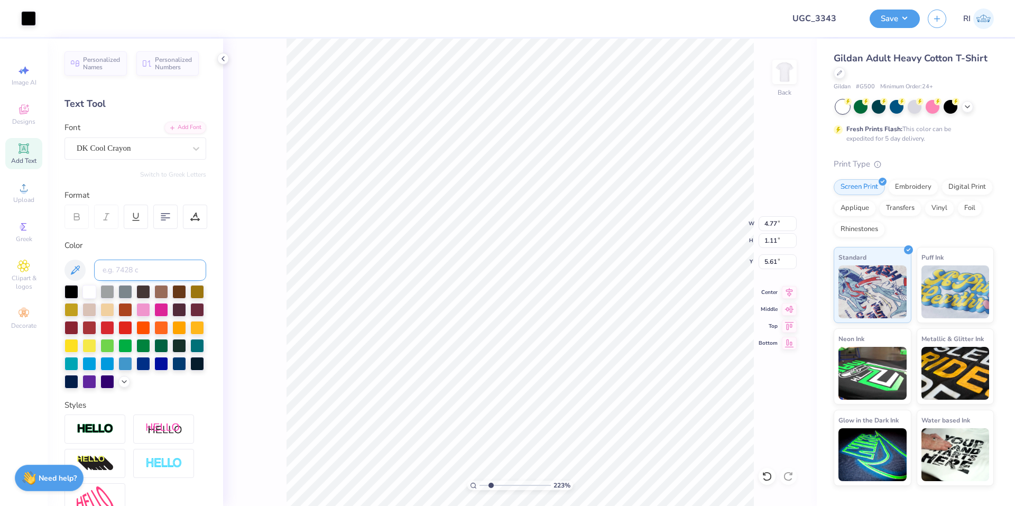
click at [165, 273] on input at bounding box center [150, 270] width 112 height 21
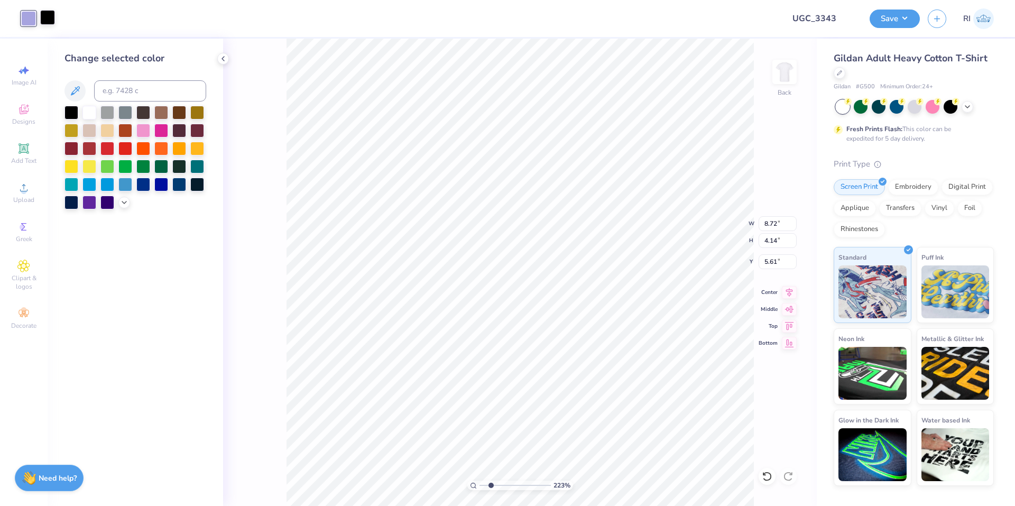
click at [40, 18] on div at bounding box center [47, 17] width 15 height 15
click at [49, 20] on div at bounding box center [47, 18] width 15 height 15
click at [141, 91] on input at bounding box center [150, 90] width 112 height 21
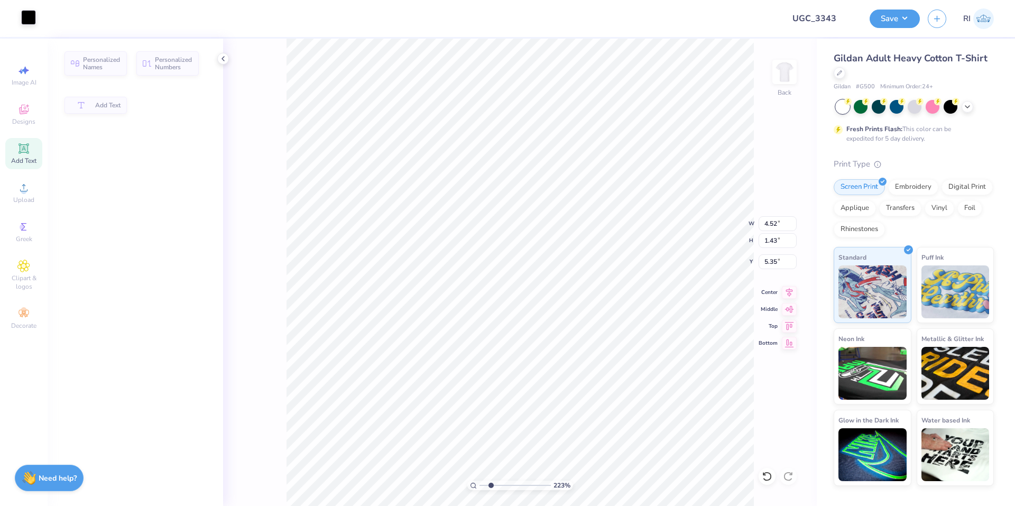
click at [27, 19] on div at bounding box center [28, 17] width 15 height 15
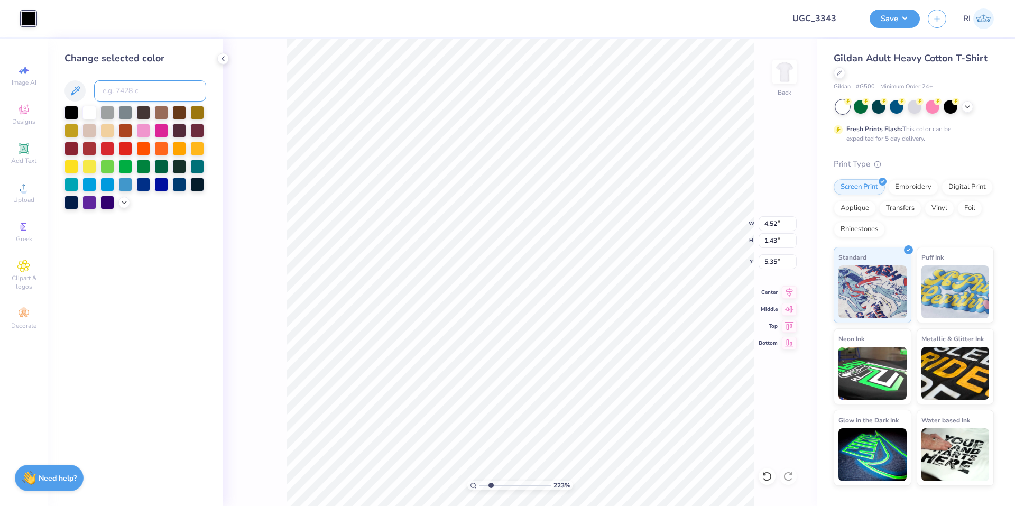
click at [144, 91] on input at bounding box center [150, 90] width 112 height 21
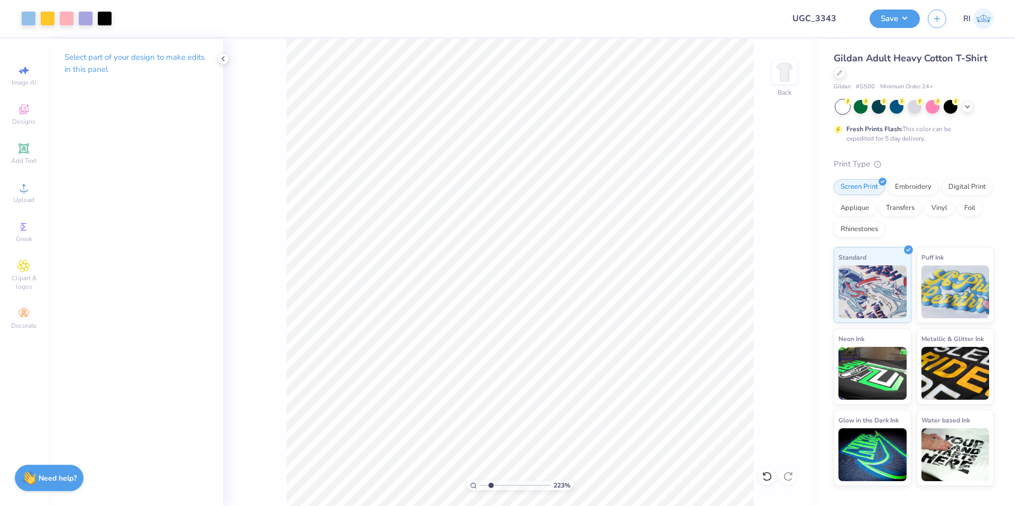
click at [246, 91] on div "223 % Back" at bounding box center [520, 272] width 594 height 467
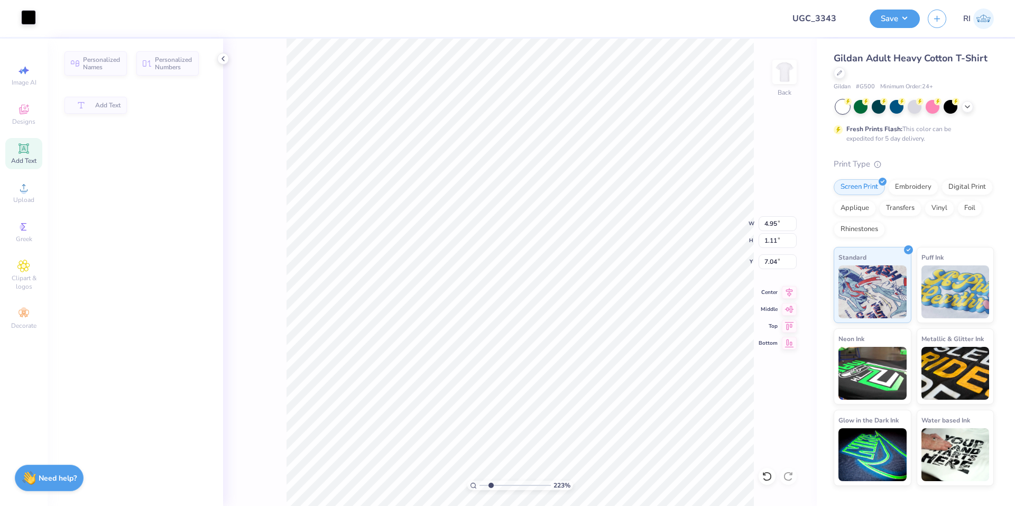
click at [24, 17] on div at bounding box center [28, 17] width 15 height 15
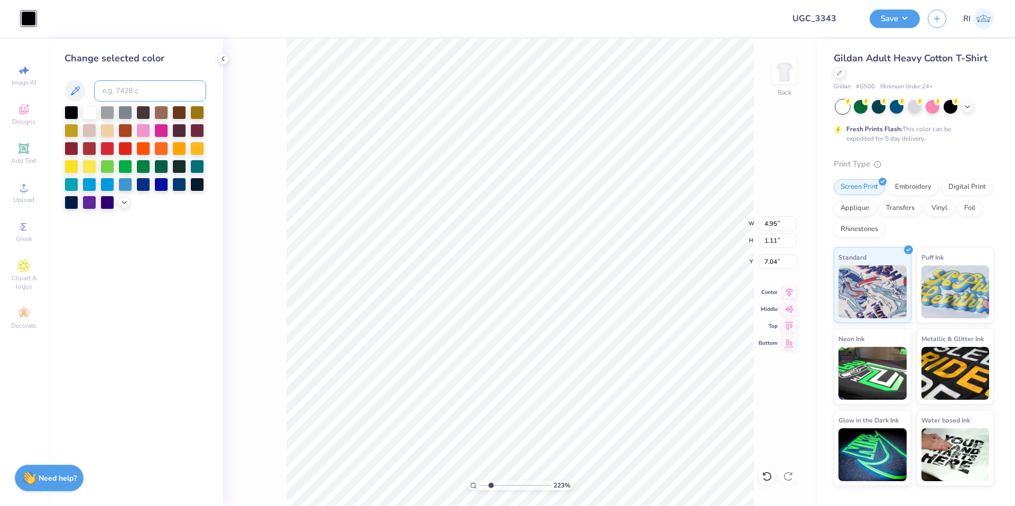
drag, startPoint x: 137, startPoint y: 85, endPoint x: 69, endPoint y: 27, distance: 89.3
click at [137, 84] on input at bounding box center [150, 90] width 112 height 21
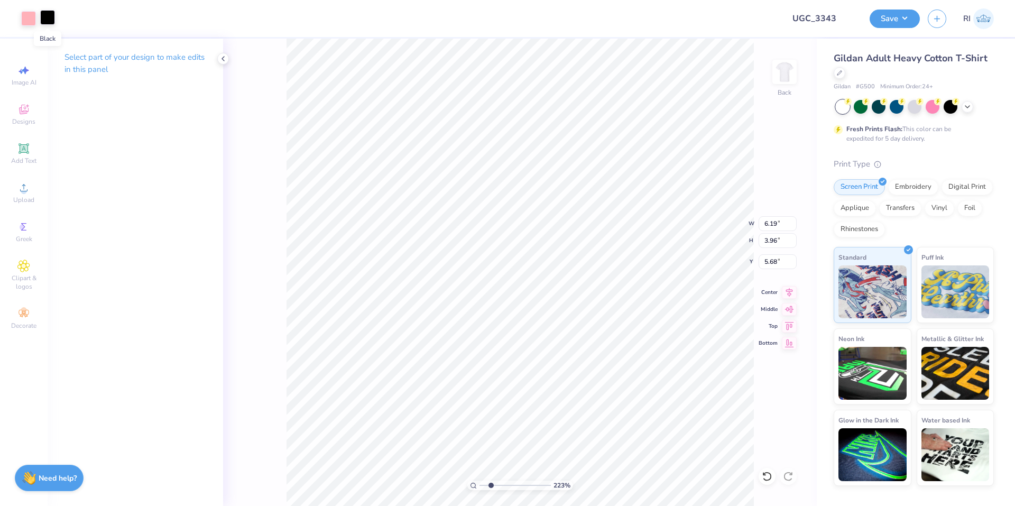
click at [53, 22] on div at bounding box center [47, 17] width 15 height 15
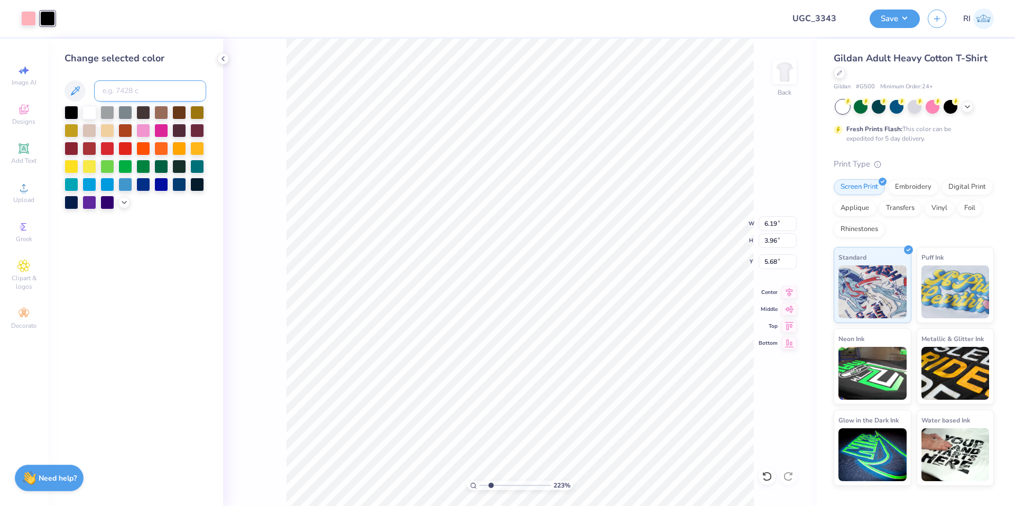
click at [115, 93] on input at bounding box center [150, 90] width 112 height 21
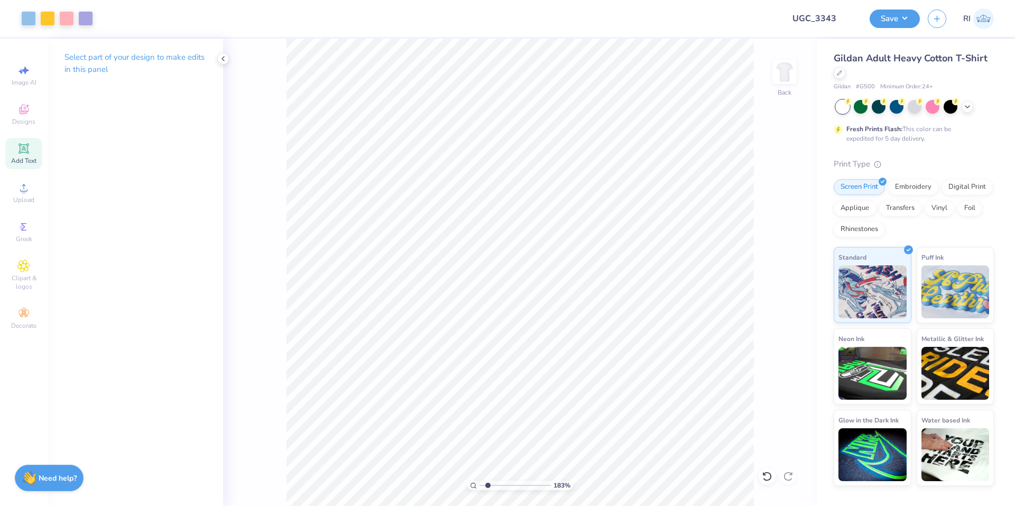
click at [24, 154] on icon at bounding box center [23, 148] width 13 height 13
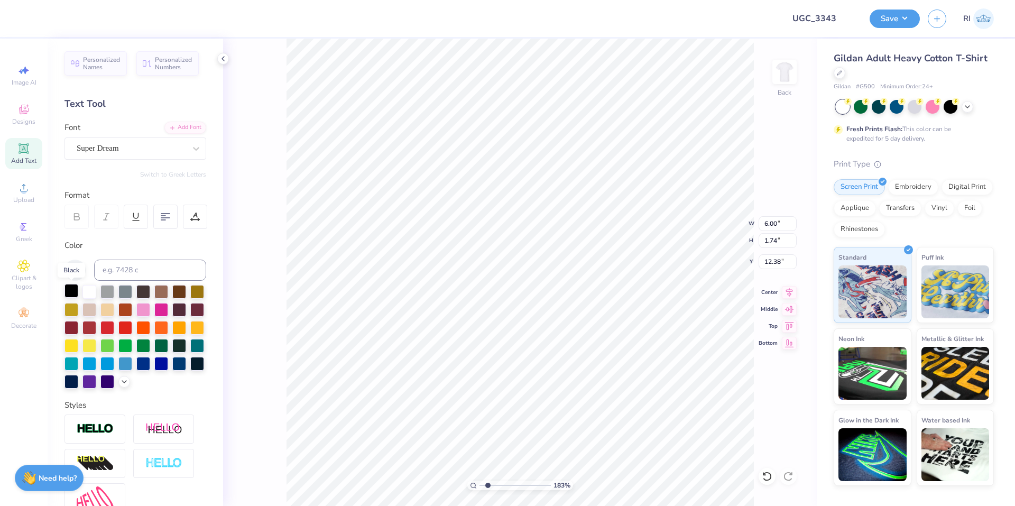
click at [66, 291] on div at bounding box center [71, 291] width 14 height 14
click at [184, 125] on div "Add Font" at bounding box center [185, 127] width 42 height 12
click at [126, 177] on div "Switch to Greek Letters" at bounding box center [135, 174] width 142 height 8
click at [181, 128] on div "Add Font" at bounding box center [185, 127] width 42 height 12
click at [159, 258] on div "Color" at bounding box center [135, 313] width 142 height 149
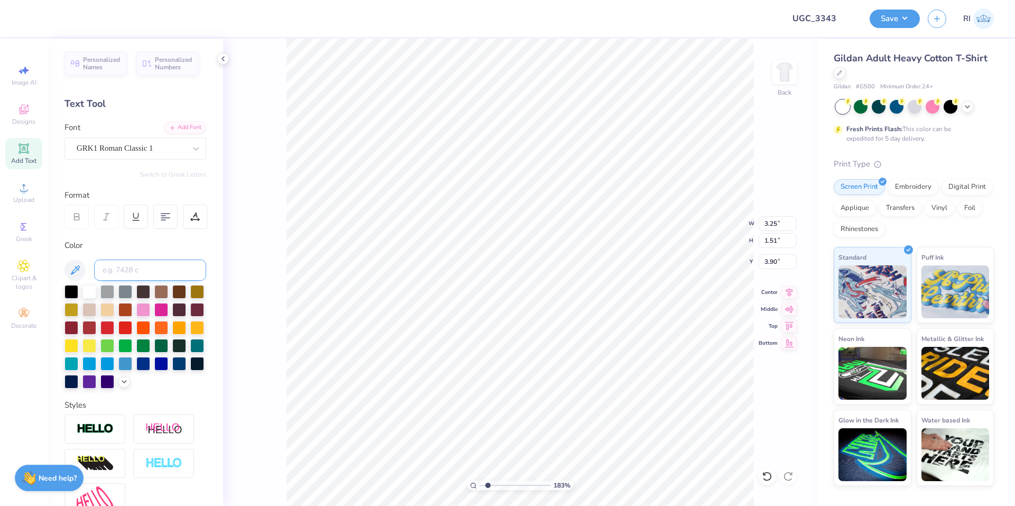
click at [162, 267] on input at bounding box center [150, 270] width 112 height 21
click at [193, 222] on div at bounding box center [195, 217] width 24 height 24
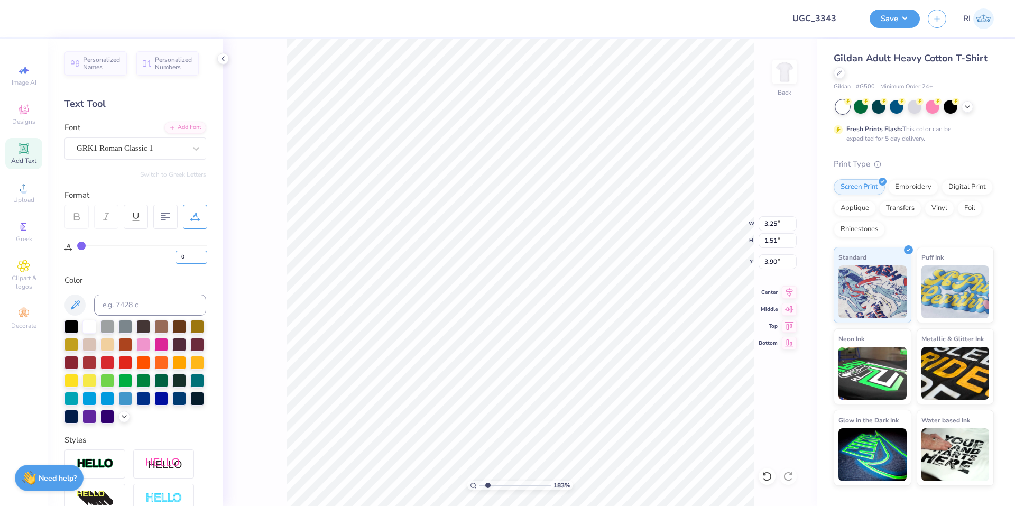
drag, startPoint x: 181, startPoint y: 256, endPoint x: 171, endPoint y: 251, distance: 11.4
click at [173, 254] on div "0" at bounding box center [142, 254] width 130 height 19
click at [175, 234] on div "5" at bounding box center [135, 246] width 143 height 35
click at [603, 431] on li "Send to Back" at bounding box center [606, 431] width 83 height 21
click at [767, 475] on icon at bounding box center [767, 476] width 11 height 11
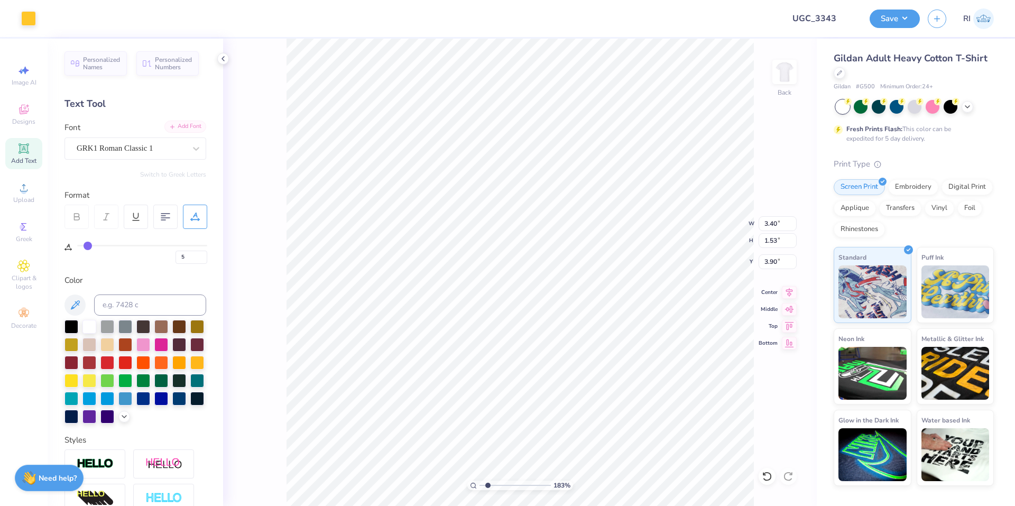
click at [181, 128] on div "Add Font" at bounding box center [185, 127] width 42 height 12
click at [177, 175] on button "Switch to Greek Letters" at bounding box center [173, 174] width 66 height 8
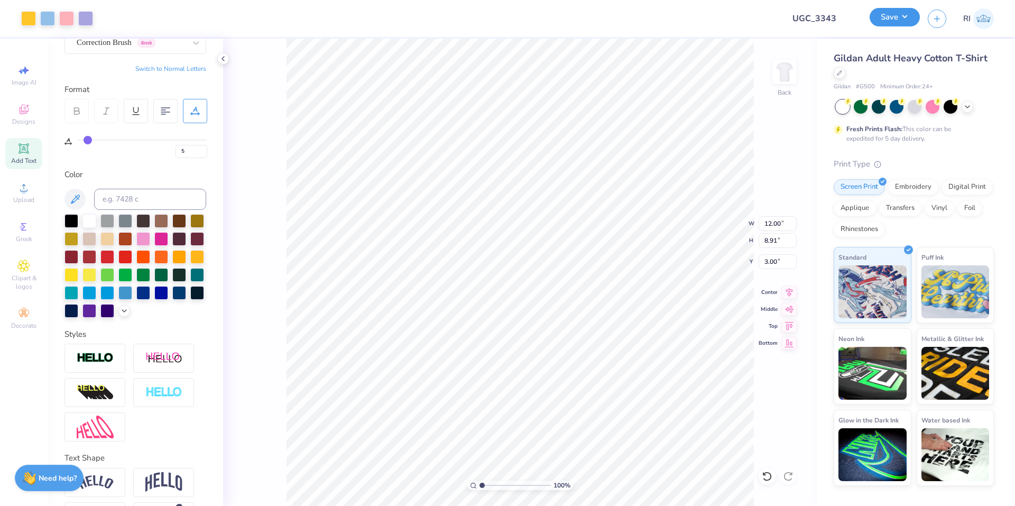
click at [907, 23] on button "Save" at bounding box center [895, 17] width 50 height 19
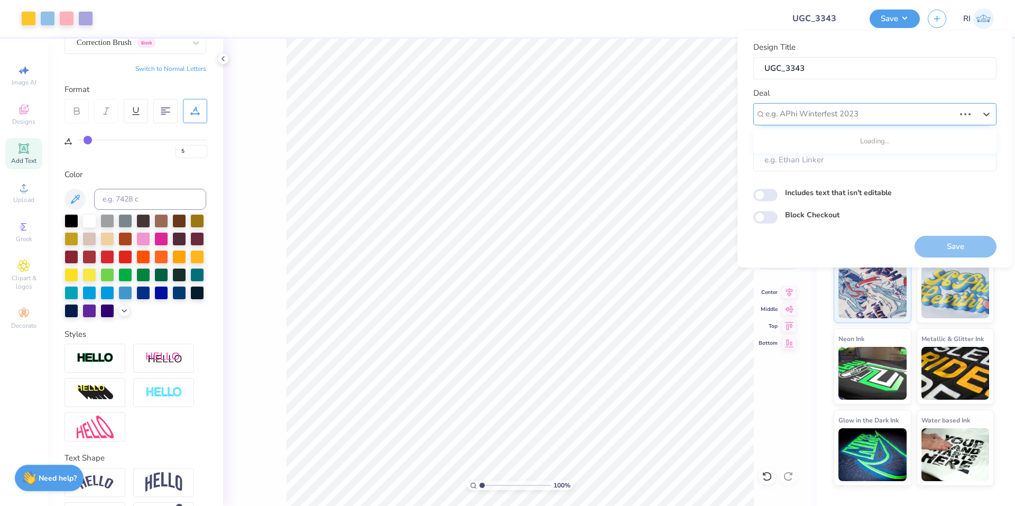
click at [898, 111] on div at bounding box center [860, 114] width 189 height 14
click at [782, 139] on div "UGC Designs" at bounding box center [875, 142] width 235 height 17
click at [768, 211] on input "Block Checkout" at bounding box center [765, 217] width 24 height 13
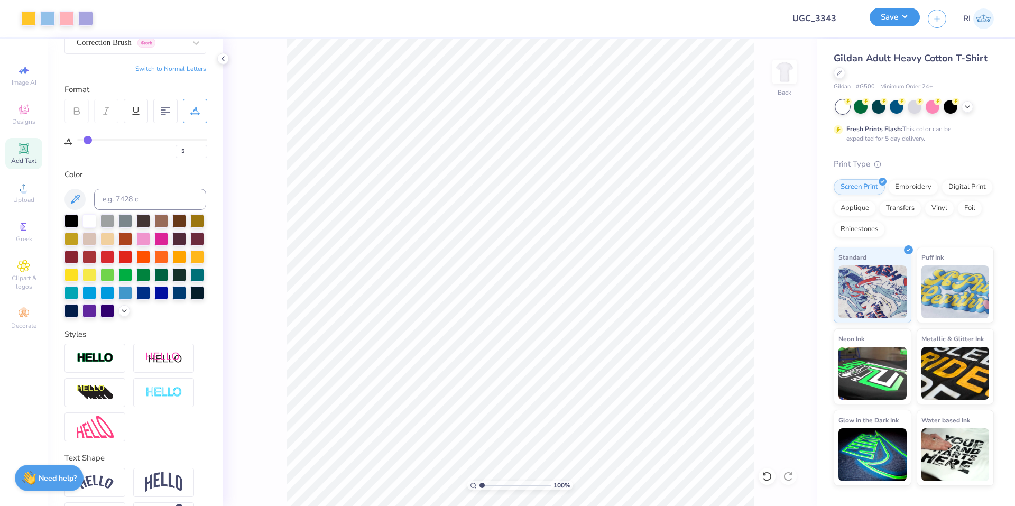
click at [899, 21] on button "Save" at bounding box center [895, 17] width 50 height 19
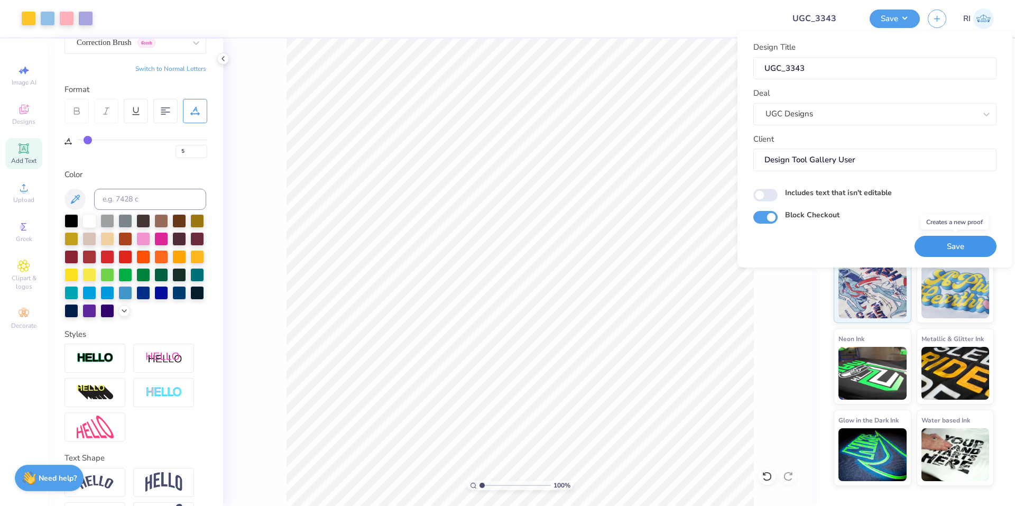
click at [935, 241] on button "Save" at bounding box center [956, 247] width 82 height 22
